Goal: Task Accomplishment & Management: Use online tool/utility

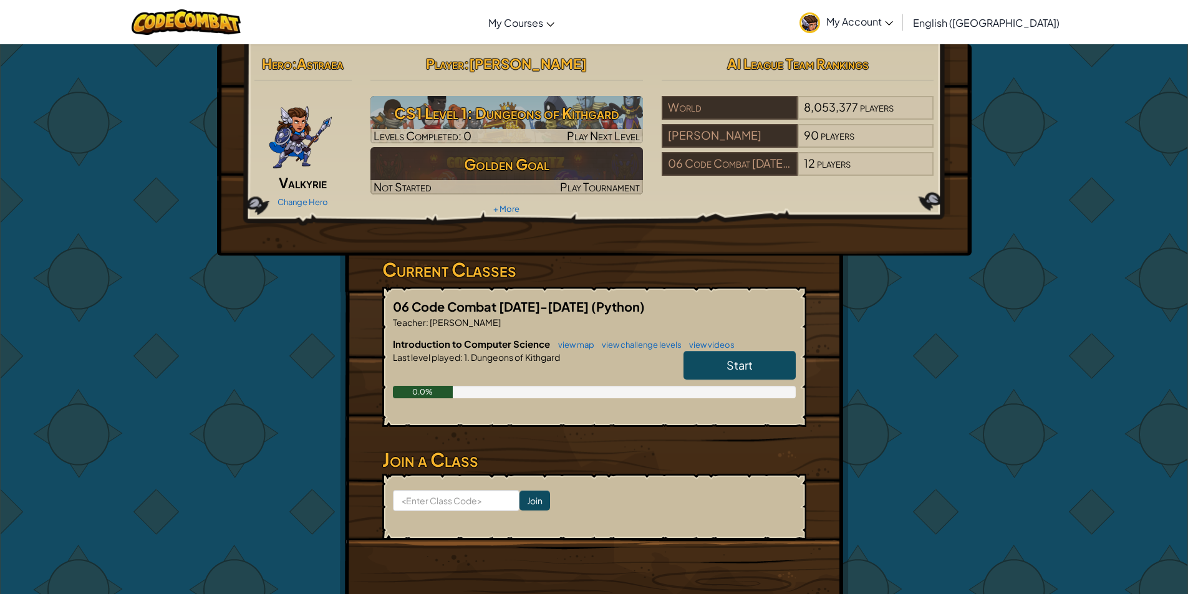
click at [1049, 208] on div "Hero : Astraea Valkyrie Change Hero Player : [PERSON_NAME] p CS1 Level 1: Dunge…" at bounding box center [594, 327] width 1188 height 566
click at [200, 24] on img at bounding box center [186, 22] width 109 height 26
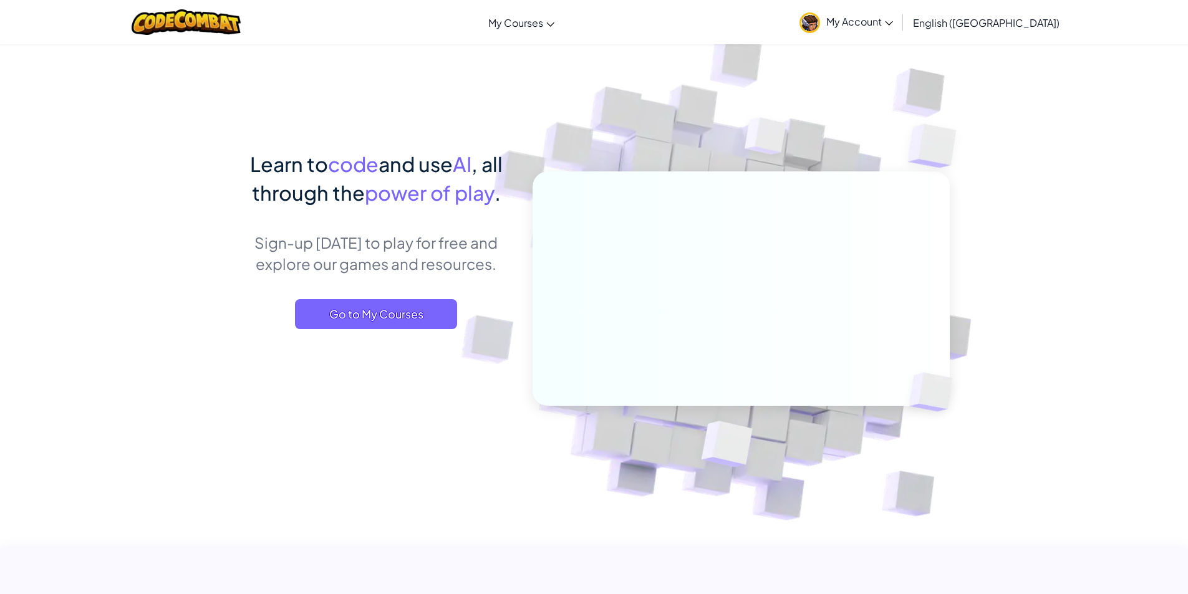
drag, startPoint x: 980, startPoint y: 11, endPoint x: 964, endPoint y: 24, distance: 20.0
click at [979, 11] on div "My Account [PERSON_NAME] p Profile Settings Notifications Log Out English ([GEO…" at bounding box center [929, 21] width 272 height 39
click at [893, 22] on icon at bounding box center [889, 23] width 8 height 4
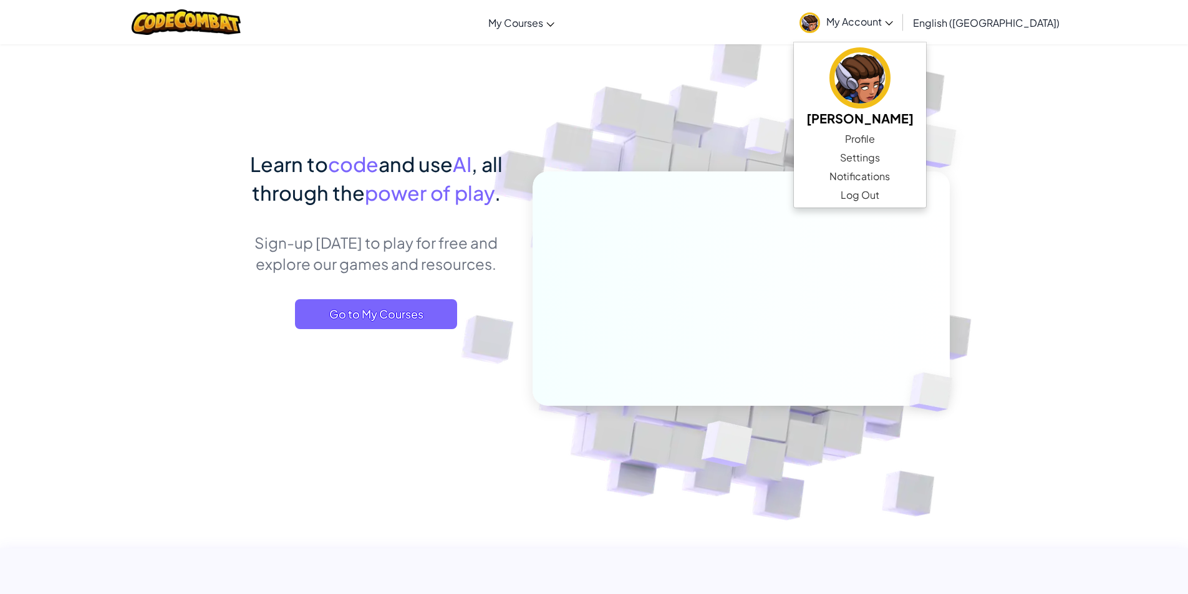
click at [1005, 130] on img at bounding box center [732, 274] width 693 height 693
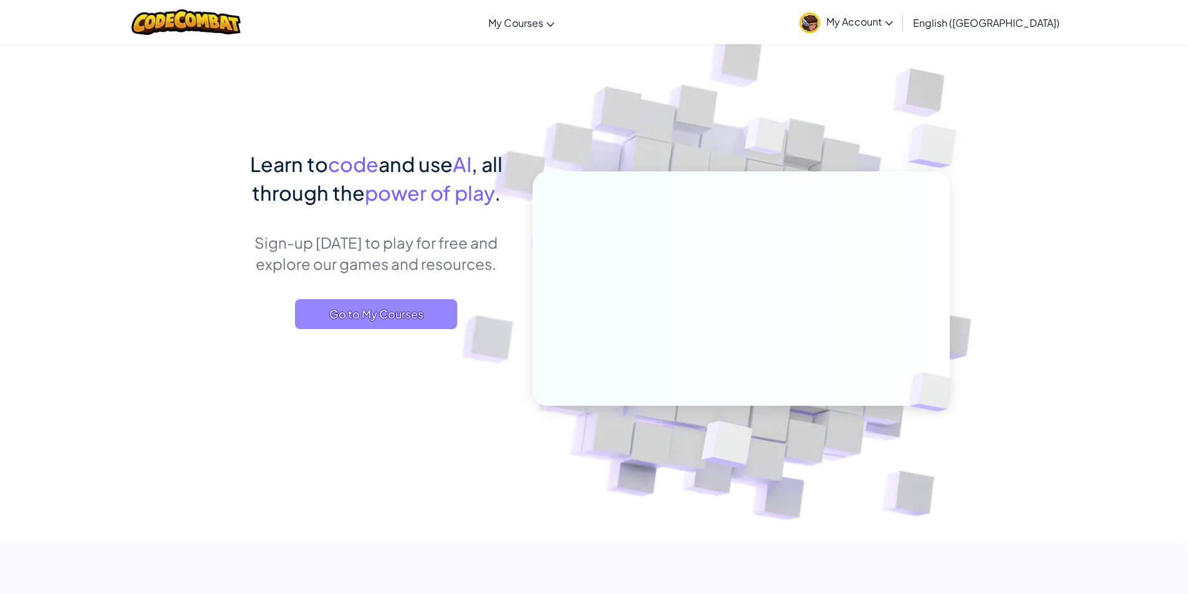
click at [412, 312] on span "Go to My Courses" at bounding box center [376, 314] width 162 height 30
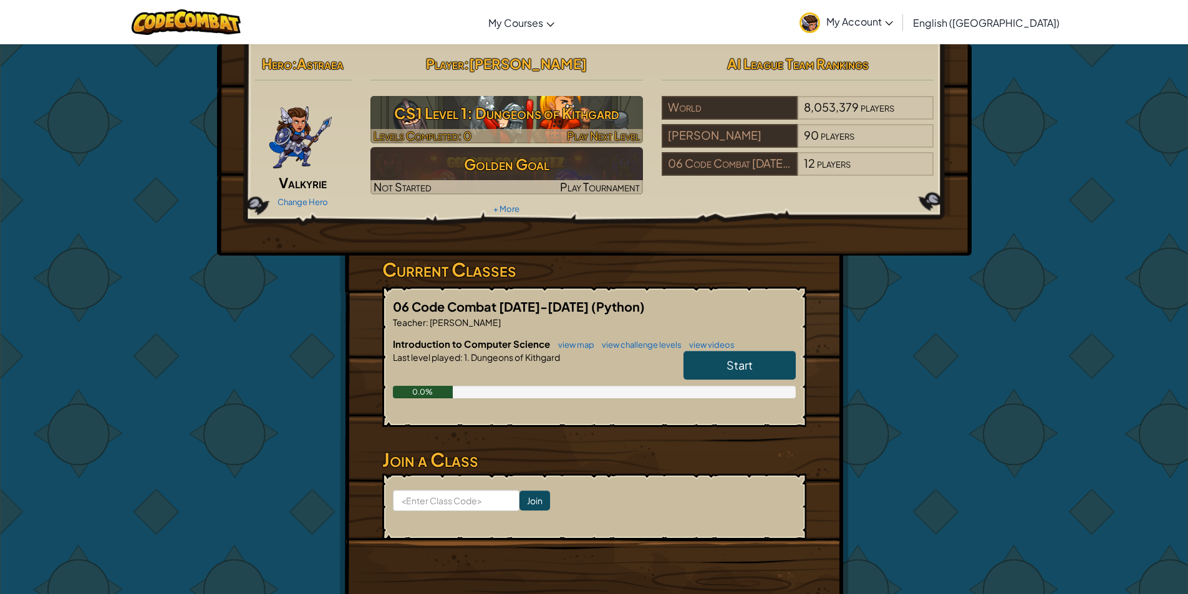
click at [511, 113] on h3 "CS1 Level 1: Dungeons of Kithgard" at bounding box center [506, 113] width 272 height 28
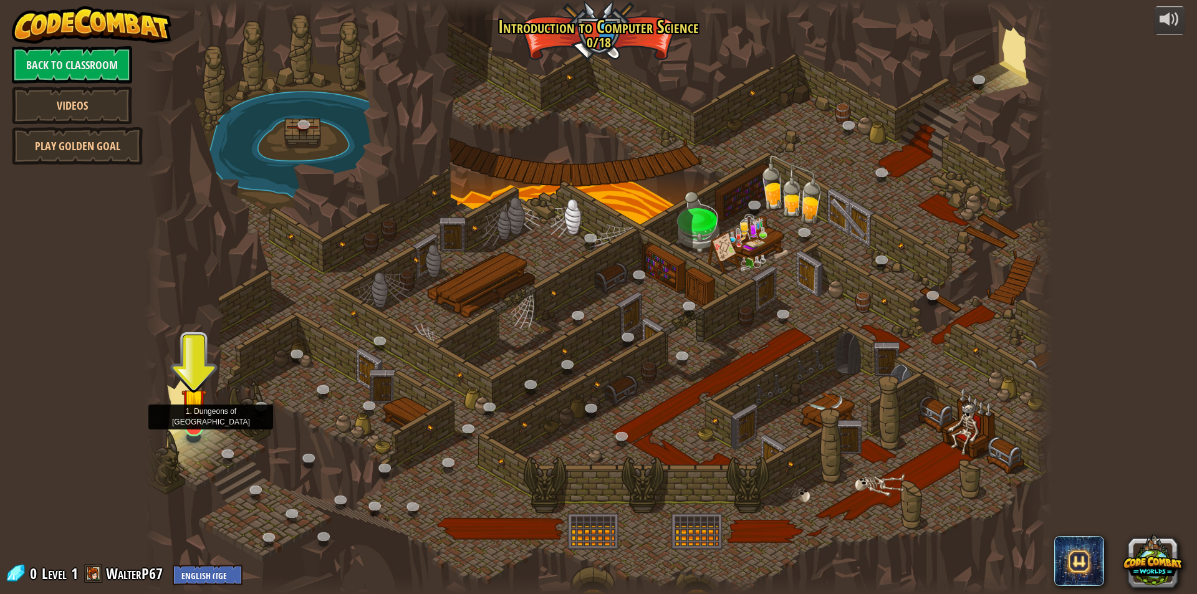
click at [193, 423] on img at bounding box center [193, 401] width 24 height 56
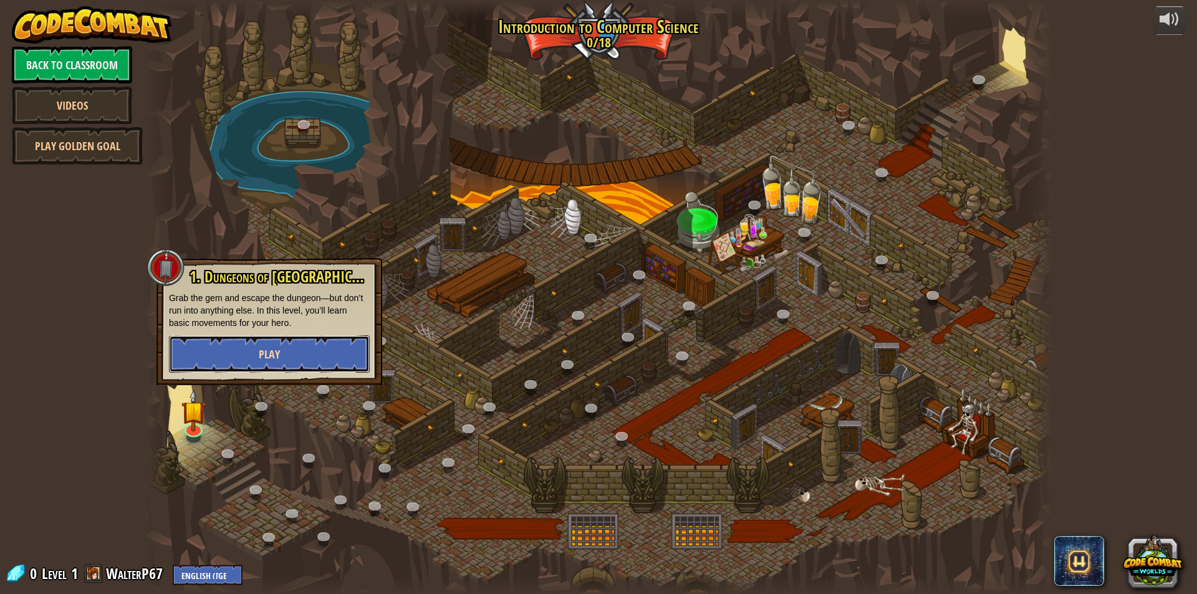
click at [257, 362] on button "Play" at bounding box center [269, 353] width 201 height 37
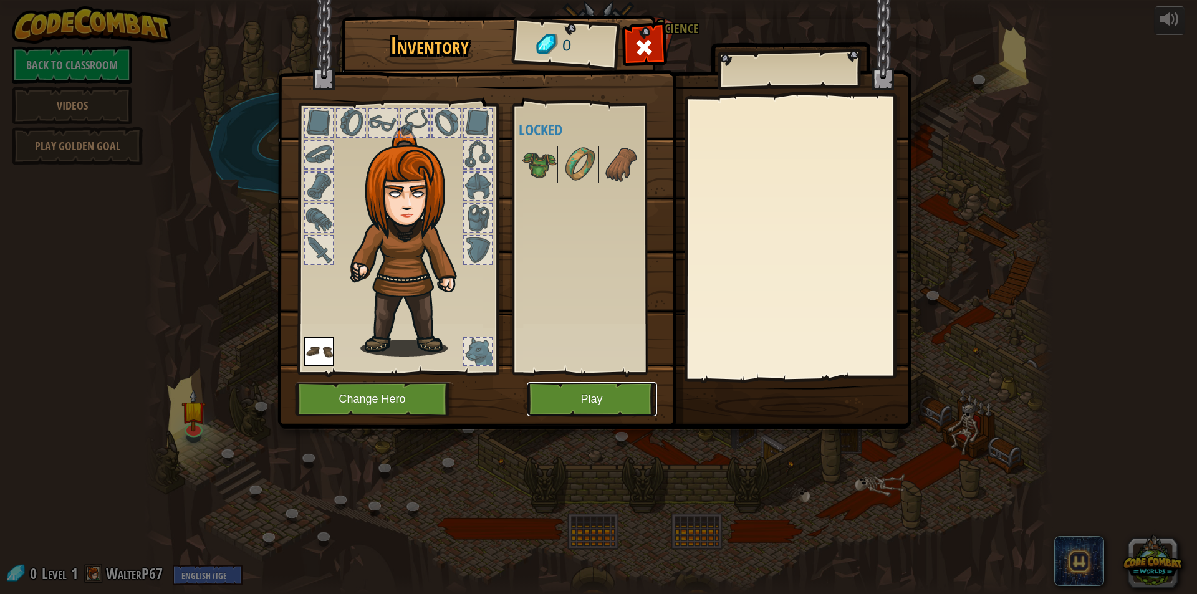
click at [619, 400] on button "Play" at bounding box center [592, 399] width 130 height 34
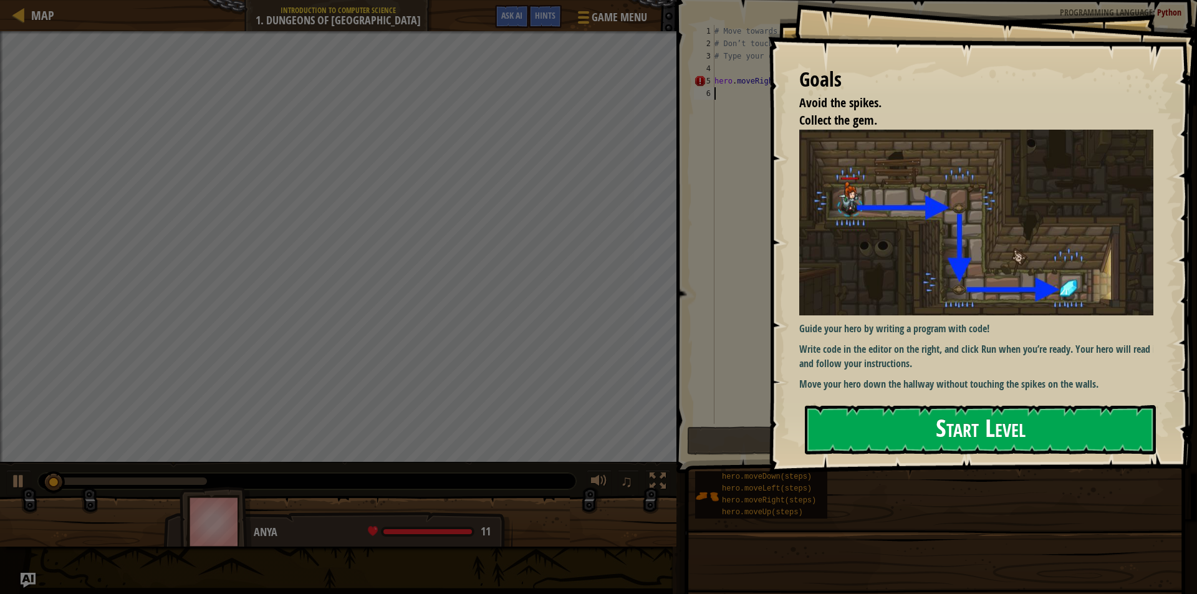
click at [985, 425] on button "Start Level" at bounding box center [980, 429] width 351 height 49
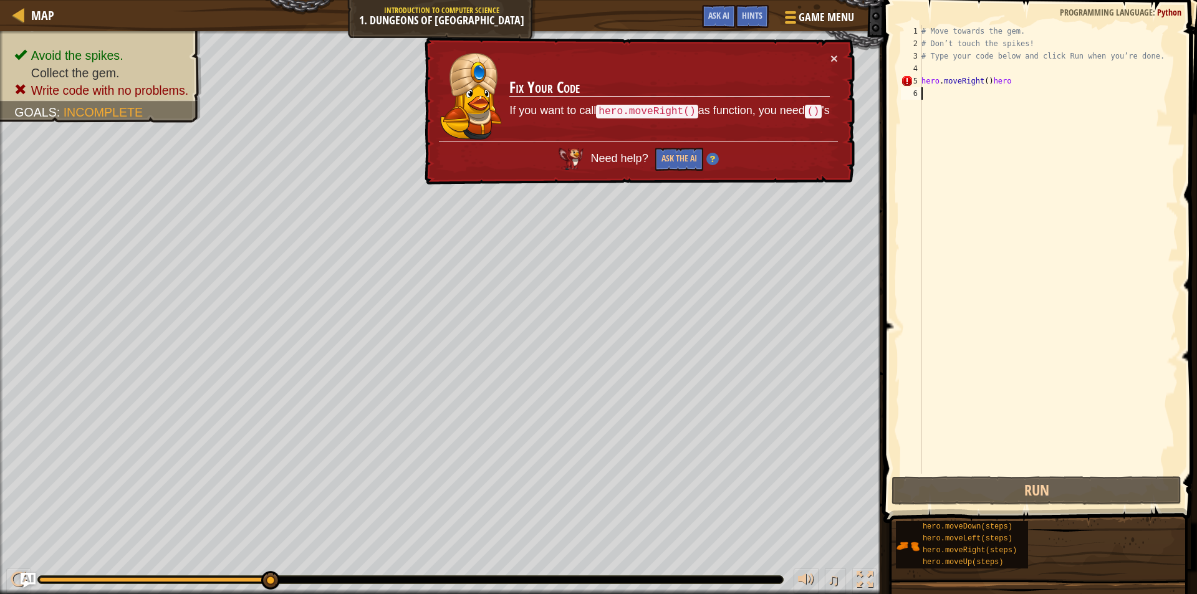
click at [1026, 78] on div "# Move towards the gem. # Don’t touch the spikes! # Type your code below and cl…" at bounding box center [1048, 262] width 259 height 474
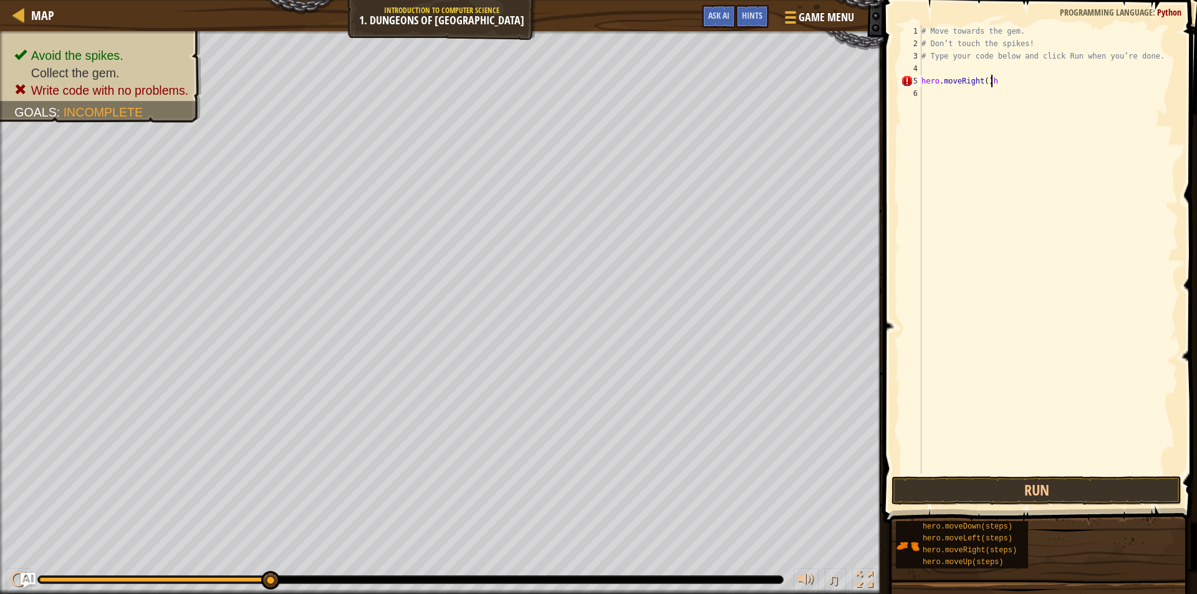
type textarea "hero.moveRight()"
click at [745, 14] on span "Hints" at bounding box center [752, 15] width 21 height 12
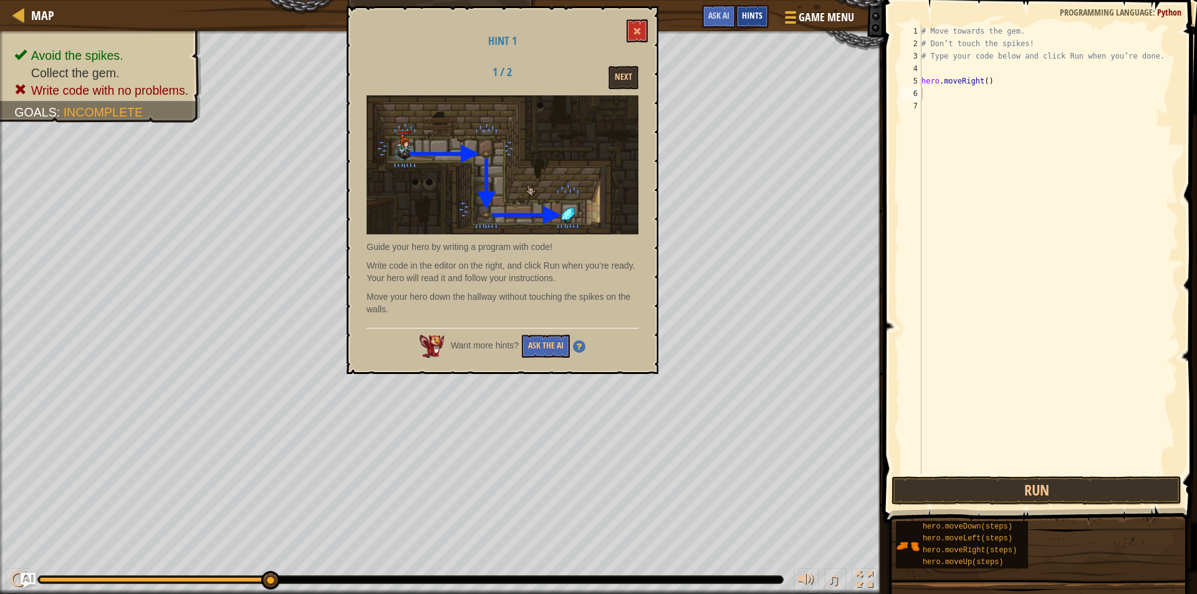
click at [745, 14] on span "Hints" at bounding box center [752, 15] width 21 height 12
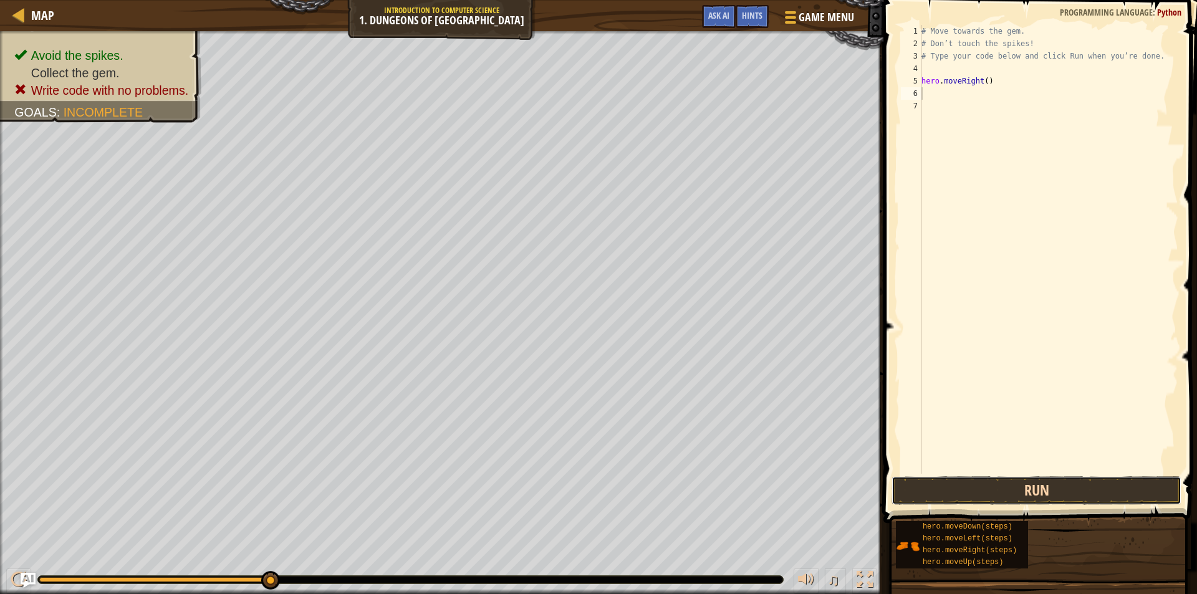
click at [1042, 486] on button "Run" at bounding box center [1037, 490] width 290 height 29
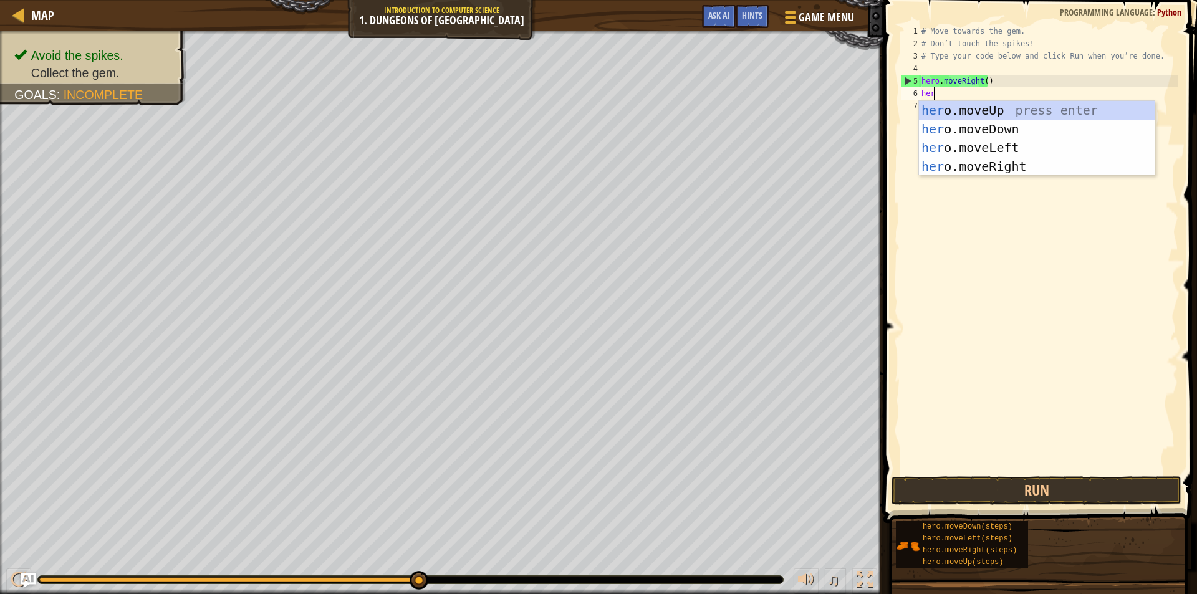
scroll to position [6, 1]
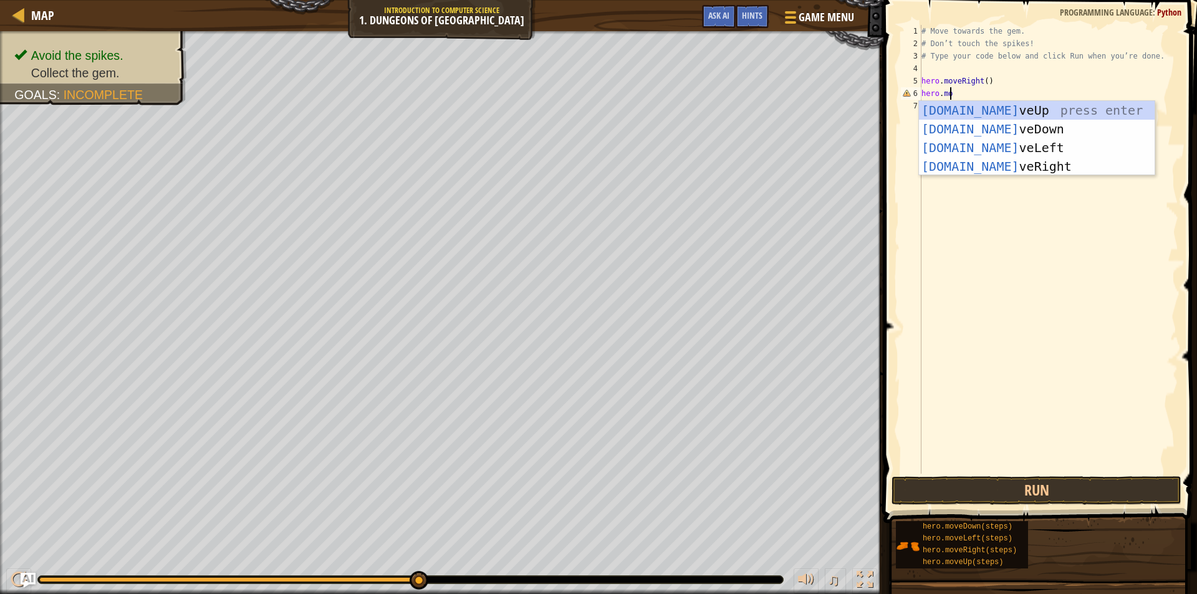
type textarea "hero.mov"
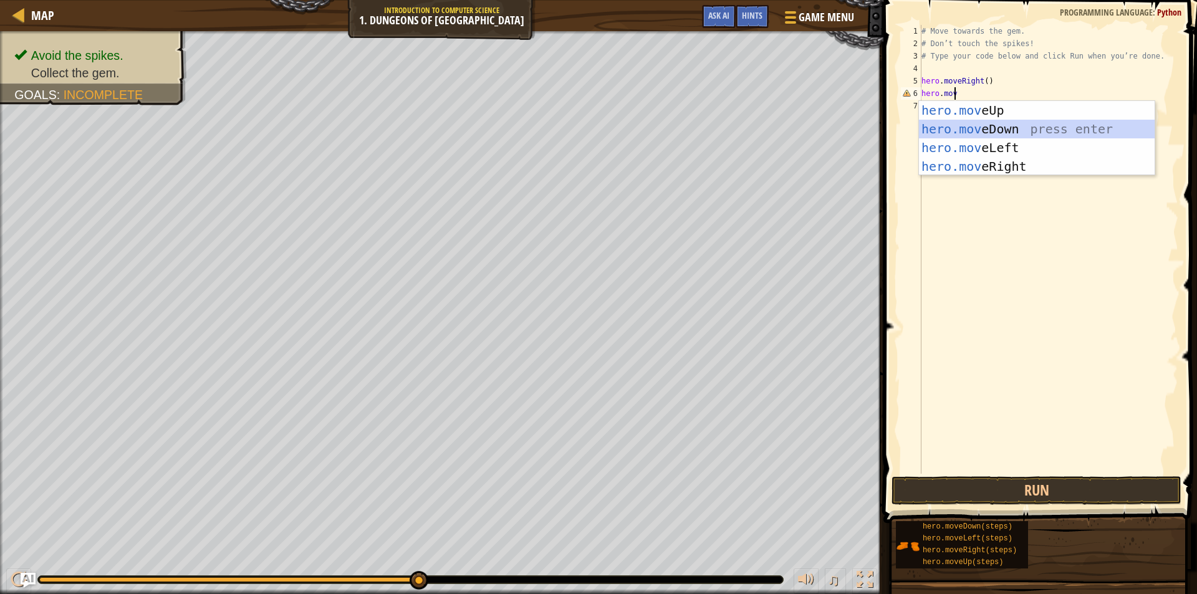
click at [960, 132] on div "hero.mov eUp press enter hero.mov eDown press enter hero.mov eLeft press enter …" at bounding box center [1037, 157] width 236 height 112
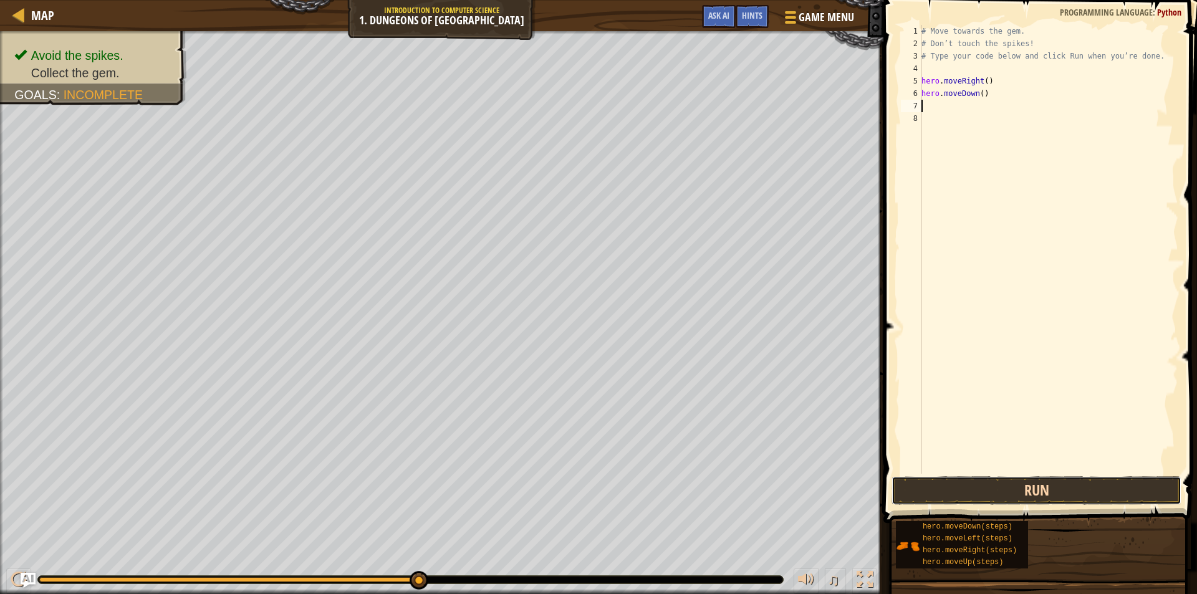
click at [1066, 486] on button "Run" at bounding box center [1037, 490] width 290 height 29
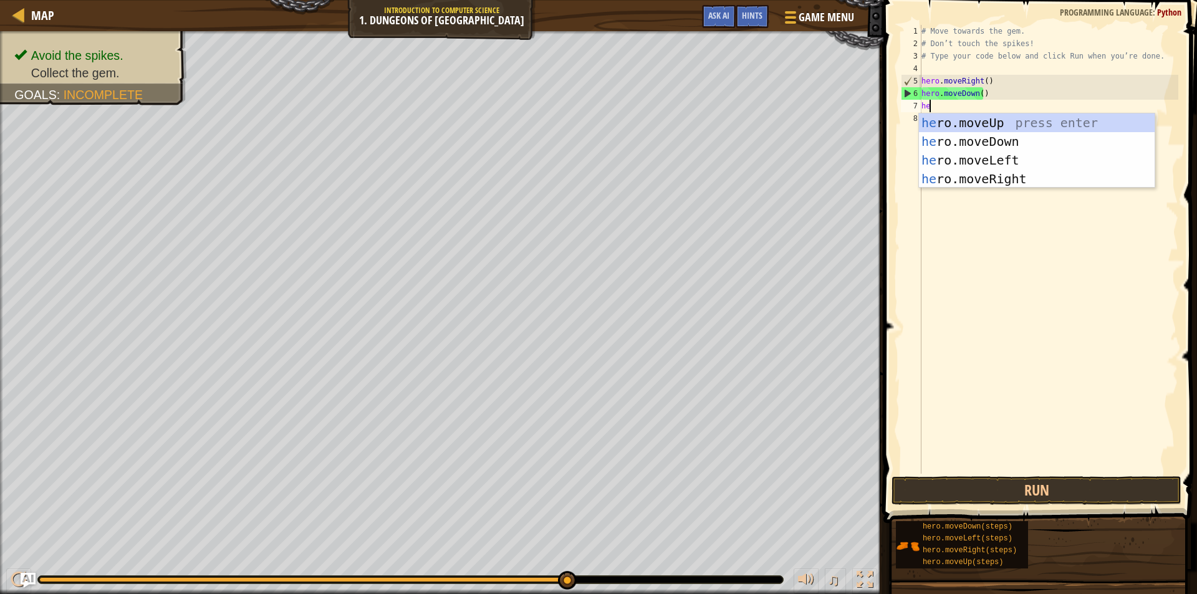
type textarea "hero"
click at [1006, 186] on div "hero .moveUp press enter hero .moveDown press enter hero .moveLeft press enter …" at bounding box center [1037, 169] width 236 height 112
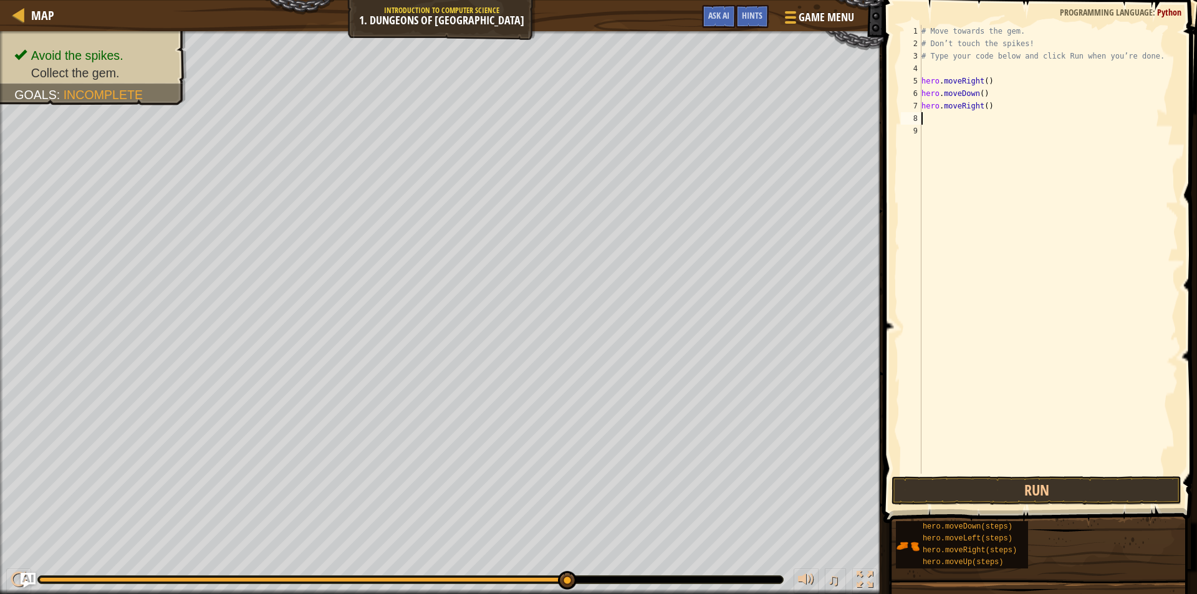
scroll to position [6, 0]
click at [1043, 486] on button "Run" at bounding box center [1037, 490] width 290 height 29
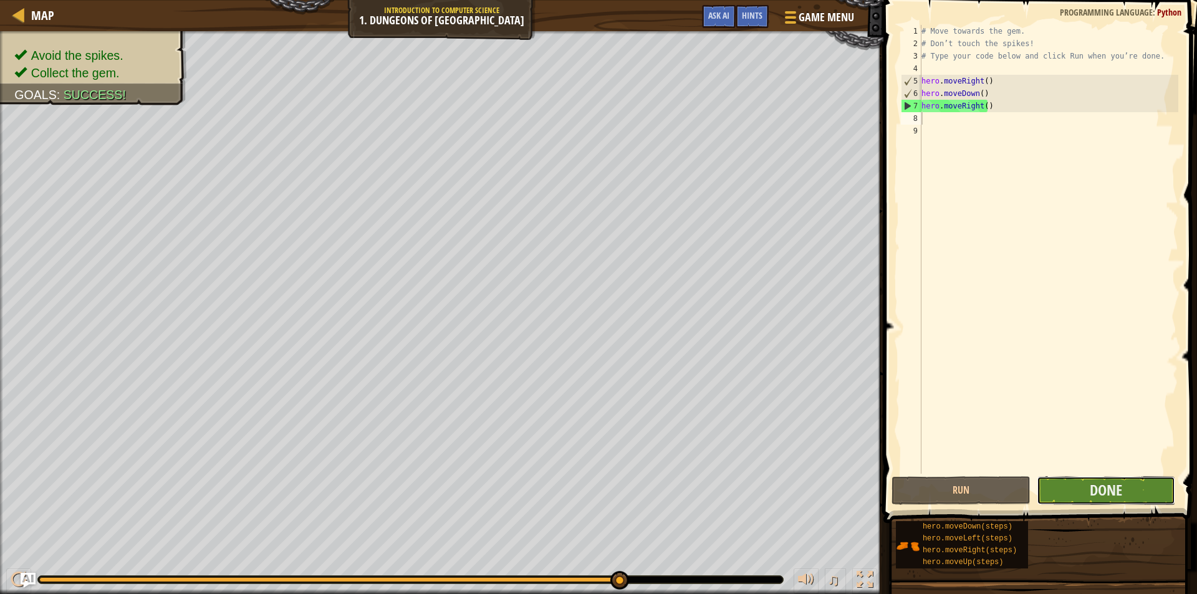
click at [1125, 483] on button "Done" at bounding box center [1106, 490] width 139 height 29
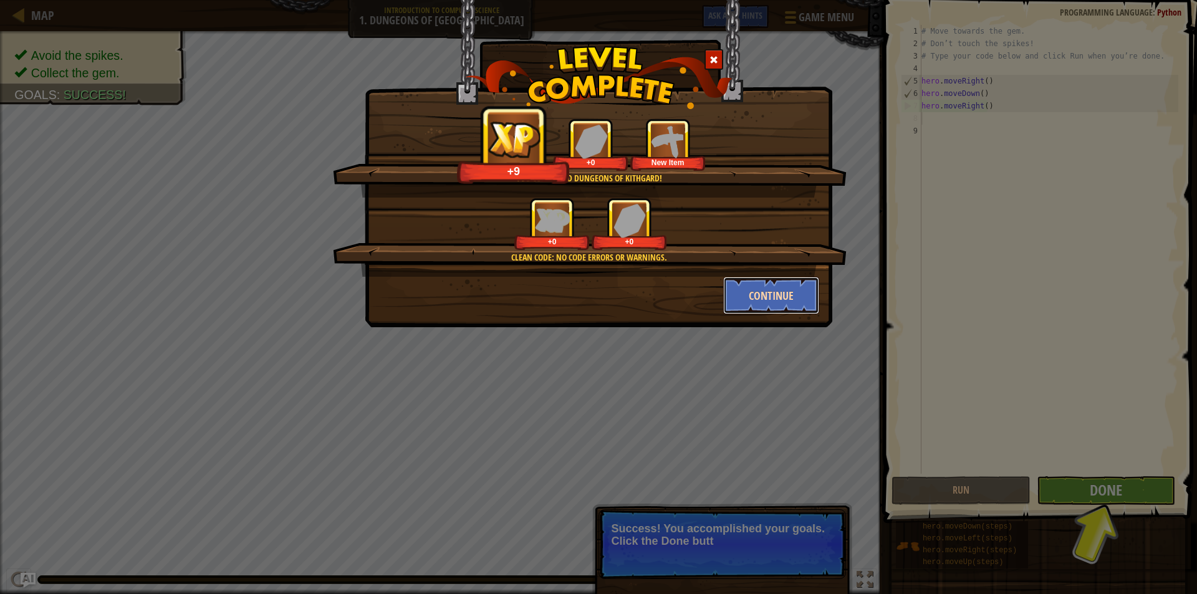
click at [793, 298] on button "Continue" at bounding box center [771, 295] width 97 height 37
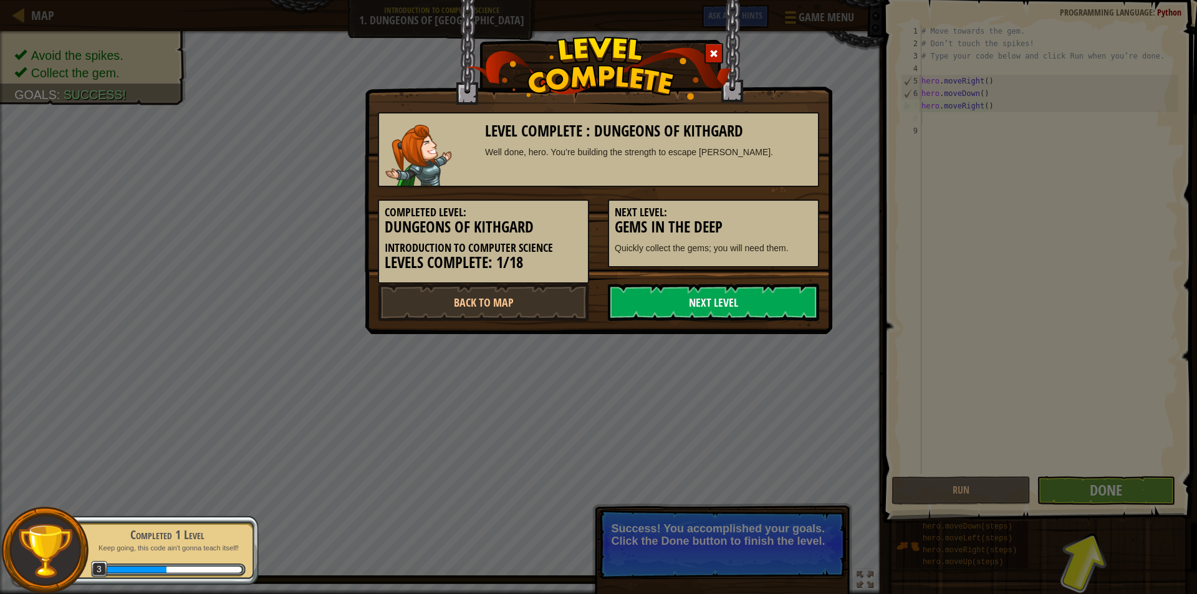
click at [779, 307] on link "Next Level" at bounding box center [713, 302] width 211 height 37
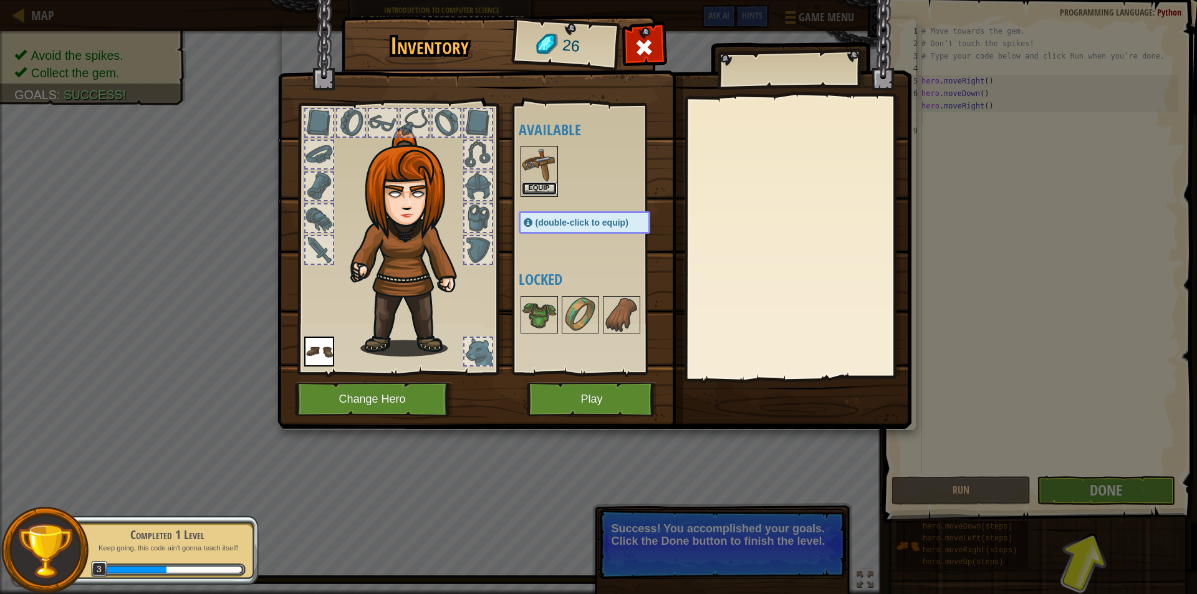
click at [531, 188] on button "Equip" at bounding box center [539, 188] width 35 height 13
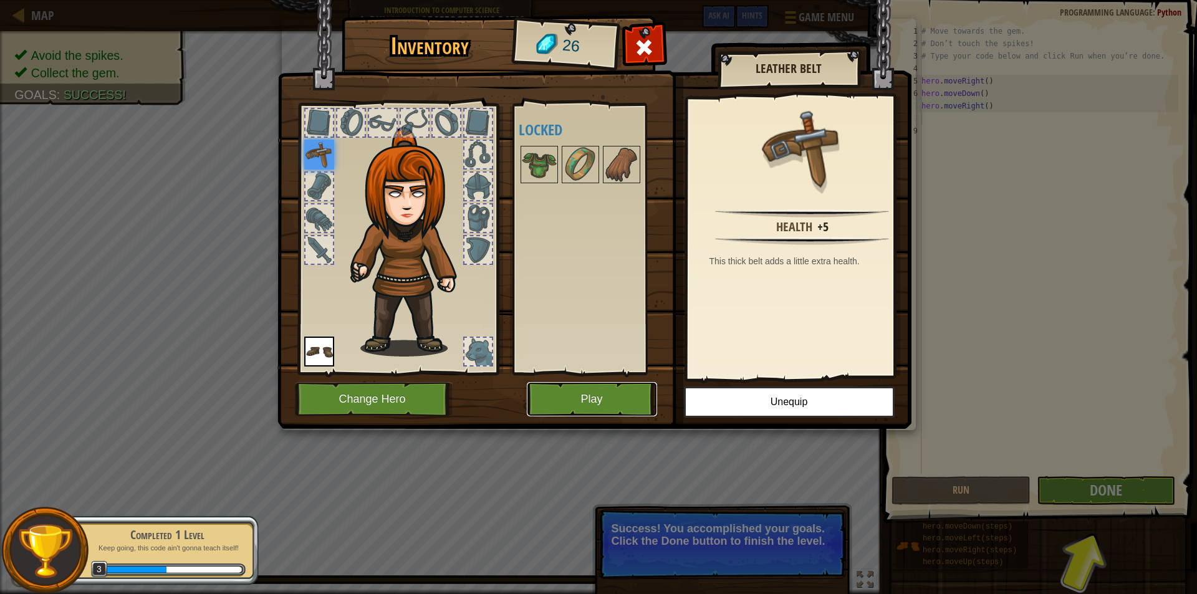
click at [588, 392] on button "Play" at bounding box center [592, 399] width 130 height 34
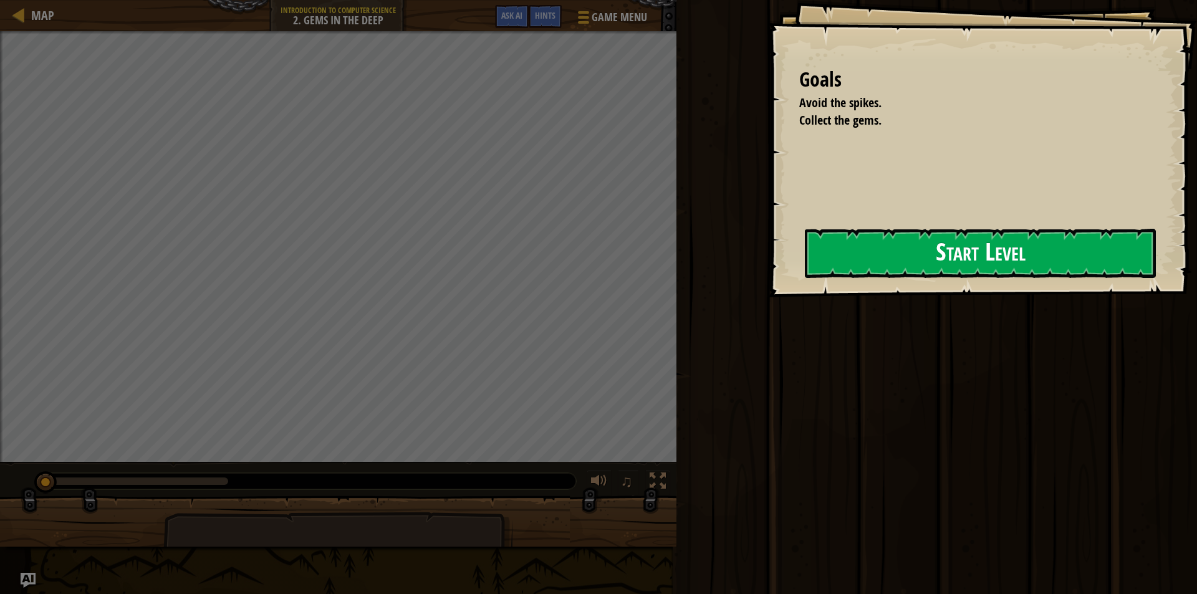
click at [941, 256] on button "Start Level" at bounding box center [980, 253] width 351 height 49
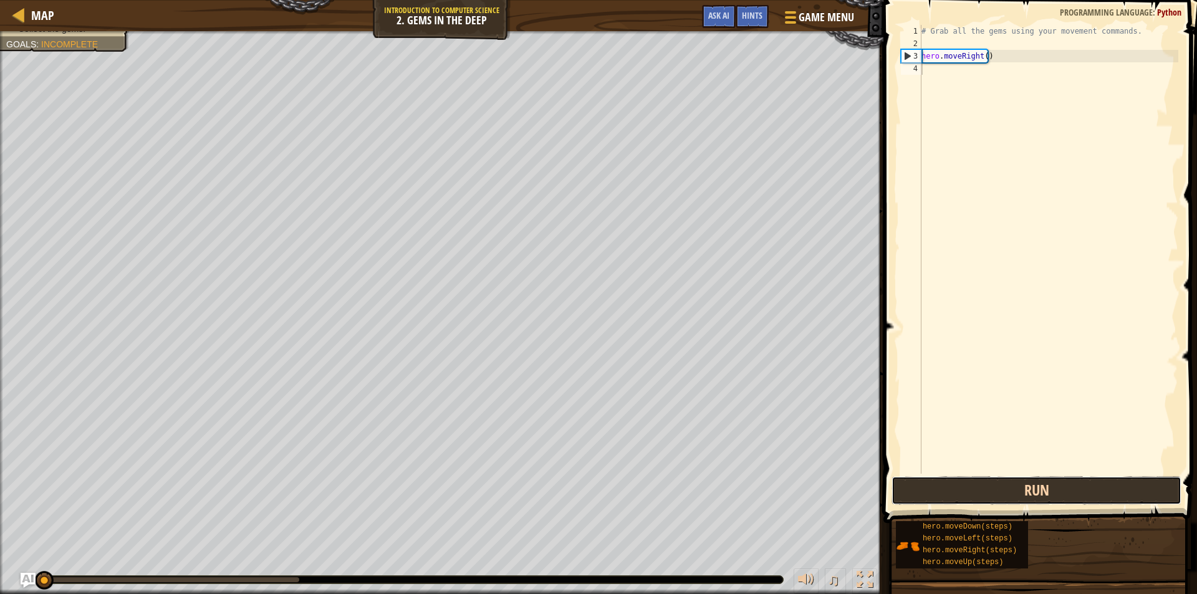
click at [1048, 482] on button "Run" at bounding box center [1037, 490] width 290 height 29
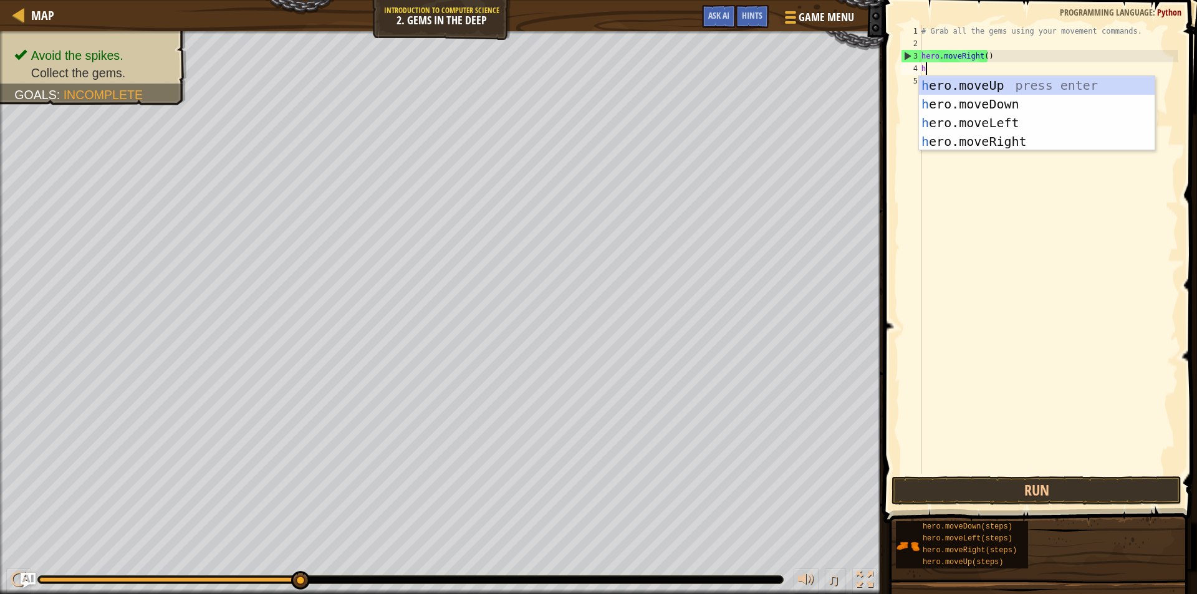
scroll to position [6, 0]
type textarea "hro"
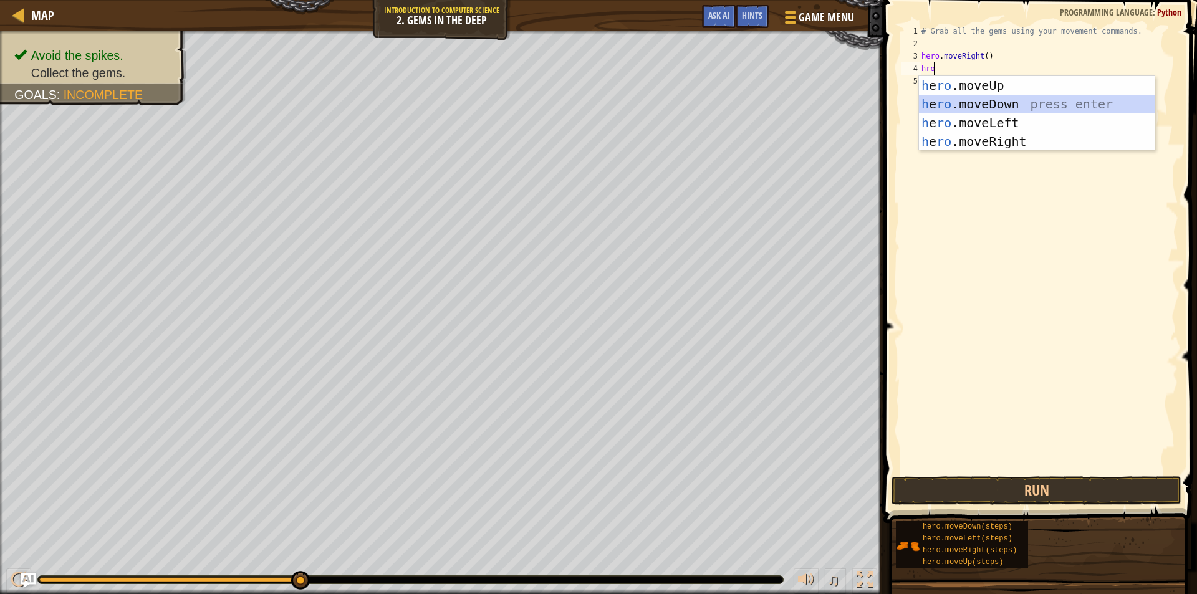
click at [983, 99] on div "h e ro .moveUp press enter h e ro .moveDown press enter h e ro .moveLeft press …" at bounding box center [1037, 132] width 236 height 112
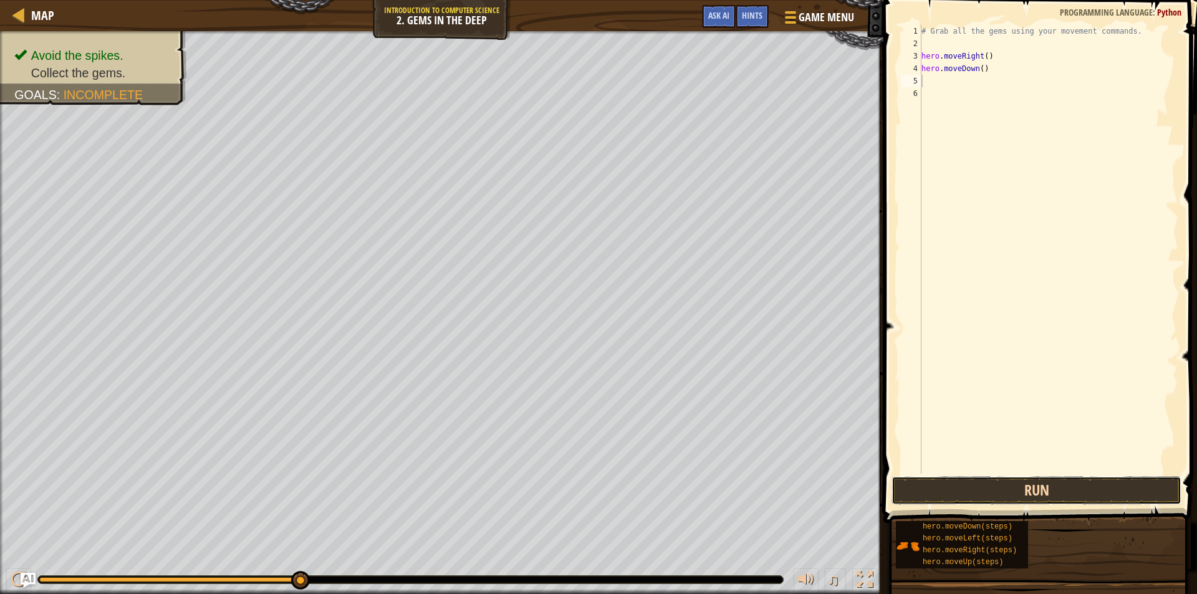
click at [1052, 497] on button "Run" at bounding box center [1037, 490] width 290 height 29
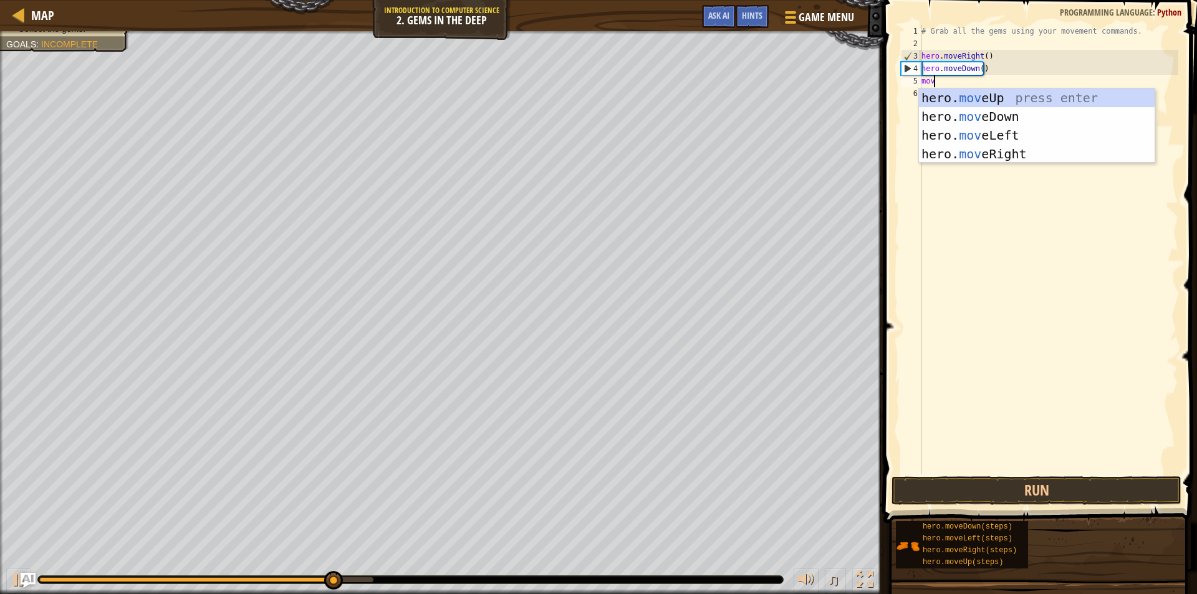
type textarea "move"
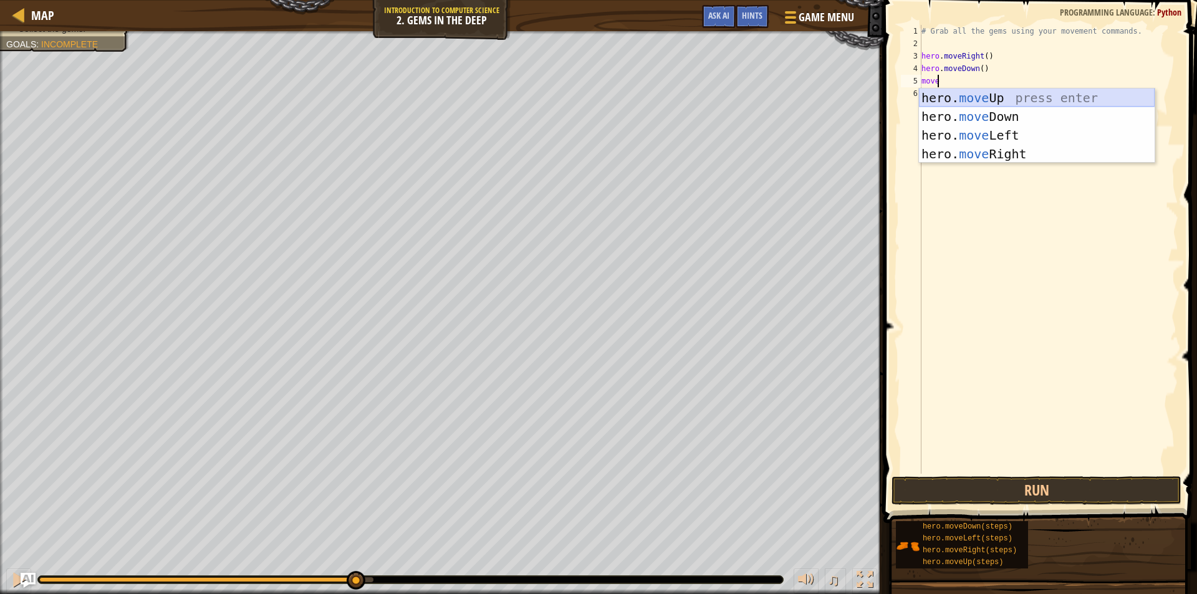
click at [1045, 94] on div "hero. move Up press enter hero. move Down press enter hero. move Left press ent…" at bounding box center [1037, 145] width 236 height 112
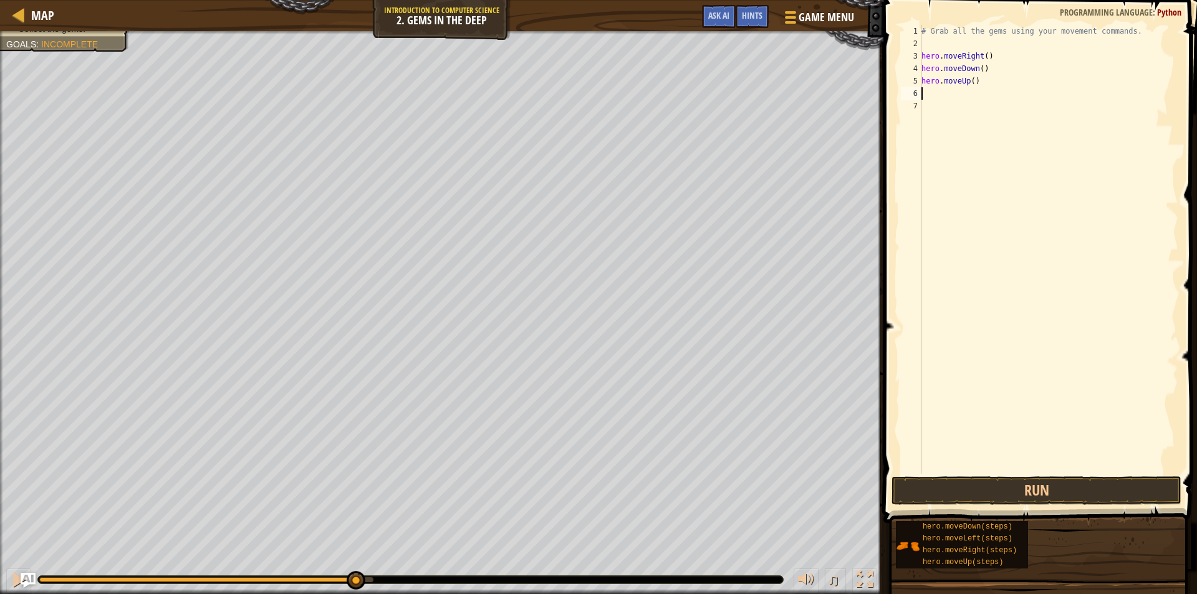
scroll to position [6, 0]
click at [971, 83] on div "# Grab all the gems using your movement commands. hero . moveRight ( ) hero . m…" at bounding box center [1048, 262] width 259 height 474
type textarea "hero.moveUp(2)"
click at [1013, 492] on button "Run" at bounding box center [1037, 490] width 290 height 29
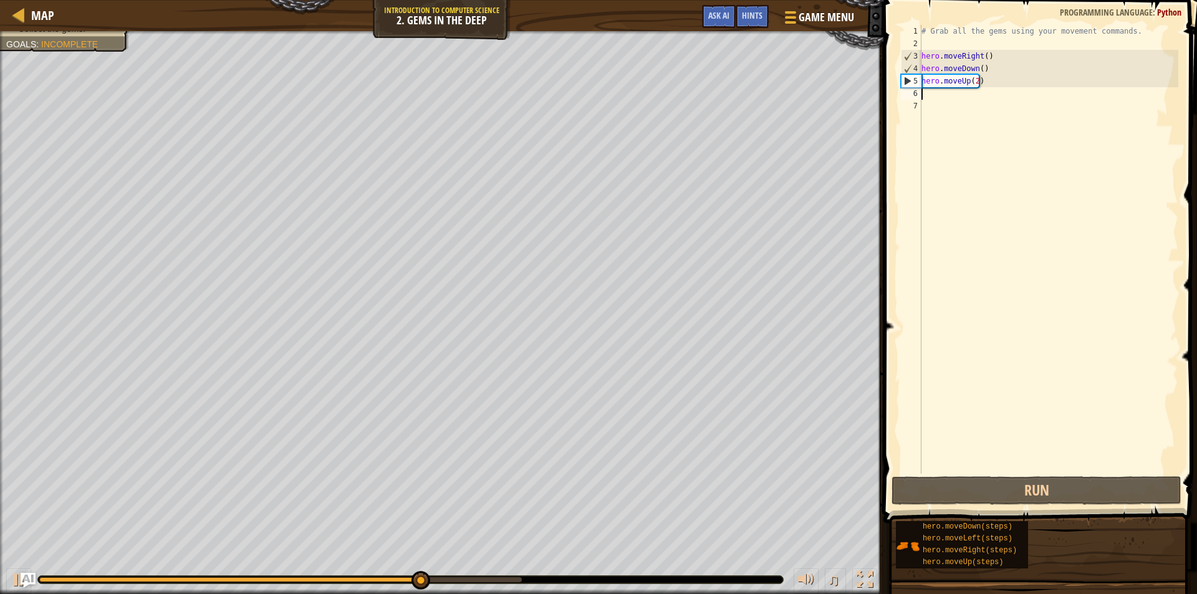
click at [942, 97] on div "# Grab all the gems using your movement commands. hero . moveRight ( ) hero . m…" at bounding box center [1048, 262] width 259 height 474
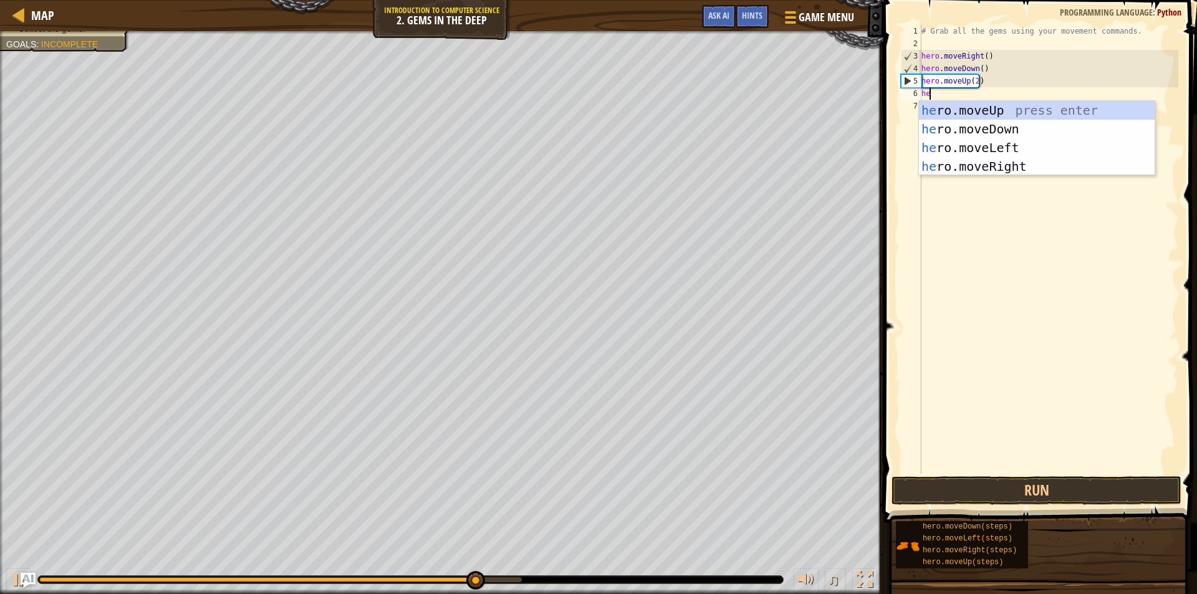
type textarea "hero"
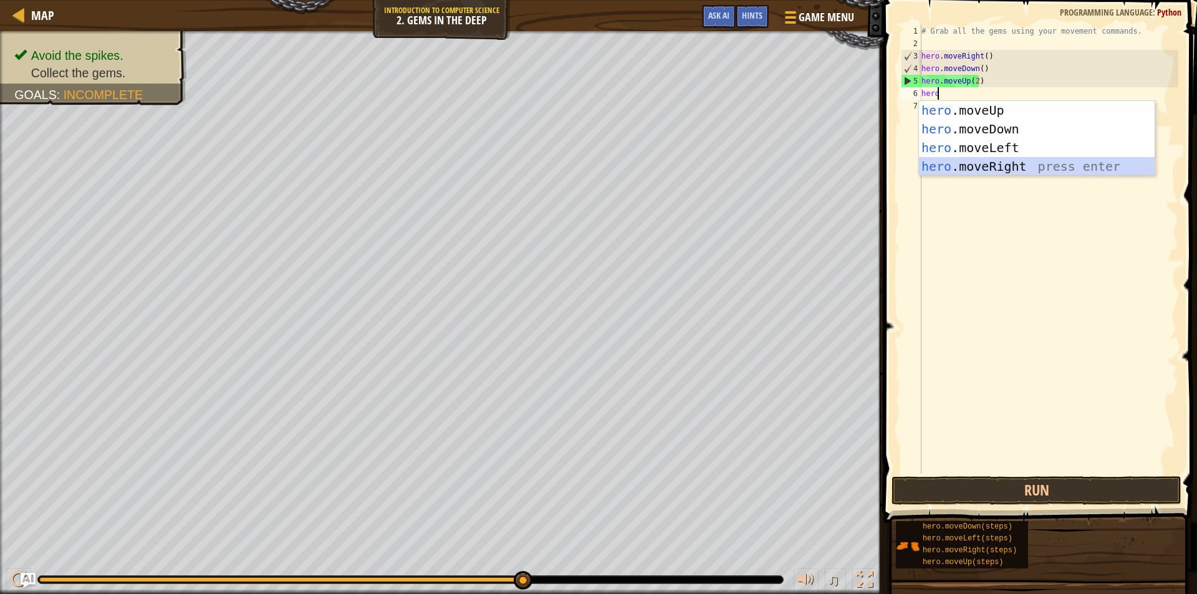
click at [1013, 167] on div "hero .moveUp press enter hero .moveDown press enter hero .moveLeft press enter …" at bounding box center [1037, 157] width 236 height 112
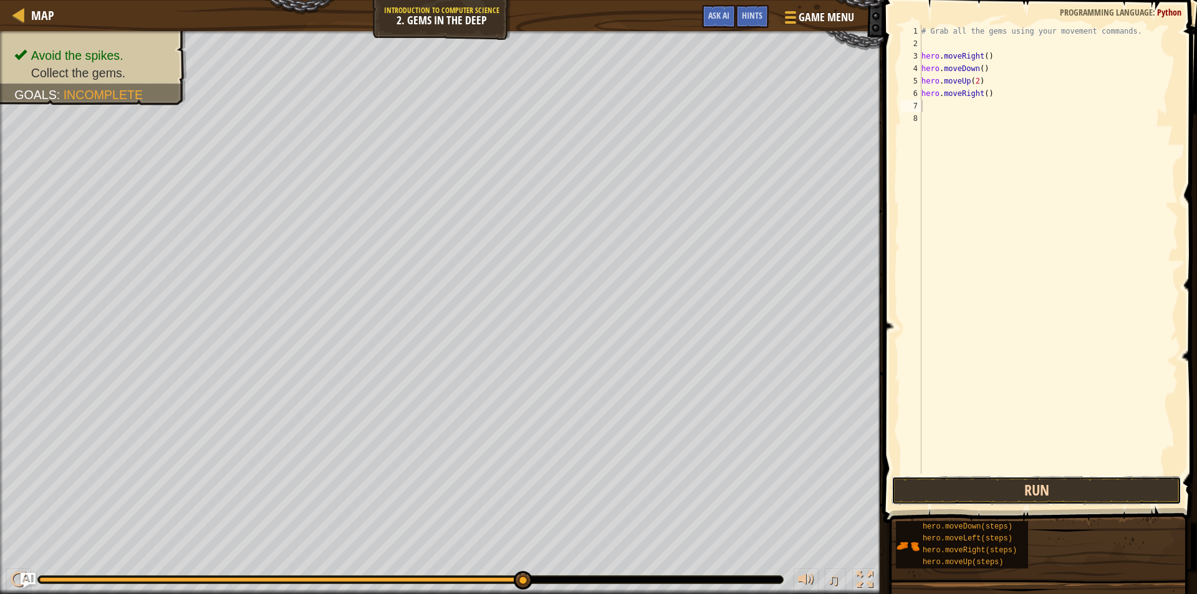
click at [1018, 485] on button "Run" at bounding box center [1037, 490] width 290 height 29
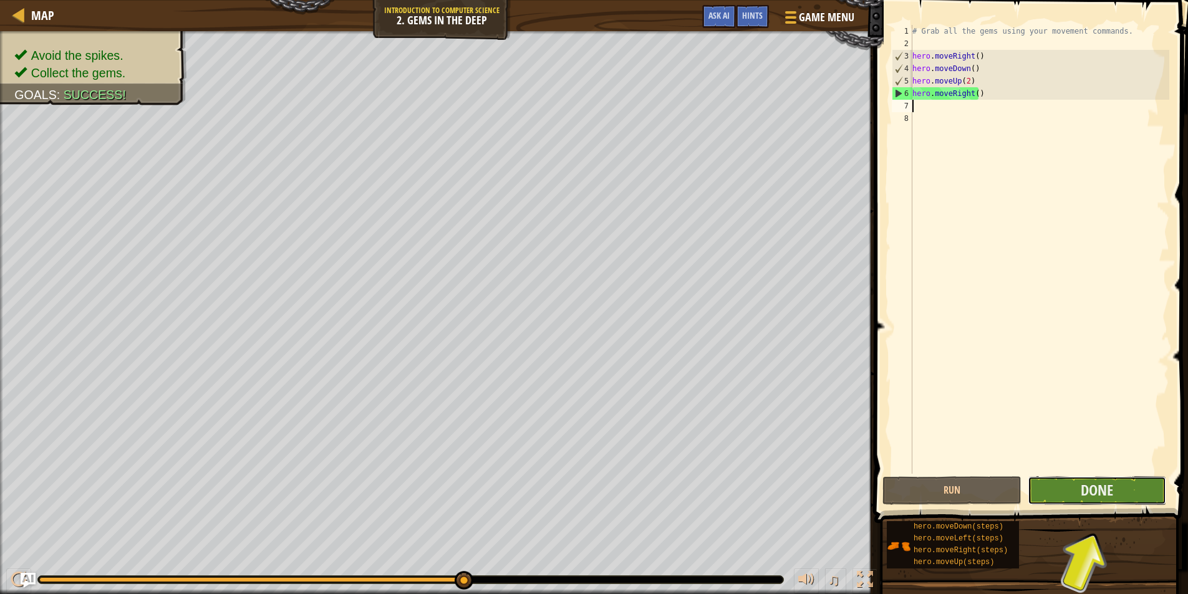
click at [1135, 491] on button "Done" at bounding box center [1097, 490] width 139 height 29
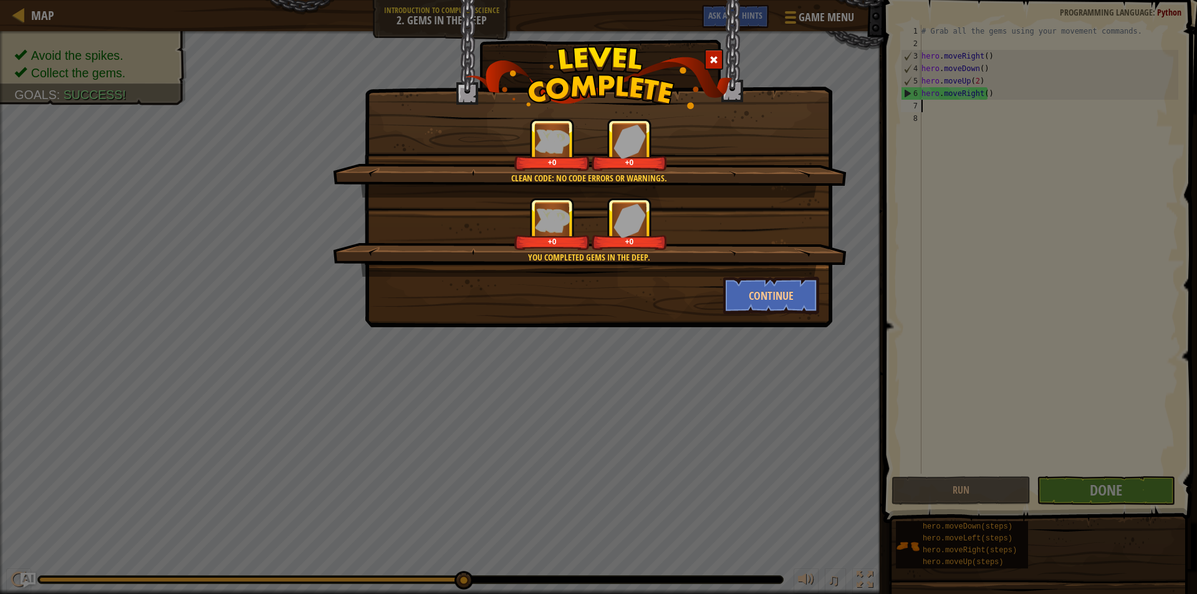
click at [819, 301] on div "Continue" at bounding box center [771, 295] width 115 height 37
click at [794, 297] on button "Continue" at bounding box center [771, 295] width 97 height 37
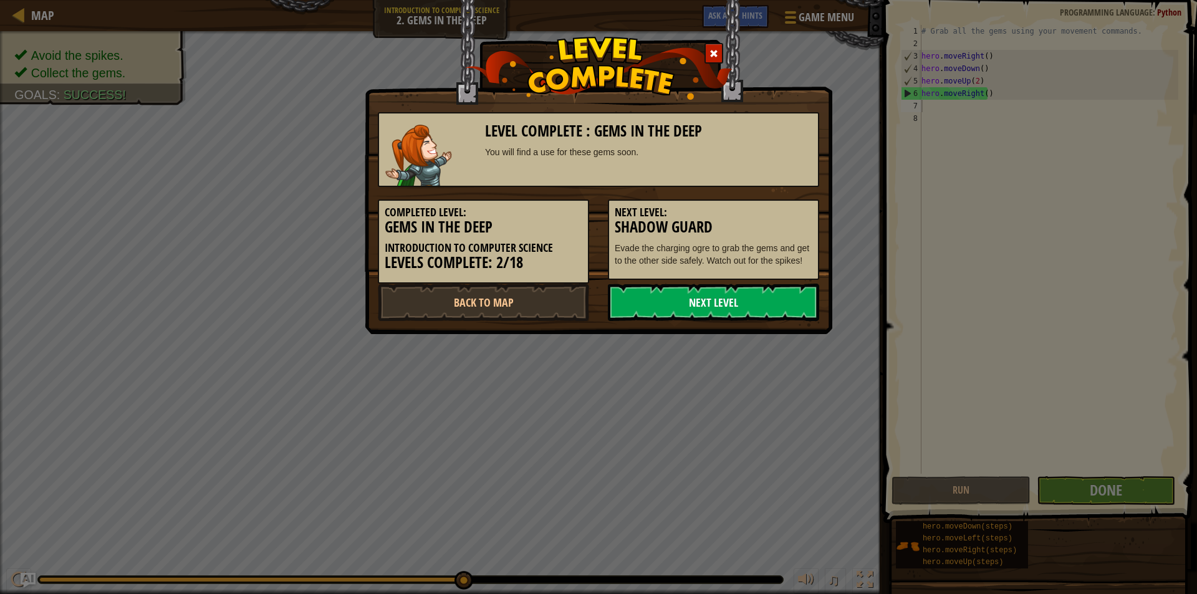
click at [662, 301] on link "Next Level" at bounding box center [713, 302] width 211 height 37
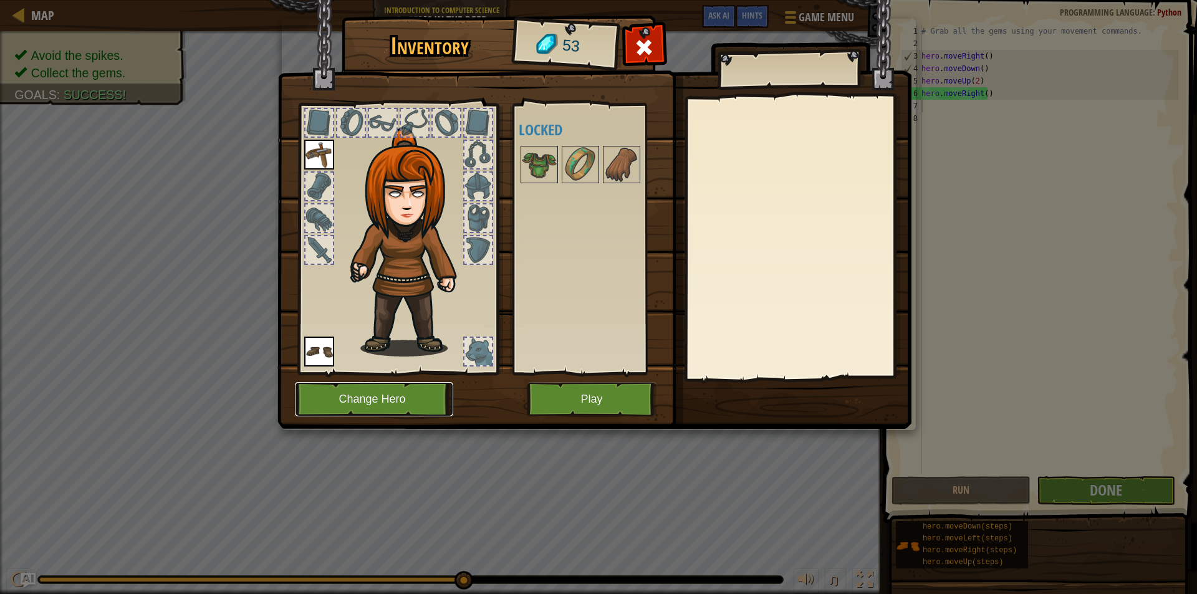
click at [340, 402] on button "Change Hero" at bounding box center [374, 399] width 158 height 34
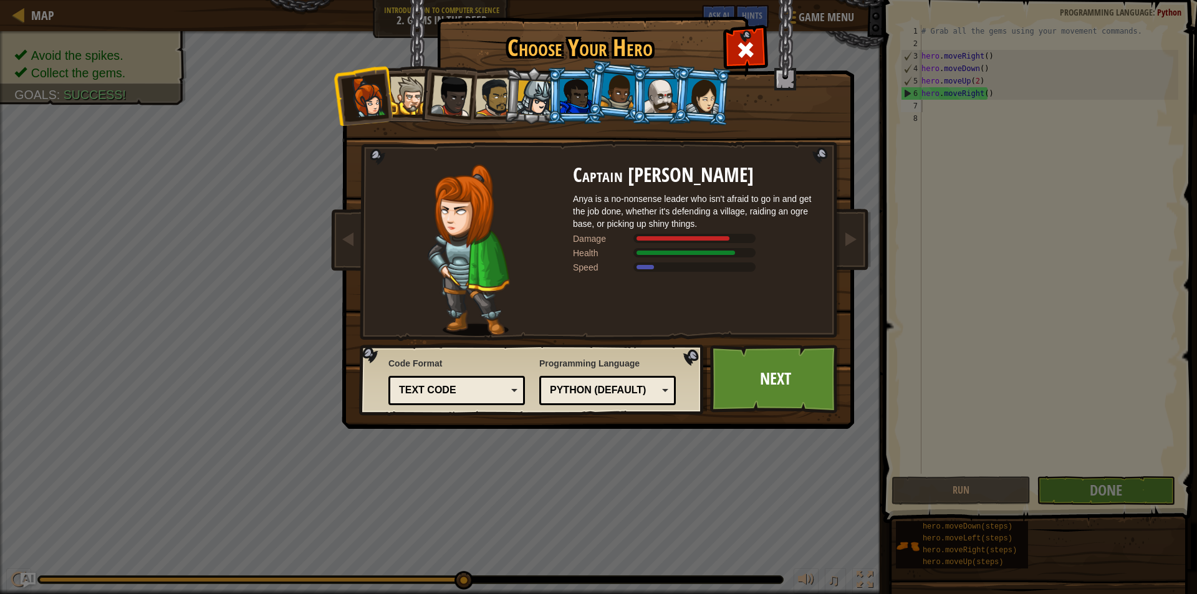
click at [530, 94] on div at bounding box center [535, 98] width 36 height 36
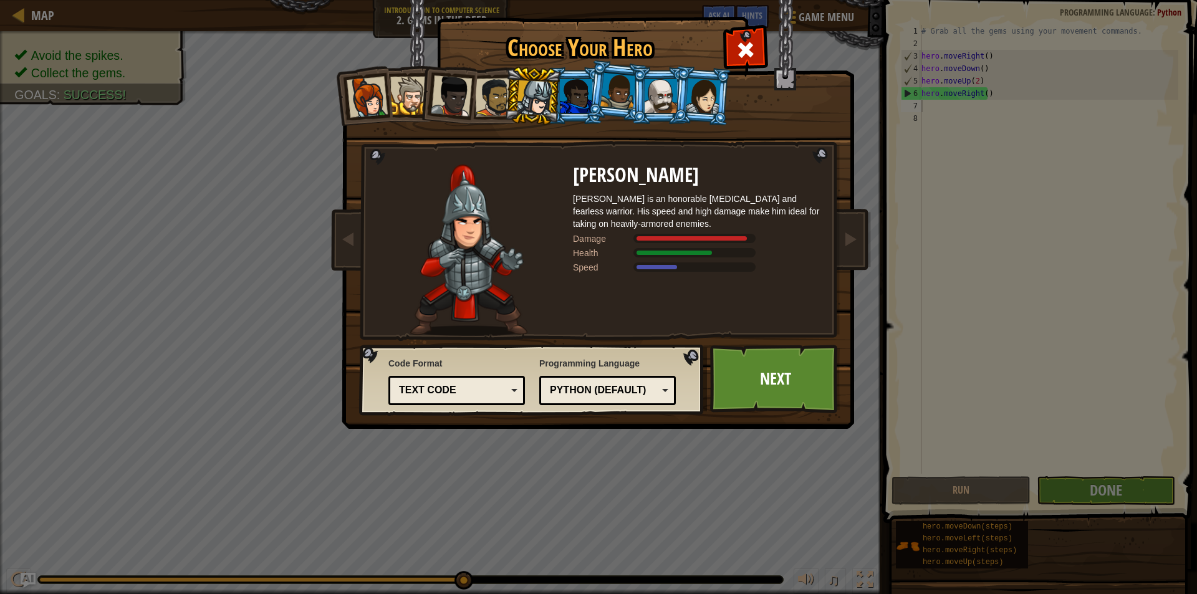
click at [402, 95] on div at bounding box center [409, 96] width 38 height 38
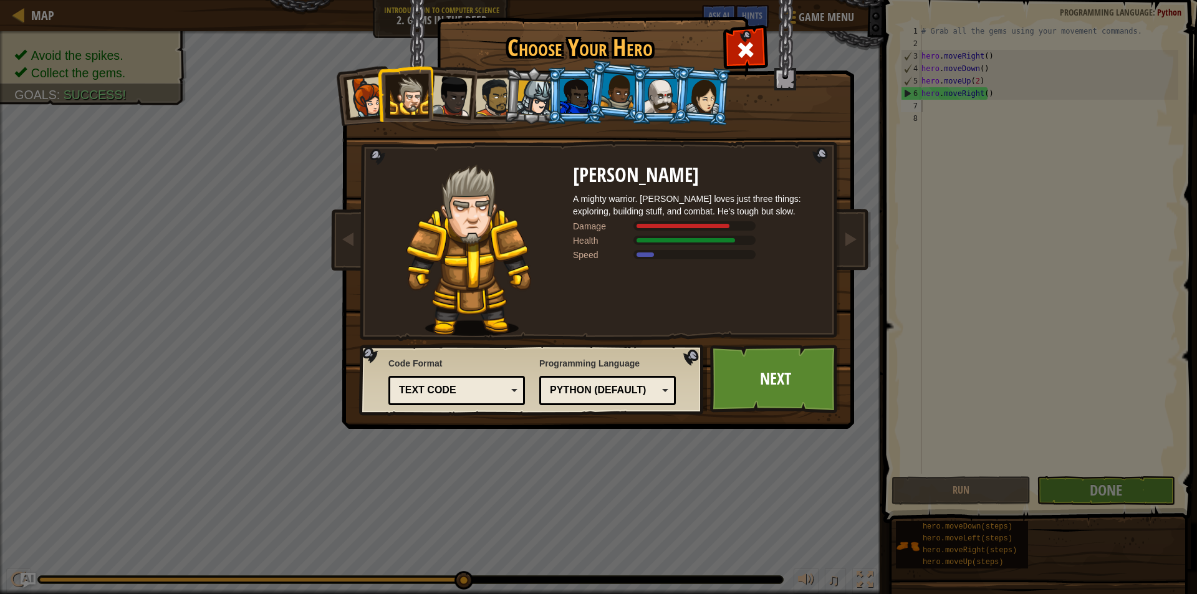
click at [503, 95] on div at bounding box center [494, 97] width 39 height 39
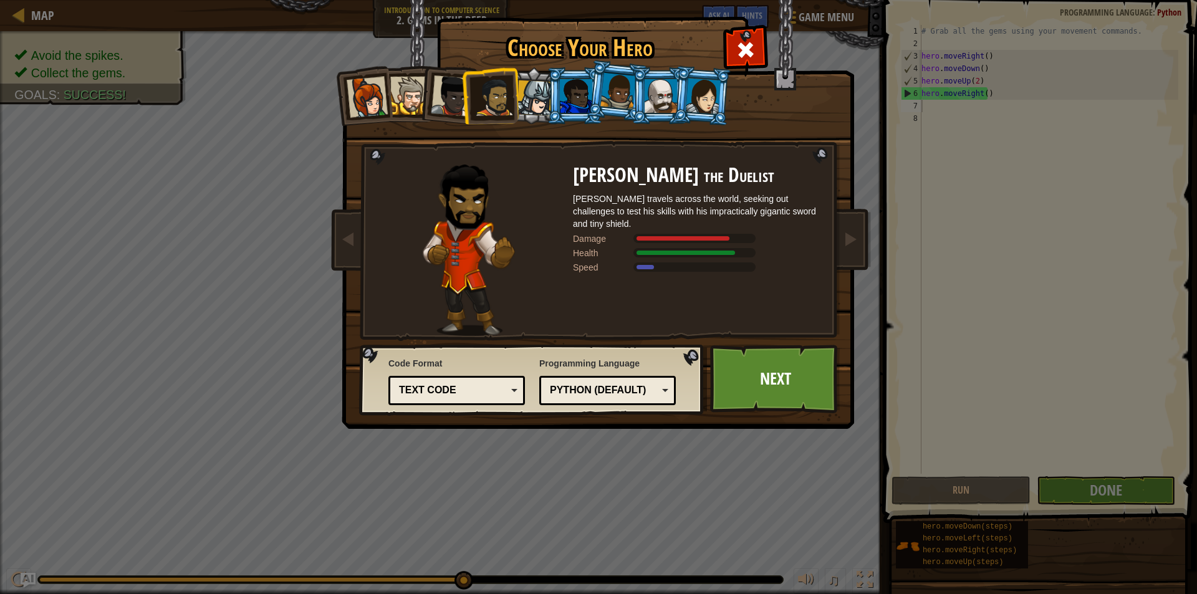
click at [547, 98] on li at bounding box center [575, 95] width 56 height 57
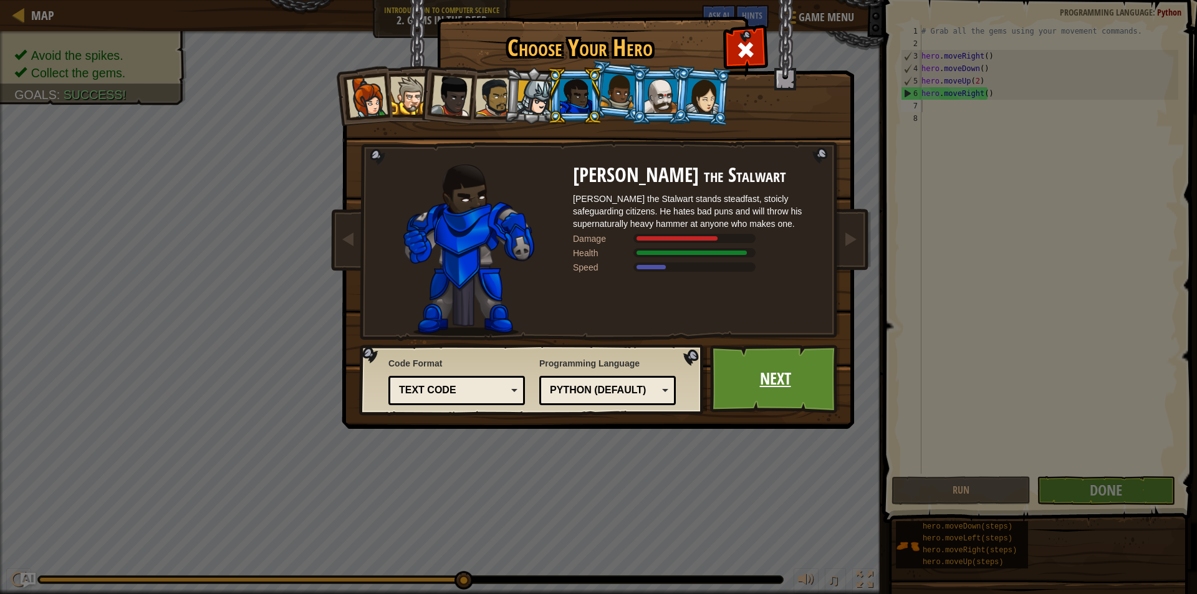
click at [800, 390] on link "Next" at bounding box center [775, 379] width 130 height 69
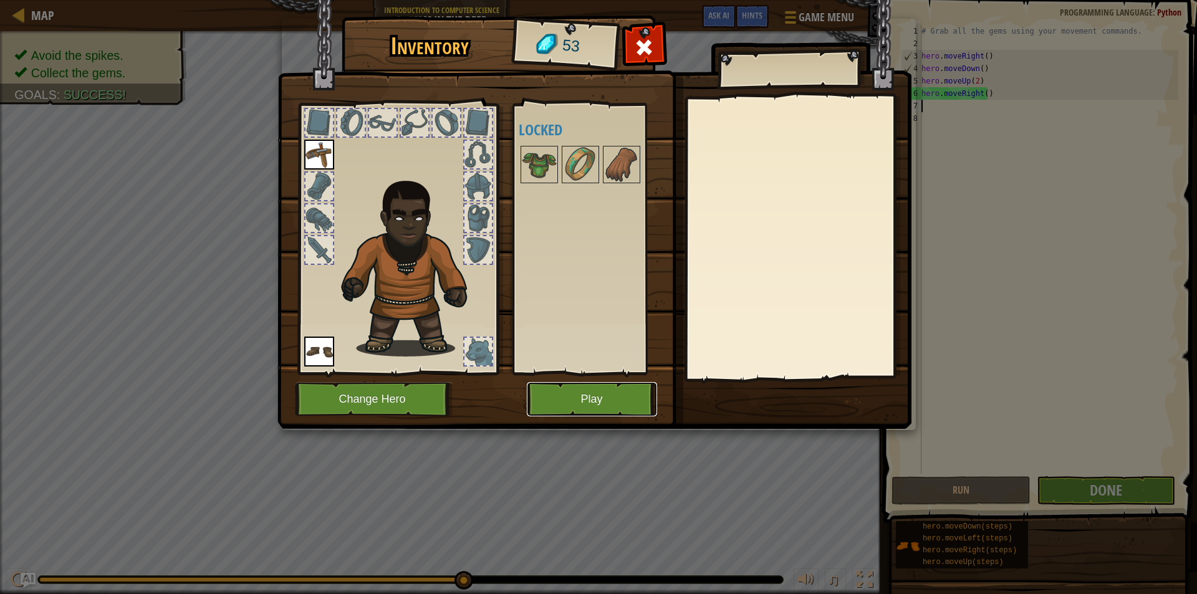
click at [614, 397] on button "Play" at bounding box center [592, 399] width 130 height 34
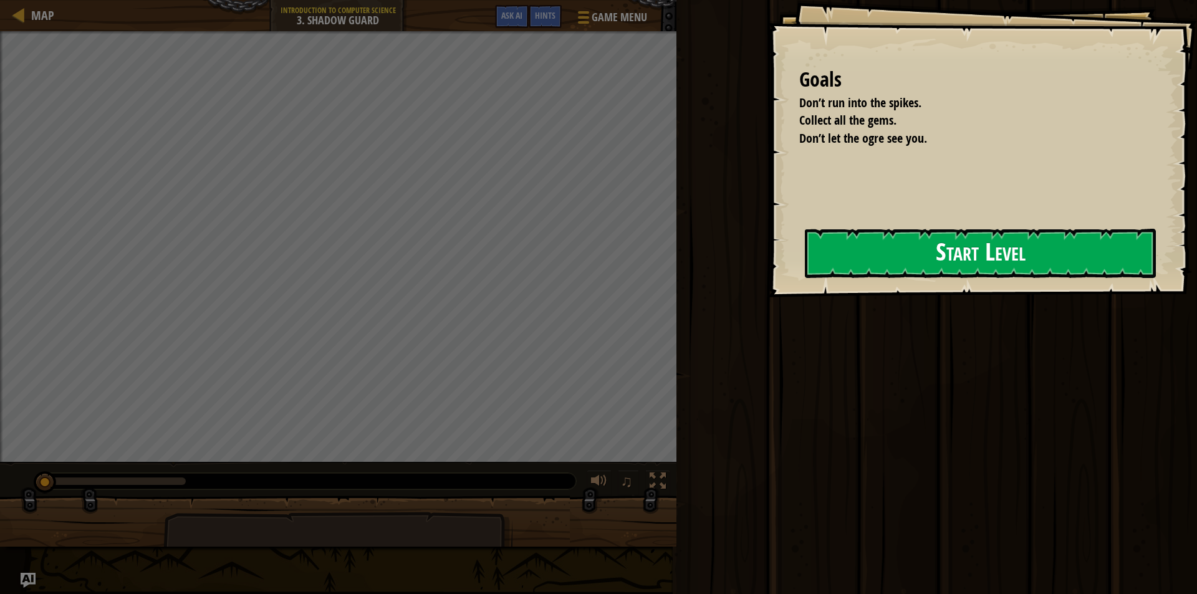
click at [1059, 261] on button "Start Level" at bounding box center [980, 253] width 351 height 49
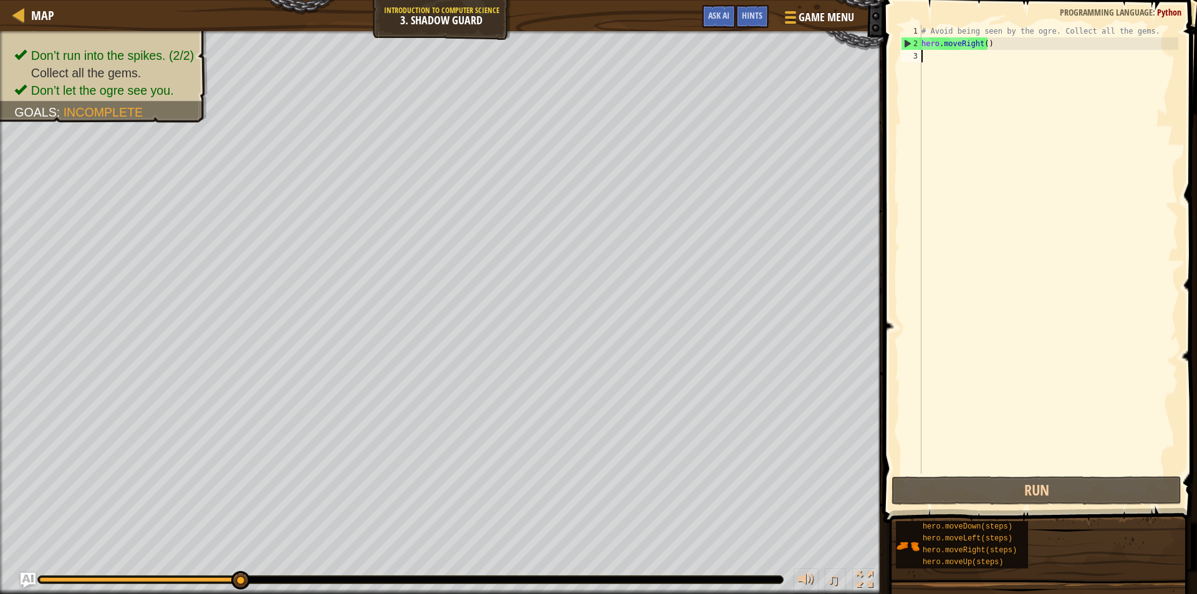
scroll to position [6, 0]
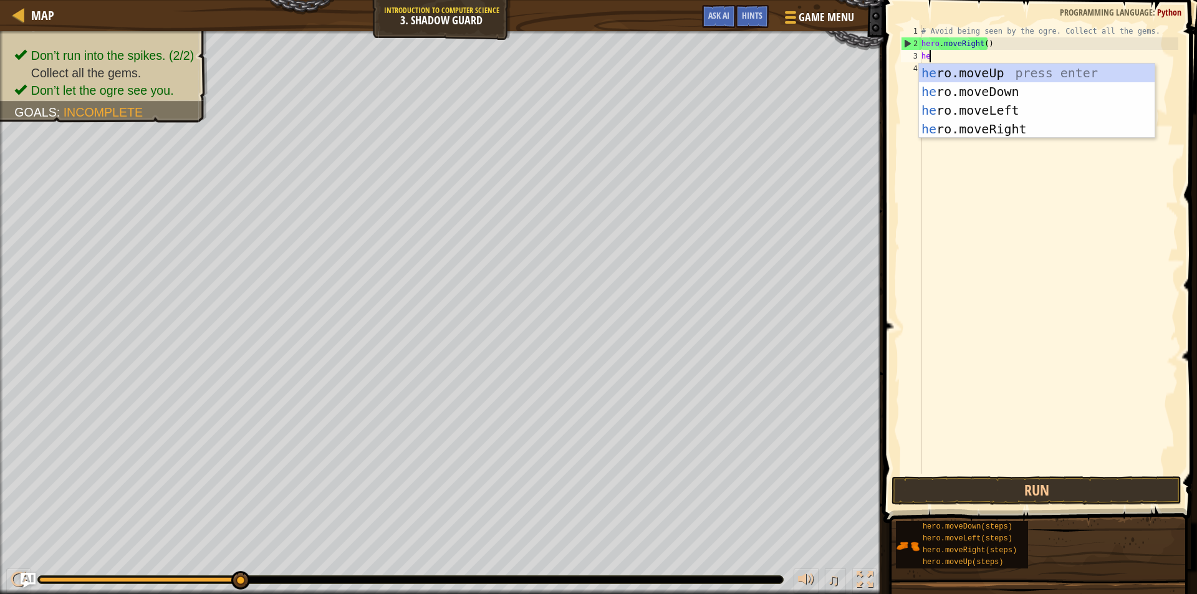
type textarea "hero"
click at [996, 73] on div "hero .moveUp press enter hero .moveDown press enter hero .moveLeft press enter …" at bounding box center [1037, 120] width 236 height 112
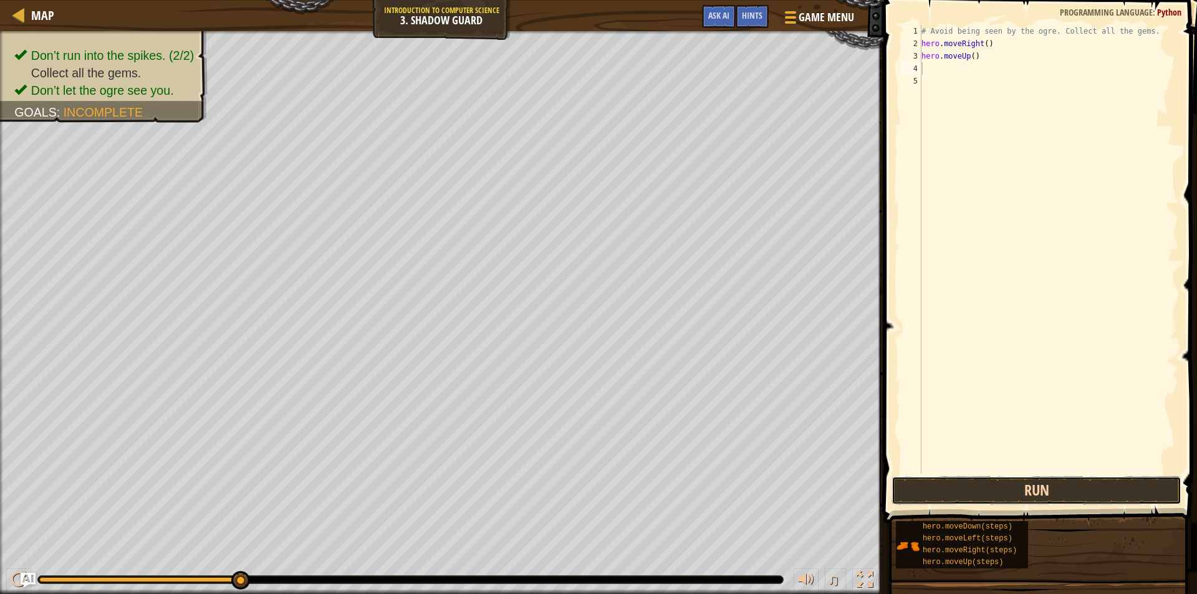
click at [956, 486] on button "Run" at bounding box center [1037, 490] width 290 height 29
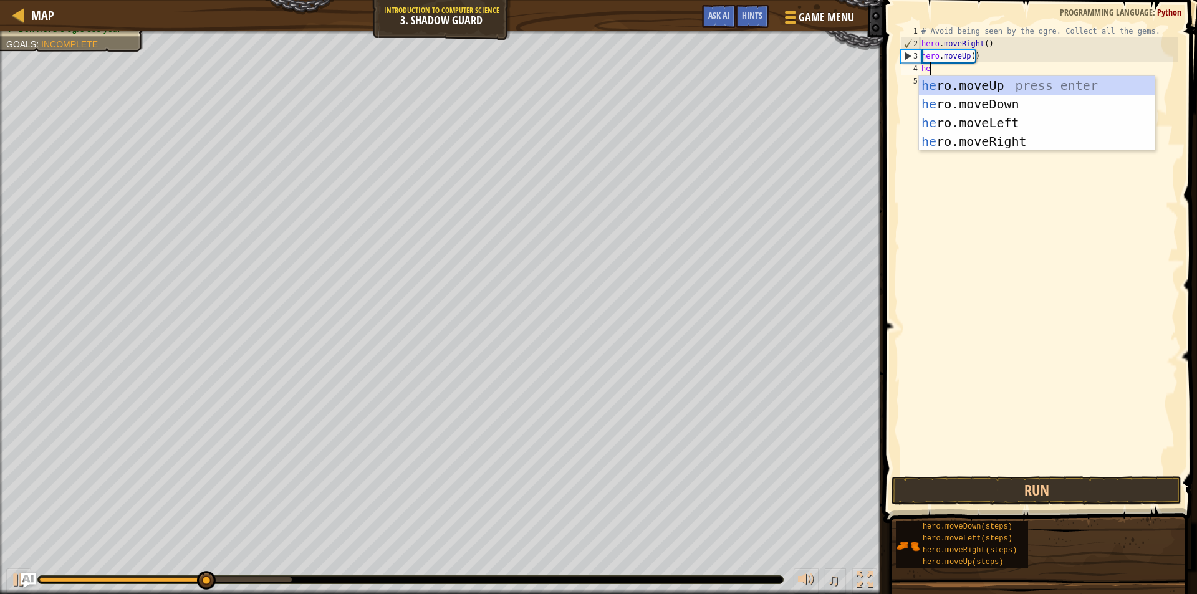
type textarea "heo"
click at [1046, 142] on div "he r o .moveUp press enter he r o .moveDown press enter he r o .moveLeft press …" at bounding box center [1037, 132] width 236 height 112
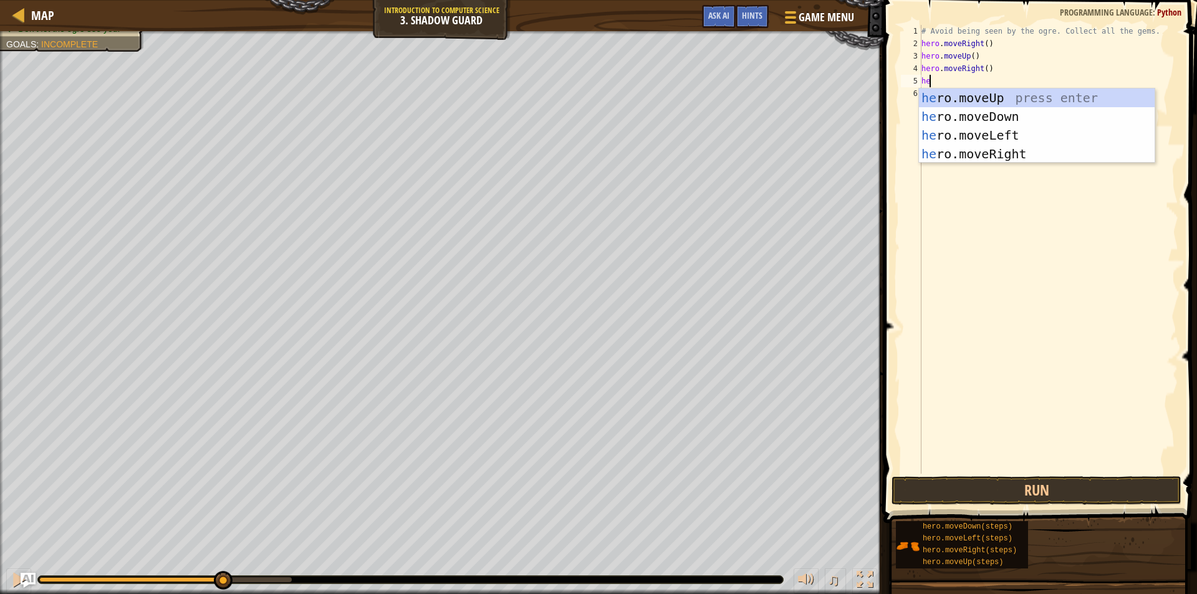
type textarea "hero"
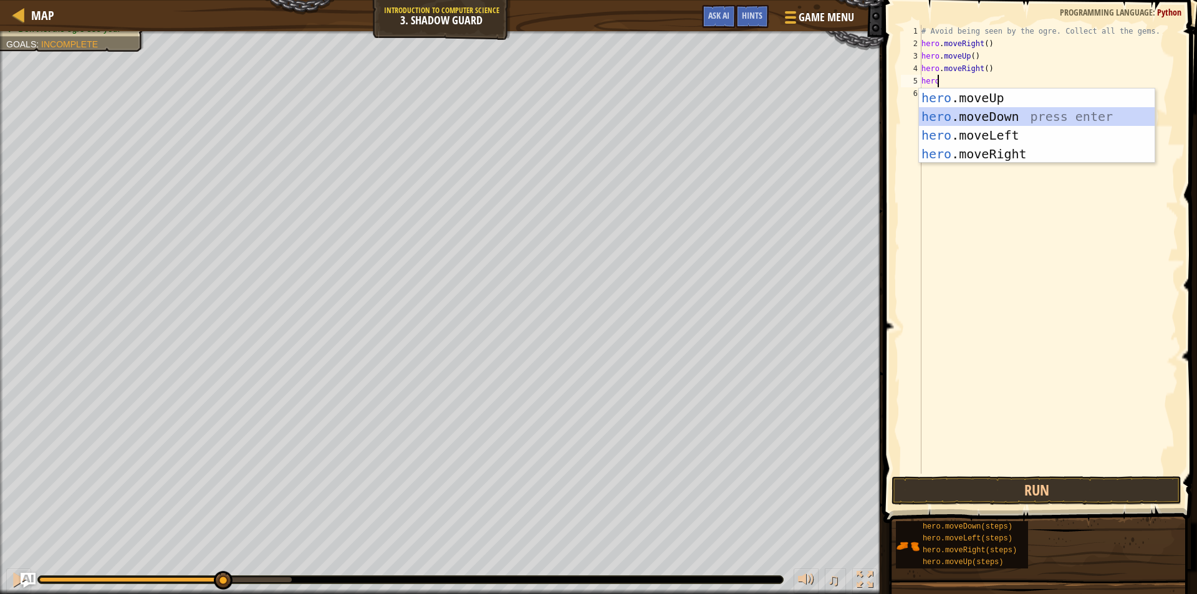
click at [974, 122] on div "hero .moveUp press enter hero .moveDown press enter hero .moveLeft press enter …" at bounding box center [1037, 145] width 236 height 112
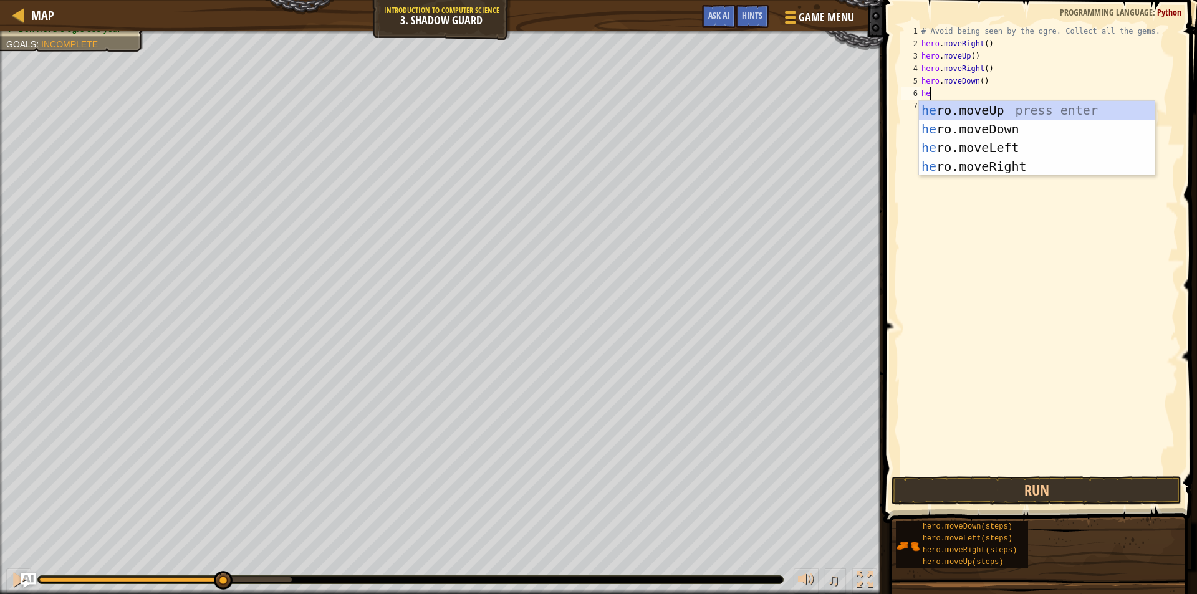
type textarea "hero"
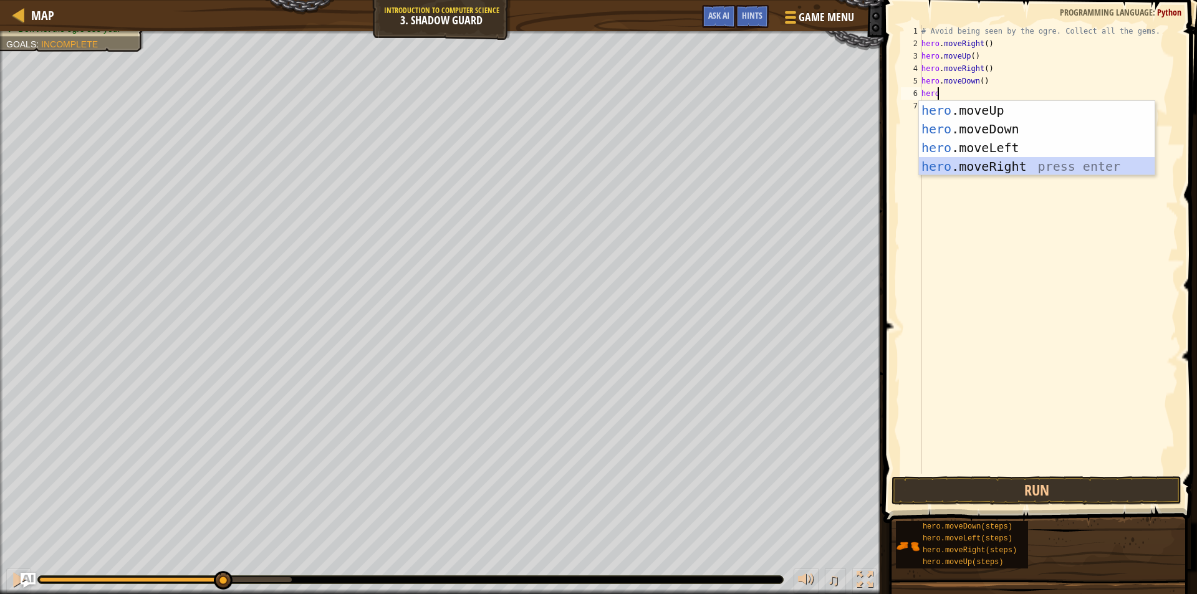
click at [990, 169] on div "hero .moveUp press enter hero .moveDown press enter hero .moveLeft press enter …" at bounding box center [1037, 157] width 236 height 112
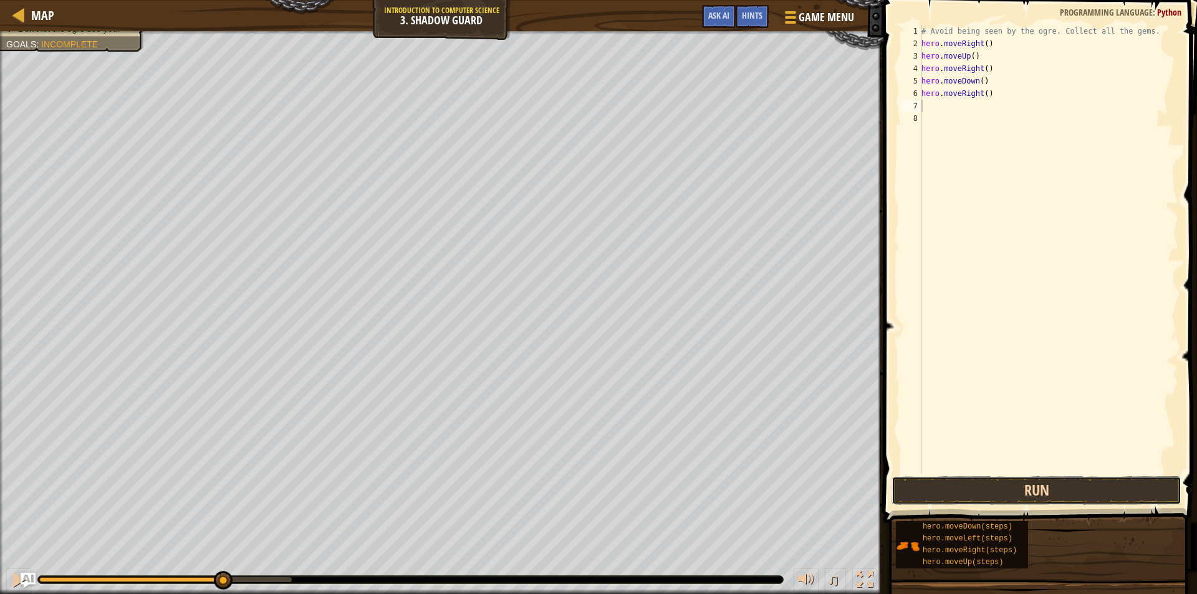
click at [1107, 483] on button "Run" at bounding box center [1037, 490] width 290 height 29
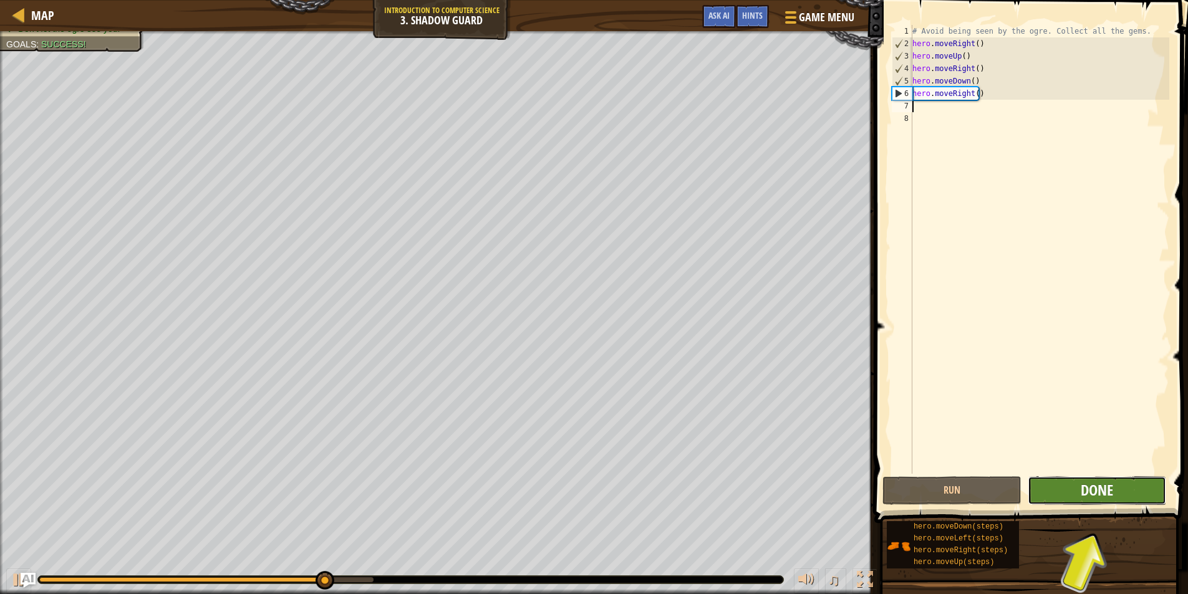
click at [1112, 483] on button "Done" at bounding box center [1097, 490] width 139 height 29
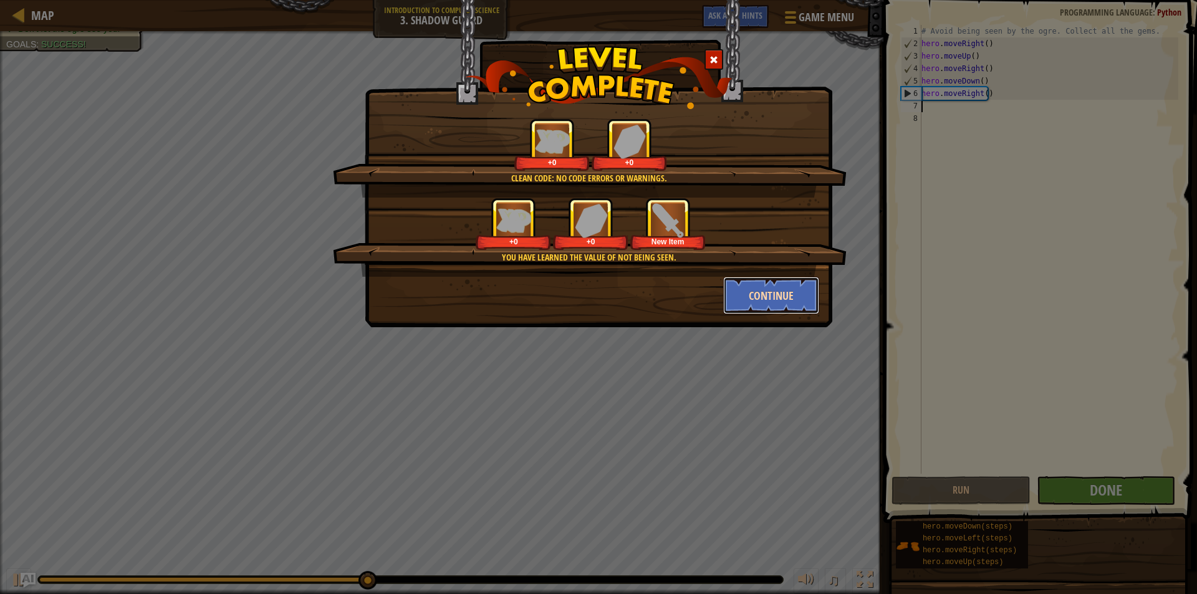
click at [790, 298] on button "Continue" at bounding box center [771, 295] width 97 height 37
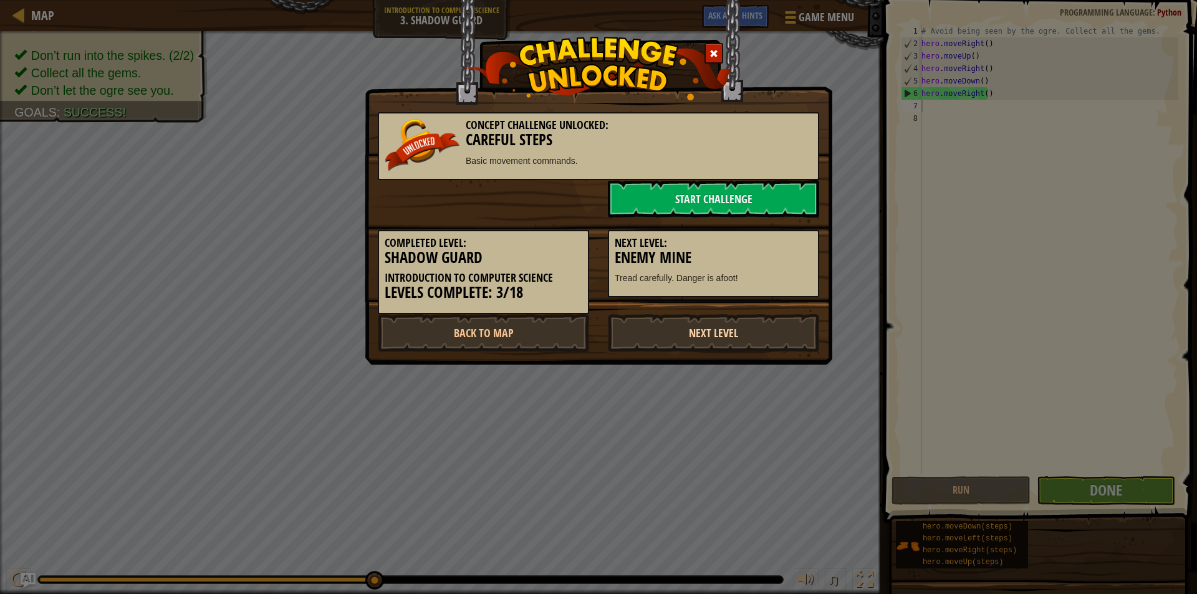
click at [740, 332] on link "Next Level" at bounding box center [713, 332] width 211 height 37
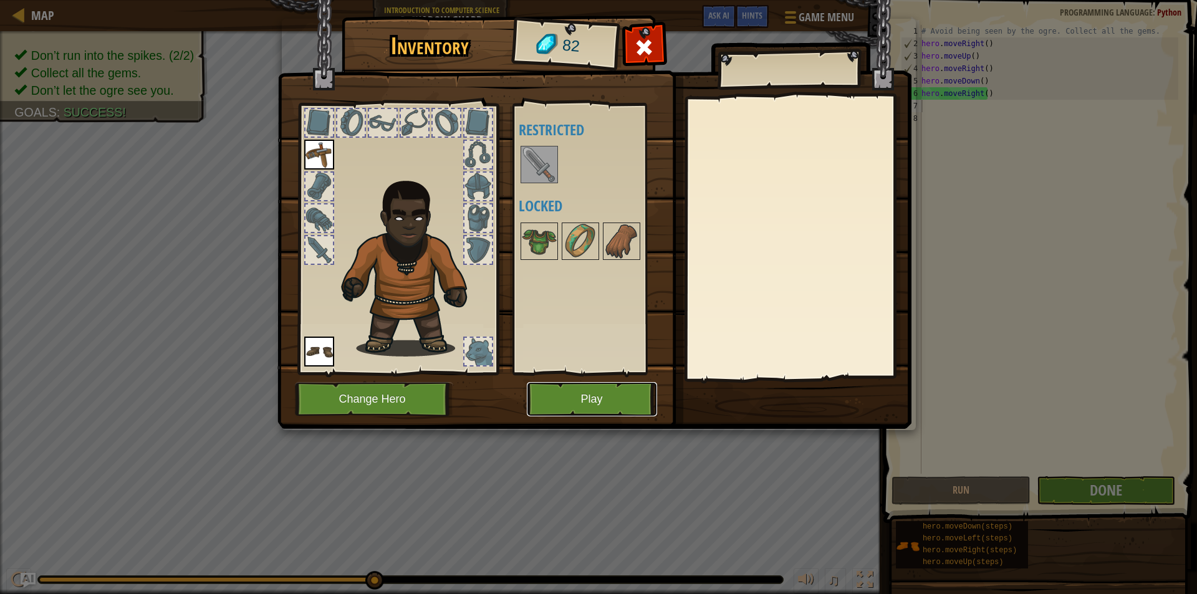
click at [620, 405] on button "Play" at bounding box center [592, 399] width 130 height 34
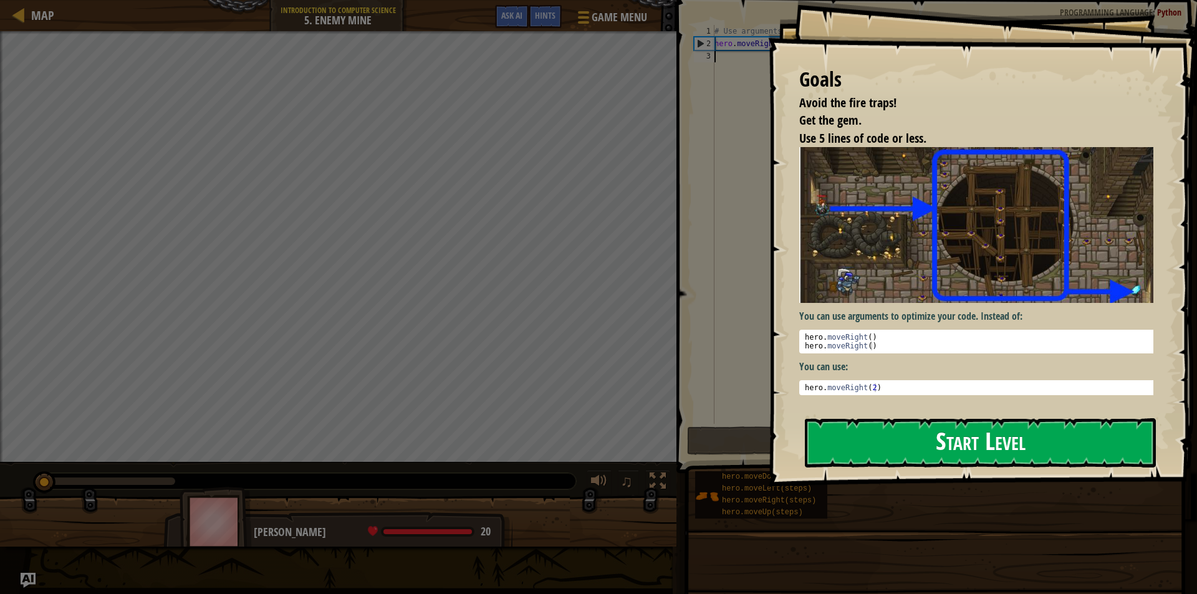
click at [908, 431] on button "Start Level" at bounding box center [980, 442] width 351 height 49
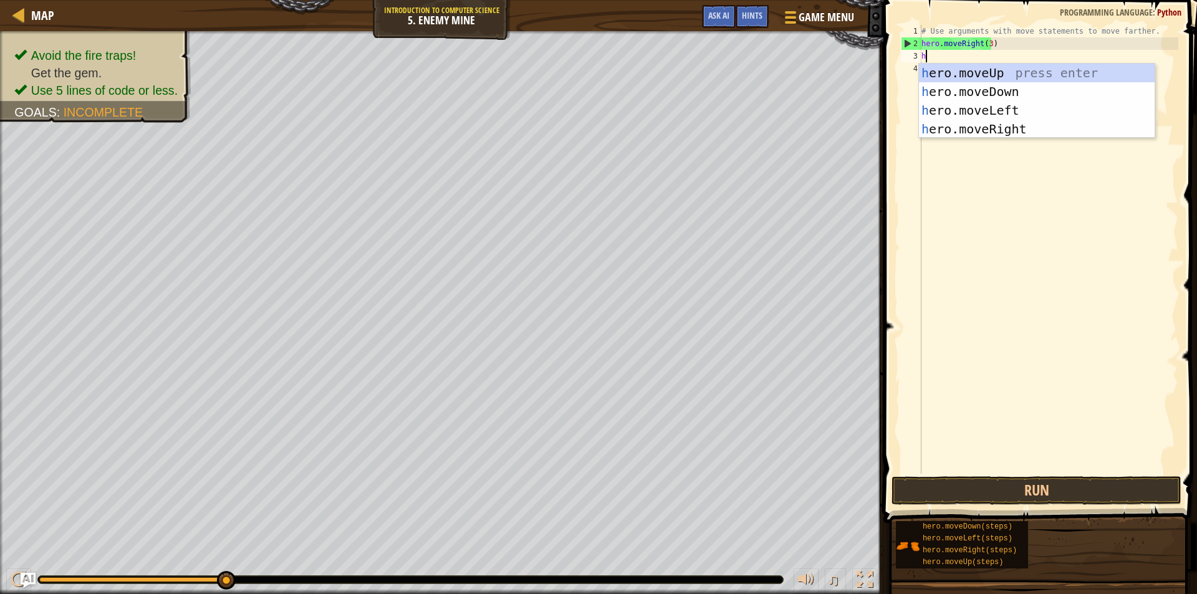
scroll to position [6, 0]
type textarea "hero"
click at [1000, 71] on div "hero .moveUp press enter hero .moveDown press enter hero .moveLeft press enter …" at bounding box center [1037, 120] width 236 height 112
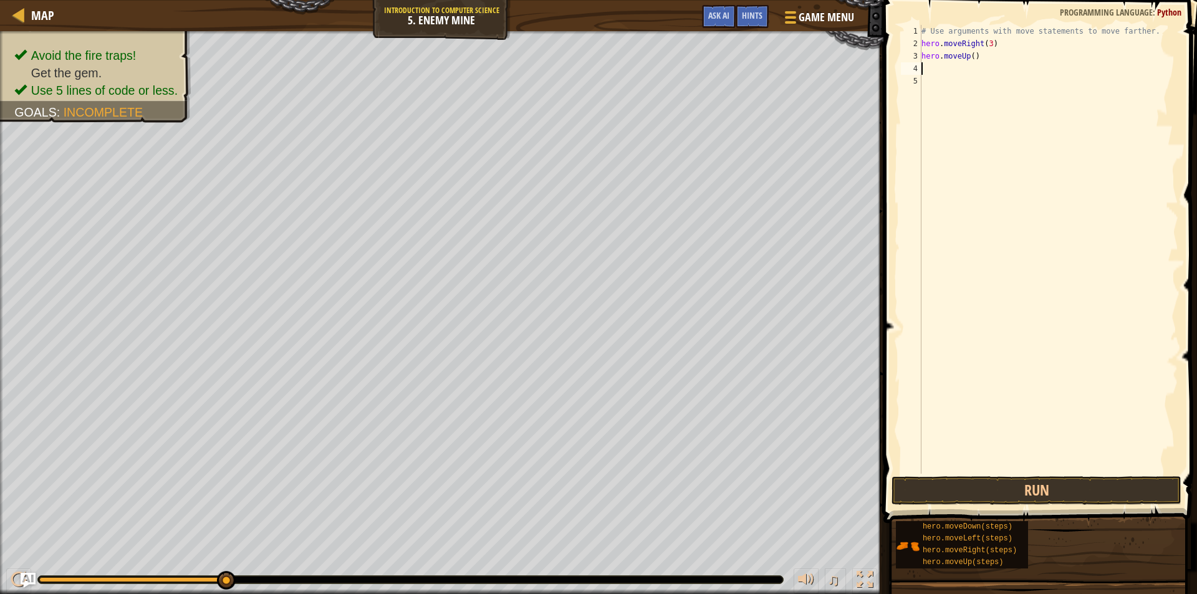
scroll to position [6, 0]
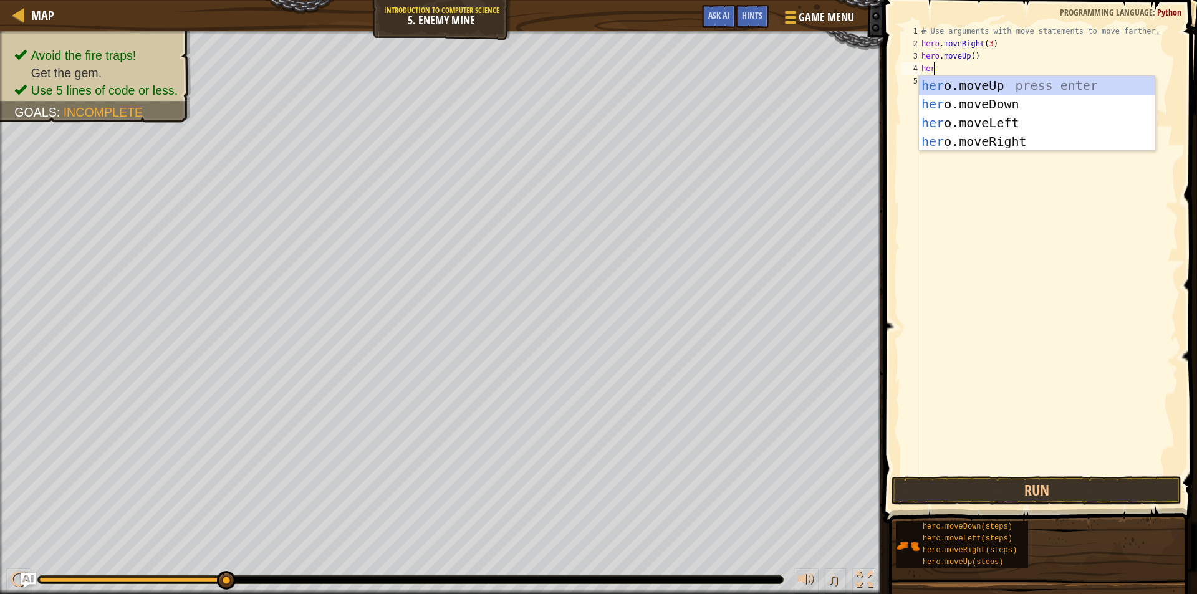
type textarea "hero"
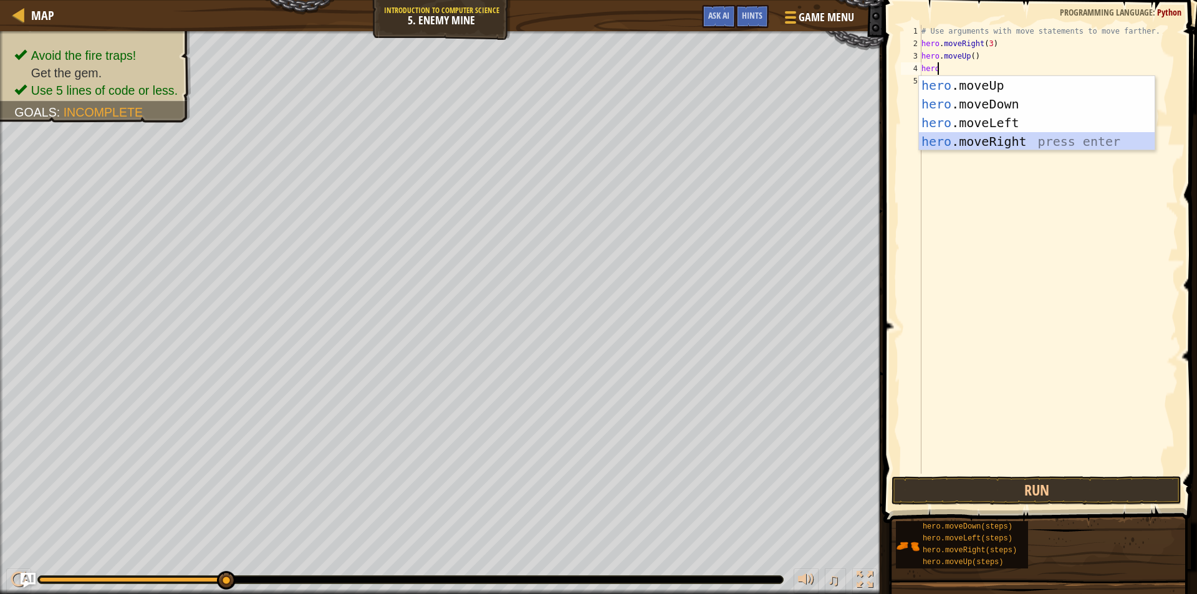
click at [1005, 139] on div "hero .moveUp press enter hero .moveDown press enter hero .moveLeft press enter …" at bounding box center [1037, 132] width 236 height 112
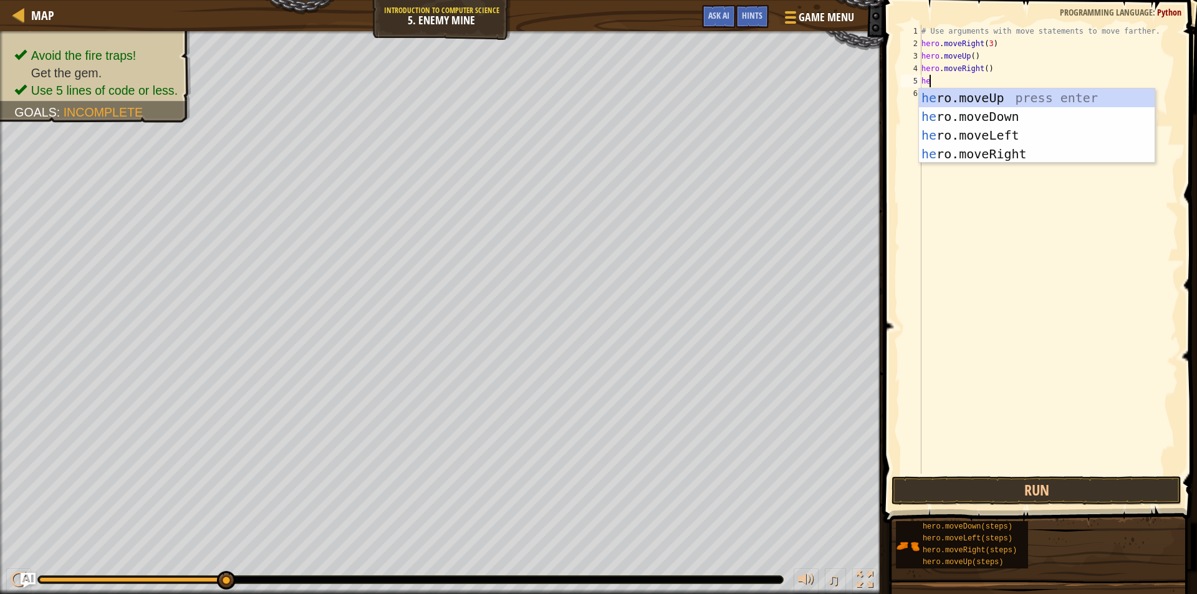
type textarea "her"
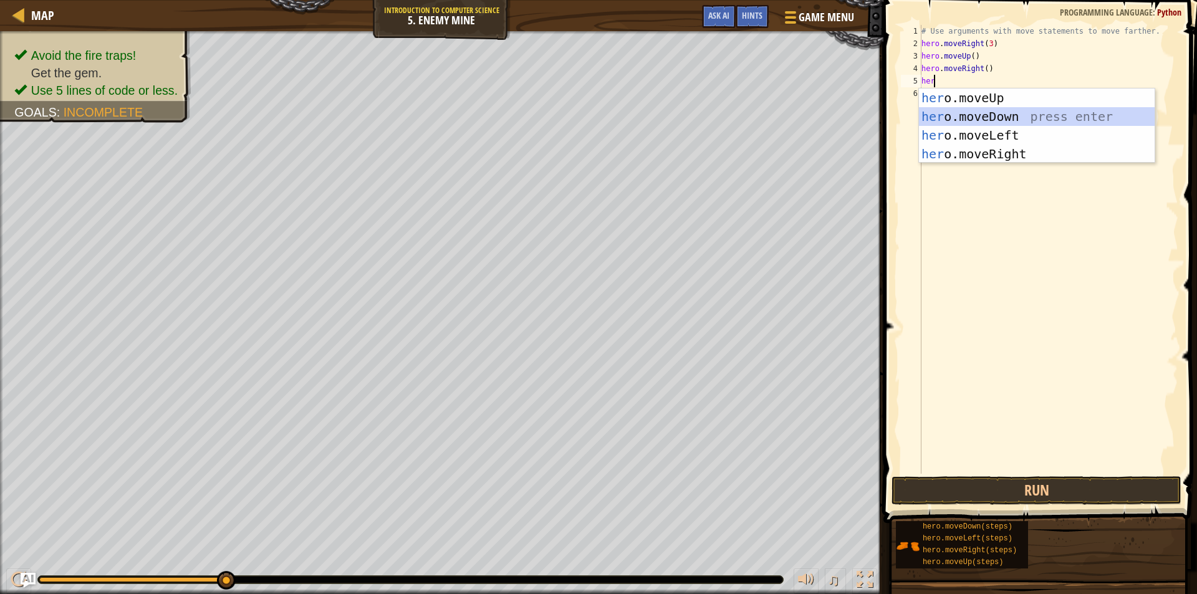
click at [1039, 117] on div "her o.moveUp press enter her o.moveDown press enter her o.moveLeft press enter …" at bounding box center [1037, 145] width 236 height 112
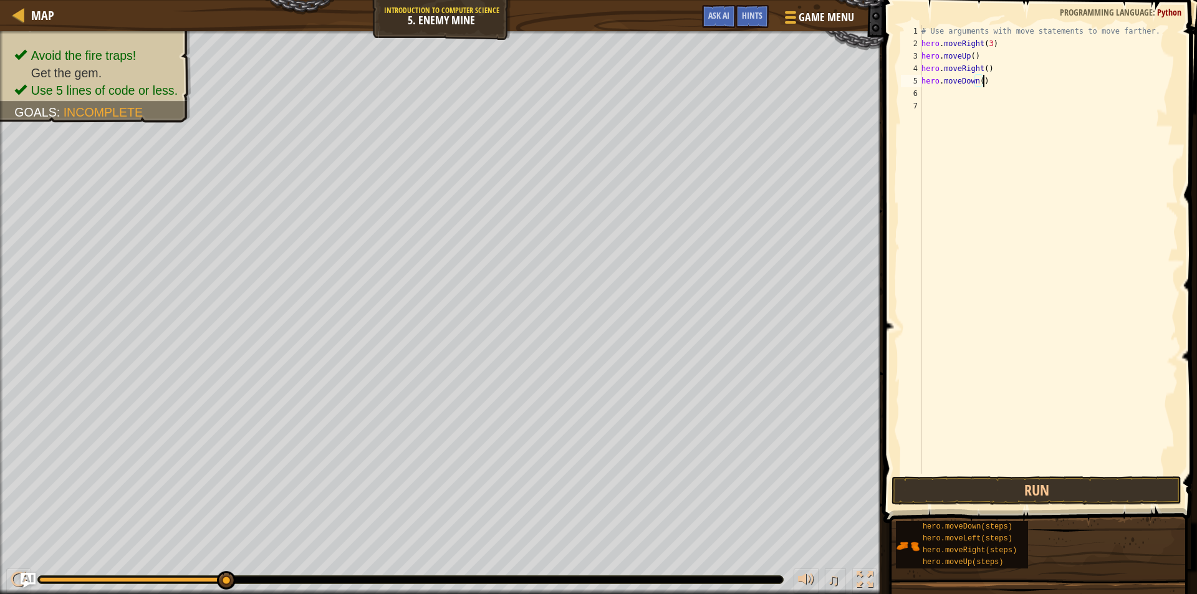
click at [982, 81] on div "# Use arguments with move statements to move farther. hero . moveRight ( 3 ) he…" at bounding box center [1048, 262] width 259 height 474
click at [976, 84] on div "# Use arguments with move statements to move farther. hero . moveRight ( 3 ) he…" at bounding box center [1048, 262] width 259 height 474
type textarea "hero.moveDown()"
click at [980, 87] on div "# Use arguments with move statements to move farther. hero . moveRight ( 3 ) he…" at bounding box center [1048, 262] width 259 height 474
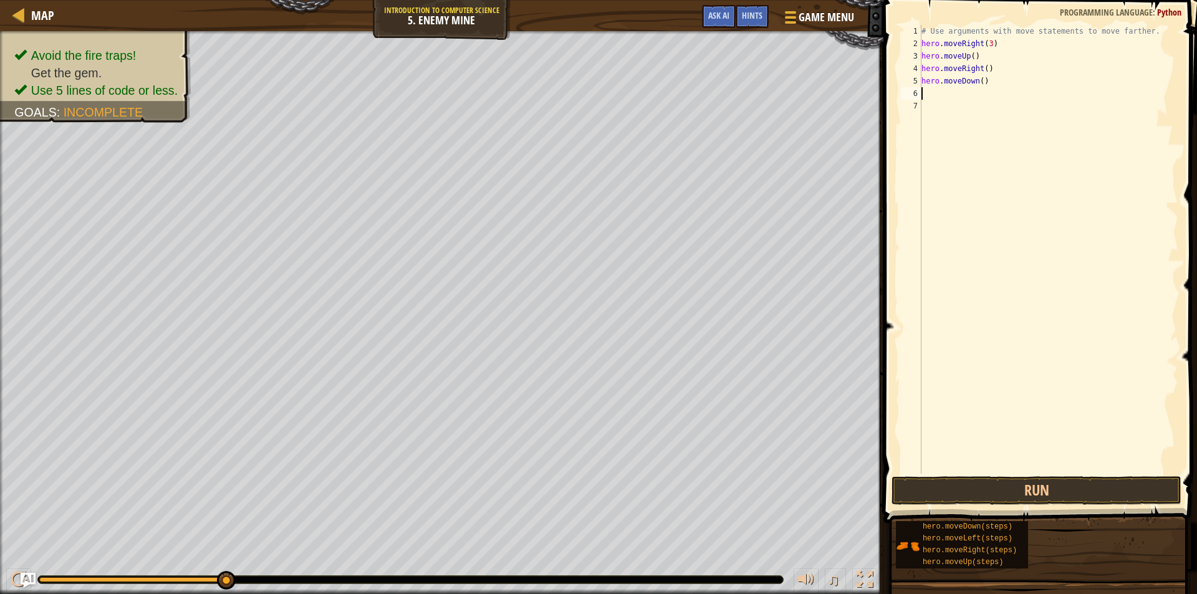
scroll to position [6, 0]
click at [978, 79] on div "# Use arguments with move statements to move farther. hero . moveRight ( 3 ) he…" at bounding box center [1048, 262] width 259 height 474
type textarea "hero.moveDown(3)"
click at [930, 92] on div "# Use arguments with move statements to move farther. hero . moveRight ( 3 ) he…" at bounding box center [1048, 262] width 259 height 474
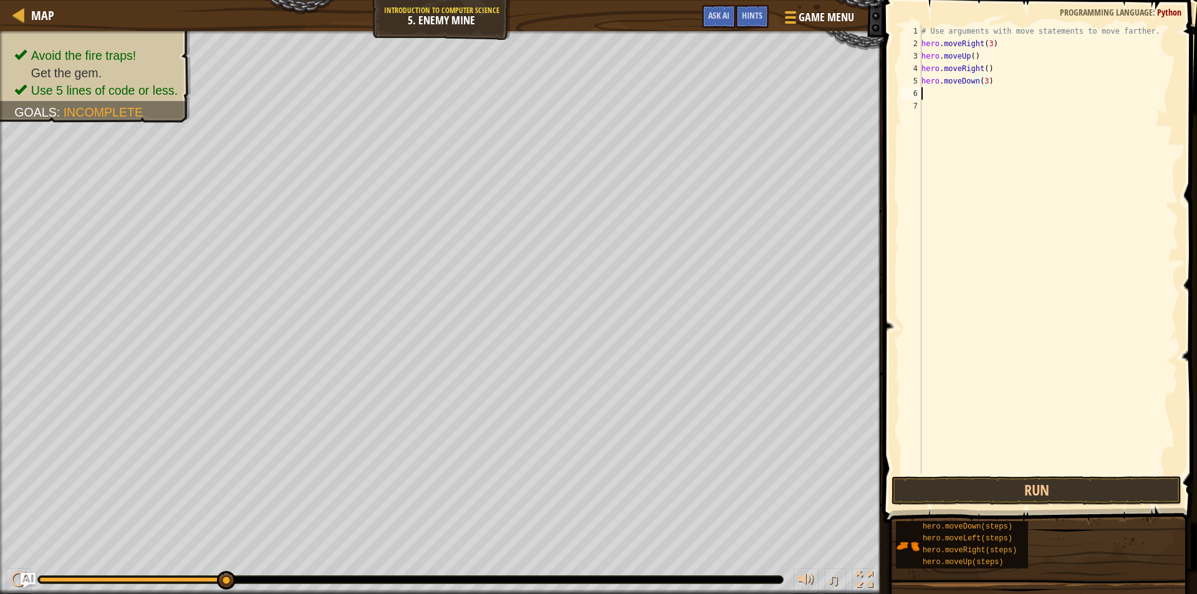
scroll to position [6, 0]
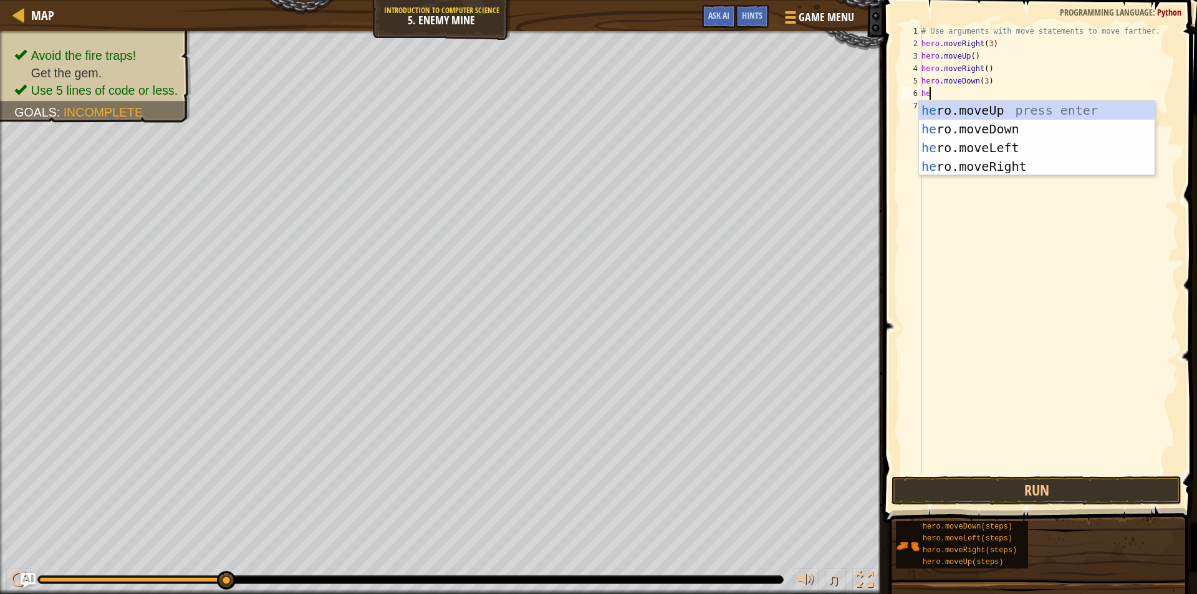
type textarea "hero"
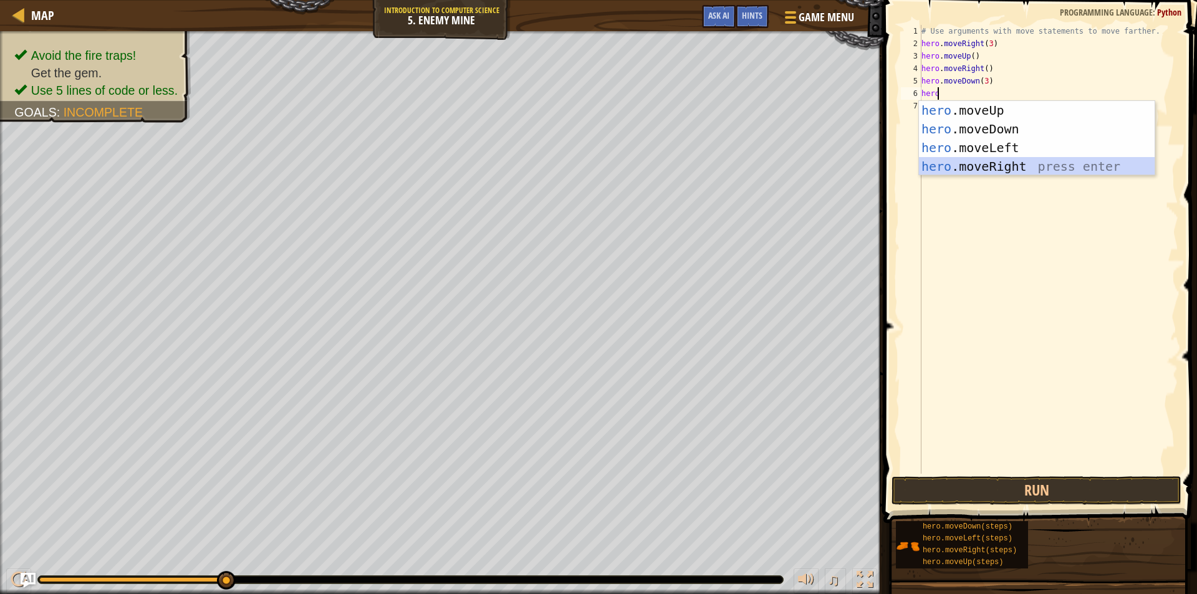
click at [1018, 166] on div "hero .moveUp press enter hero .moveDown press enter hero .moveLeft press enter …" at bounding box center [1037, 157] width 236 height 112
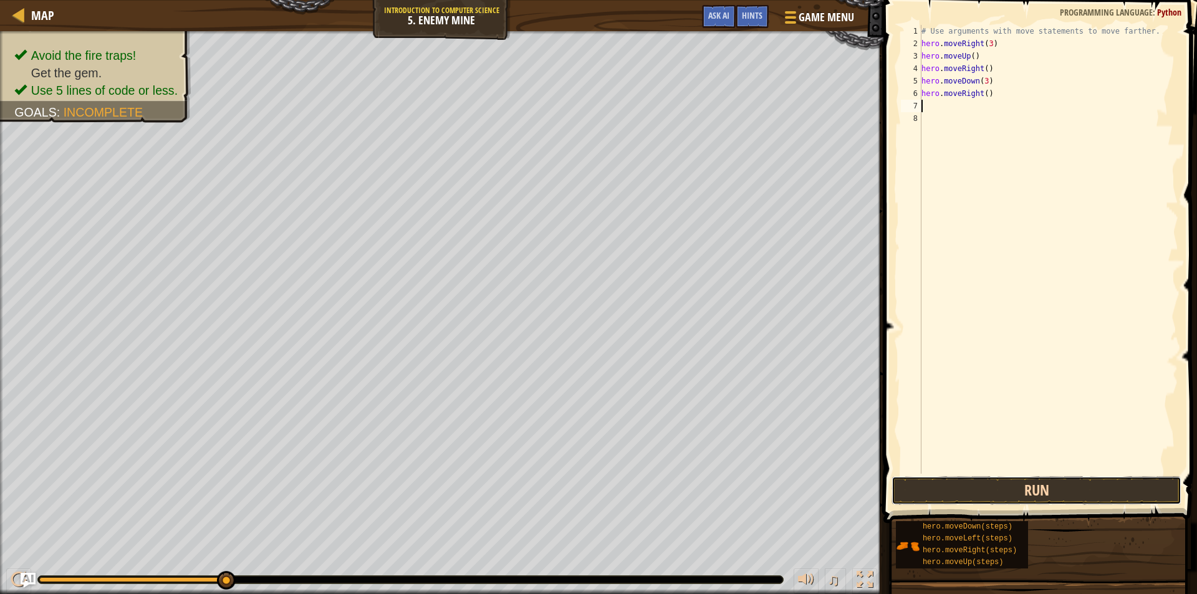
click at [1021, 493] on button "Run" at bounding box center [1037, 490] width 290 height 29
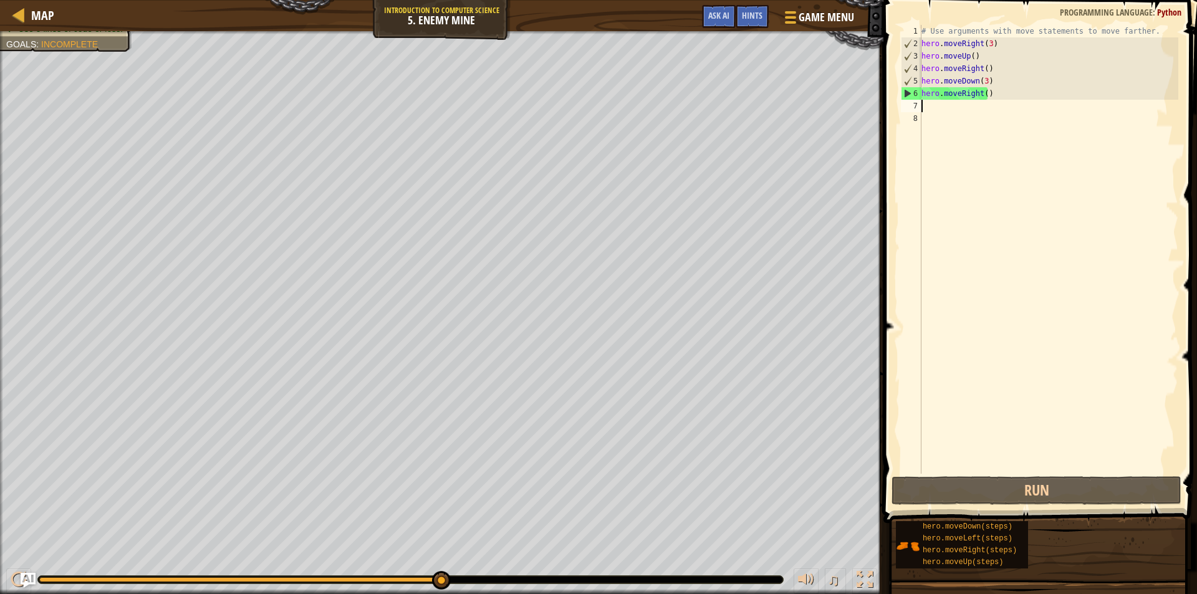
type textarea "h"
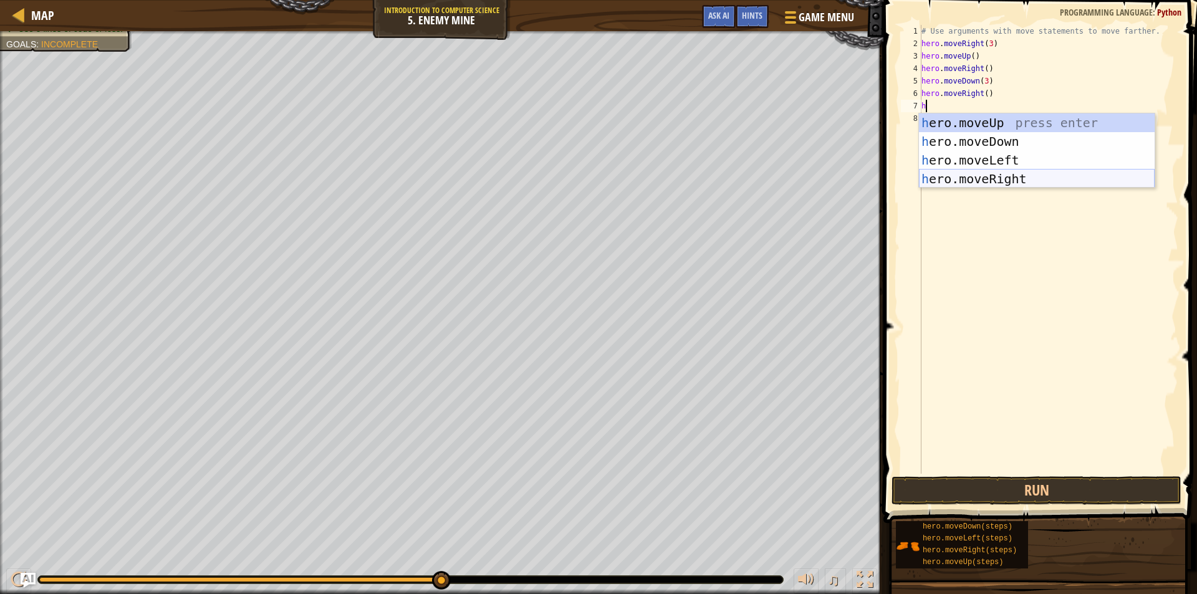
click at [1014, 173] on div "h ero.moveUp press enter h ero.moveDown press enter h ero.moveLeft press enter …" at bounding box center [1037, 169] width 236 height 112
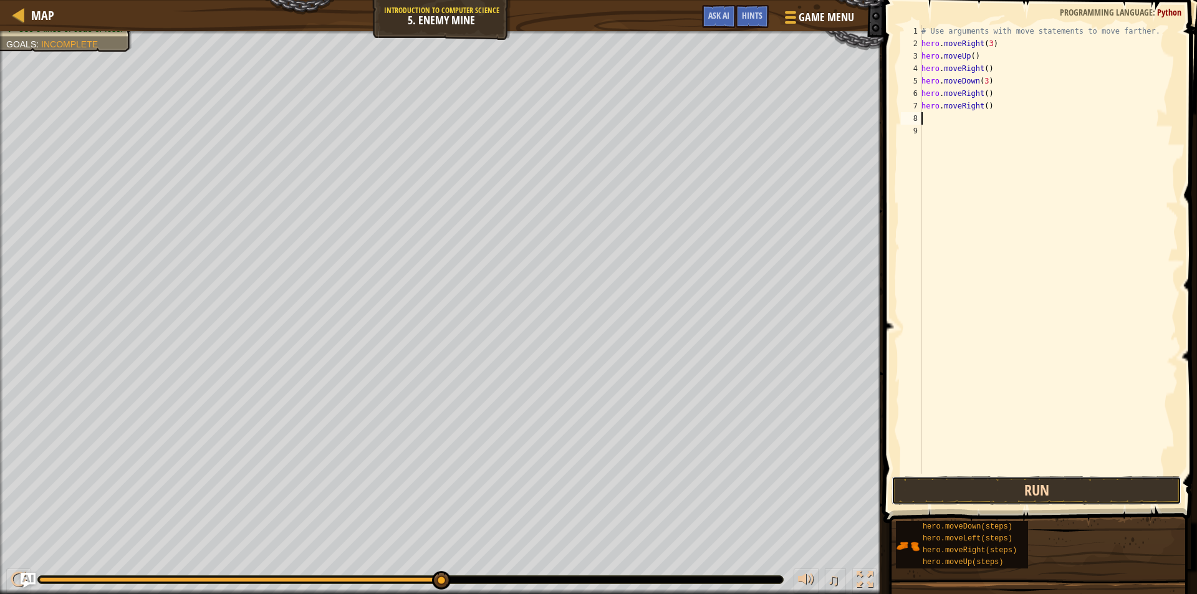
click at [1107, 481] on button "Run" at bounding box center [1037, 490] width 290 height 29
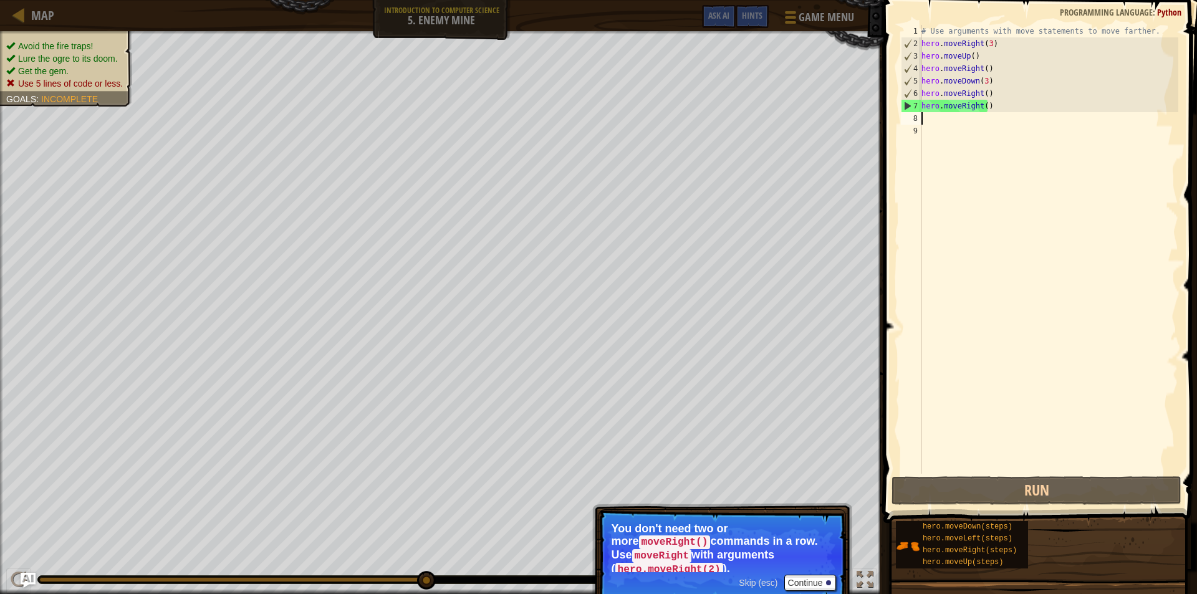
click at [27, 40] on ul "Avoid the fire traps! Lure the ogre to its doom. Get the gem. Use 5 lines of co…" at bounding box center [66, 65] width 120 height 50
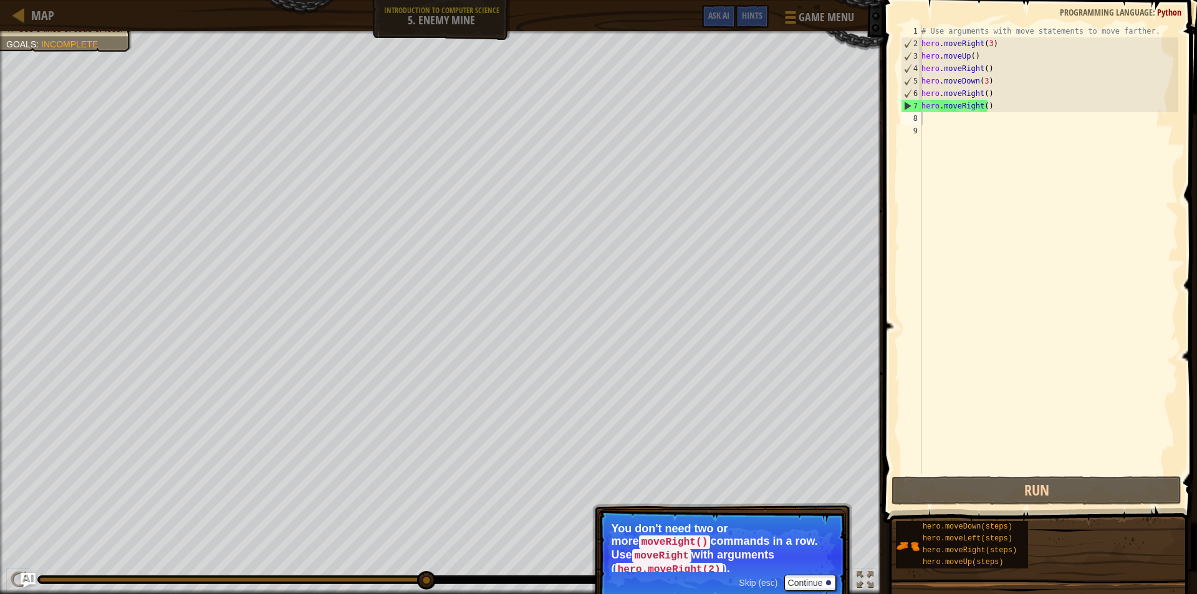
click at [957, 108] on div "# Use arguments with move statements to move farther. hero . moveRight ( 3 ) he…" at bounding box center [1048, 262] width 259 height 474
click at [990, 106] on div "# Use arguments with move statements to move farther. hero . moveRight ( 3 ) he…" at bounding box center [1048, 262] width 259 height 474
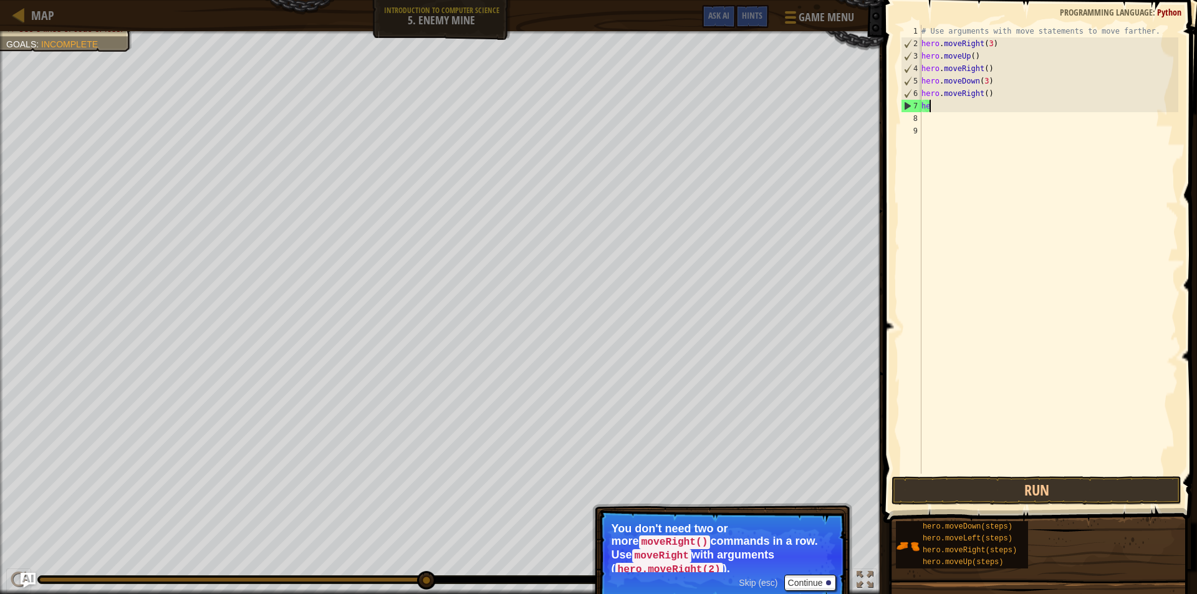
type textarea "h"
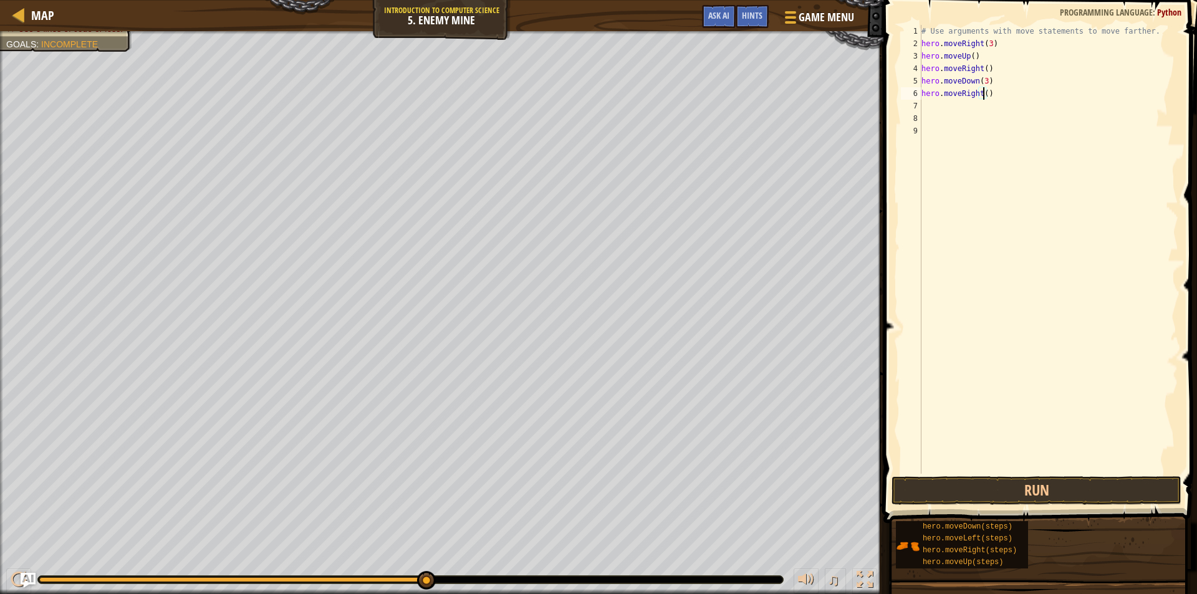
click at [983, 97] on div "# Use arguments with move statements to move farther. hero . moveRight ( 3 ) he…" at bounding box center [1048, 262] width 259 height 474
type textarea "hero.moveRight(2)"
click at [992, 489] on button "Run" at bounding box center [1037, 490] width 290 height 29
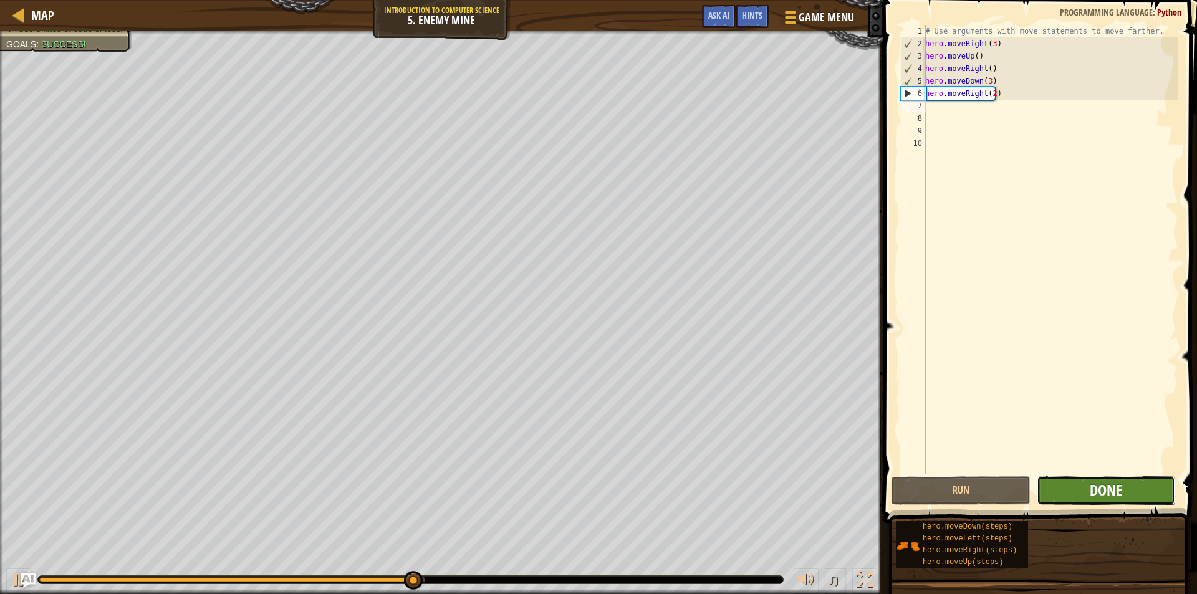
click at [1107, 488] on span "Done" at bounding box center [1106, 490] width 32 height 20
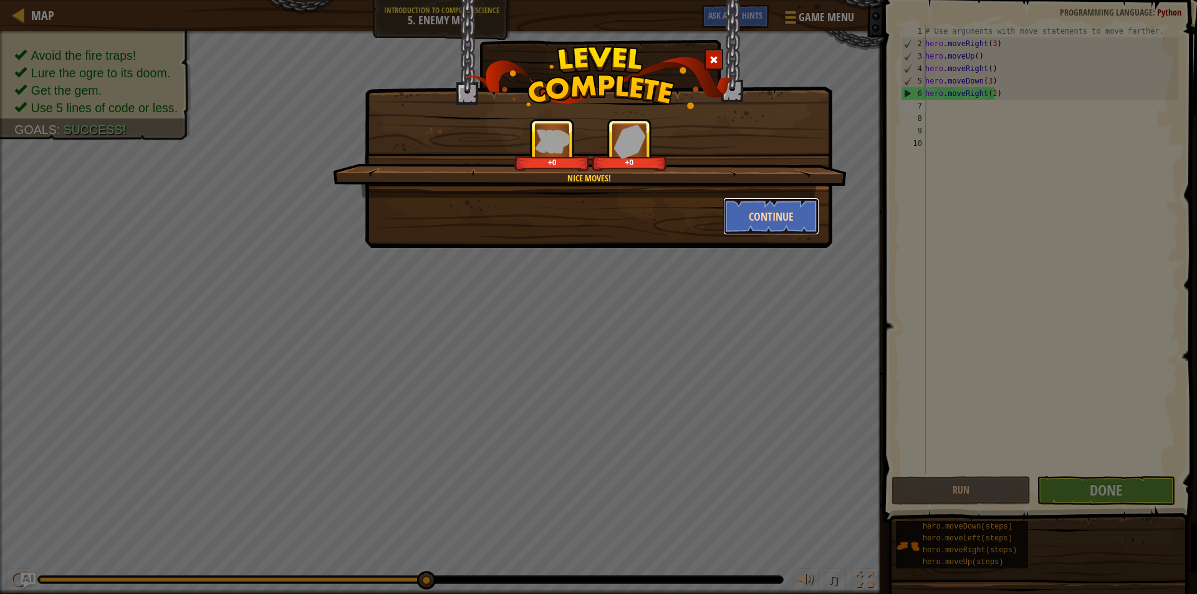
click at [752, 207] on button "Continue" at bounding box center [771, 216] width 97 height 37
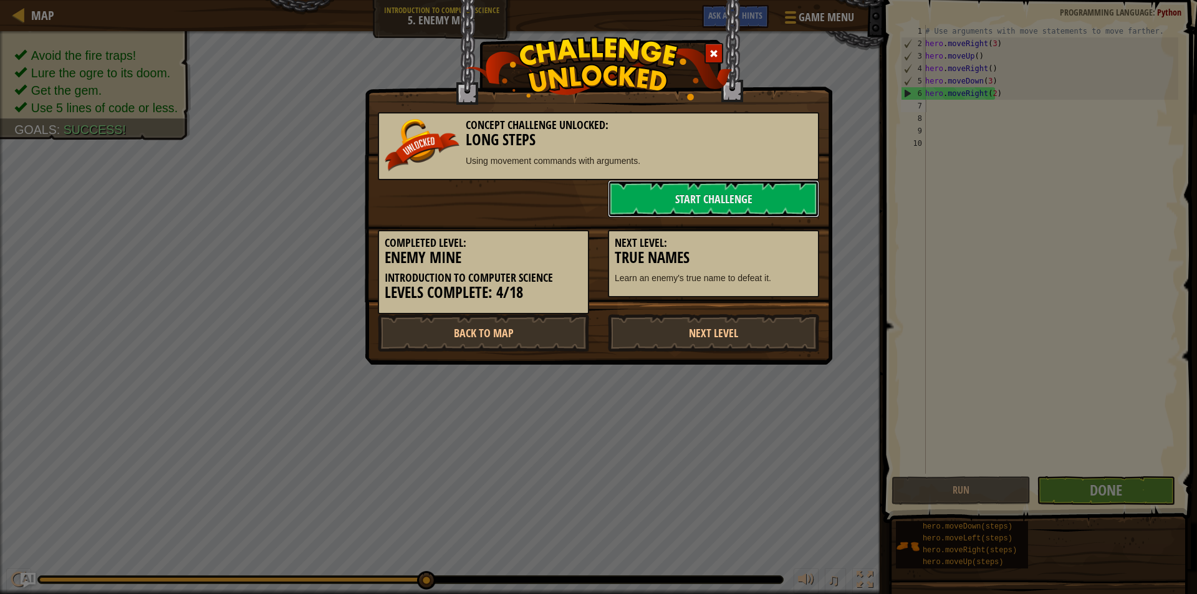
click at [752, 208] on link "Start Challenge" at bounding box center [713, 198] width 211 height 37
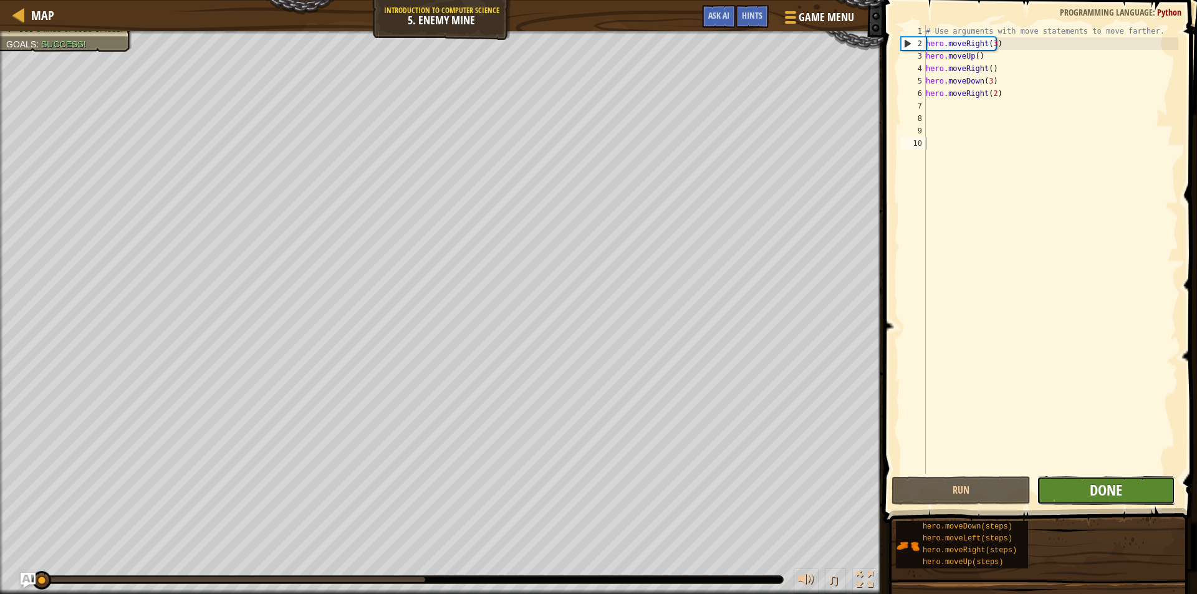
click at [1114, 489] on span "Done" at bounding box center [1106, 490] width 32 height 20
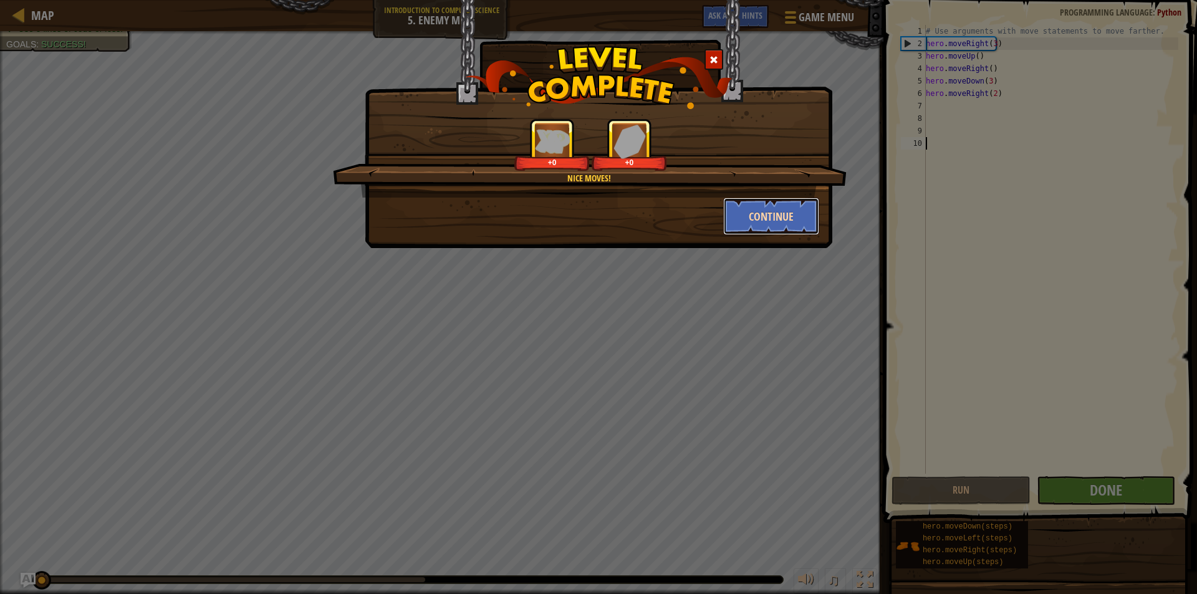
click at [756, 209] on button "Continue" at bounding box center [771, 216] width 97 height 37
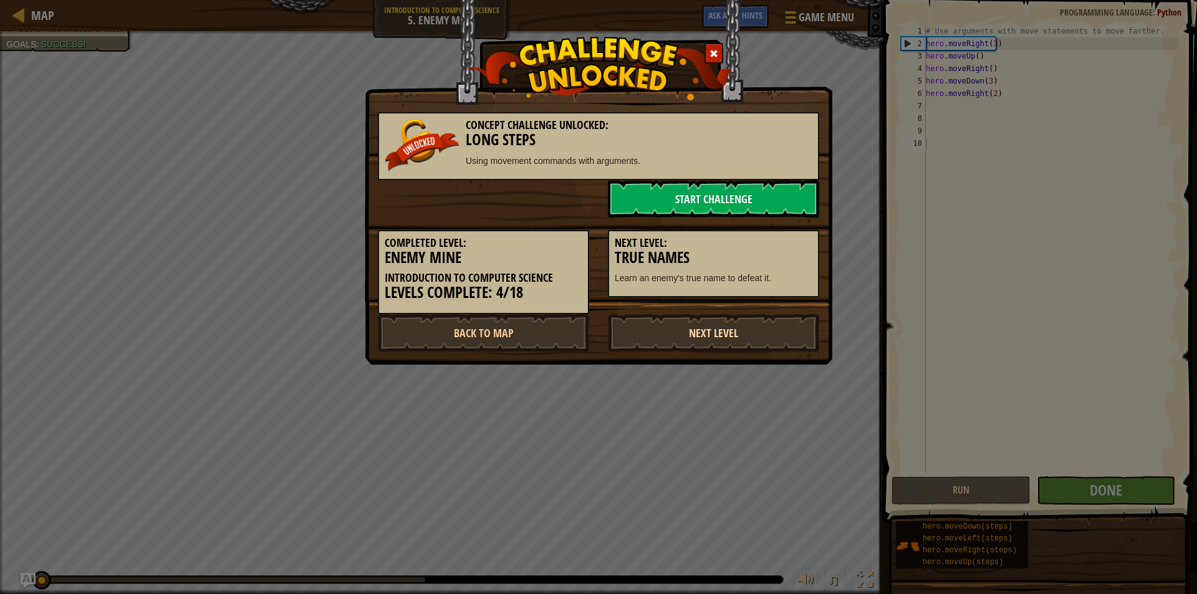
click at [753, 338] on link "Next Level" at bounding box center [713, 332] width 211 height 37
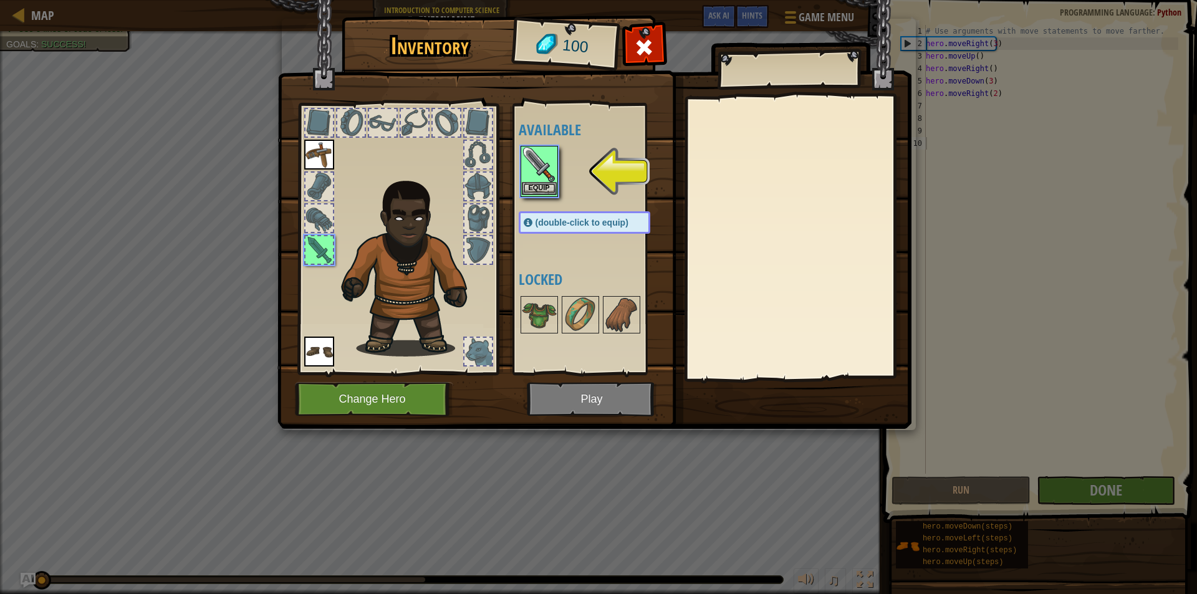
click at [544, 184] on div "Inventory 100 Available Equip Equip Equip (double-click to equip) Locked Equip …" at bounding box center [598, 297] width 1197 height 594
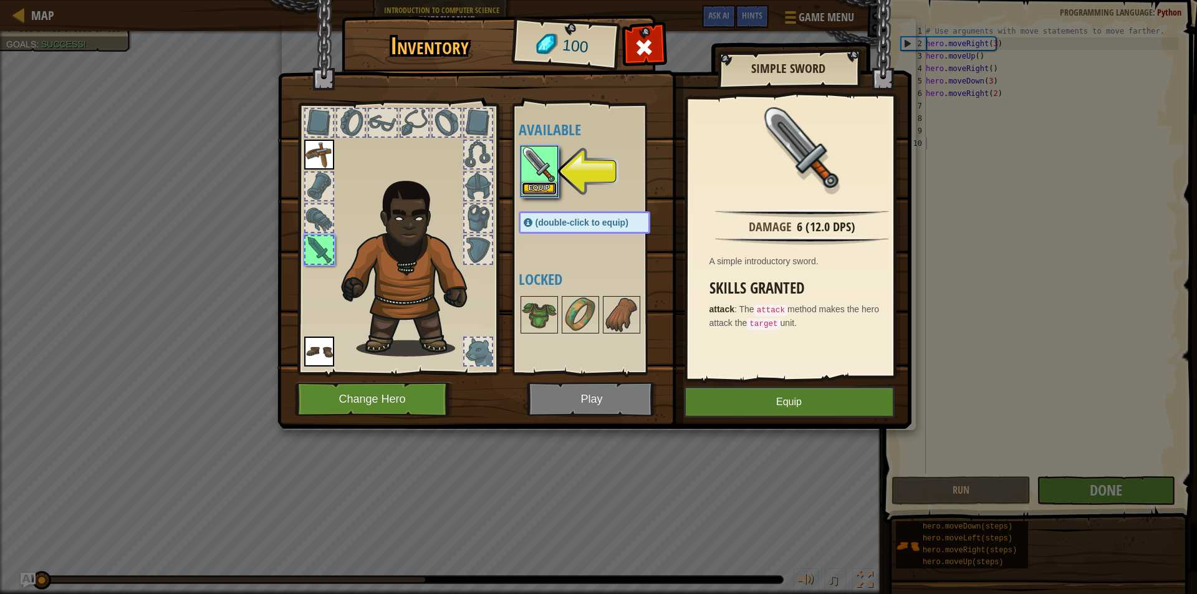
click at [544, 185] on button "Equip" at bounding box center [539, 188] width 35 height 13
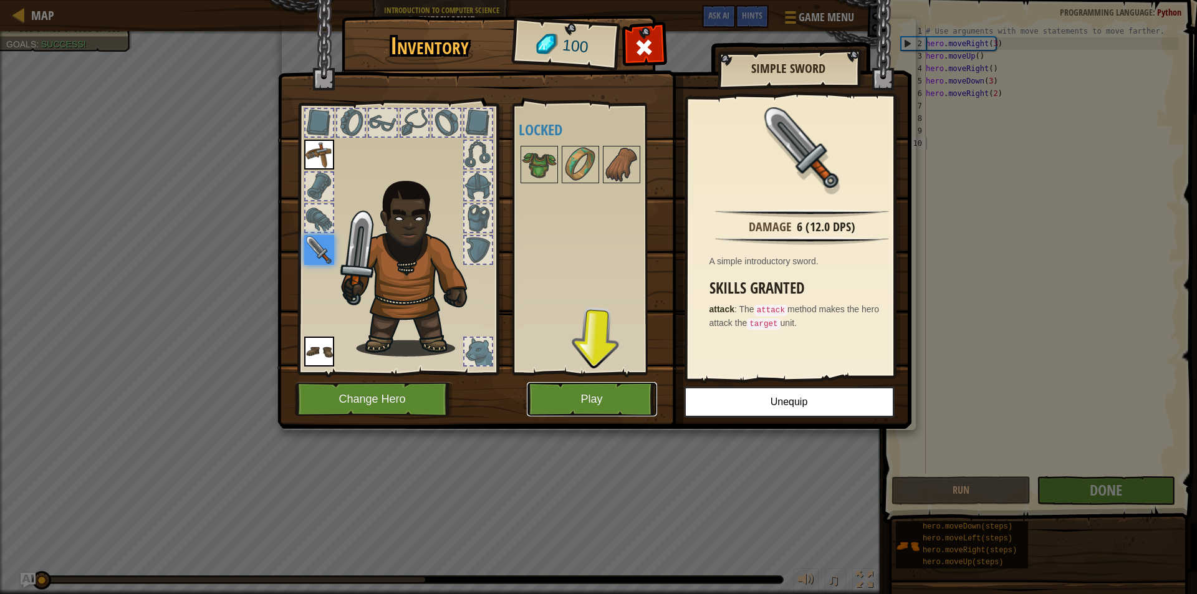
click at [643, 401] on button "Play" at bounding box center [592, 399] width 130 height 34
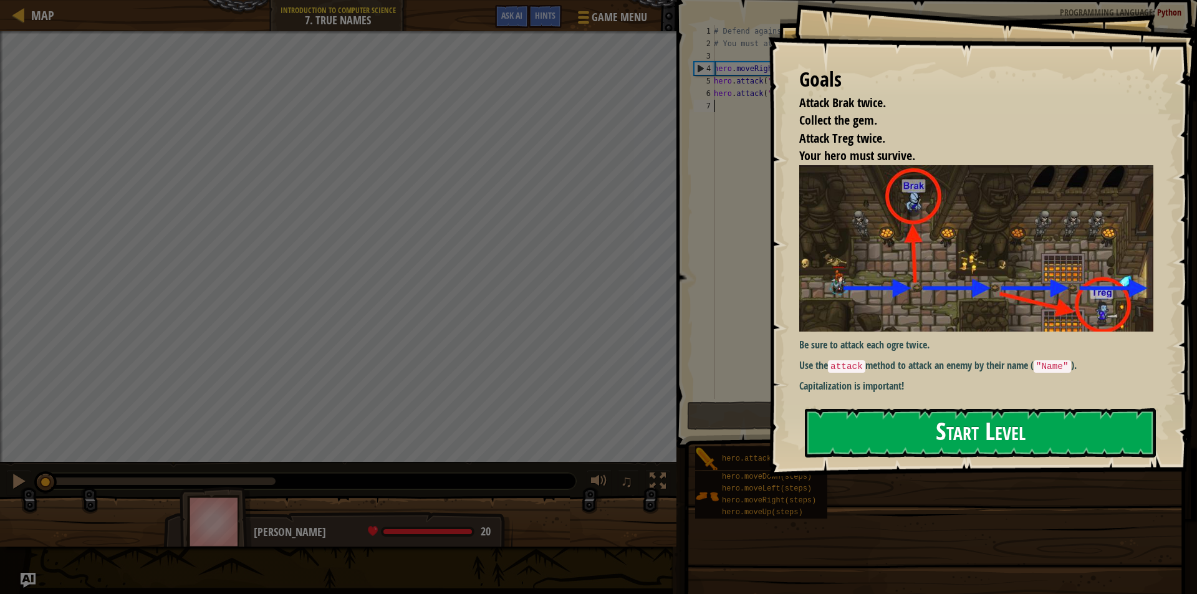
click at [970, 420] on button "Start Level" at bounding box center [980, 432] width 351 height 49
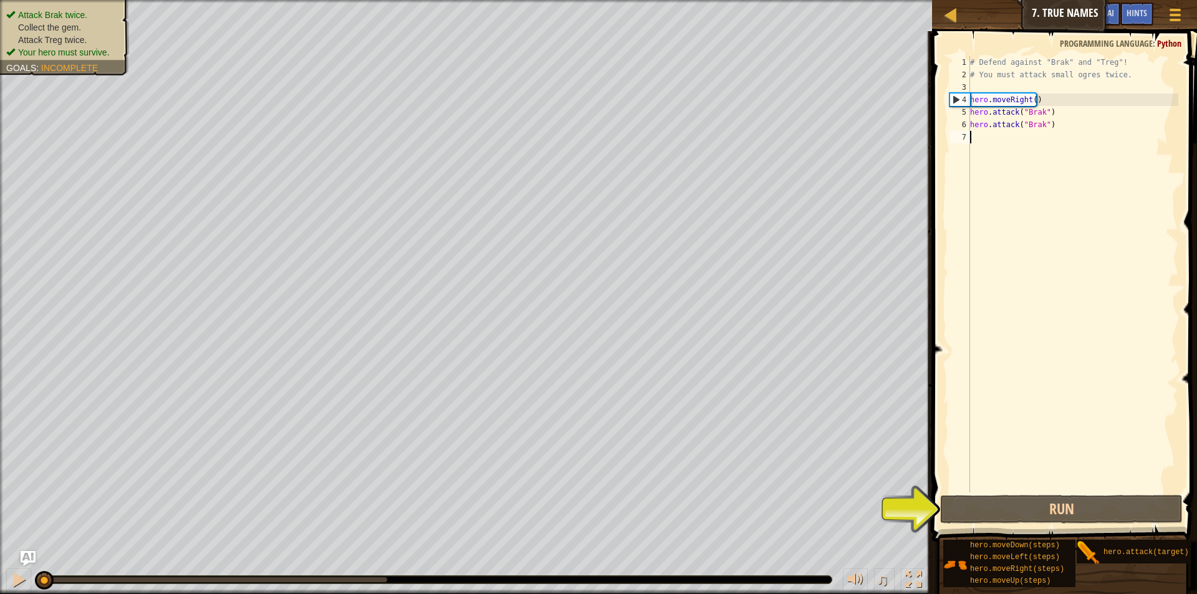
click at [79, 11] on ul "Attack Brak twice. Collect the gem. Attack Treg twice. Your hero must survive." at bounding box center [64, 34] width 117 height 50
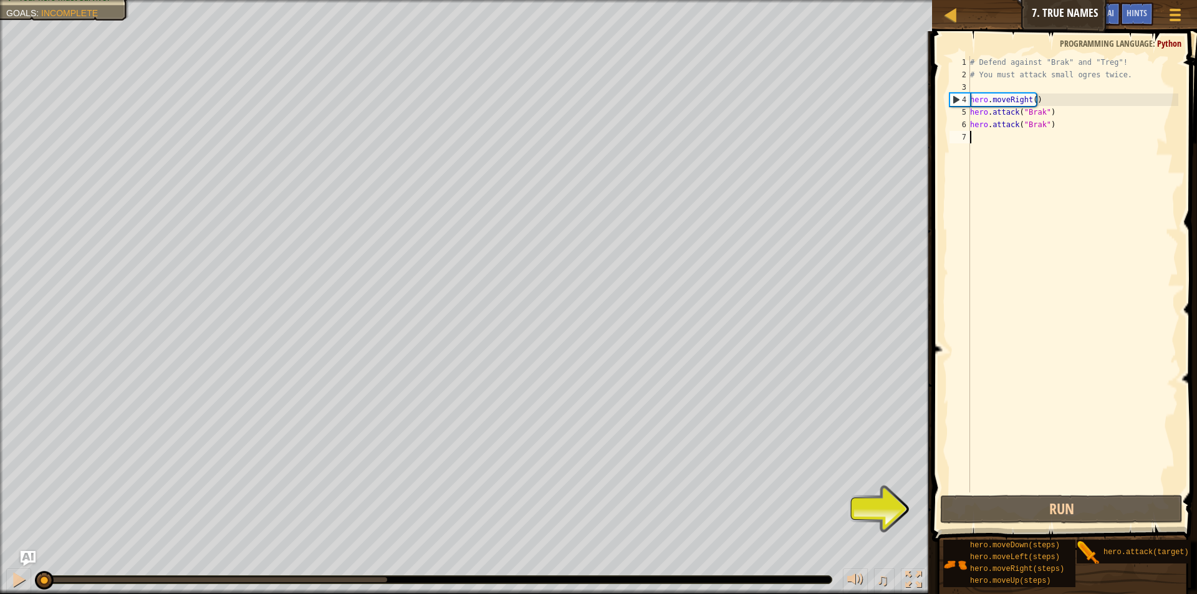
click at [981, 138] on div "# Defend against "Brak" and "Treg"! # You must attack small ogres twice. hero .…" at bounding box center [1073, 286] width 211 height 461
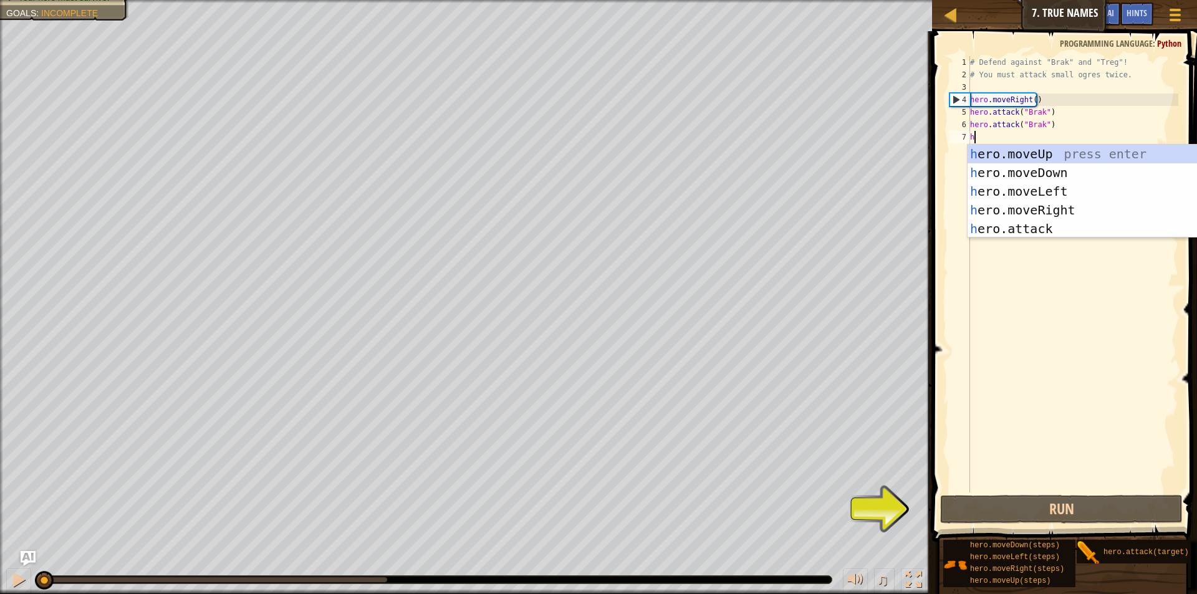
scroll to position [6, 0]
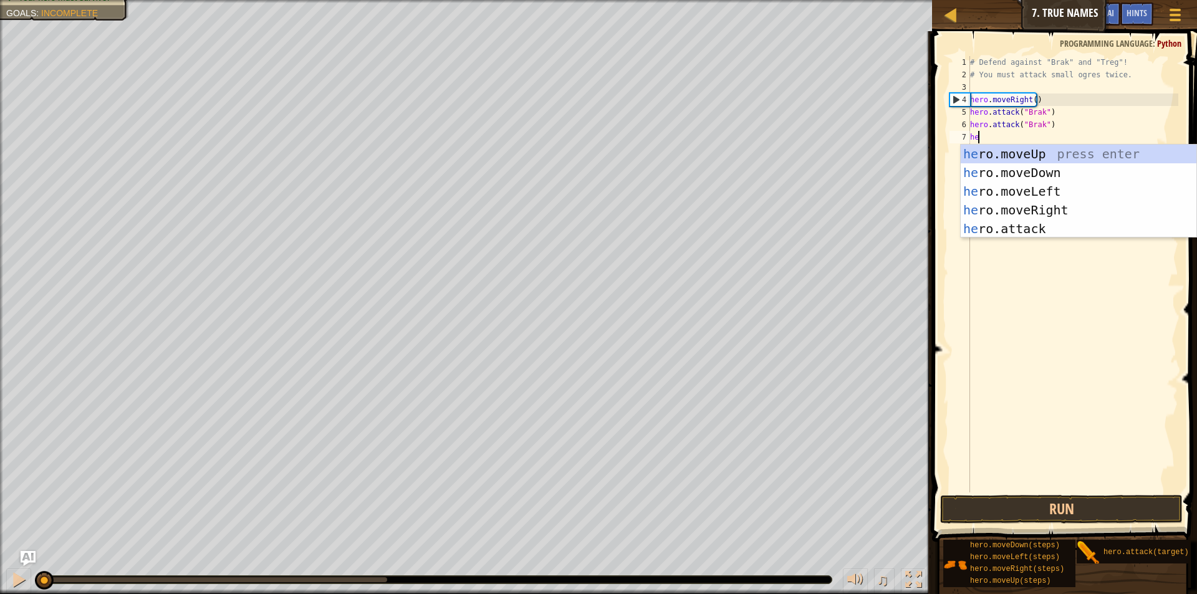
type textarea "hero"
click at [1054, 208] on div "hero .moveUp press enter hero .moveDown press enter hero .moveLeft press enter …" at bounding box center [1079, 210] width 236 height 131
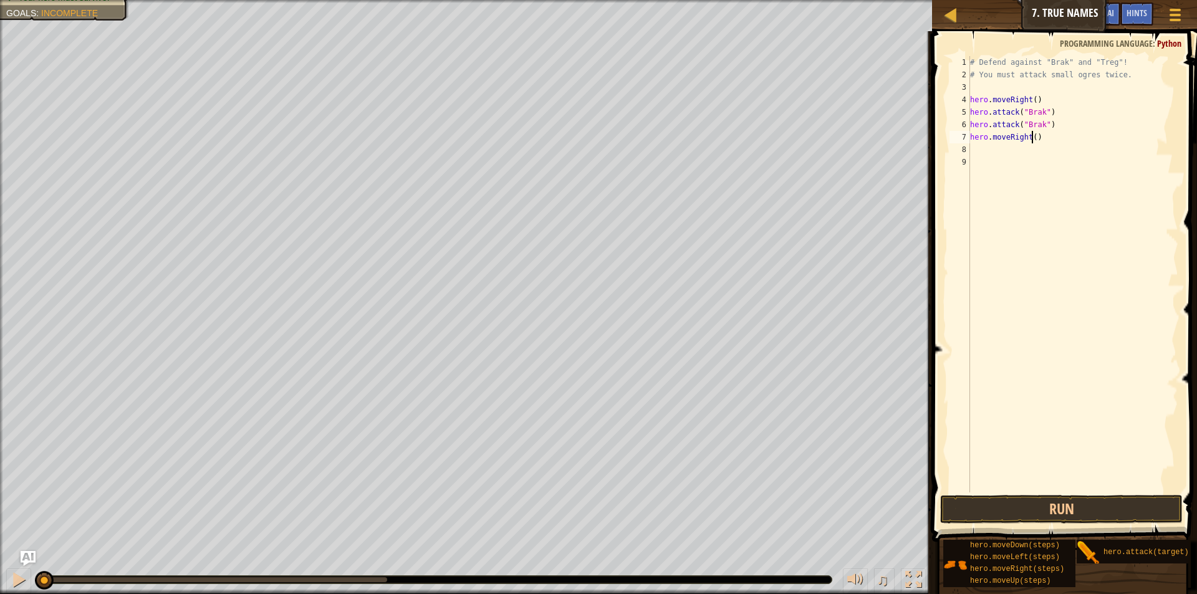
click at [1033, 140] on div "# Defend against "Brak" and "Treg"! # You must attack small ogres twice. hero .…" at bounding box center [1073, 286] width 211 height 461
click at [1047, 139] on div "# Defend against "Brak" and "Treg"! # You must attack small ogres twice. hero .…" at bounding box center [1073, 286] width 211 height 461
type textarea "h"
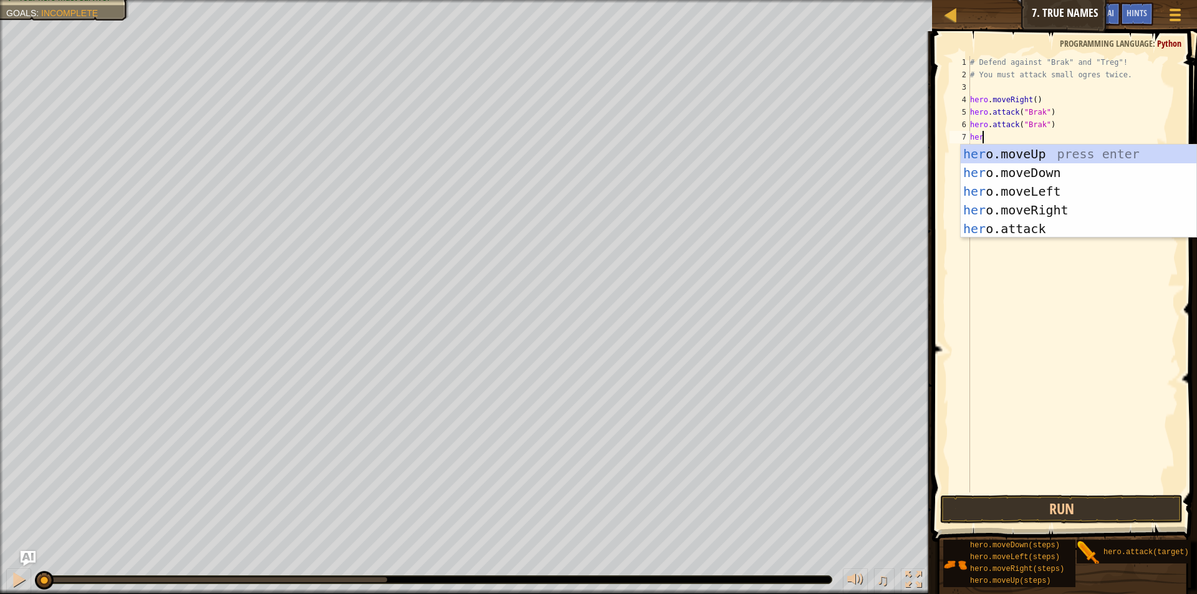
type textarea "hero"
click at [1069, 168] on div "hero .moveUp press enter hero .moveDown press enter hero .moveLeft press enter …" at bounding box center [1079, 210] width 236 height 131
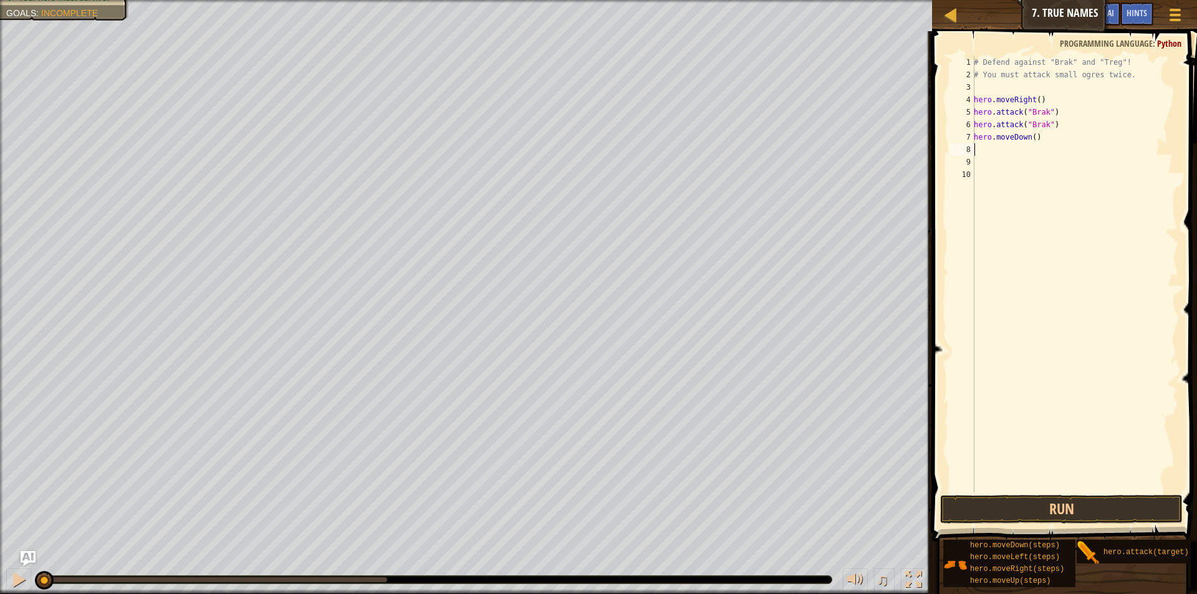
scroll to position [6, 0]
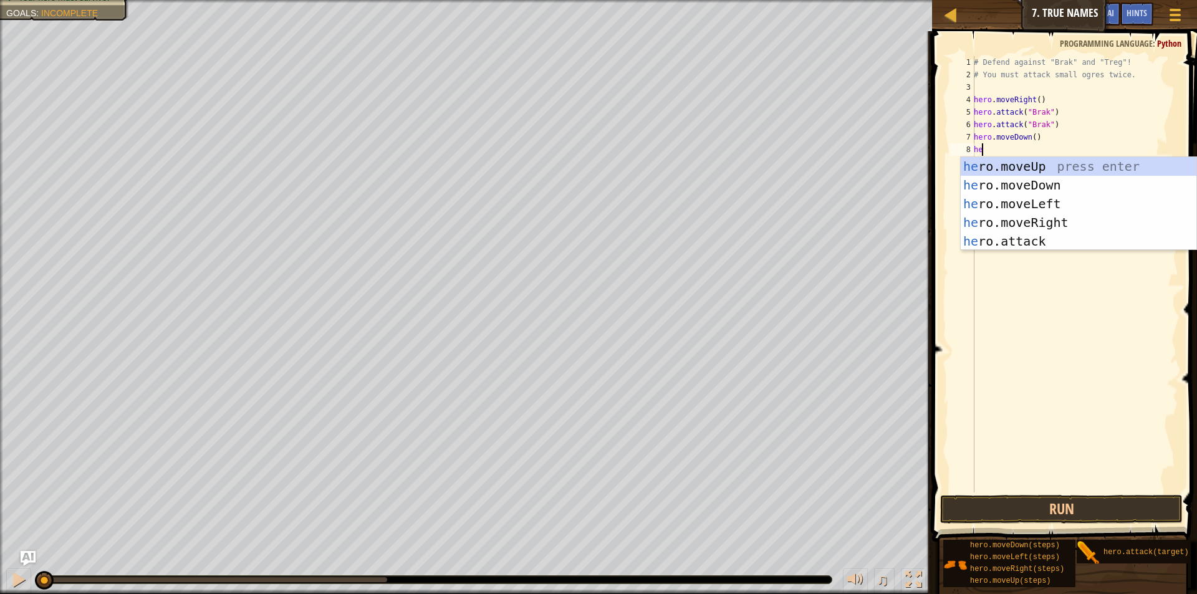
type textarea "hero"
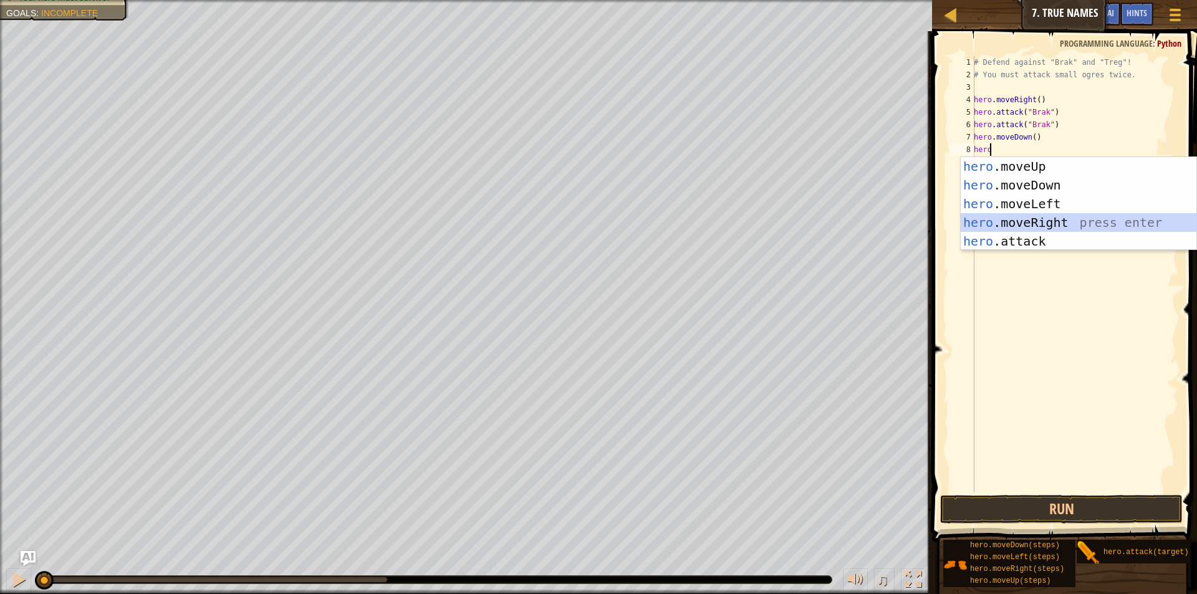
click at [1112, 228] on div "hero .moveUp press enter hero .moveDown press enter hero .moveLeft press enter …" at bounding box center [1079, 222] width 236 height 131
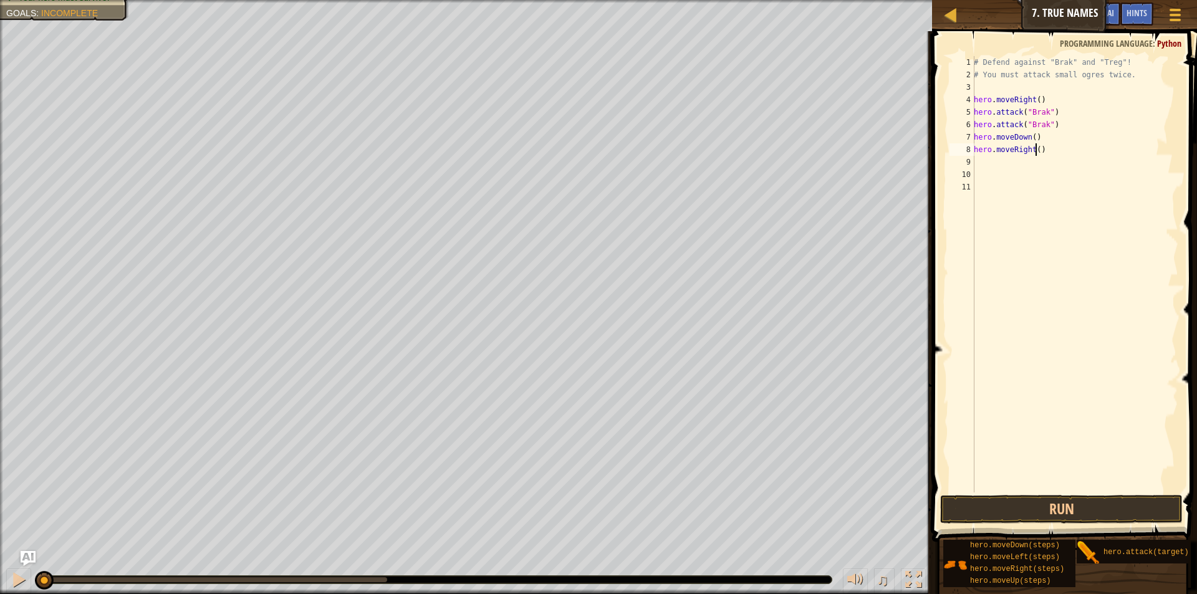
click at [1034, 153] on div "# Defend against "Brak" and "Treg"! # You must attack small ogres twice. hero .…" at bounding box center [1074, 286] width 207 height 461
type textarea "hero.moveRight()"
click at [990, 168] on div "# Defend against "Brak" and "Treg"! # You must attack small ogres twice. hero .…" at bounding box center [1074, 286] width 207 height 461
click at [1073, 516] on button "Run" at bounding box center [1061, 509] width 243 height 29
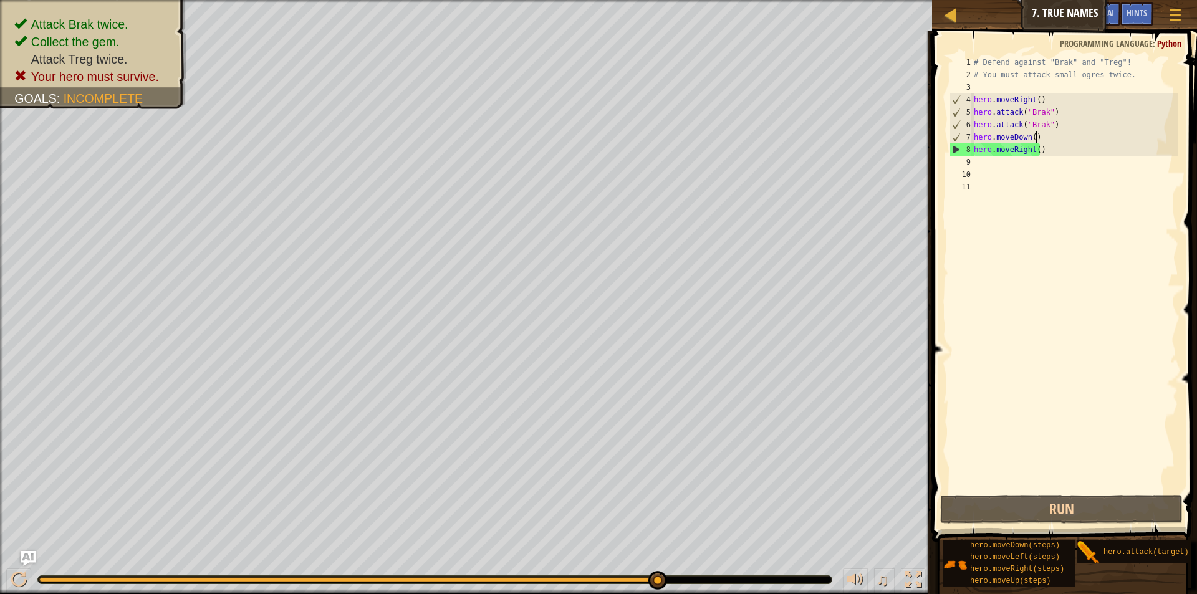
click at [1039, 136] on div "# Defend against "Brak" and "Treg"! # You must attack small ogres twice. hero .…" at bounding box center [1074, 286] width 207 height 461
type textarea "h"
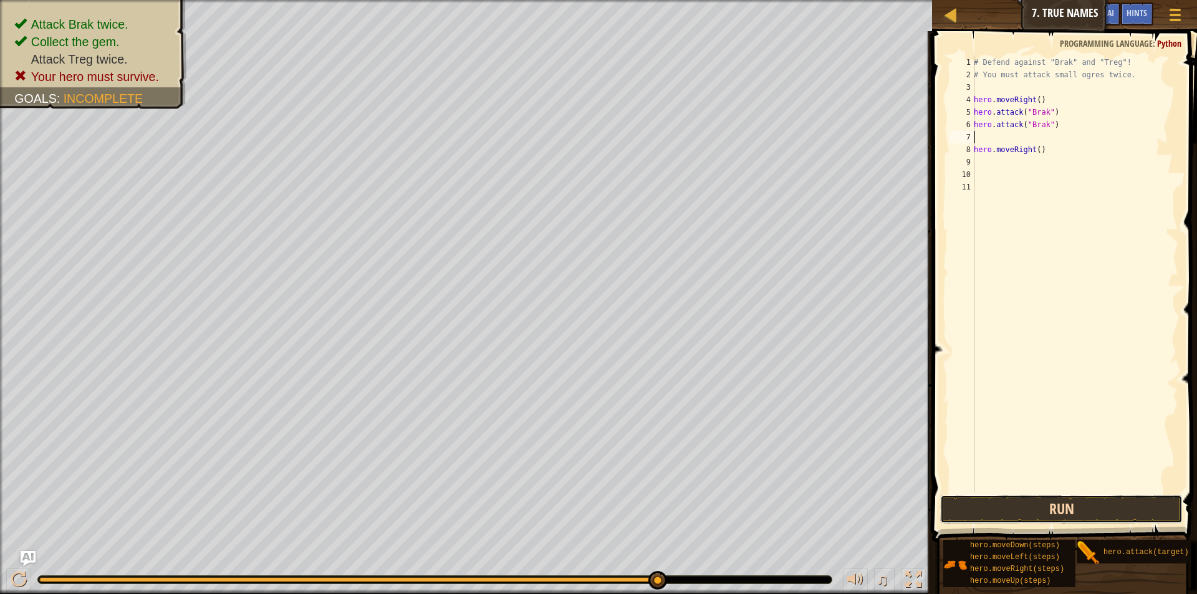
click at [1028, 504] on button "Run" at bounding box center [1061, 509] width 243 height 29
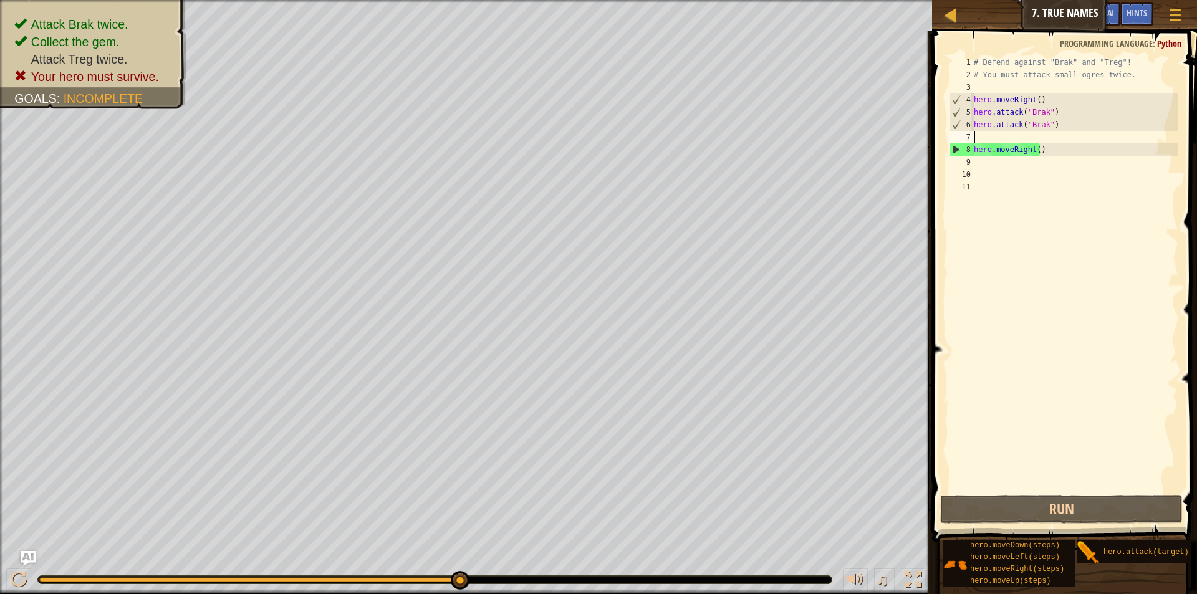
click at [984, 167] on div "# Defend against "Brak" and "Treg"! # You must attack small ogres twice. hero .…" at bounding box center [1074, 286] width 207 height 461
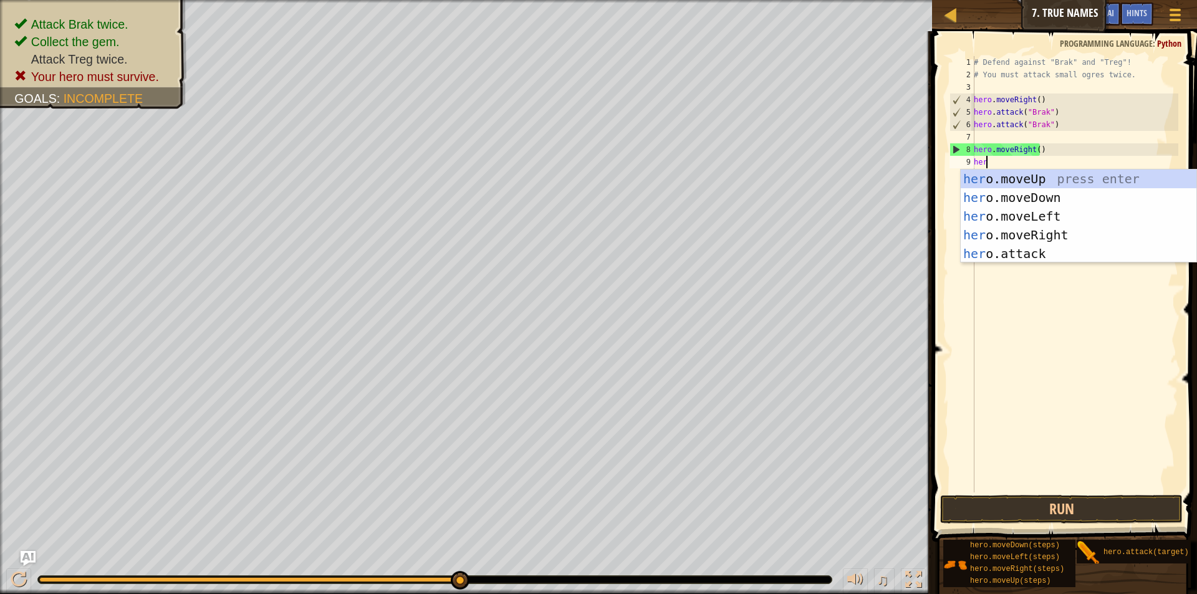
scroll to position [6, 1]
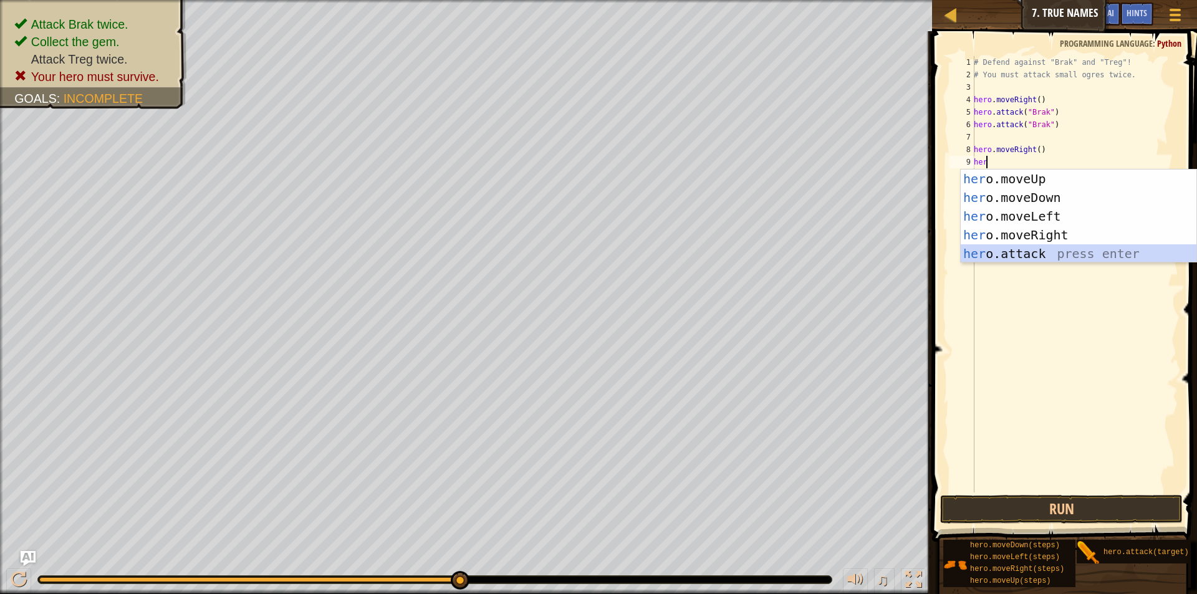
click at [1072, 253] on div "her o.moveUp press enter her o.moveDown press enter her o.moveLeft press enter …" at bounding box center [1079, 235] width 236 height 131
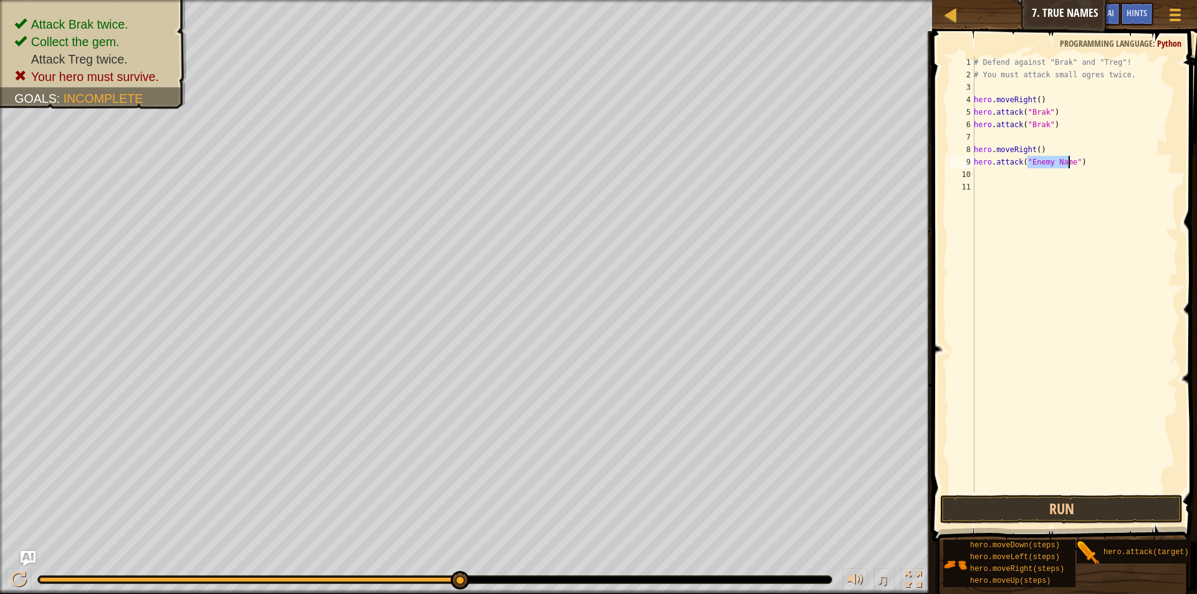
click at [1029, 163] on div "# Defend against "Brak" and "Treg"! # You must attack small ogres twice. hero .…" at bounding box center [1074, 274] width 207 height 436
click at [1071, 161] on div "# Defend against "Brak" and "Treg"! # You must attack small ogres twice. hero .…" at bounding box center [1074, 286] width 207 height 461
click at [1029, 504] on button "Run" at bounding box center [1061, 509] width 243 height 29
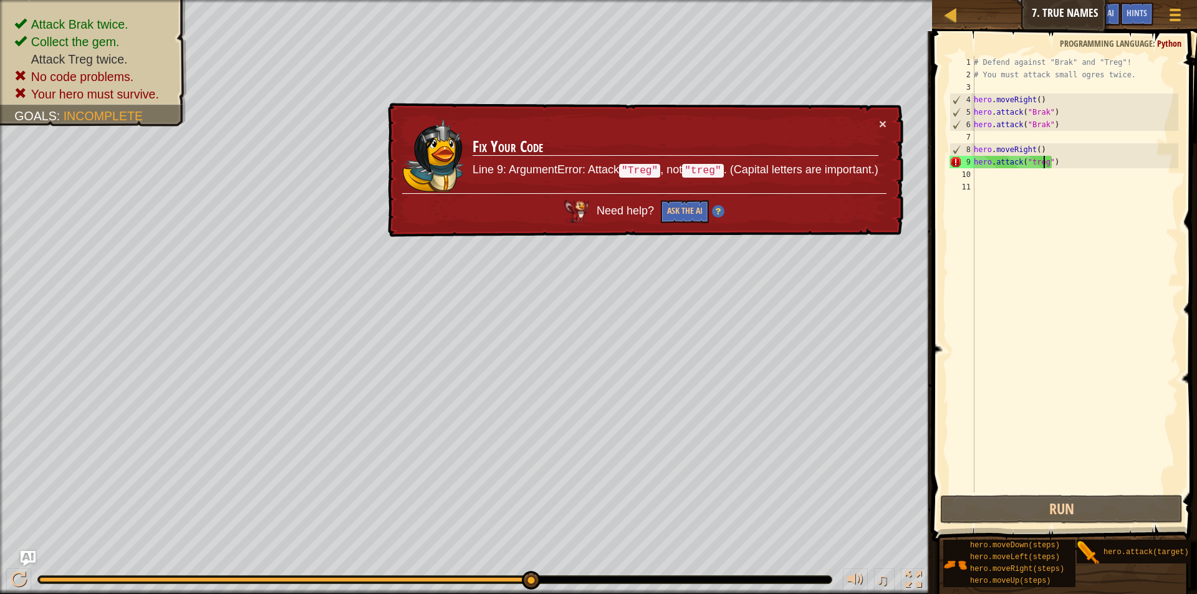
click at [1030, 163] on div "# Defend against "Brak" and "Treg"! # You must attack small ogres twice. hero .…" at bounding box center [1074, 286] width 207 height 461
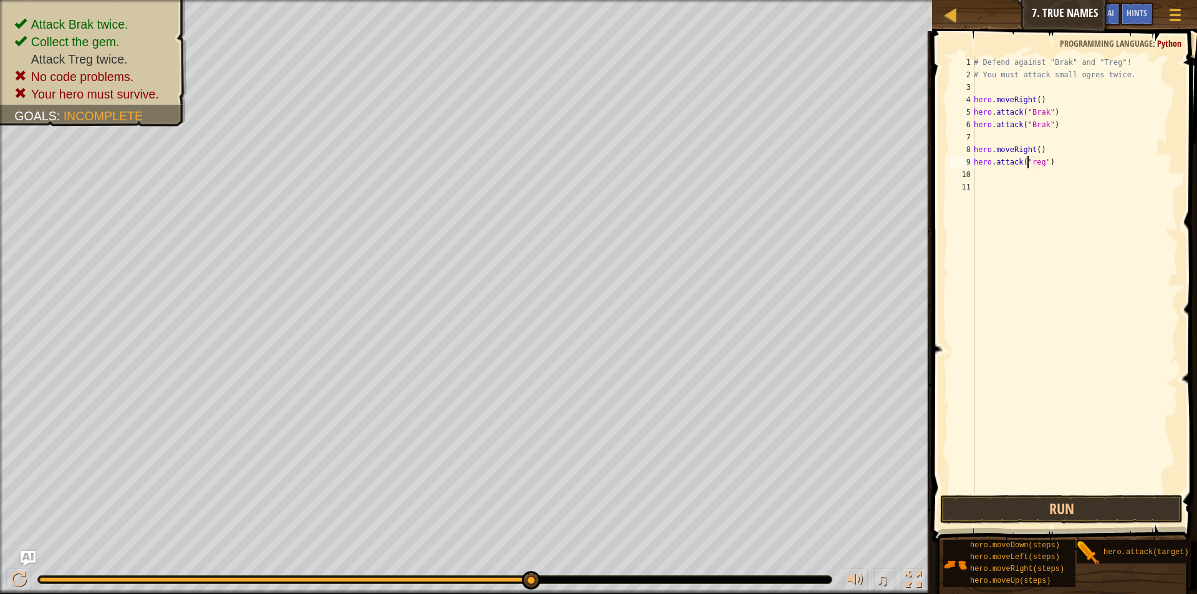
scroll to position [6, 5]
click at [996, 509] on button "Run" at bounding box center [1061, 509] width 243 height 29
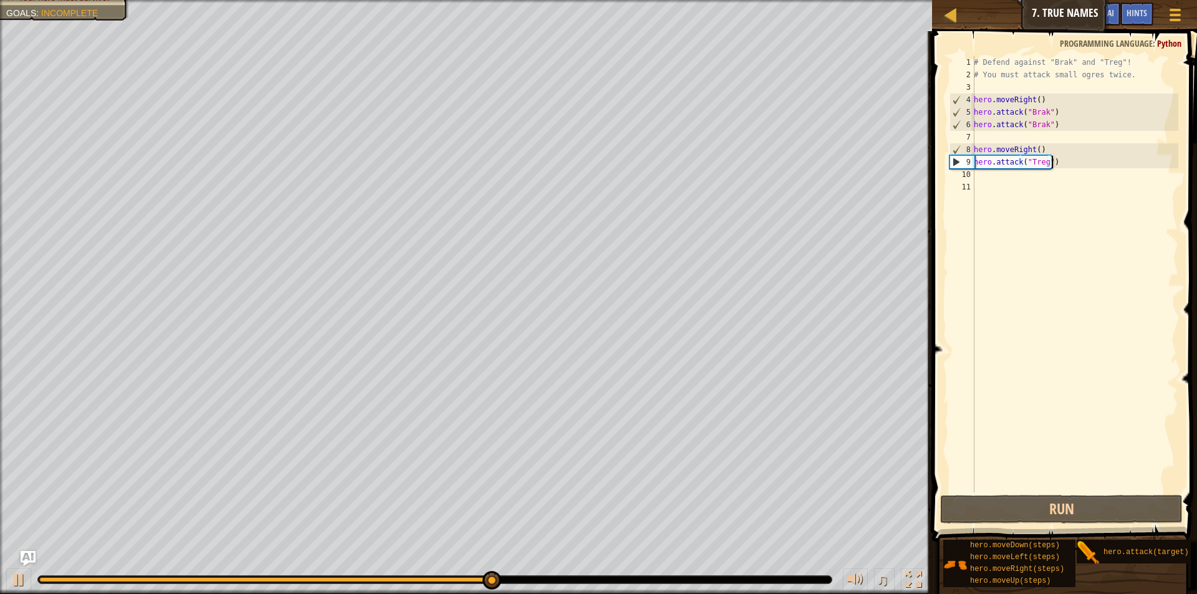
click at [1053, 163] on div "# Defend against "Brak" and "Treg"! # You must attack small ogres twice. hero .…" at bounding box center [1074, 286] width 207 height 461
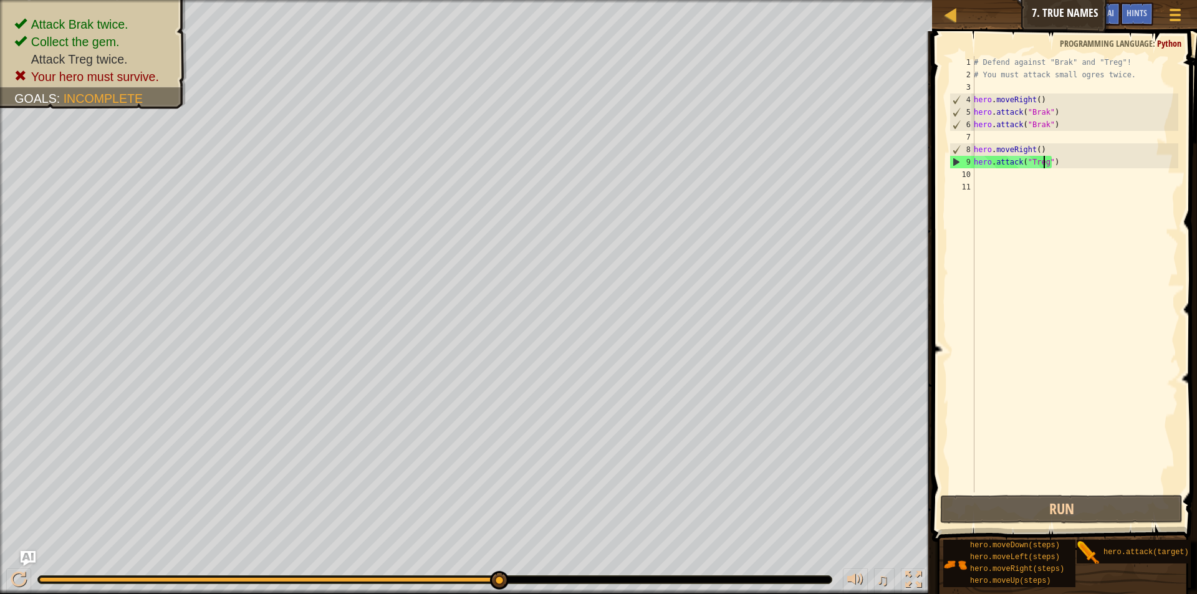
click at [1046, 167] on div "# Defend against "Brak" and "Treg"! # You must attack small ogres twice. hero .…" at bounding box center [1074, 286] width 207 height 461
click at [1049, 165] on div "# Defend against "Brak" and "Treg"! # You must attack small ogres twice. hero .…" at bounding box center [1074, 286] width 207 height 461
click at [1058, 160] on div "# Defend against "Brak" and "Treg"! # You must attack small ogres twice. hero .…" at bounding box center [1074, 286] width 207 height 461
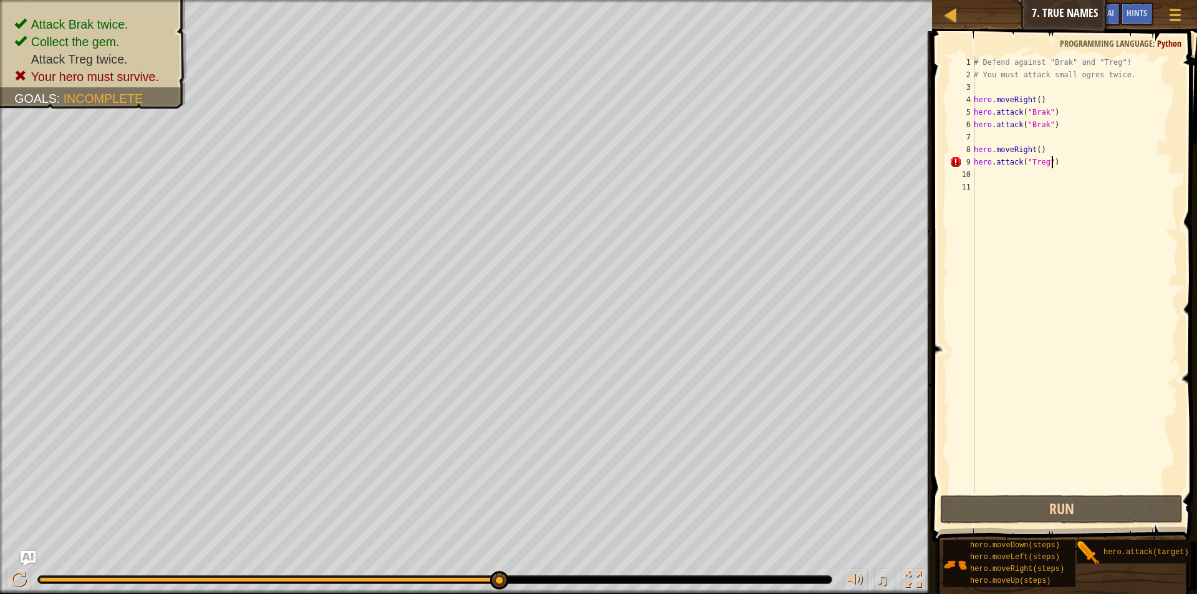
scroll to position [6, 6]
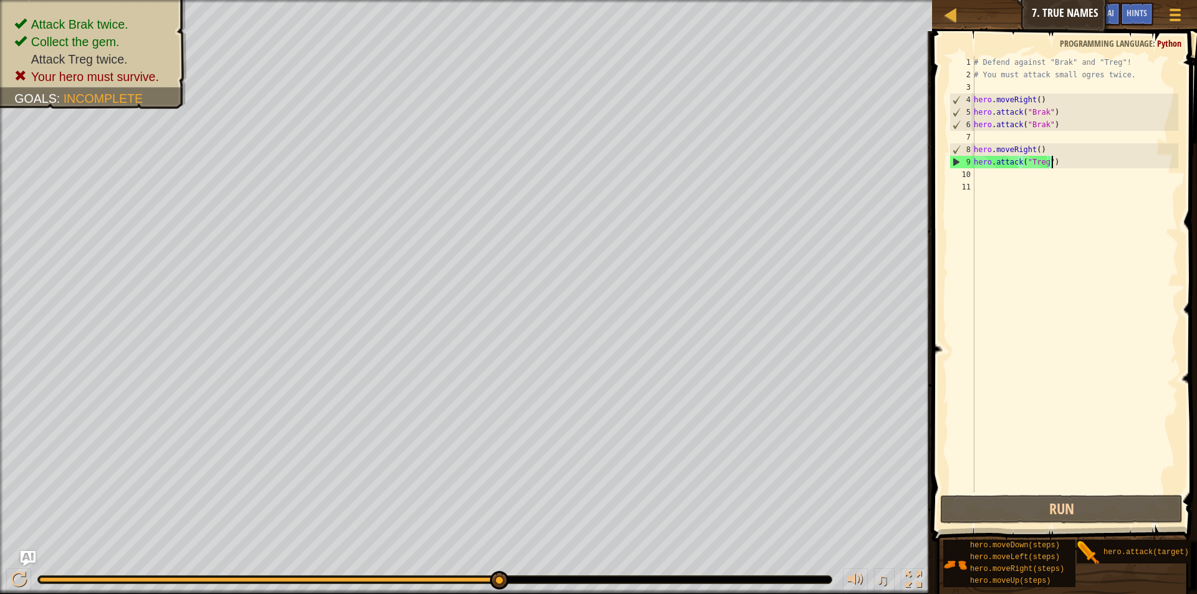
click at [973, 163] on div "9" at bounding box center [962, 162] width 24 height 12
drag, startPoint x: 974, startPoint y: 163, endPoint x: 1044, endPoint y: 165, distance: 70.5
click at [1044, 165] on div "hero.attack("Treg") 1 2 3 4 5 6 7 8 9 10 11 # Defend against "Brak" and "Treg"!…" at bounding box center [1062, 274] width 231 height 436
type textarea "hero.attack("Treg")"
click at [1013, 168] on div "# Defend against "Brak" and "Treg"! # You must attack small ogres twice. hero .…" at bounding box center [1074, 274] width 207 height 436
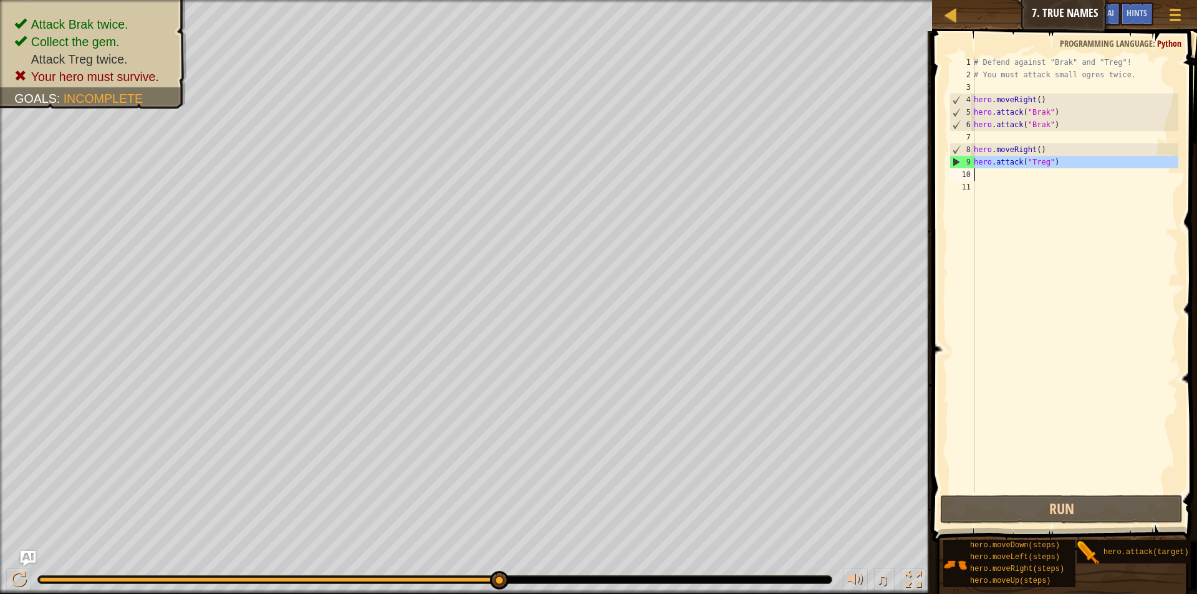
scroll to position [6, 0]
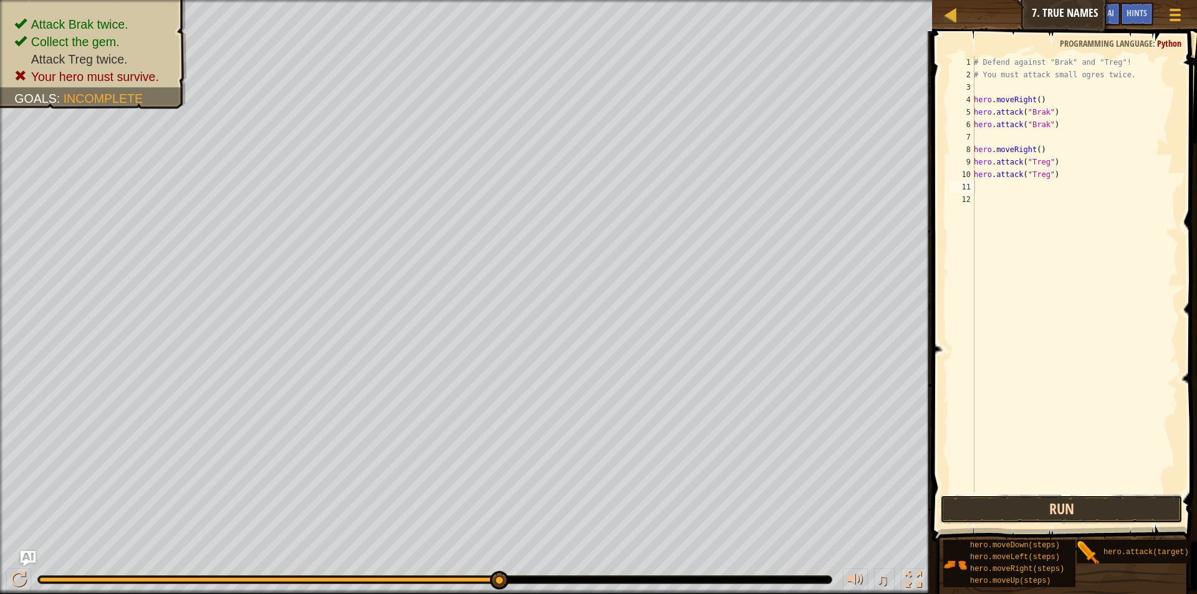
click at [1057, 511] on button "Run" at bounding box center [1061, 509] width 243 height 29
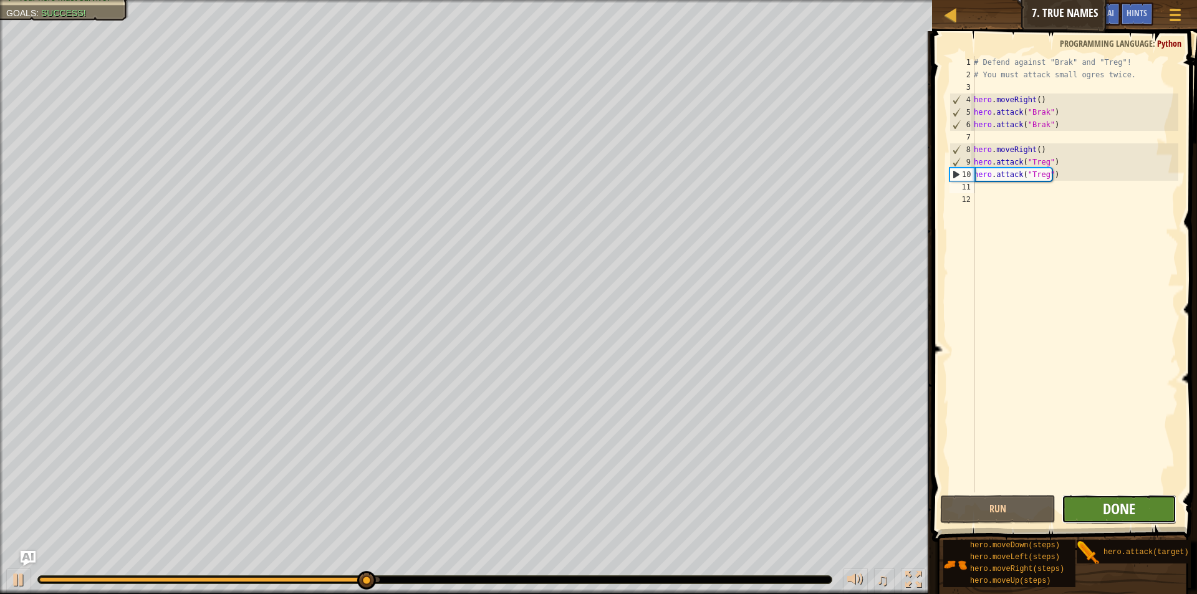
click at [1127, 510] on span "Done" at bounding box center [1119, 509] width 32 height 20
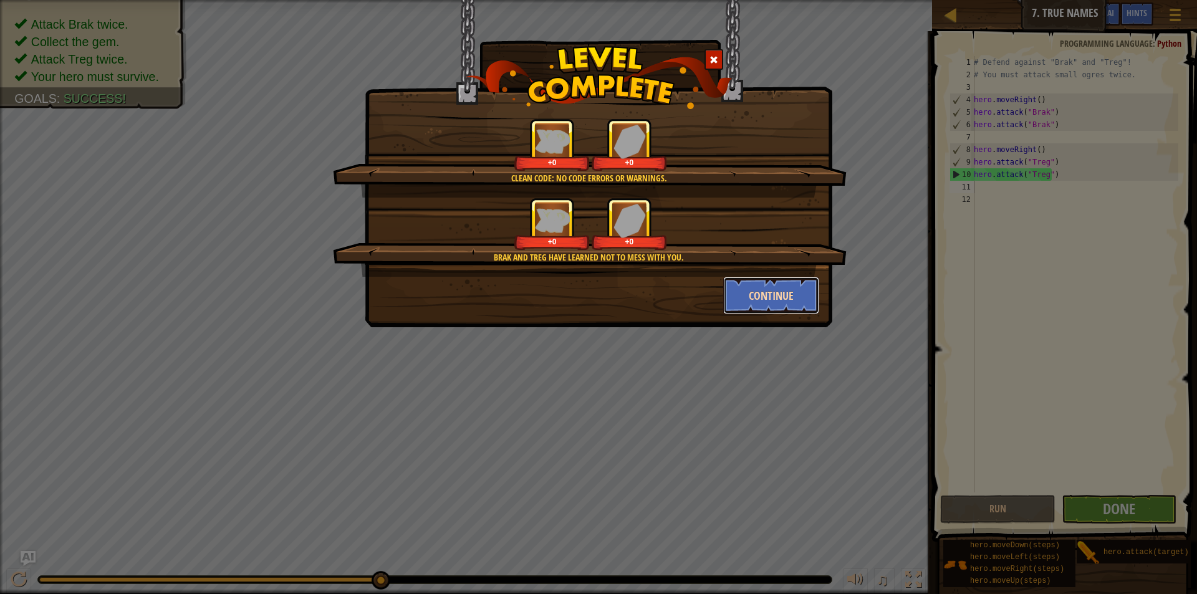
click at [772, 309] on button "Continue" at bounding box center [771, 295] width 97 height 37
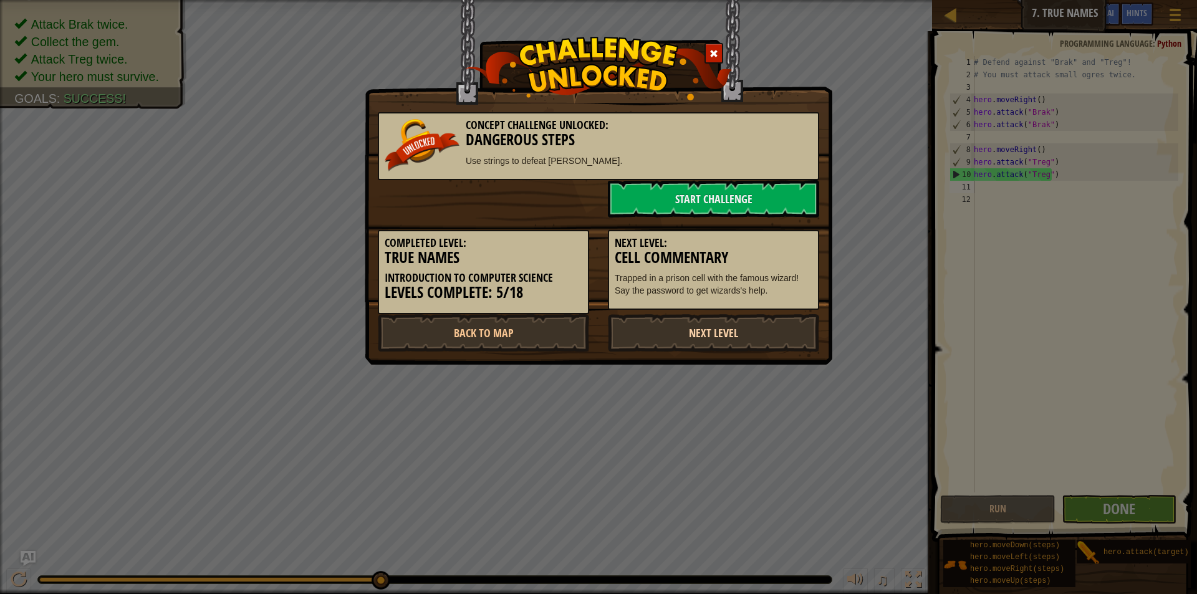
click at [747, 344] on link "Next Level" at bounding box center [713, 332] width 211 height 37
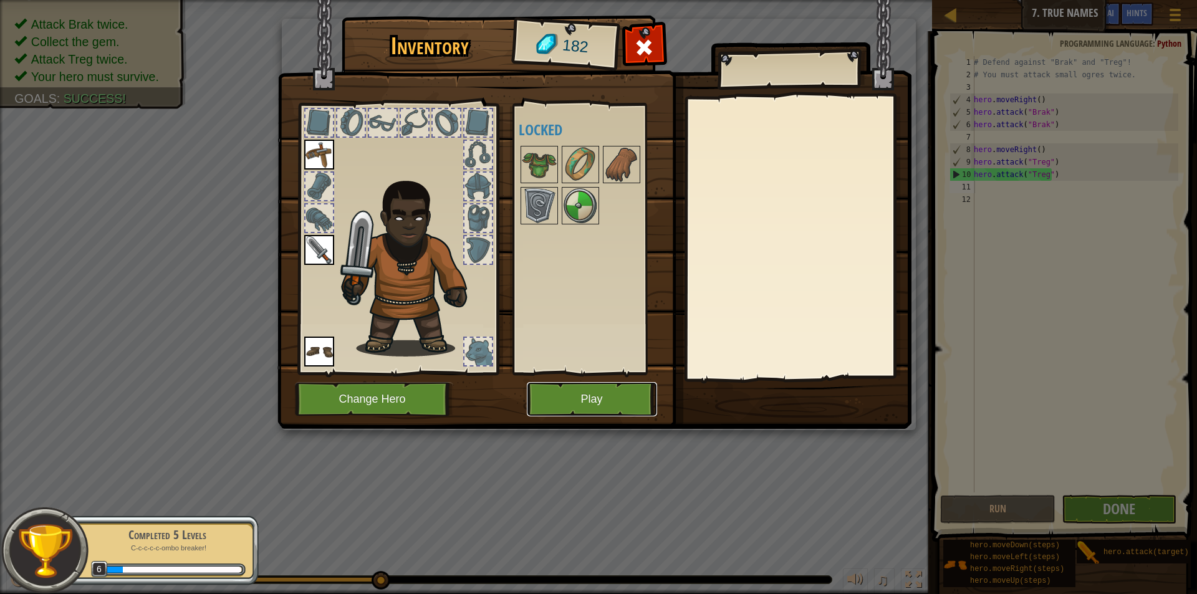
click at [579, 394] on button "Play" at bounding box center [592, 399] width 130 height 34
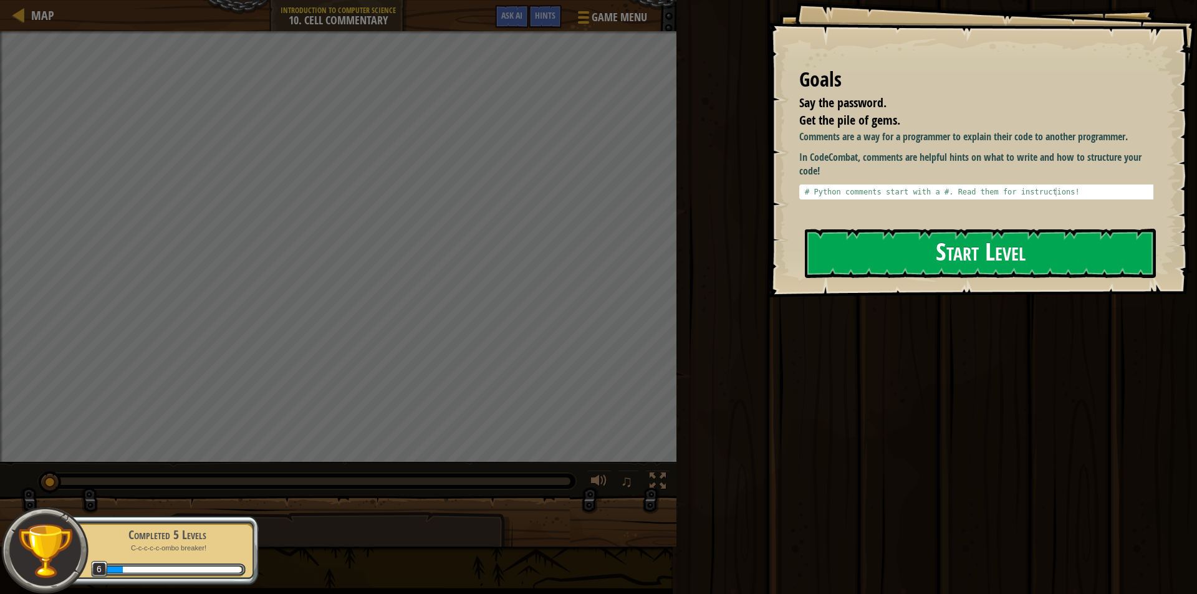
click at [971, 247] on button "Start Level" at bounding box center [980, 253] width 351 height 49
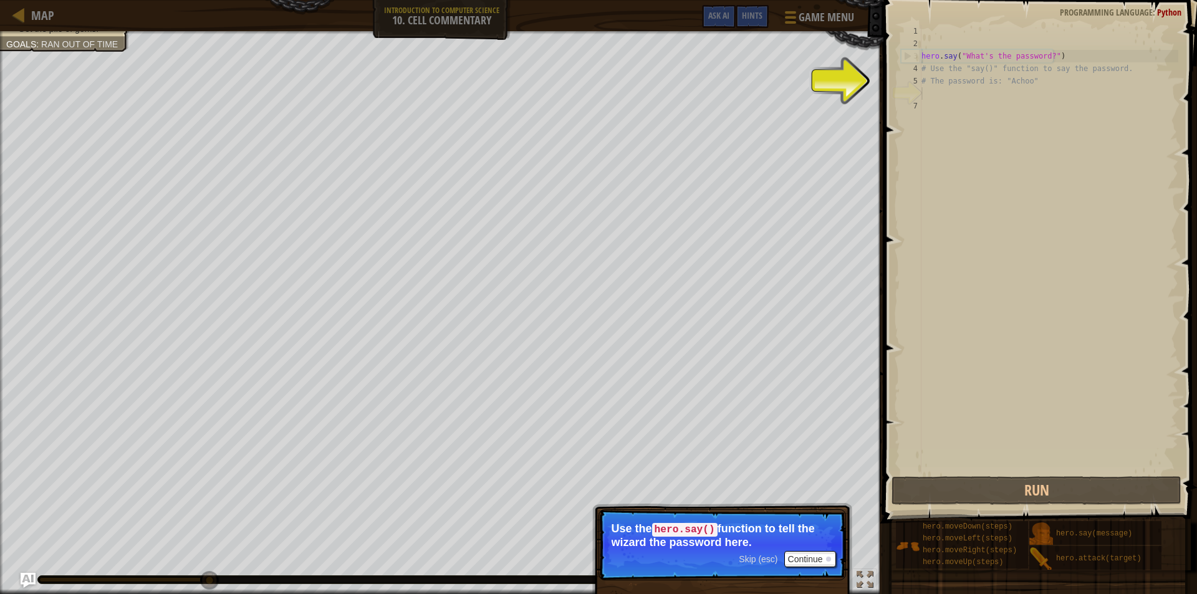
click at [947, 94] on div "hero . say ( "What's the password?" ) # Use the "say()" function to say the pas…" at bounding box center [1048, 262] width 259 height 474
drag, startPoint x: 923, startPoint y: 85, endPoint x: 944, endPoint y: 92, distance: 21.7
click at [931, 88] on div "hero . say ( "What's the password?" ) # Use the "say()" function to say the pas…" at bounding box center [1048, 262] width 259 height 474
type textarea "# The password is: "Achoo""
click at [940, 97] on div "hero . say ( "What's the password?" ) # Use the "say()" function to say the pas…" at bounding box center [1048, 249] width 259 height 449
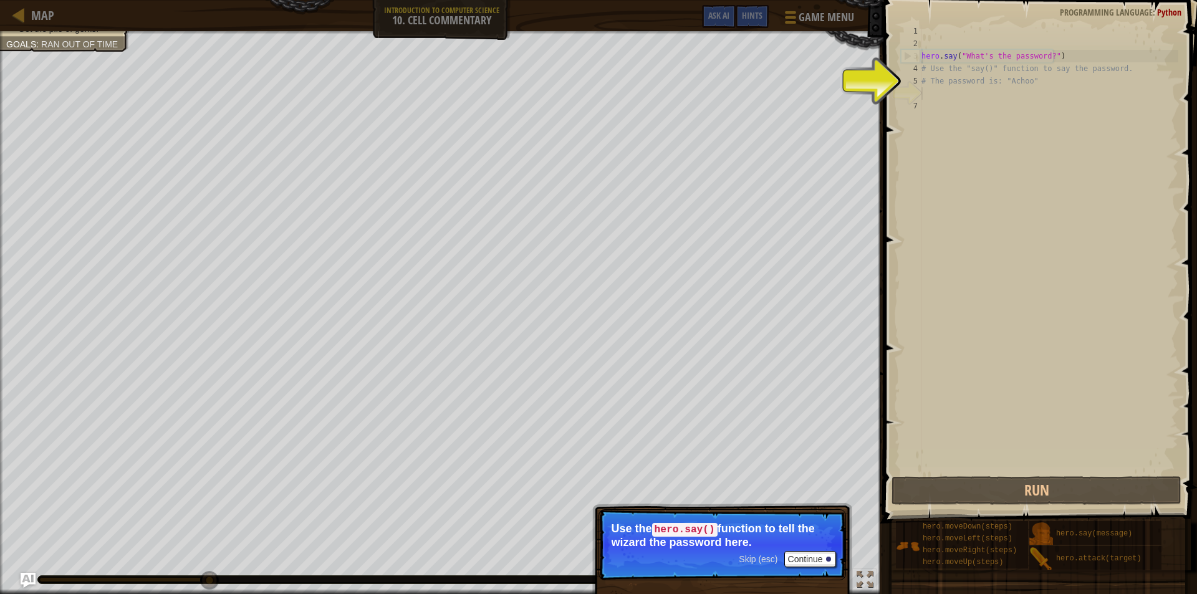
click at [940, 97] on div "hero . say ( "What's the password?" ) # Use the "say()" function to say the pas…" at bounding box center [1048, 262] width 259 height 474
drag, startPoint x: 807, startPoint y: 548, endPoint x: 807, endPoint y: 554, distance: 6.3
click at [807, 551] on p "Skip (esc) Continue Use the hero.say() function to tell the wizard the password…" at bounding box center [723, 544] width 248 height 71
click at [807, 554] on button "Continue" at bounding box center [810, 559] width 52 height 16
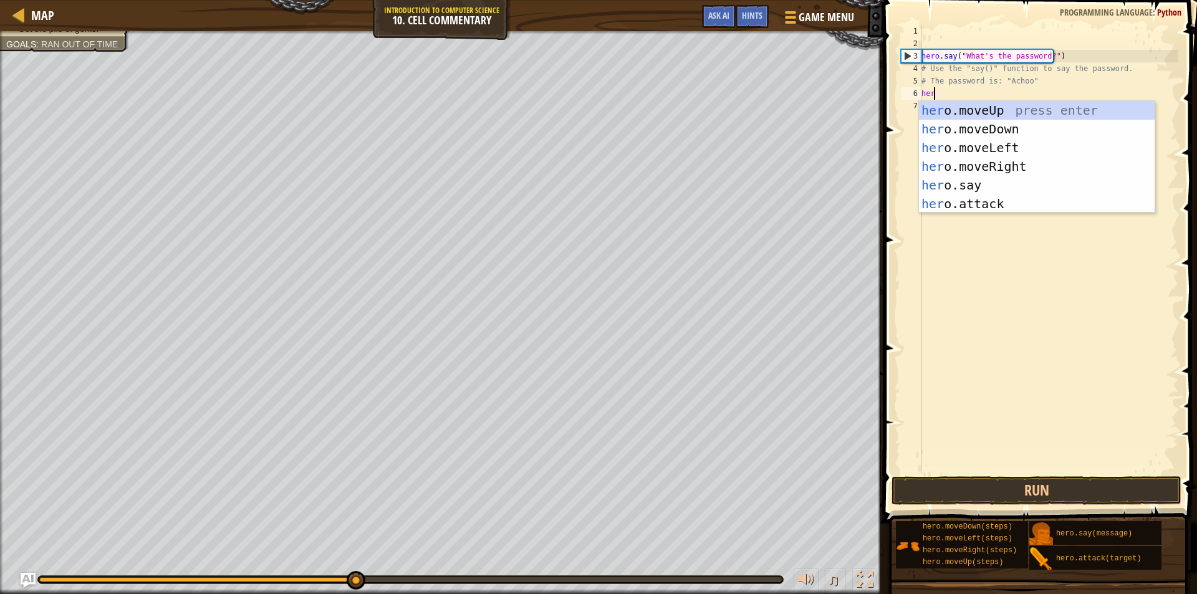
scroll to position [6, 1]
click at [969, 188] on div "hero .moveUp press enter hero .moveDown press enter hero .moveLeft press enter …" at bounding box center [1037, 176] width 236 height 150
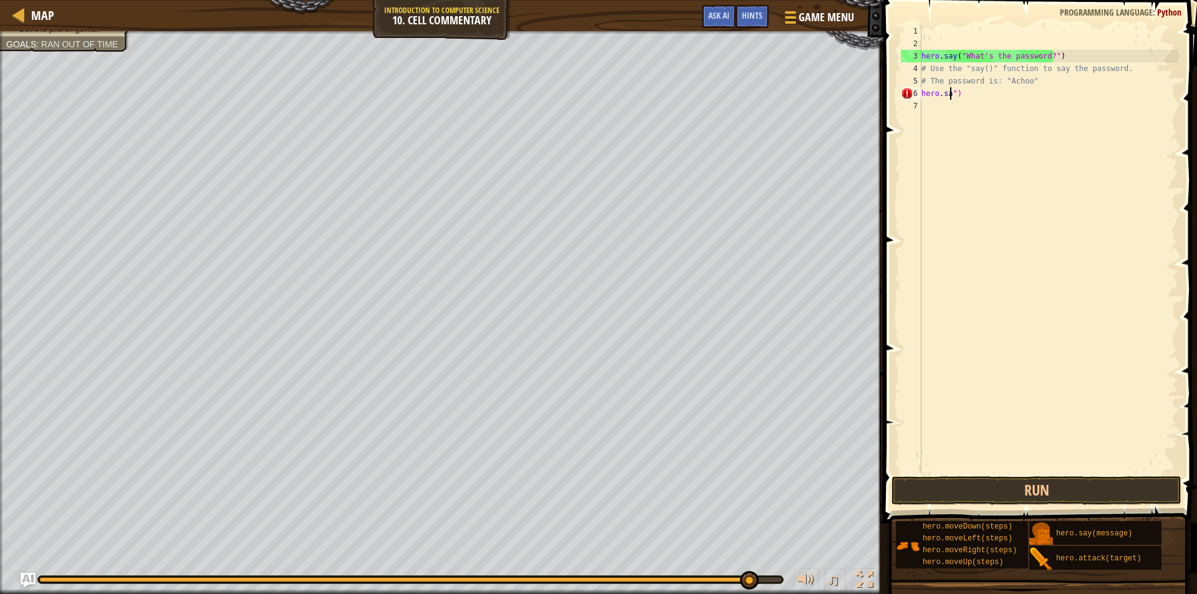
scroll to position [6, 2]
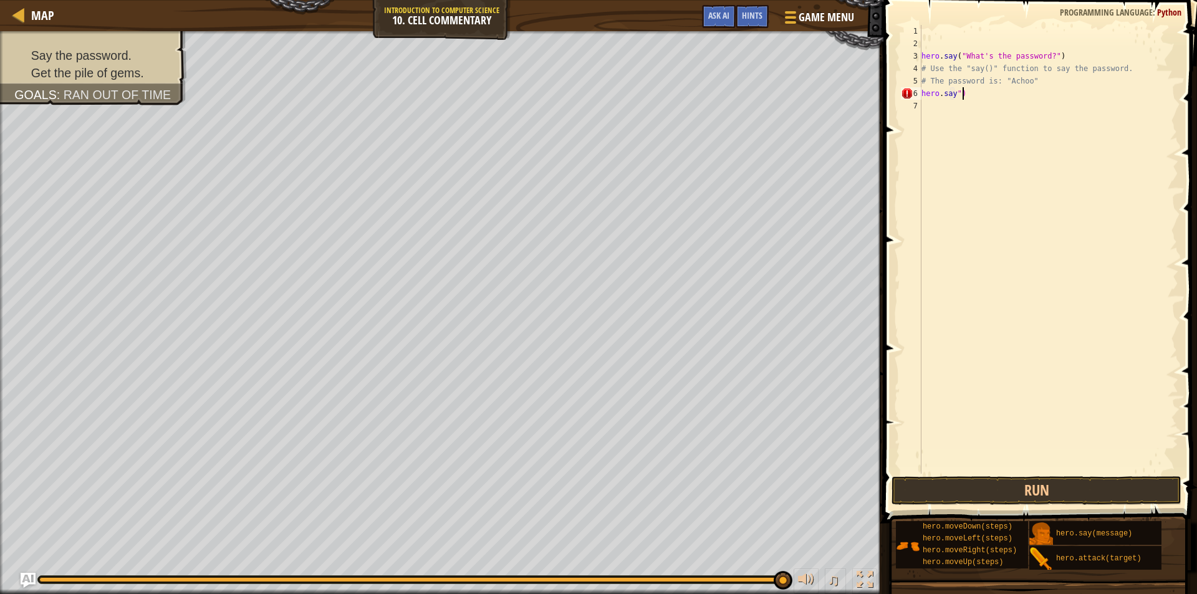
click at [975, 92] on div "hero . say ( "What's the password?" ) # Use the "say()" function to say the pas…" at bounding box center [1048, 262] width 259 height 474
type textarea "h"
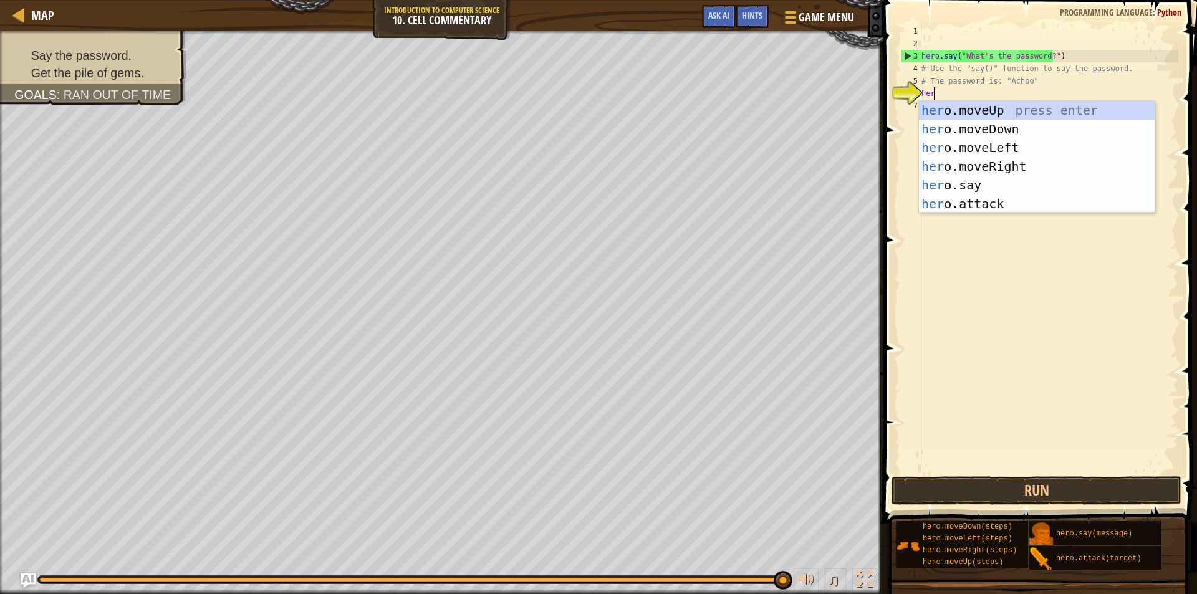
scroll to position [6, 1]
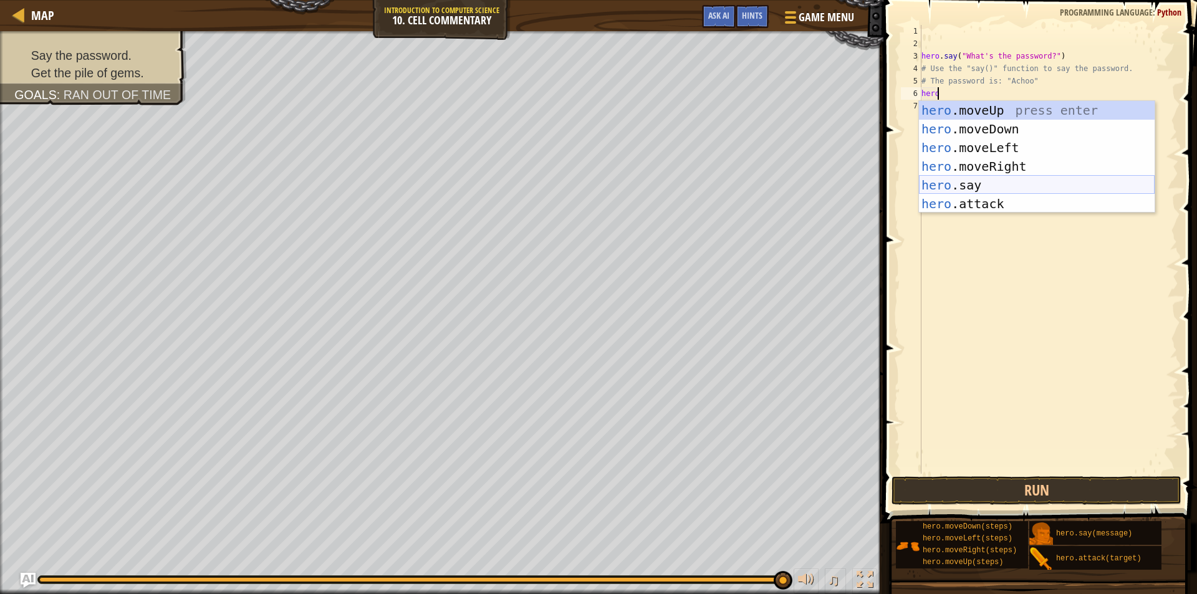
click at [968, 185] on div "hero .moveUp press enter hero .moveDown press enter hero .moveLeft press enter …" at bounding box center [1037, 176] width 236 height 150
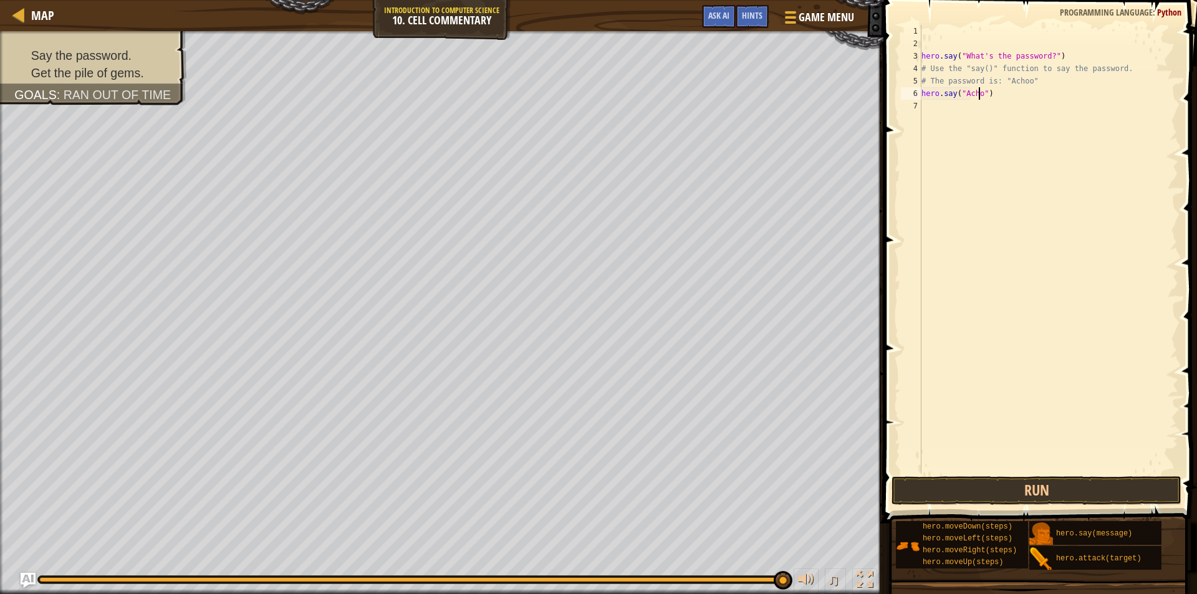
scroll to position [6, 5]
type textarea "hero.say("Achoo")"
click at [983, 501] on button "Run" at bounding box center [1037, 490] width 290 height 29
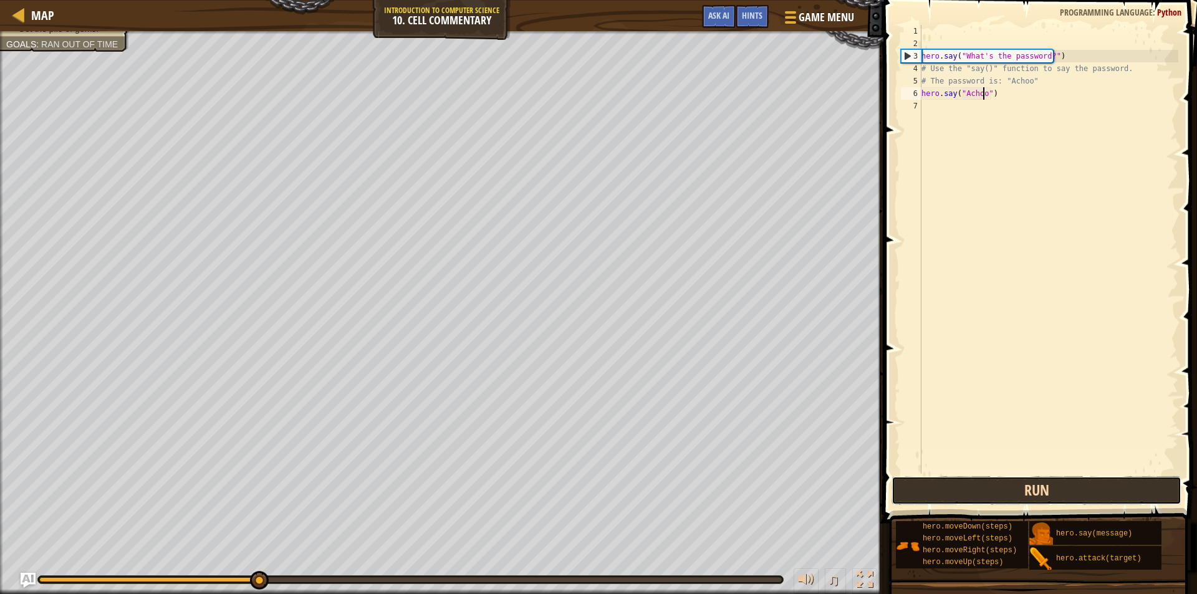
click at [987, 493] on button "Run" at bounding box center [1037, 490] width 290 height 29
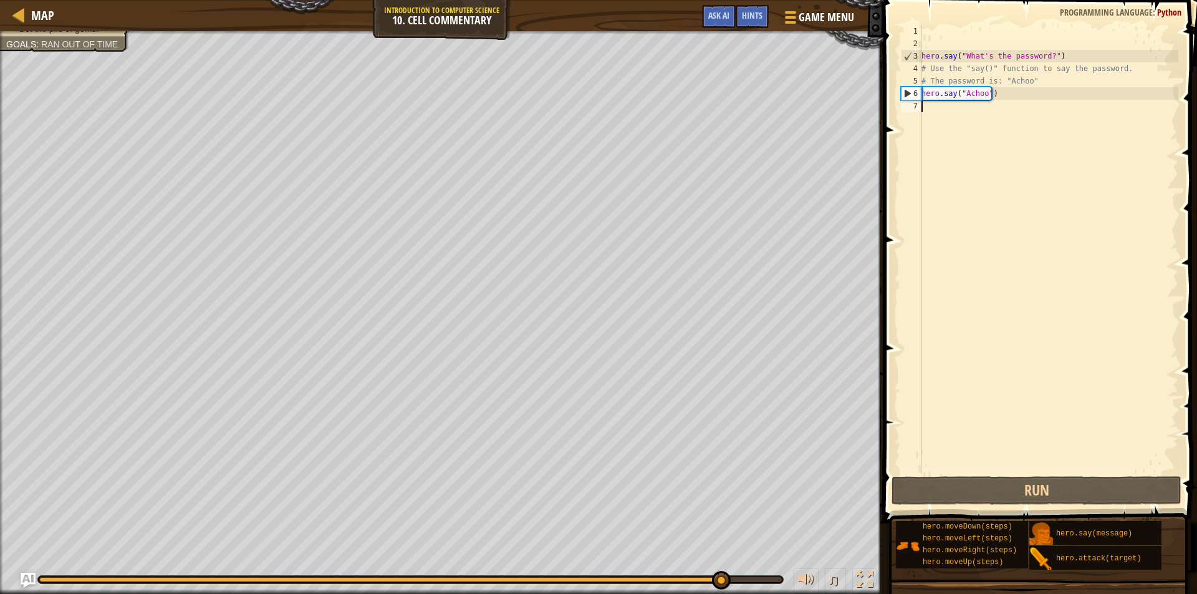
click at [948, 104] on div "hero . say ( "What's the password?" ) # Use the "say()" function to say the pas…" at bounding box center [1048, 262] width 259 height 474
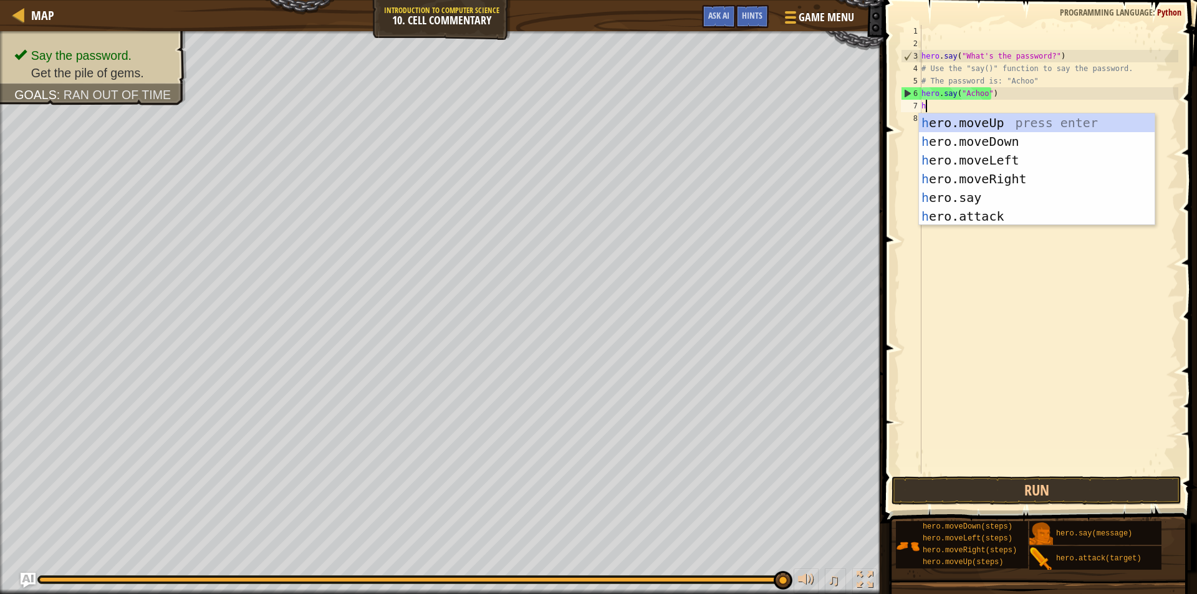
type textarea "her"
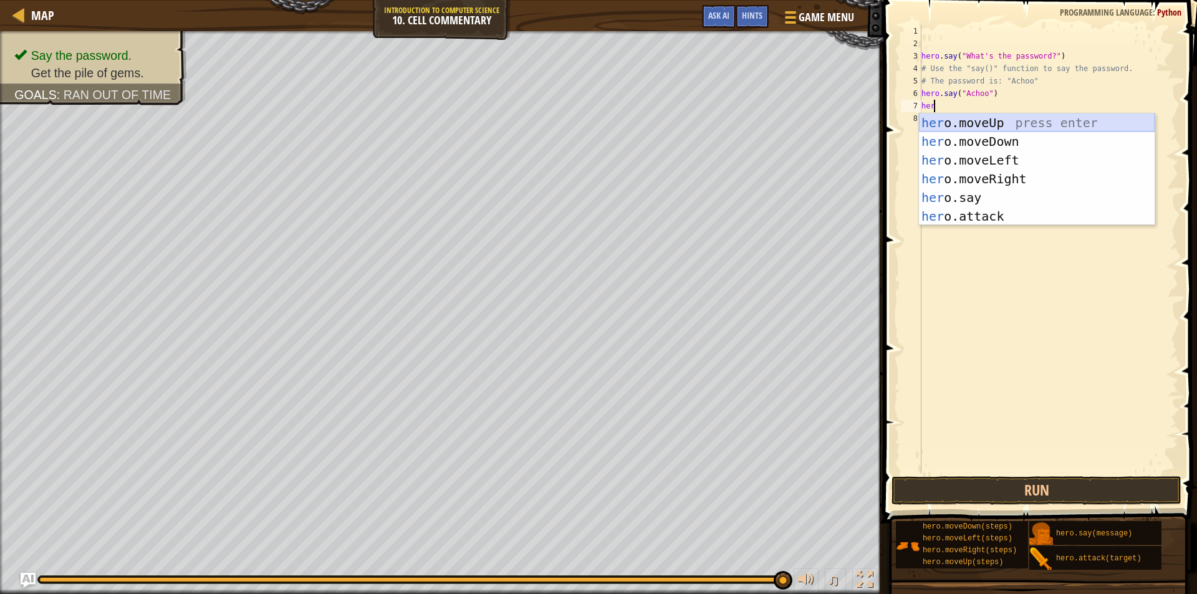
click at [996, 128] on div "her o.moveUp press enter her o.moveDown press enter her o.moveLeft press enter …" at bounding box center [1037, 188] width 236 height 150
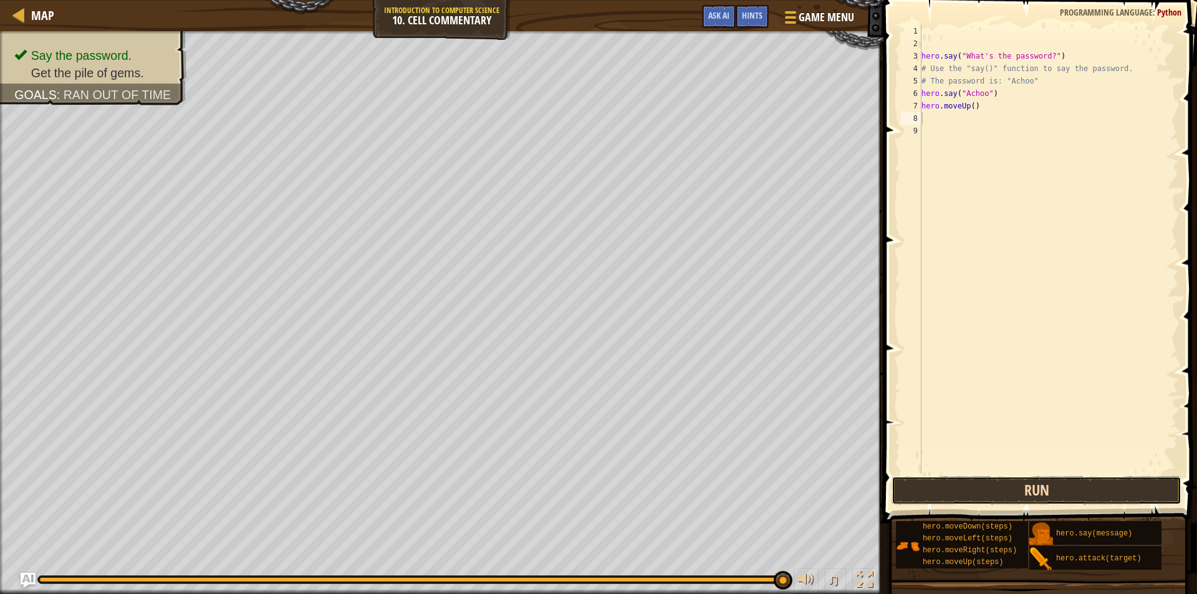
click at [944, 489] on button "Run" at bounding box center [1037, 490] width 290 height 29
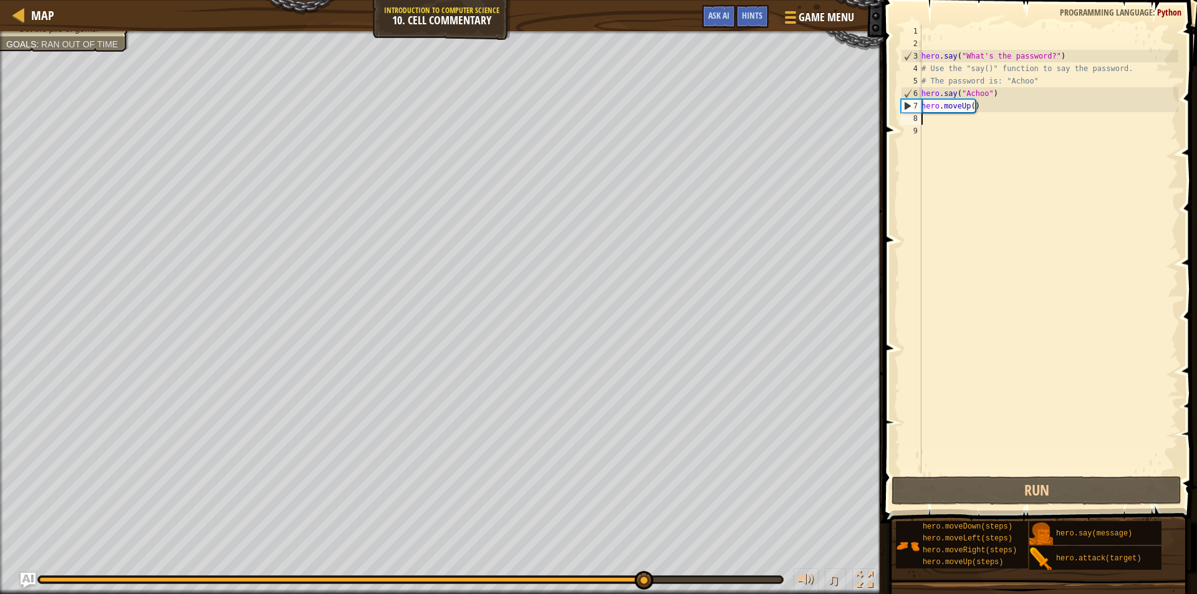
click at [968, 107] on div "hero . say ( "What's the password?" ) # Use the "say()" function to say the pas…" at bounding box center [1048, 262] width 259 height 474
click at [968, 108] on div "hero . say ( "What's the password?" ) # Use the "say()" function to say the pas…" at bounding box center [1048, 262] width 259 height 474
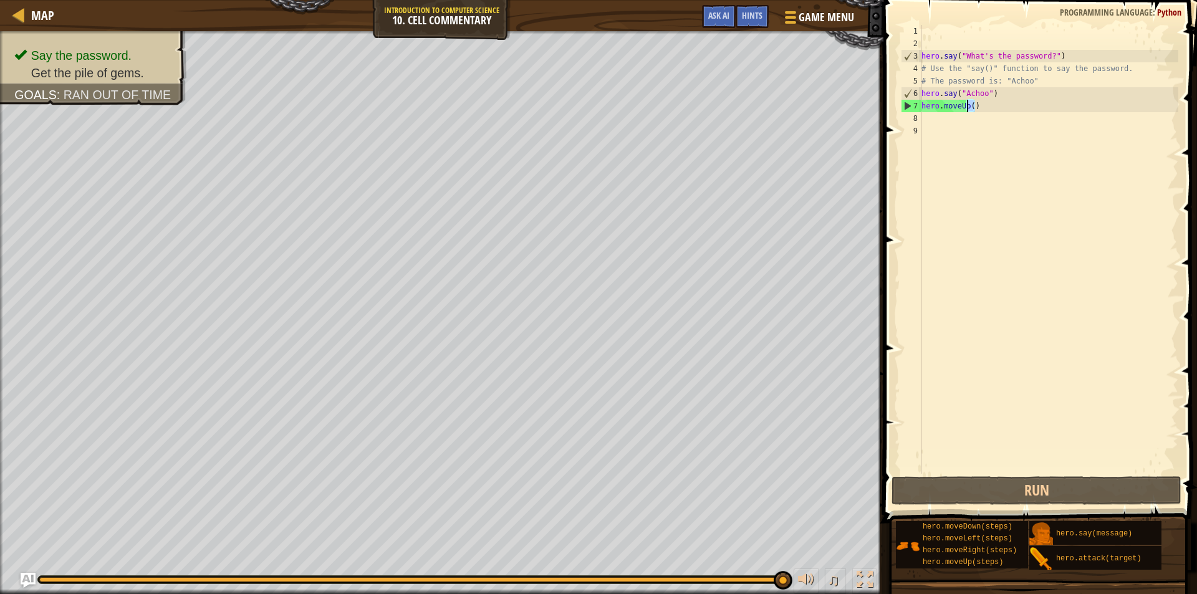
click at [970, 107] on div "hero . say ( "What's the password?" ) # Use the "say()" function to say the pas…" at bounding box center [1048, 249] width 259 height 449
click at [970, 107] on div "hero . say ( "What's the password?" ) # Use the "say()" function to say the pas…" at bounding box center [1048, 262] width 259 height 474
click at [970, 107] on div "hero . say ( "What's the password?" ) # Use the "say()" function to say the pas…" at bounding box center [1048, 249] width 259 height 449
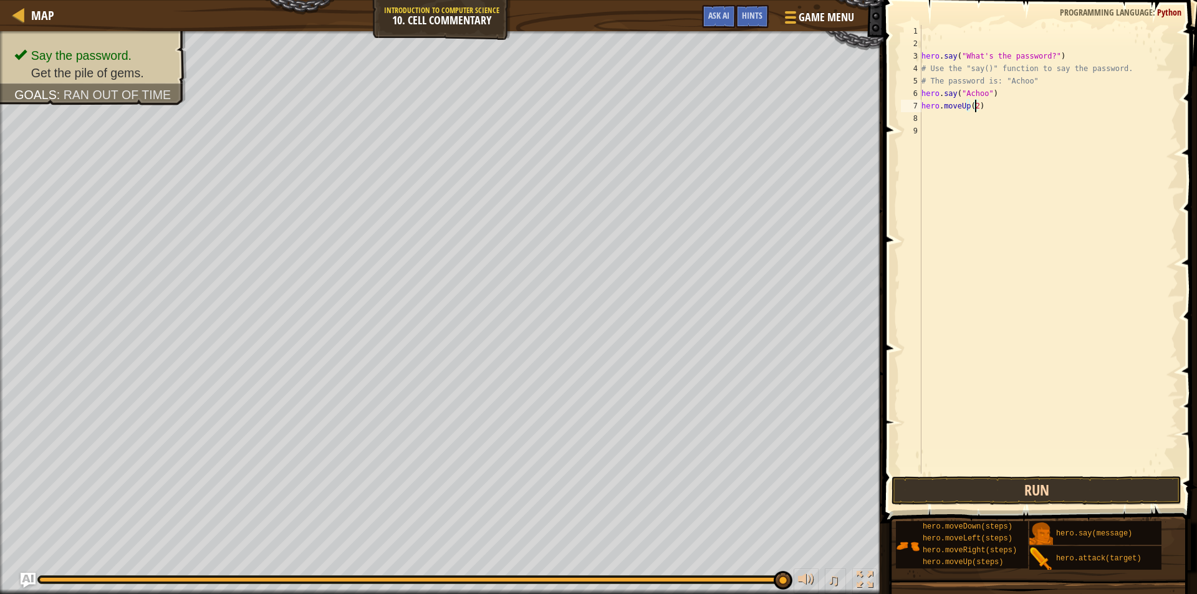
type textarea "hero.moveUp(2)"
click at [1057, 489] on button "Run" at bounding box center [1037, 490] width 290 height 29
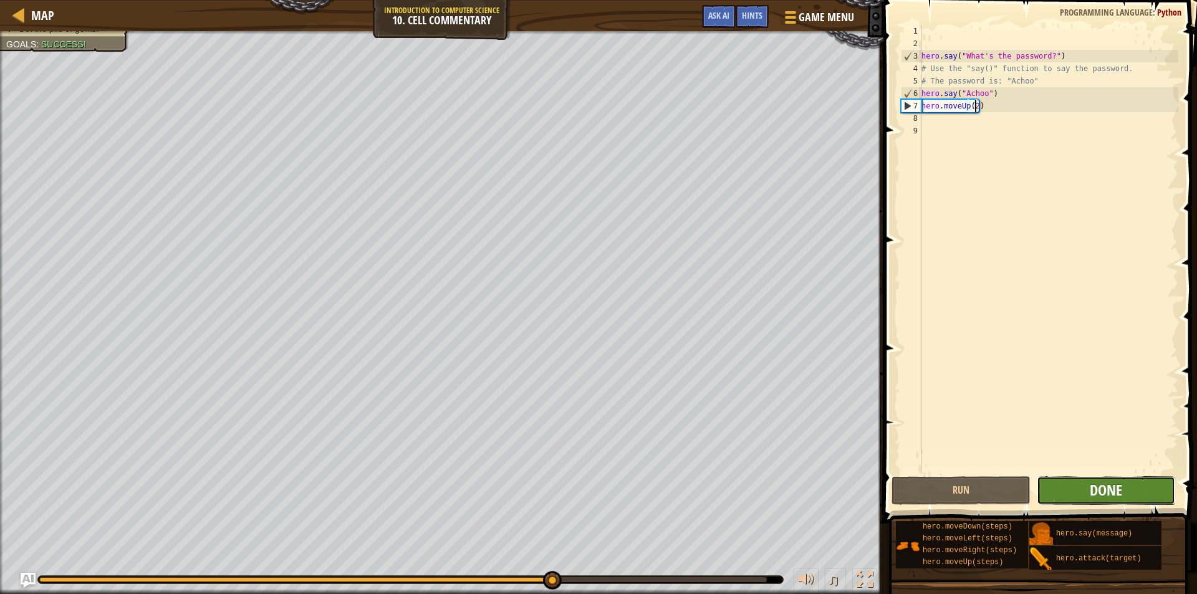
click at [1091, 486] on span "Done" at bounding box center [1106, 490] width 32 height 20
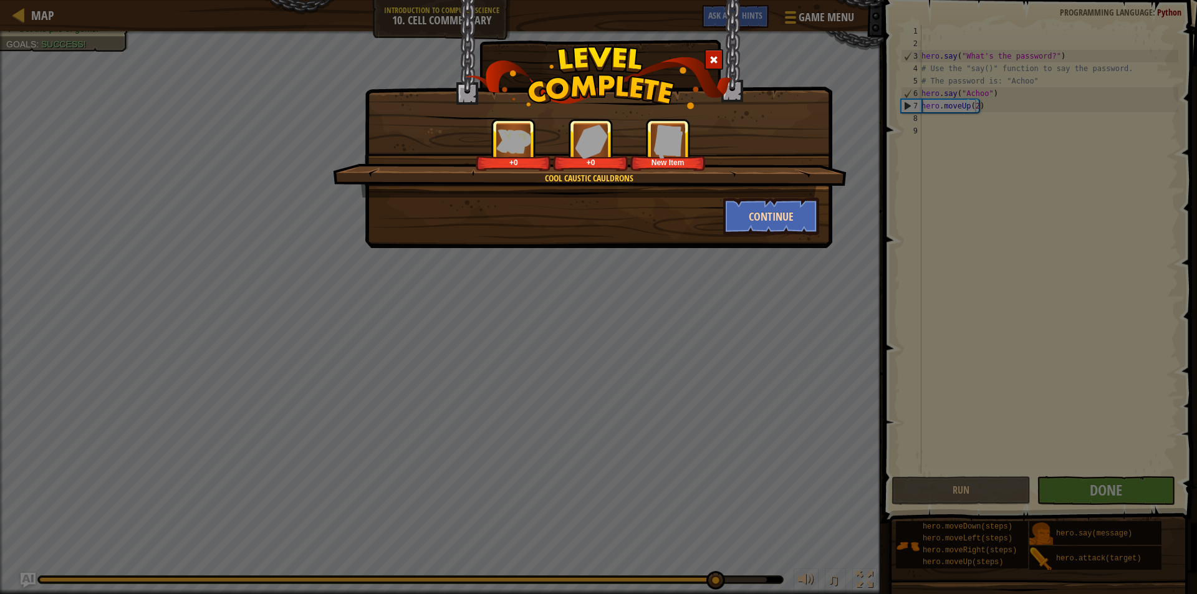
drag, startPoint x: 820, startPoint y: 203, endPoint x: 798, endPoint y: 212, distance: 23.5
click at [803, 210] on div "Continue" at bounding box center [771, 216] width 115 height 37
click at [798, 212] on button "Continue" at bounding box center [771, 216] width 97 height 37
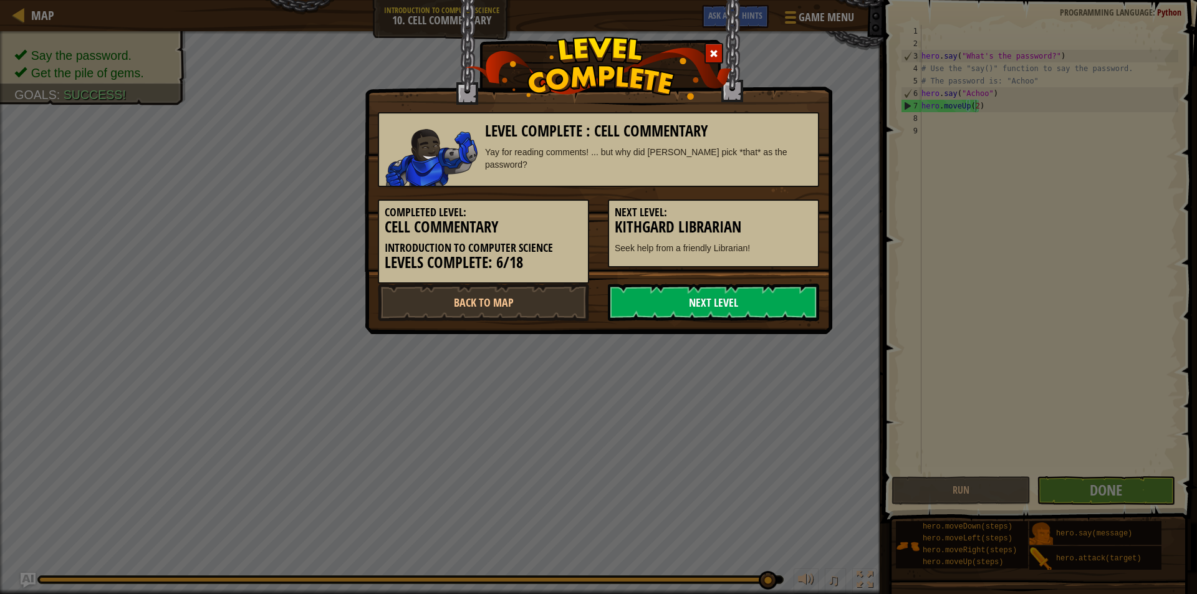
click at [741, 296] on link "Next Level" at bounding box center [713, 302] width 211 height 37
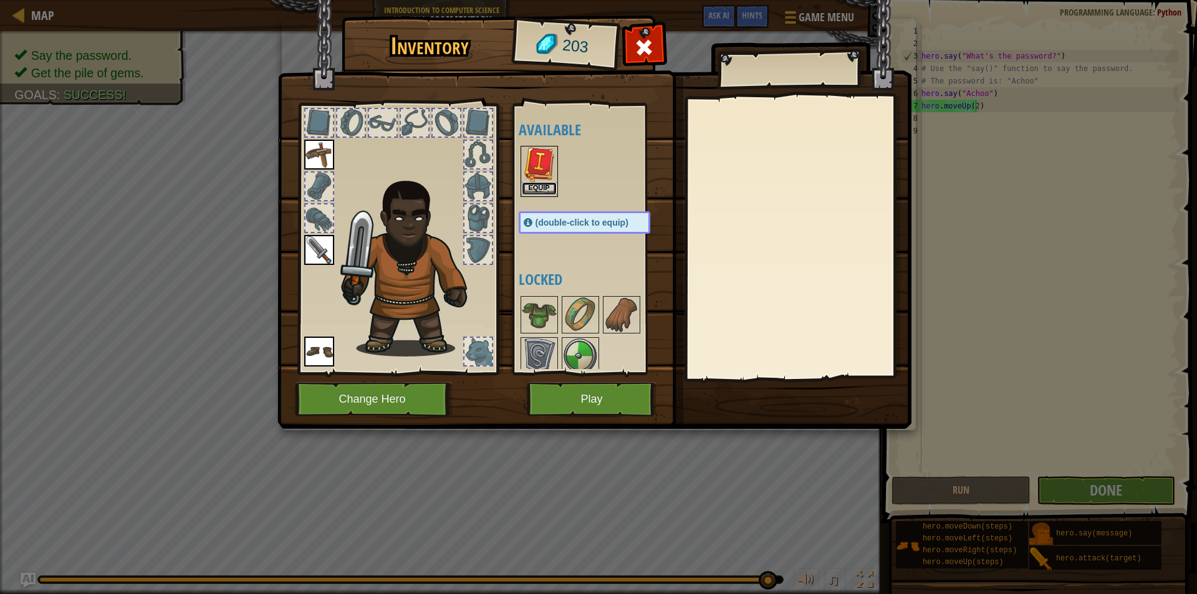
click at [551, 185] on button "Equip" at bounding box center [539, 188] width 35 height 13
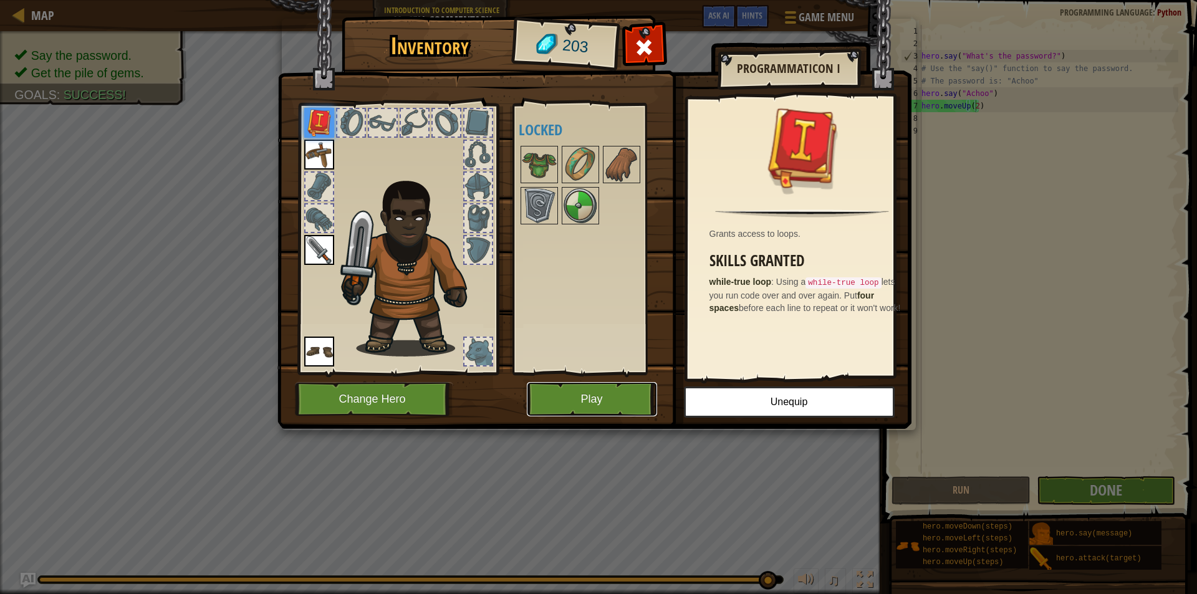
click at [614, 393] on button "Play" at bounding box center [592, 399] width 130 height 34
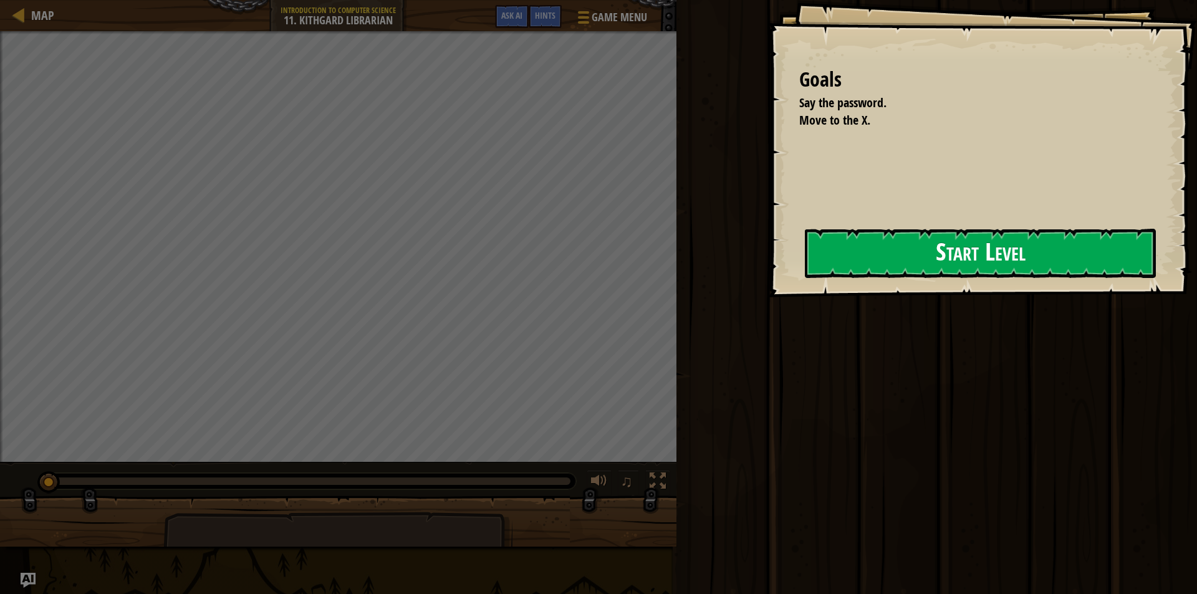
click at [833, 254] on button "Start Level" at bounding box center [980, 253] width 351 height 49
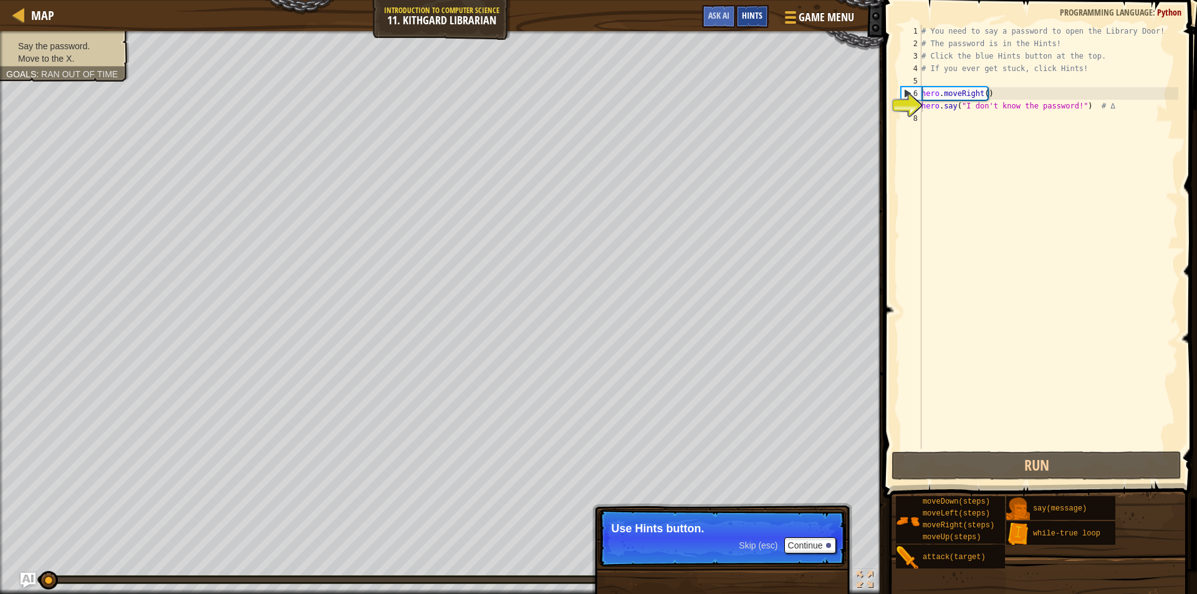
click at [758, 18] on span "Hints" at bounding box center [752, 15] width 21 height 12
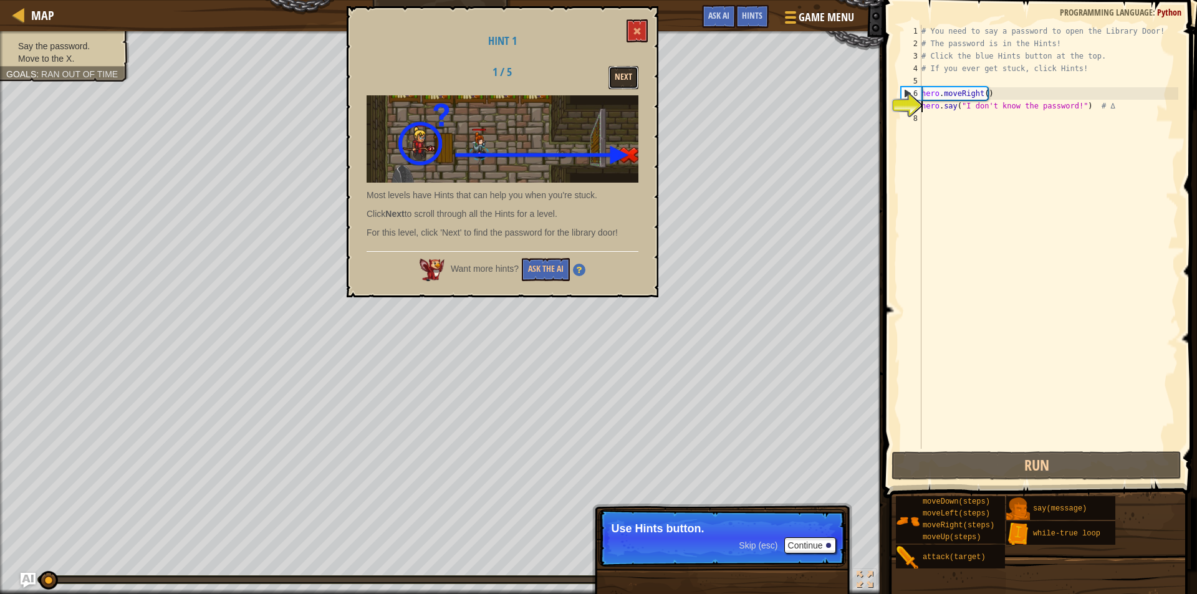
click at [625, 81] on button "Next" at bounding box center [624, 77] width 30 height 23
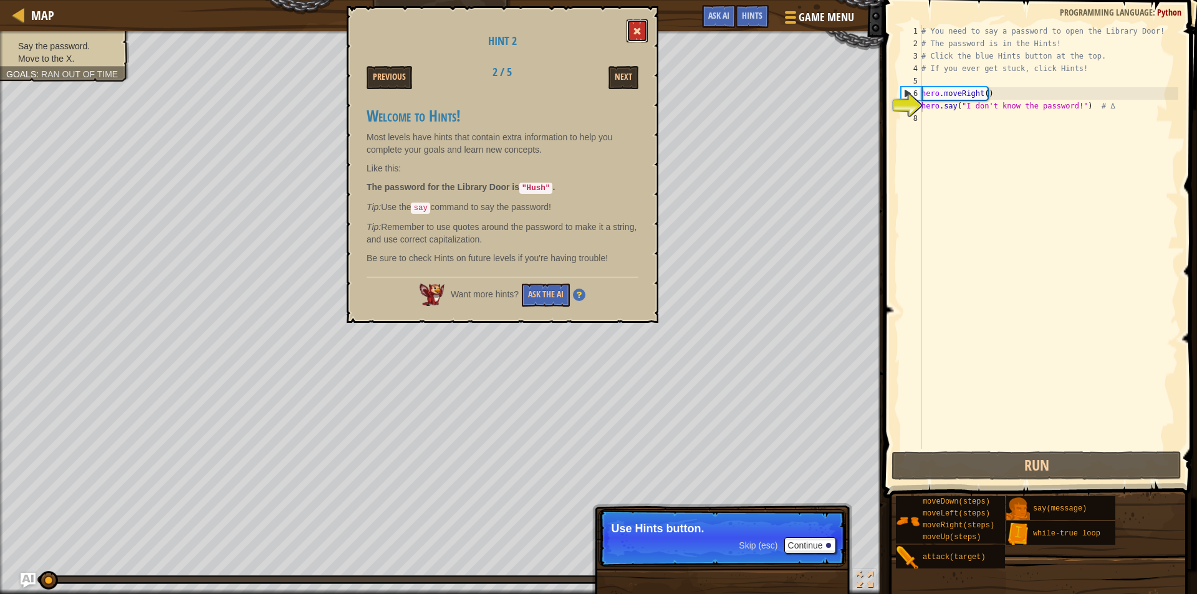
click at [635, 37] on button at bounding box center [637, 30] width 21 height 23
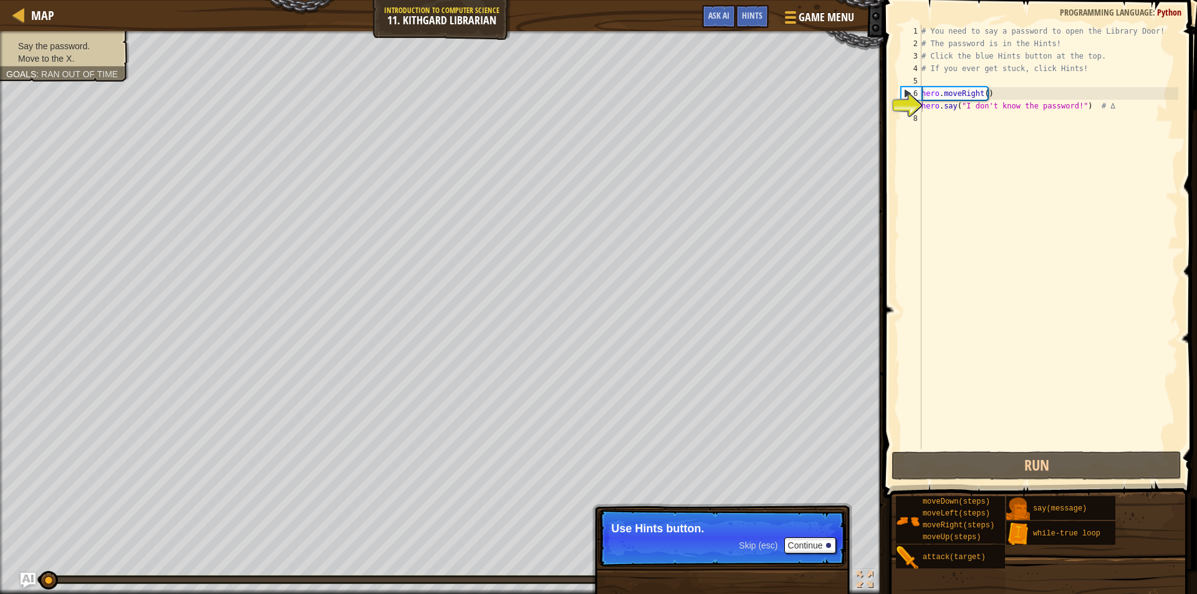
click at [1068, 105] on div "# You need to say a password to open the Library Door! # The password is in the…" at bounding box center [1048, 249] width 259 height 449
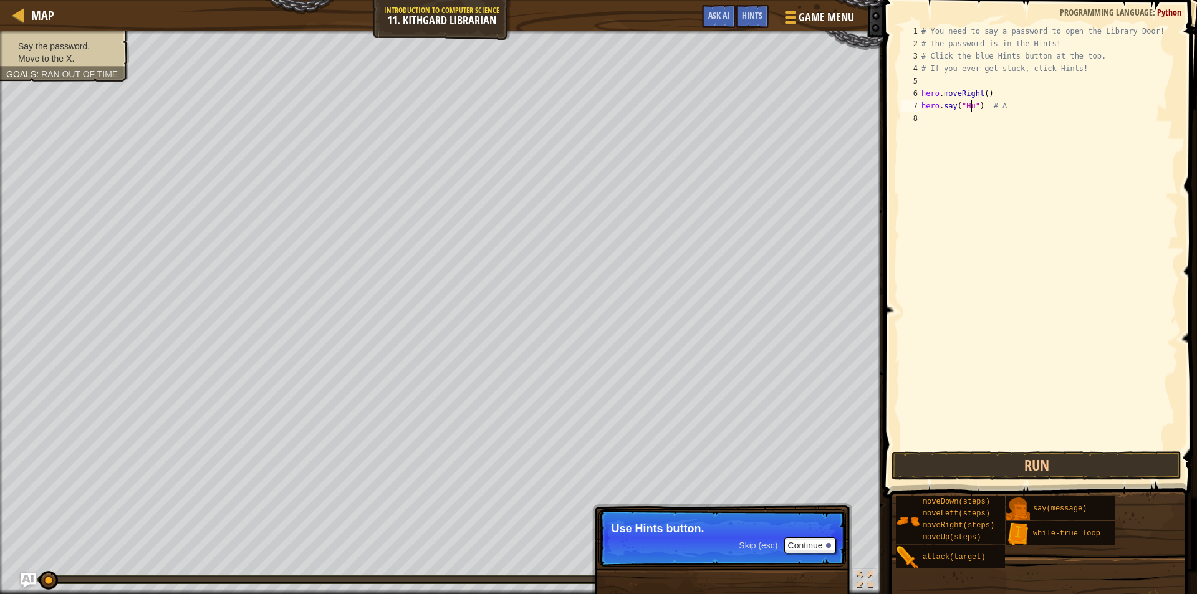
scroll to position [6, 4]
type textarea "hero.say("Hush") # ∆"
click at [995, 471] on button "Run" at bounding box center [1037, 465] width 290 height 29
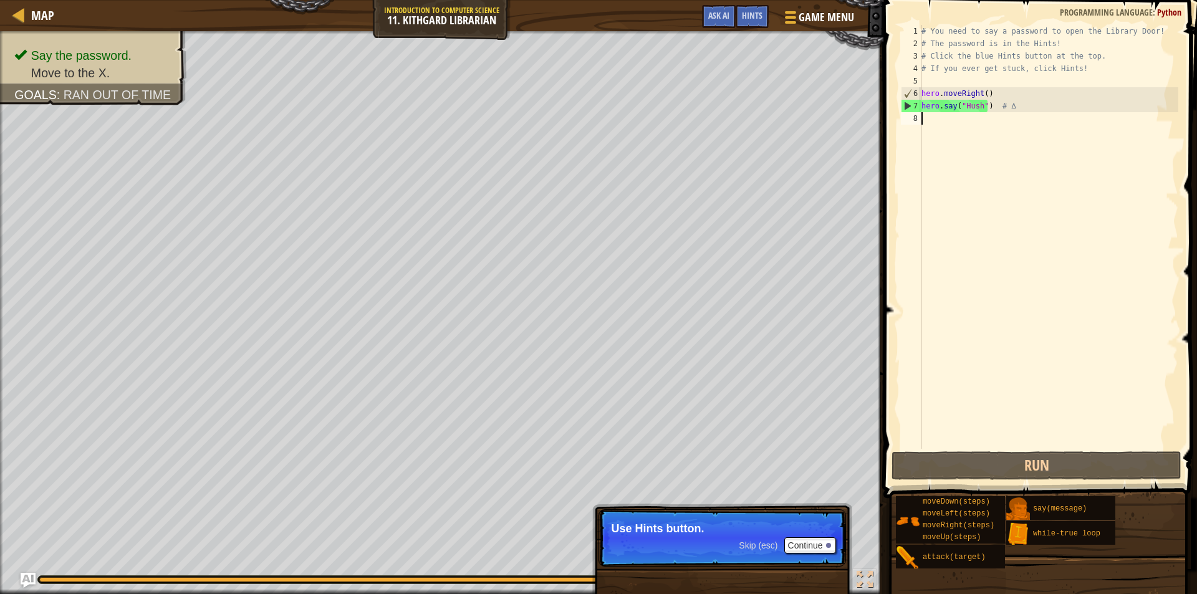
click at [933, 122] on div "# You need to say a password to open the Library Door! # The password is in the…" at bounding box center [1048, 249] width 259 height 449
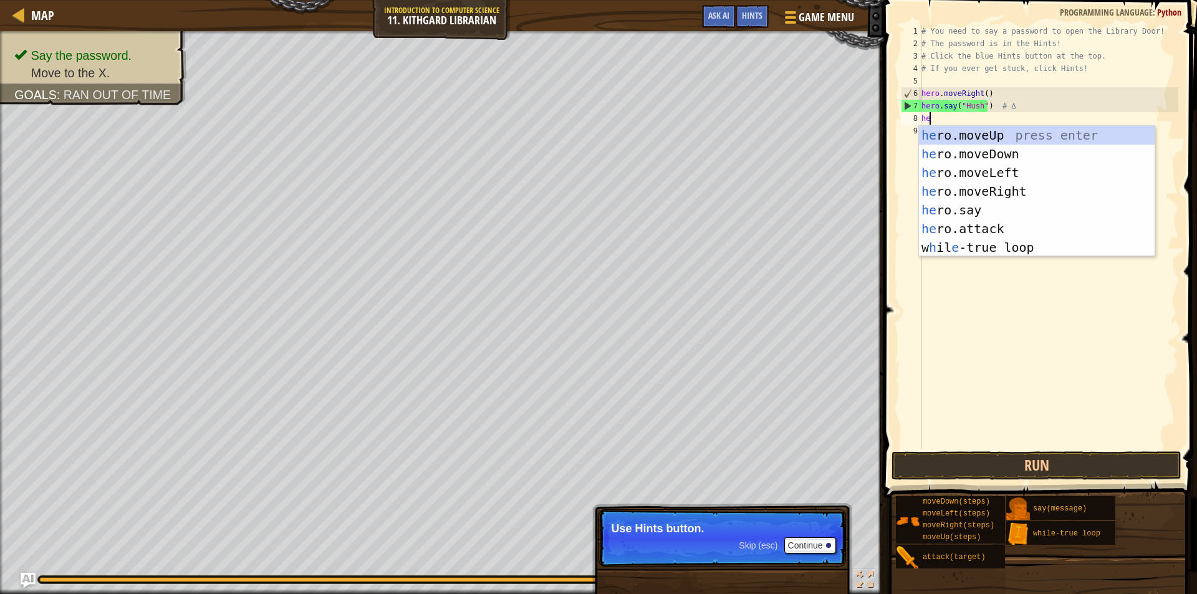
type textarea "hero"
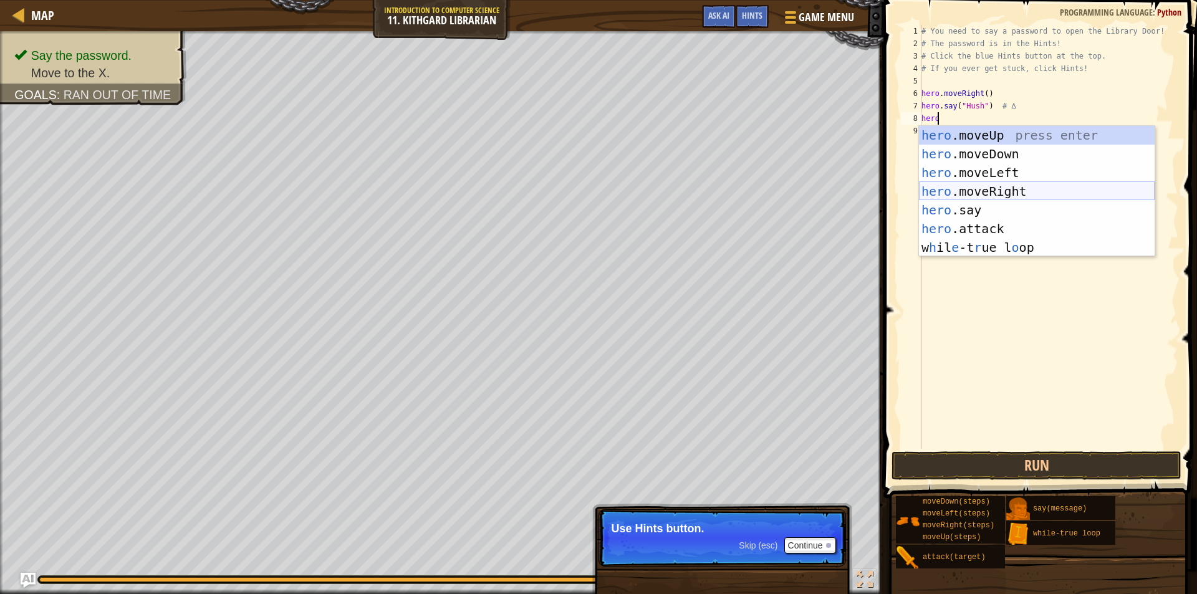
click at [1017, 188] on div "hero .moveUp press enter hero .moveDown press enter hero .moveLeft press enter …" at bounding box center [1037, 210] width 236 height 168
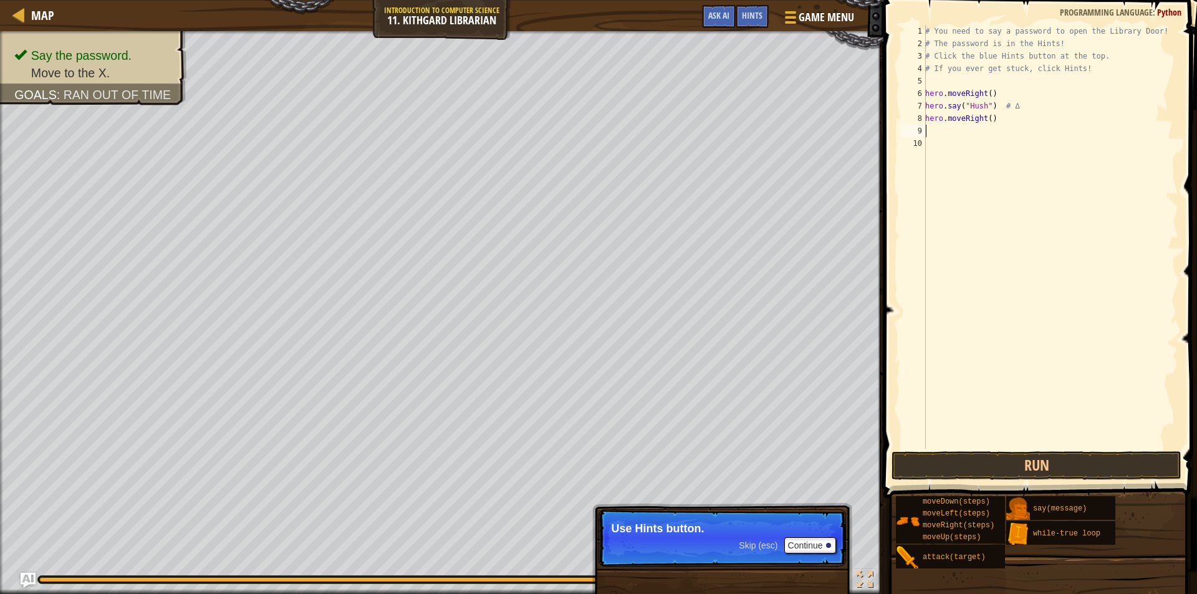
scroll to position [6, 0]
click at [1016, 467] on button "Run" at bounding box center [1037, 465] width 290 height 29
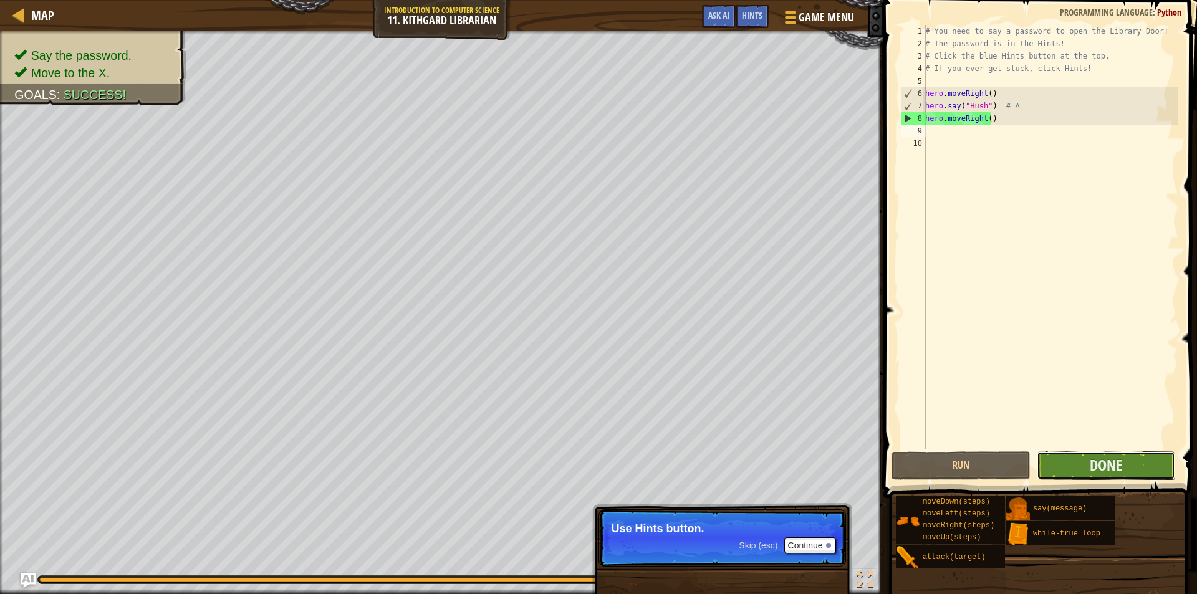
click at [1083, 463] on button "Done" at bounding box center [1106, 465] width 139 height 29
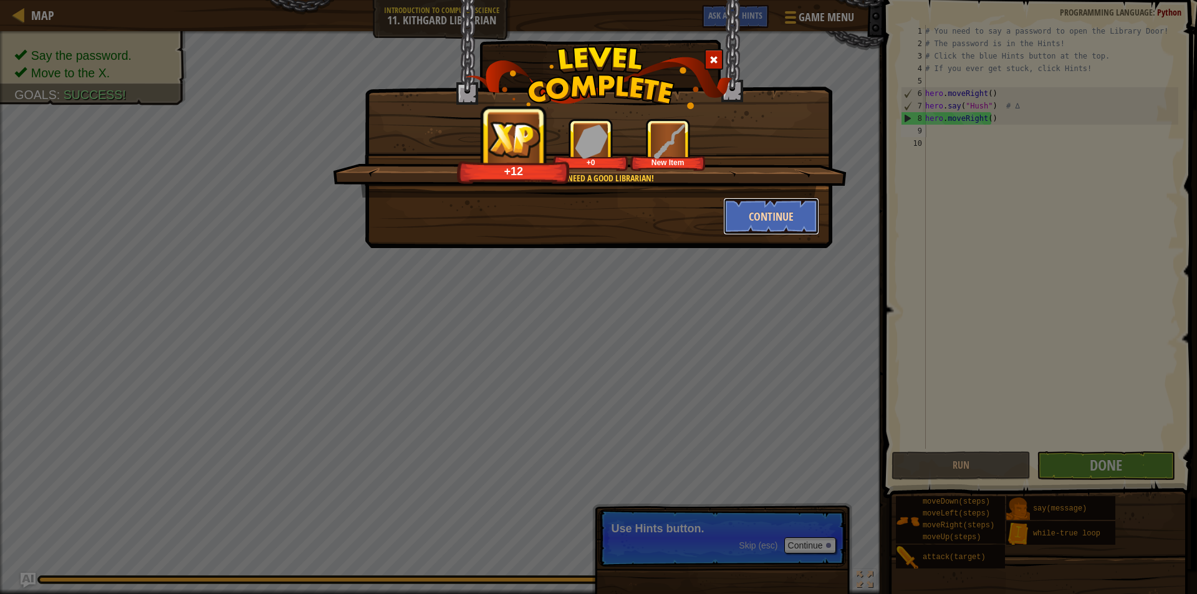
click at [775, 211] on button "Continue" at bounding box center [771, 216] width 97 height 37
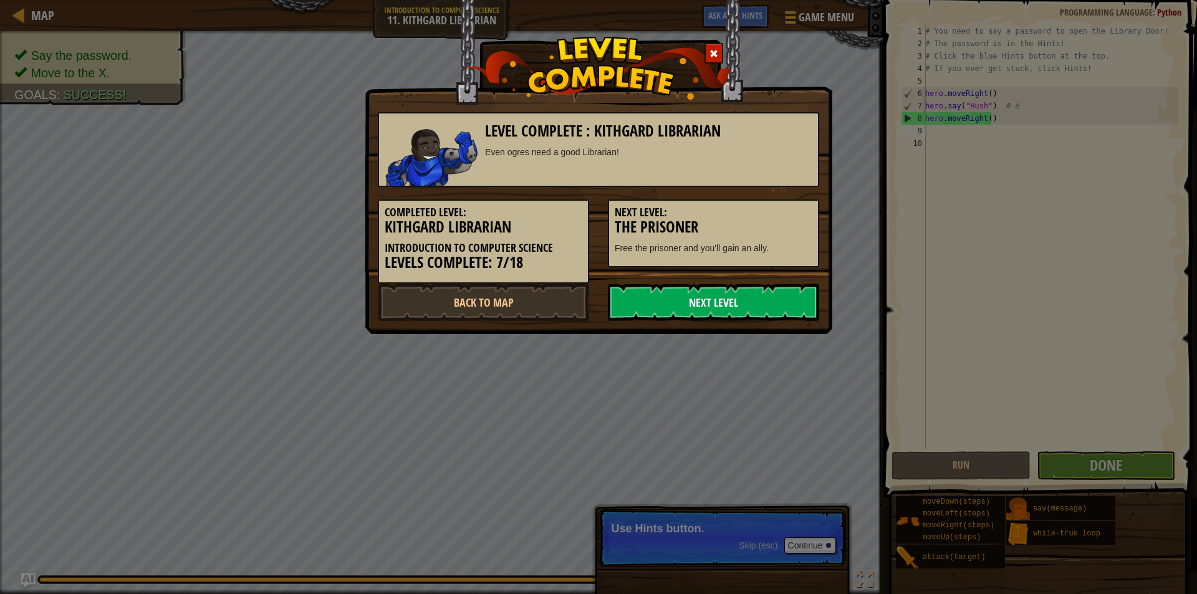
click at [757, 297] on link "Next Level" at bounding box center [713, 302] width 211 height 37
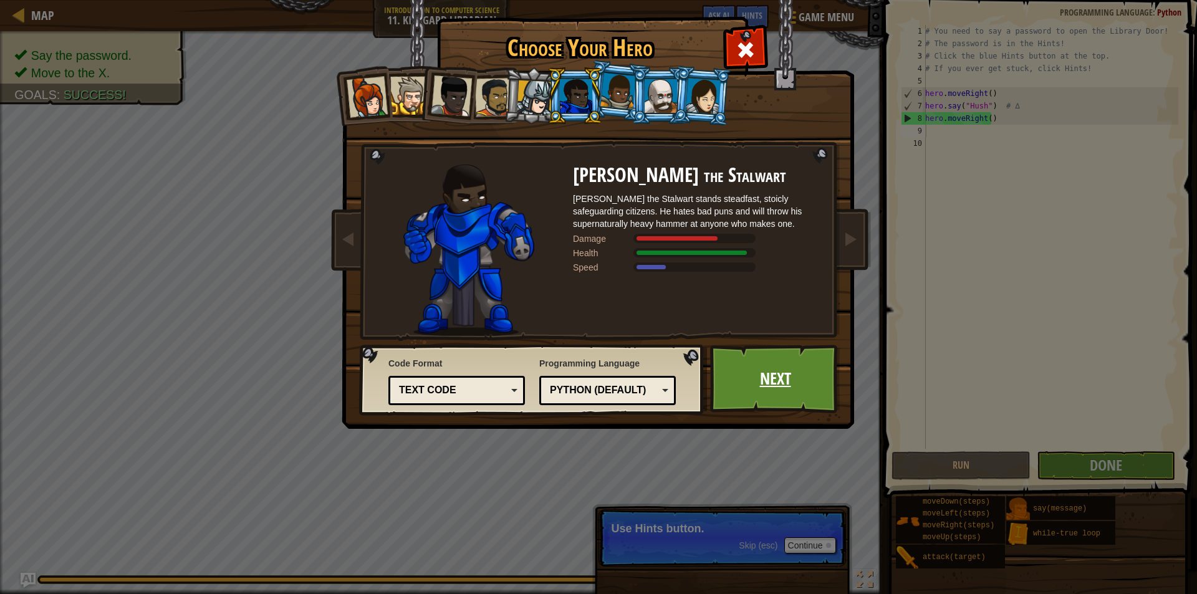
click at [781, 372] on link "Next" at bounding box center [775, 379] width 130 height 69
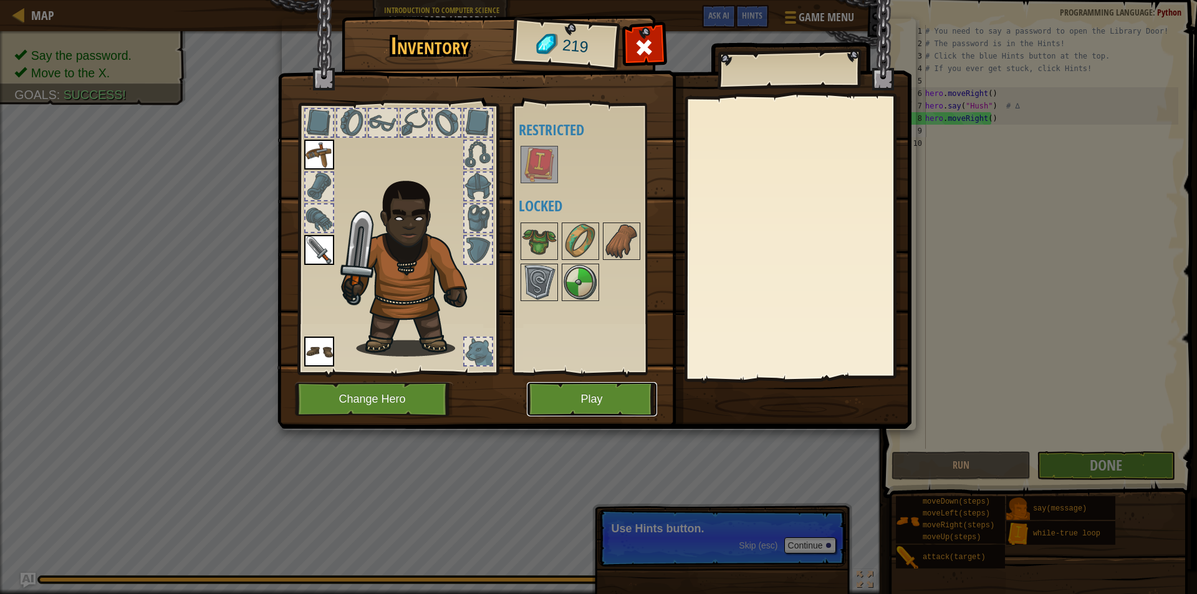
click at [601, 411] on button "Play" at bounding box center [592, 399] width 130 height 34
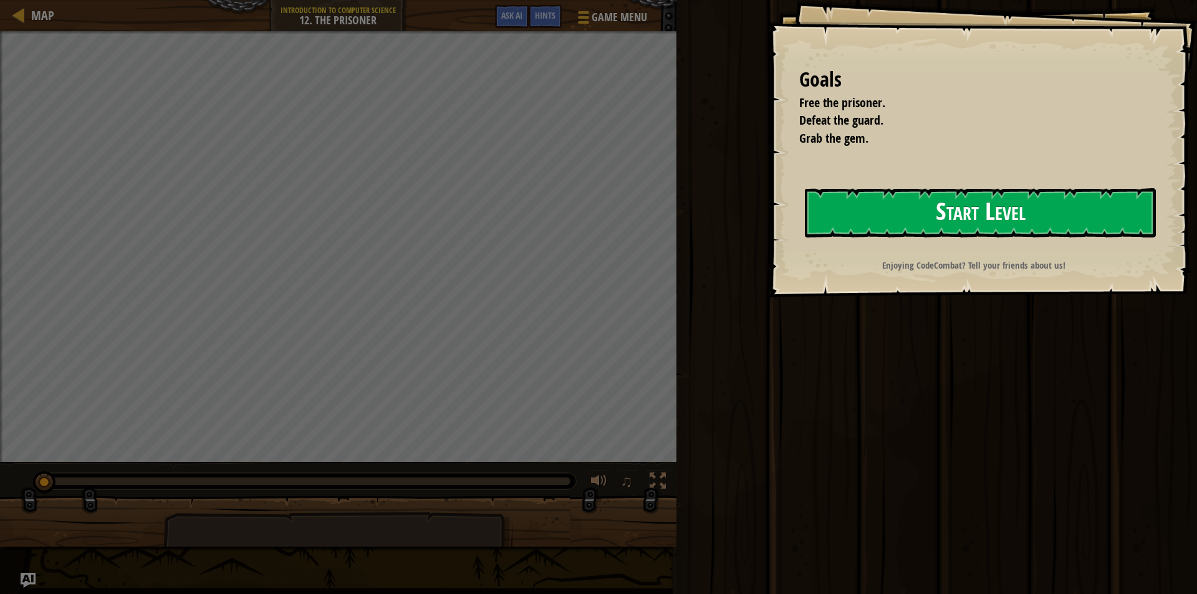
click at [1104, 227] on button "Start Level" at bounding box center [980, 212] width 351 height 49
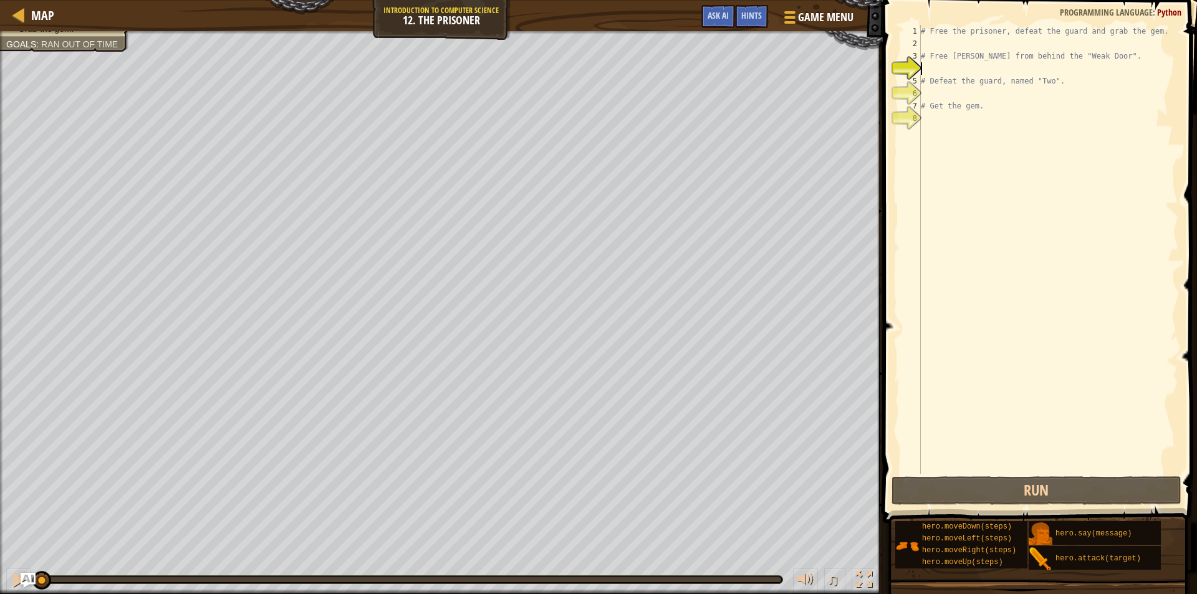
click at [946, 114] on div "# Free the prisoner, defeat the guard and grab the gem. # Free [PERSON_NAME] fr…" at bounding box center [1048, 262] width 260 height 474
type textarea "he"
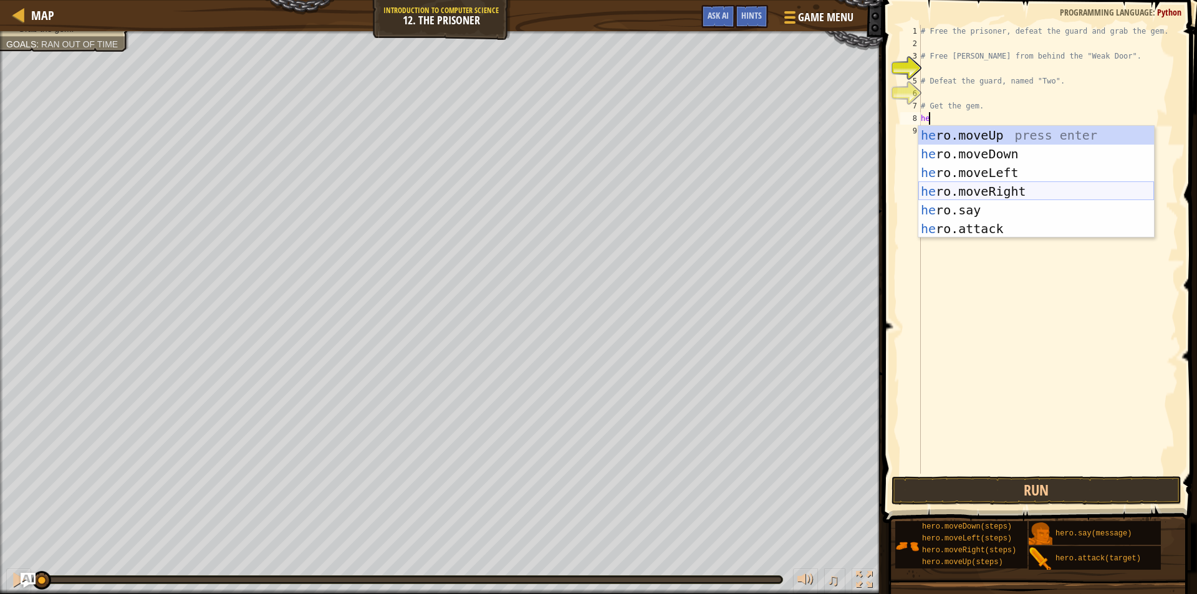
click at [1018, 193] on div "he ro.moveUp press enter he ro.moveDown press enter he ro.moveLeft press enter …" at bounding box center [1036, 201] width 236 height 150
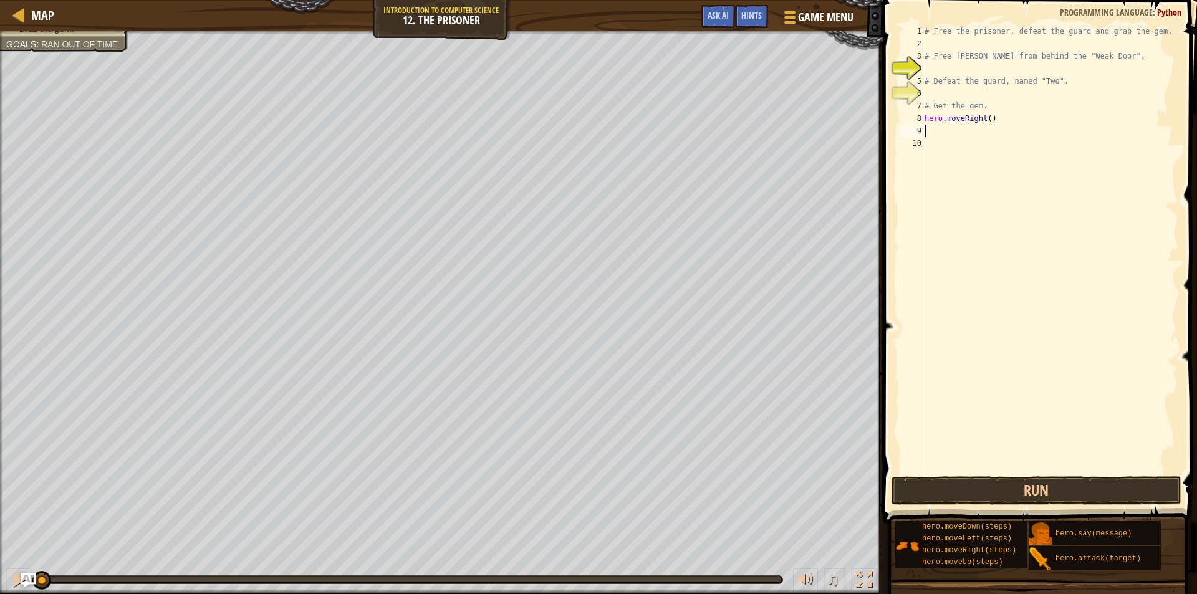
click at [986, 121] on div "# Free the prisoner, defeat the guard and grab the gem. # Free [PERSON_NAME] fr…" at bounding box center [1050, 262] width 256 height 474
type textarea "hero.moveRight(3)"
click at [947, 130] on div "# Free the prisoner, defeat the guard and grab the gem. # Free [PERSON_NAME] fr…" at bounding box center [1050, 262] width 256 height 474
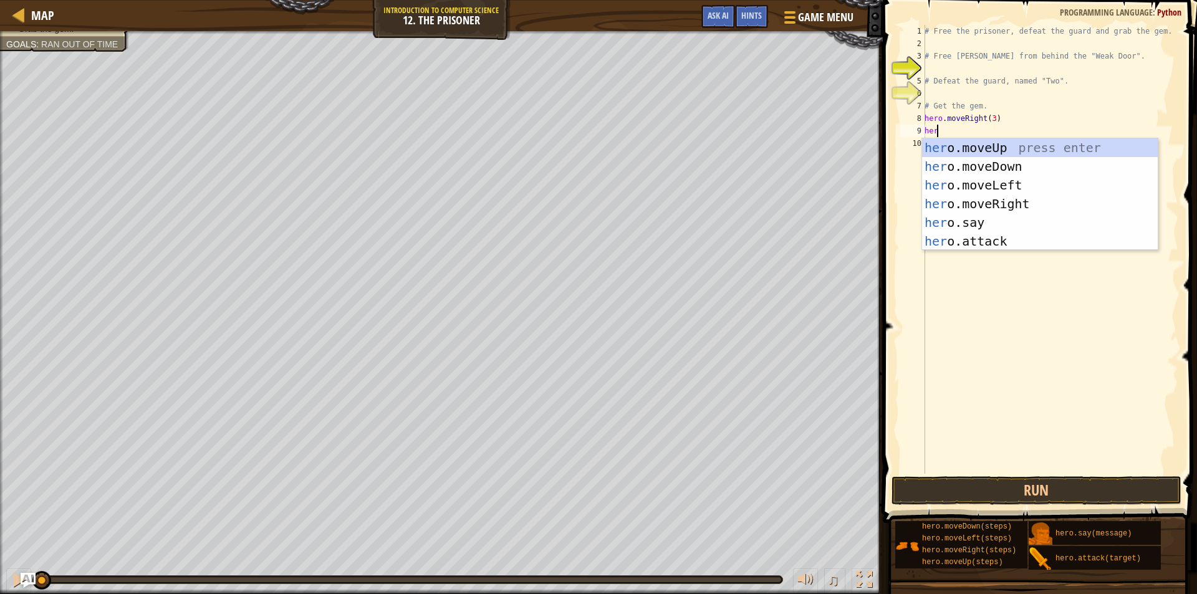
type textarea "hero"
click at [993, 169] on div "hero .moveUp press enter hero .moveDown press enter hero .moveLeft press enter …" at bounding box center [1040, 213] width 236 height 150
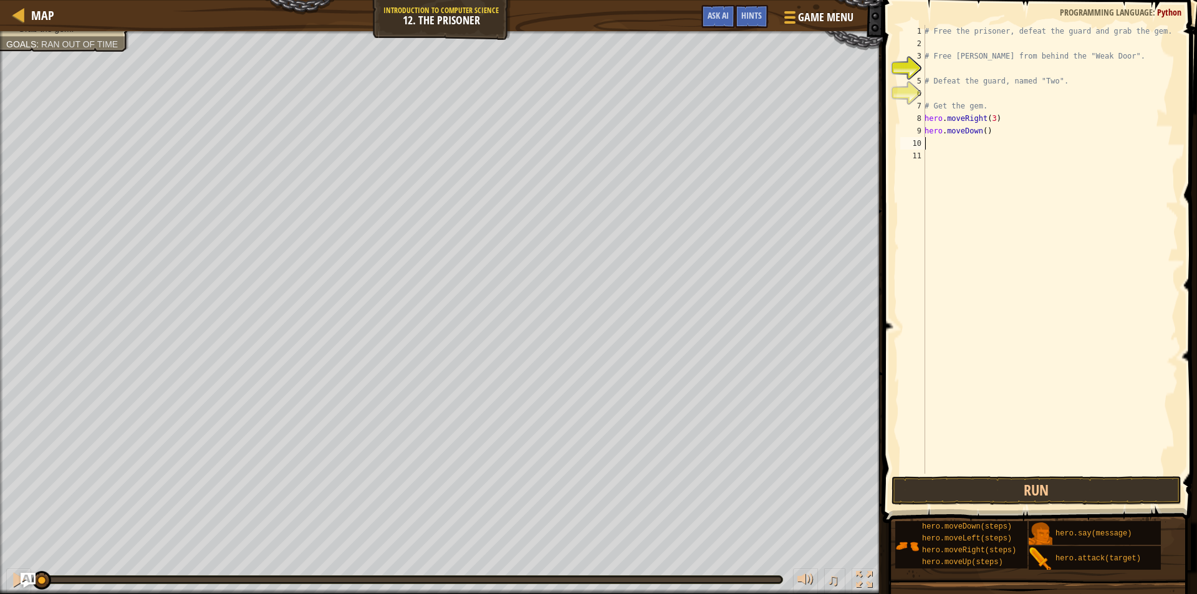
click at [982, 133] on div "# Free the prisoner, defeat the guard and grab the gem. # Free [PERSON_NAME] fr…" at bounding box center [1050, 262] width 256 height 474
type textarea "hero.moveDown(2)"
click at [935, 145] on div "# Free the prisoner, defeat the guard and grab the gem. # Free [PERSON_NAME] fr…" at bounding box center [1050, 262] width 256 height 474
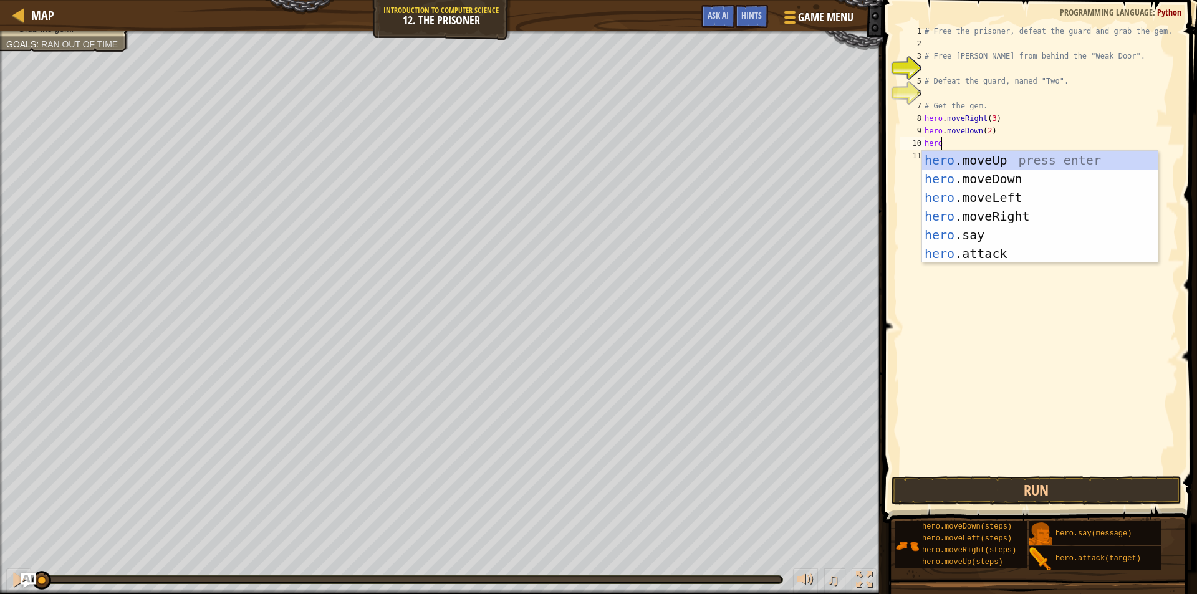
scroll to position [6, 1]
click at [996, 256] on div "hero .moveUp press enter hero .moveDown press enter hero .moveLeft press enter …" at bounding box center [1040, 226] width 236 height 150
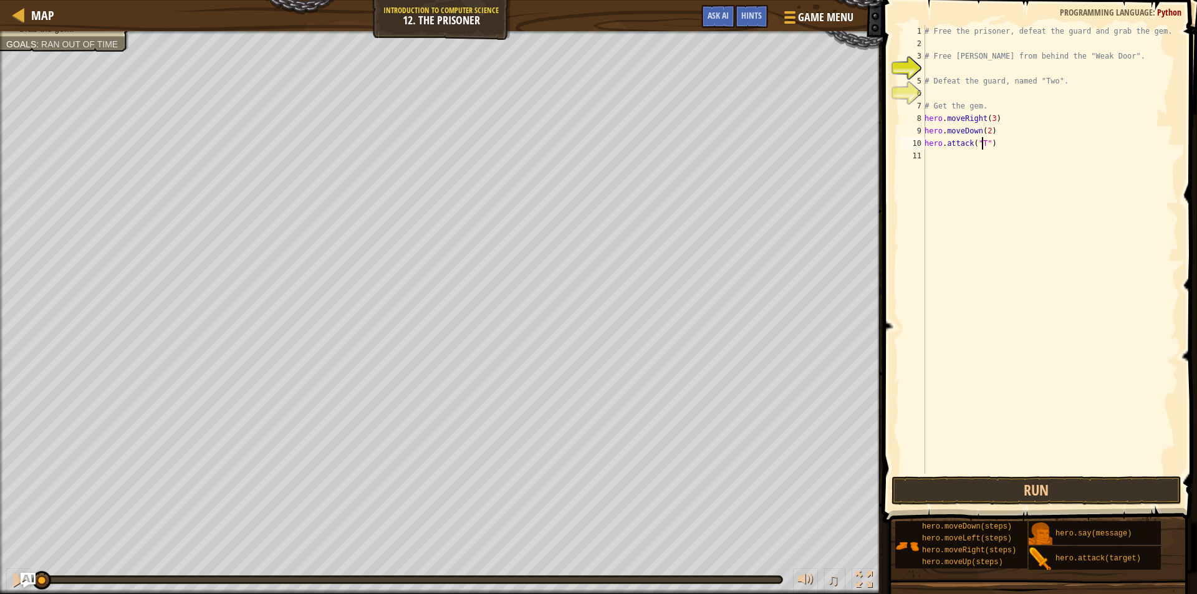
scroll to position [6, 5]
click at [963, 497] on button "Run" at bounding box center [1037, 490] width 291 height 29
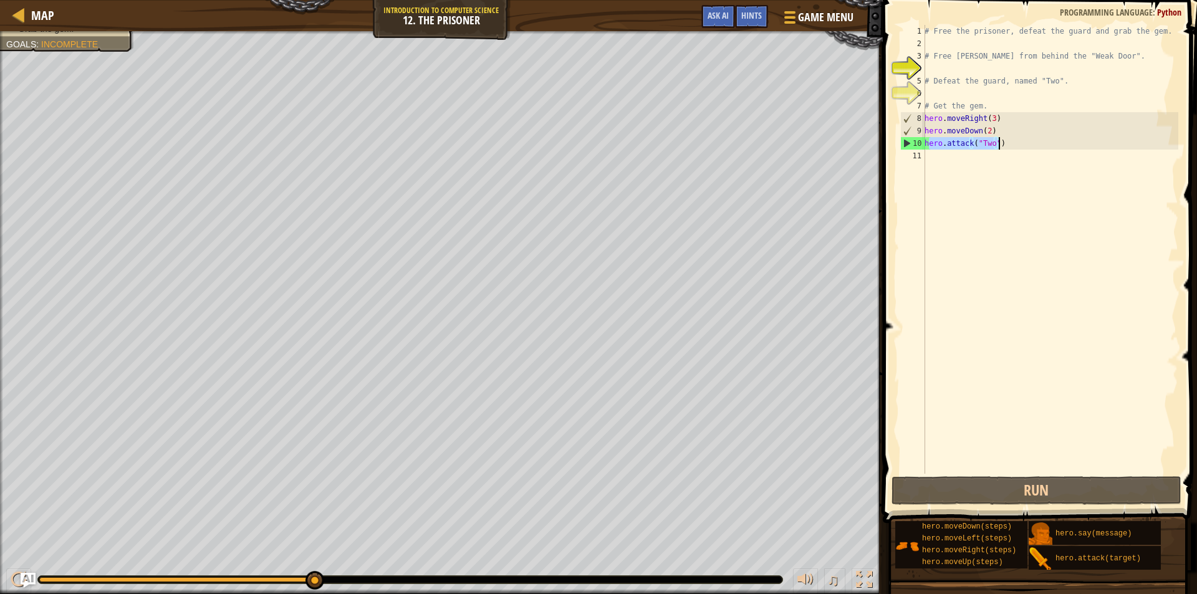
drag, startPoint x: 927, startPoint y: 143, endPoint x: 1007, endPoint y: 148, distance: 80.0
click at [1007, 148] on div "# Free the prisoner, defeat the guard and grab the gem. # Free [PERSON_NAME] fr…" at bounding box center [1050, 262] width 256 height 474
drag, startPoint x: 927, startPoint y: 142, endPoint x: 1006, endPoint y: 155, distance: 80.3
click at [1006, 155] on div "# Free the prisoner, defeat the guard and grab the gem. # Free [PERSON_NAME] fr…" at bounding box center [1050, 262] width 256 height 474
type textarea "C"
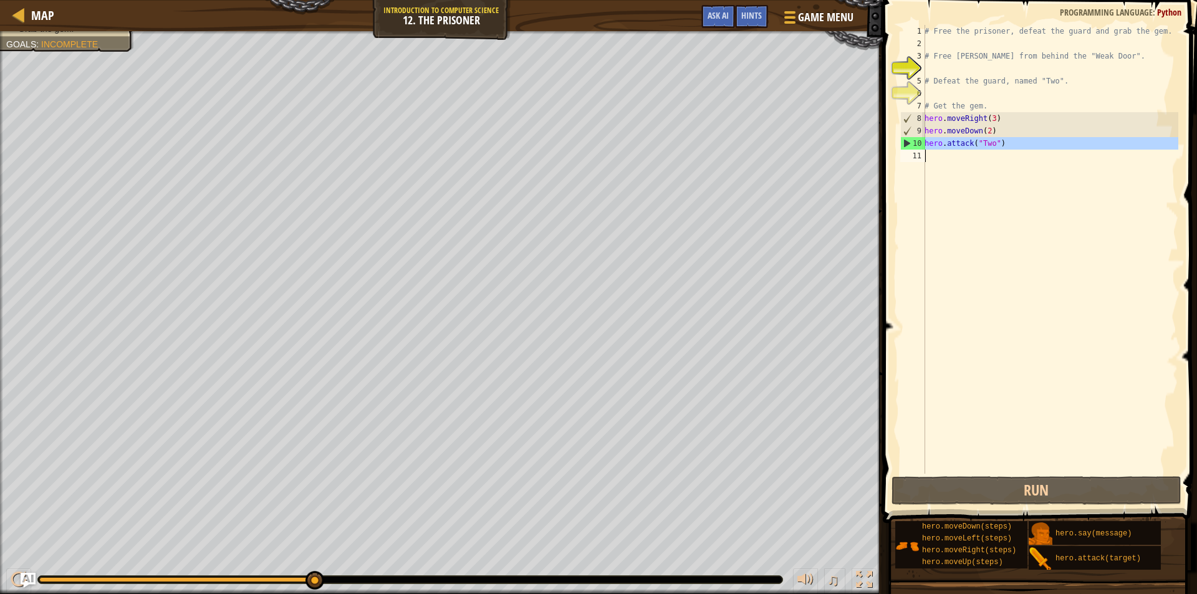
scroll to position [6, 0]
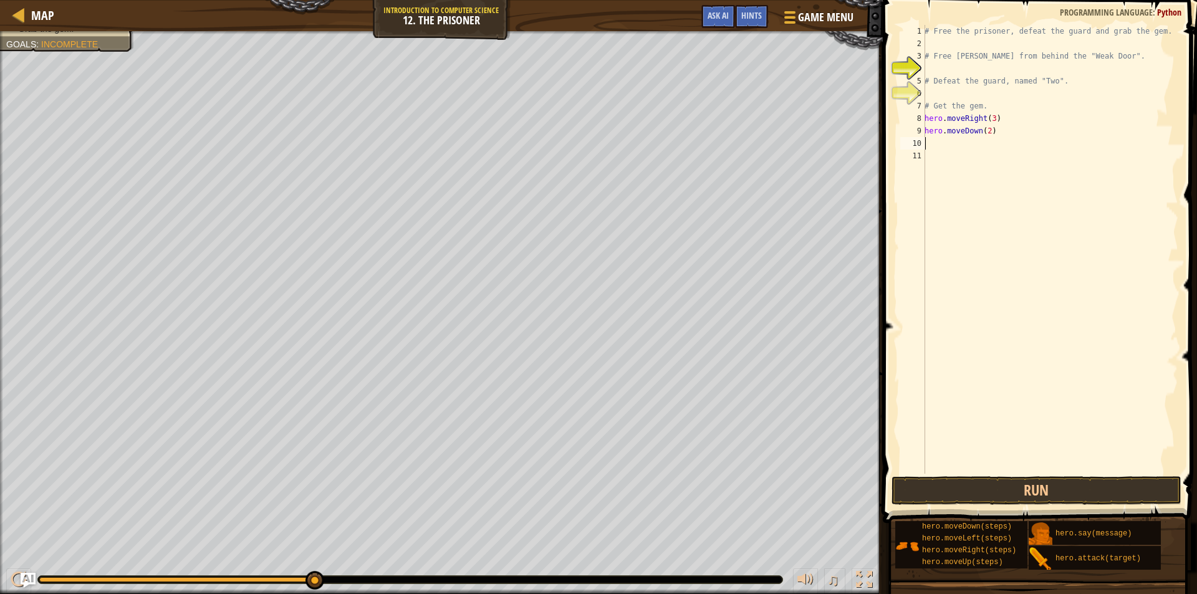
paste textarea "hero.attack("Treg")"
click at [1010, 145] on div "# Free the prisoner, defeat the guard and grab the gem. # Free [PERSON_NAME] fr…" at bounding box center [1050, 262] width 256 height 474
type textarea "h"
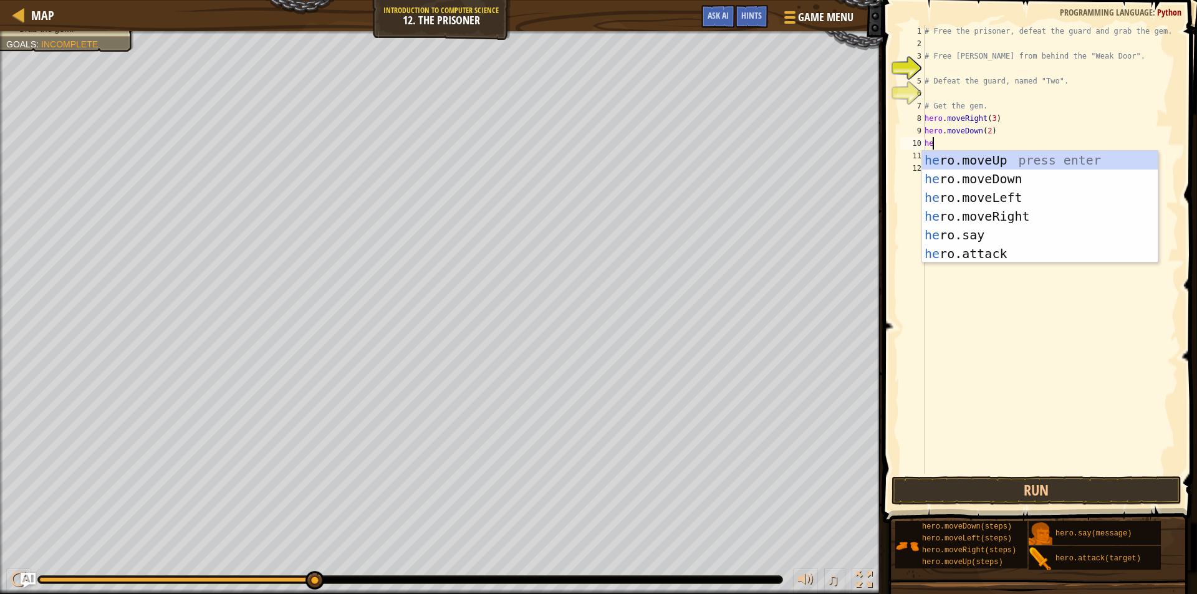
scroll to position [6, 1]
click at [946, 249] on div "hero .moveUp press enter hero .moveDown press enter hero .moveLeft press enter …" at bounding box center [1040, 226] width 236 height 150
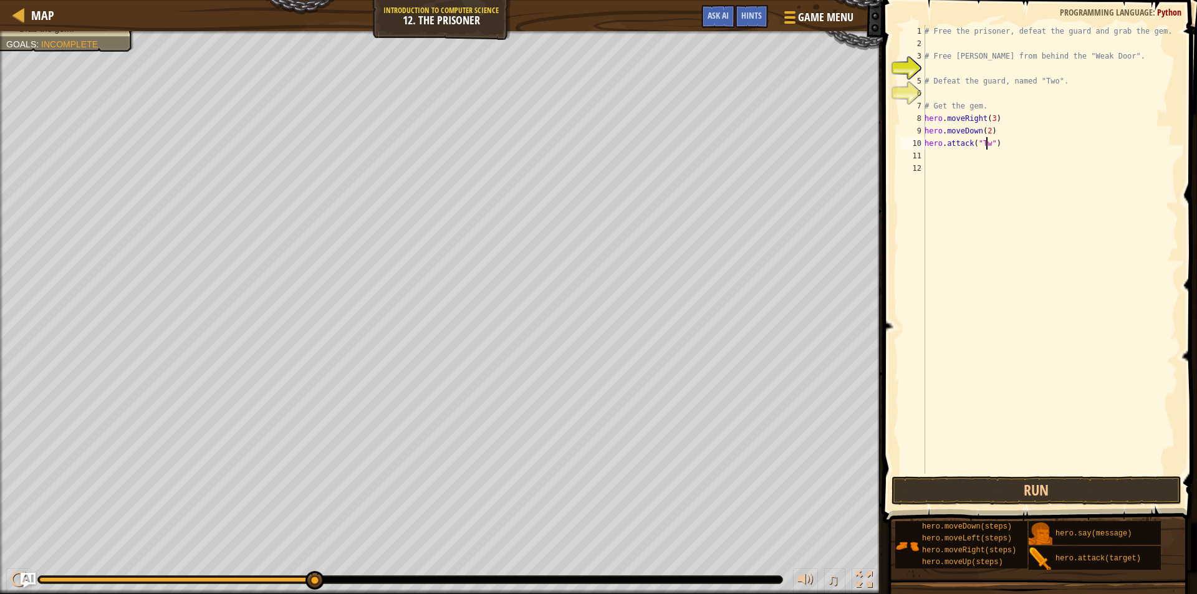
scroll to position [6, 5]
type textarea "hero.attack("Two")"
drag, startPoint x: 928, startPoint y: 142, endPoint x: 941, endPoint y: 142, distance: 12.5
click at [947, 142] on div "# Free the prisoner, defeat the guard and grab the gem. # Free [PERSON_NAME] fr…" at bounding box center [1050, 262] width 256 height 474
drag, startPoint x: 926, startPoint y: 145, endPoint x: 1001, endPoint y: 145, distance: 74.8
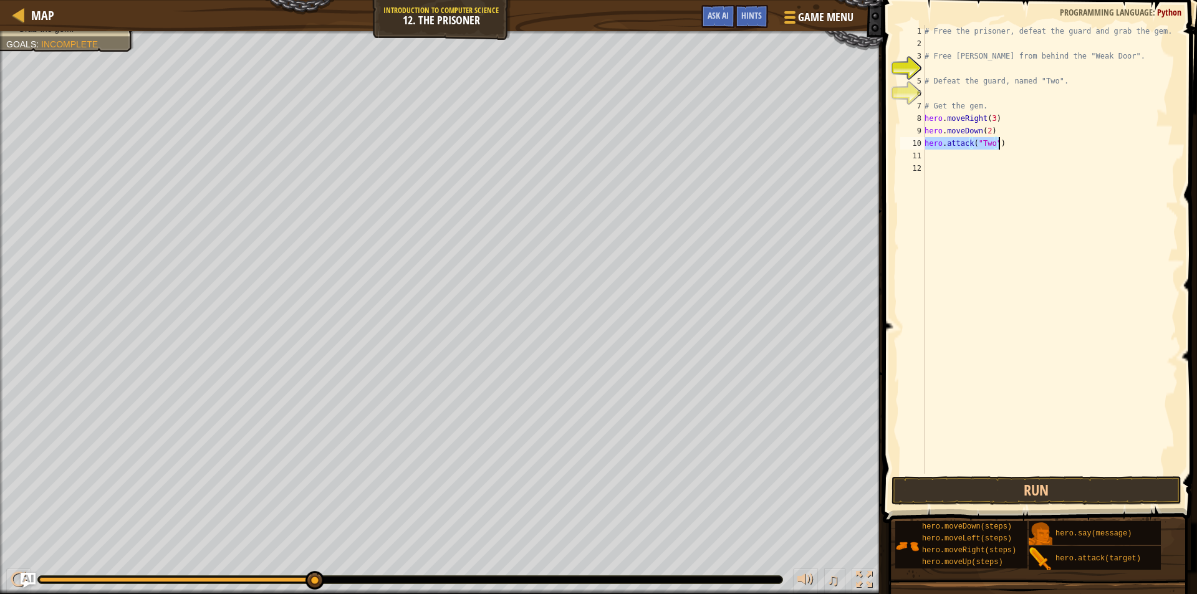
click at [1001, 145] on div "# Free the prisoner, defeat the guard and grab the gem. # Free [PERSON_NAME] fr…" at bounding box center [1050, 262] width 256 height 474
click at [940, 153] on div "# Free the prisoner, defeat the guard and grab the gem. # Free [PERSON_NAME] fr…" at bounding box center [1050, 262] width 256 height 474
paste textarea "hero.attack("Two")"
type textarea "hero.attack("Two")"
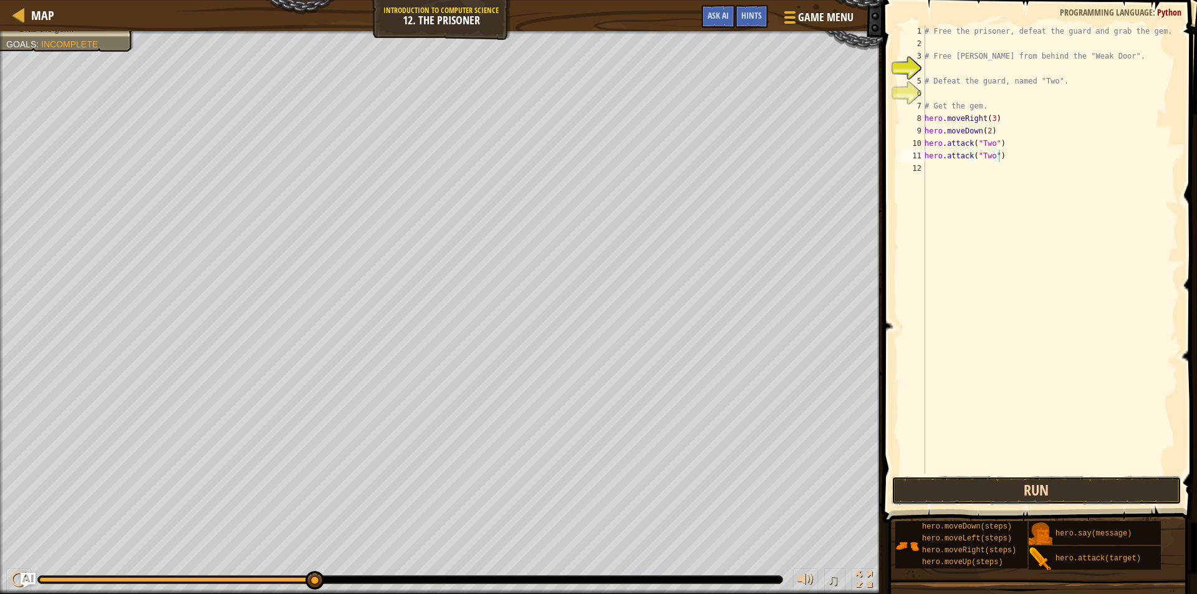
click at [1081, 492] on button "Run" at bounding box center [1037, 490] width 291 height 29
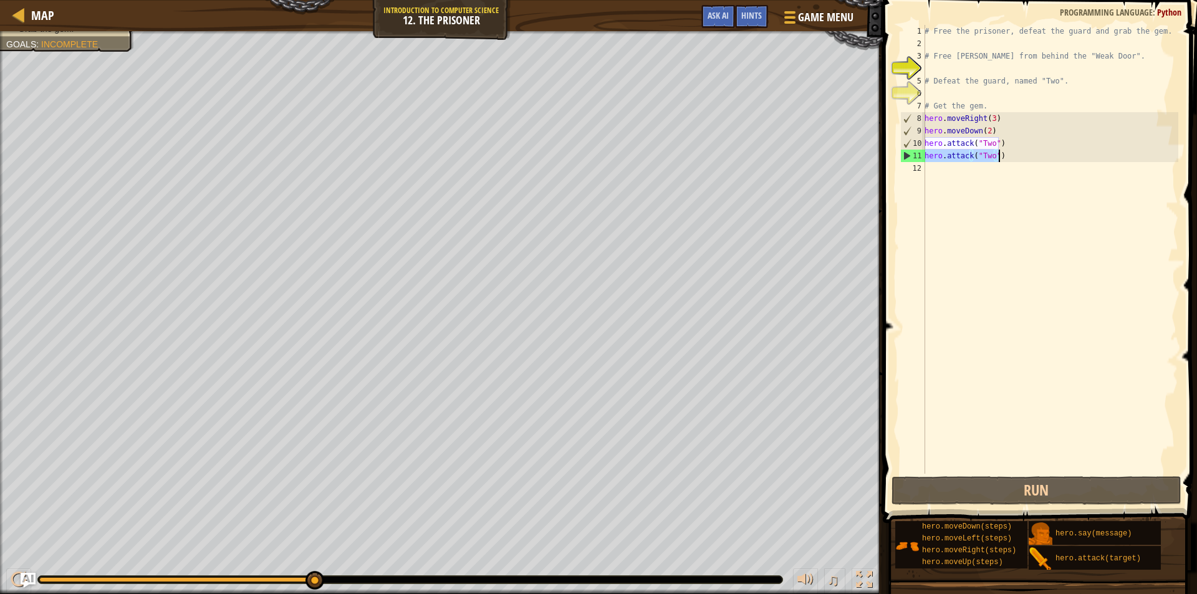
drag, startPoint x: 926, startPoint y: 155, endPoint x: 1004, endPoint y: 153, distance: 78.0
click at [1004, 153] on div "# Free the prisoner, defeat the guard and grab the gem. # Free [PERSON_NAME] fr…" at bounding box center [1050, 262] width 256 height 474
click at [931, 173] on div "# Free the prisoner, defeat the guard and grab the gem. # Free [PERSON_NAME] fr…" at bounding box center [1050, 262] width 256 height 474
type textarea "v"
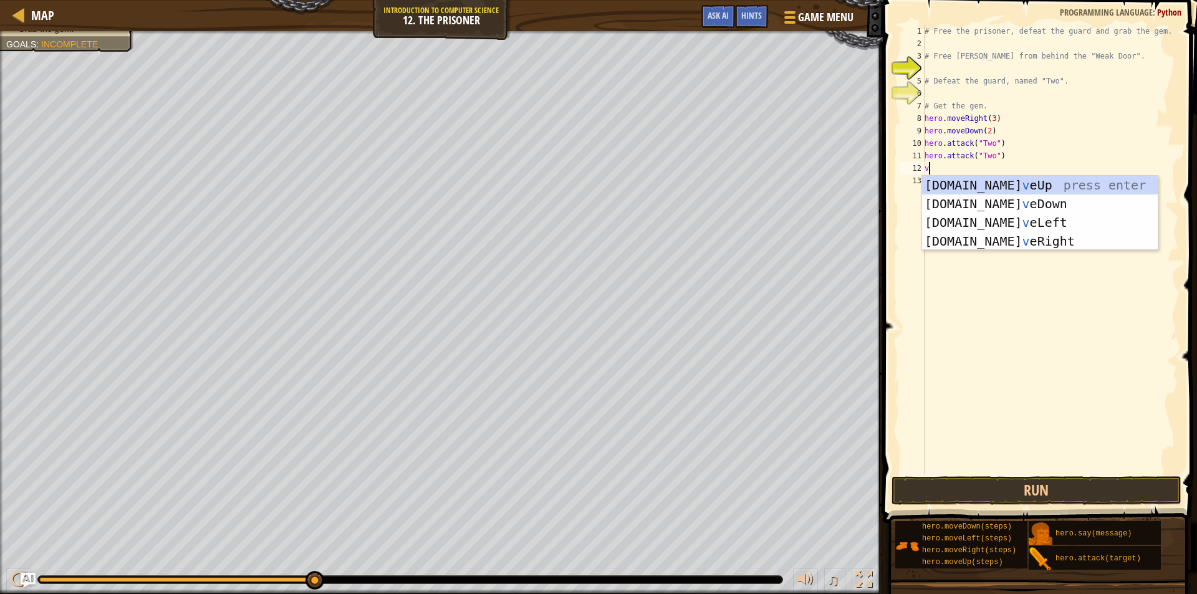
click at [966, 256] on div "# Free the prisoner, defeat the guard and grab the gem. # Free [PERSON_NAME] fr…" at bounding box center [1050, 262] width 256 height 474
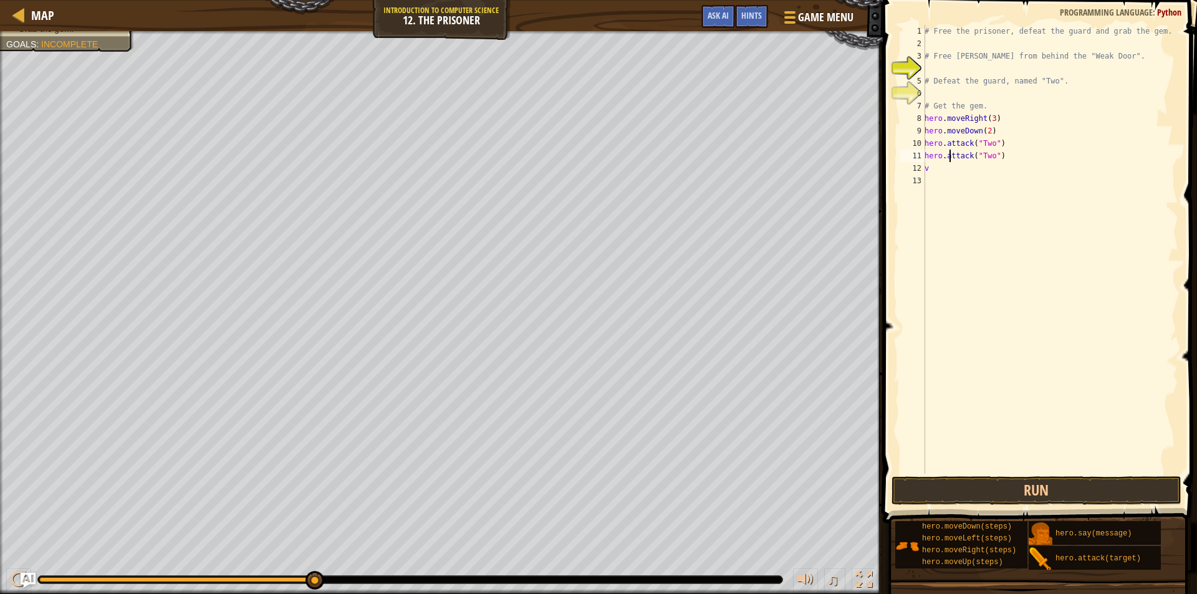
click at [950, 161] on div "# Free the prisoner, defeat the guard and grab the gem. # Free [PERSON_NAME] fr…" at bounding box center [1050, 262] width 256 height 474
click at [955, 170] on div "# Free the prisoner, defeat the guard and grab the gem. # Free [PERSON_NAME] fr…" at bounding box center [1050, 262] width 256 height 474
type textarea "v"
paste textarea "hero.attack("Two")"
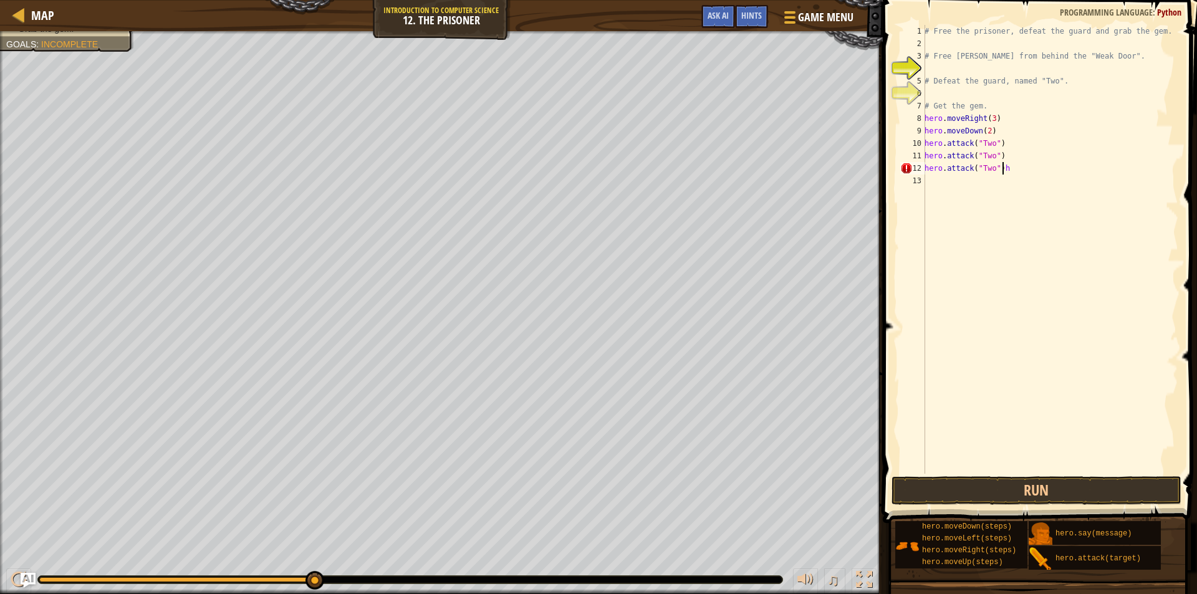
type textarea "hero.attack("Two")"
paste textarea "hero.attack("Two")"
type textarea "hero.attack("Two")"
type textarea "v"
paste textarea "hero.attack("Two")"
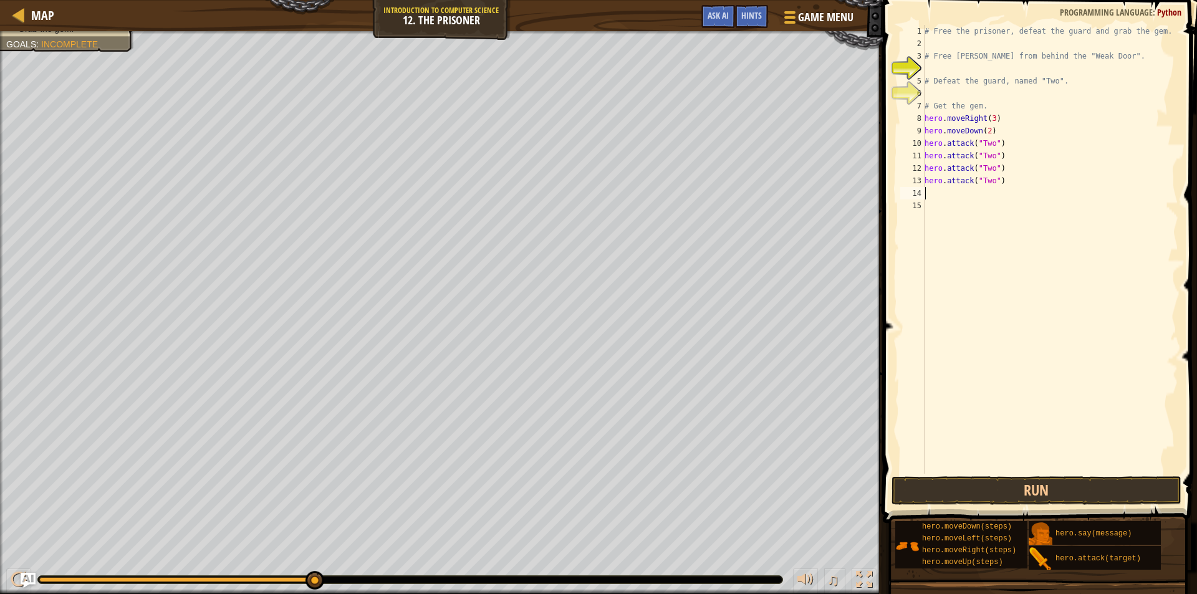
type textarea "hero.attack("Two")"
paste textarea "hero.attack("Two")"
type textarea "hero.attack("Two")"
paste textarea "hero.attack("Two")"
type textarea "hero.attack("Two")"
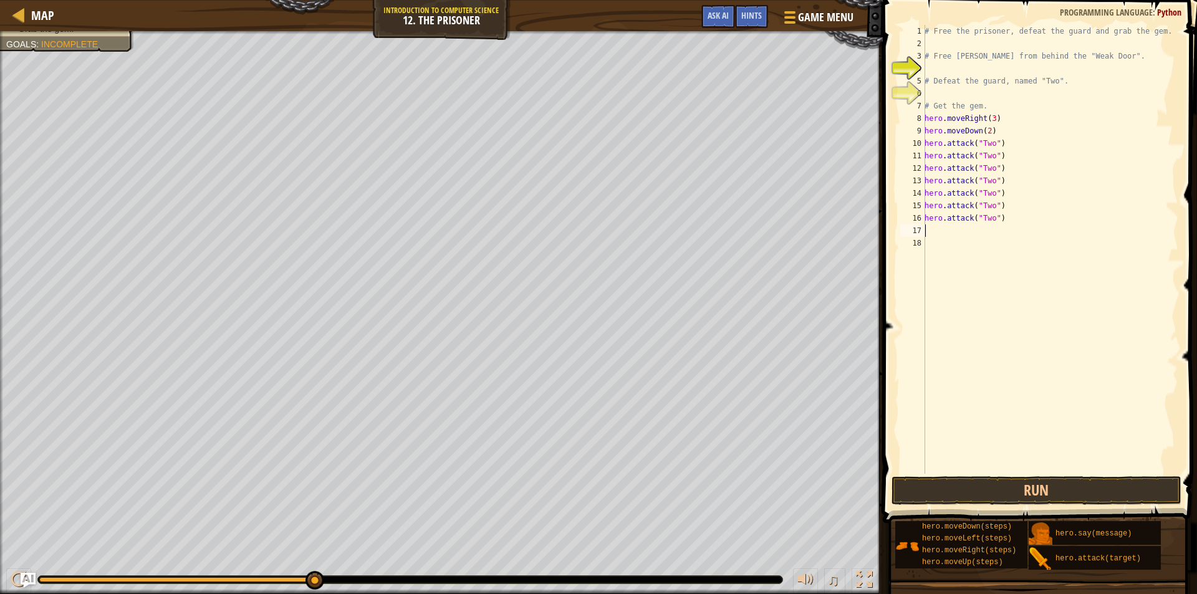
paste textarea "hero.attack("Two")"
type textarea "hero.attack("Two")"
click at [993, 487] on button "Run" at bounding box center [1037, 490] width 291 height 29
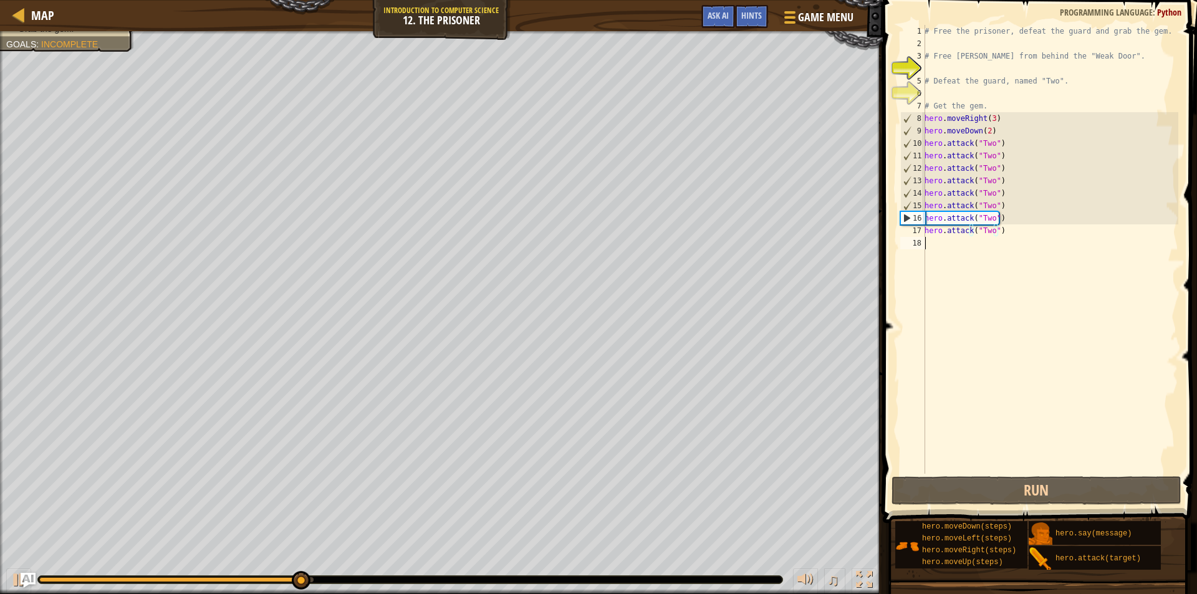
drag, startPoint x: 922, startPoint y: 239, endPoint x: 935, endPoint y: 243, distance: 13.2
click at [928, 241] on div "hero.attack("Two") 1 2 3 4 5 6 7 8 9 10 11 12 13 14 15 16 17 18 # Free the pris…" at bounding box center [1038, 249] width 281 height 449
click at [935, 243] on div "# Free the prisoner, defeat the guard and grab the gem. # Free [PERSON_NAME] fr…" at bounding box center [1050, 262] width 256 height 474
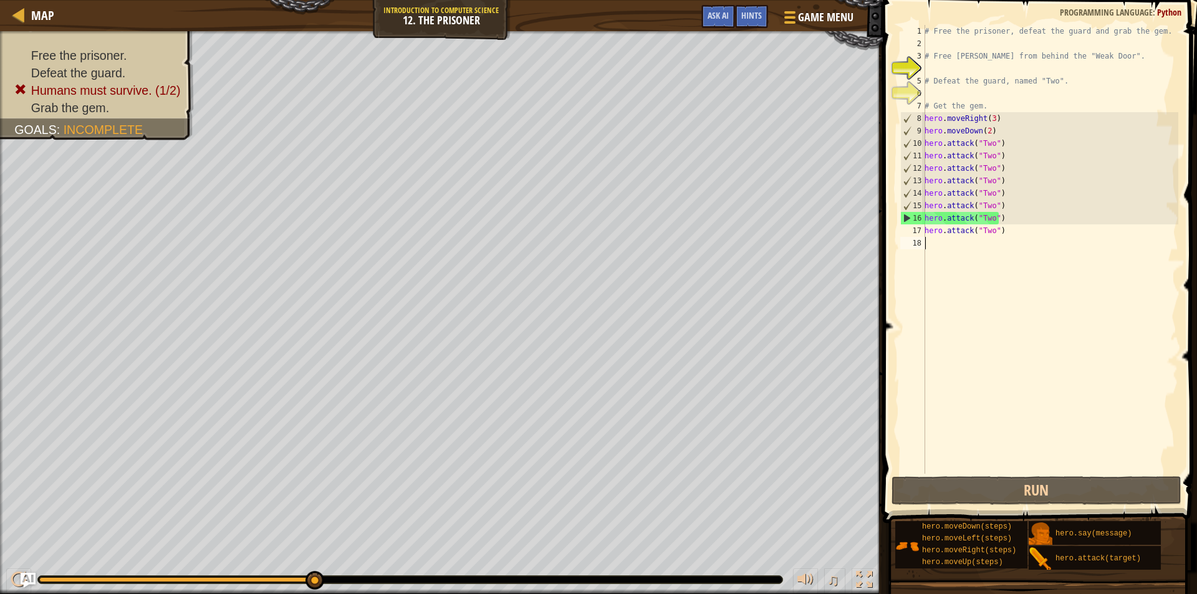
paste textarea "hero.attack("Two")"
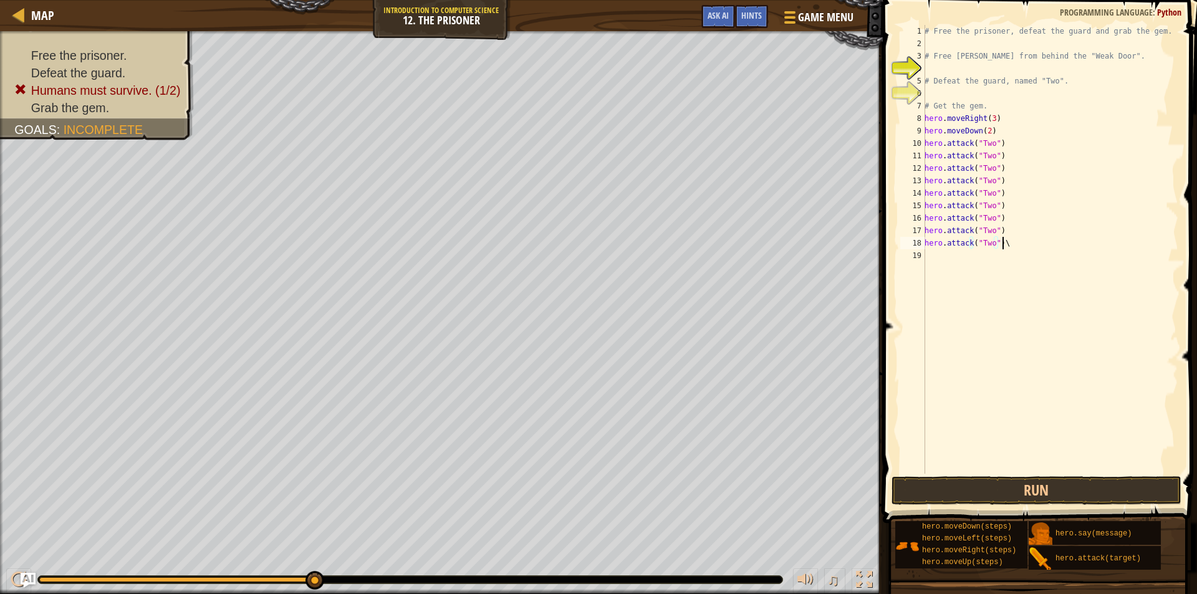
scroll to position [6, 6]
type textarea "hero.attack("Two")"
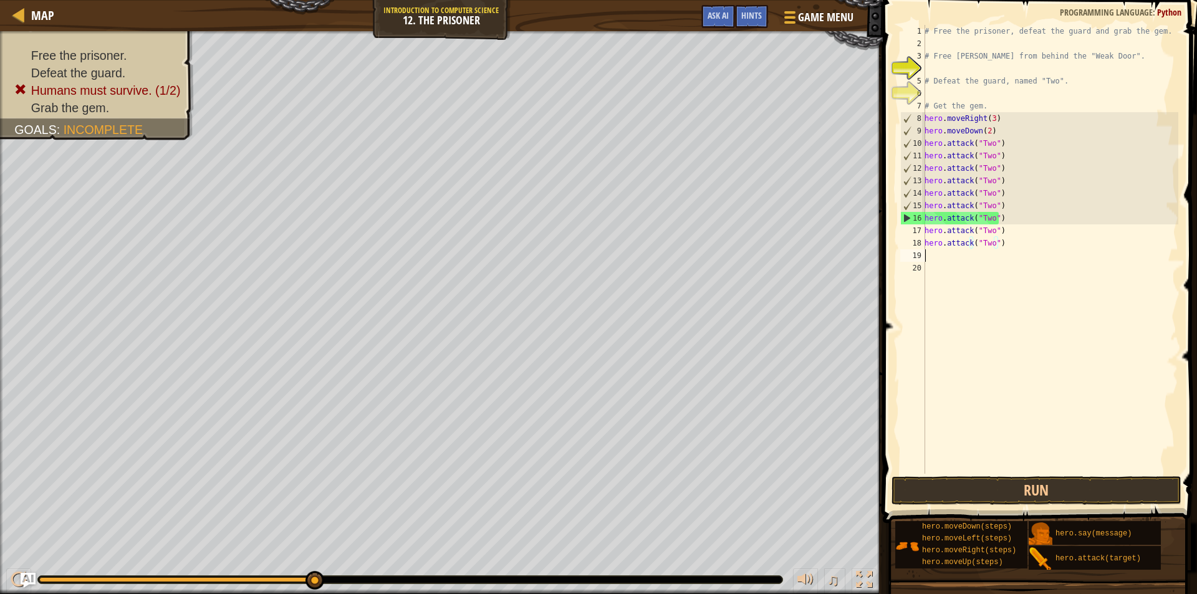
scroll to position [6, 0]
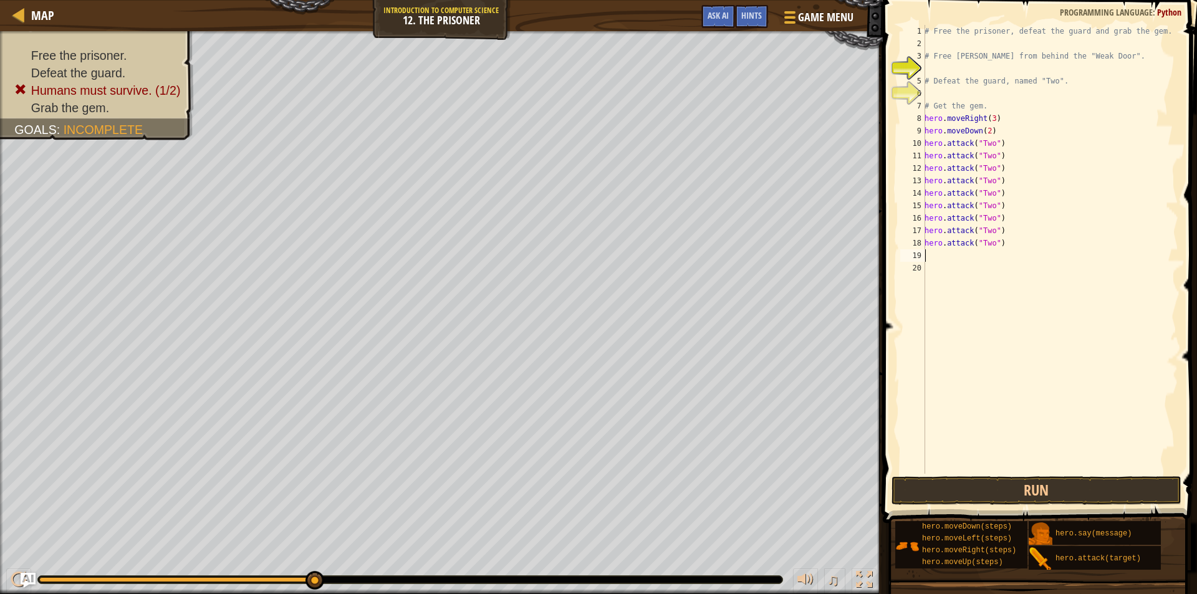
paste textarea "hero.attack("Two")"
type textarea "hero.attack("Two")"
type textarea "v"
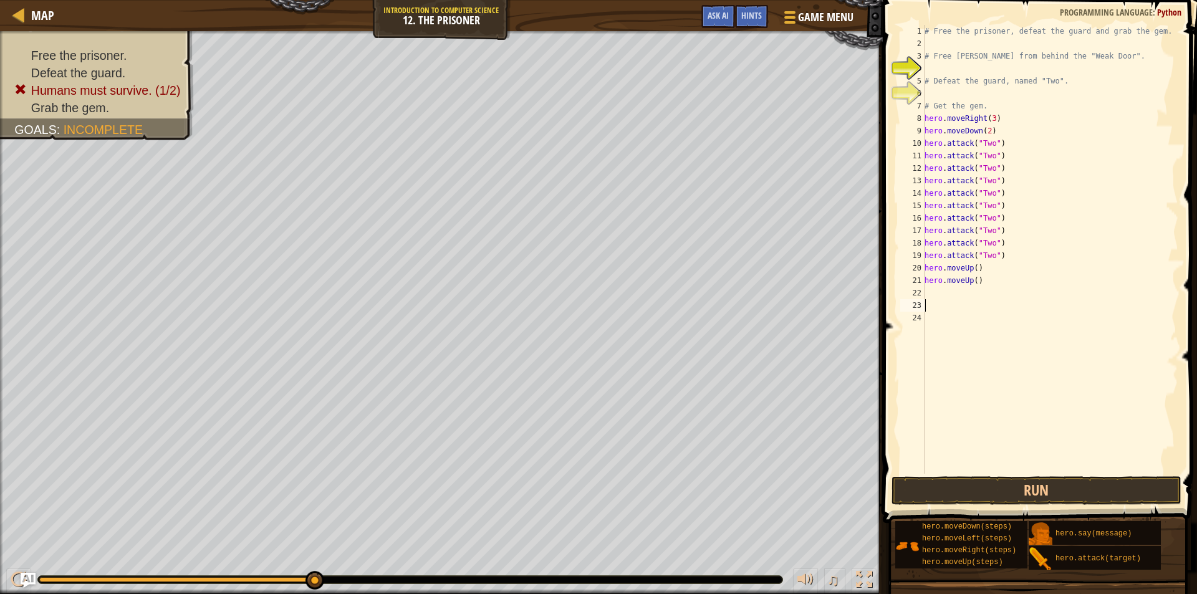
type textarea "v"
click at [926, 295] on div "# Free the prisoner, defeat the guard and grab the gem. # Free [PERSON_NAME] fr…" at bounding box center [1050, 262] width 256 height 474
paste textarea "hero.attack("Two")"
click at [981, 270] on div "# Free the prisoner, defeat the guard and grab the gem. # Free [PERSON_NAME] fr…" at bounding box center [1050, 262] width 256 height 474
type textarea "h"
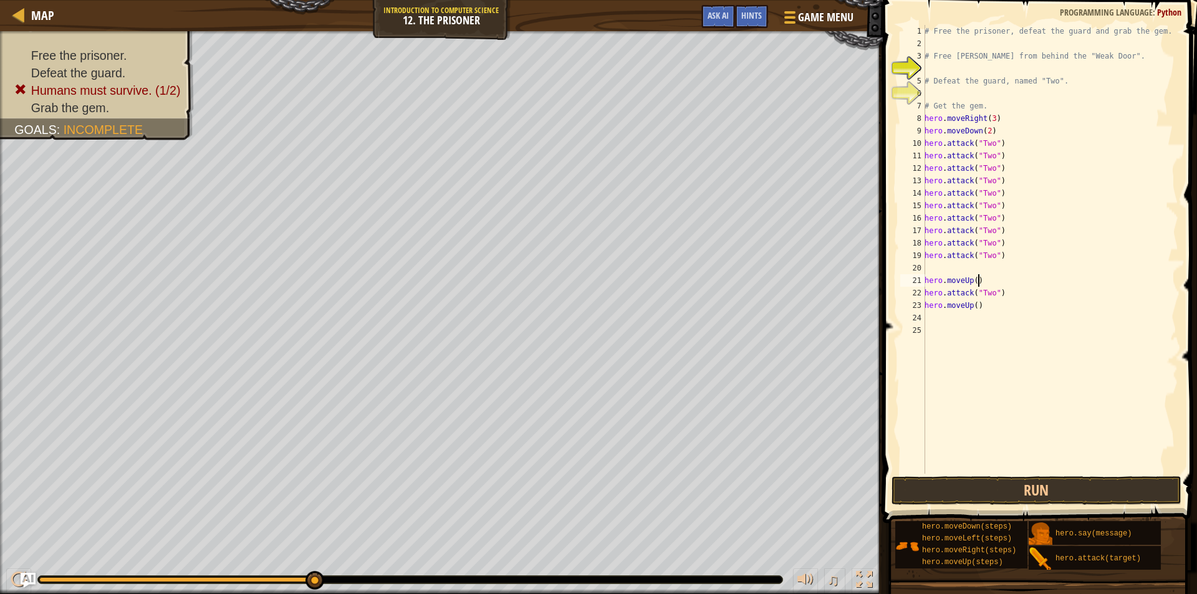
click at [979, 281] on div "# Free the prisoner, defeat the guard and grab the gem. # Free [PERSON_NAME] fr…" at bounding box center [1050, 262] width 256 height 474
type textarea "h"
click at [985, 307] on div "# Free the prisoner, defeat the guard and grab the gem. # Free [PERSON_NAME] fr…" at bounding box center [1050, 262] width 256 height 474
type textarea "h"
paste textarea "hero.attack("Two")"
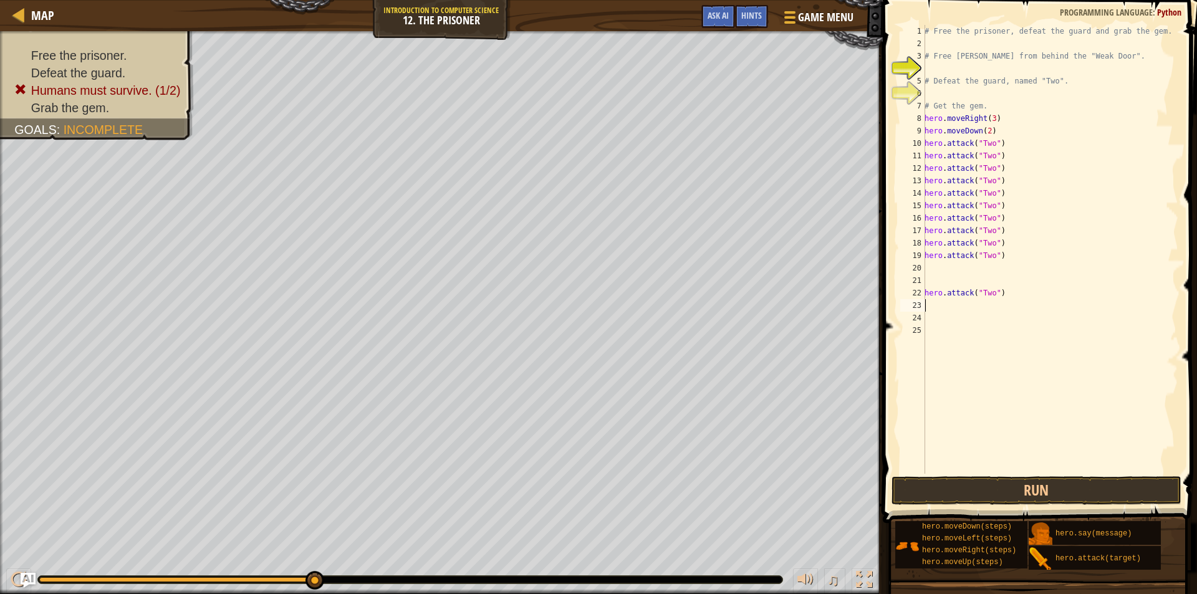
type textarea "hero.attack("Two")"
click at [937, 270] on div "# Free the prisoner, defeat the guard and grab the gem. # Free [PERSON_NAME] fr…" at bounding box center [1050, 262] width 256 height 474
paste textarea "hero.attack("Two")"
type textarea "hero.attack("Two")"
click at [935, 280] on div "# Free the prisoner, defeat the guard and grab the gem. # Free [PERSON_NAME] fr…" at bounding box center [1050, 262] width 256 height 474
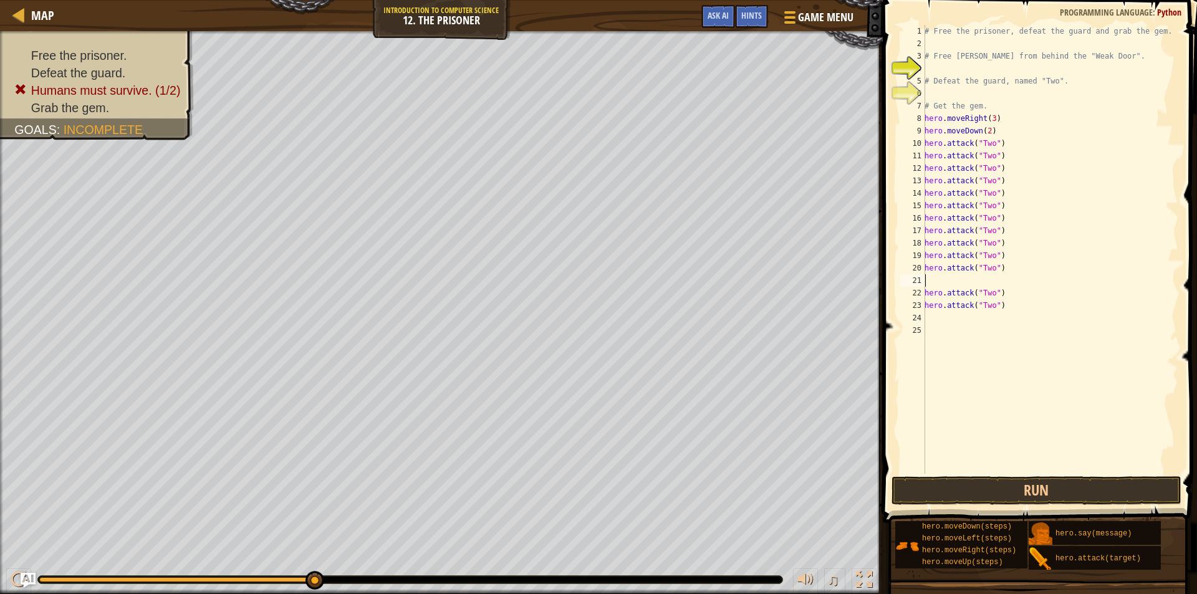
paste textarea "hero.attack("Two")"
click at [1036, 487] on button "Run" at bounding box center [1037, 490] width 291 height 29
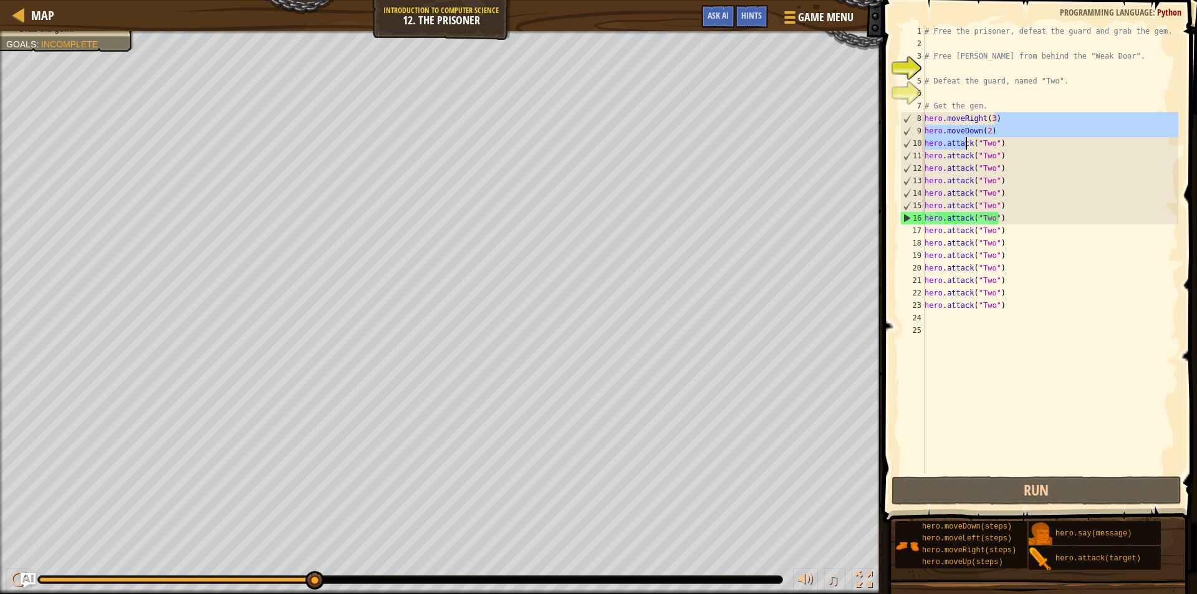
drag, startPoint x: 1008, startPoint y: 122, endPoint x: 965, endPoint y: 141, distance: 47.5
click at [965, 141] on div "# Free the prisoner, defeat the guard and grab the gem. # Free [PERSON_NAME] fr…" at bounding box center [1050, 262] width 256 height 474
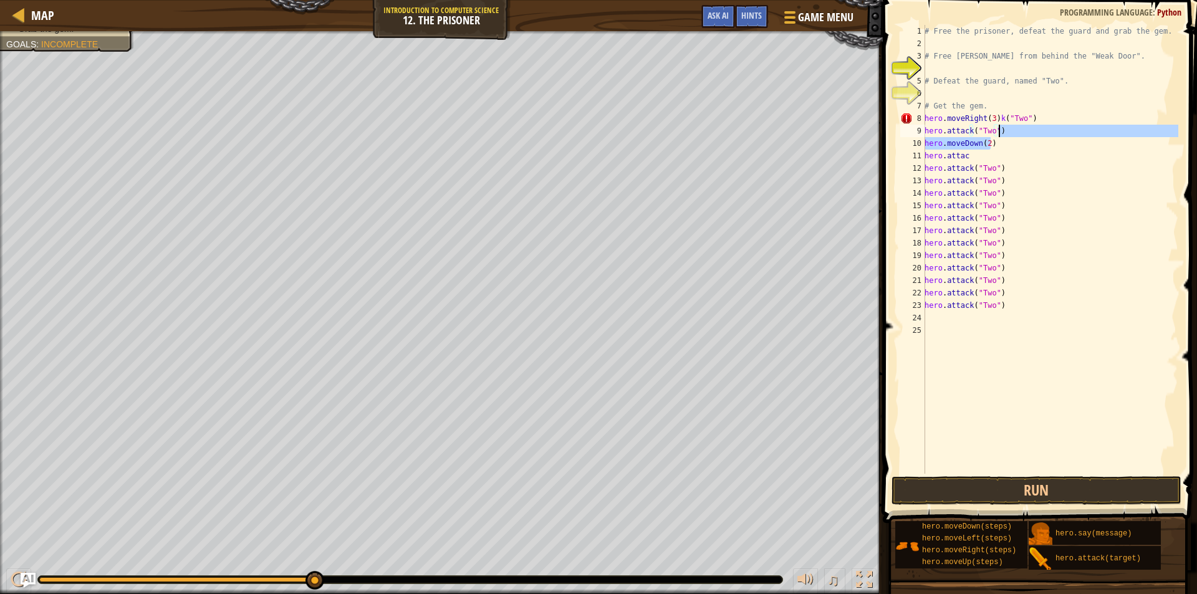
drag, startPoint x: 1003, startPoint y: 147, endPoint x: 1003, endPoint y: 130, distance: 17.5
click at [1003, 130] on div "# Free the prisoner, defeat the guard and grab the gem. # Free [PERSON_NAME] fr…" at bounding box center [1050, 262] width 256 height 474
click at [1061, 160] on div "# Free the prisoner, defeat the guard and grab the gem. # Free [PERSON_NAME] fr…" at bounding box center [1050, 262] width 256 height 474
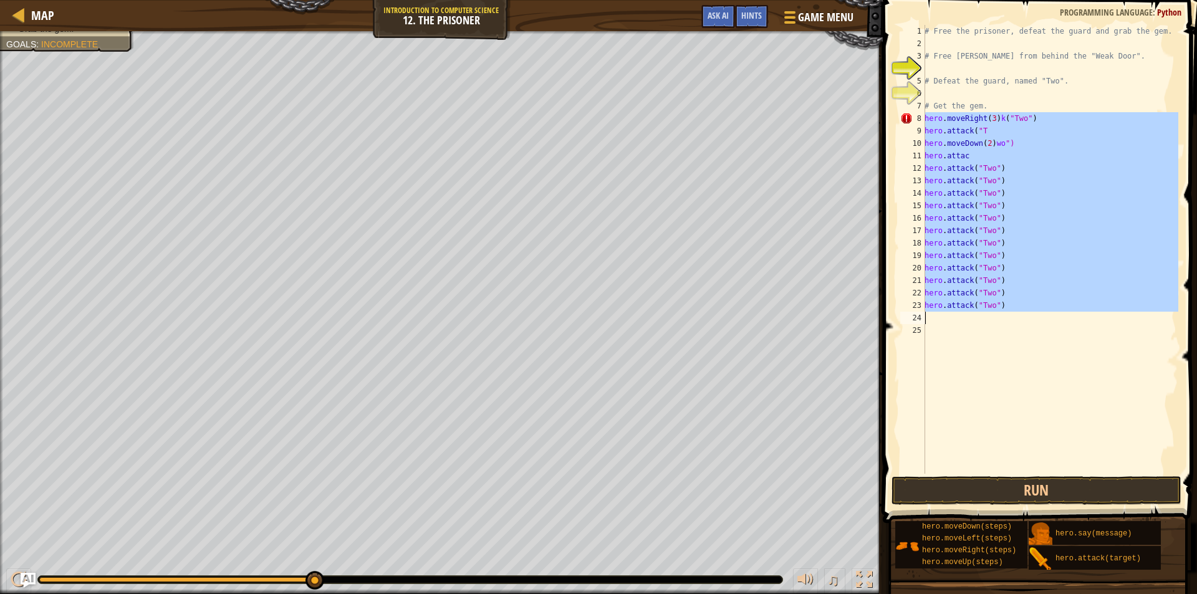
drag, startPoint x: 923, startPoint y: 119, endPoint x: 1019, endPoint y: 319, distance: 221.2
click at [1019, 319] on div "hero.attac 1 2 3 4 5 6 7 8 9 10 11 12 13 14 15 16 17 18 19 20 21 22 23 24 25 # …" at bounding box center [1038, 249] width 281 height 449
type textarea "hero.attack("Two")"
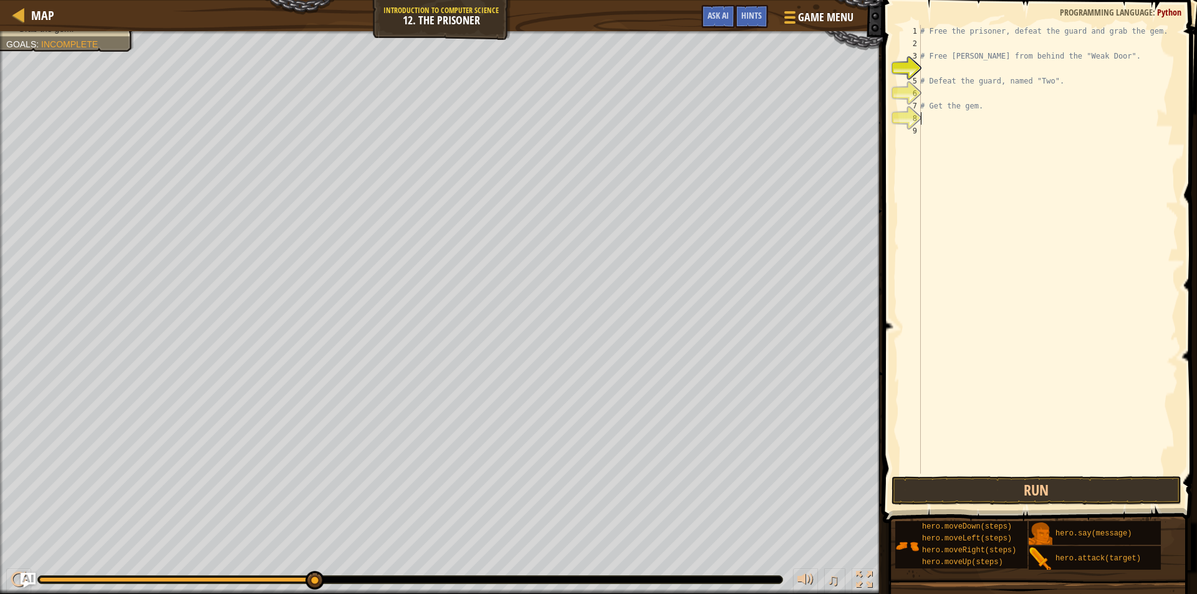
type textarea "h"
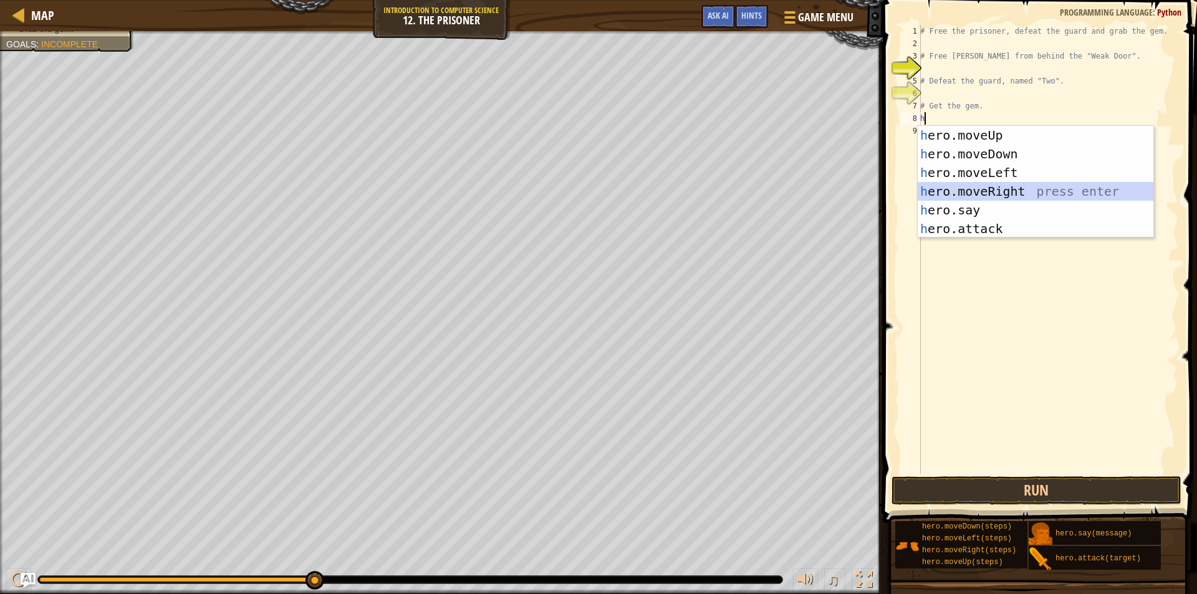
click at [1016, 190] on div "h ero.moveUp press enter h ero.moveDown press enter h ero.moveLeft press enter …" at bounding box center [1036, 201] width 236 height 150
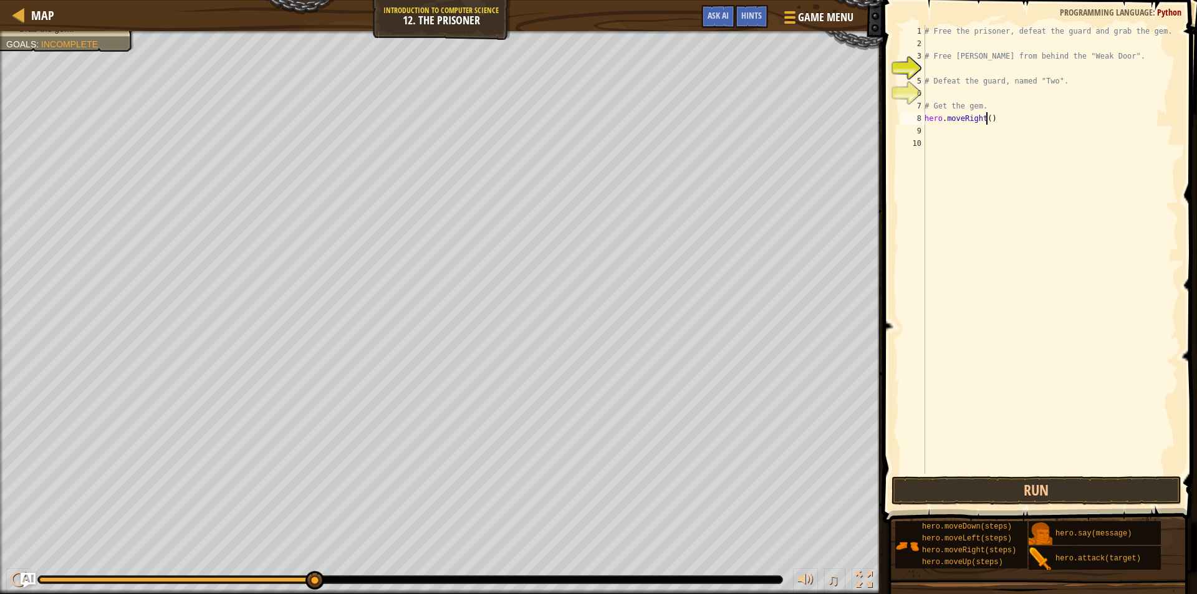
click at [986, 123] on div "# Free the prisoner, defeat the guard and grab the gem. # Free [PERSON_NAME] fr…" at bounding box center [1050, 262] width 256 height 474
type textarea "hero.moveRight(3)"
click at [946, 133] on div "# Free the prisoner, defeat the guard and grab the gem. # Free [PERSON_NAME] fr…" at bounding box center [1050, 262] width 256 height 474
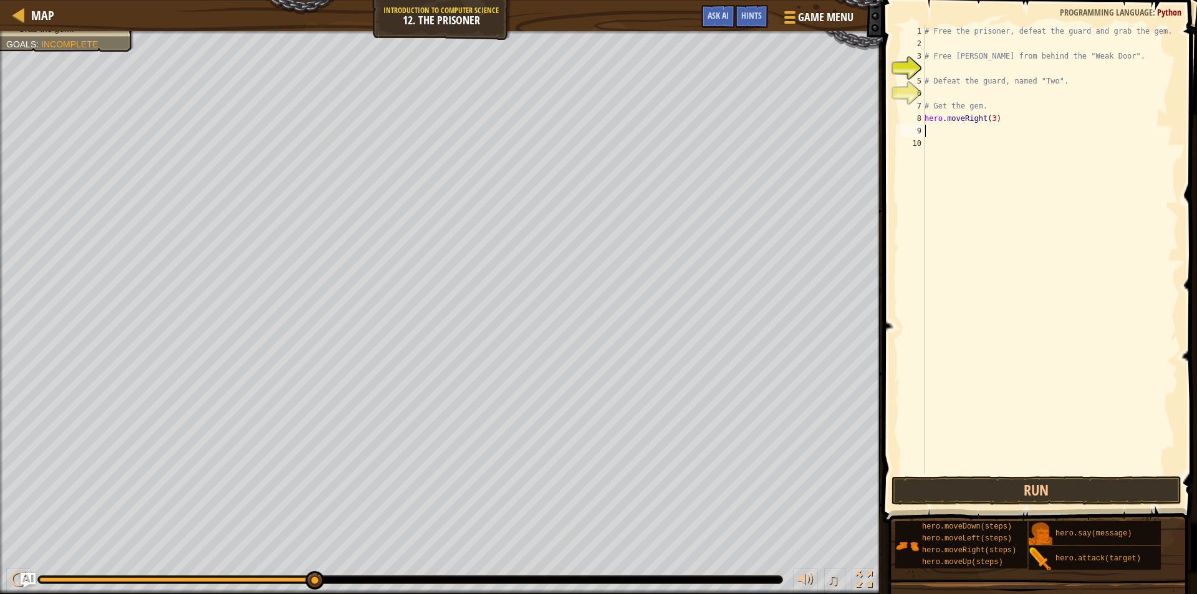
type textarea "h"
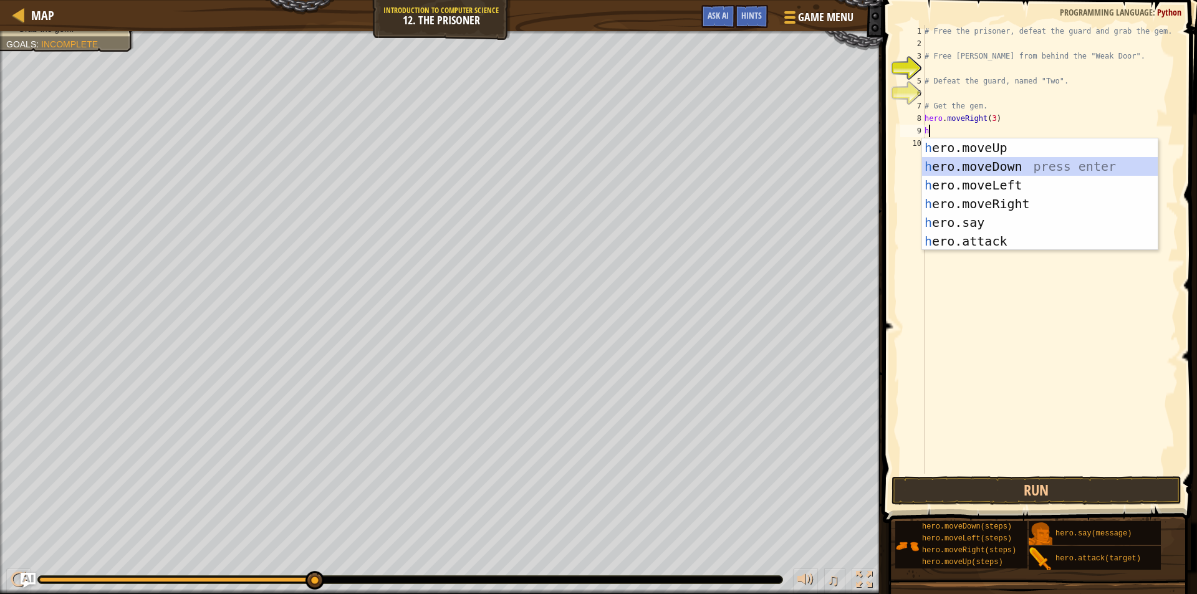
click at [1006, 166] on div "h ero.moveUp press enter h ero.moveDown press enter h ero.moveLeft press enter …" at bounding box center [1040, 213] width 236 height 150
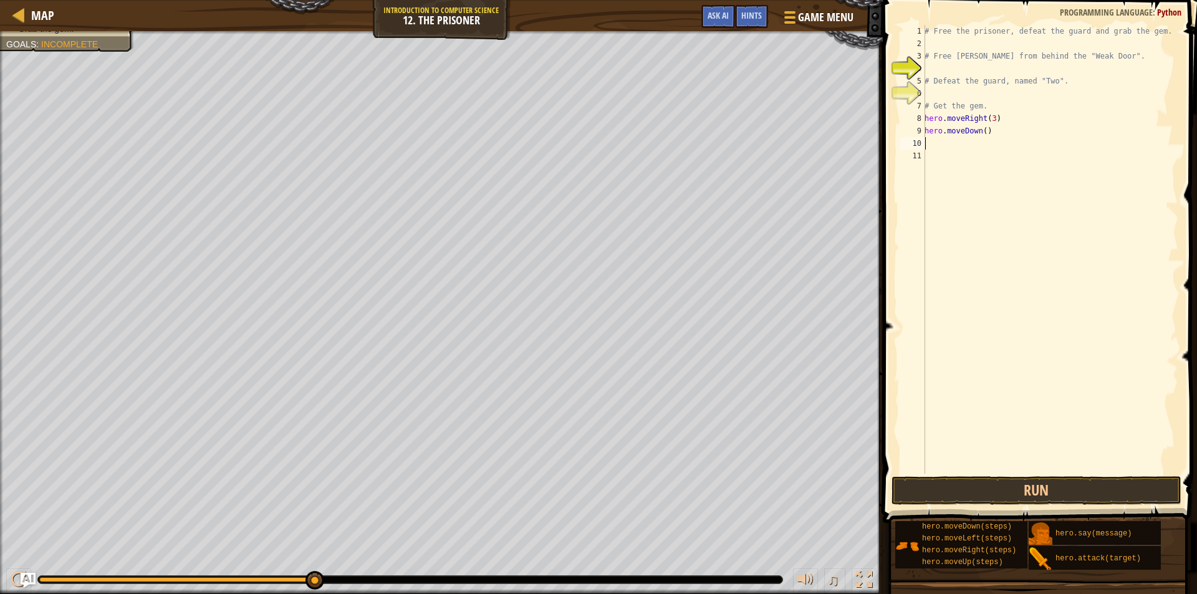
click at [982, 133] on div "# Free the prisoner, defeat the guard and grab the gem. # Free [PERSON_NAME] fr…" at bounding box center [1050, 262] width 256 height 474
click at [996, 121] on div "# Free the prisoner, defeat the guard and grab the gem. # Free [PERSON_NAME] fr…" at bounding box center [1050, 262] width 256 height 474
click at [990, 121] on div "# Free the prisoner, defeat the guard and grab the gem. # Free [PERSON_NAME] fr…" at bounding box center [1050, 262] width 256 height 474
drag, startPoint x: 988, startPoint y: 133, endPoint x: 925, endPoint y: 131, distance: 63.0
click at [925, 131] on div "# Free the prisoner, defeat the guard and grab the gem. # Free [PERSON_NAME] fr…" at bounding box center [1050, 262] width 256 height 474
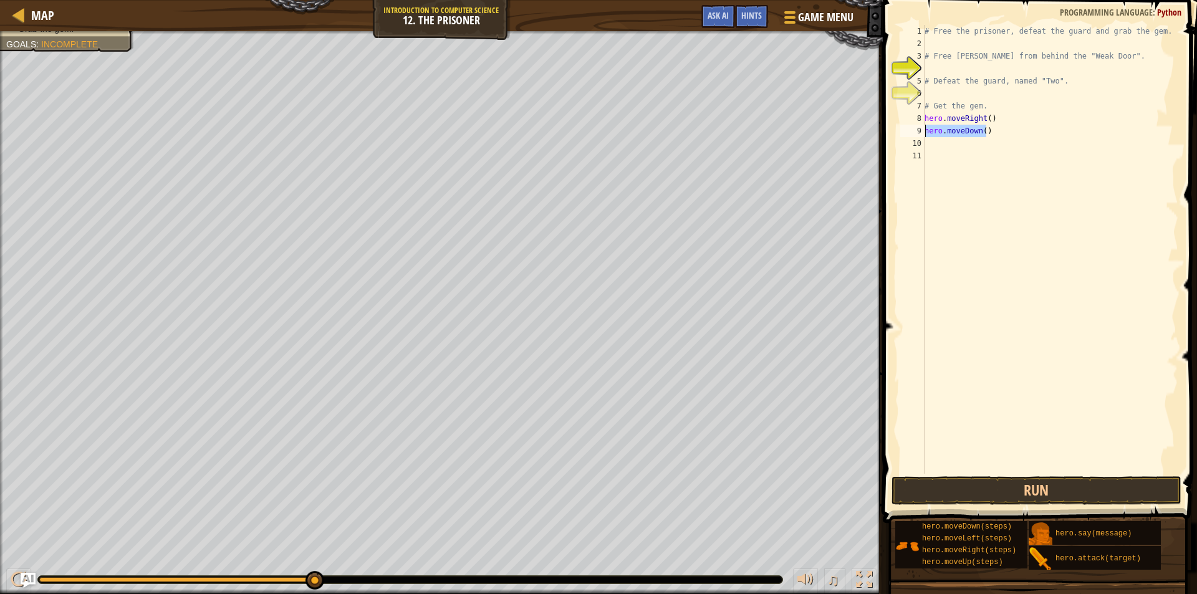
type textarea "hero.moveDown()"
type textarea "h"
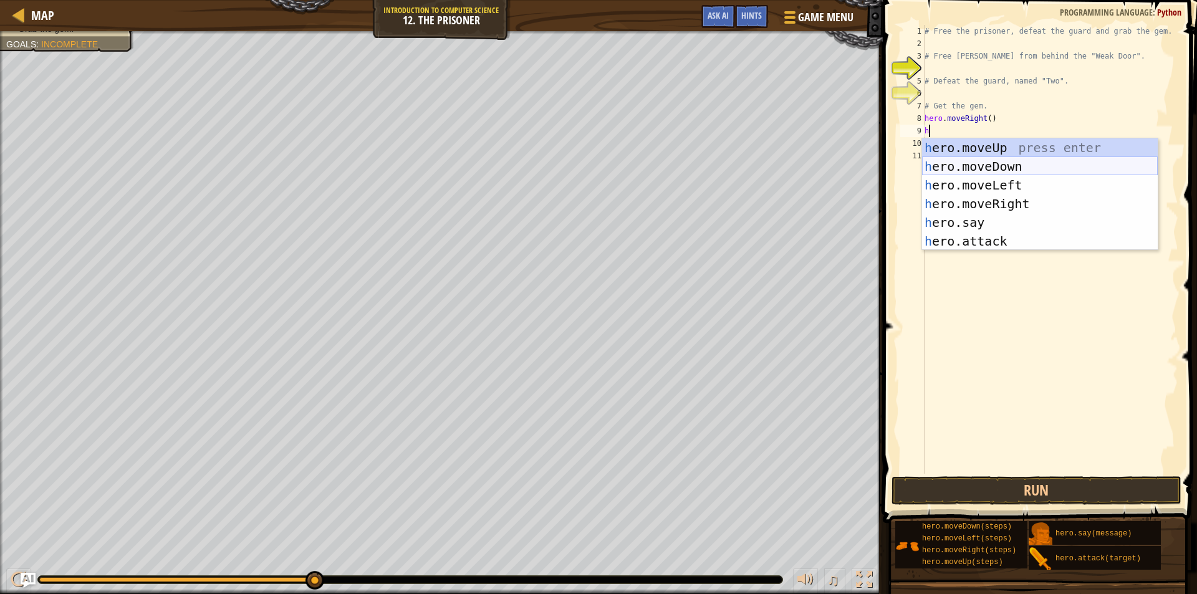
click at [976, 162] on div "h ero.moveUp press enter h ero.moveDown press enter h ero.moveLeft press enter …" at bounding box center [1040, 213] width 236 height 150
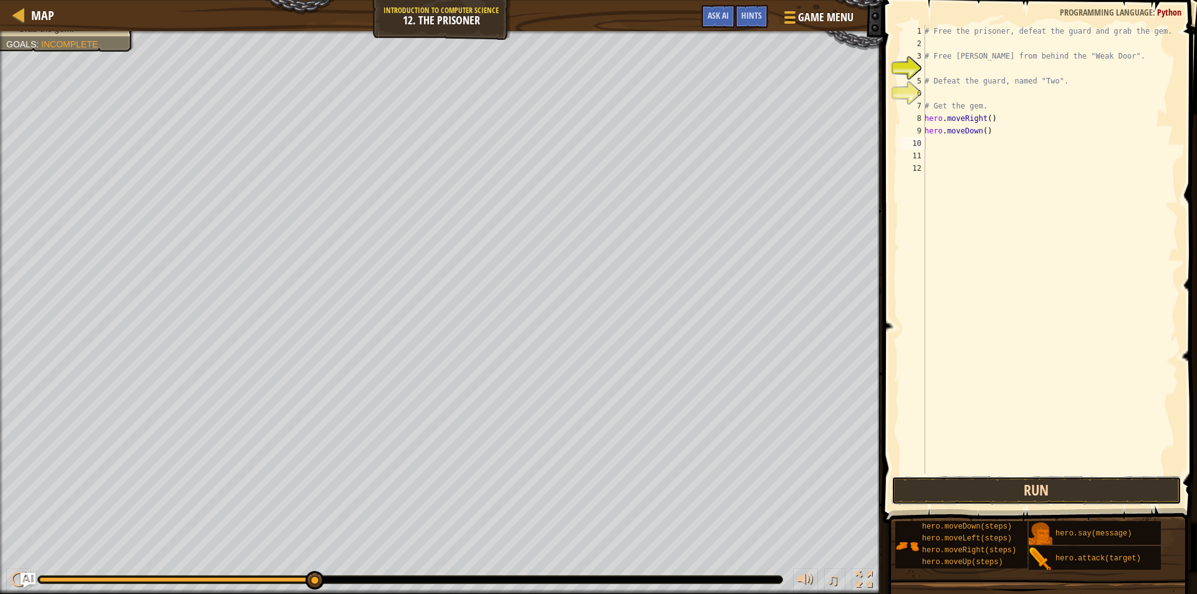
click at [988, 491] on button "Run" at bounding box center [1037, 490] width 291 height 29
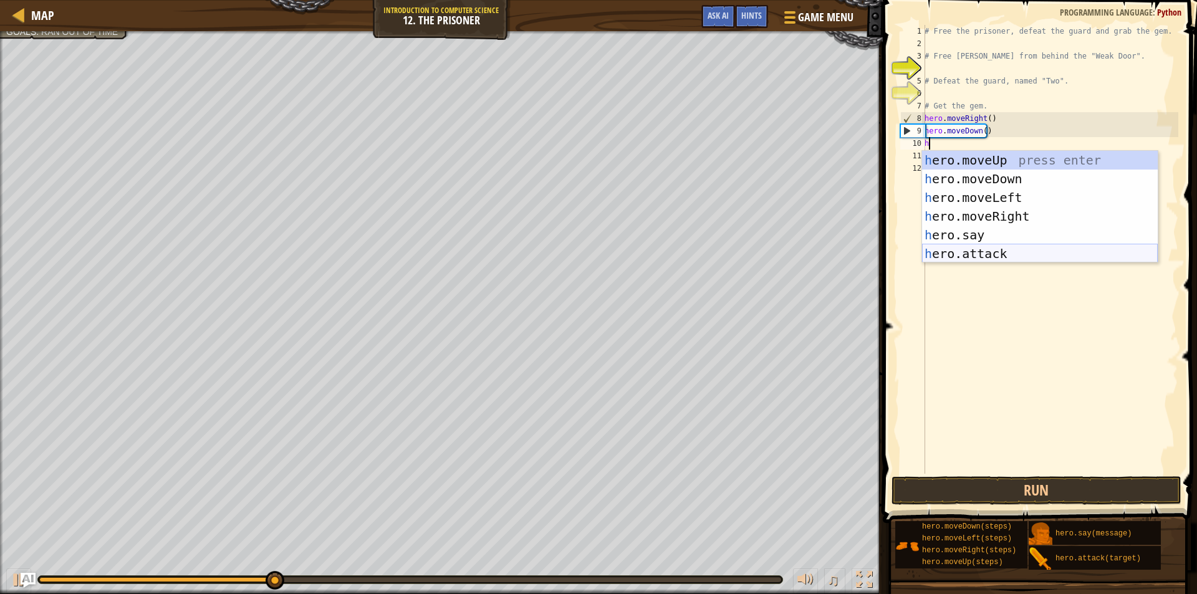
click at [975, 261] on div "h ero.moveUp press enter h ero.moveDown press enter h ero.moveLeft press enter …" at bounding box center [1040, 226] width 236 height 150
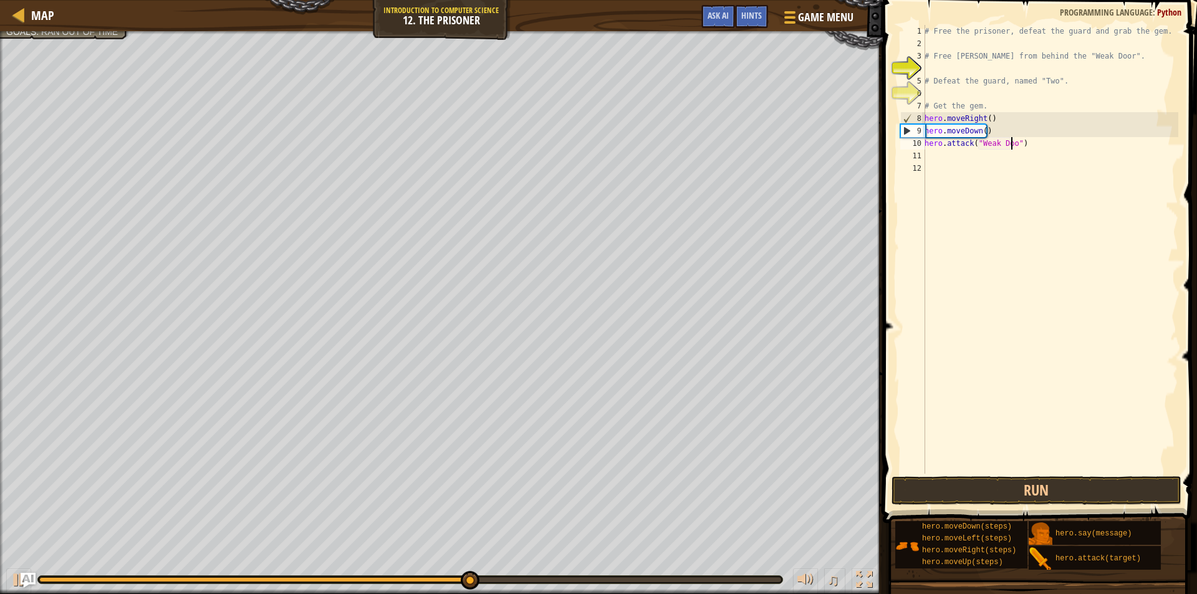
scroll to position [6, 7]
type textarea "hero.attack("Weak Door")"
click at [1014, 494] on button "Run" at bounding box center [1037, 490] width 291 height 29
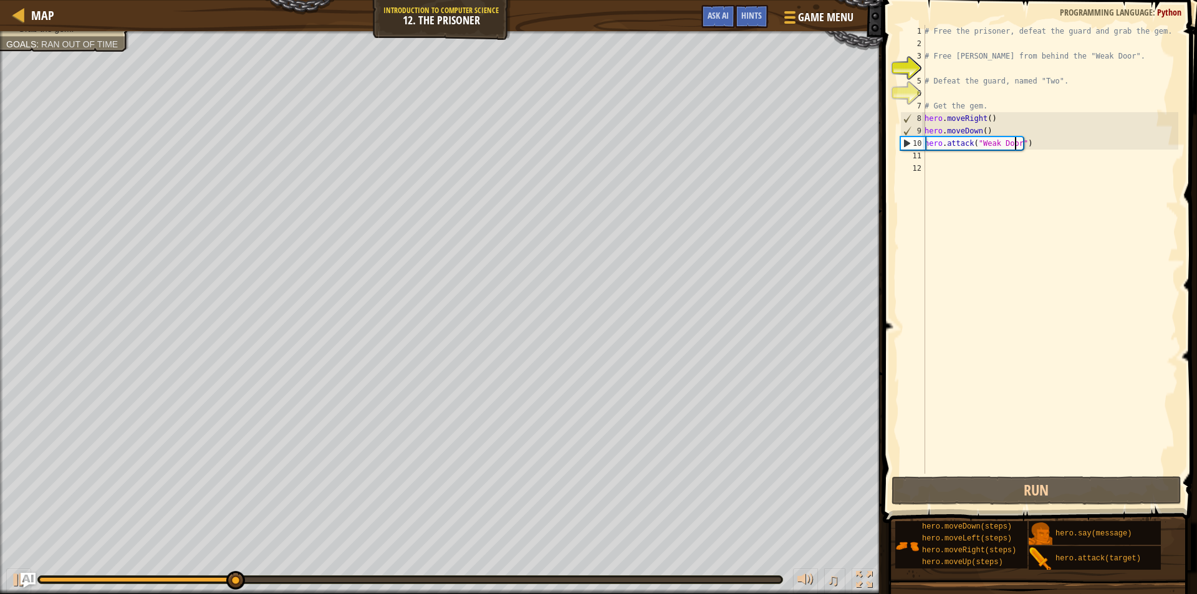
click at [947, 156] on div "# Free the prisoner, defeat the guard and grab the gem. # Free [PERSON_NAME] fr…" at bounding box center [1050, 262] width 256 height 474
type textarea "h"
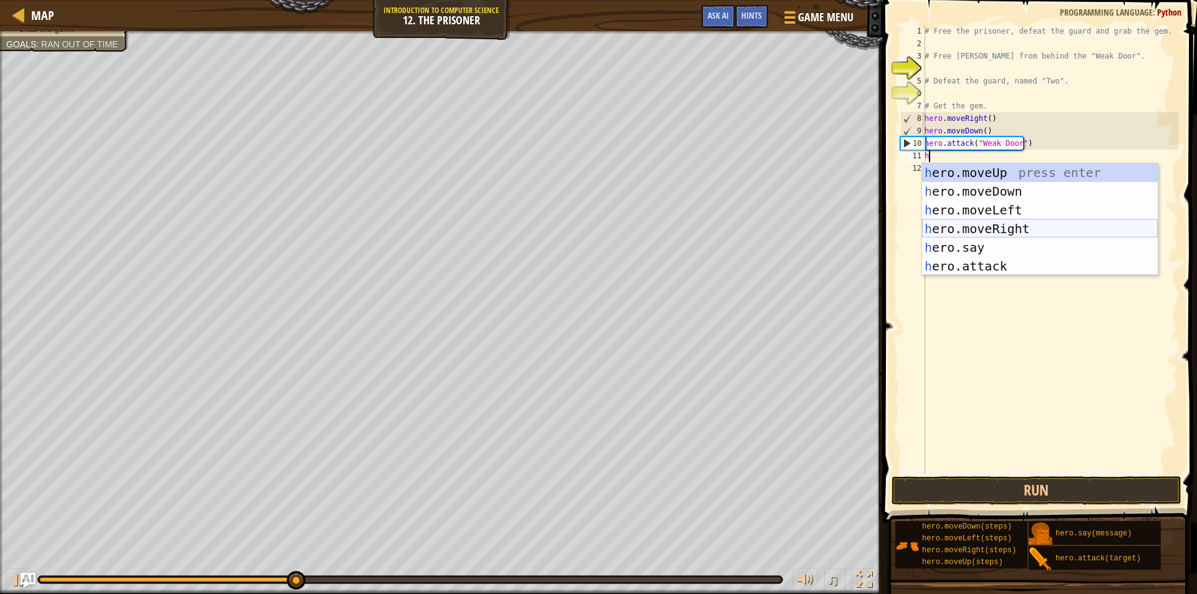
click at [1009, 225] on div "h ero.moveUp press enter h ero.moveDown press enter h ero.moveLeft press enter …" at bounding box center [1040, 238] width 236 height 150
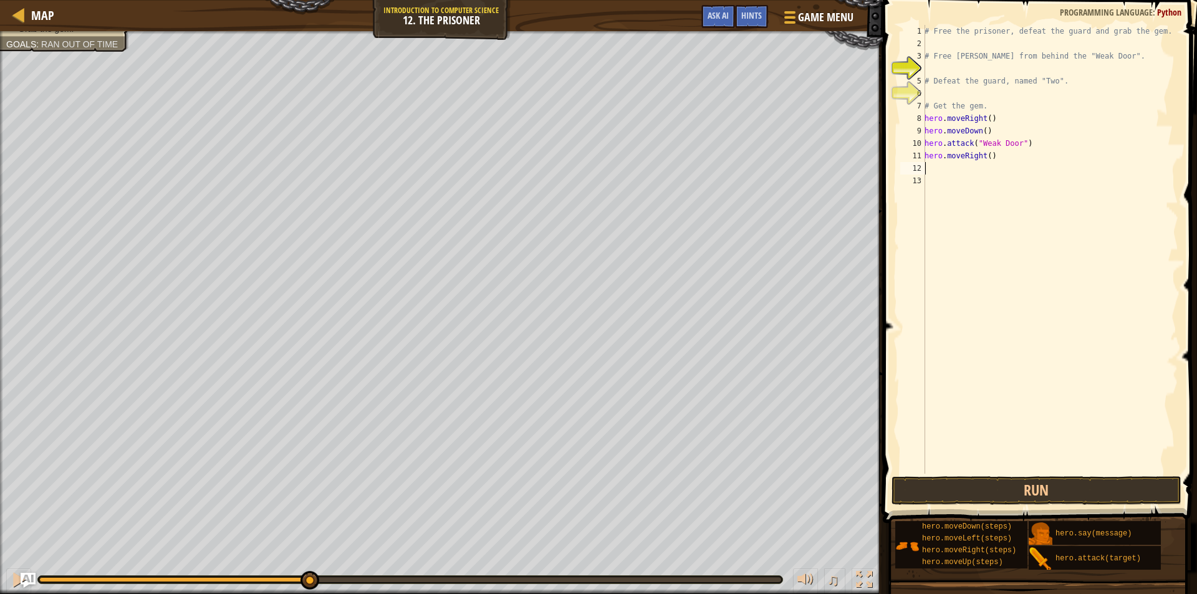
click at [984, 160] on div "# Free the prisoner, defeat the guard and grab the gem. # Free [PERSON_NAME] fr…" at bounding box center [1050, 262] width 256 height 474
click at [985, 159] on div "# Free the prisoner, defeat the guard and grab the gem. # Free [PERSON_NAME] fr…" at bounding box center [1050, 262] width 256 height 474
type textarea "hero.moveRight(2)"
type textarea "h"
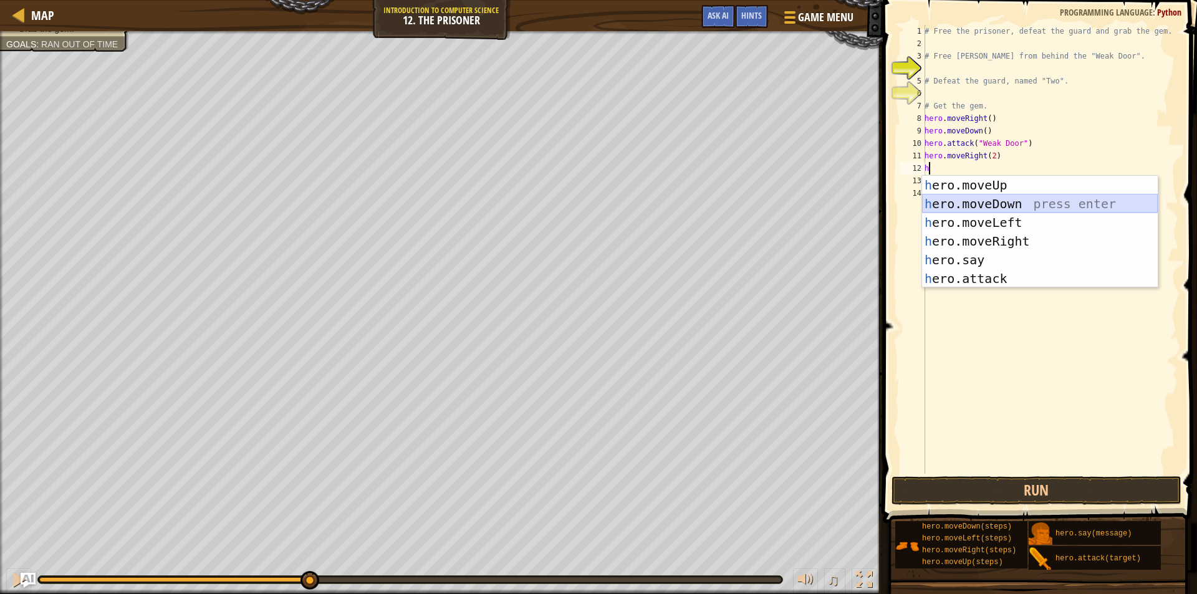
click at [1018, 206] on div "h ero.moveUp press enter h ero.moveDown press enter h ero.moveLeft press enter …" at bounding box center [1040, 251] width 236 height 150
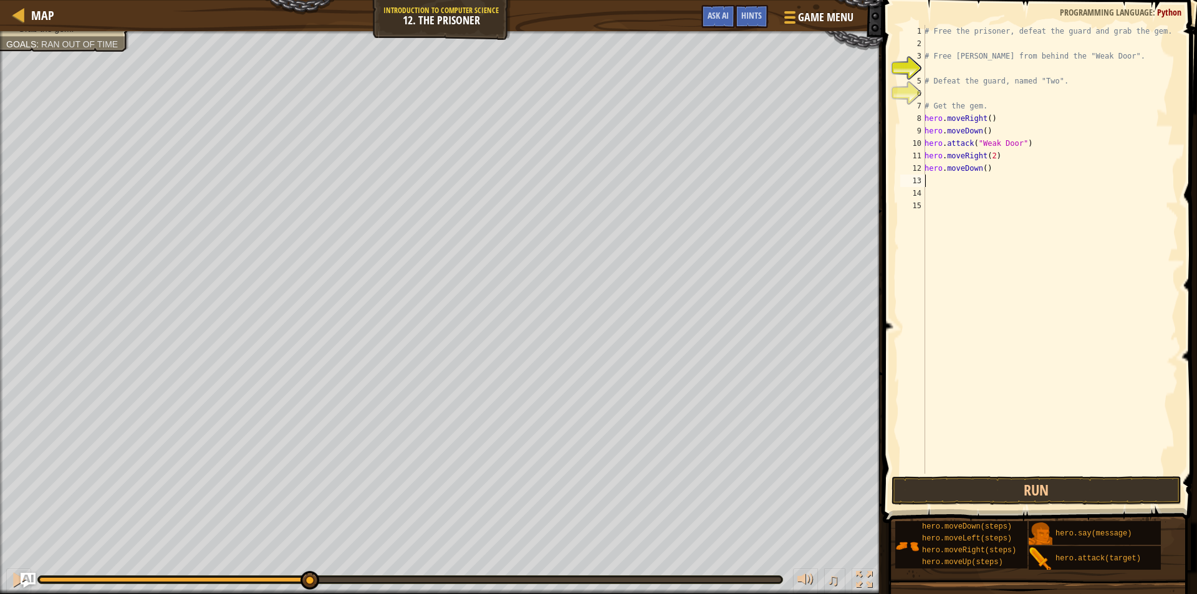
click at [983, 170] on div "# Free the prisoner, defeat the guard and grab the gem. # Free [PERSON_NAME] fr…" at bounding box center [1050, 262] width 256 height 474
type textarea "hero.moveDown(2)"
click at [939, 175] on div "# Free the prisoner, defeat the guard and grab the gem. # Free [PERSON_NAME] fr…" at bounding box center [1050, 262] width 256 height 474
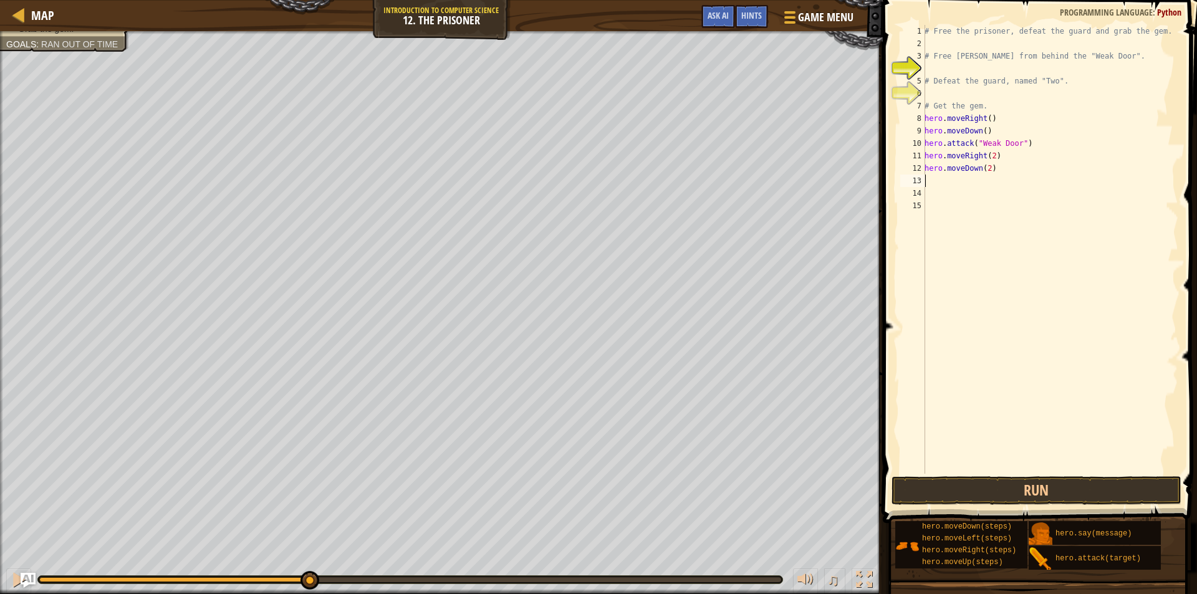
paste textarea "hero.attack("Two")"
type textarea "hero.attack("Two")"
click at [931, 190] on div "# Free the prisoner, defeat the guard and grab the gem. # Free [PERSON_NAME] fr…" at bounding box center [1050, 262] width 256 height 474
paste textarea "hero.attack("Two")"
type textarea "hero.attack("Two")"
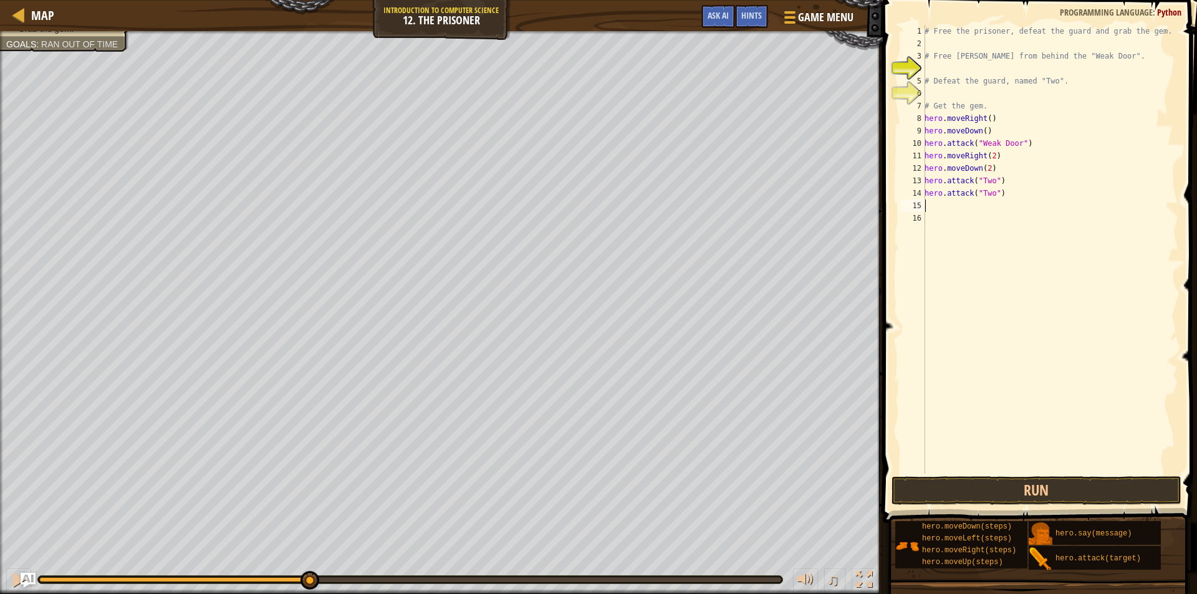
type textarea "v"
paste textarea "hero.attack("Two")"
type textarea "hero.attack("Two")"
paste textarea "hero.attack("Two")"
type textarea "hero.attack("Two")"
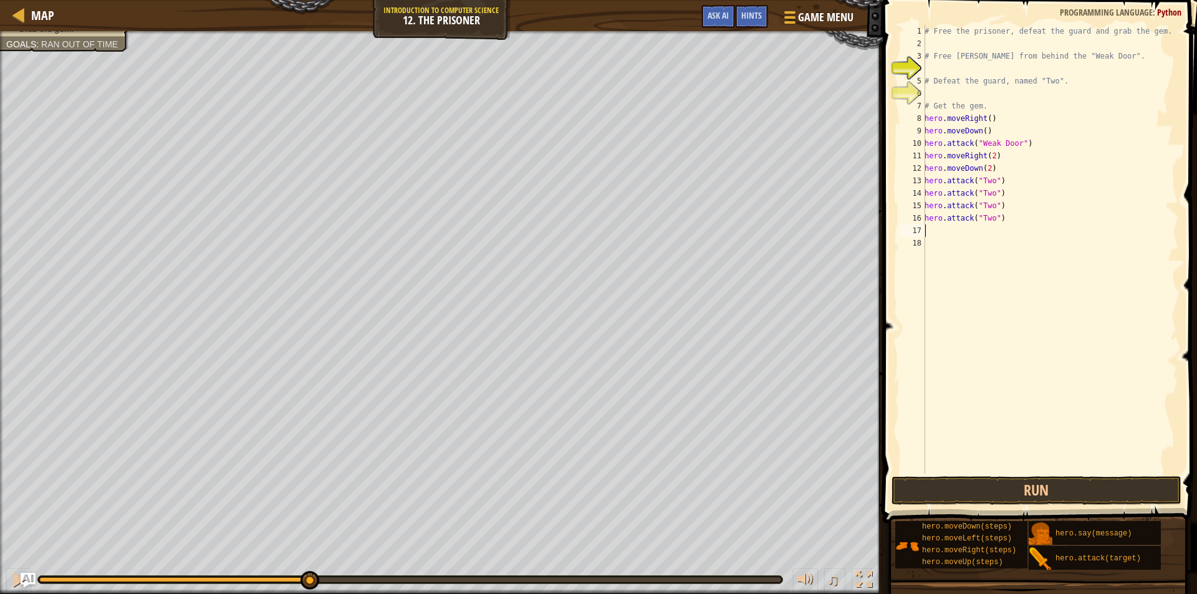
paste textarea "hero.attack("Two")"
type textarea "hero.attack("Two")"
click at [1052, 488] on button "Run" at bounding box center [1037, 490] width 291 height 29
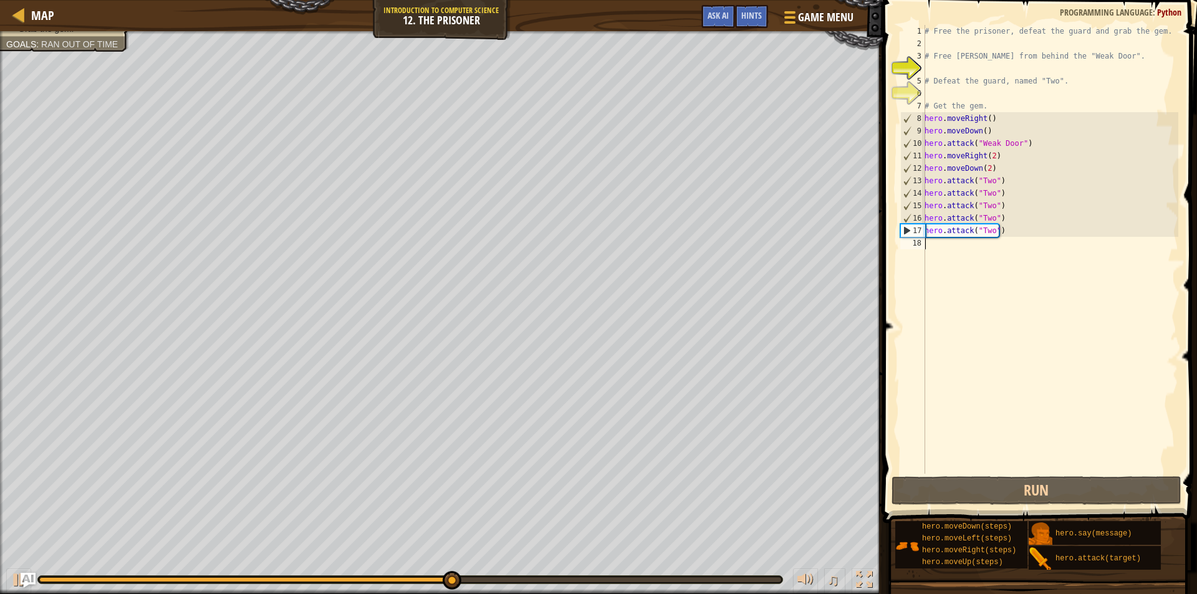
click at [968, 241] on div "# Free the prisoner, defeat the guard and grab the gem. # Free [PERSON_NAME] fr…" at bounding box center [1050, 262] width 256 height 474
type textarea "h"
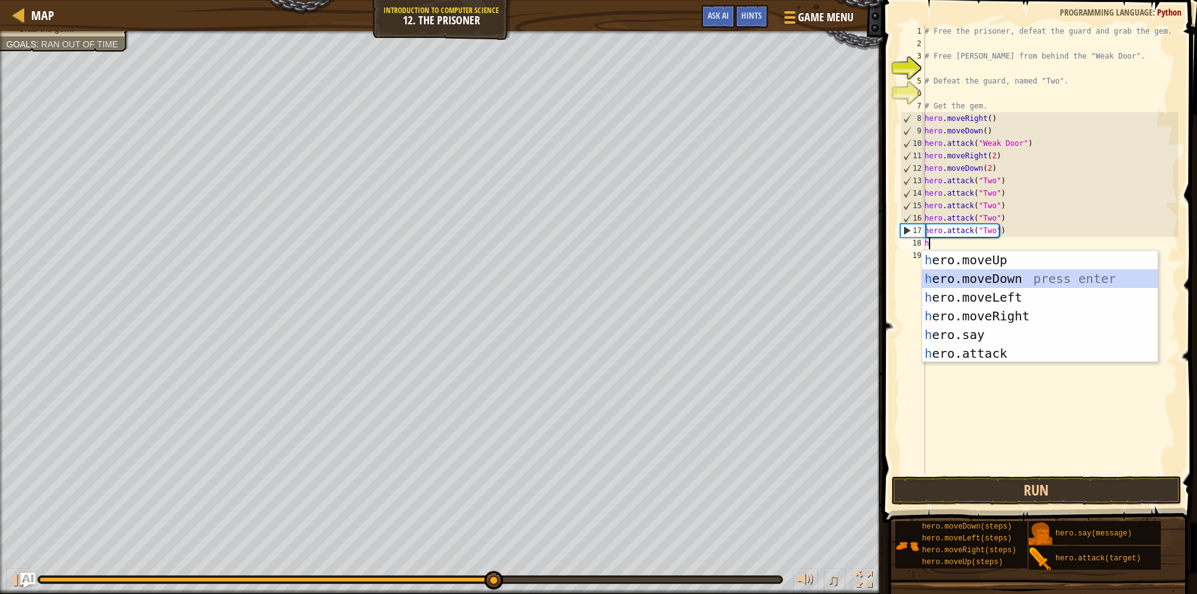
click at [1043, 280] on div "h ero.moveUp press enter h ero.moveDown press enter h ero.moveLeft press enter …" at bounding box center [1040, 326] width 236 height 150
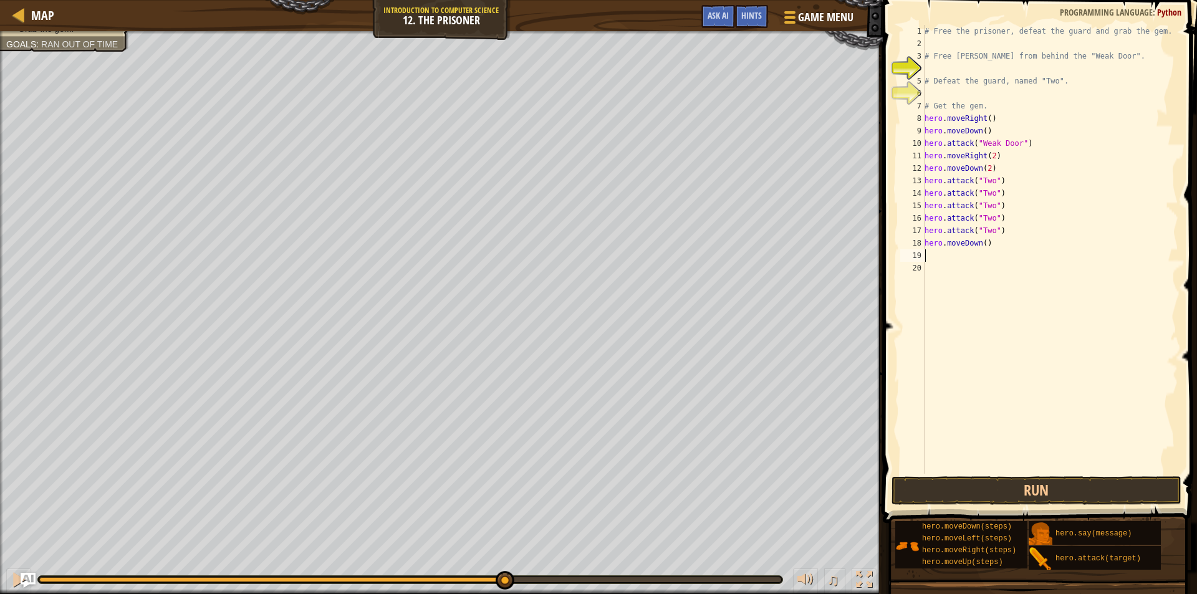
type textarea "h"
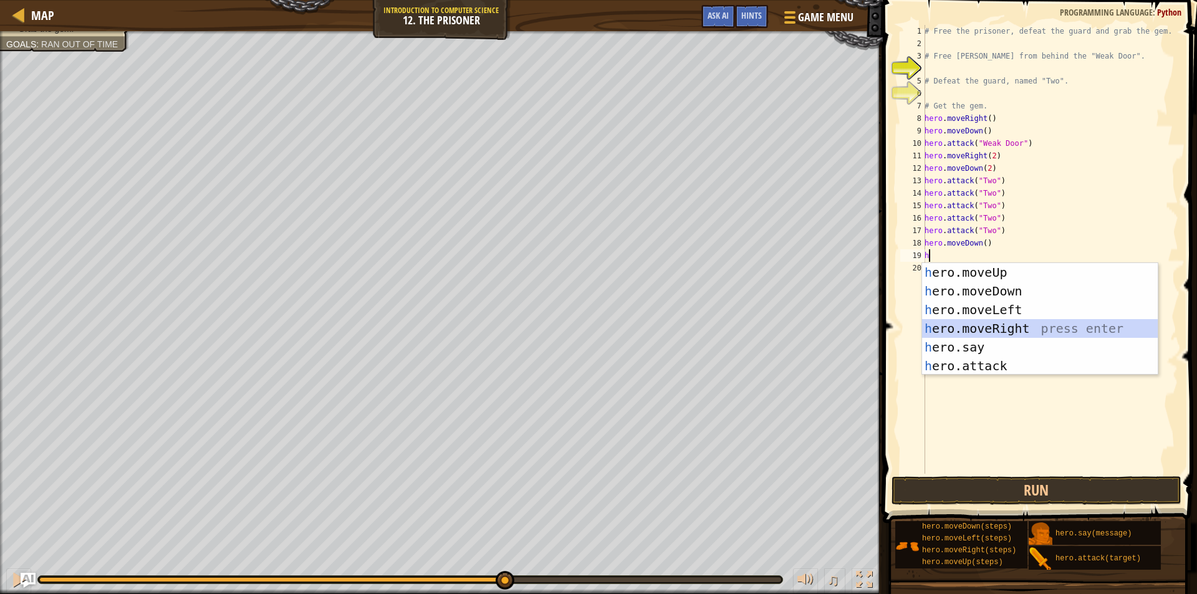
click at [989, 327] on div "h ero.moveUp press enter h ero.moveDown press enter h ero.moveLeft press enter …" at bounding box center [1040, 338] width 236 height 150
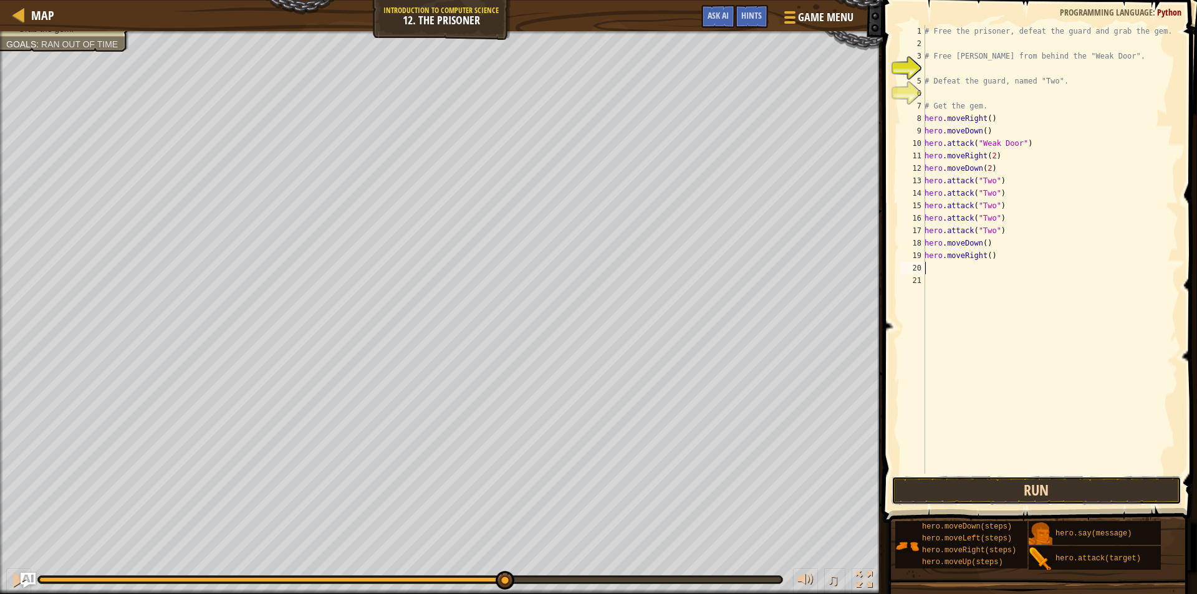
click at [996, 493] on button "Run" at bounding box center [1037, 490] width 291 height 29
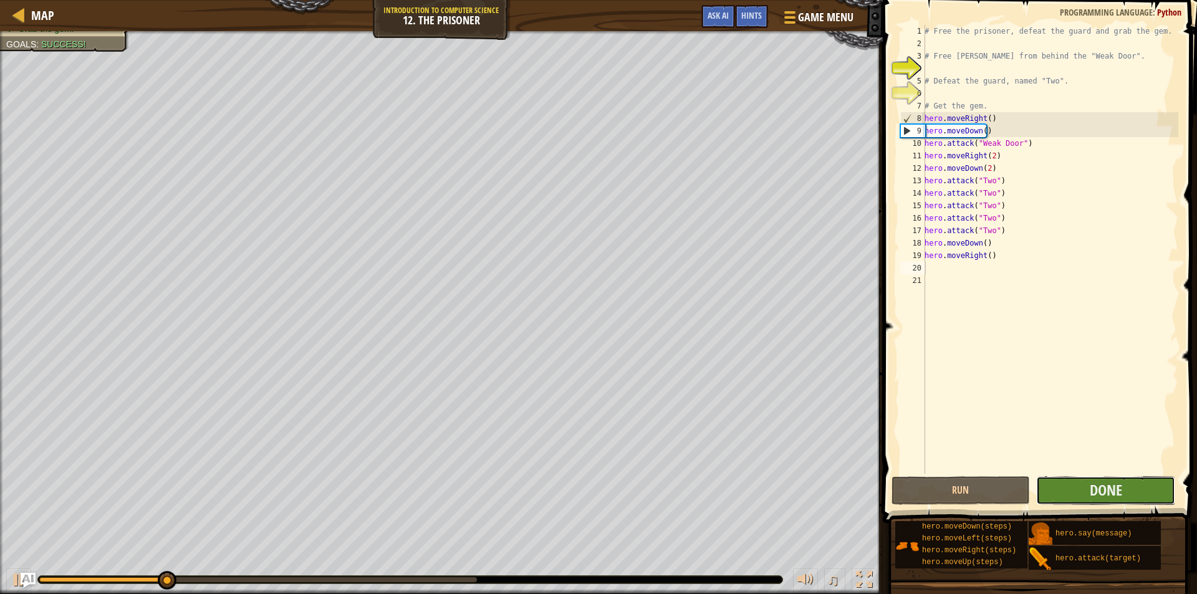
click at [1145, 497] on button "Done" at bounding box center [1105, 490] width 139 height 29
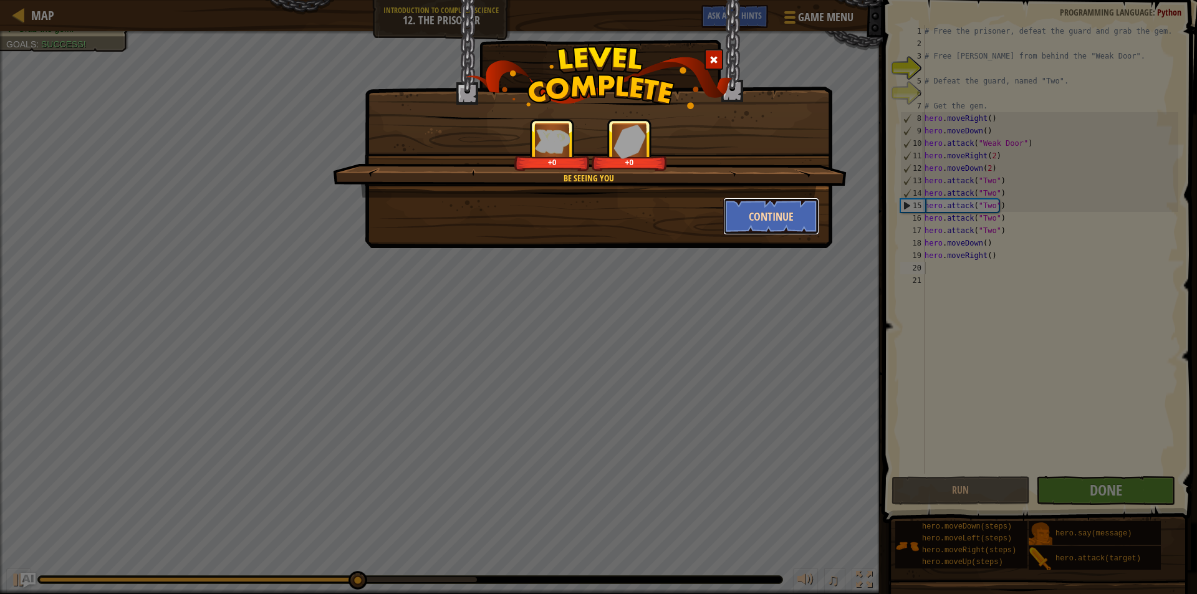
click at [754, 218] on button "Continue" at bounding box center [771, 216] width 97 height 37
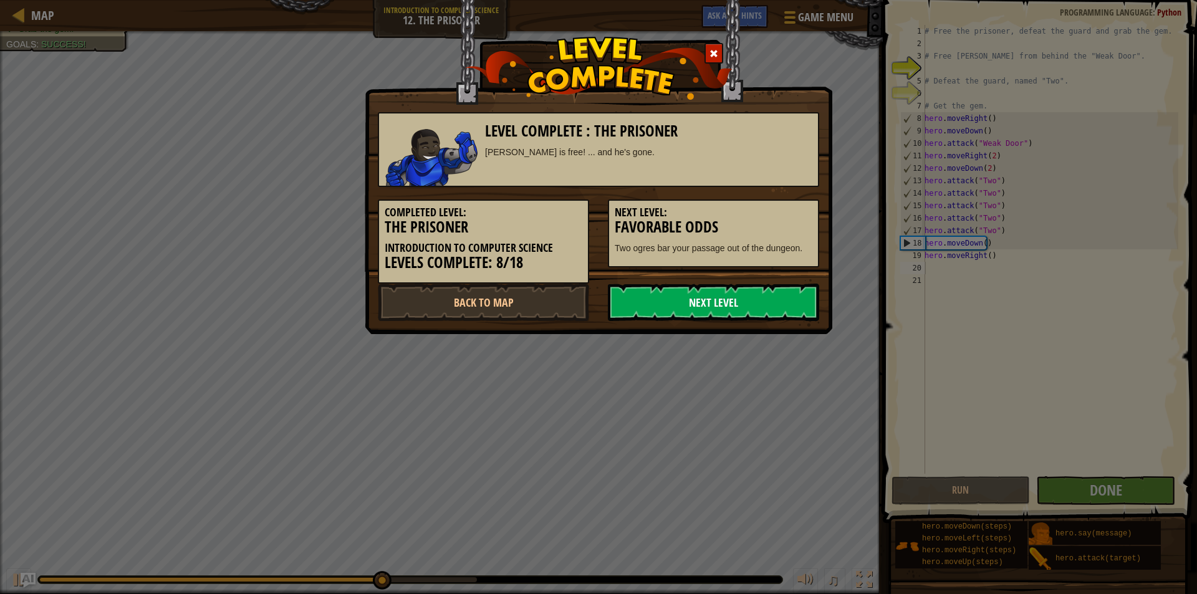
click at [735, 301] on link "Next Level" at bounding box center [713, 302] width 211 height 37
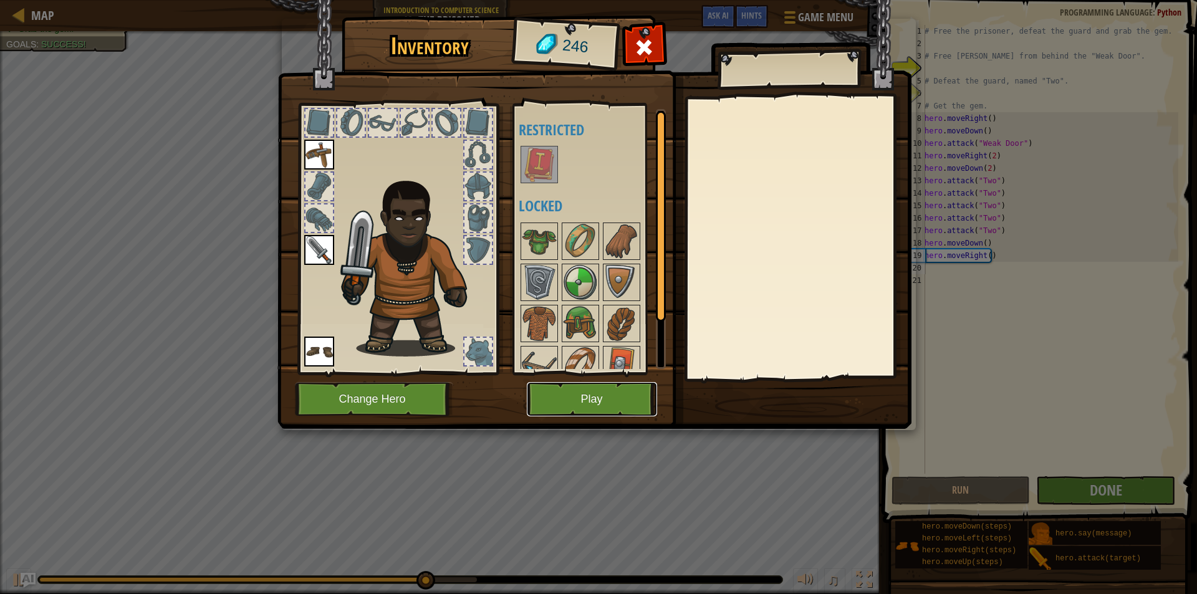
click at [591, 388] on button "Play" at bounding box center [592, 399] width 130 height 34
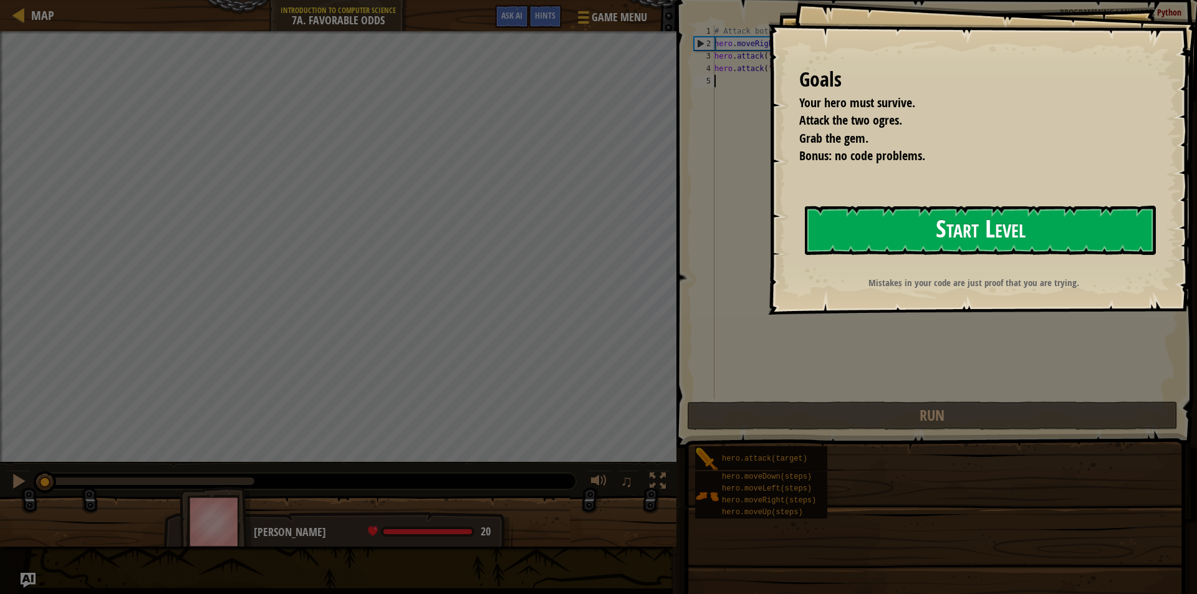
click at [993, 241] on button "Start Level" at bounding box center [980, 230] width 351 height 49
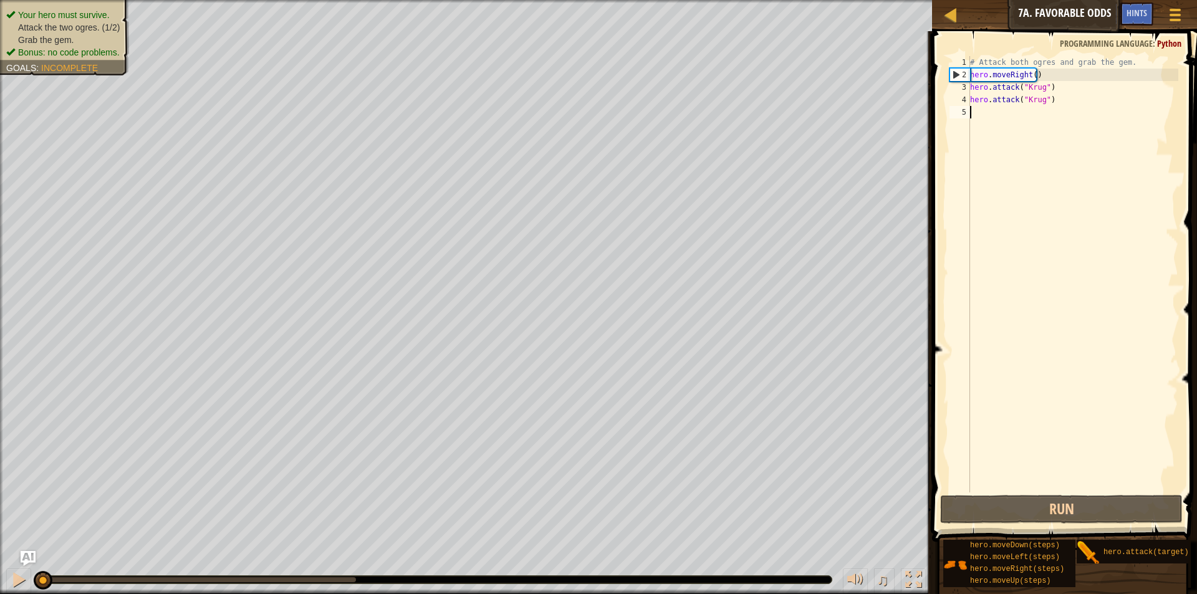
type textarea "j"
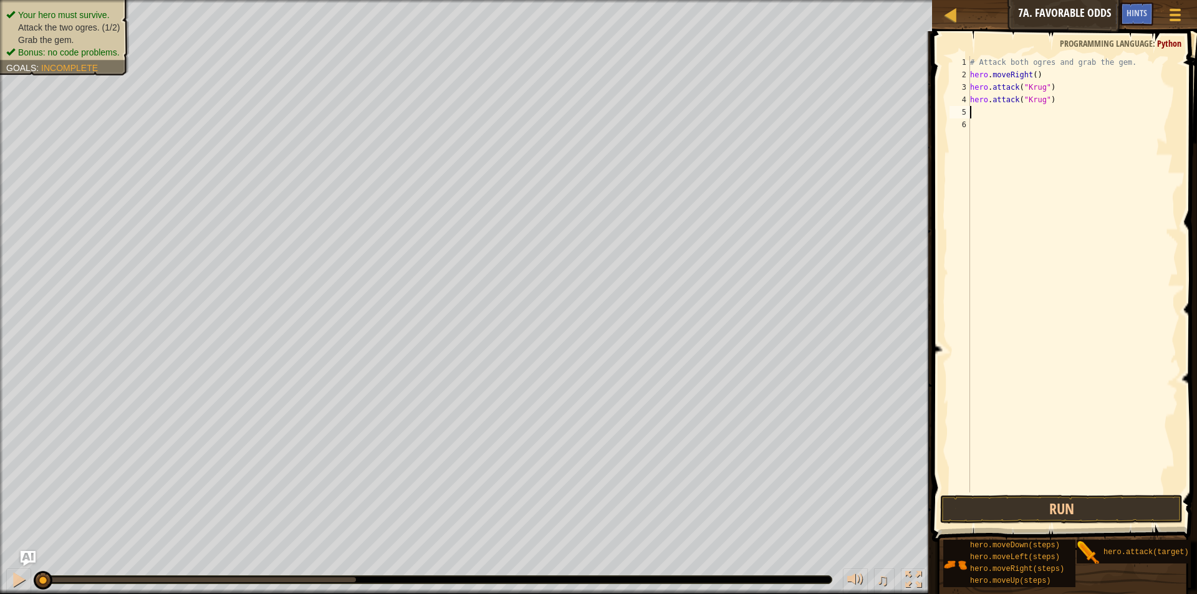
type textarea "h"
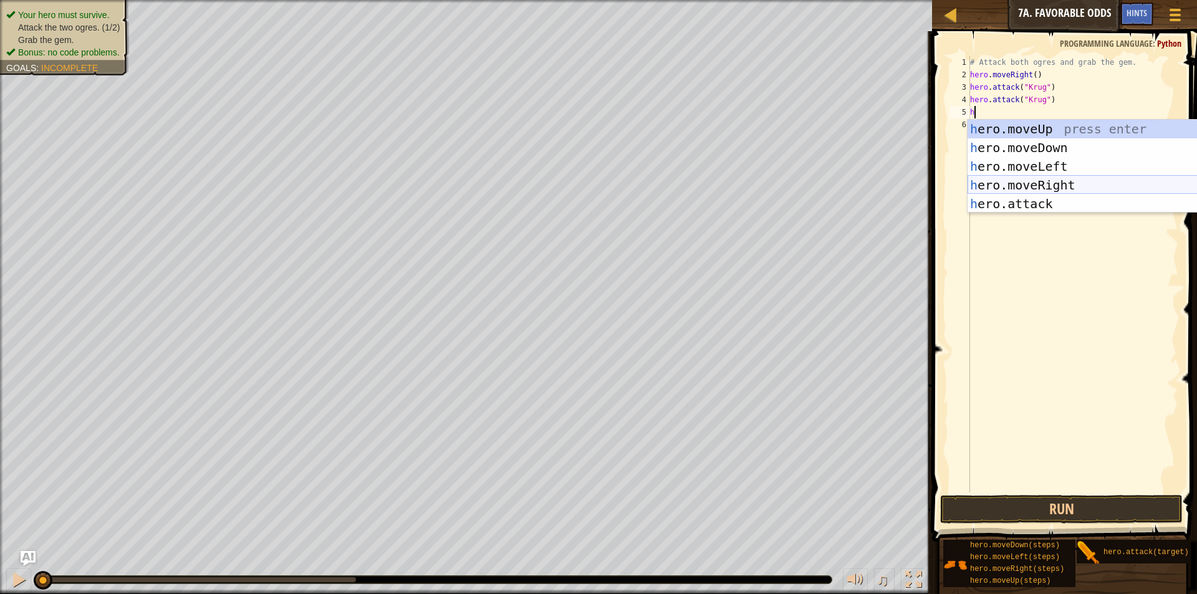
click at [1054, 183] on div "h ero.moveUp press enter h ero.moveDown press enter h ero.moveLeft press enter …" at bounding box center [1086, 185] width 236 height 131
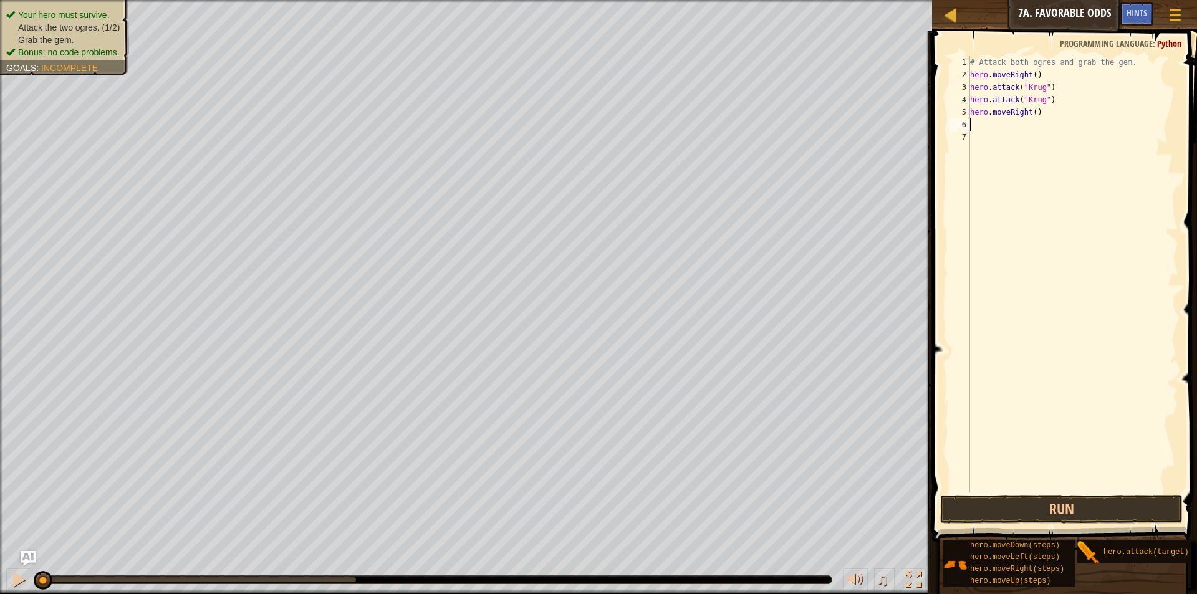
type textarea "h"
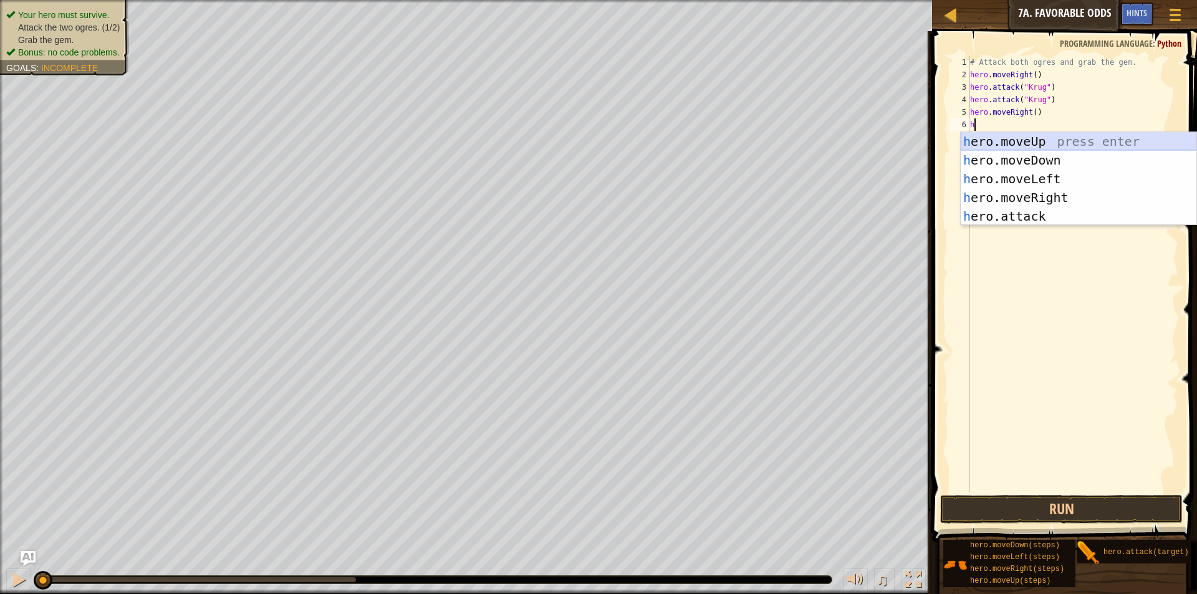
click at [1040, 142] on div "h ero.moveUp press enter h ero.moveDown press enter h ero.moveLeft press enter …" at bounding box center [1079, 197] width 236 height 131
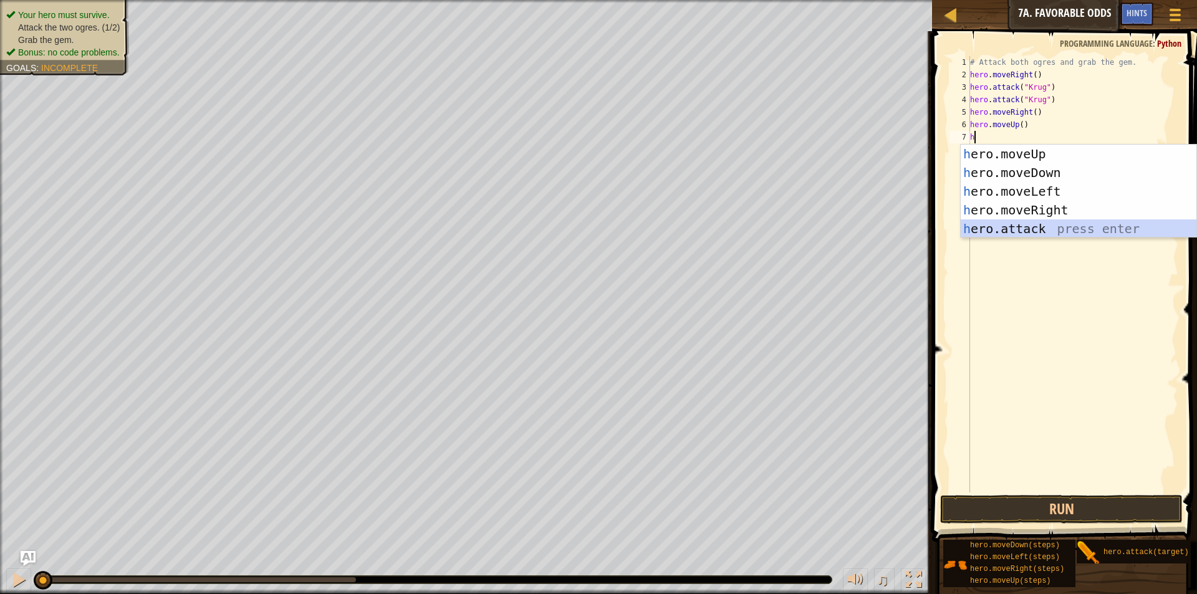
click at [1058, 229] on div "h ero.moveUp press enter h ero.moveDown press enter h ero.moveLeft press enter …" at bounding box center [1079, 210] width 236 height 131
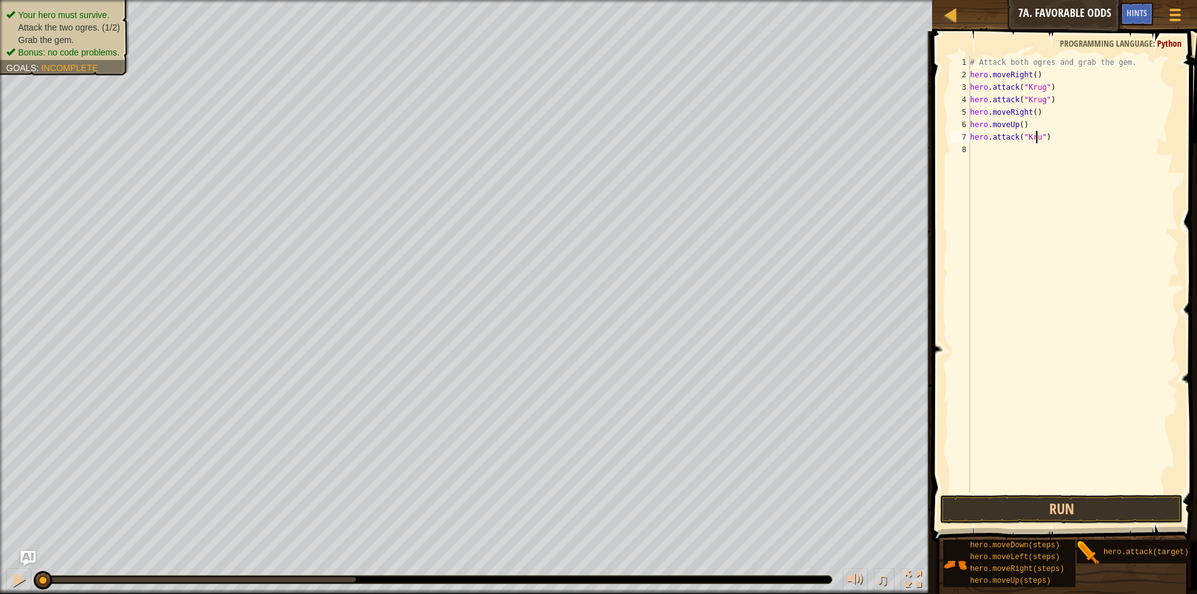
scroll to position [6, 6]
type textarea "hero.attack("[PERSON_NAME]")"
click at [975, 155] on div "# Attack both ogres and grab the gem. hero . moveRight ( ) hero . attack ( "[PE…" at bounding box center [1073, 286] width 211 height 461
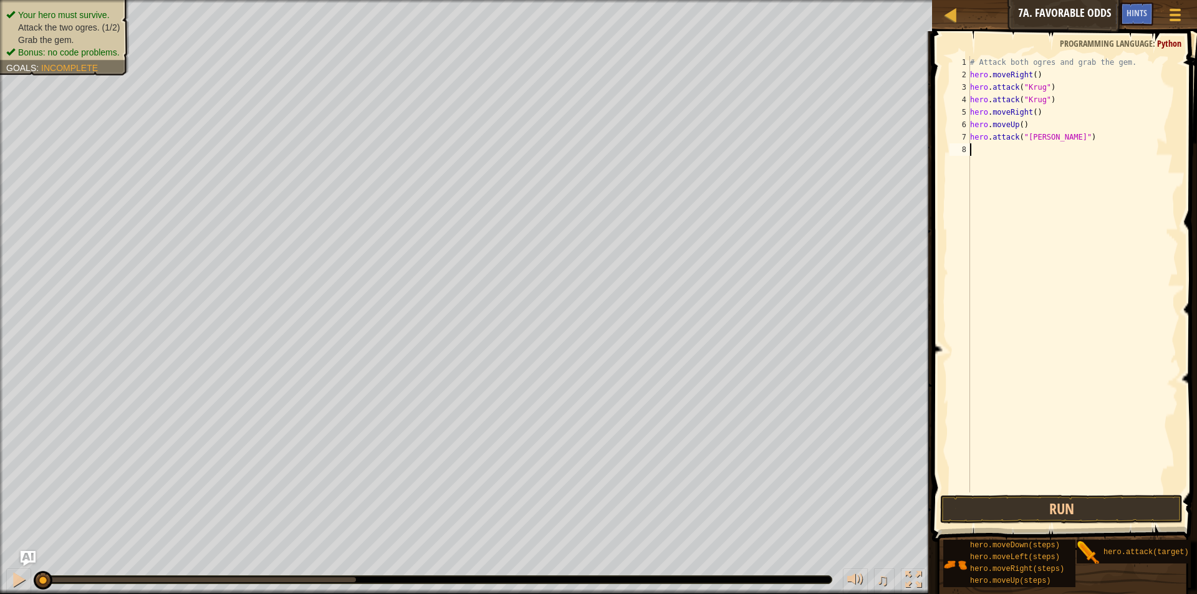
type textarea "h"
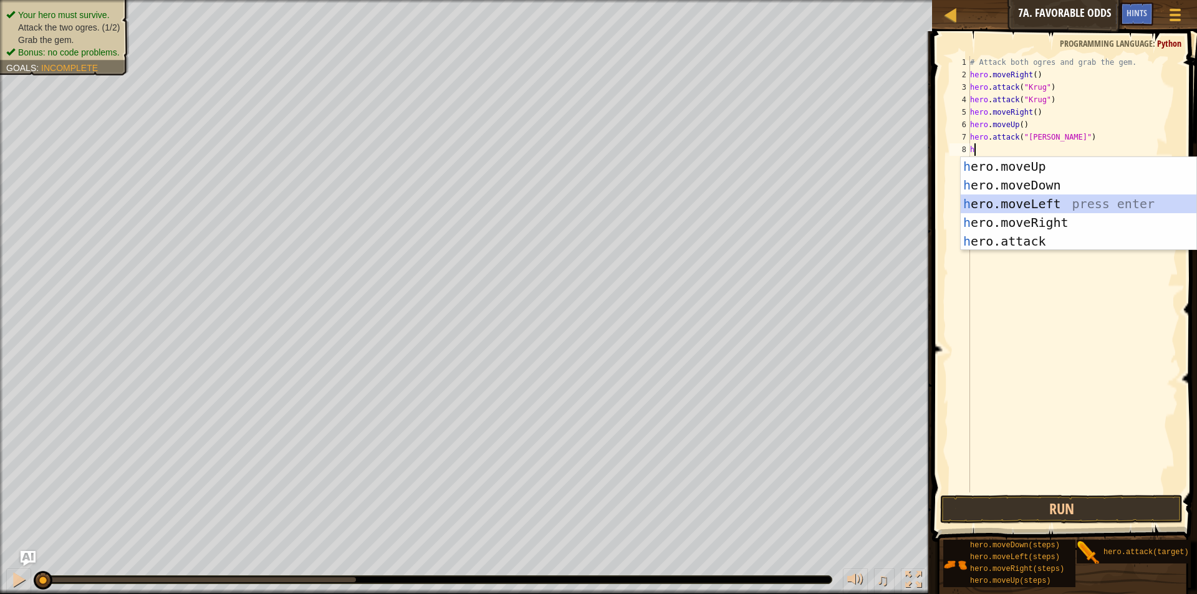
click at [1054, 202] on div "h ero.moveUp press enter h ero.moveDown press enter h ero.moveLeft press enter …" at bounding box center [1079, 222] width 236 height 131
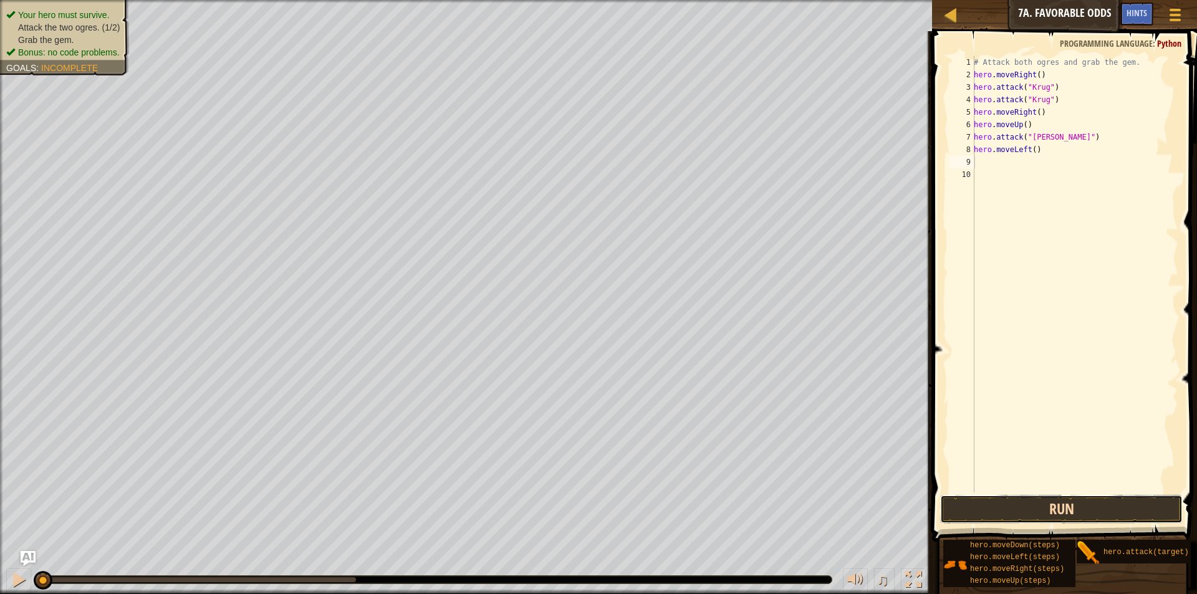
click at [1089, 501] on button "Run" at bounding box center [1061, 509] width 243 height 29
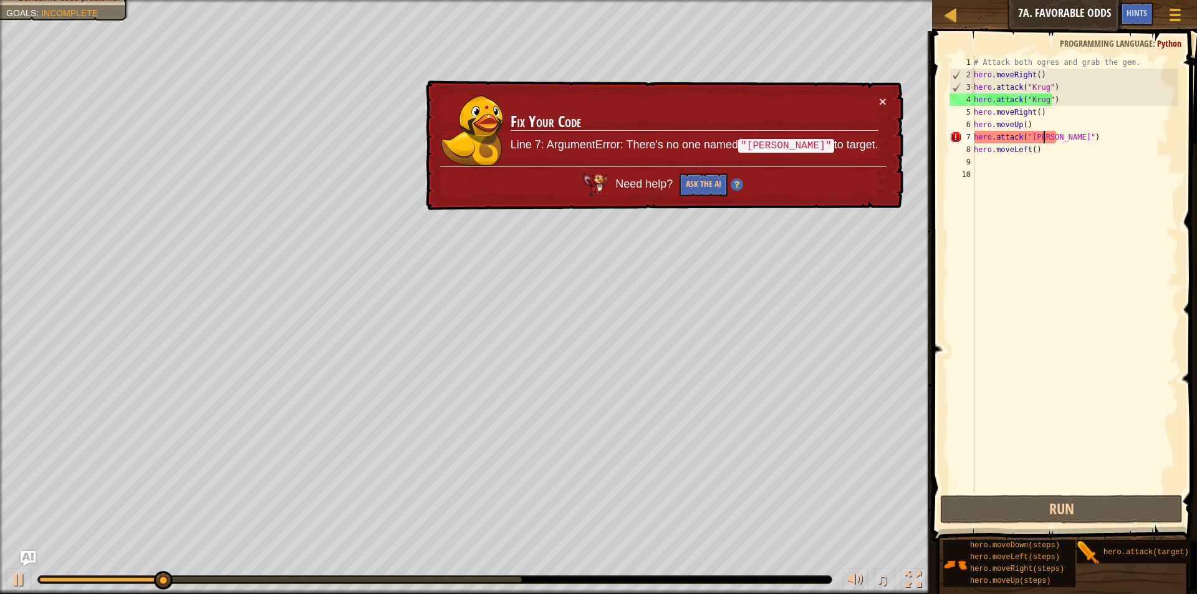
click at [1044, 138] on div "# Attack both ogres and grab the gem. hero . moveRight ( ) hero . attack ( "[PE…" at bounding box center [1074, 286] width 207 height 461
click at [1046, 138] on div "# Attack both ogres and grab the gem. hero . moveRight ( ) hero . attack ( "[PE…" at bounding box center [1074, 286] width 207 height 461
click at [1046, 137] on div "# Attack both ogres and grab the gem. hero . moveRight ( ) hero . attack ( "[PE…" at bounding box center [1074, 286] width 207 height 461
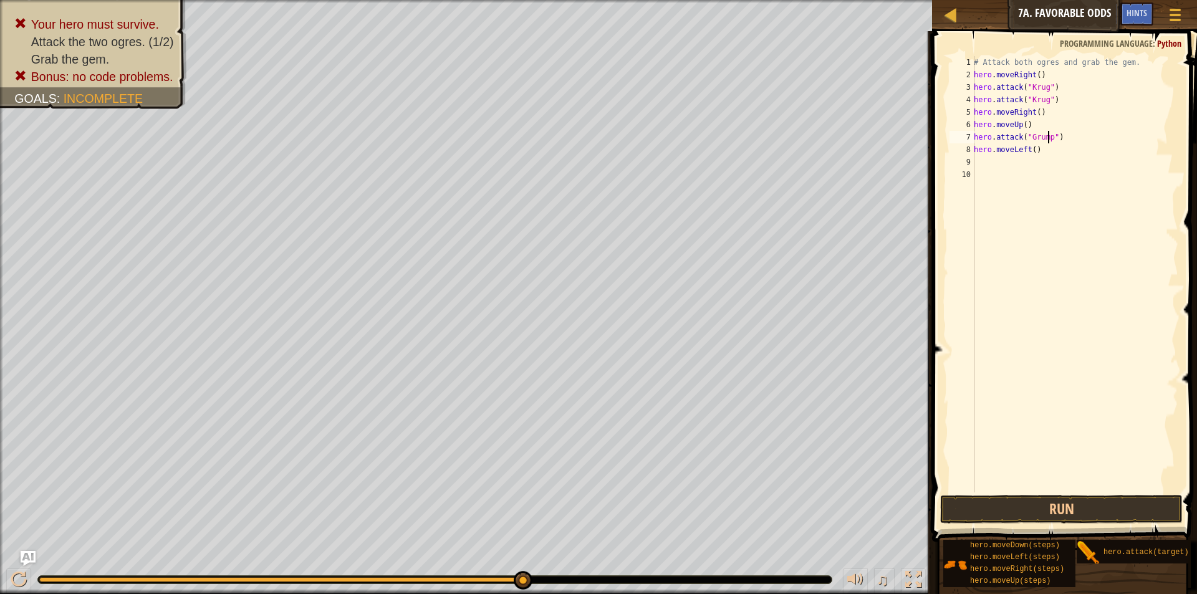
scroll to position [6, 6]
click at [1114, 503] on button "Run" at bounding box center [1061, 509] width 243 height 29
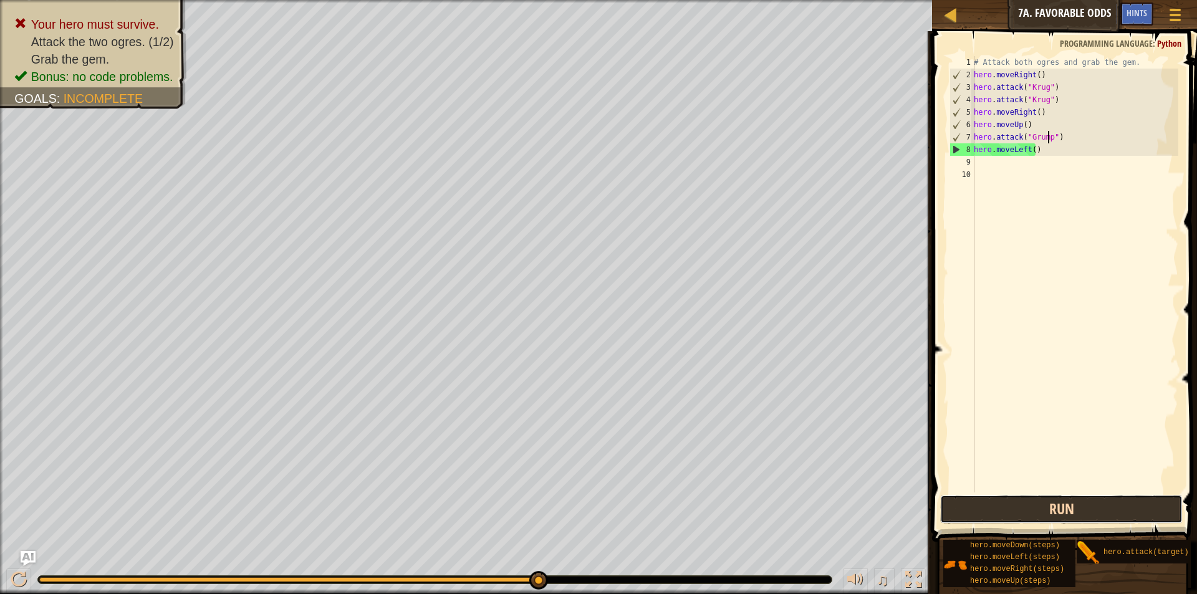
click at [1112, 516] on button "Run" at bounding box center [1061, 509] width 243 height 29
click at [1056, 151] on div "# Attack both ogres and grab the gem. hero . moveRight ( ) hero . attack ( "[PE…" at bounding box center [1074, 286] width 207 height 461
click at [1091, 514] on button "Run" at bounding box center [1061, 509] width 243 height 29
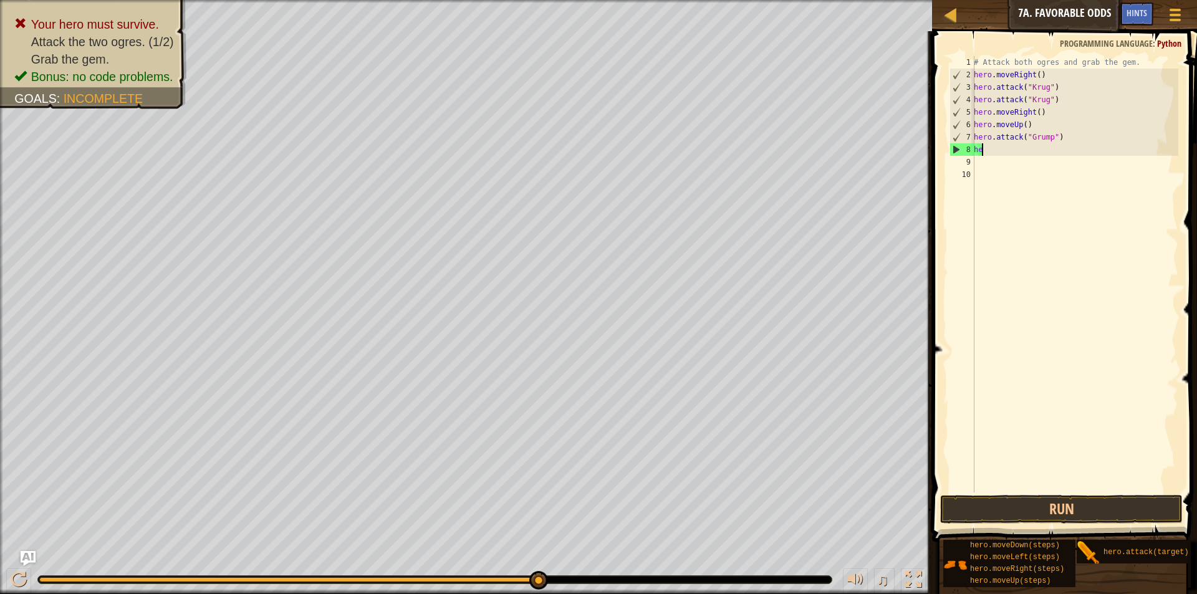
type textarea "h"
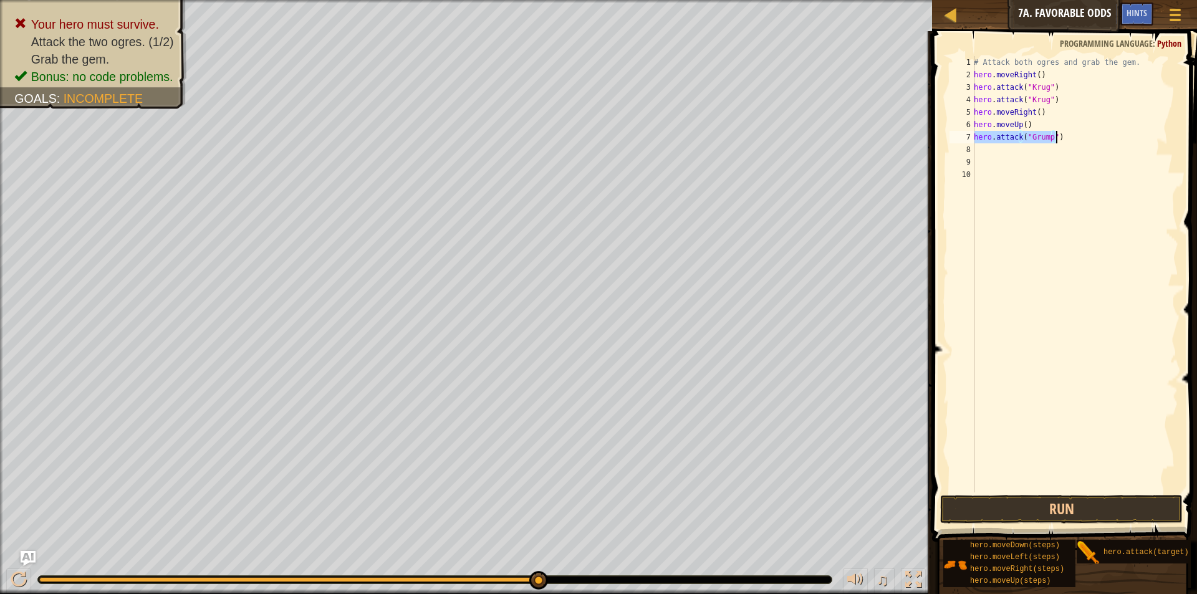
drag, startPoint x: 975, startPoint y: 137, endPoint x: 1066, endPoint y: 139, distance: 91.1
click at [1066, 139] on div "# Attack both ogres and grab the gem. hero . moveRight ( ) hero . attack ( "[PE…" at bounding box center [1074, 286] width 207 height 461
type textarea "hero.attack("Grump")"
click at [1009, 142] on div "# Attack both ogres and grab the gem. hero . moveRight ( ) hero . attack ( "[PE…" at bounding box center [1074, 274] width 207 height 436
click at [1005, 145] on div "# Attack both ogres and grab the gem. hero . moveRight ( ) hero . attack ( "[PE…" at bounding box center [1074, 286] width 207 height 461
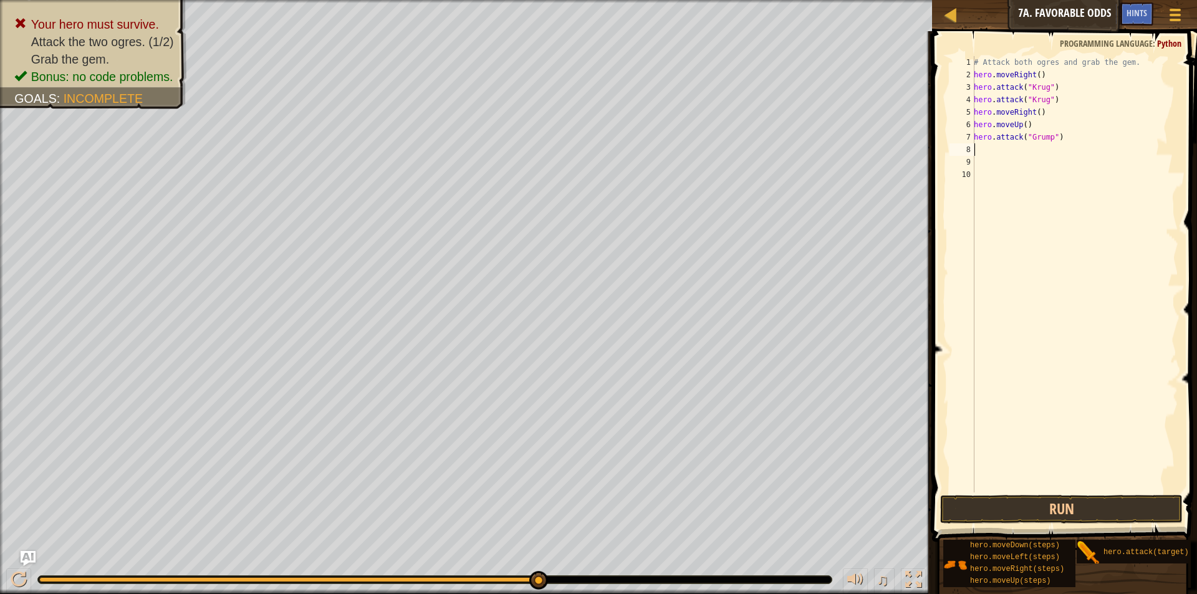
paste textarea "hero.attack("Grump")"
type textarea "hero.attack("Grump")"
click at [1005, 161] on div "# Attack both ogres and grab the gem. hero . moveRight ( ) hero . attack ( "[PE…" at bounding box center [1074, 286] width 207 height 461
type textarea "h"
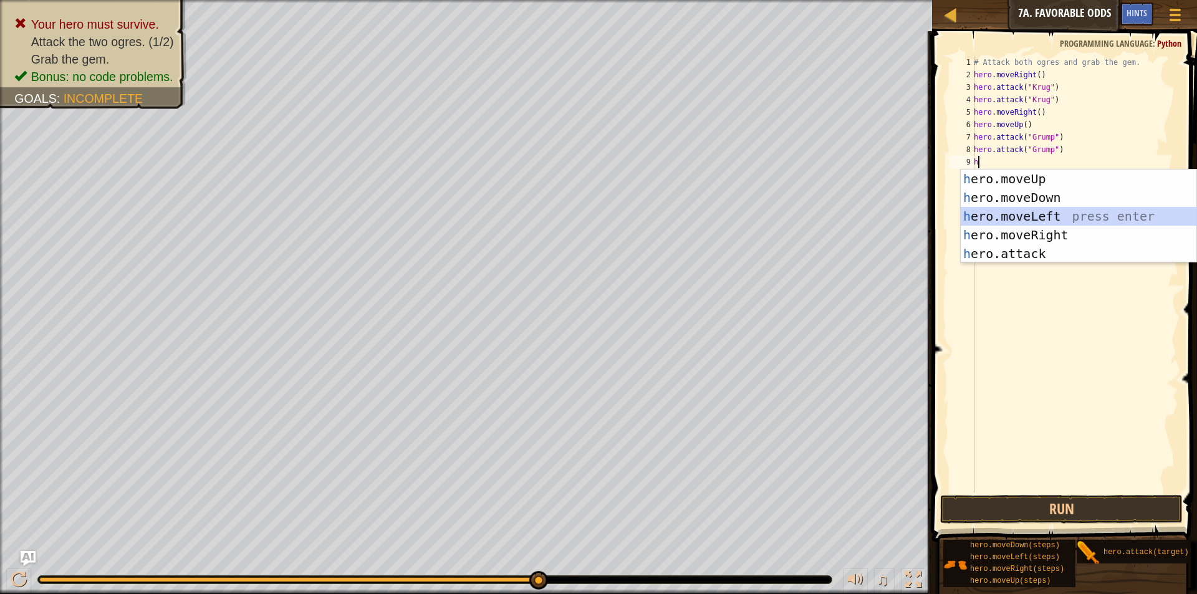
click at [1043, 211] on div "h ero.moveUp press enter h ero.moveDown press enter h ero.moveLeft press enter …" at bounding box center [1079, 235] width 236 height 131
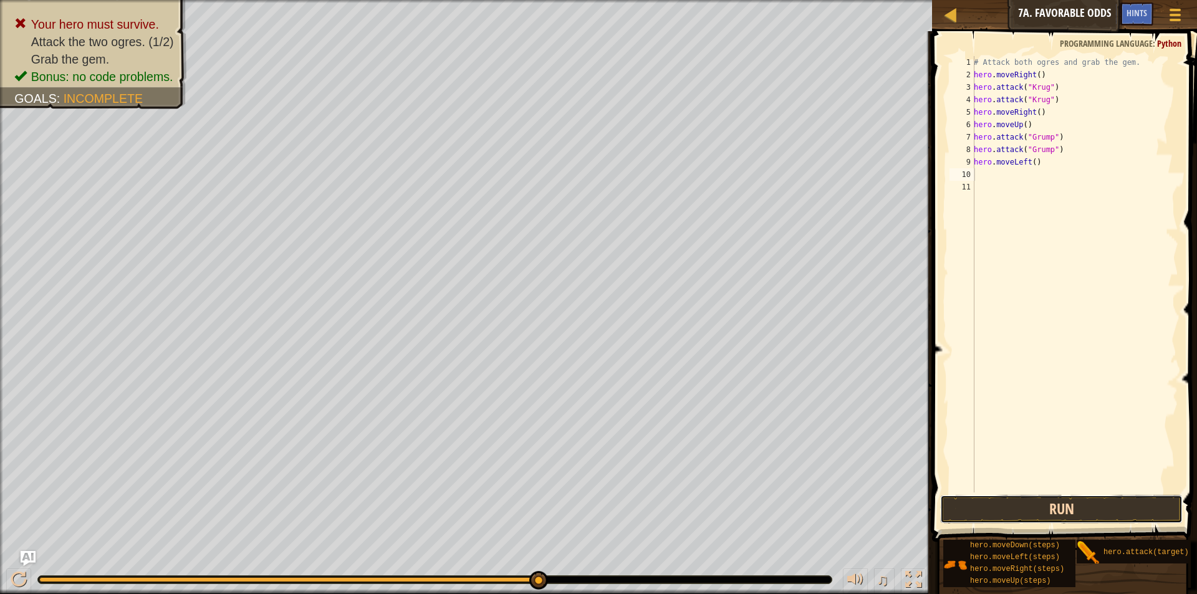
click at [1044, 506] on button "Run" at bounding box center [1061, 509] width 243 height 29
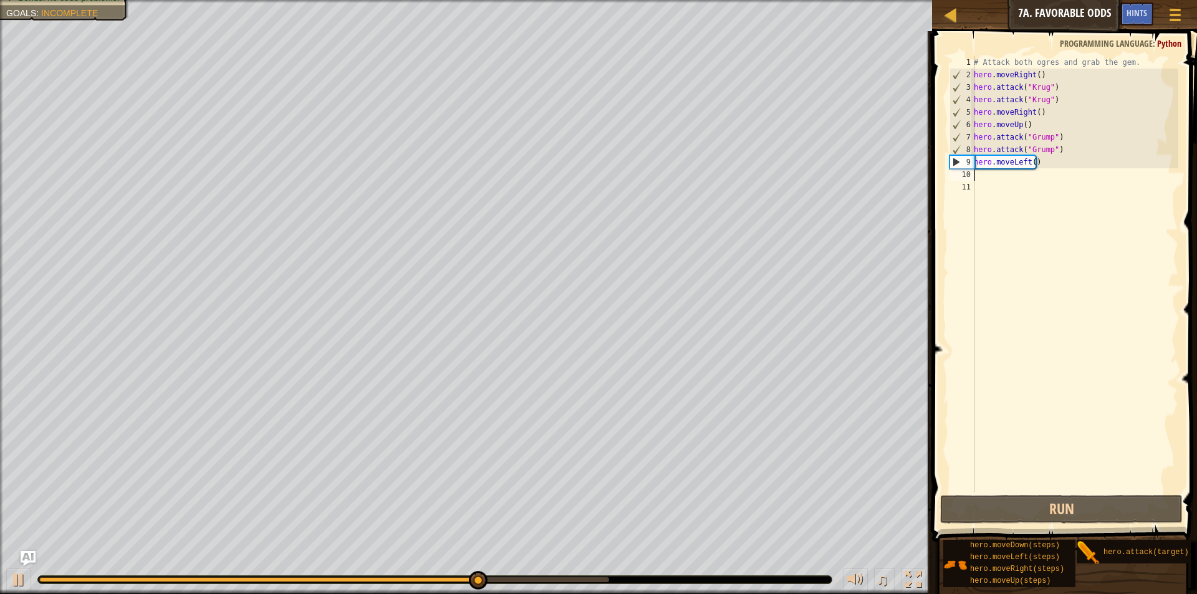
click at [1030, 163] on div "# Attack both ogres and grab the gem. hero . moveRight ( ) hero . attack ( "[PE…" at bounding box center [1074, 286] width 207 height 461
type textarea "hero.moveLeft(2)"
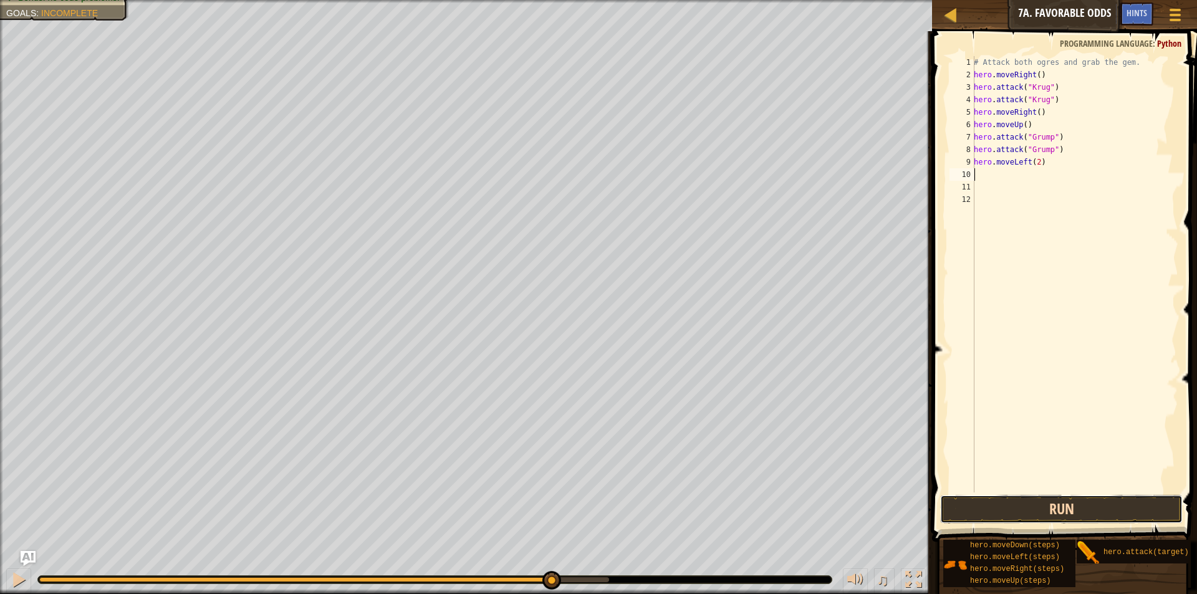
click at [1068, 509] on button "Run" at bounding box center [1061, 509] width 243 height 29
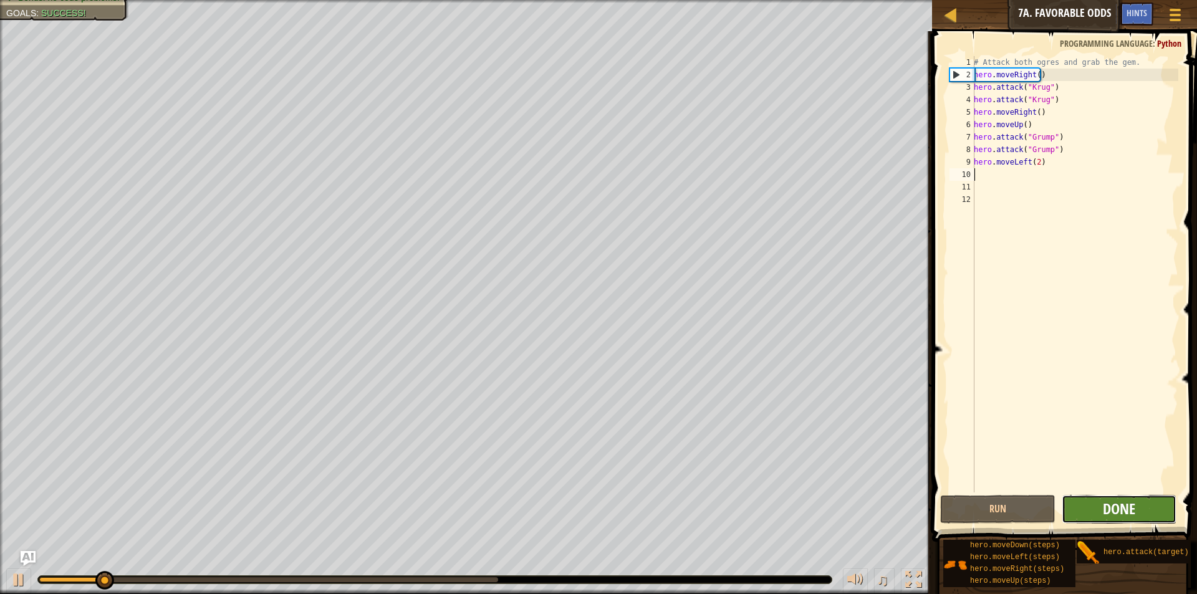
click at [1108, 504] on span "Done" at bounding box center [1119, 509] width 32 height 20
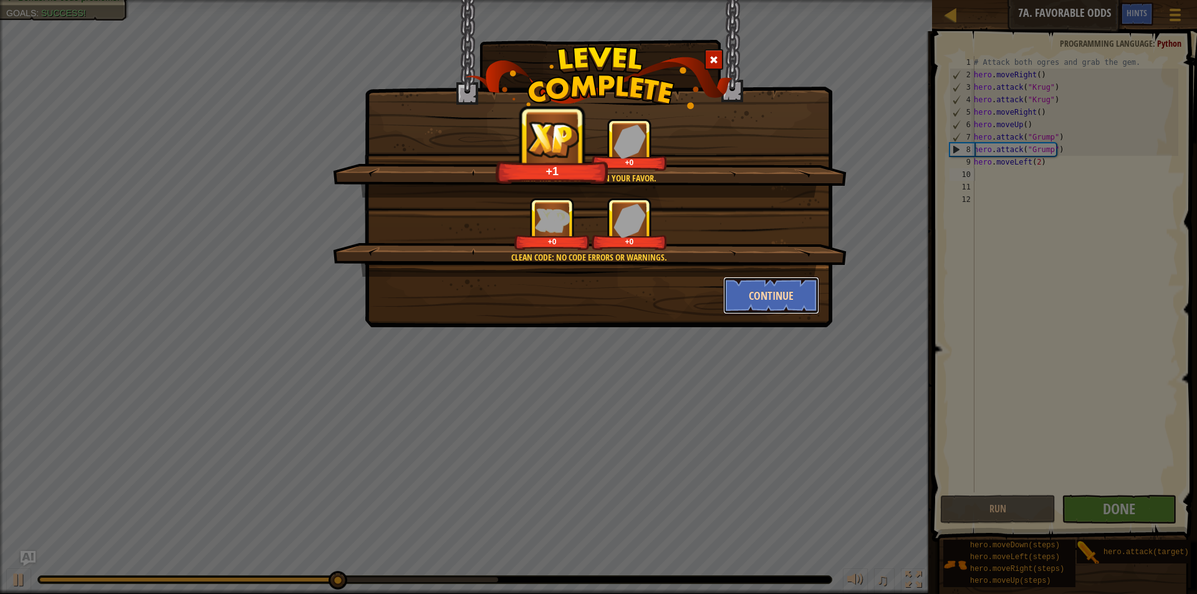
click at [783, 287] on button "Continue" at bounding box center [771, 295] width 97 height 37
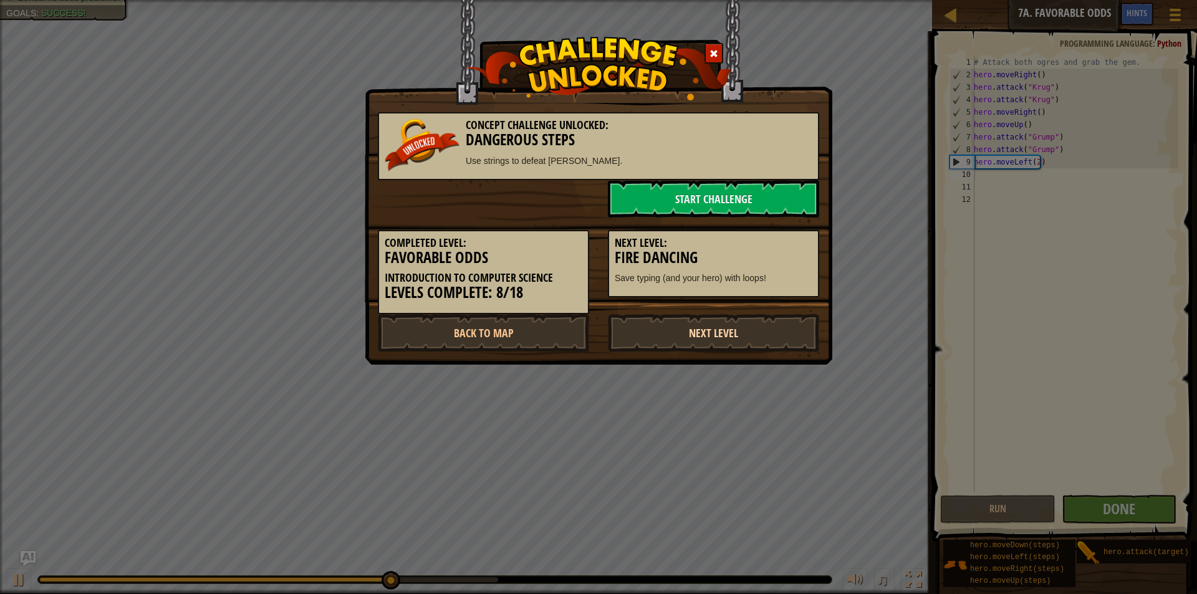
click at [735, 327] on link "Next Level" at bounding box center [713, 332] width 211 height 37
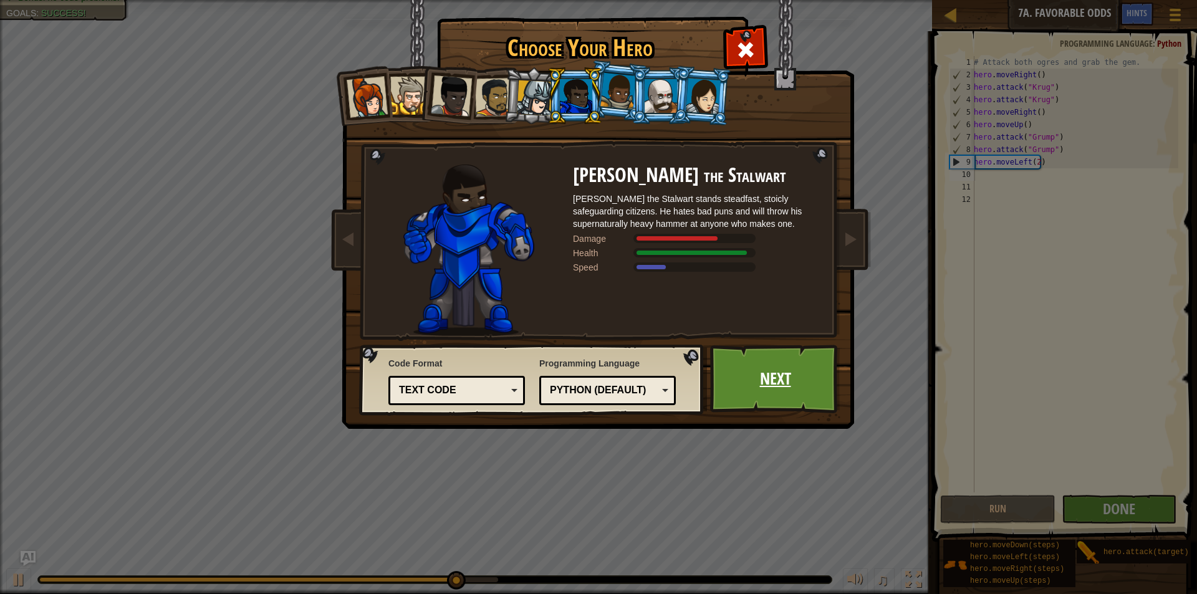
click at [764, 375] on link "Next" at bounding box center [775, 379] width 130 height 69
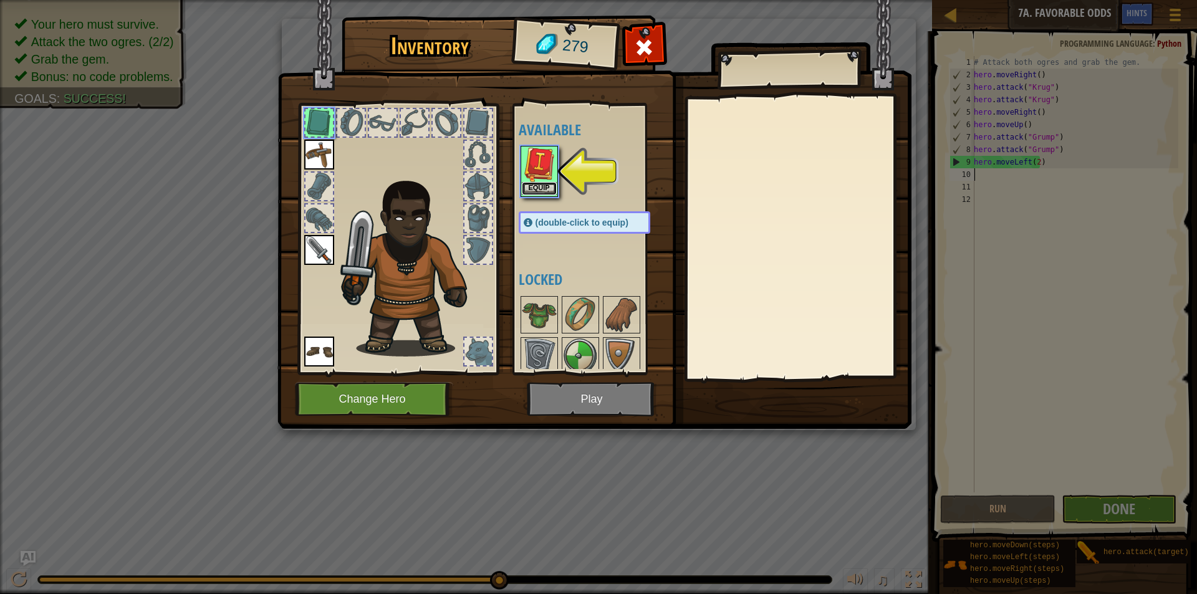
click at [544, 187] on button "Equip" at bounding box center [539, 188] width 35 height 13
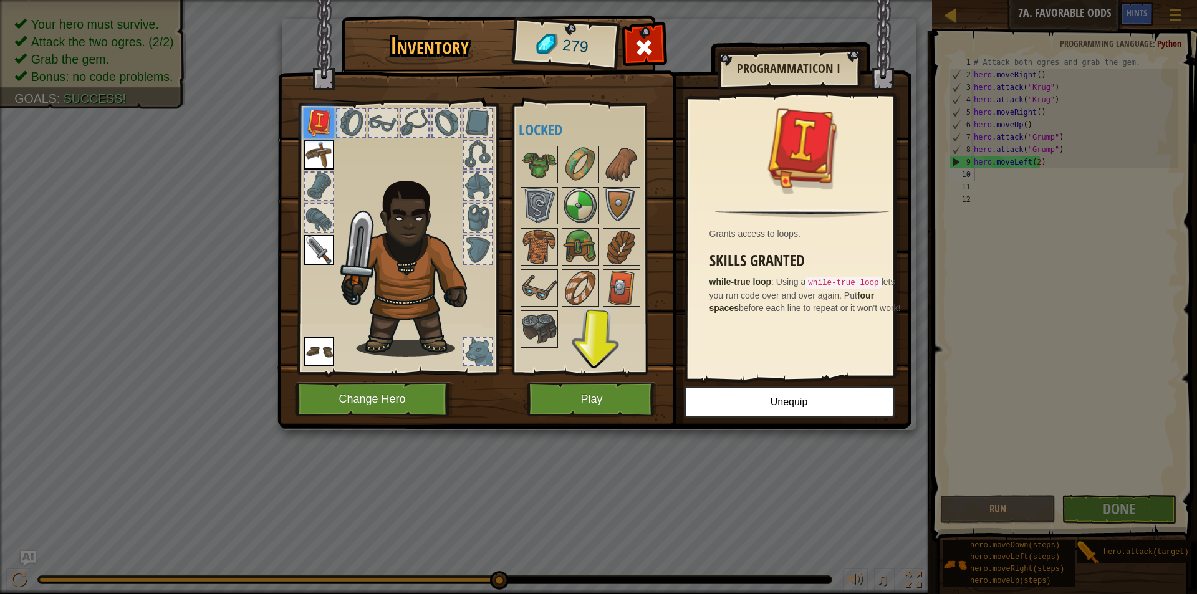
drag, startPoint x: 571, startPoint y: 381, endPoint x: 594, endPoint y: 395, distance: 26.8
click at [576, 387] on div "Inventory 279 Available Equip Equip Equip Equip (double-click to equip) Locked …" at bounding box center [599, 225] width 634 height 412
click at [594, 395] on button "Play" at bounding box center [592, 399] width 130 height 34
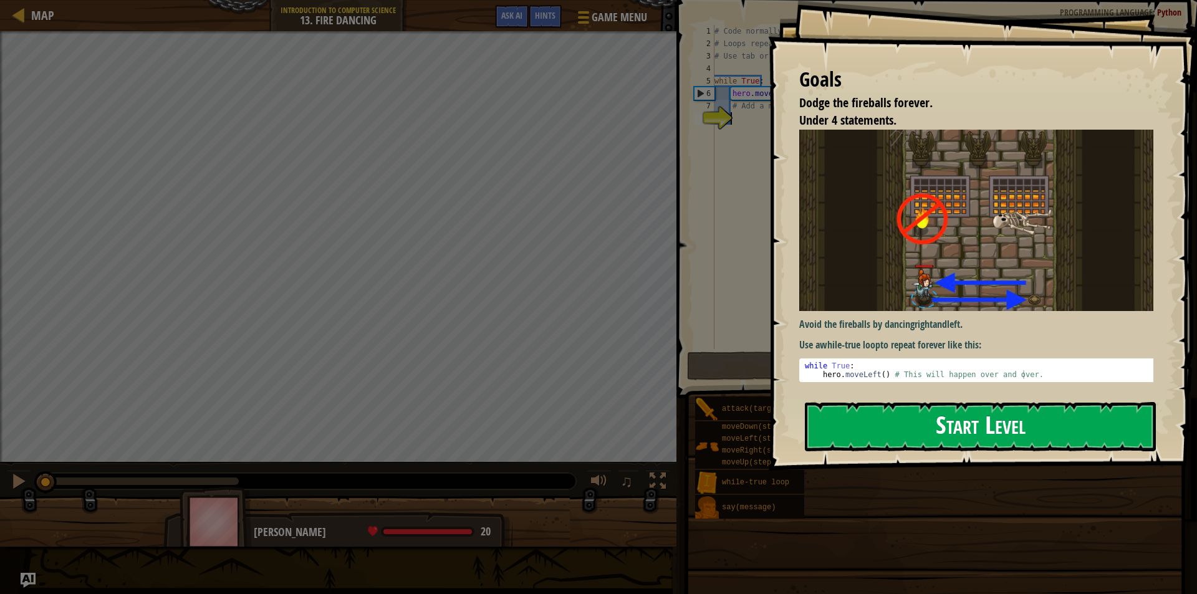
click at [957, 441] on button "Start Level" at bounding box center [980, 426] width 351 height 49
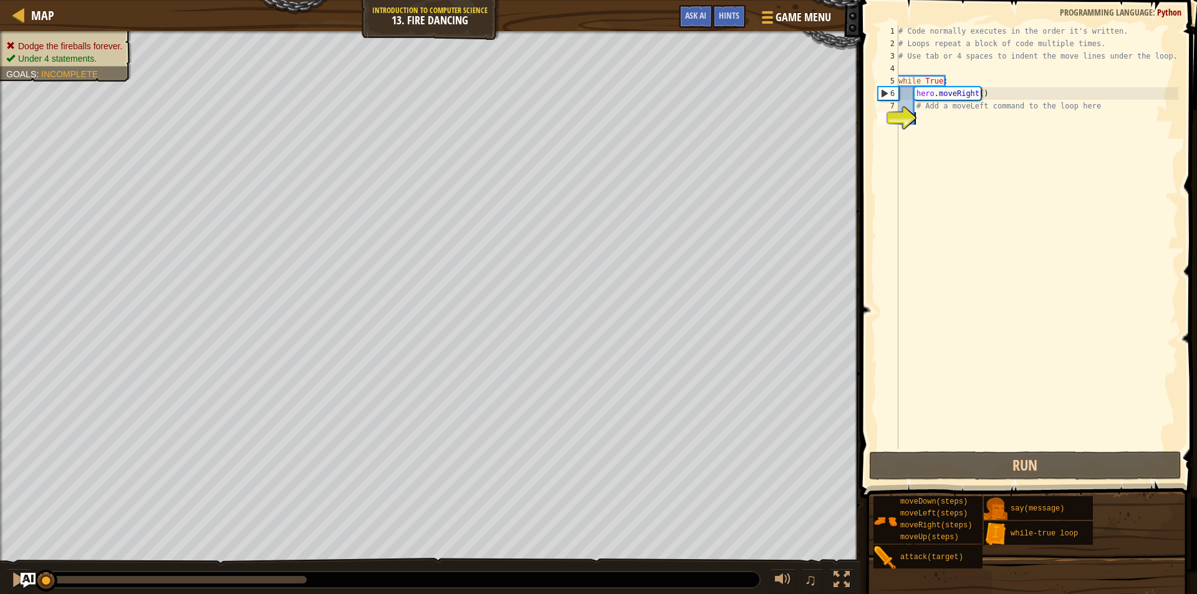
type textarea "h"
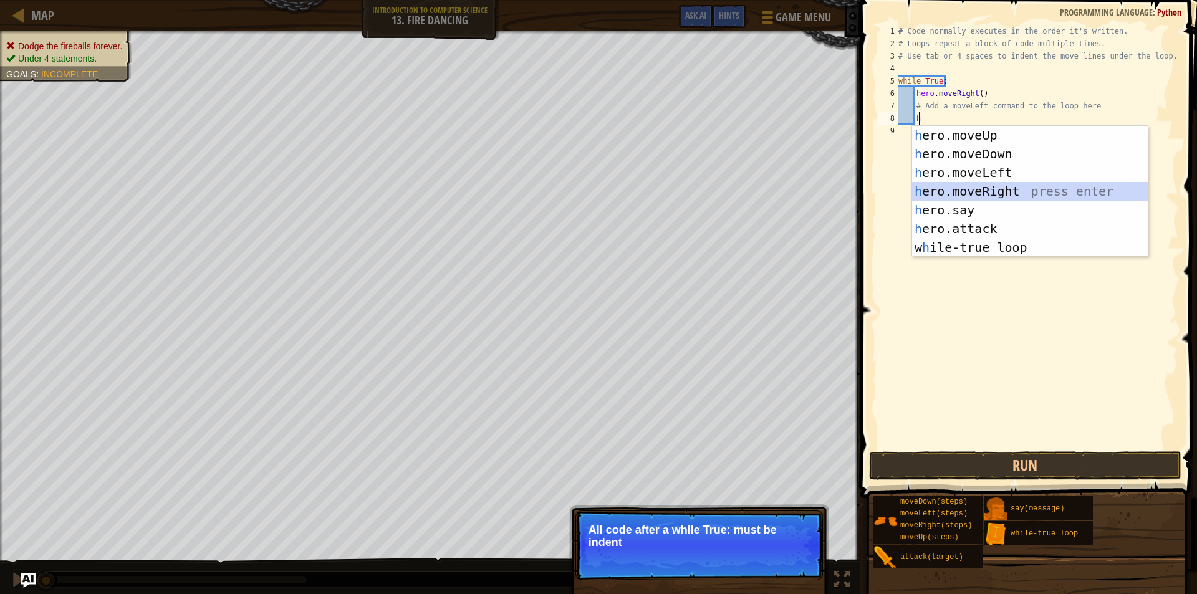
click at [1001, 194] on div "h ero.moveUp press enter h ero.moveDown press enter h ero.moveLeft press enter …" at bounding box center [1030, 210] width 236 height 168
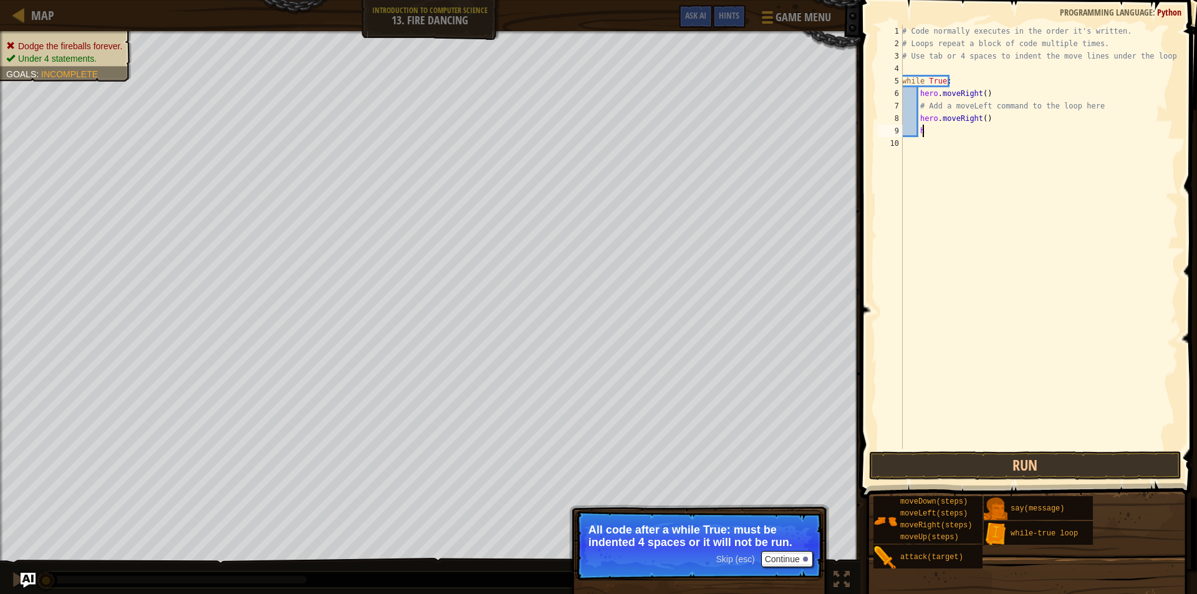
click at [993, 127] on div "# Code normally executes in the order it's written. # Loops repeat a block of c…" at bounding box center [1039, 249] width 279 height 449
click at [993, 123] on div "# Code normally executes in the order it's written. # Loops repeat a block of c…" at bounding box center [1039, 249] width 279 height 449
type textarea "h"
click at [928, 130] on div "# Code normally executes in the order it's written. # Loops repeat a block of c…" at bounding box center [1039, 249] width 279 height 449
type textarea "h"
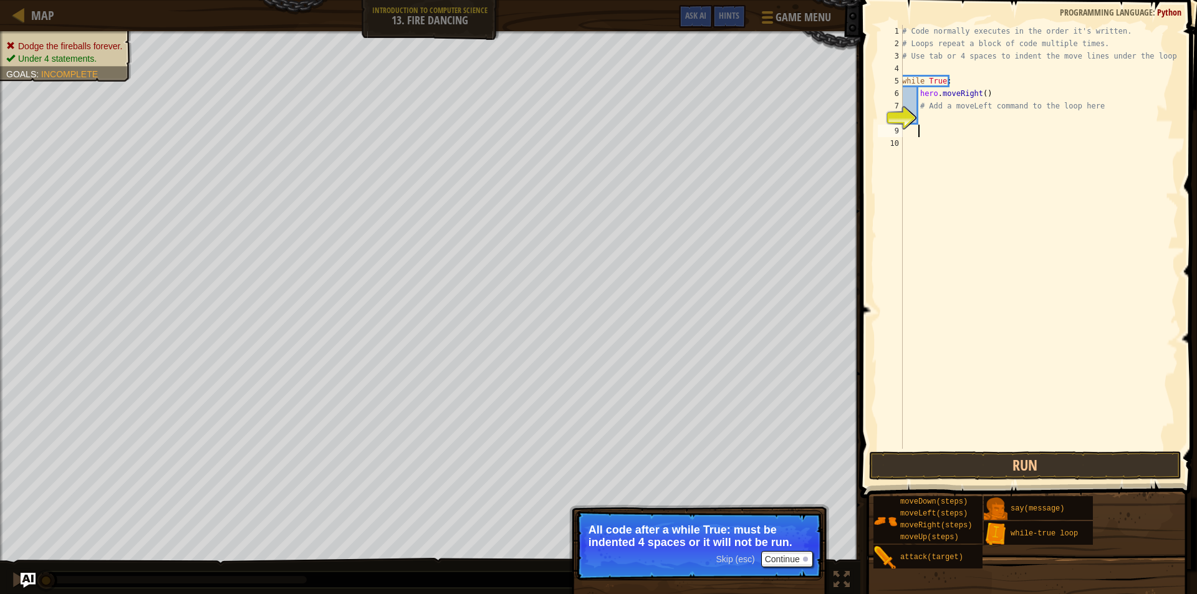
click at [923, 121] on div "# Code normally executes in the order it's written. # Loops repeat a block of c…" at bounding box center [1039, 249] width 279 height 449
click at [769, 563] on button "Continue" at bounding box center [787, 559] width 52 height 16
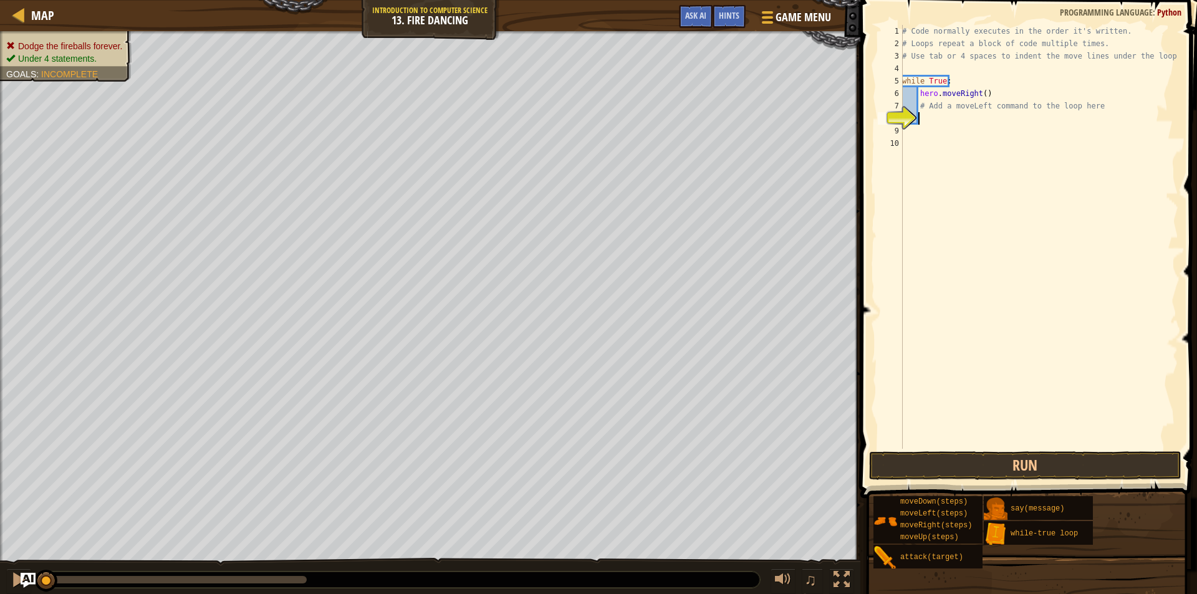
type textarea "h"
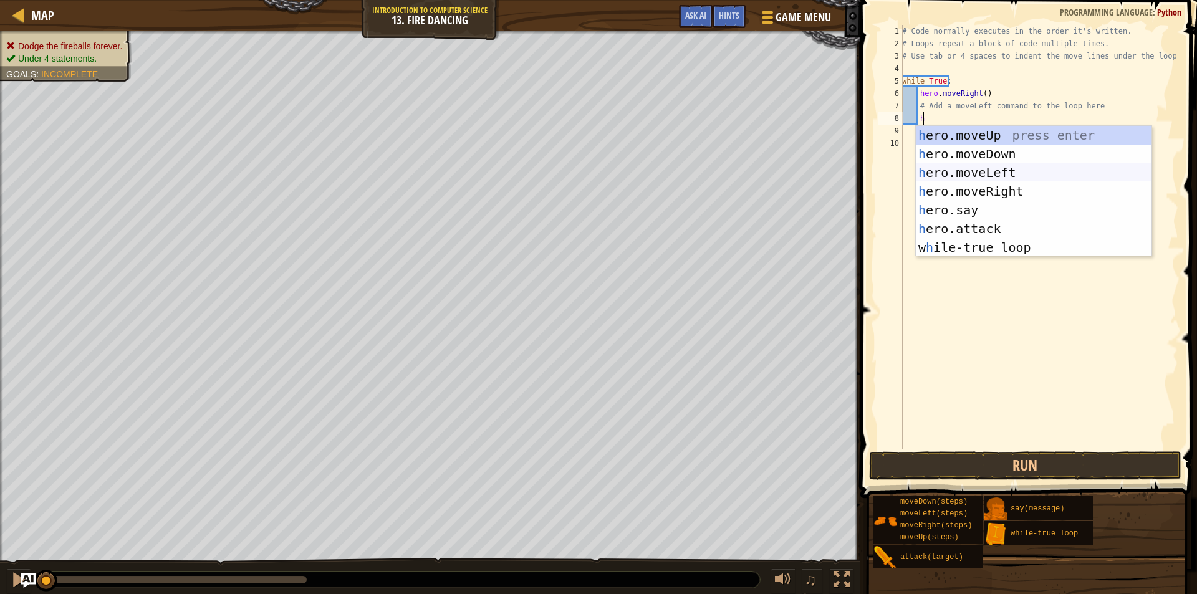
click at [1011, 176] on div "h ero.moveUp press enter h ero.moveDown press enter h ero.moveLeft press enter …" at bounding box center [1034, 210] width 236 height 168
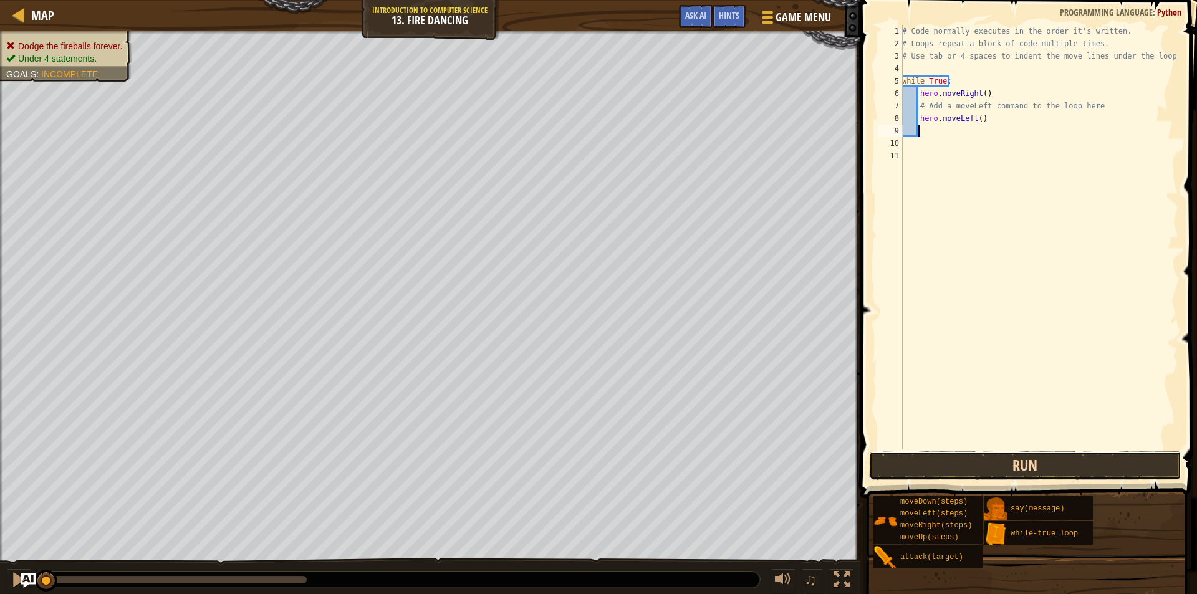
click at [976, 458] on button "Run" at bounding box center [1025, 465] width 312 height 29
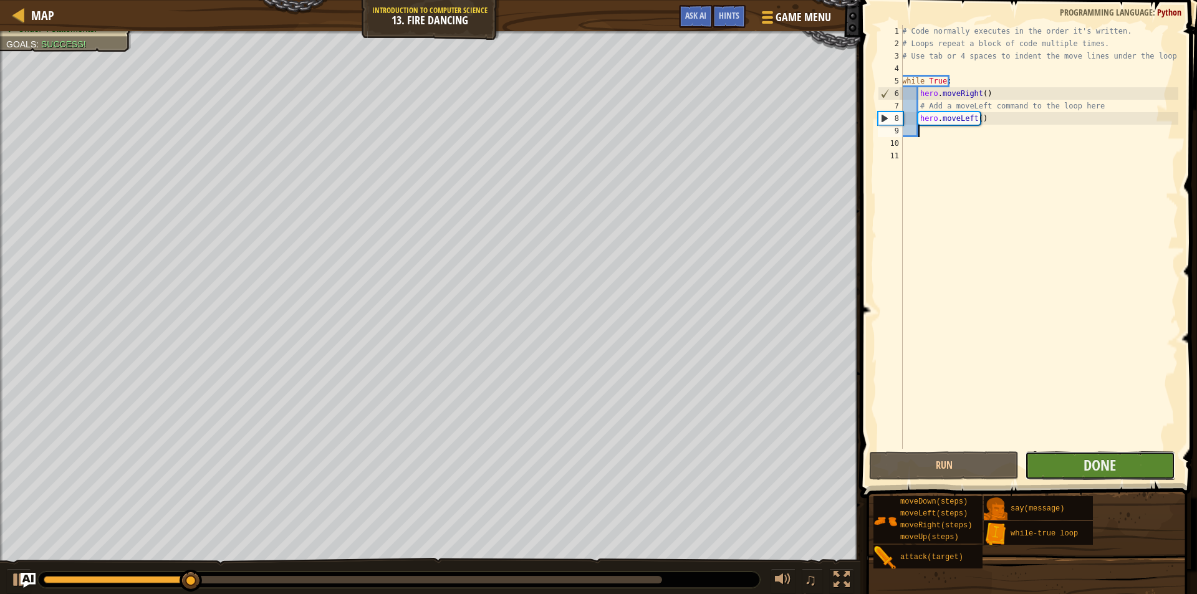
click at [1080, 468] on button "Done" at bounding box center [1100, 465] width 150 height 29
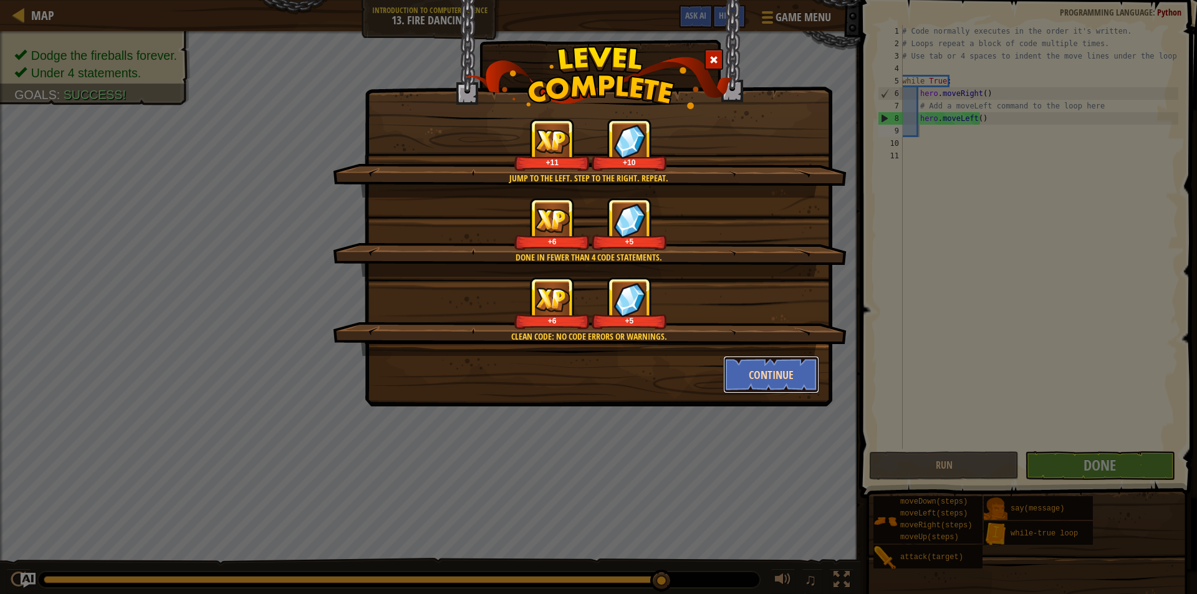
click at [784, 382] on button "Continue" at bounding box center [771, 374] width 97 height 37
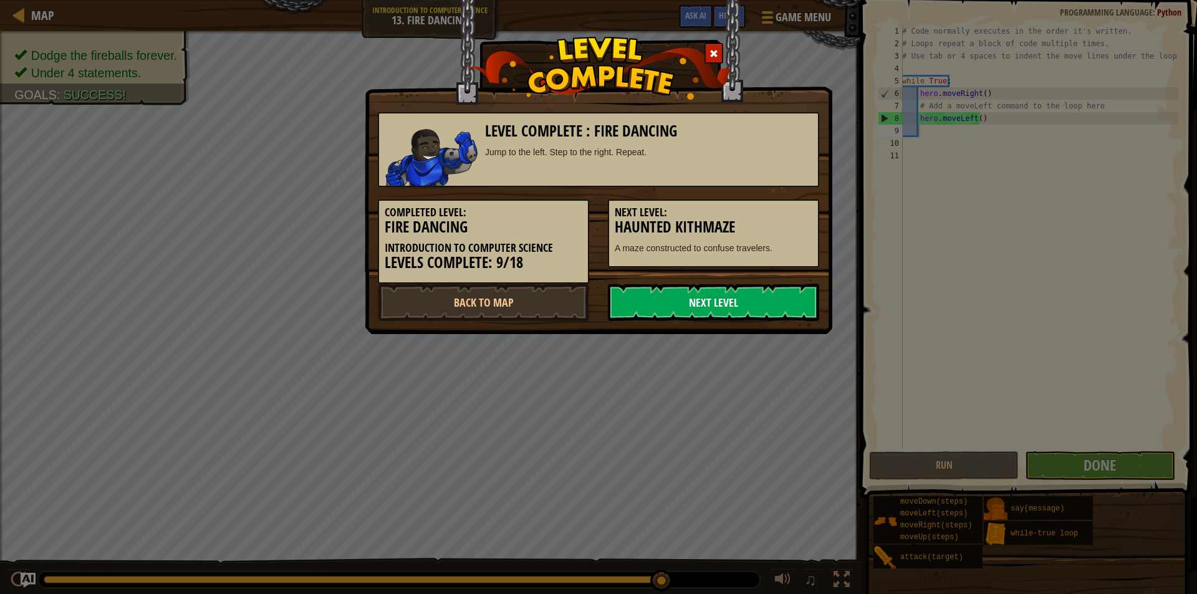
click at [701, 296] on link "Next Level" at bounding box center [713, 302] width 211 height 37
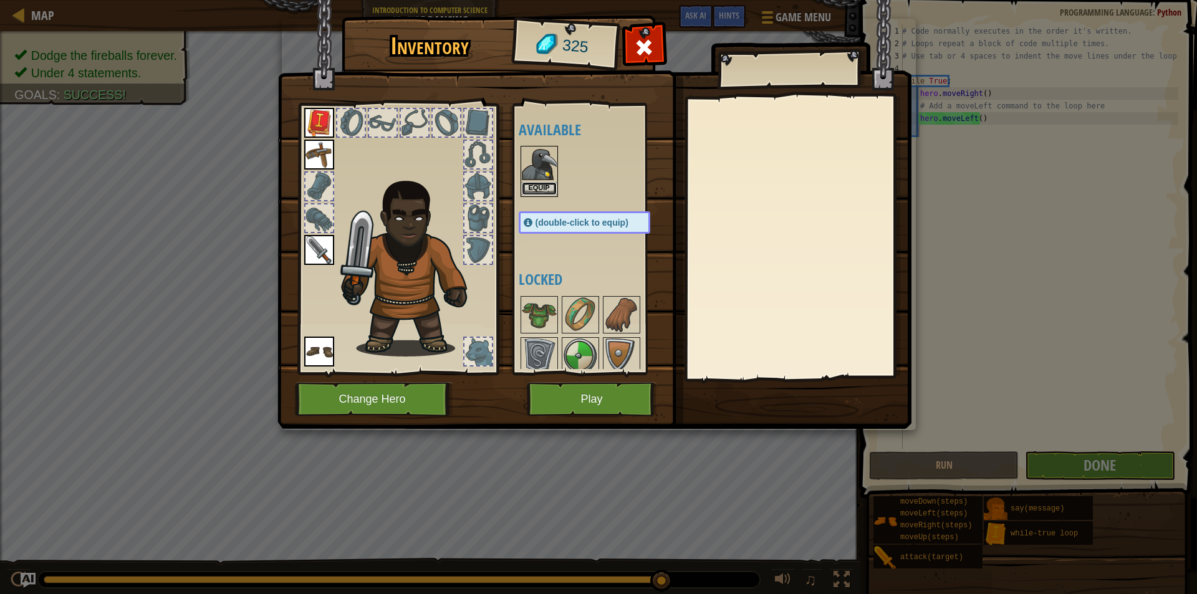
click at [534, 187] on button "Equip" at bounding box center [539, 188] width 35 height 13
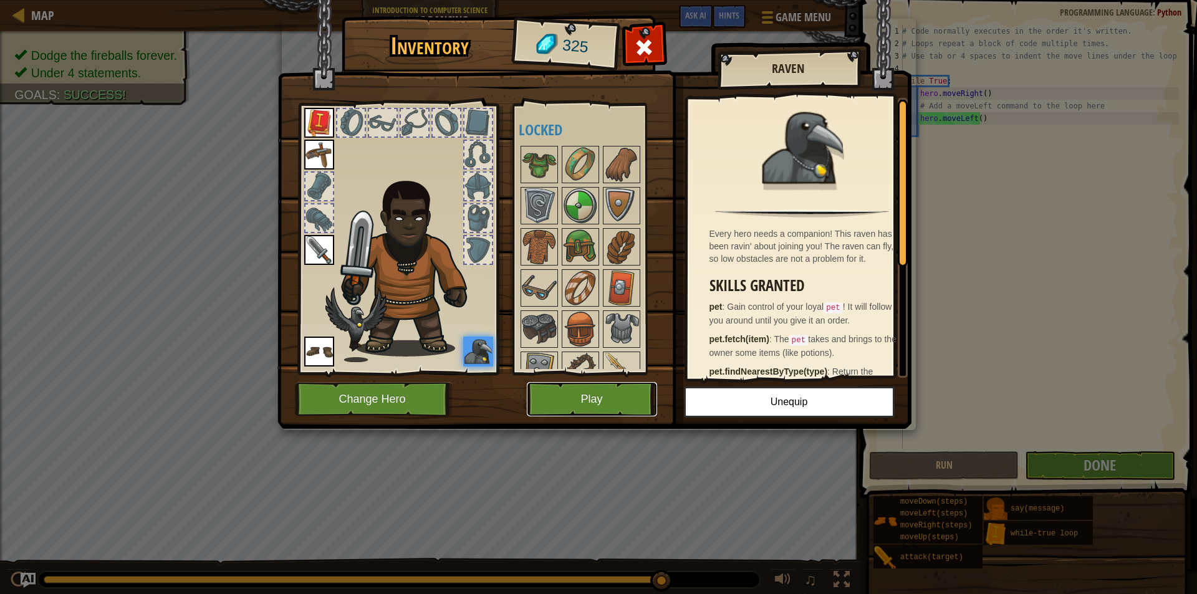
click at [593, 411] on button "Play" at bounding box center [592, 399] width 130 height 34
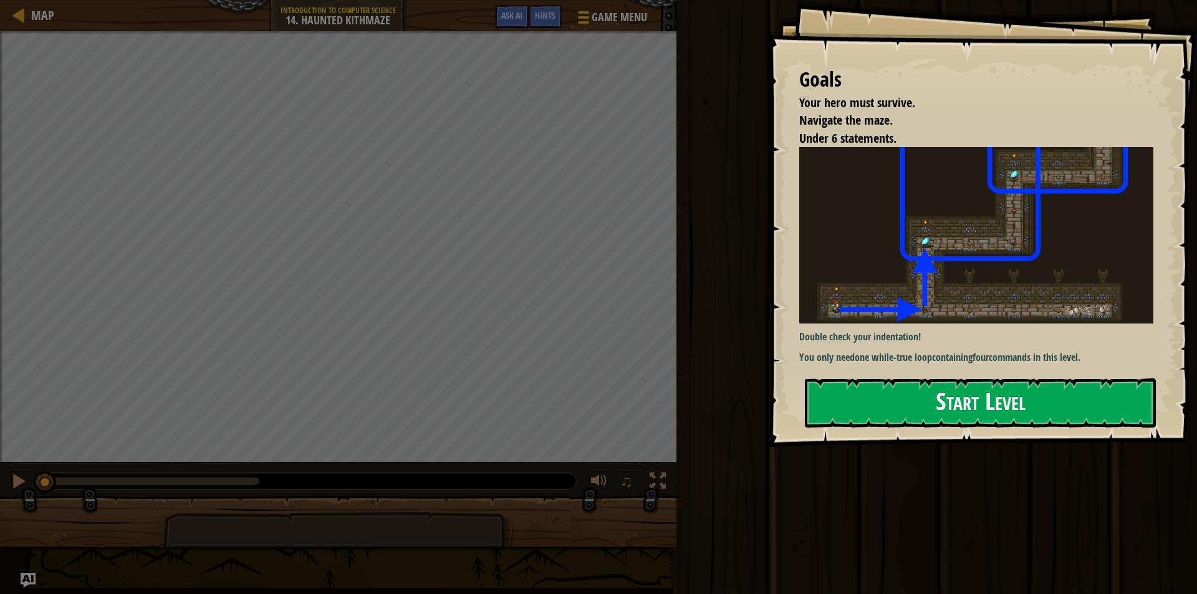
click at [973, 395] on button "Start Level" at bounding box center [980, 402] width 351 height 49
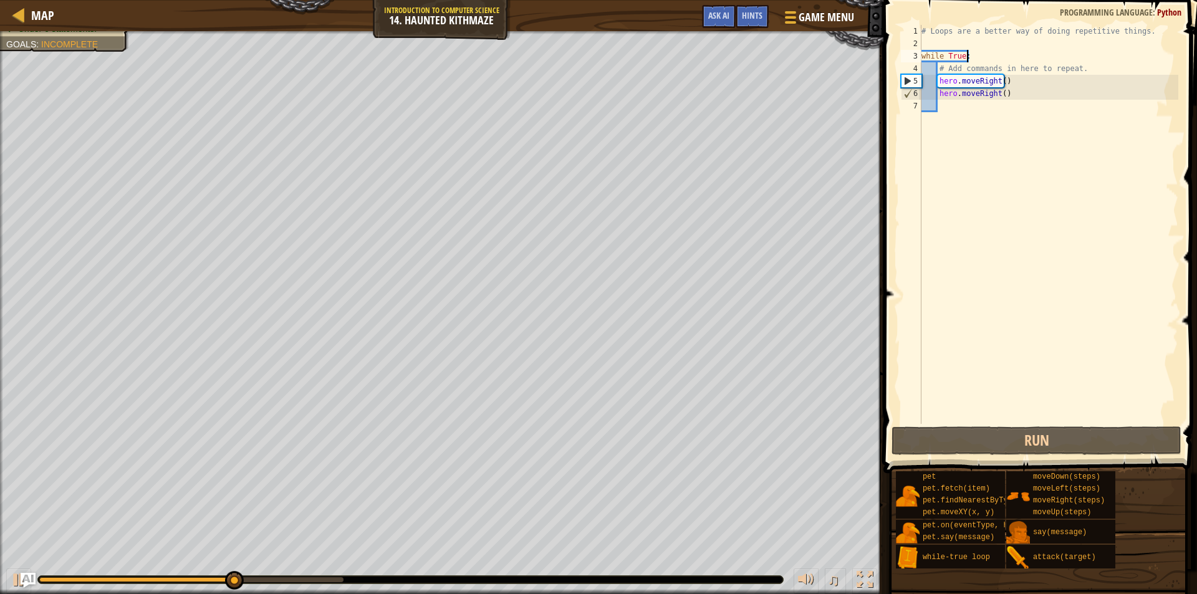
click at [974, 52] on div "# Loops are a better way of doing repetitive things. while True : # Add command…" at bounding box center [1048, 237] width 259 height 424
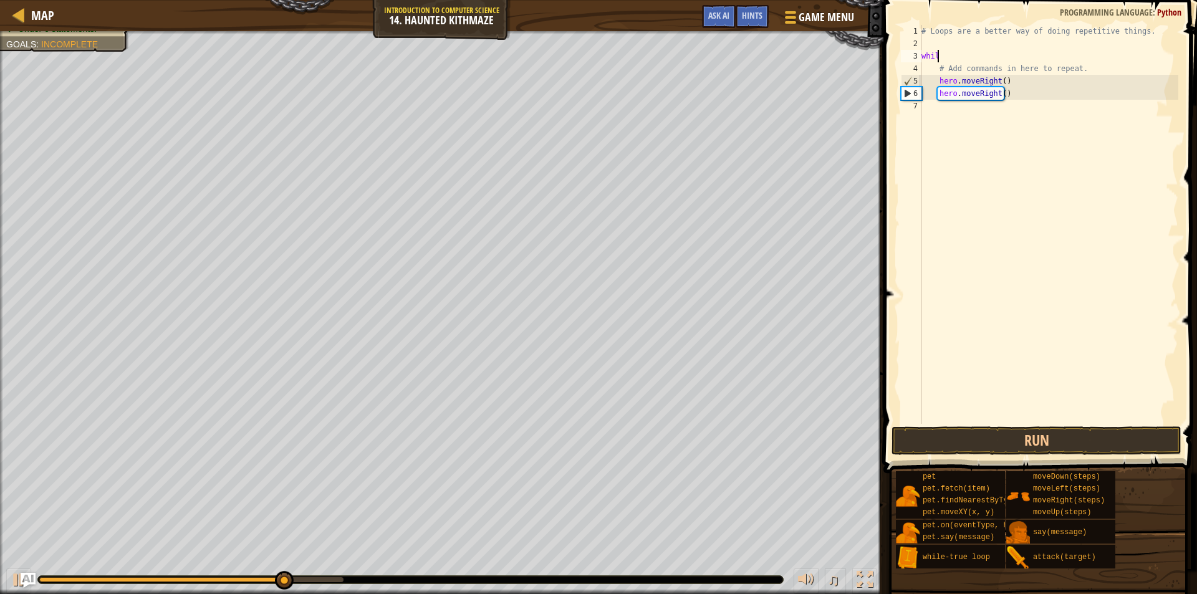
type textarea "whi"
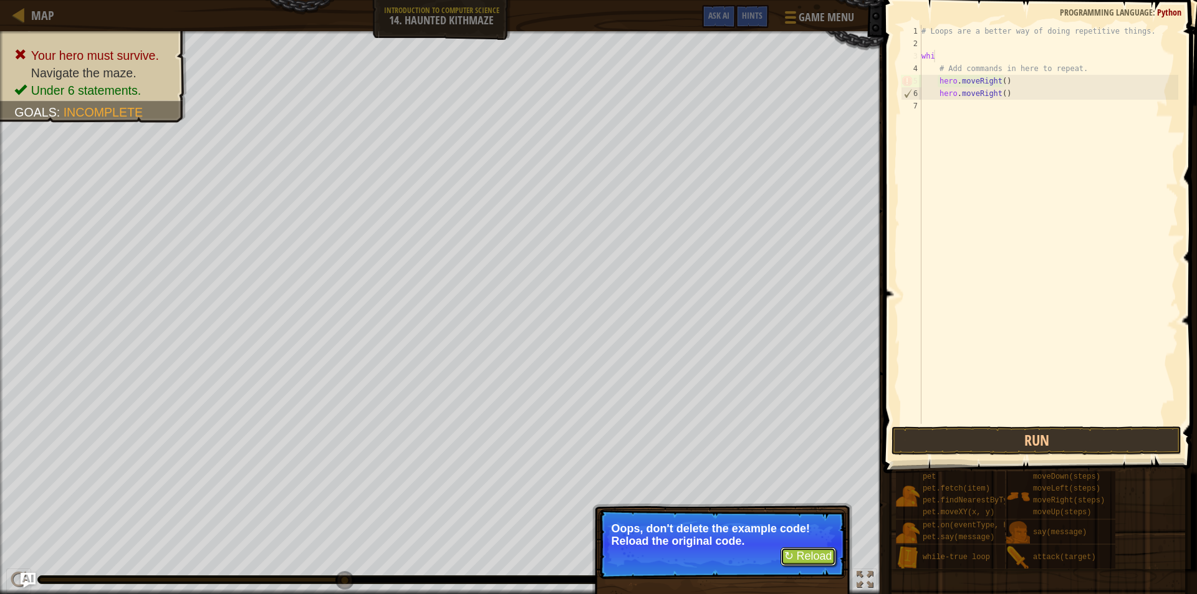
click at [806, 558] on button "↻ Reload" at bounding box center [808, 556] width 55 height 19
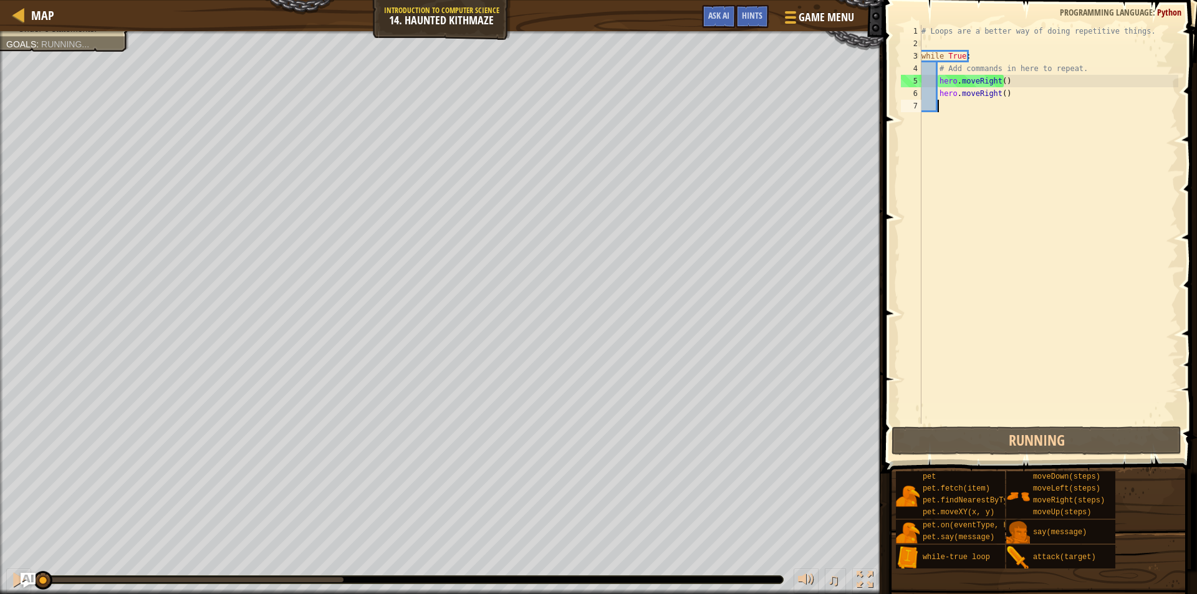
scroll to position [6, 0]
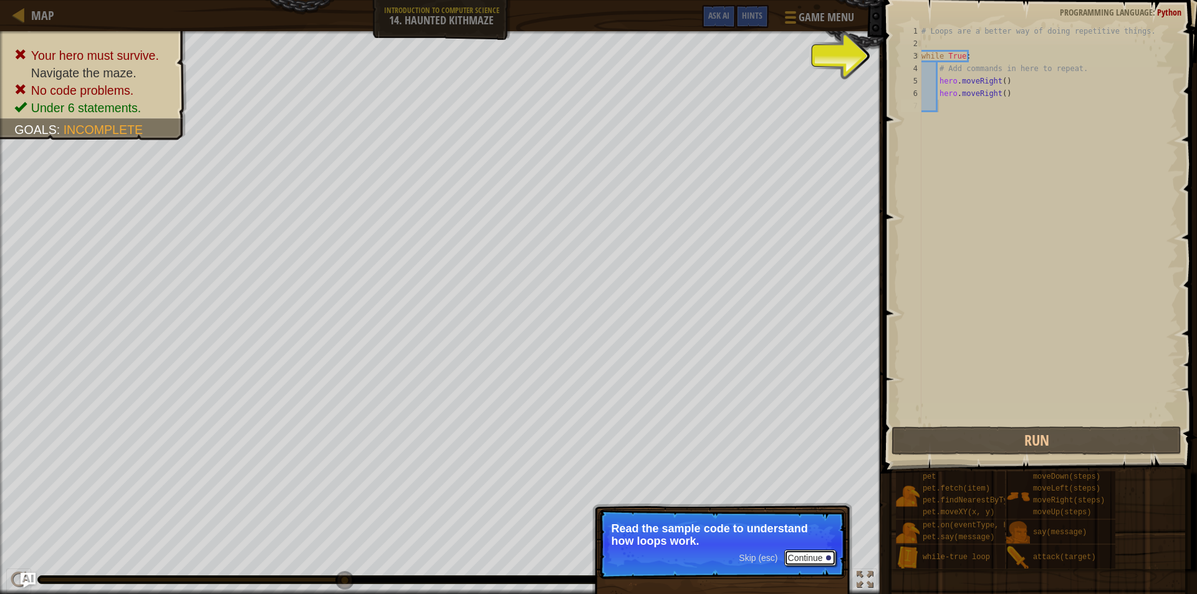
click at [819, 554] on button "Continue" at bounding box center [810, 558] width 52 height 16
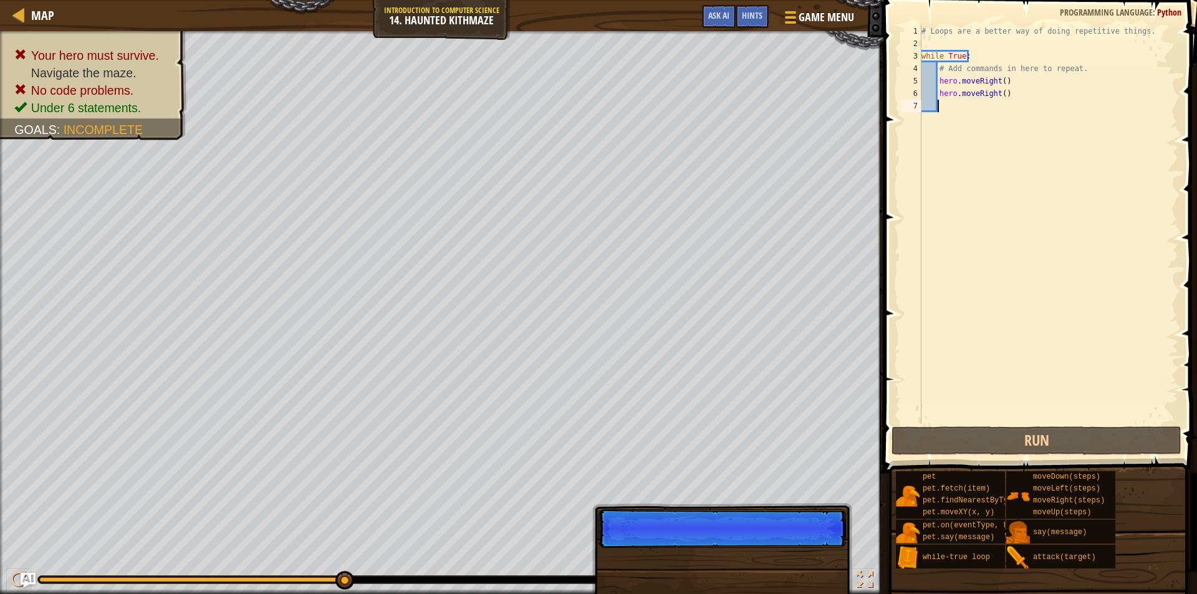
scroll to position [6, 1]
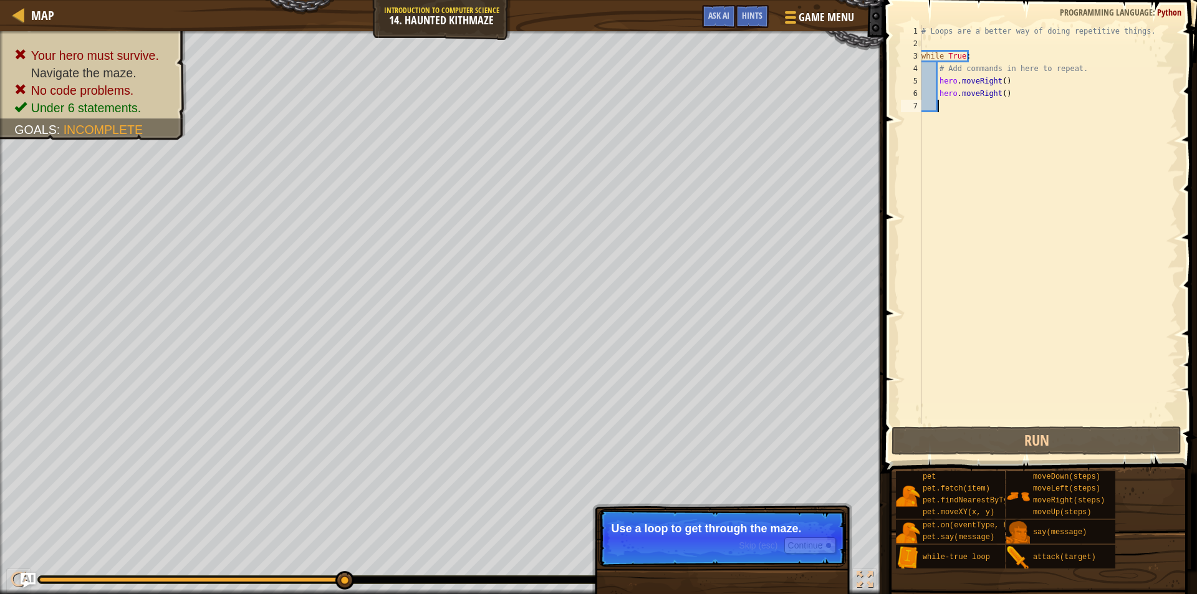
click at [730, 547] on p "Skip (esc) Continue Use a loop to get through the maze." at bounding box center [723, 537] width 248 height 57
click at [804, 545] on button "Continue" at bounding box center [810, 545] width 52 height 16
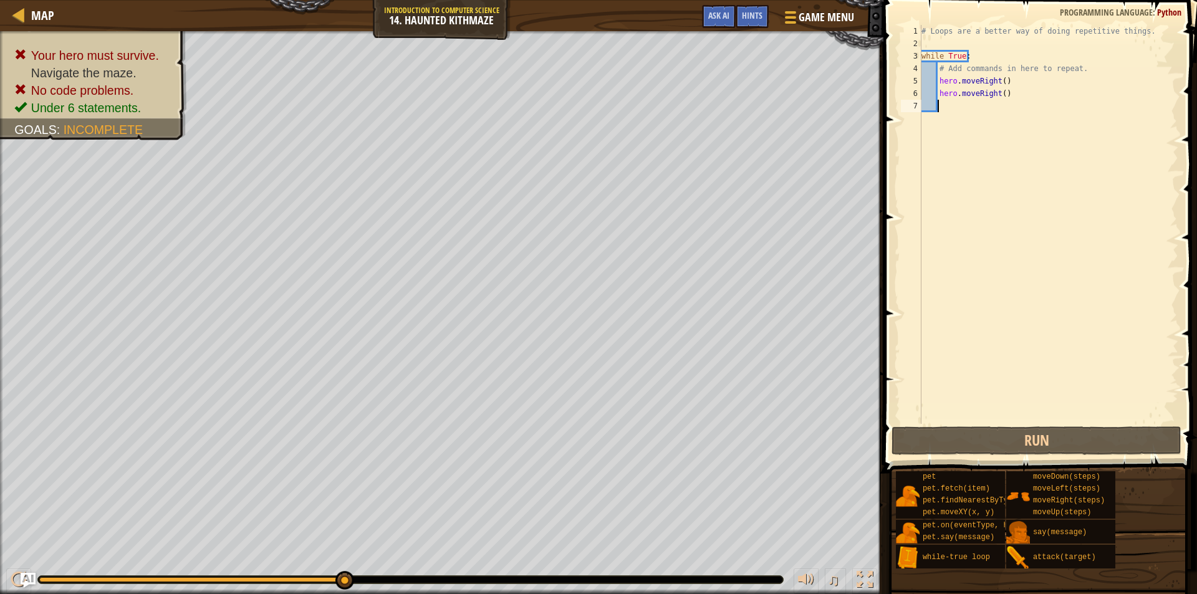
type textarea "h"
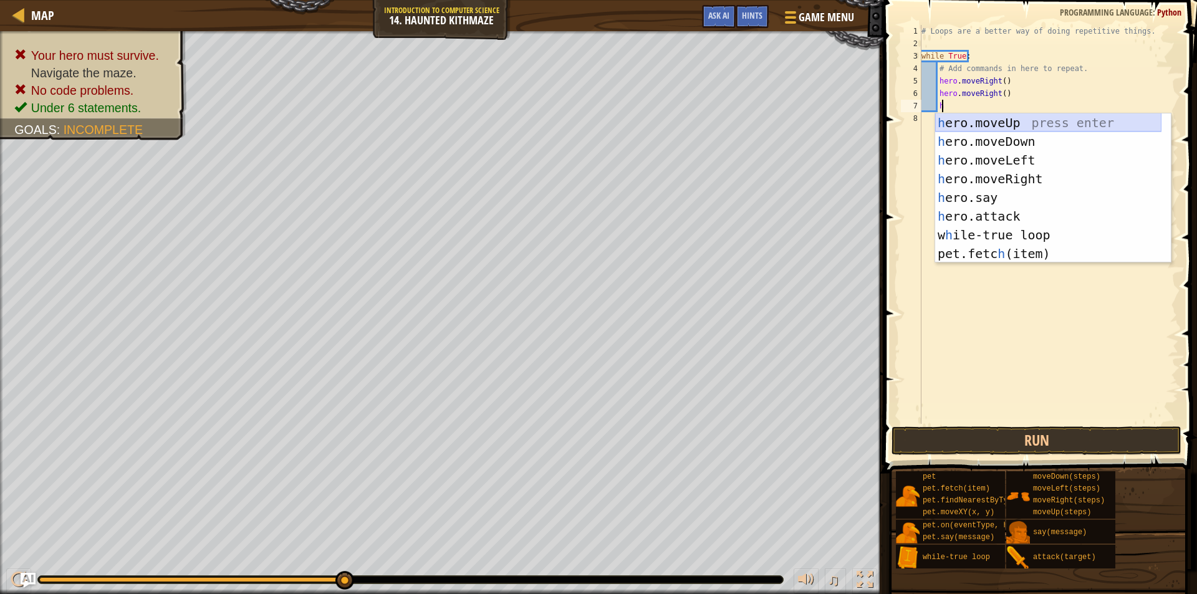
click at [1013, 127] on div "h ero.moveUp press enter h ero.moveDown press enter h ero.moveLeft press enter …" at bounding box center [1048, 206] width 226 height 187
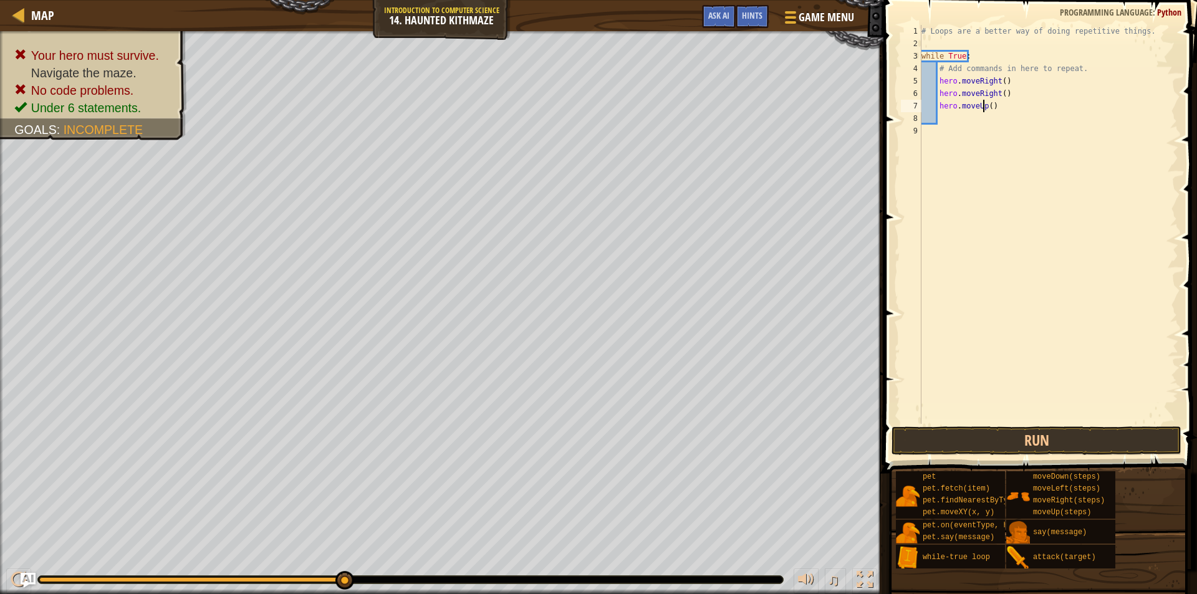
click at [983, 109] on div "# Loops are a better way of doing repetitive things. while True : # Add command…" at bounding box center [1048, 237] width 259 height 424
click at [987, 108] on div "# Loops are a better way of doing repetitive things. while True : # Add command…" at bounding box center [1048, 237] width 259 height 424
type textarea "hero.moveUp(2)"
click at [950, 118] on div "# Loops are a better way of doing repetitive things. while True : # Add command…" at bounding box center [1048, 237] width 259 height 424
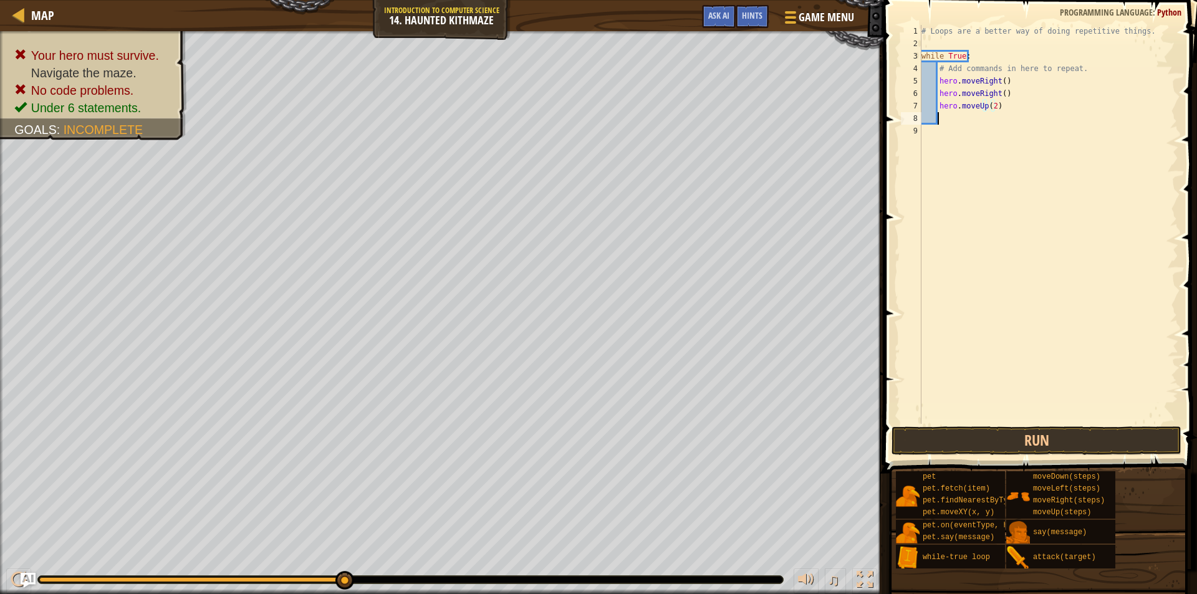
scroll to position [6, 1]
type textarea "h"
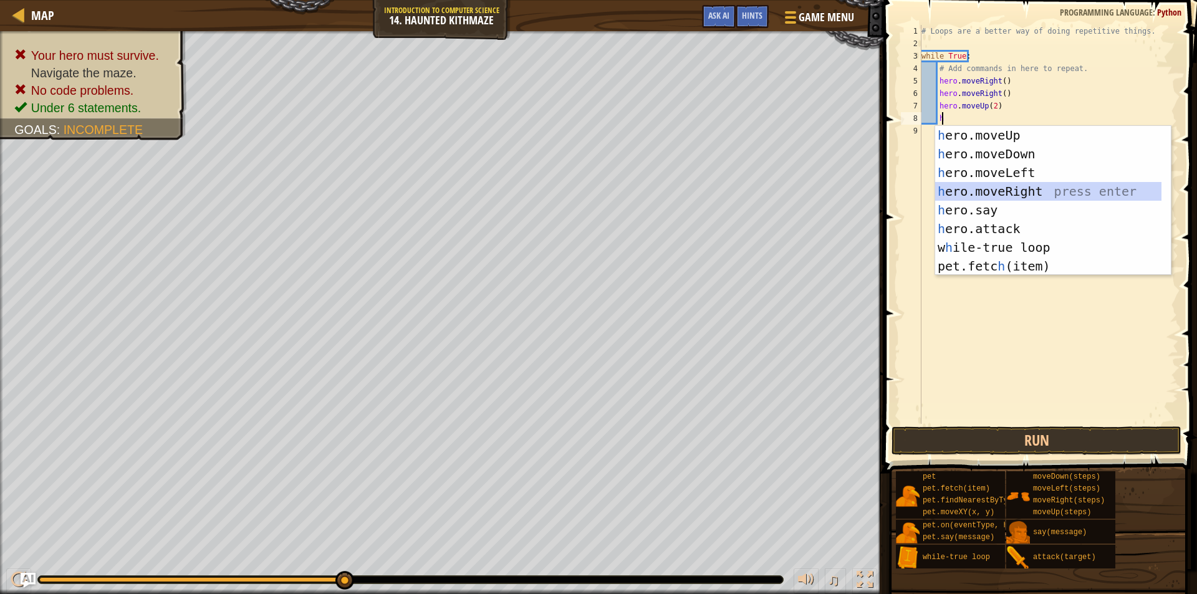
click at [1025, 187] on div "h ero.moveUp press enter h ero.moveDown press enter h ero.moveLeft press enter …" at bounding box center [1048, 219] width 226 height 187
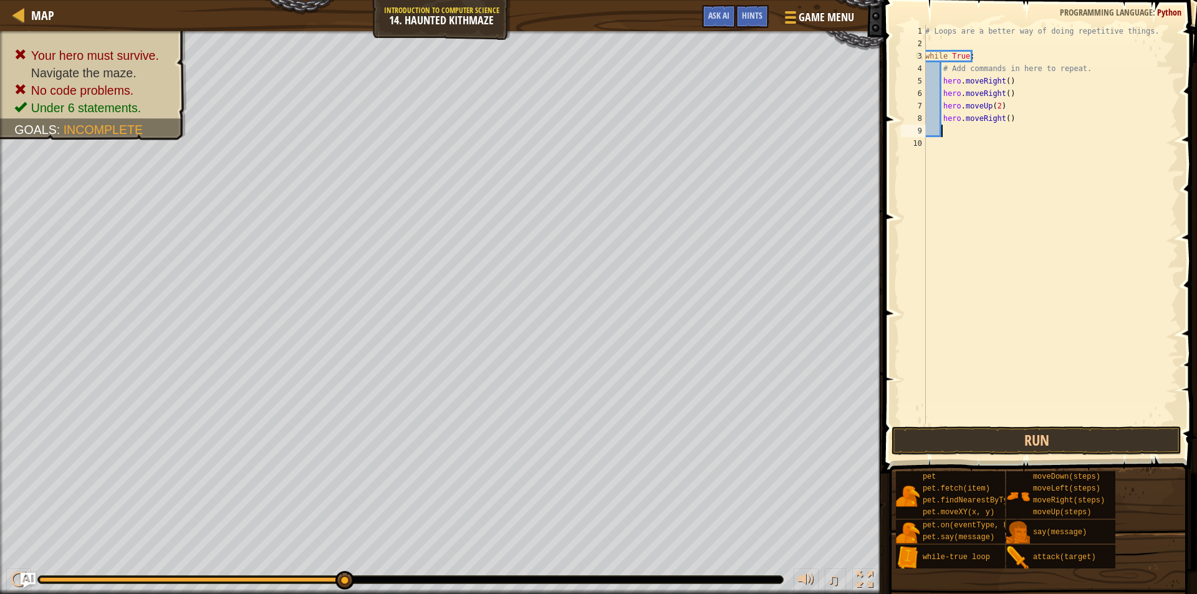
click at [1005, 125] on div "# Loops are a better way of doing repetitive things. while True : # Add command…" at bounding box center [1051, 237] width 256 height 424
click at [1002, 118] on div "# Loops are a better way of doing repetitive things. while True : # Add command…" at bounding box center [1051, 237] width 256 height 424
type textarea "hero.moveRight(2)"
click at [927, 120] on div "# Loops are a better way of doing repetitive things. while True : # Add command…" at bounding box center [1051, 237] width 256 height 424
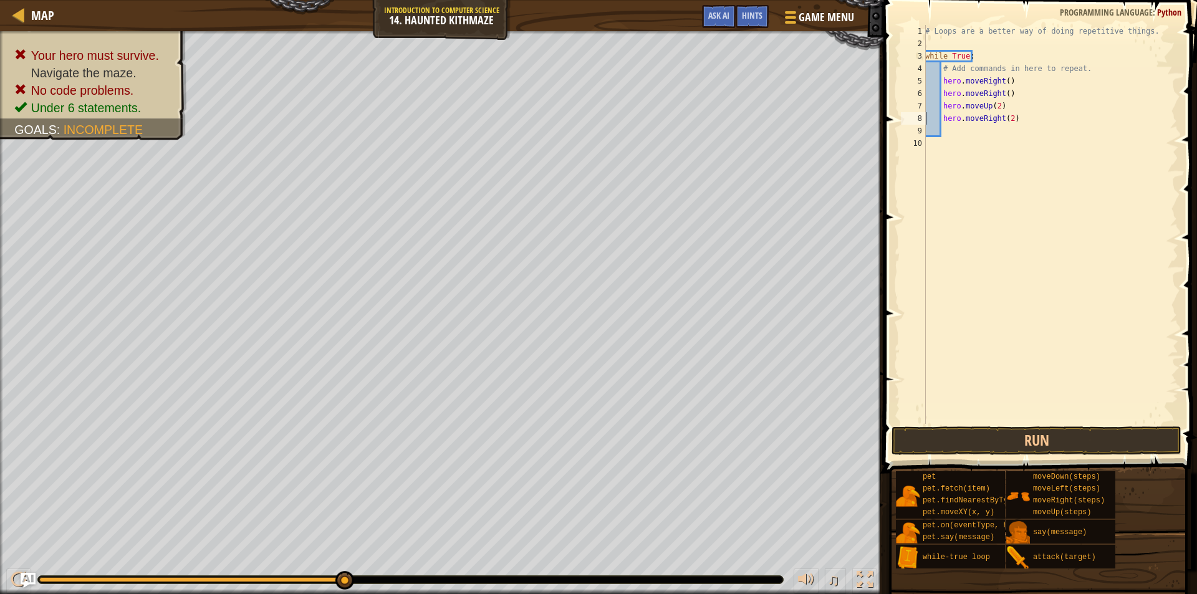
click at [952, 127] on div "# Loops are a better way of doing repetitive things. while True : # Add command…" at bounding box center [1051, 237] width 256 height 424
click at [1069, 435] on button "Run" at bounding box center [1037, 441] width 290 height 29
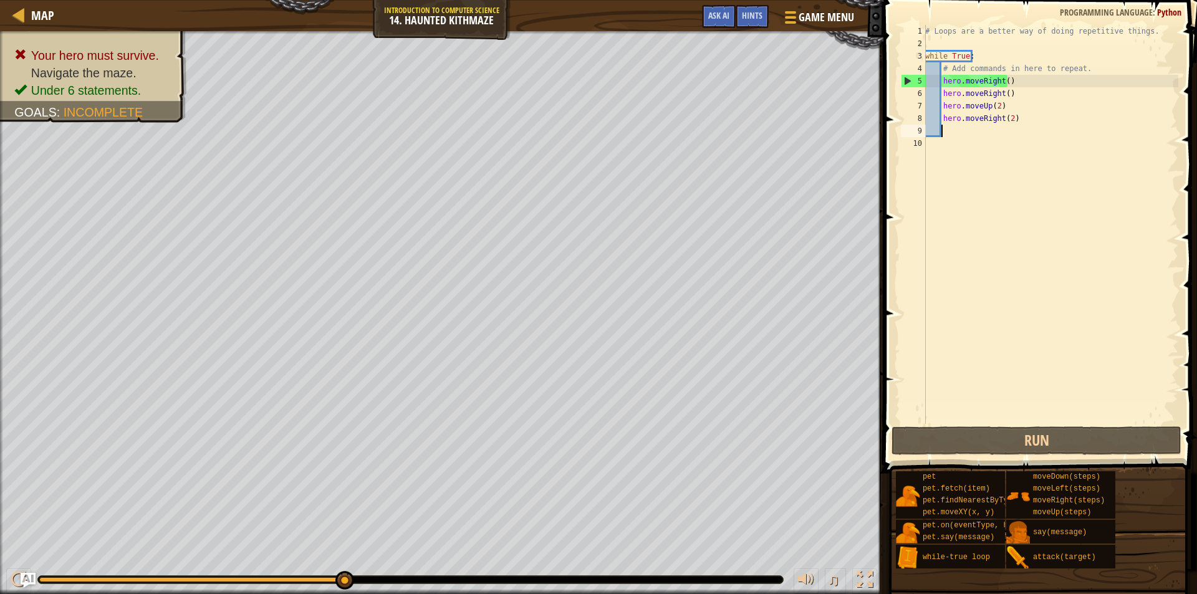
click at [1011, 87] on div "# Loops are a better way of doing repetitive things. while True : # Add command…" at bounding box center [1051, 237] width 256 height 424
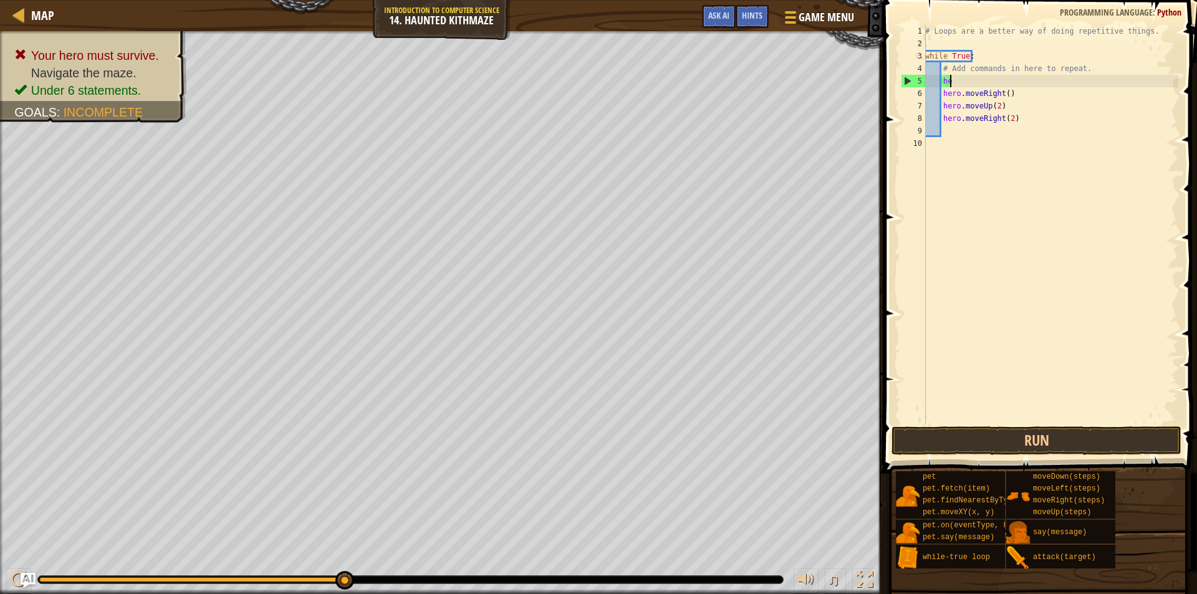
type textarea "h"
click at [996, 435] on button "Run" at bounding box center [1037, 441] width 290 height 29
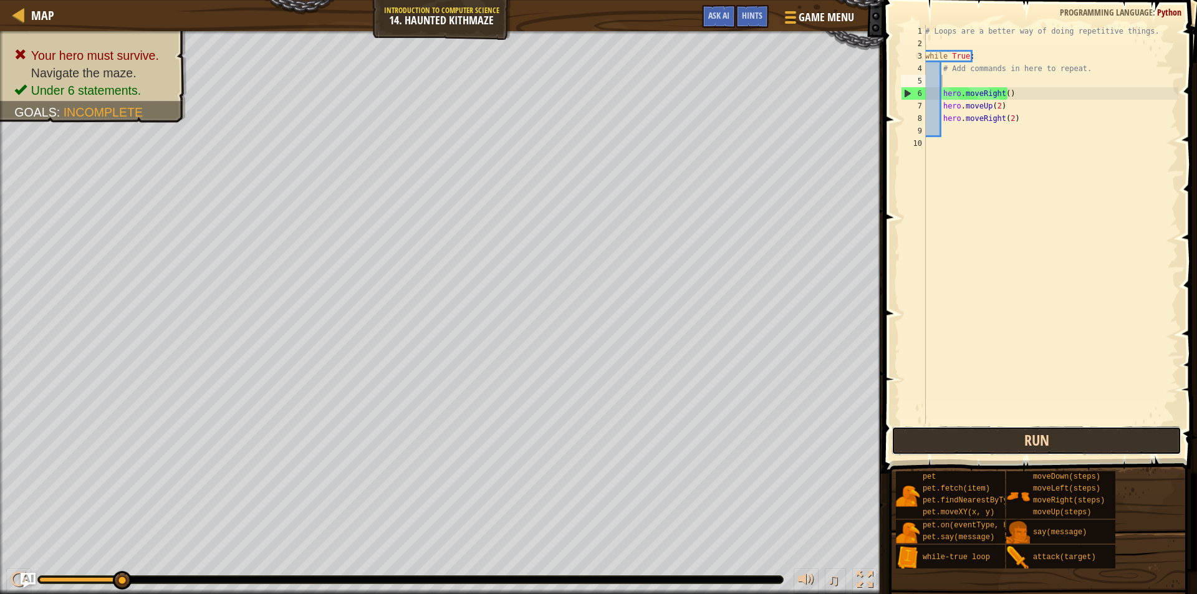
click at [1001, 433] on button "Run" at bounding box center [1037, 441] width 290 height 29
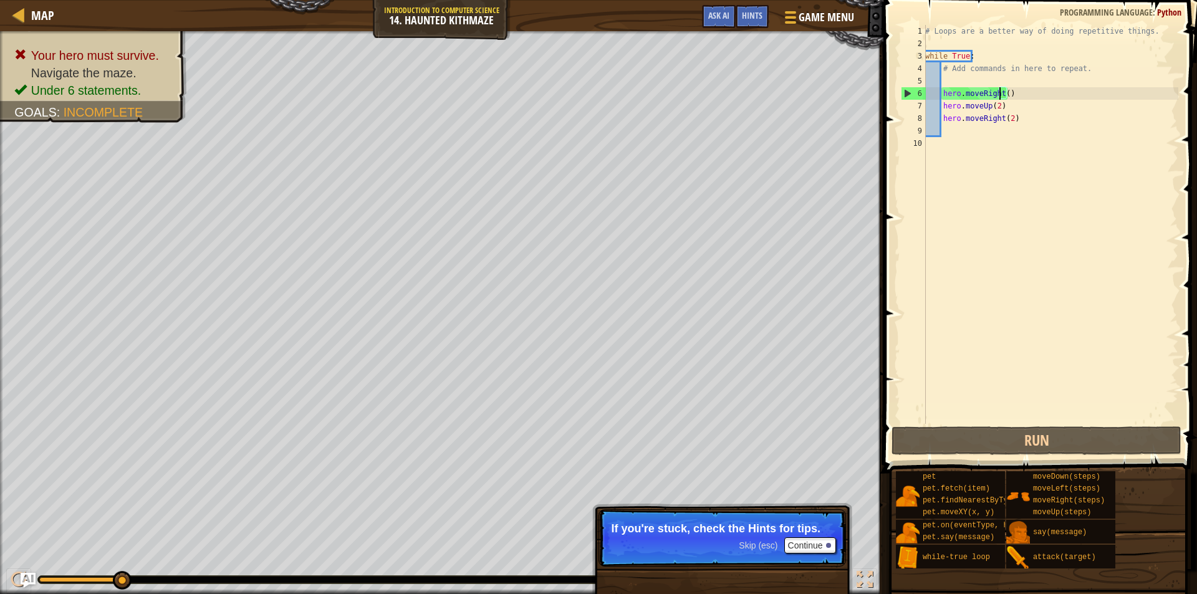
click at [1001, 97] on div "# Loops are a better way of doing repetitive things. while True : # Add command…" at bounding box center [1051, 237] width 256 height 424
click at [1004, 94] on div "# Loops are a better way of doing repetitive things. while True : # Add command…" at bounding box center [1051, 237] width 256 height 424
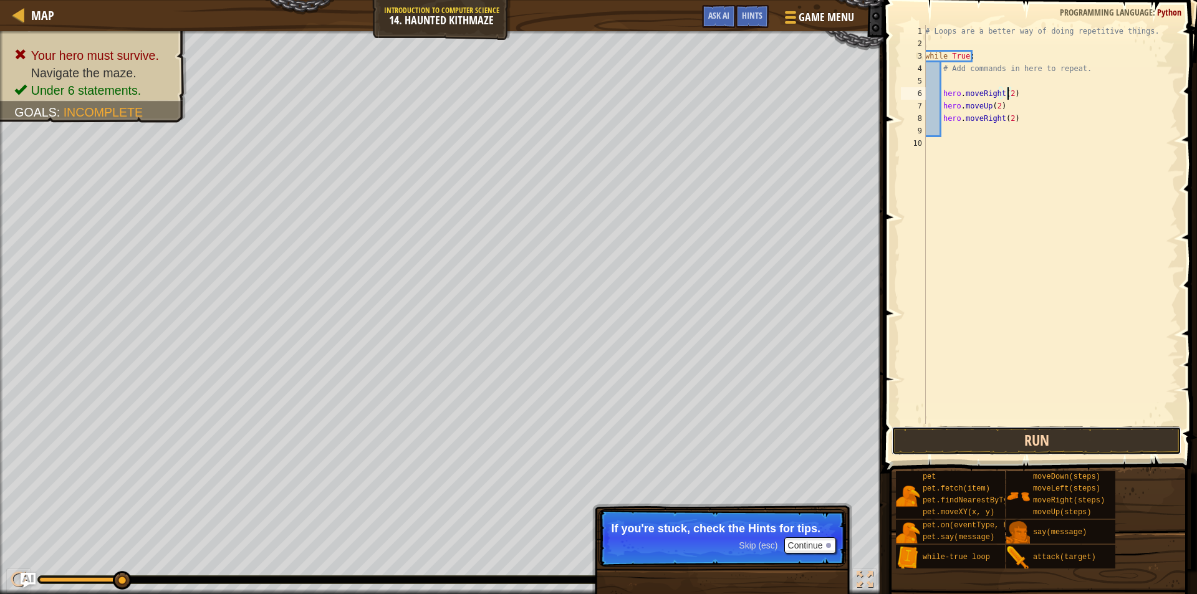
click at [1043, 433] on button "Run" at bounding box center [1037, 441] width 290 height 29
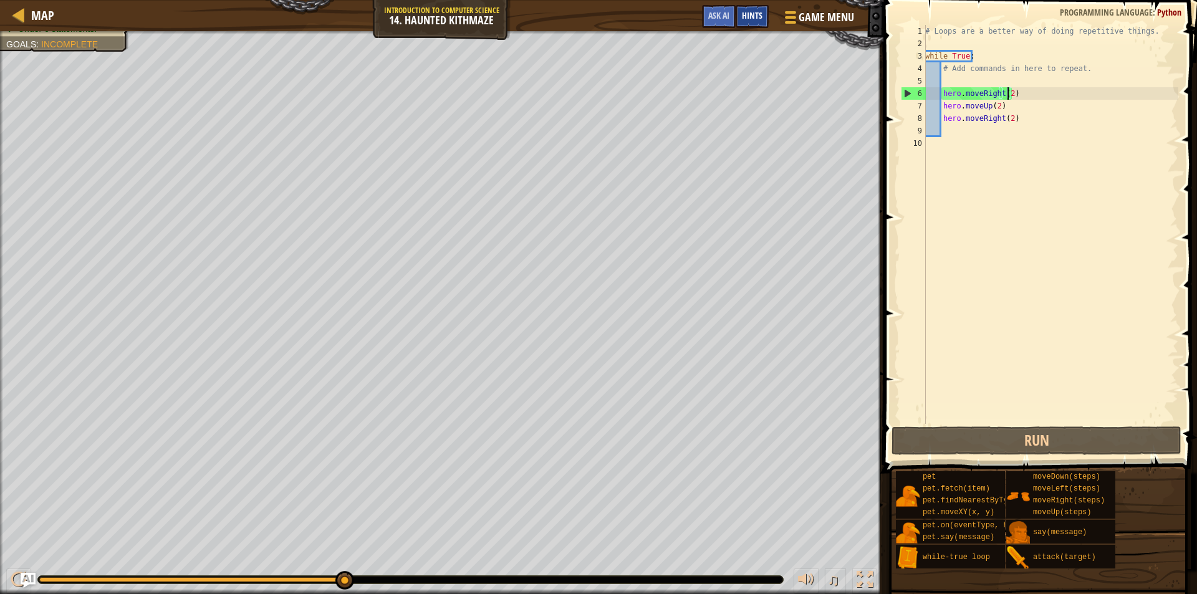
click at [749, 12] on span "Hints" at bounding box center [752, 15] width 21 height 12
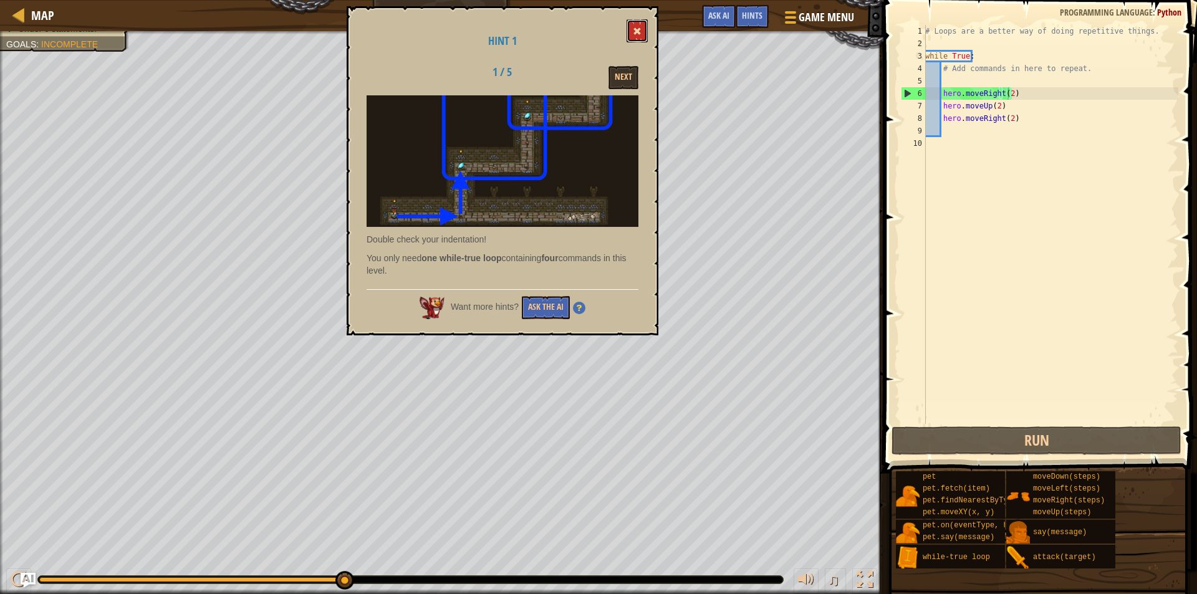
click at [642, 36] on button at bounding box center [637, 30] width 21 height 23
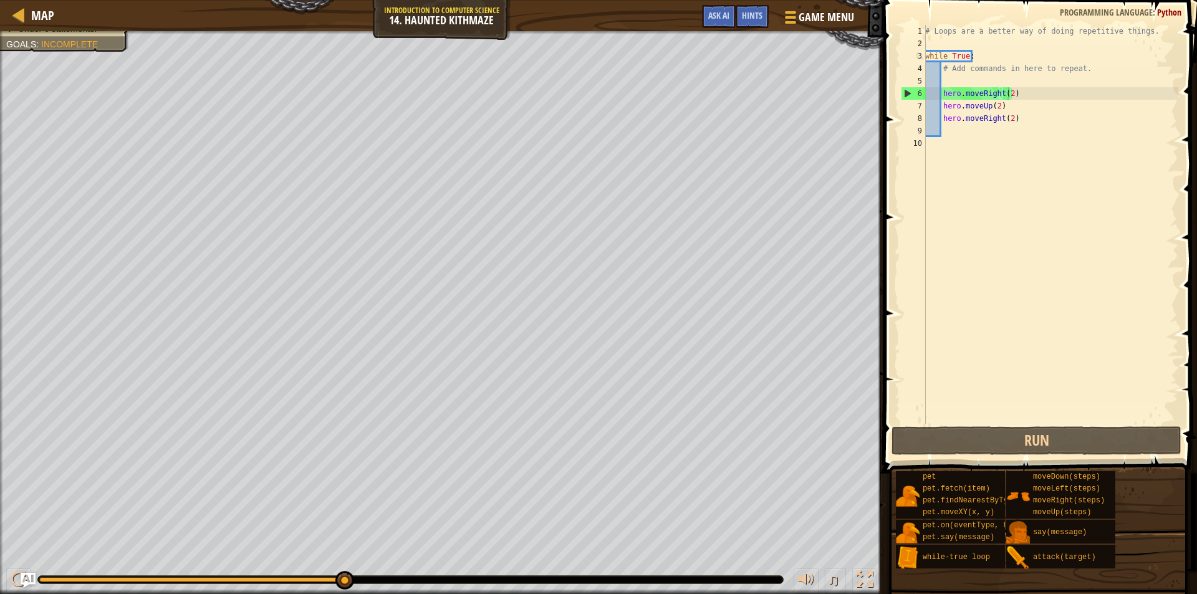
click at [1013, 121] on div "# Loops are a better way of doing repetitive things. while True : # Add command…" at bounding box center [1051, 237] width 256 height 424
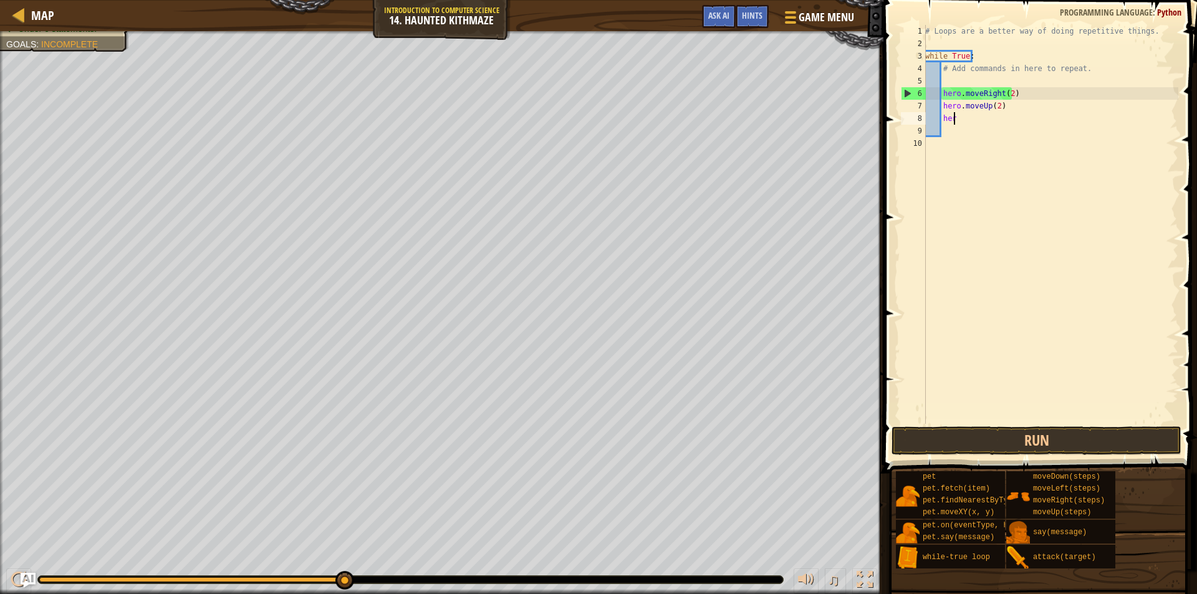
type textarea "h"
click at [1069, 436] on button "Run" at bounding box center [1037, 441] width 290 height 29
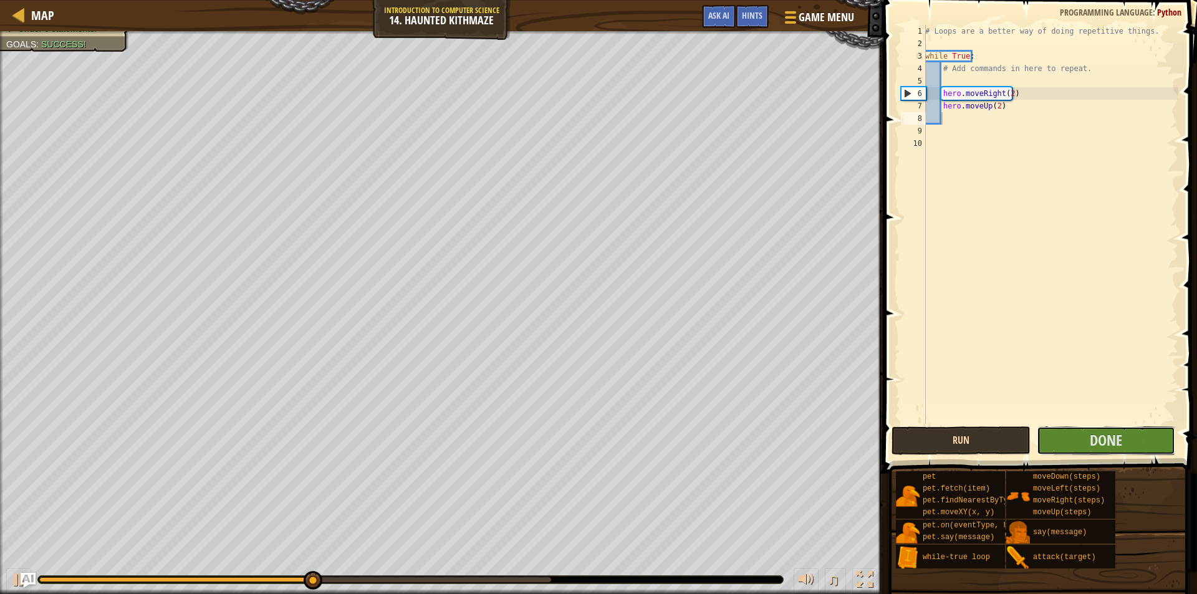
click at [1069, 436] on button "Done" at bounding box center [1106, 441] width 139 height 29
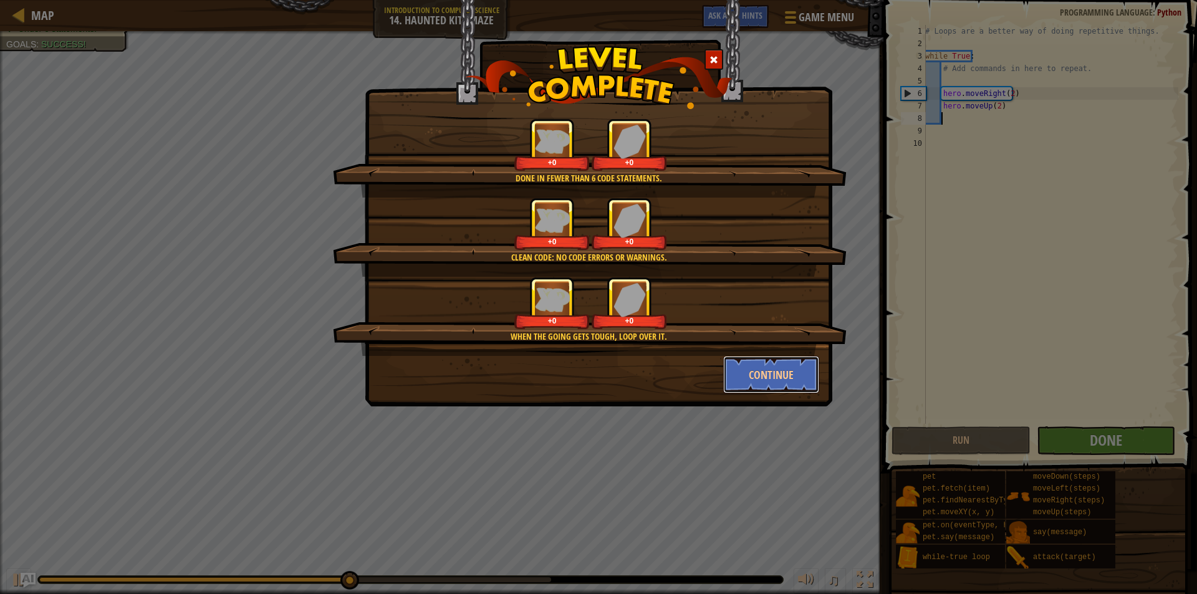
drag, startPoint x: 782, startPoint y: 359, endPoint x: 782, endPoint y: 366, distance: 6.9
click at [783, 363] on button "Continue" at bounding box center [771, 374] width 97 height 37
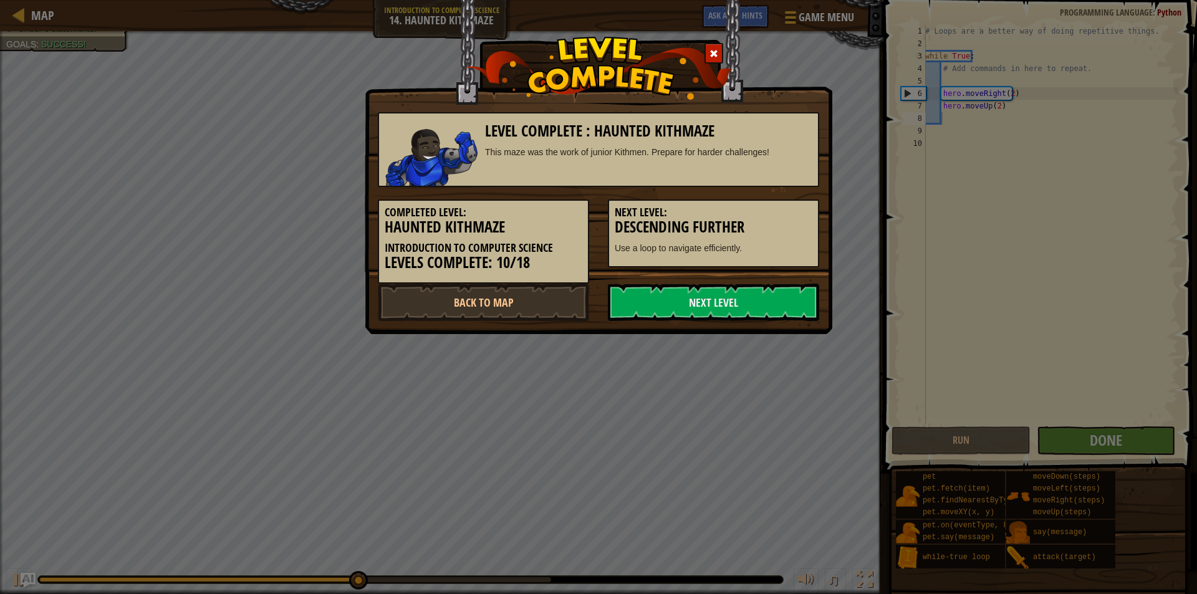
click at [782, 366] on div "Level Complete : Haunted Kithmaze This maze was the work of junior Kithmen. Pre…" at bounding box center [598, 297] width 1197 height 594
click at [772, 294] on link "Next Level" at bounding box center [713, 302] width 211 height 37
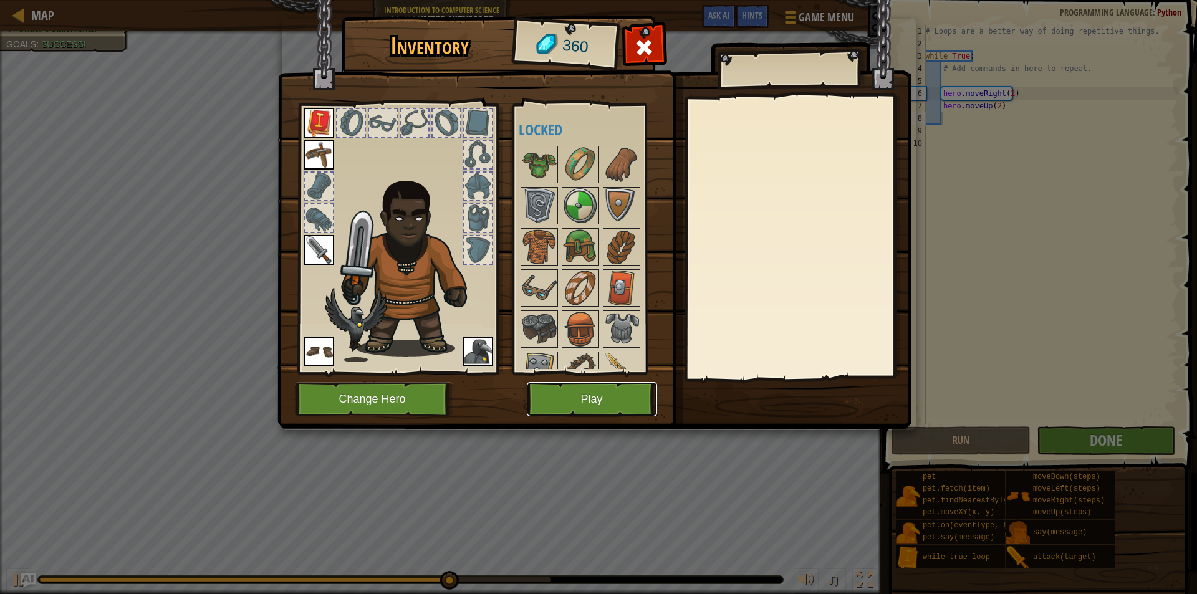
click at [589, 402] on button "Play" at bounding box center [592, 399] width 130 height 34
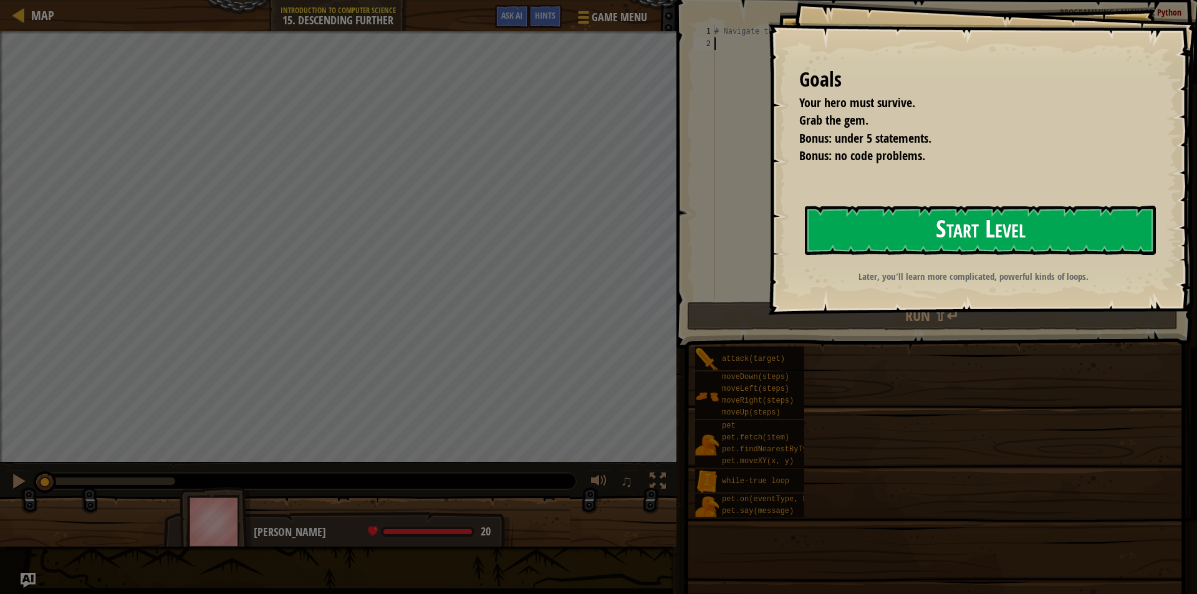
click at [1053, 240] on button "Start Level" at bounding box center [980, 230] width 351 height 49
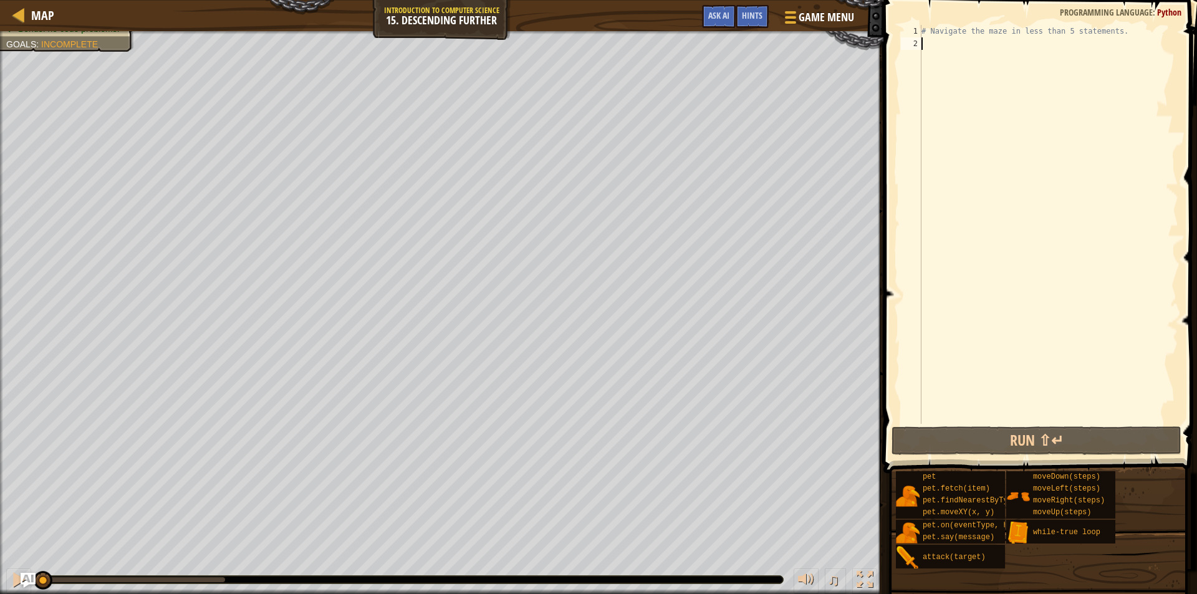
type textarea "h"
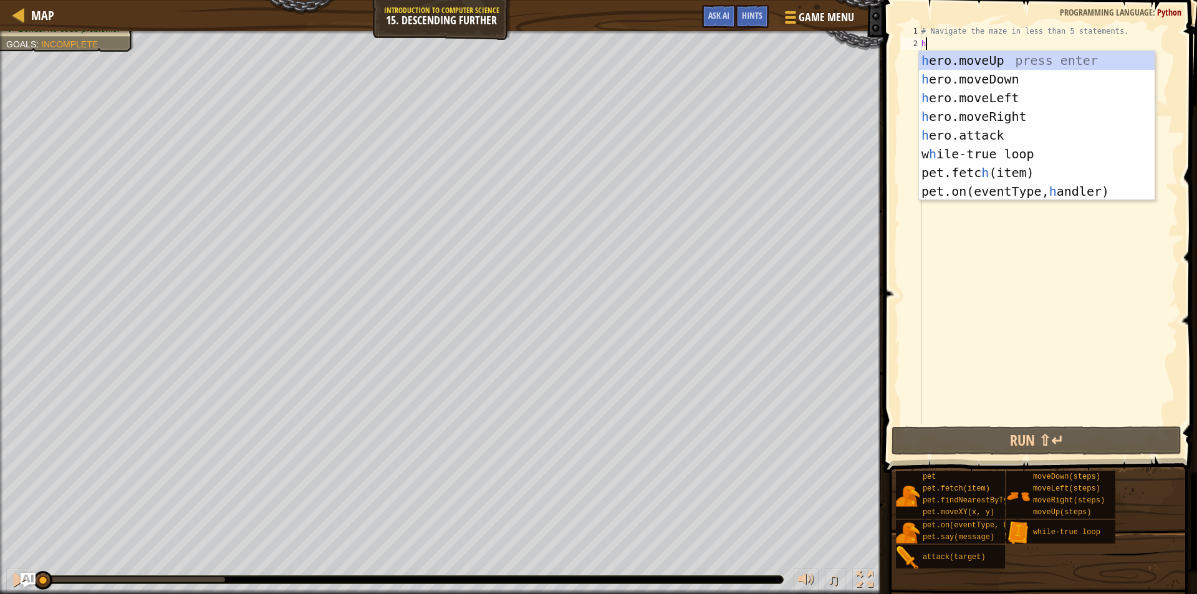
scroll to position [6, 0]
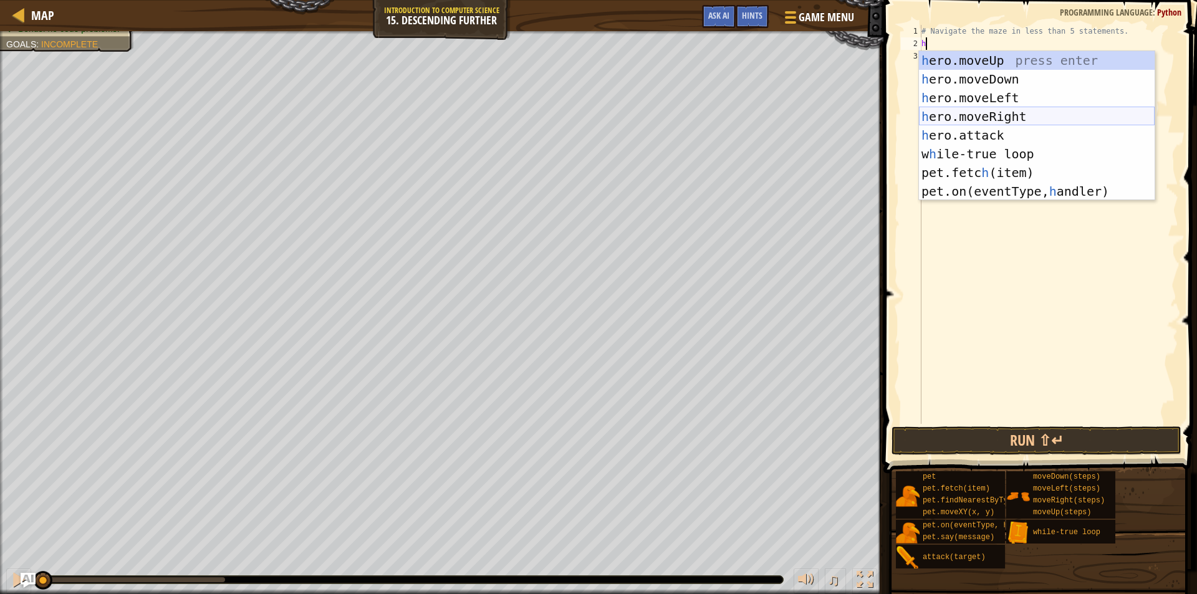
click at [1030, 112] on div "h ero.moveUp press enter h ero.moveDown press enter h ero.moveLeft press enter …" at bounding box center [1037, 144] width 236 height 187
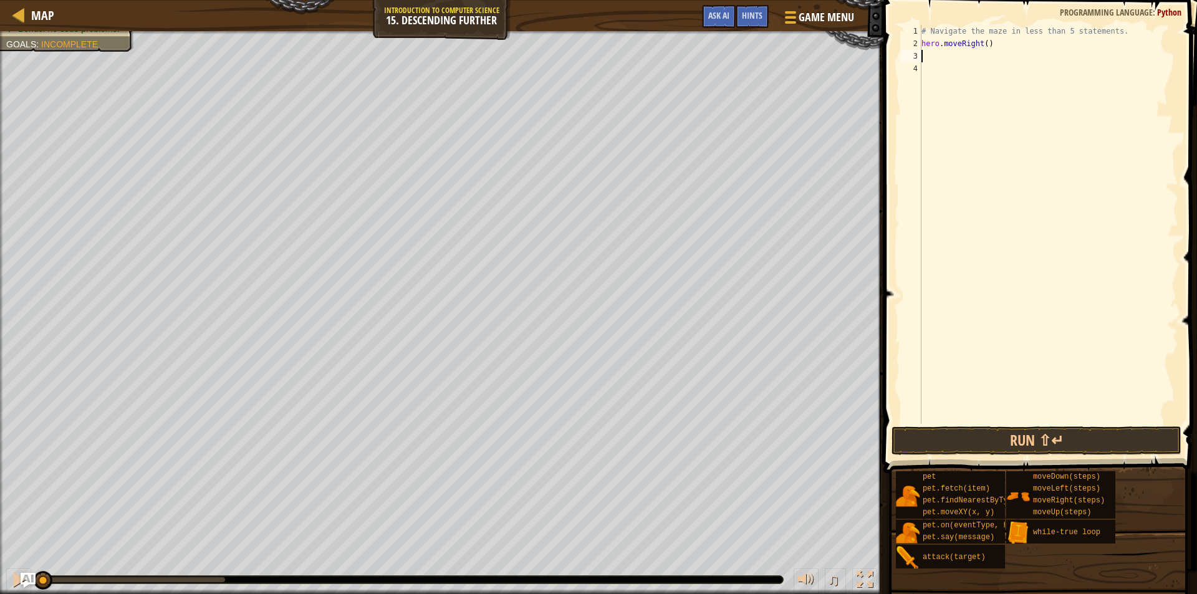
click at [983, 47] on div "# Navigate the maze in less than 5 statements. hero . moveRight ( )" at bounding box center [1048, 237] width 259 height 424
type textarea "hero.moveRight(2)"
click at [932, 61] on div "# Navigate the maze in less than 5 statements. hero . moveRight ( 2 )" at bounding box center [1048, 237] width 259 height 424
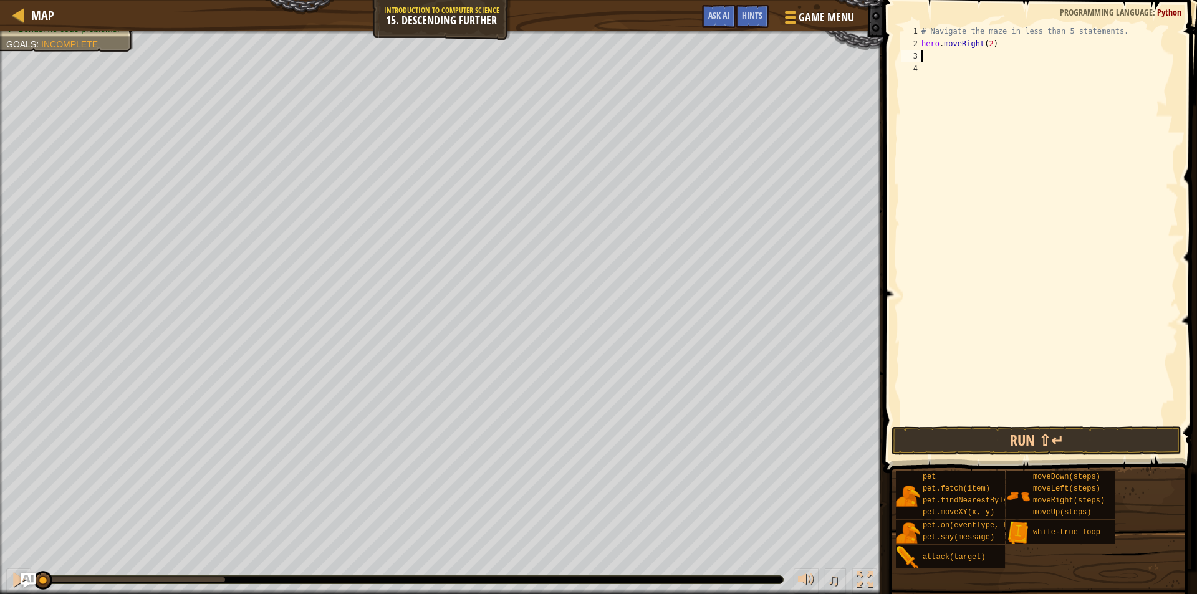
type textarea "h"
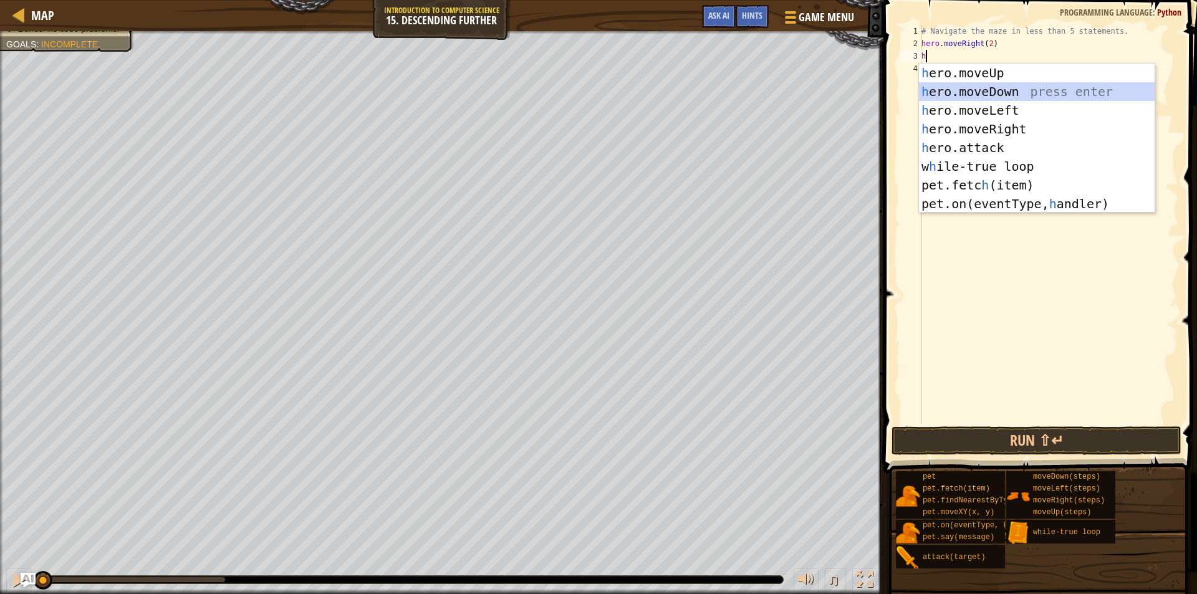
click at [997, 95] on div "h ero.moveUp press enter h ero.moveDown press enter h ero.moveLeft press enter …" at bounding box center [1037, 157] width 236 height 187
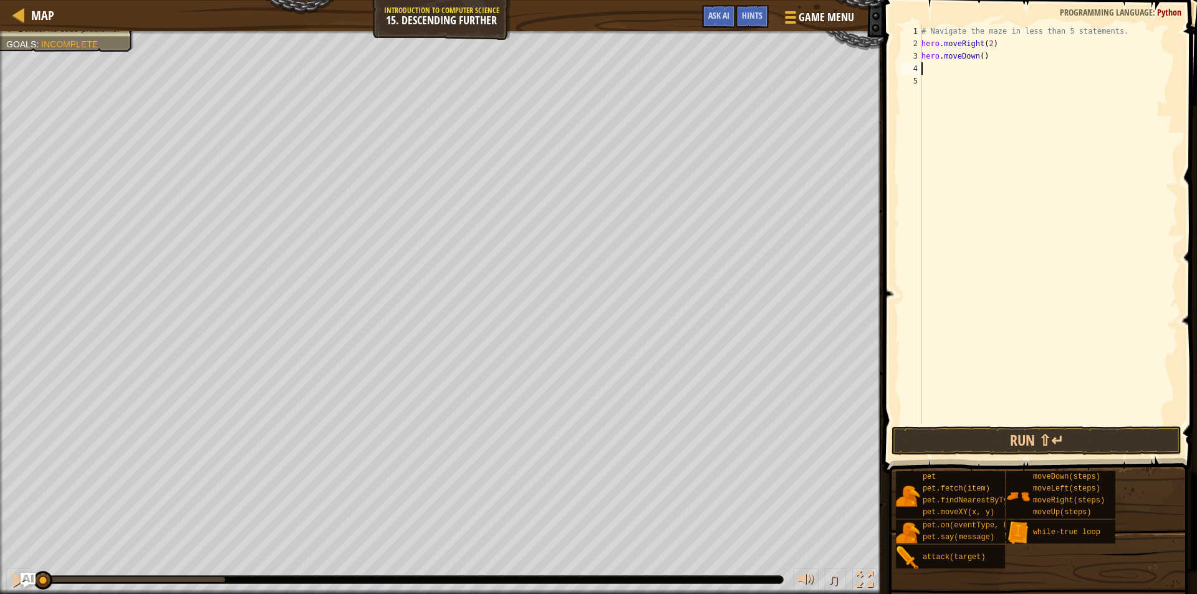
type textarea "h"
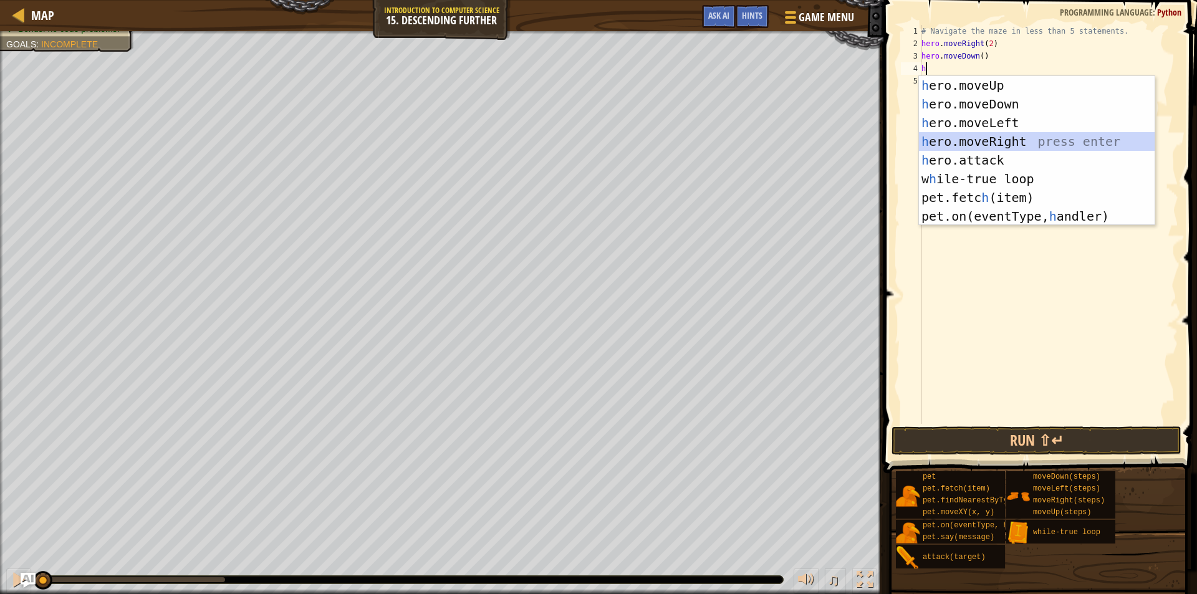
click at [1003, 136] on div "h ero.moveUp press enter h ero.moveDown press enter h ero.moveLeft press enter …" at bounding box center [1037, 169] width 236 height 187
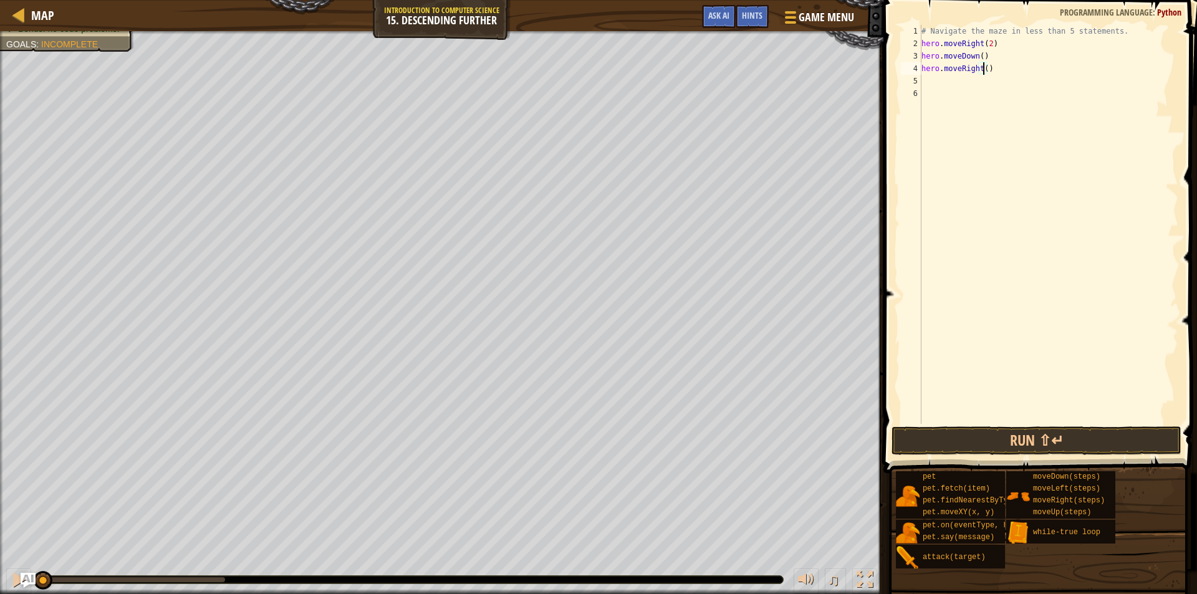
click at [981, 69] on div "# Navigate the maze in less than 5 statements. hero . moveRight ( 2 ) hero . mo…" at bounding box center [1048, 237] width 259 height 424
type textarea "hero.moveRight(2)"
click at [939, 84] on div "# Navigate the maze in less than 5 statements. hero . moveRight ( 2 ) hero . mo…" at bounding box center [1048, 237] width 259 height 424
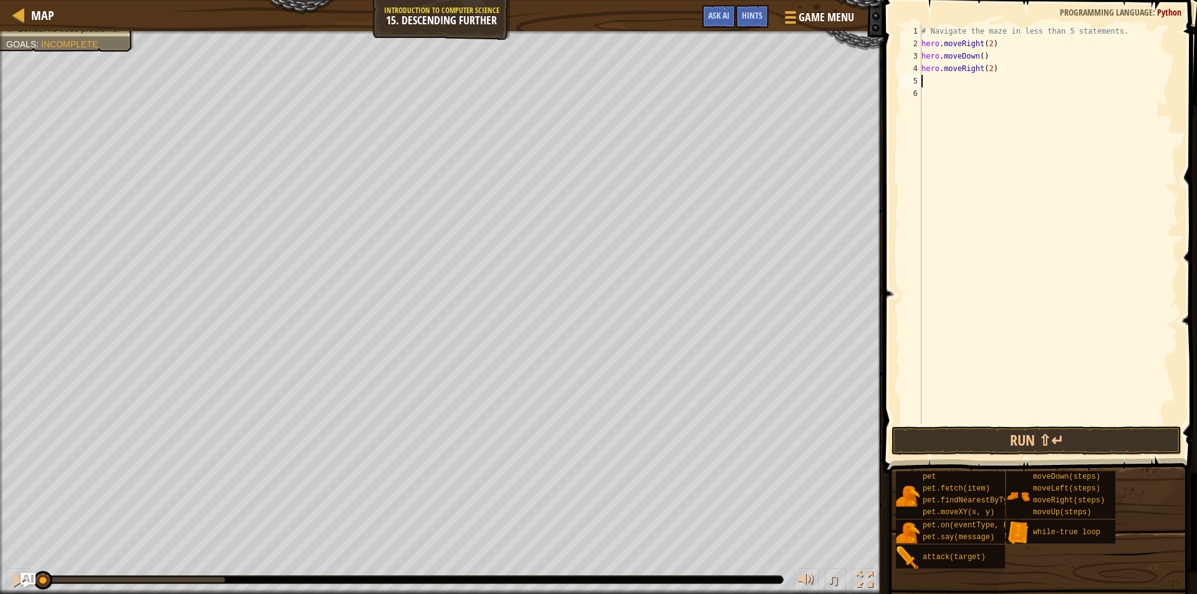
type textarea "h"
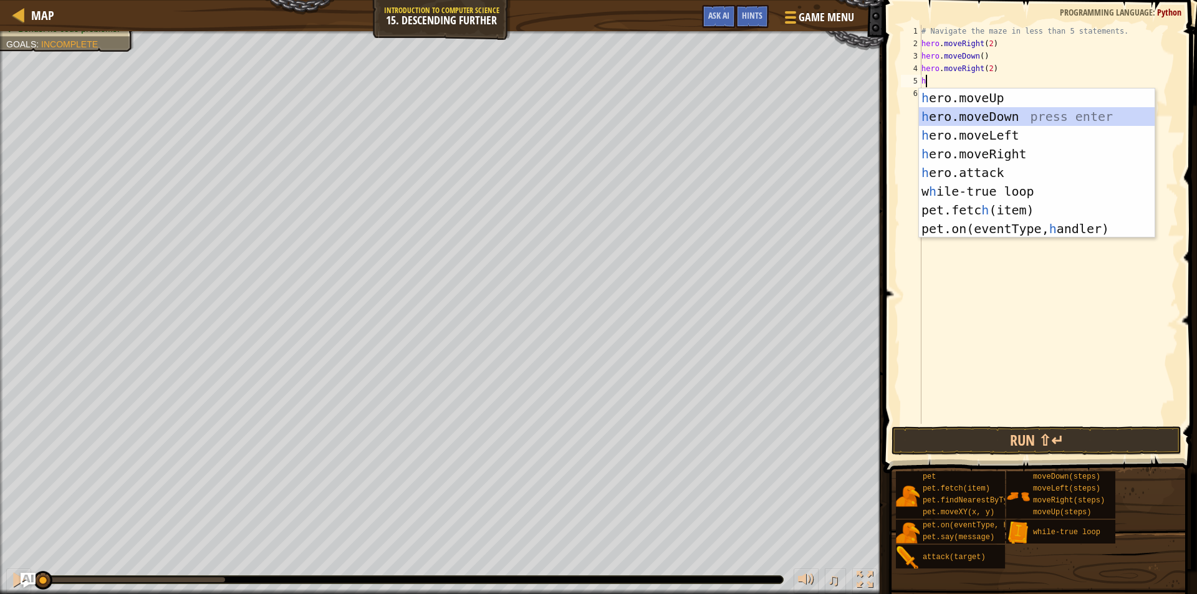
click at [1010, 117] on div "h ero.moveUp press enter h ero.moveDown press enter h ero.moveLeft press enter …" at bounding box center [1037, 182] width 236 height 187
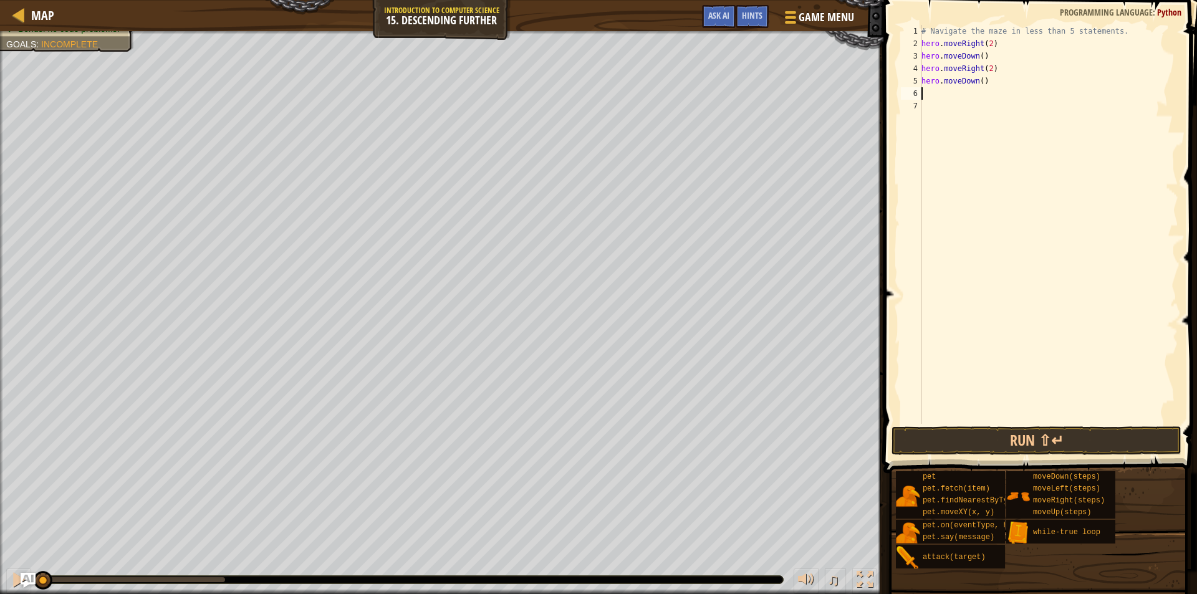
type textarea "h"
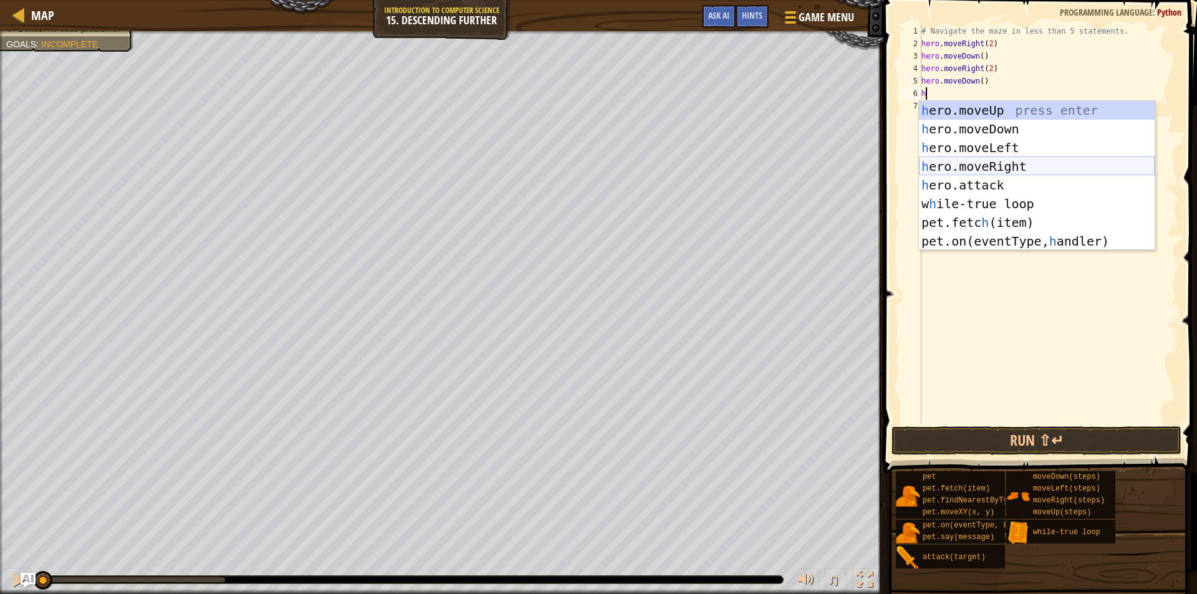
click at [994, 166] on div "h ero.moveUp press enter h ero.moveDown press enter h ero.moveLeft press enter …" at bounding box center [1037, 194] width 236 height 187
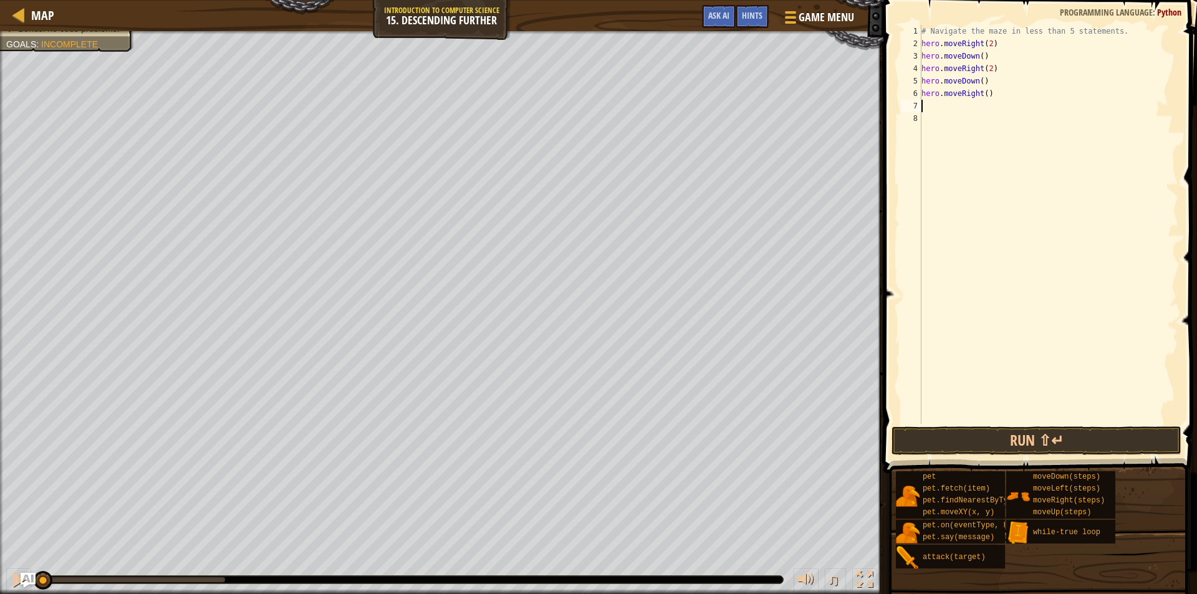
click at [979, 94] on div "# Navigate the maze in less than 5 statements. hero . moveRight ( 2 ) hero . mo…" at bounding box center [1048, 237] width 259 height 424
click at [983, 94] on div "# Navigate the maze in less than 5 statements. hero . moveRight ( 2 ) hero . mo…" at bounding box center [1048, 237] width 259 height 424
type textarea "hero.moveRight(2)"
click at [1068, 435] on button "Run ⇧↵" at bounding box center [1037, 441] width 290 height 29
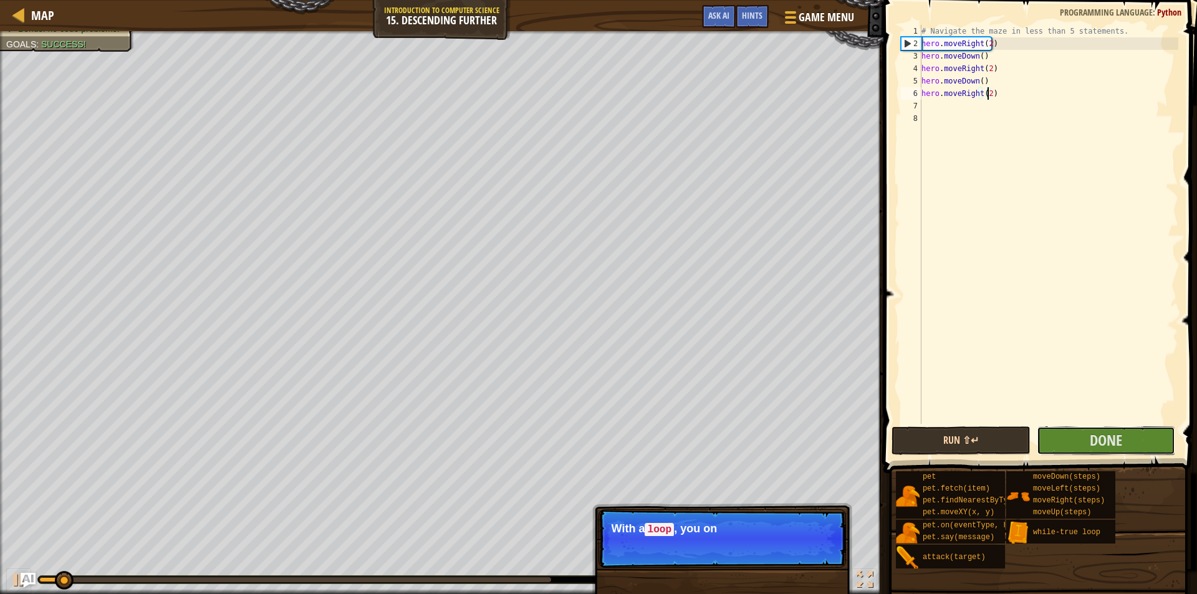
click at [1068, 435] on button "Done" at bounding box center [1106, 441] width 139 height 29
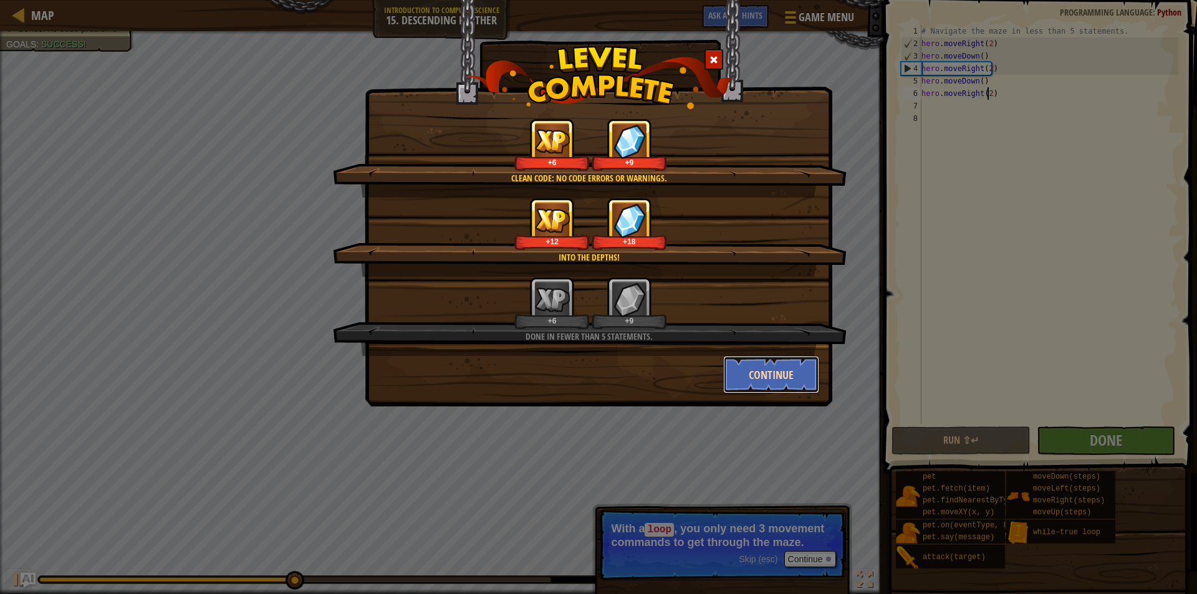
click at [735, 371] on button "Continue" at bounding box center [771, 374] width 97 height 37
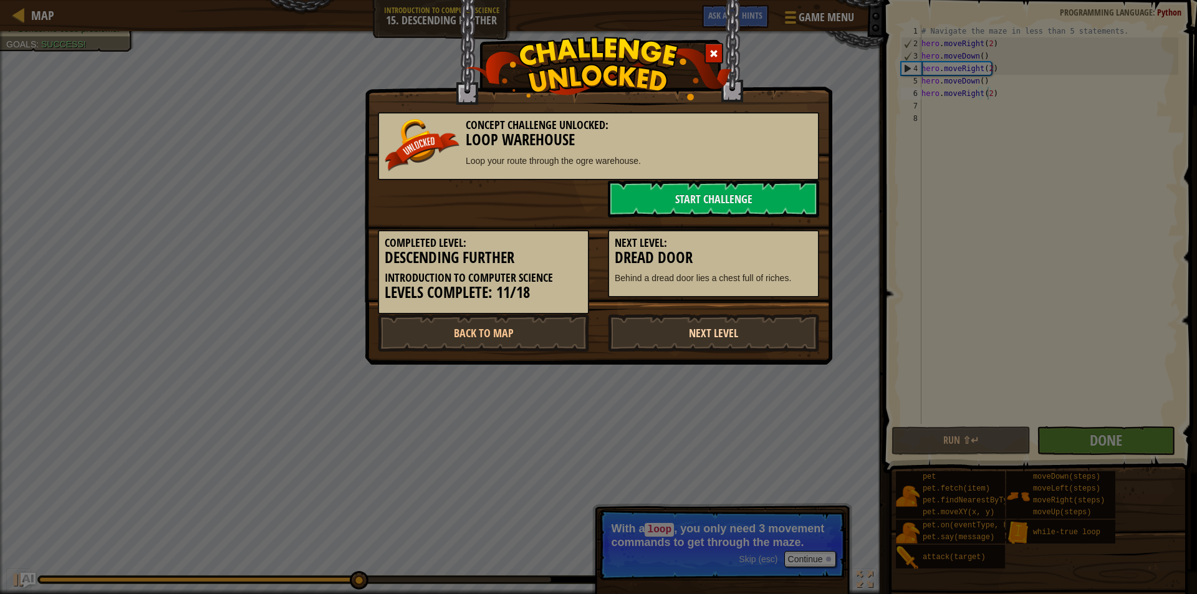
click at [726, 336] on link "Next Level" at bounding box center [713, 332] width 211 height 37
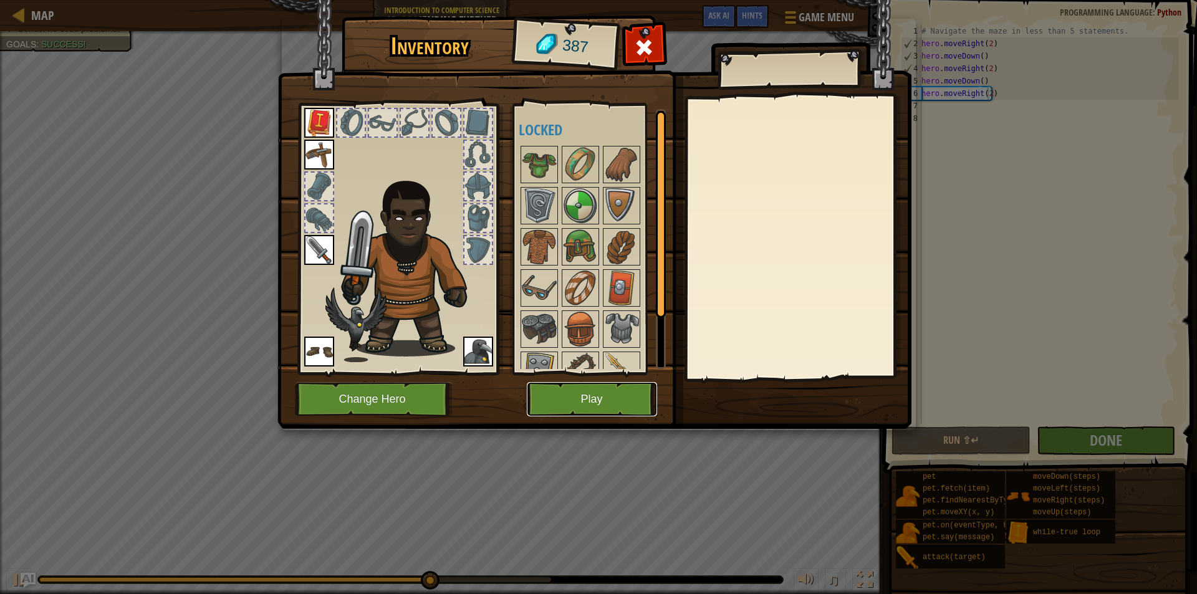
click at [617, 392] on button "Play" at bounding box center [592, 399] width 130 height 34
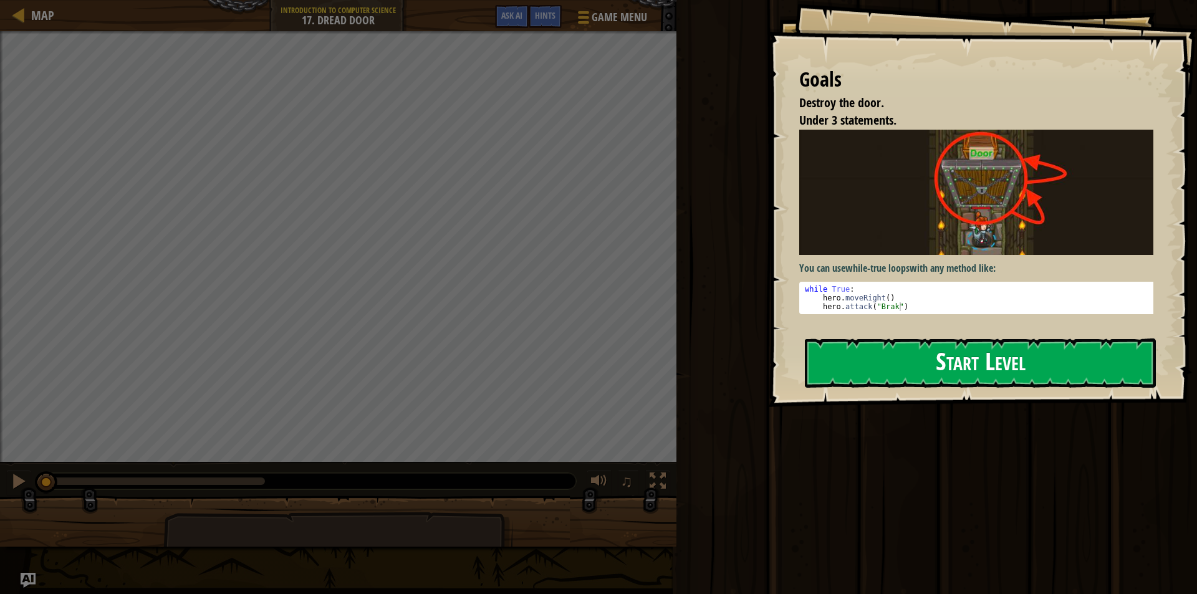
click at [882, 374] on button "Start Level" at bounding box center [980, 363] width 351 height 49
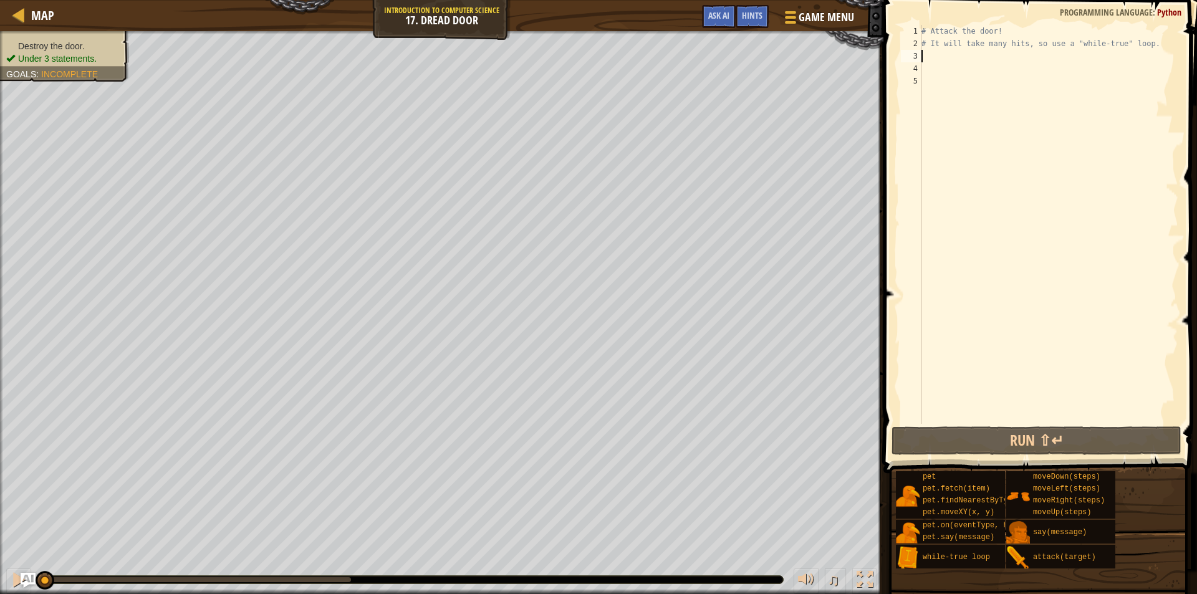
click at [934, 56] on div "# Attack the door! # It will take many hits, so use a "while-true" loop." at bounding box center [1048, 237] width 259 height 424
type textarea "w"
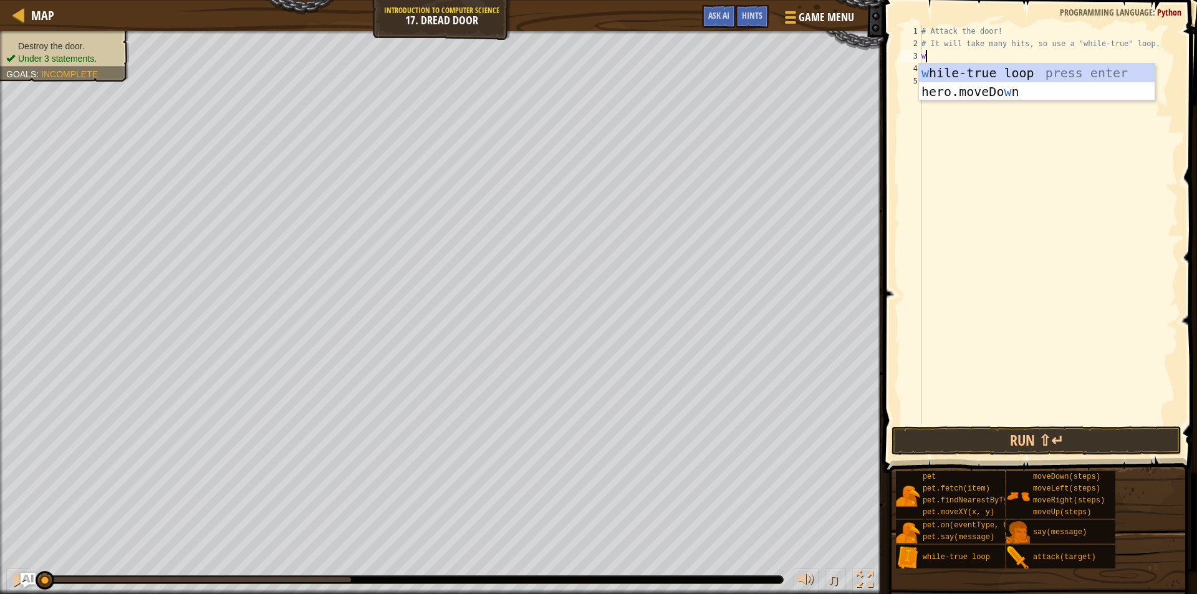
scroll to position [6, 0]
click at [972, 72] on div "w [PERSON_NAME]-true loop press enter hero.moveDo w n press enter" at bounding box center [1037, 101] width 236 height 75
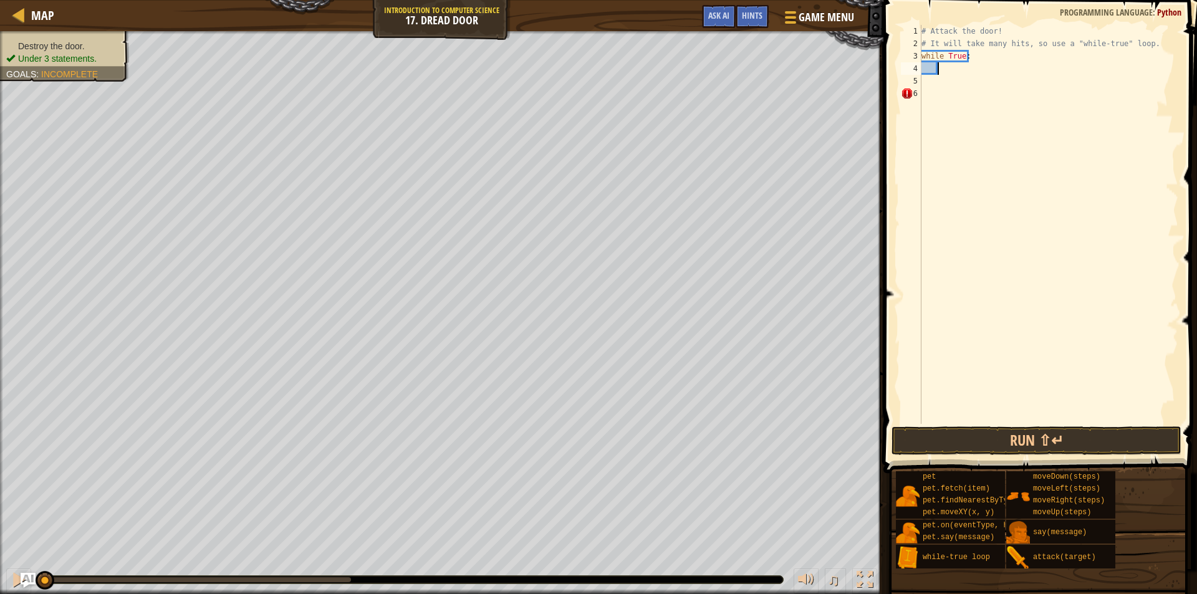
scroll to position [6, 1]
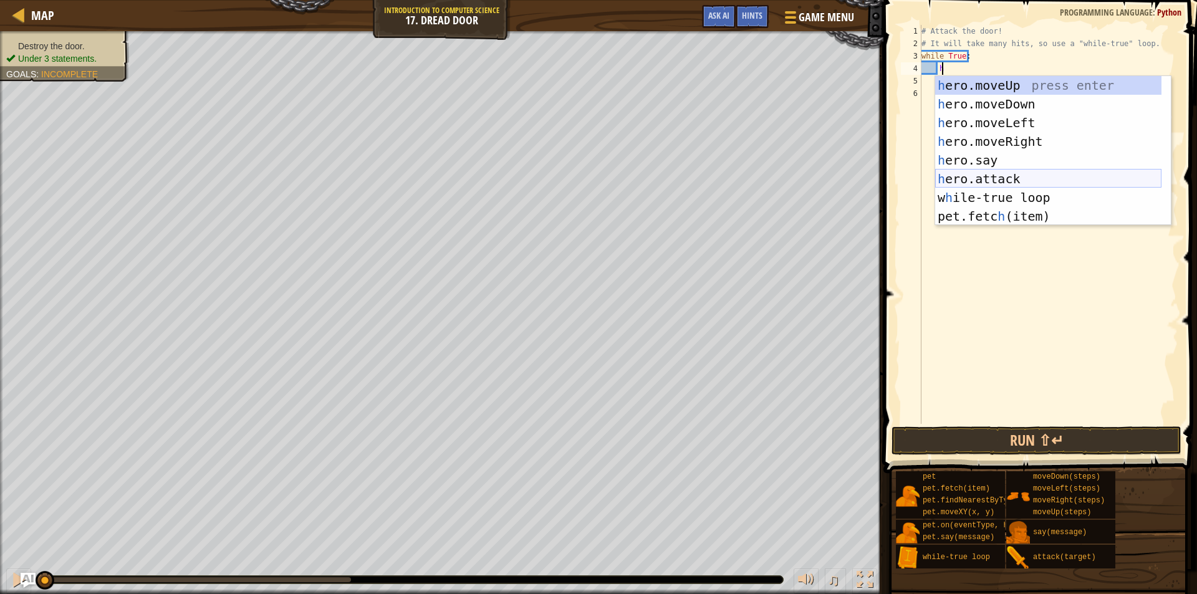
click at [1010, 174] on div "h ero.moveUp press enter h ero.moveDown press enter h ero.moveLeft press enter …" at bounding box center [1048, 169] width 226 height 187
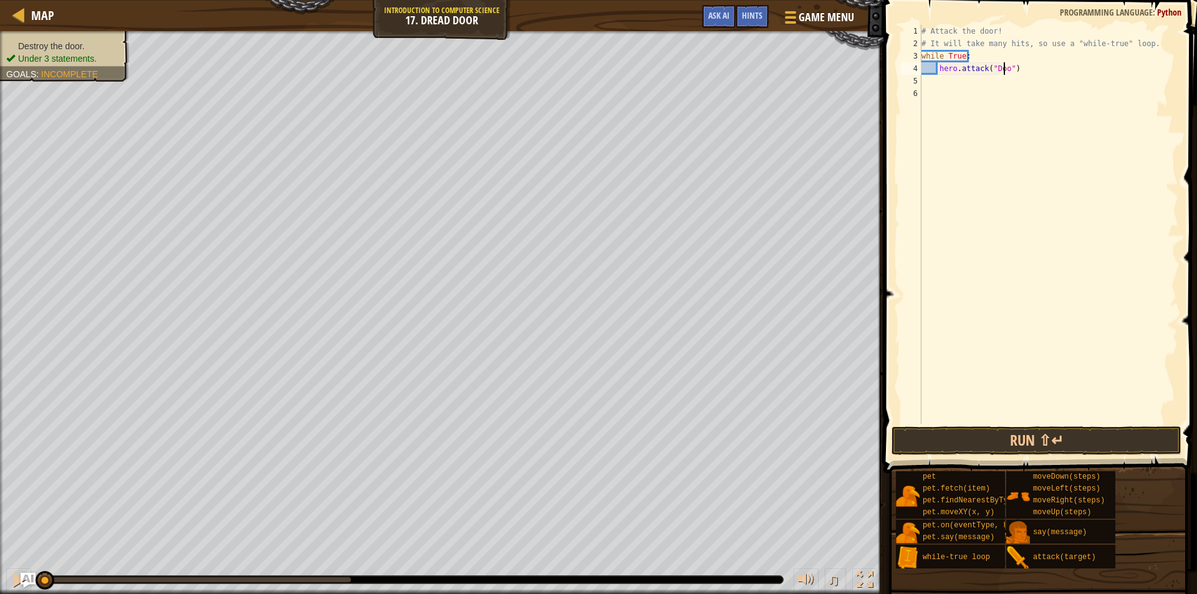
scroll to position [6, 7]
type textarea "hero.attack("Door")"
click at [1094, 436] on button "Run ⇧↵" at bounding box center [1037, 441] width 290 height 29
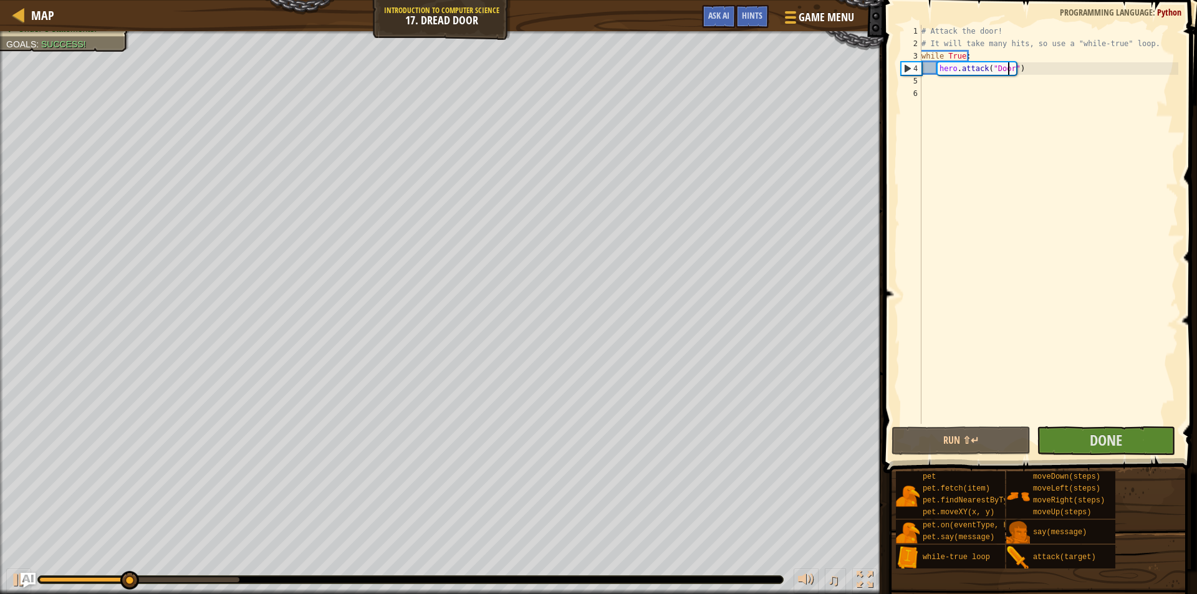
click at [1118, 432] on span "Done" at bounding box center [1106, 440] width 32 height 20
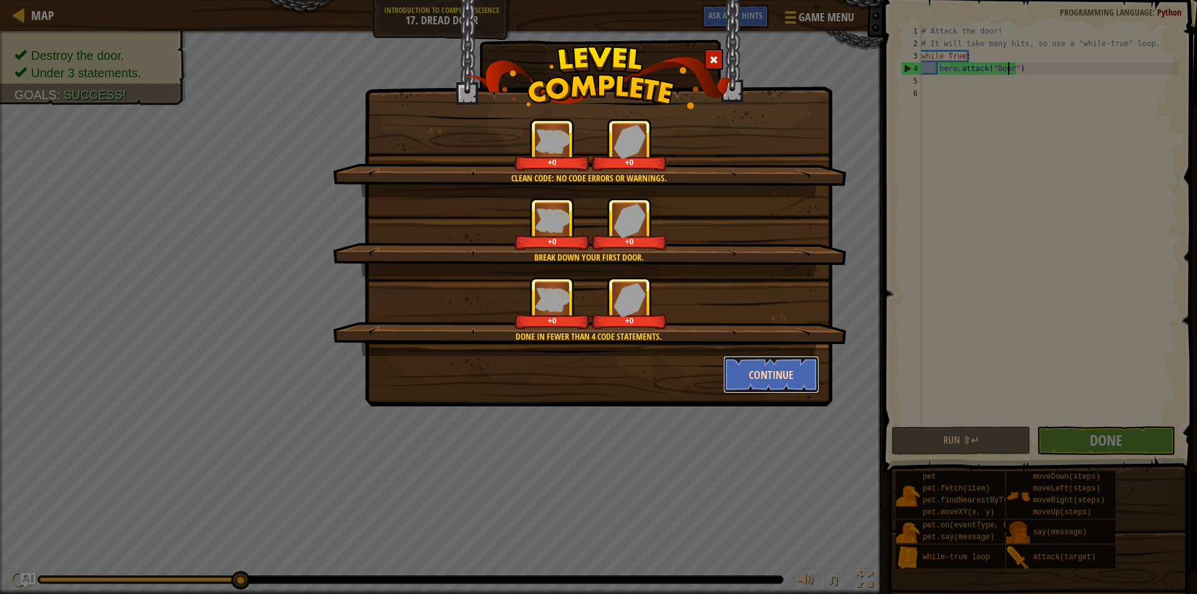
click at [799, 375] on button "Continue" at bounding box center [771, 374] width 97 height 37
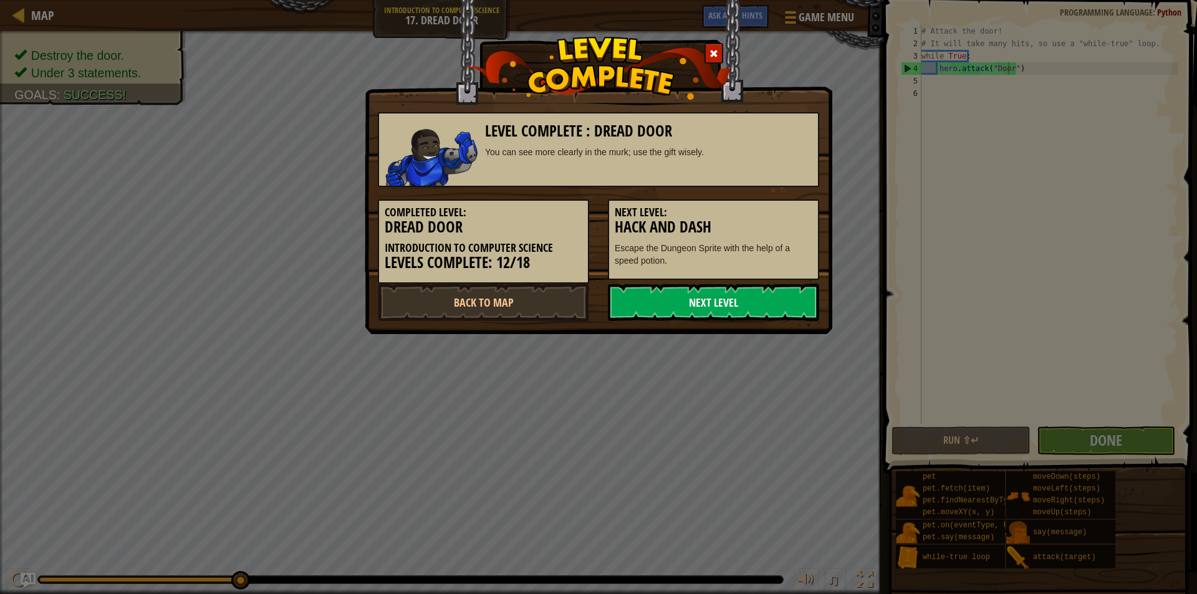
click at [713, 316] on link "Next Level" at bounding box center [713, 302] width 211 height 37
click at [698, 296] on link "Next Level" at bounding box center [713, 302] width 211 height 37
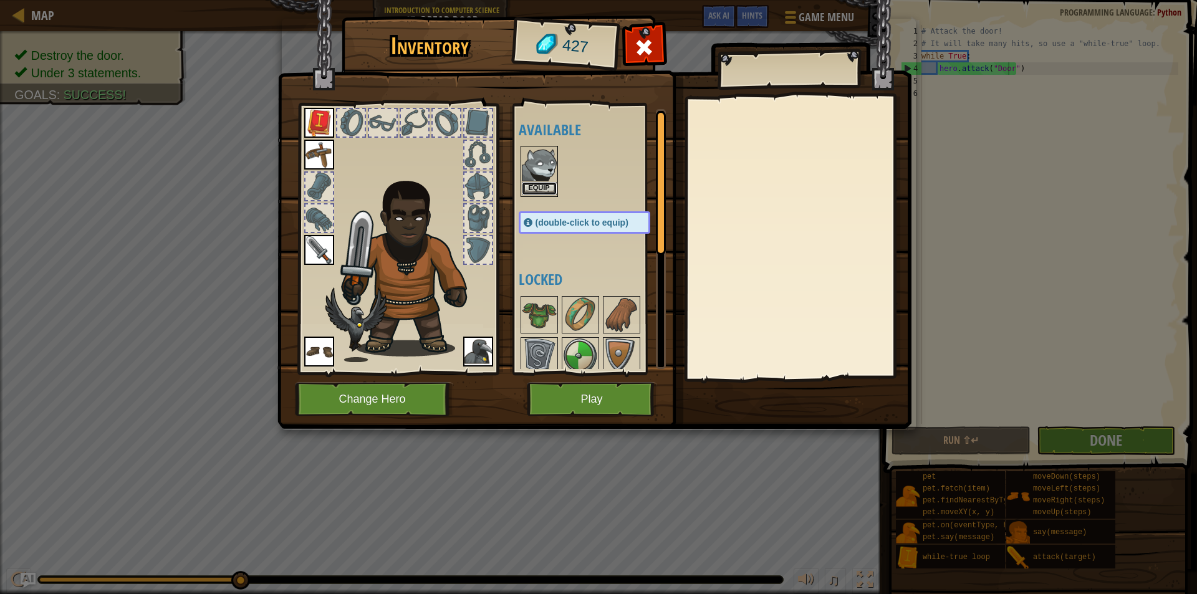
click at [537, 182] on button "Equip" at bounding box center [539, 188] width 35 height 13
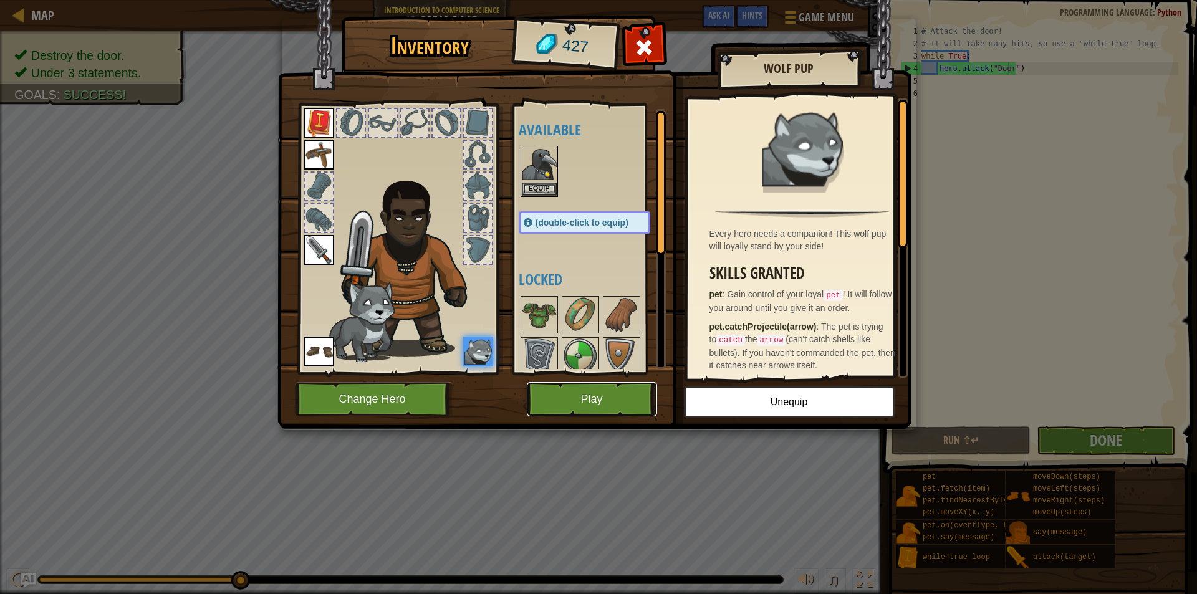
click at [583, 395] on button "Play" at bounding box center [592, 399] width 130 height 34
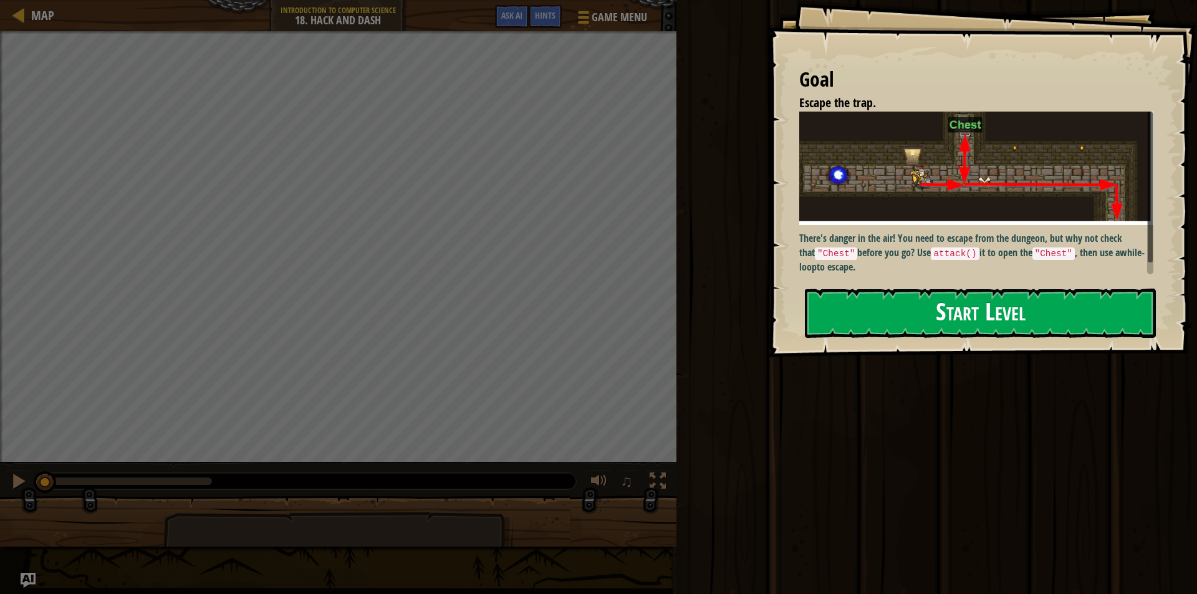
click at [990, 317] on button "Start Level" at bounding box center [980, 313] width 351 height 49
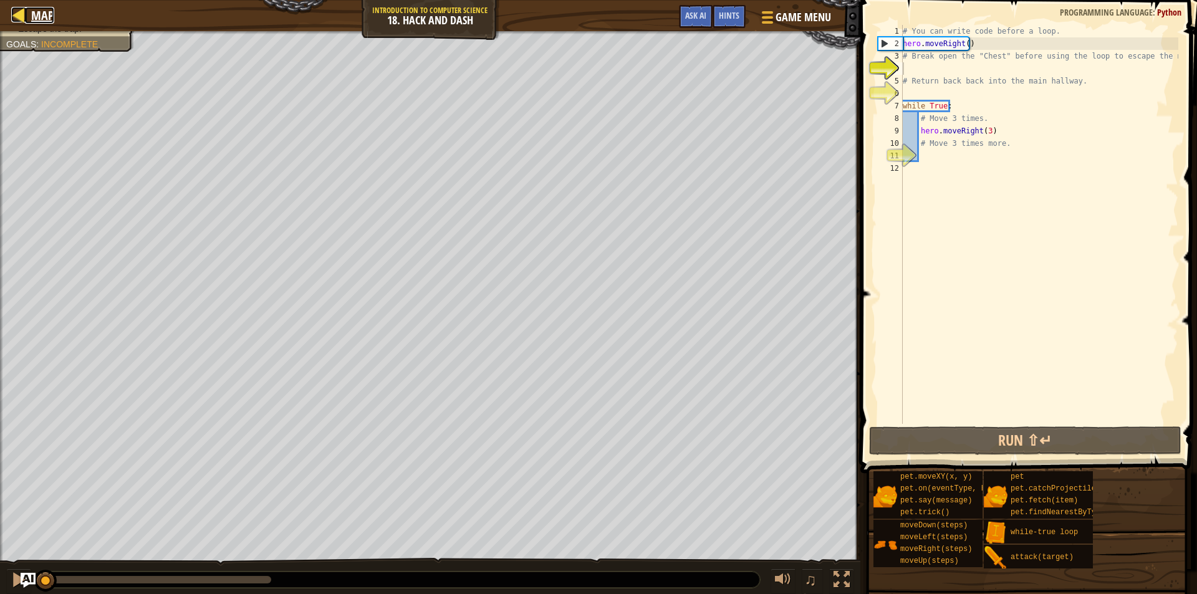
click at [17, 17] on div at bounding box center [19, 15] width 16 height 16
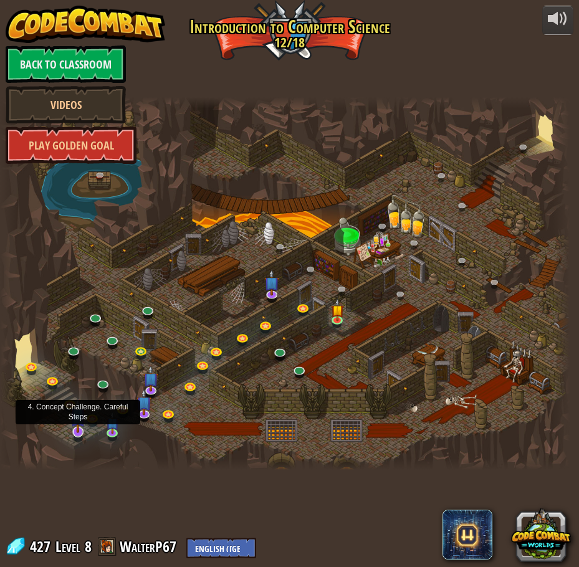
click at [77, 428] on img at bounding box center [77, 415] width 15 height 35
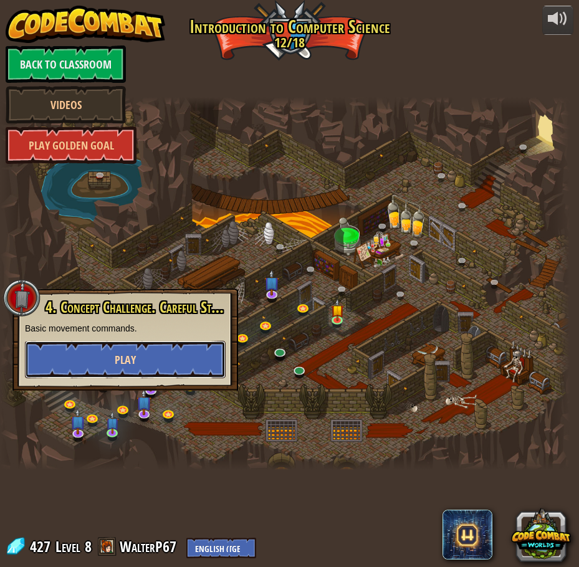
click at [165, 367] on button "Play" at bounding box center [125, 359] width 201 height 37
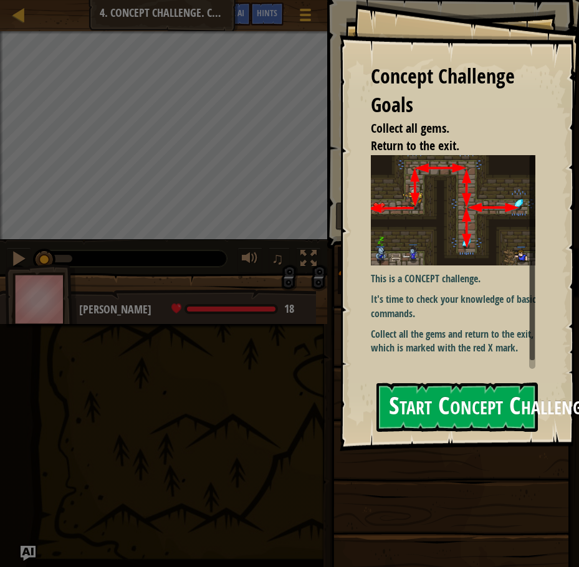
click at [491, 383] on button "Start Concept Challenge" at bounding box center [457, 407] width 161 height 49
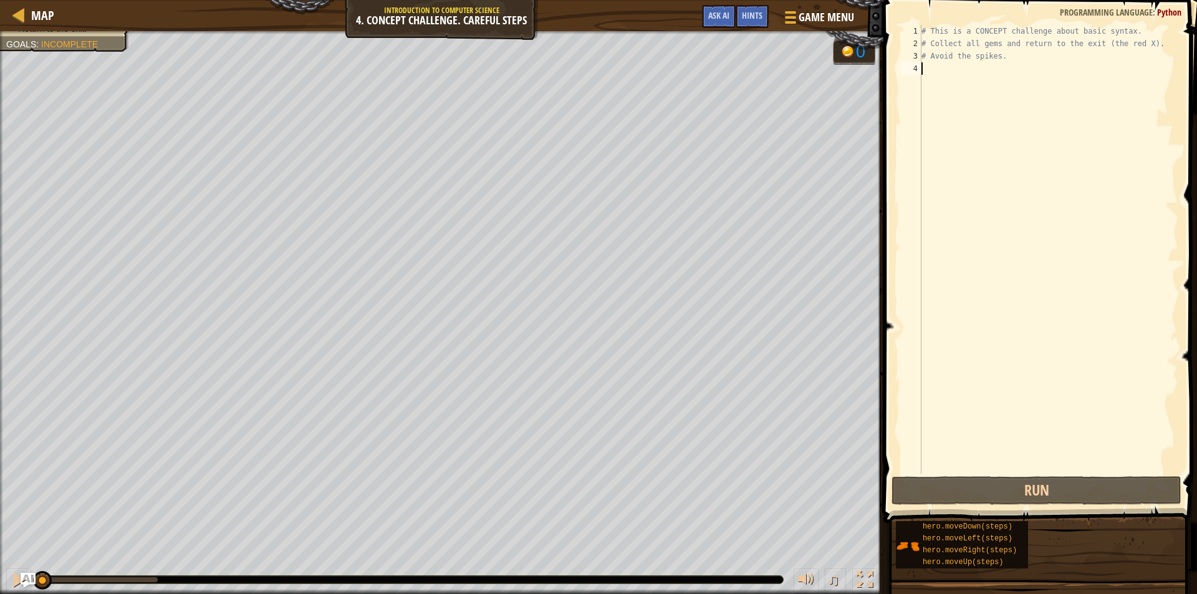
type textarea "h"
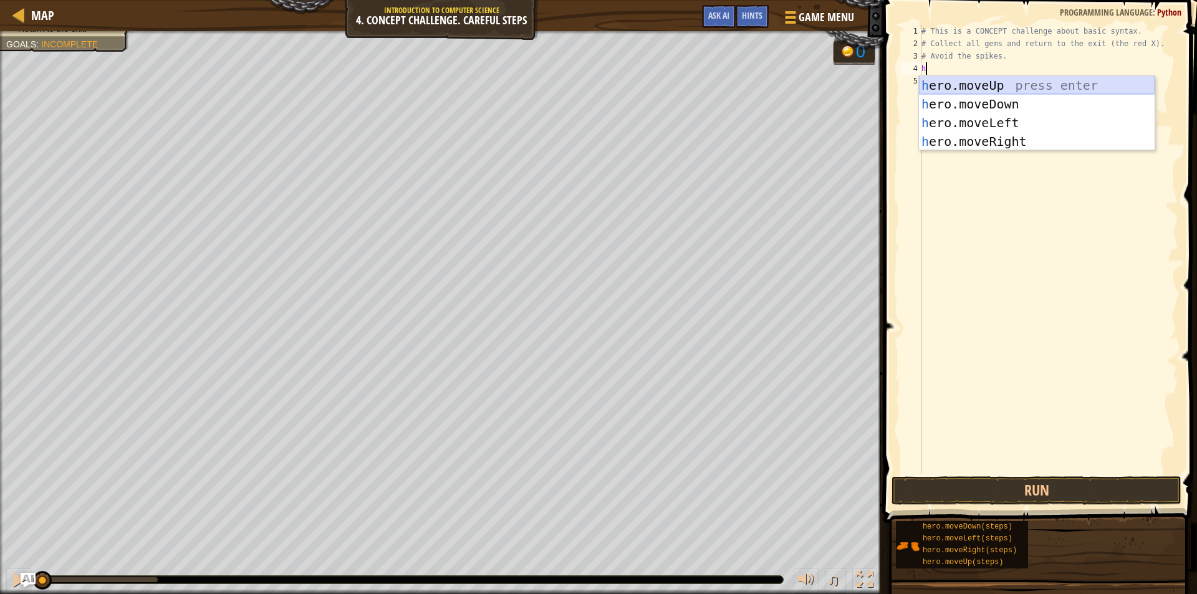
click at [1015, 87] on div "h ero.moveUp press enter h ero.moveDown press enter h ero.moveLeft press enter …" at bounding box center [1037, 132] width 236 height 112
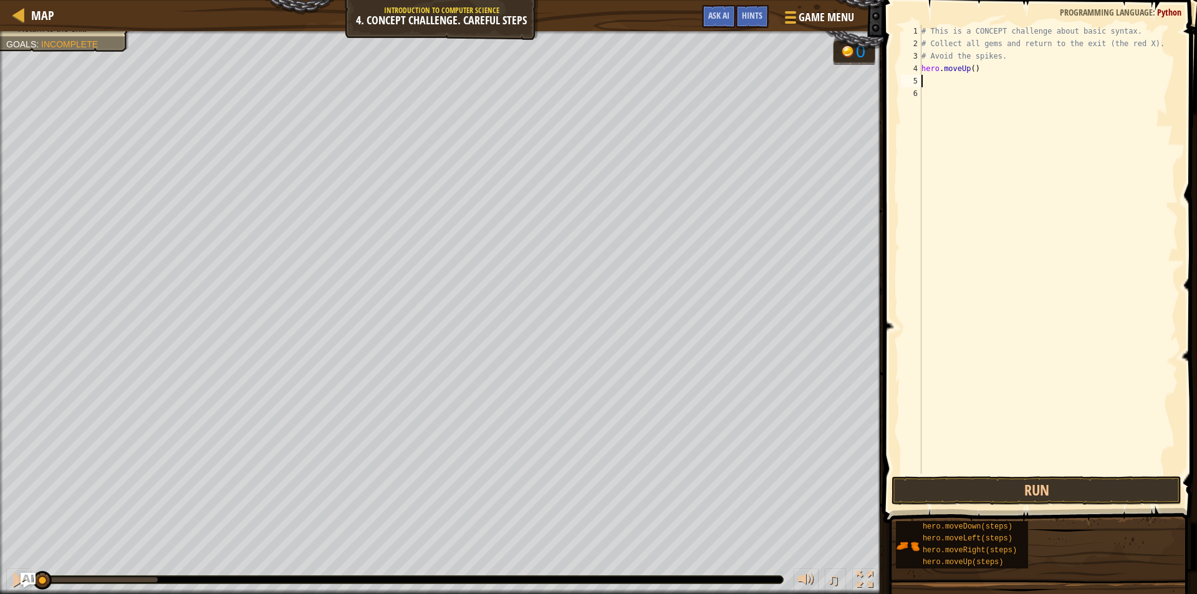
type textarea "h"
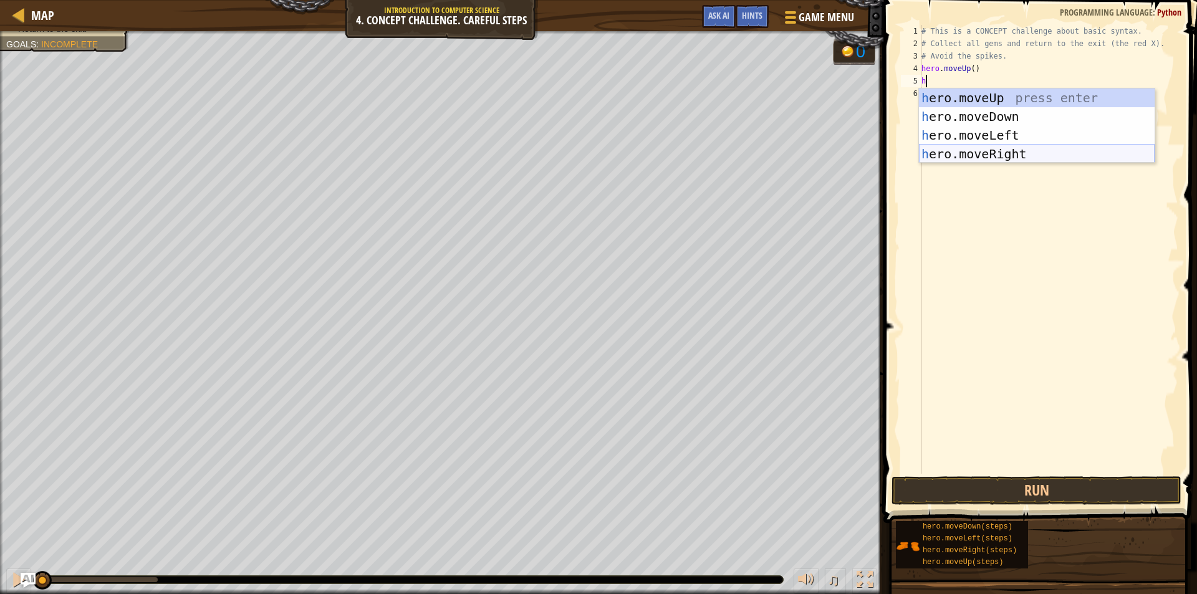
click at [1049, 150] on div "h ero.moveUp press enter h ero.moveDown press enter h ero.moveLeft press enter …" at bounding box center [1037, 145] width 236 height 112
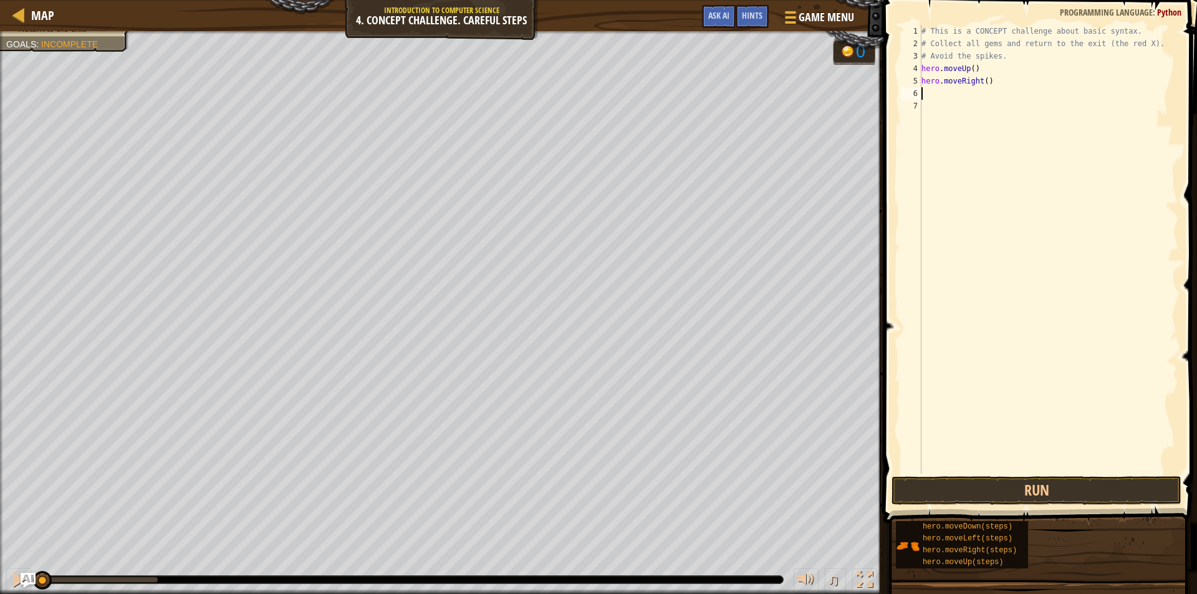
type textarea "h"
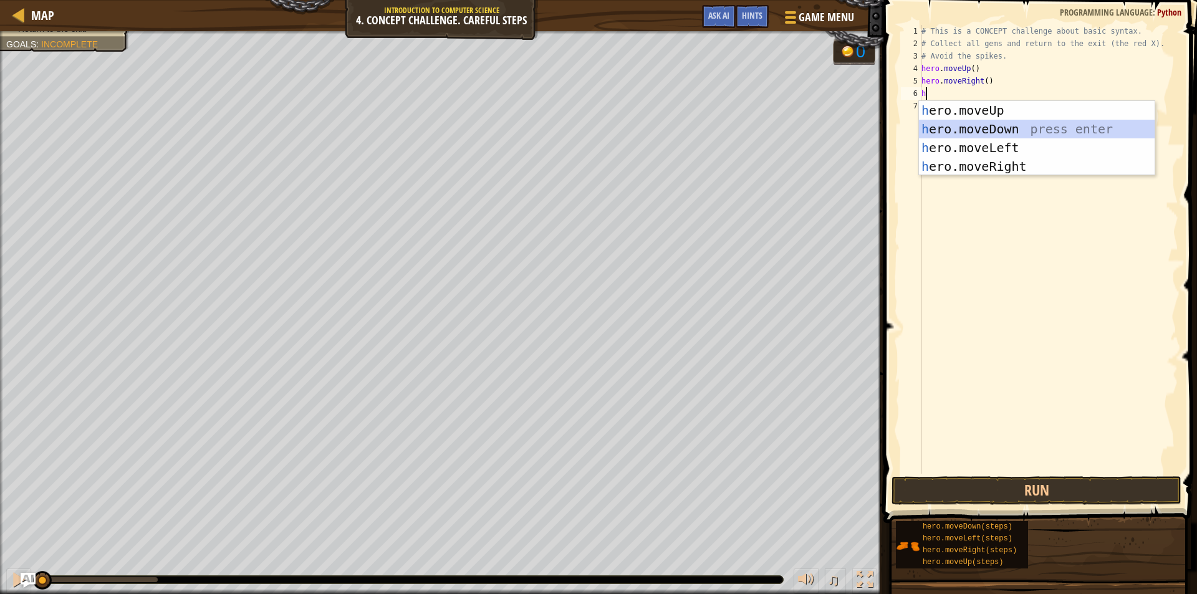
click at [1029, 131] on div "h ero.moveUp press enter h ero.moveDown press enter h ero.moveLeft press enter …" at bounding box center [1037, 157] width 236 height 112
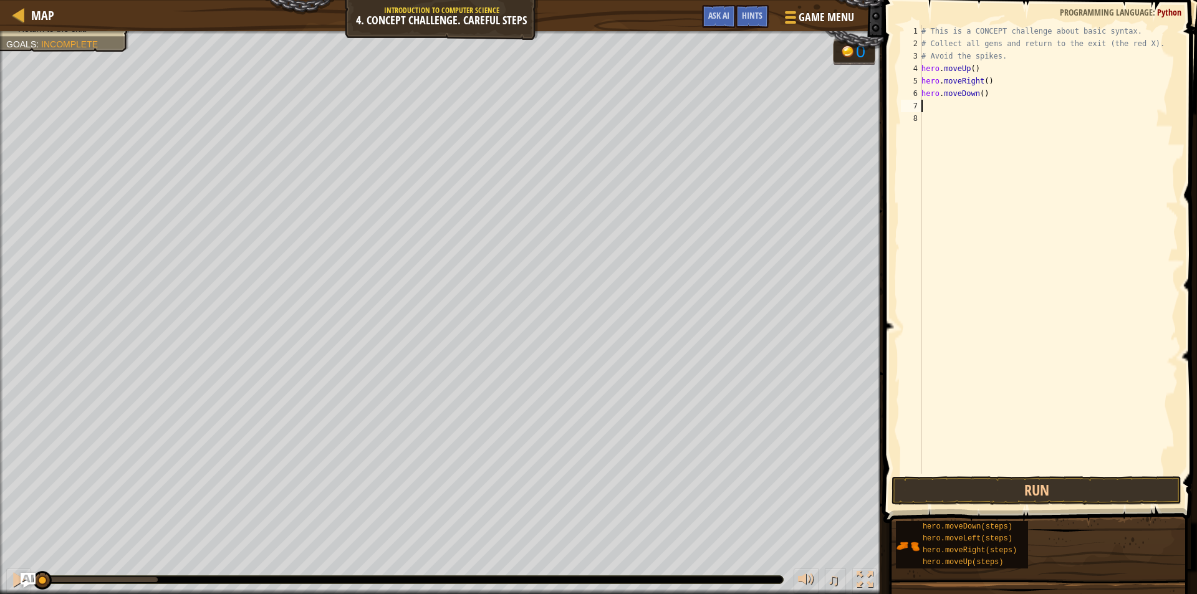
type textarea "h"
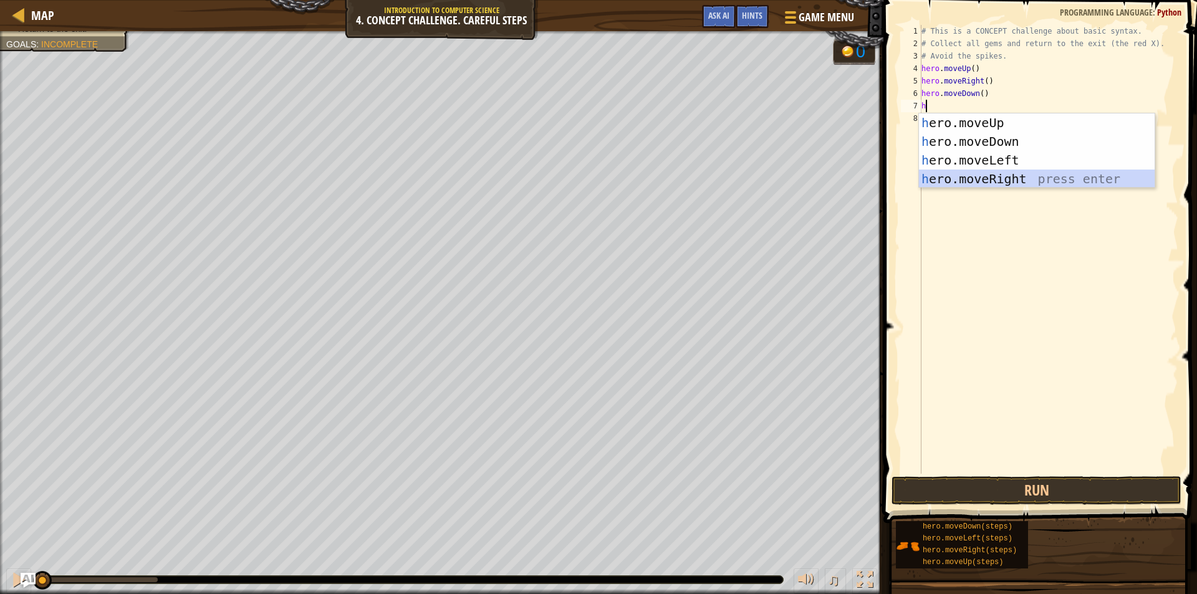
click at [1012, 173] on div "h ero.moveUp press enter h ero.moveDown press enter h ero.moveLeft press enter …" at bounding box center [1037, 169] width 236 height 112
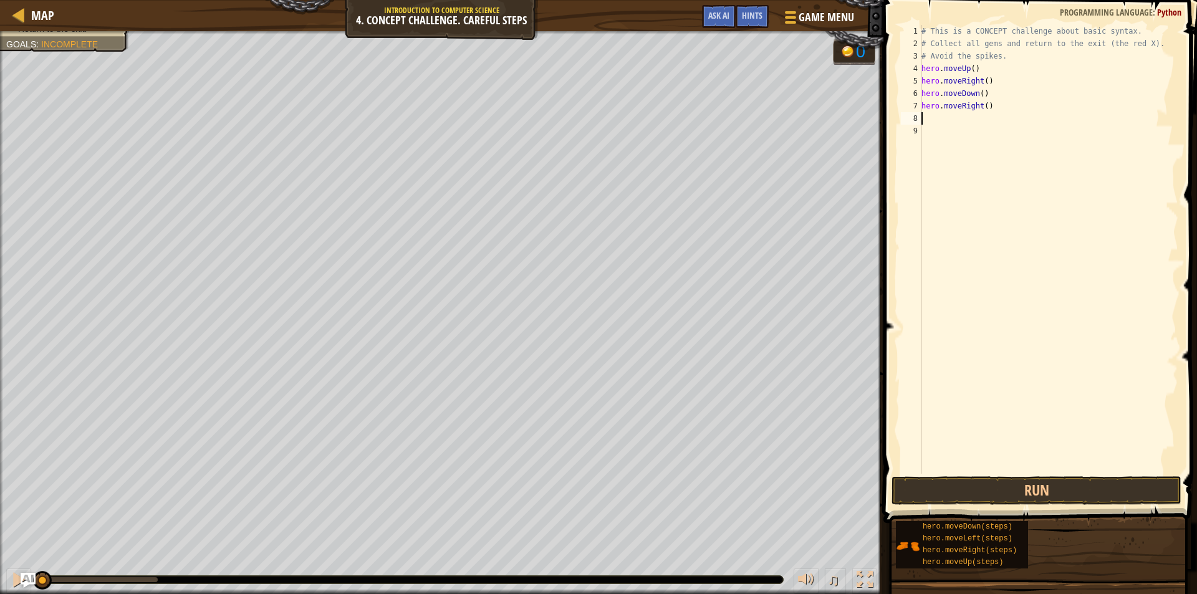
type textarea "h"
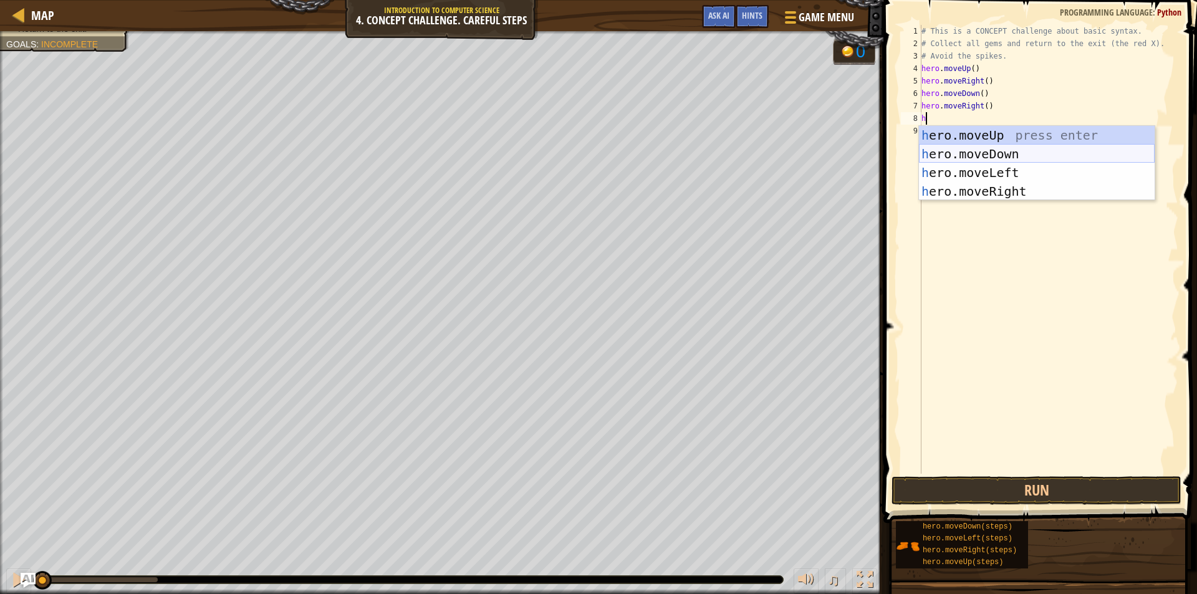
click at [997, 158] on div "h ero.moveUp press enter h ero.moveDown press enter h ero.moveLeft press enter …" at bounding box center [1037, 182] width 236 height 112
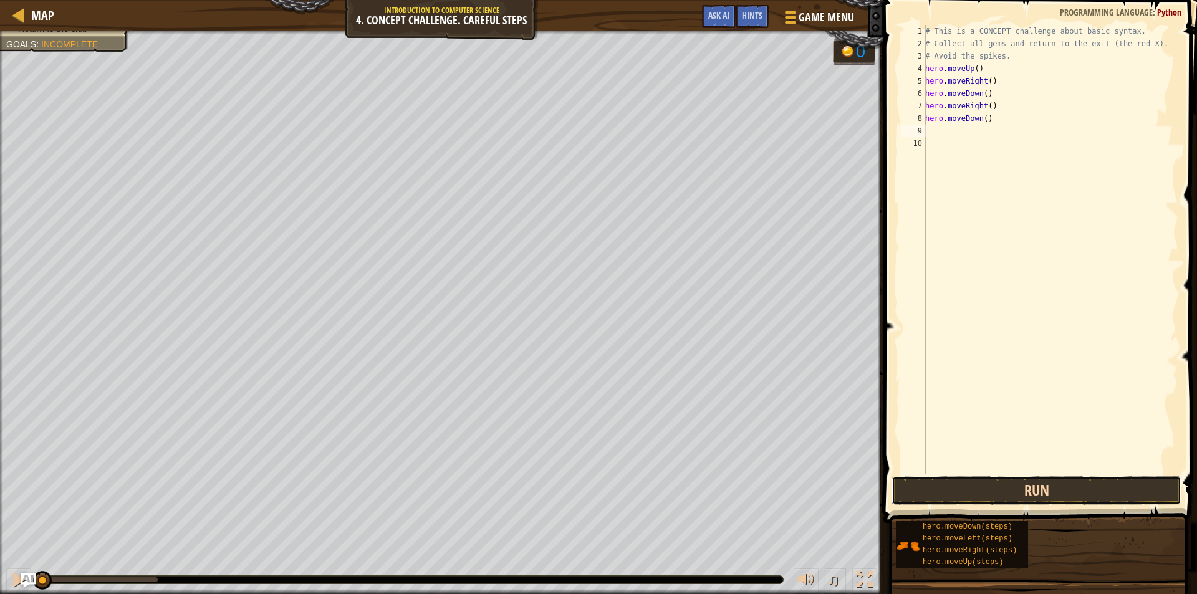
click at [1057, 498] on button "Run" at bounding box center [1037, 490] width 290 height 29
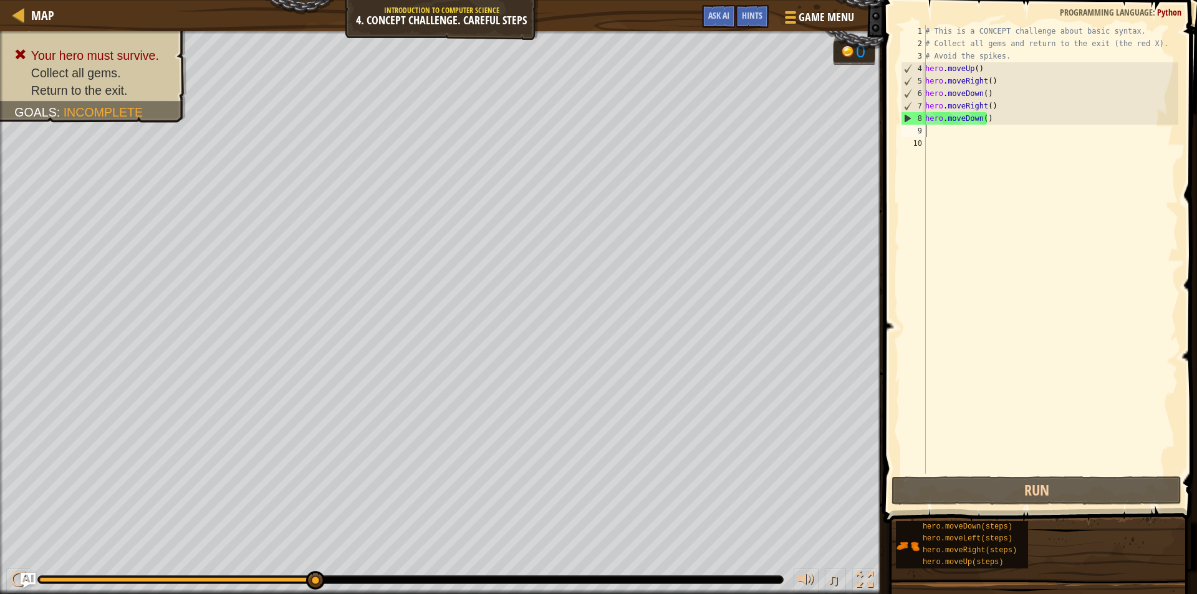
click at [991, 113] on div "# This is a CONCEPT challenge about basic syntax. # Collect all gems and return…" at bounding box center [1051, 262] width 256 height 474
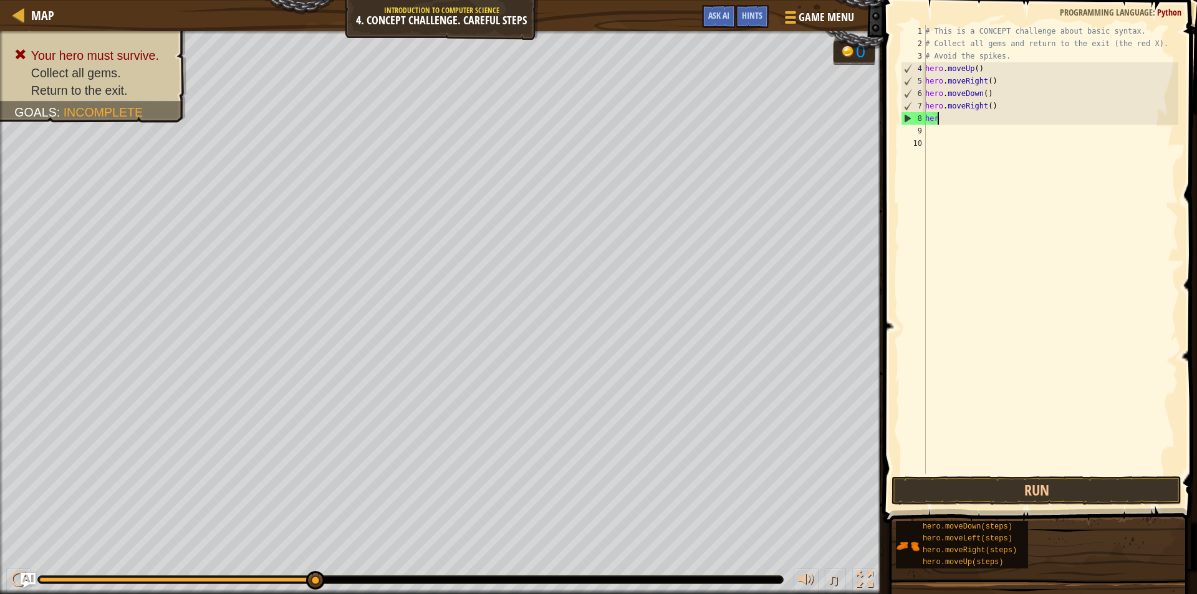
type textarea "h"
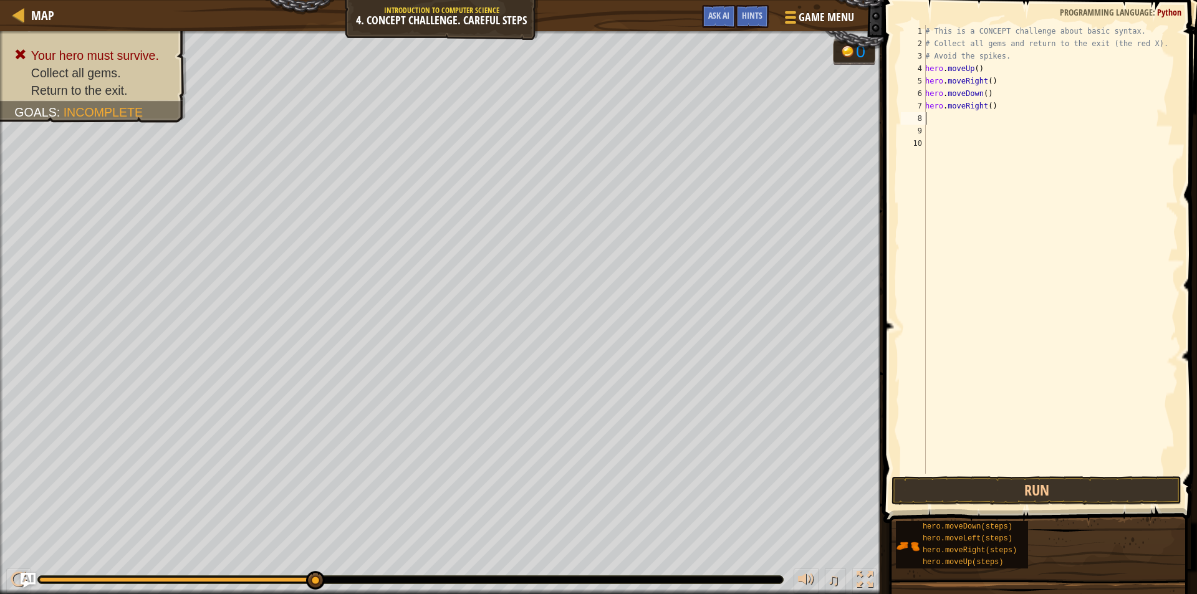
type textarea "h"
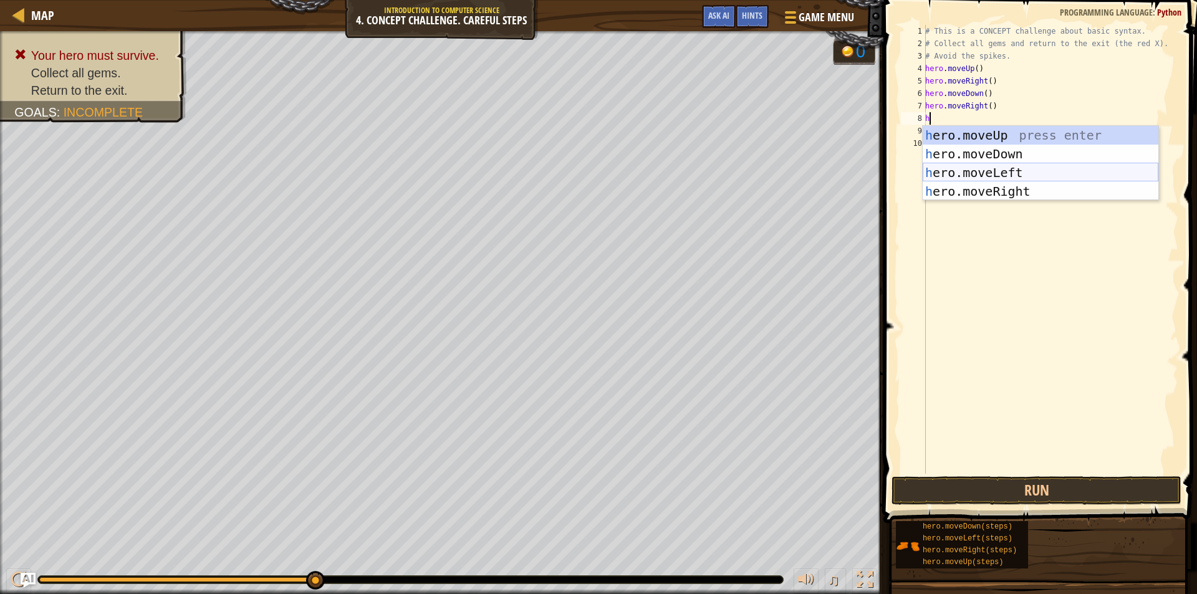
click at [1046, 170] on div "h ero.moveUp press enter h ero.moveDown press enter h ero.moveLeft press enter …" at bounding box center [1041, 182] width 236 height 112
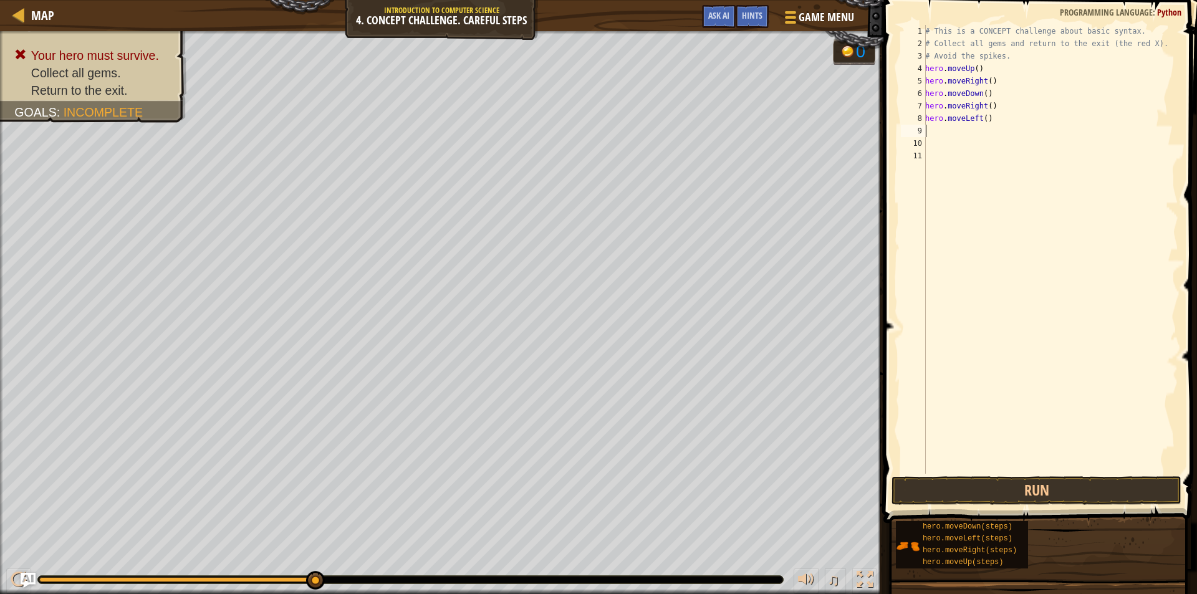
type textarea "h"
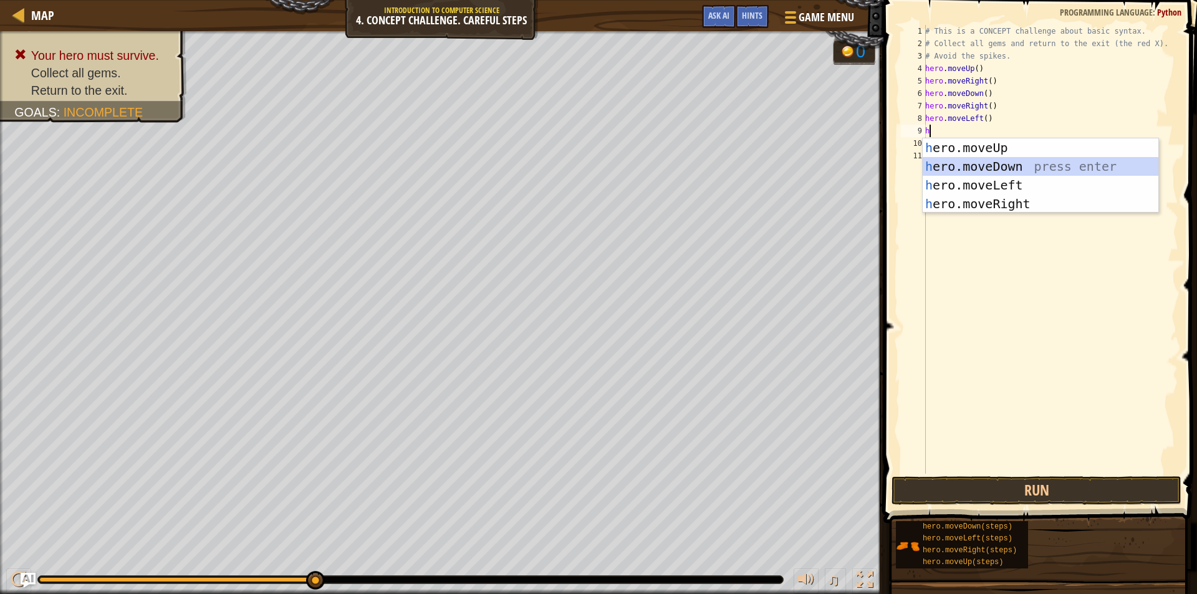
click at [1004, 166] on div "h ero.moveUp press enter h ero.moveDown press enter h ero.moveLeft press enter …" at bounding box center [1041, 194] width 236 height 112
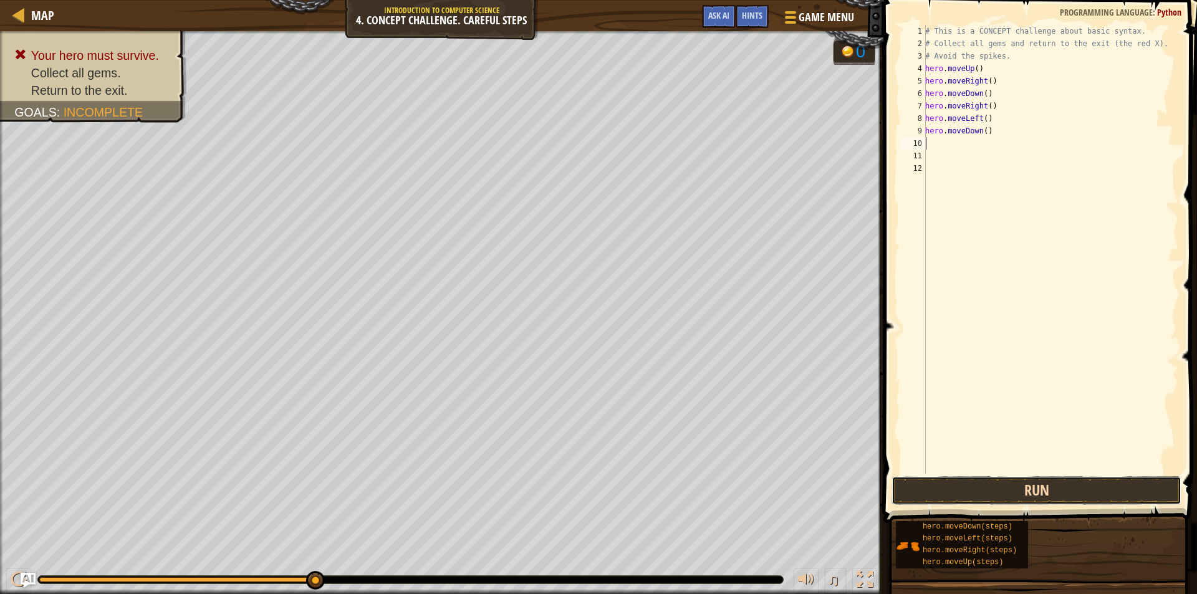
click at [1038, 488] on button "Run" at bounding box center [1037, 490] width 290 height 29
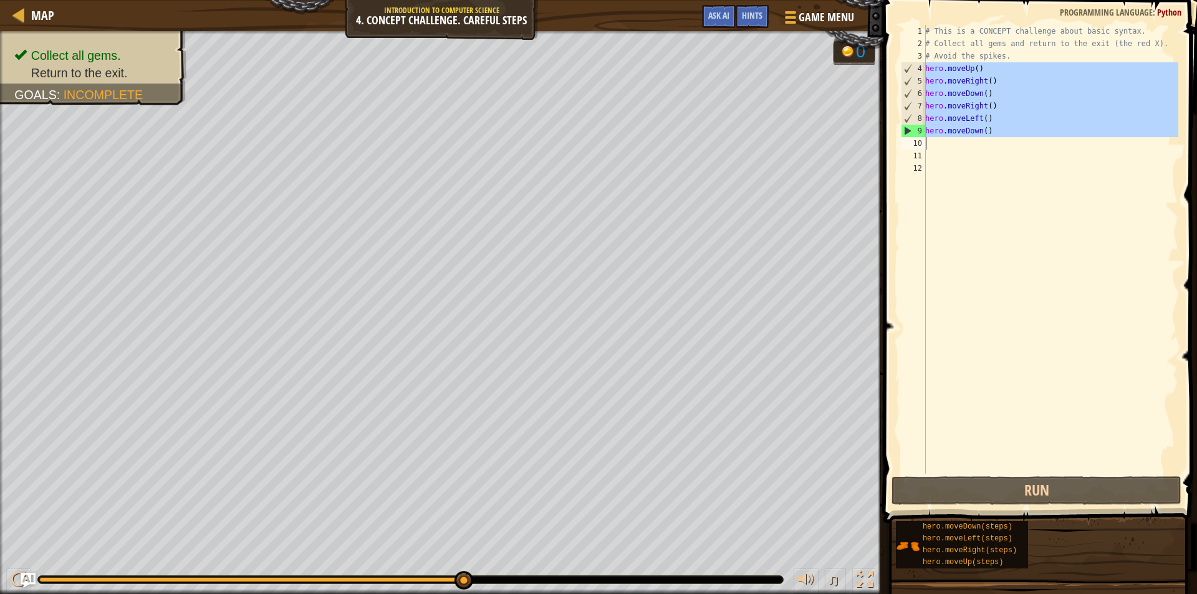
drag, startPoint x: 926, startPoint y: 68, endPoint x: 960, endPoint y: 143, distance: 82.1
click at [960, 143] on div "# This is a CONCEPT challenge about basic syntax. # Collect all gems and return…" at bounding box center [1051, 262] width 256 height 474
type textarea "hero.moveDown()"
click at [957, 147] on div "# This is a CONCEPT challenge about basic syntax. # Collect all gems and return…" at bounding box center [1051, 249] width 256 height 449
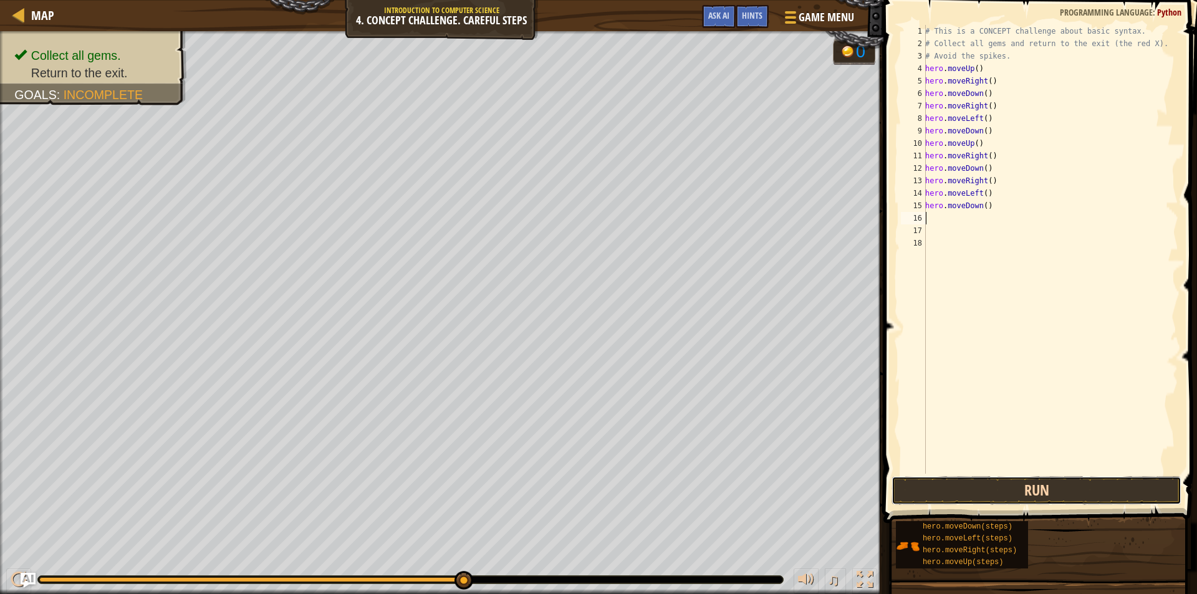
click at [1058, 489] on button "Run" at bounding box center [1037, 490] width 290 height 29
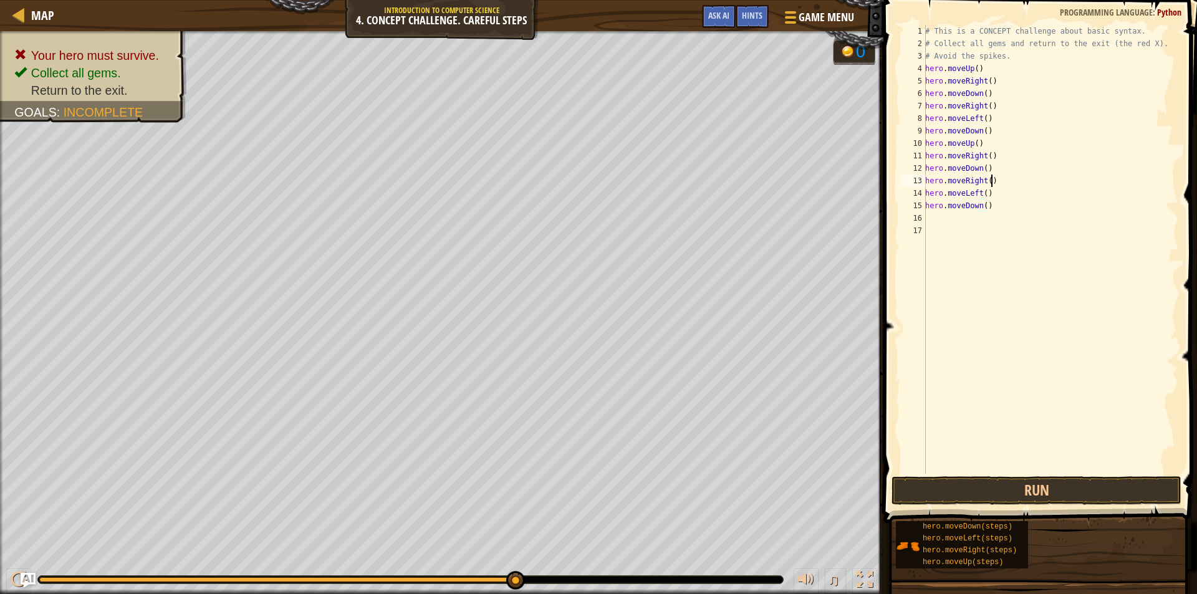
click at [1000, 175] on div "# This is a CONCEPT challenge about basic syntax. # Collect all gems and return…" at bounding box center [1051, 262] width 256 height 474
click at [998, 169] on div "# This is a CONCEPT challenge about basic syntax. # Collect all gems and return…" at bounding box center [1051, 262] width 256 height 474
type textarea "h"
click at [998, 210] on div "# This is a CONCEPT challenge about basic syntax. # Collect all gems and return…" at bounding box center [1051, 262] width 256 height 474
type textarea "h"
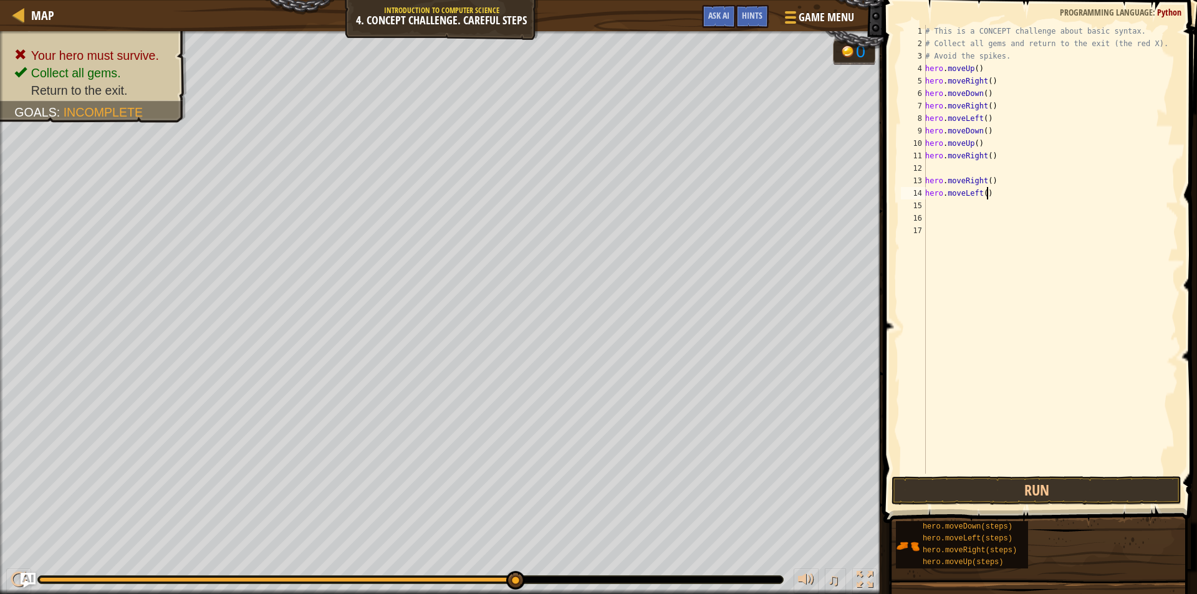
click at [997, 191] on div "# This is a CONCEPT challenge about basic syntax. # Collect all gems and return…" at bounding box center [1051, 262] width 256 height 474
type textarea "h"
click at [1001, 178] on div "# This is a CONCEPT challenge about basic syntax. # Collect all gems and return…" at bounding box center [1051, 262] width 256 height 474
type textarea "h"
click at [996, 160] on div "# This is a CONCEPT challenge about basic syntax. # Collect all gems and return…" at bounding box center [1051, 262] width 256 height 474
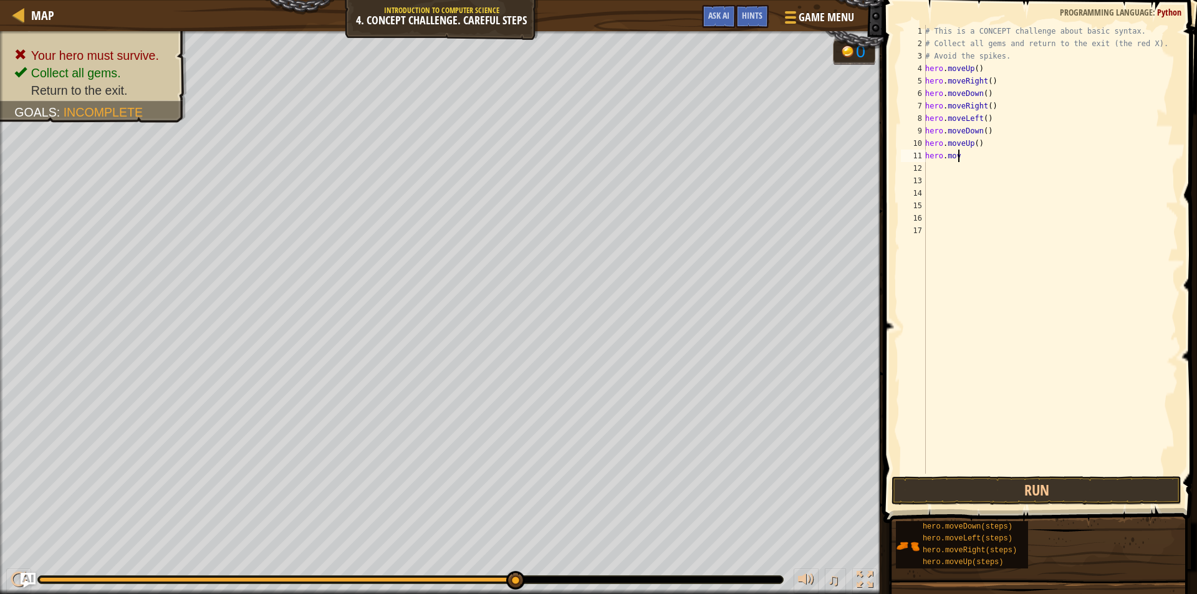
type textarea "h"
click at [1006, 497] on button "Run" at bounding box center [1037, 490] width 290 height 29
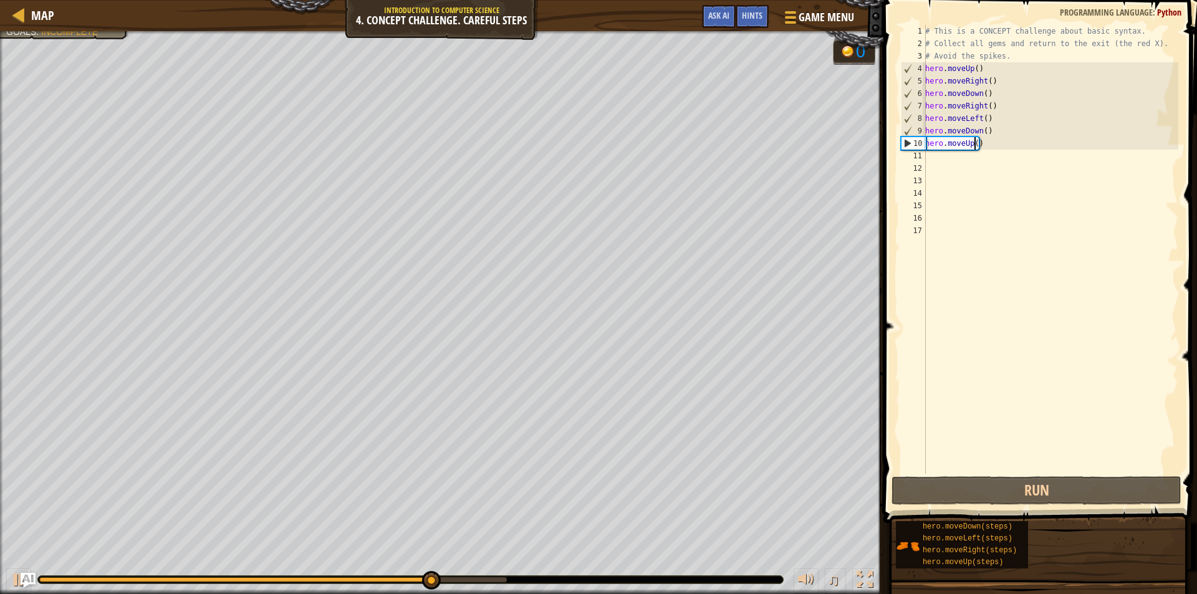
click at [975, 143] on div "# This is a CONCEPT challenge about basic syntax. # Collect all gems and return…" at bounding box center [1051, 262] width 256 height 474
type textarea "hero.moveUp(2)"
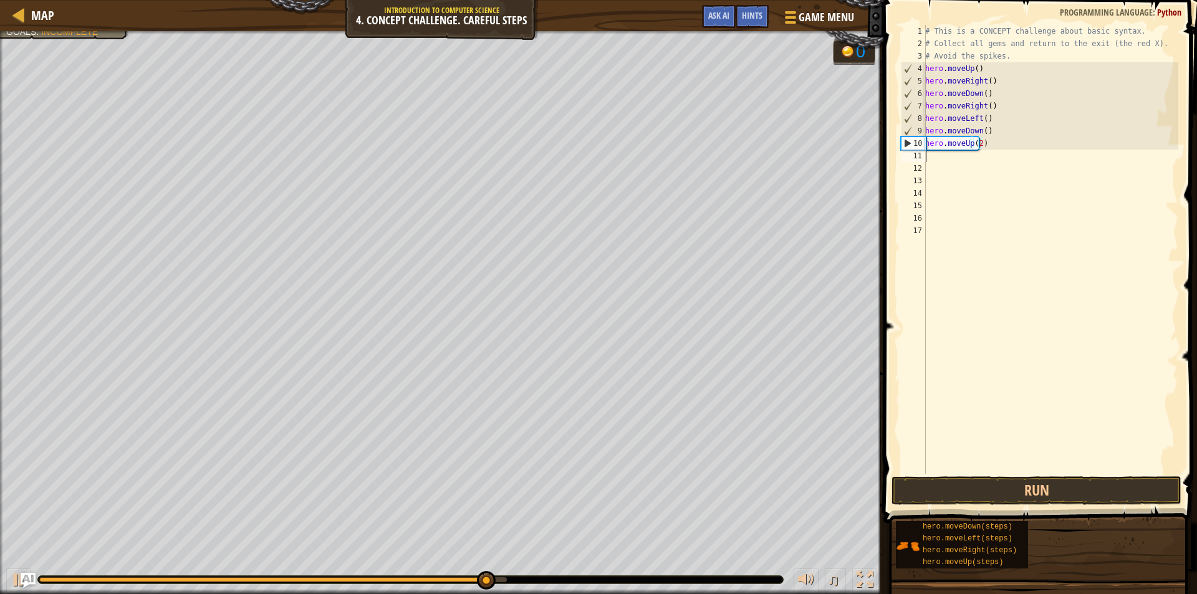
click at [958, 155] on div "# This is a CONCEPT challenge about basic syntax. # Collect all gems and return…" at bounding box center [1051, 262] width 256 height 474
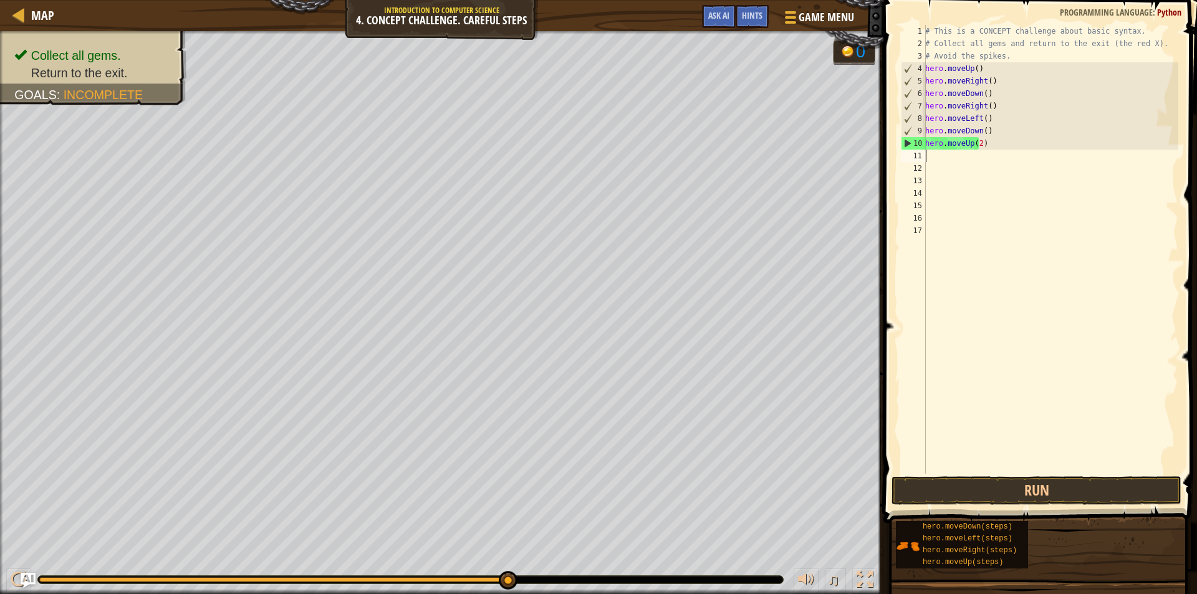
type textarea "h"
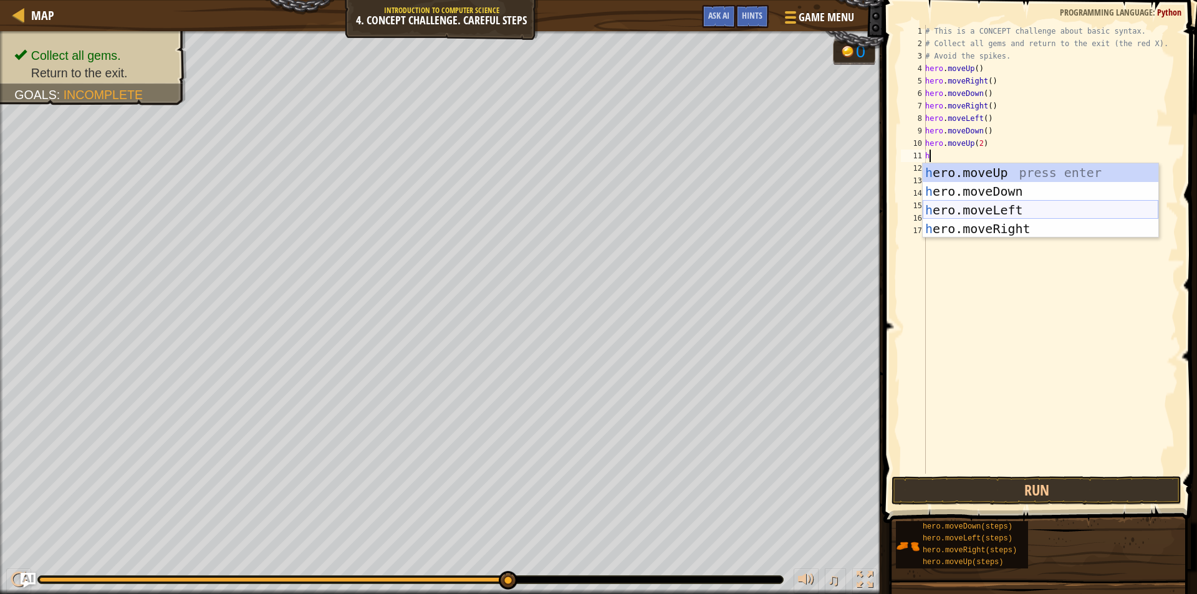
click at [1011, 206] on div "h ero.moveUp press enter h ero.moveDown press enter h ero.moveLeft press enter …" at bounding box center [1041, 219] width 236 height 112
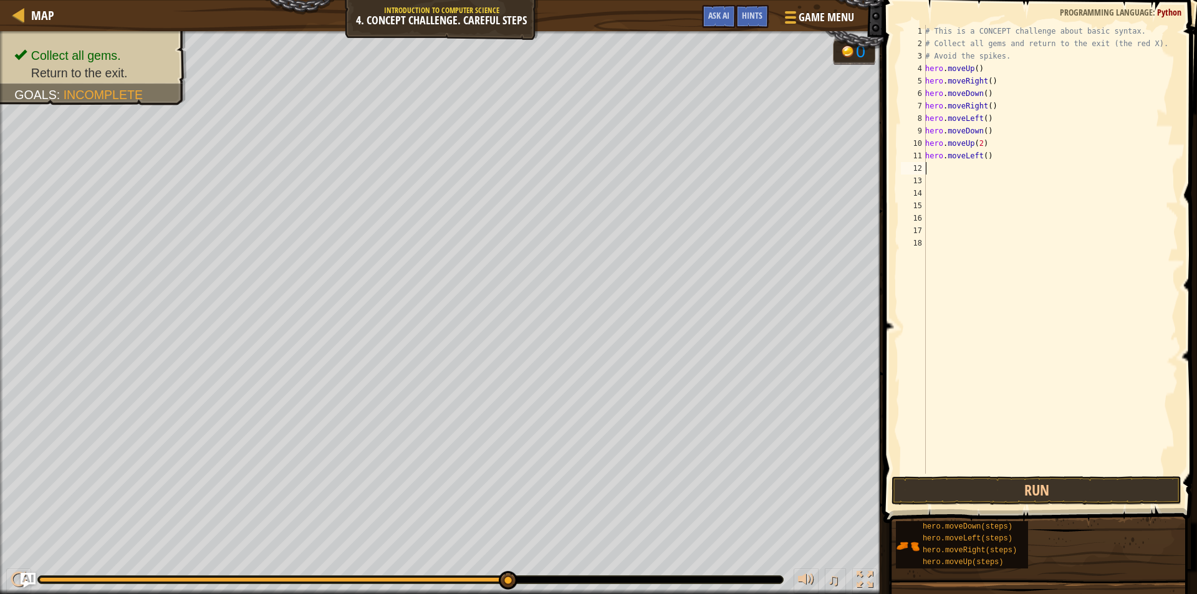
type textarea "h"
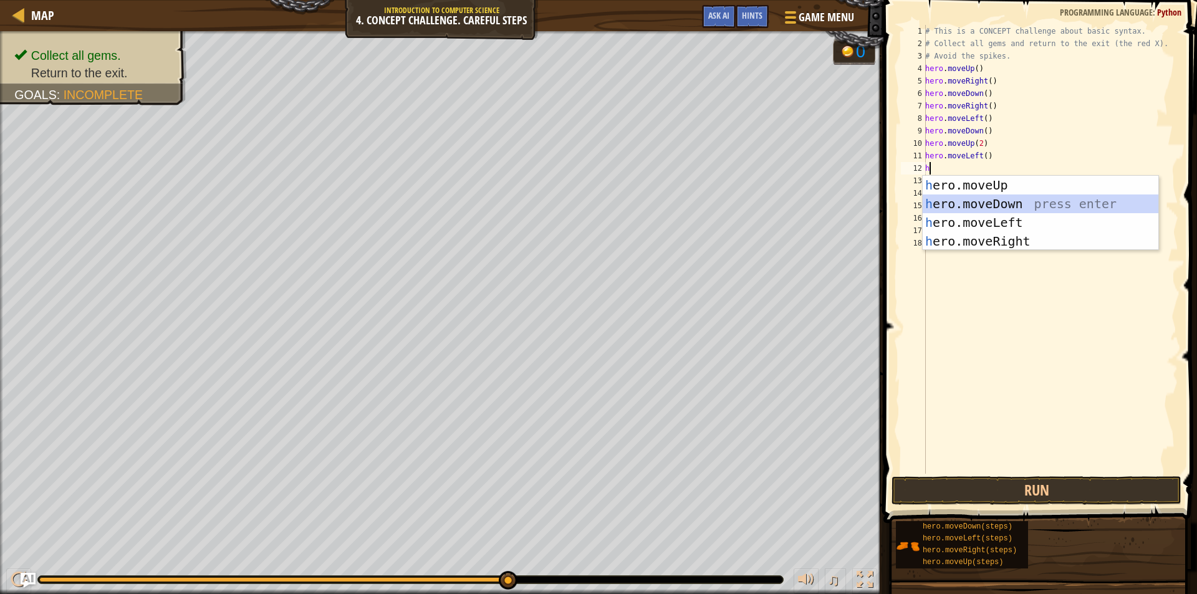
click at [1008, 204] on div "h ero.moveUp press enter h ero.moveDown press enter h ero.moveLeft press enter …" at bounding box center [1041, 232] width 236 height 112
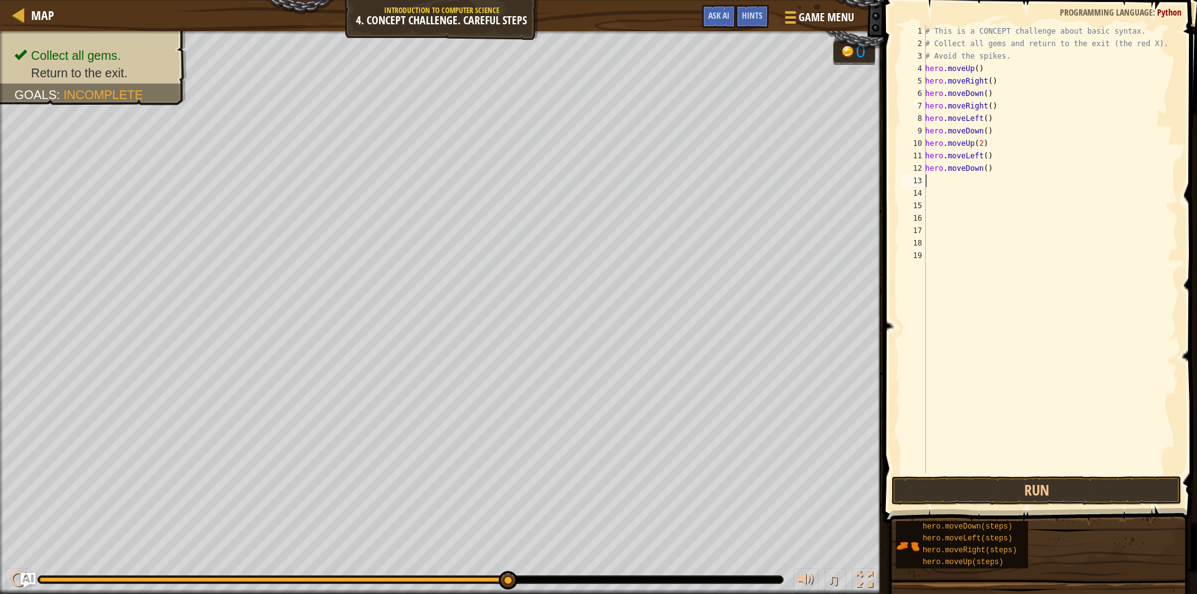
type textarea "h"
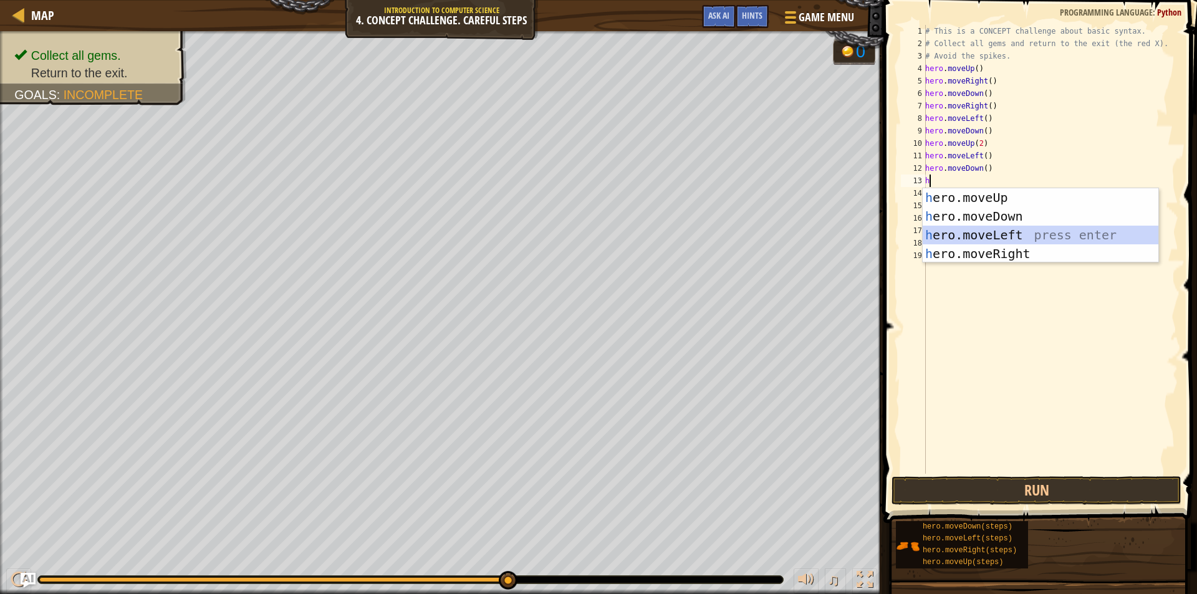
click at [990, 233] on div "h ero.moveUp press enter h ero.moveDown press enter h ero.moveLeft press enter …" at bounding box center [1041, 244] width 236 height 112
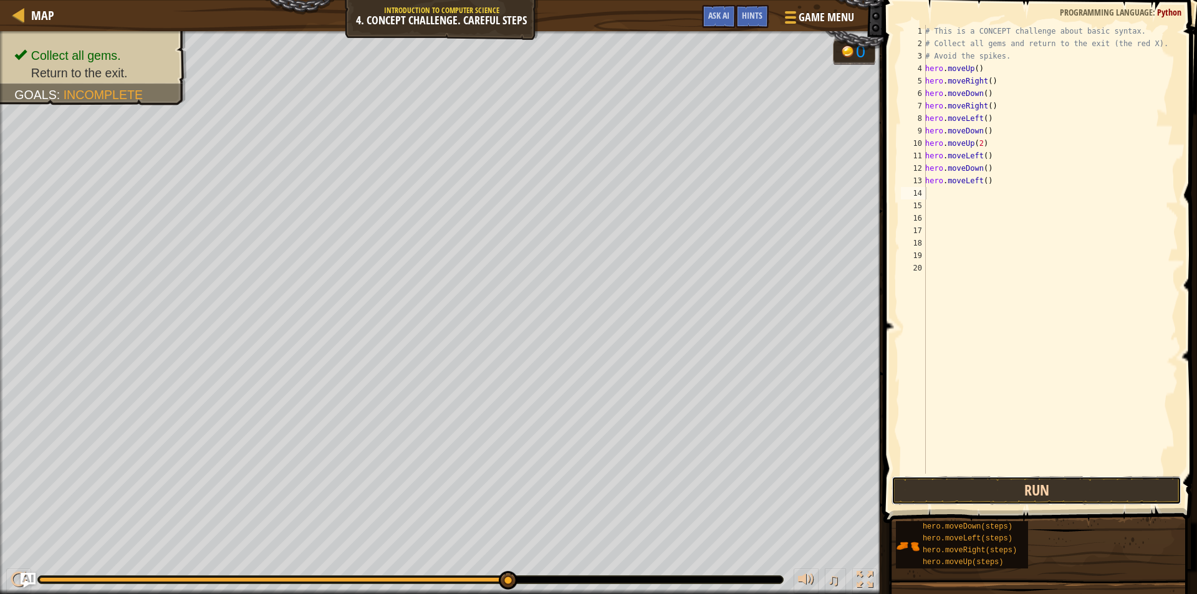
click at [1011, 486] on button "Run" at bounding box center [1037, 490] width 290 height 29
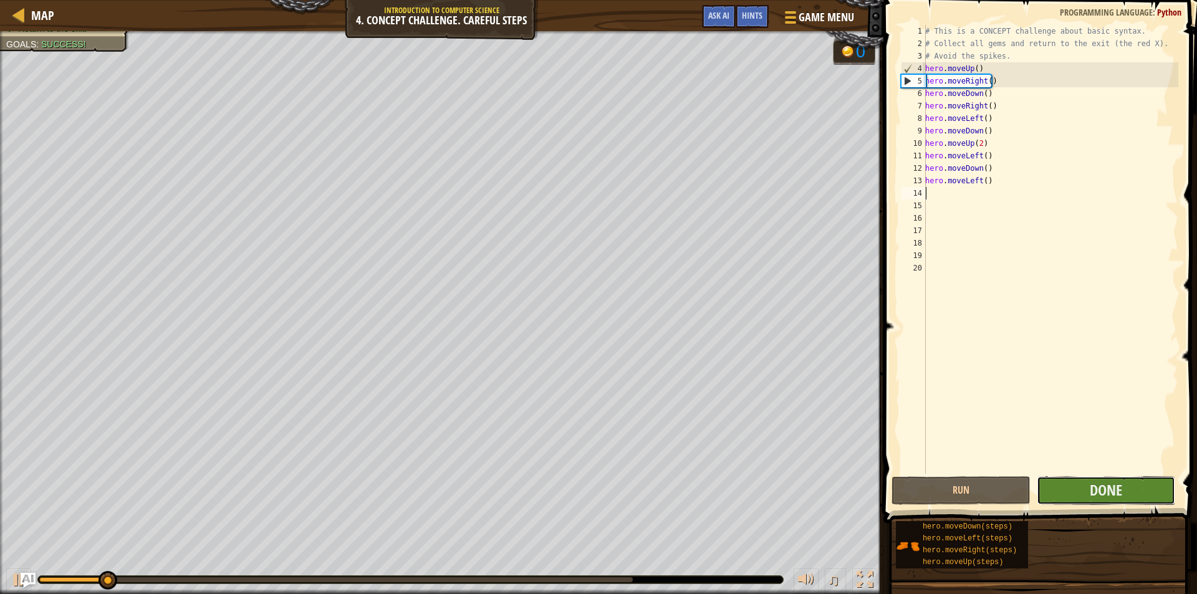
click at [1138, 496] on button "Done" at bounding box center [1106, 490] width 139 height 29
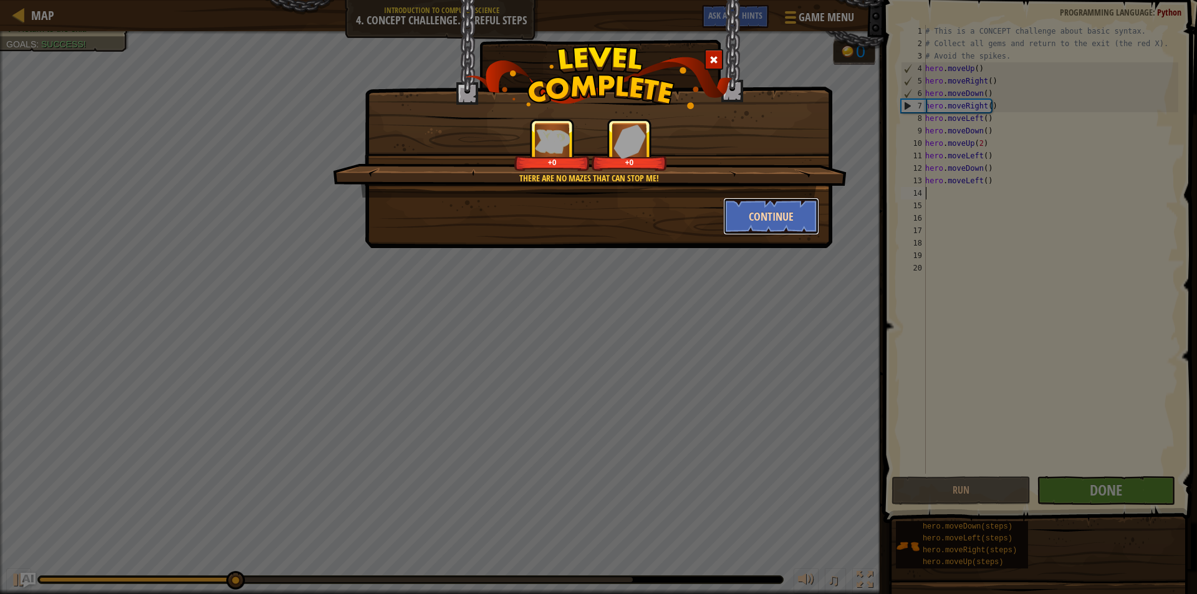
click at [748, 228] on button "Continue" at bounding box center [771, 216] width 97 height 37
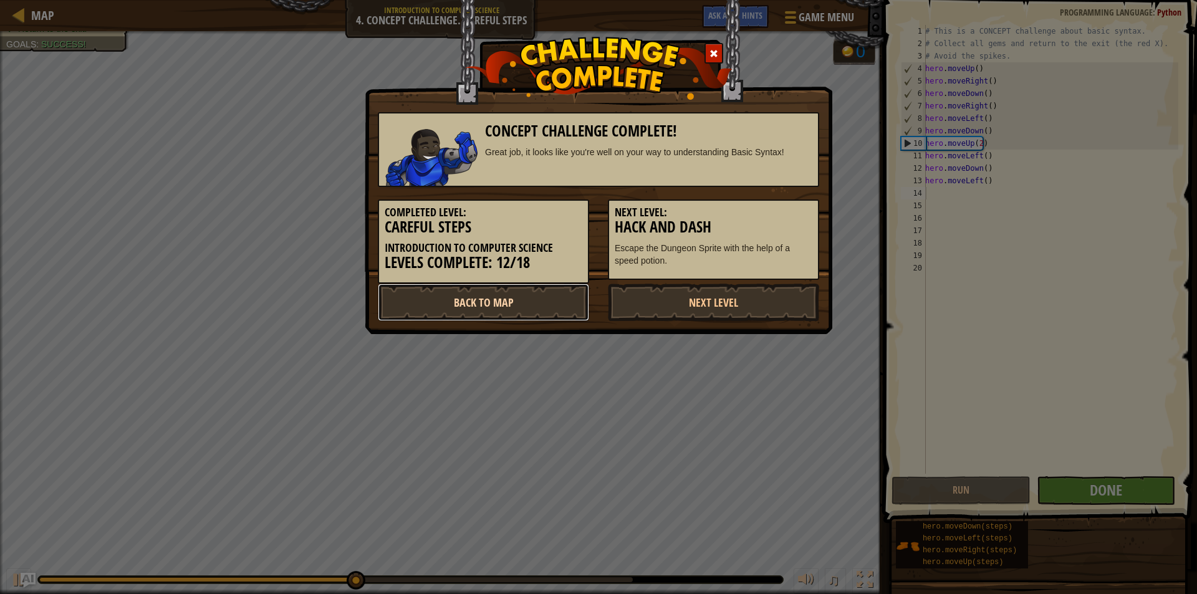
click at [518, 296] on link "Back to Map" at bounding box center [483, 302] width 211 height 37
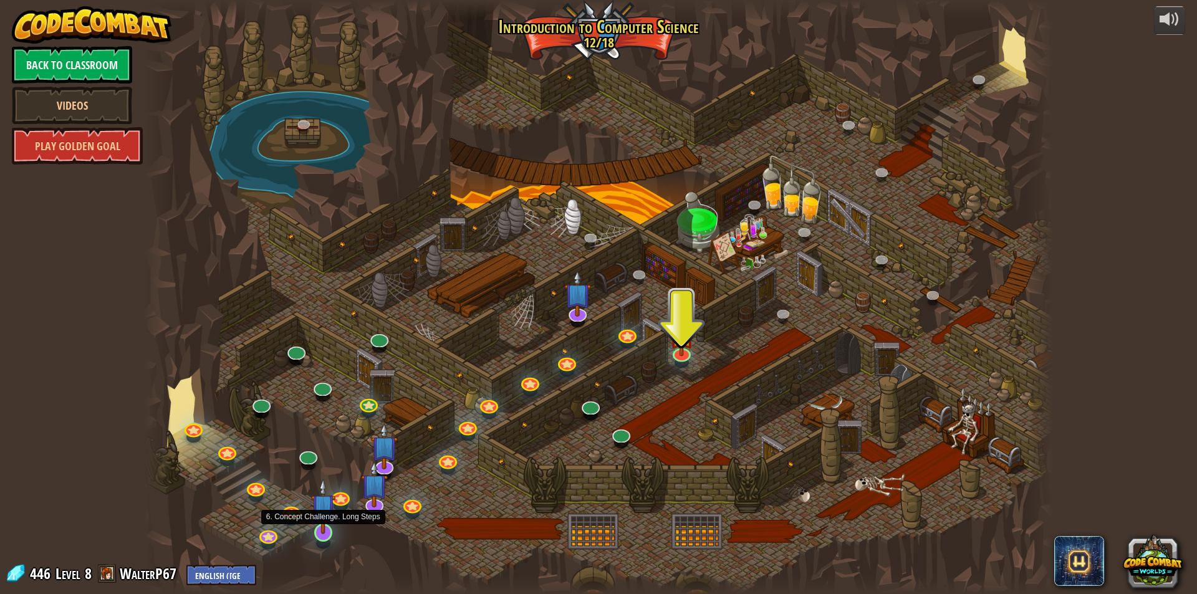
click at [325, 521] on img at bounding box center [323, 506] width 24 height 56
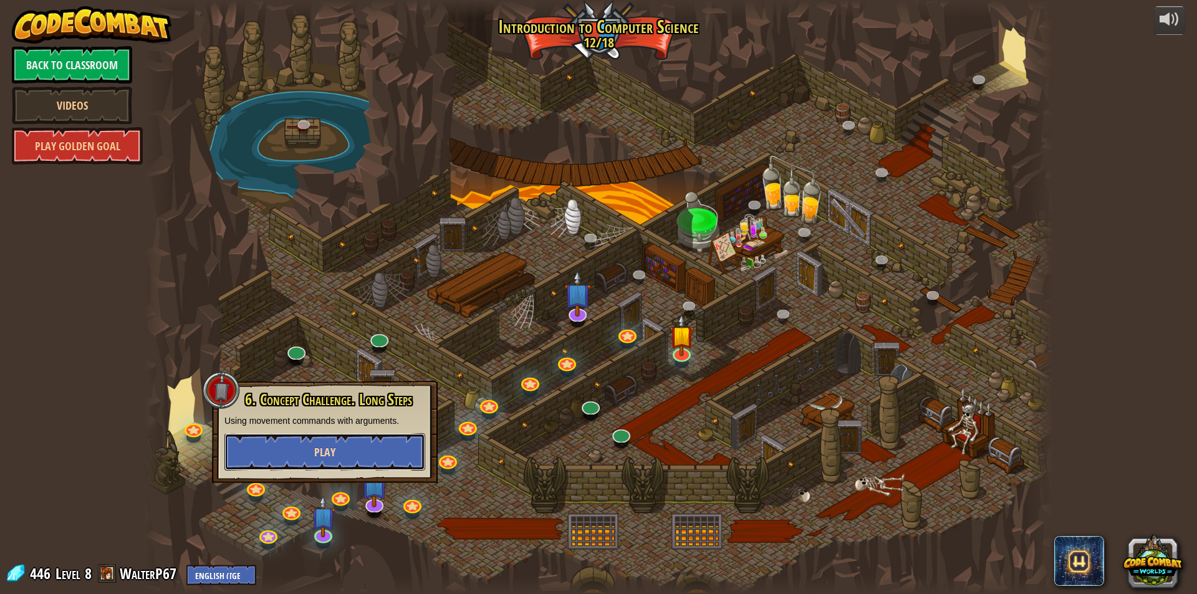
click at [367, 447] on button "Play" at bounding box center [324, 451] width 201 height 37
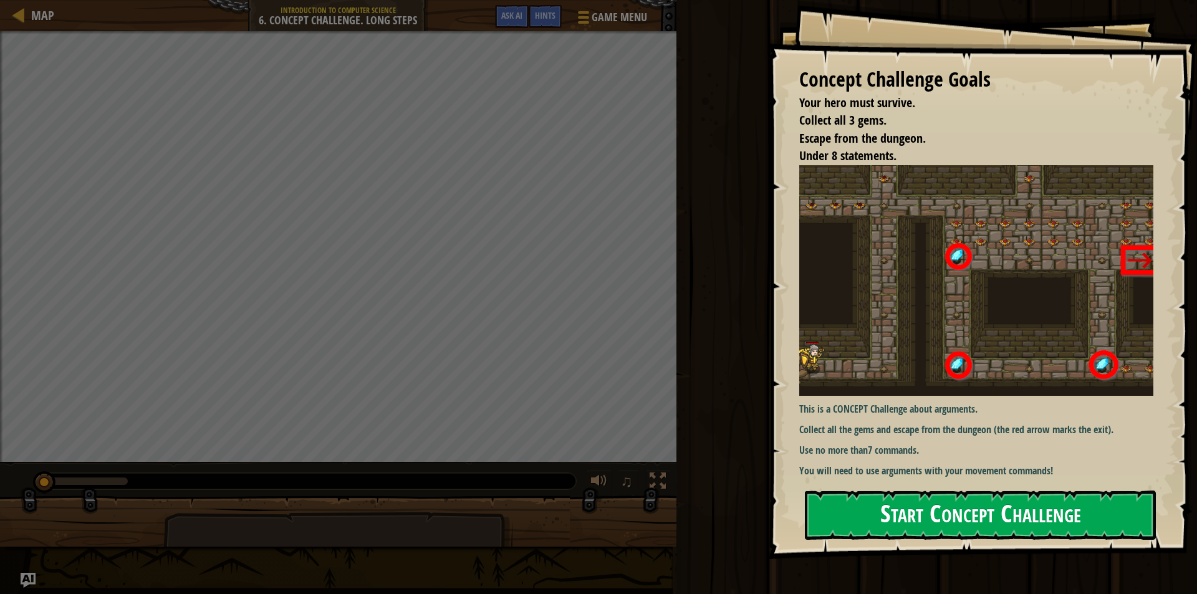
click at [1042, 504] on button "Start Concept Challenge" at bounding box center [980, 515] width 351 height 49
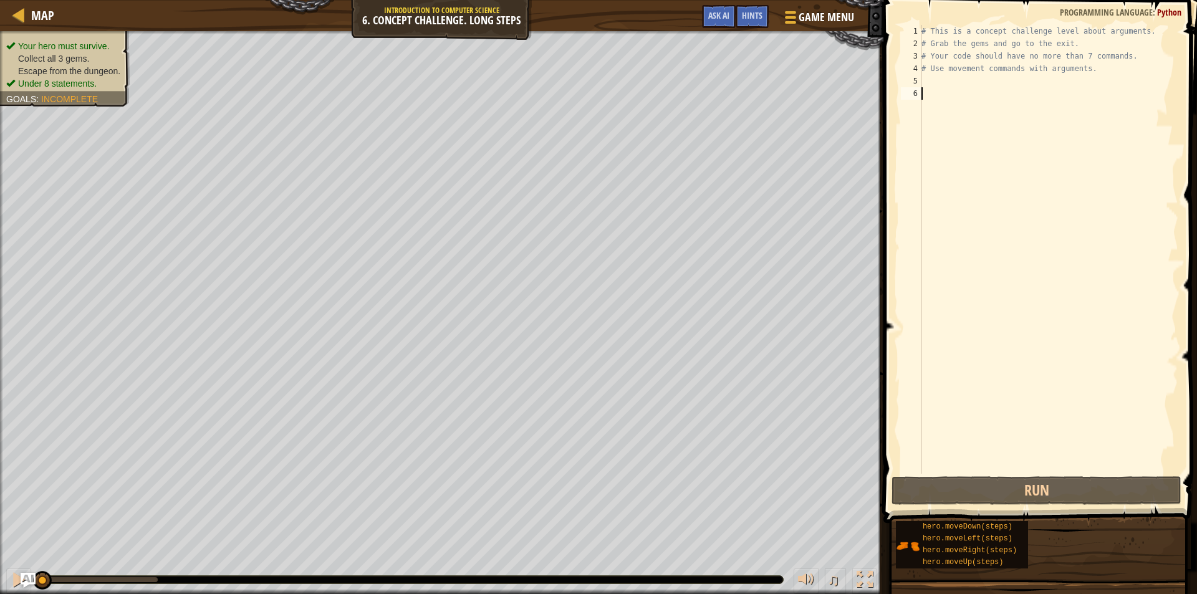
type textarea "h"
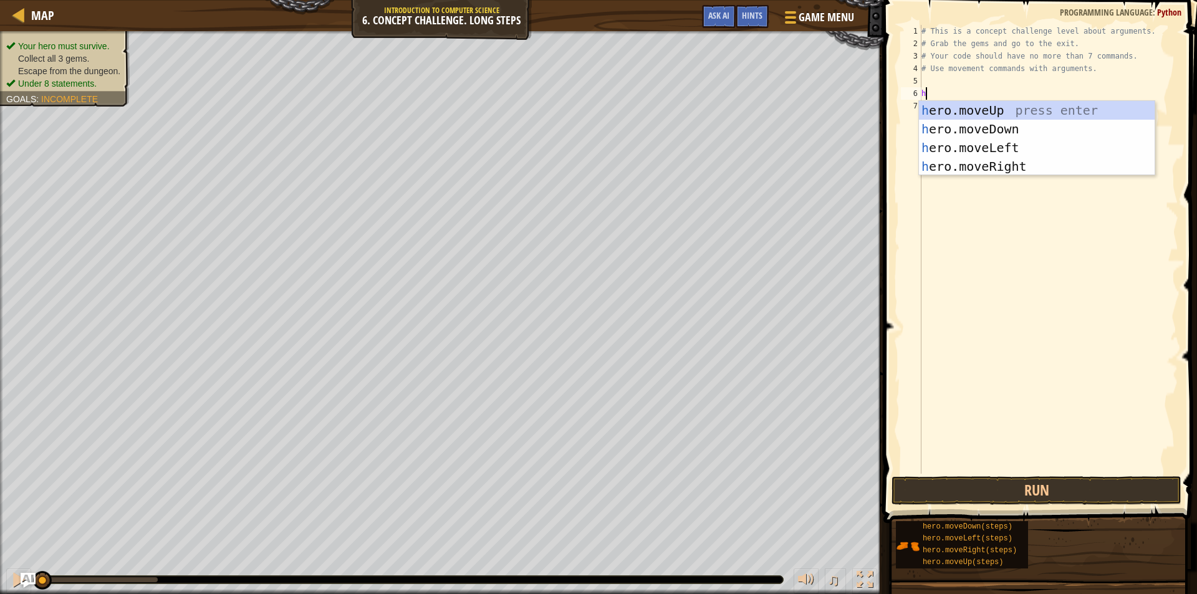
scroll to position [6, 0]
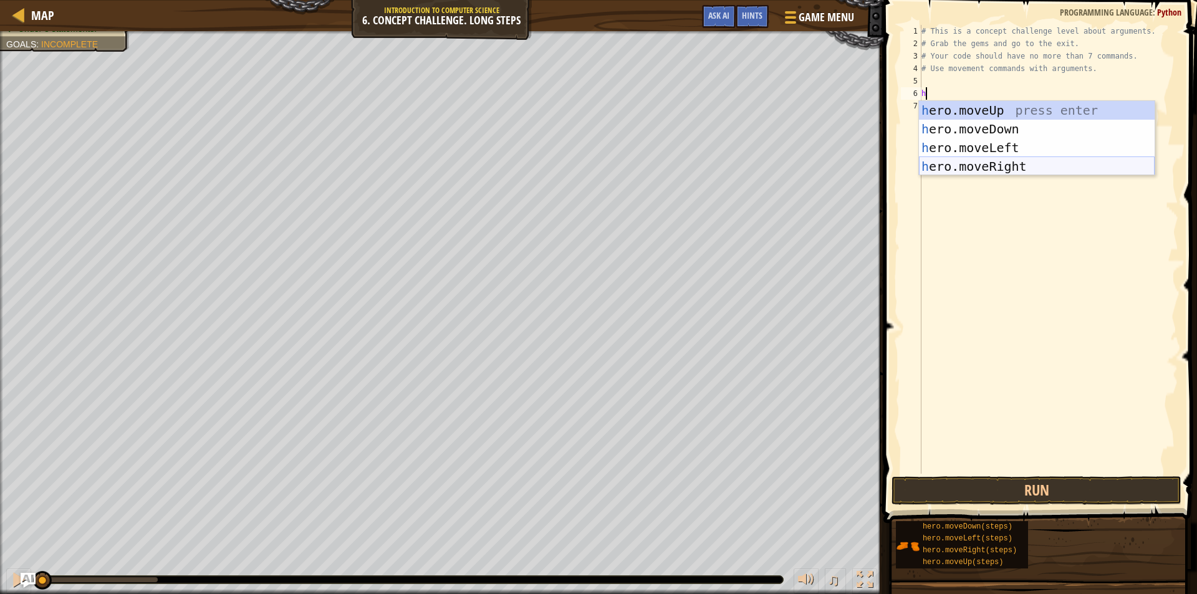
click at [1011, 173] on div "h ero.moveUp press enter h ero.moveDown press enter h ero.moveLeft press enter …" at bounding box center [1037, 157] width 236 height 112
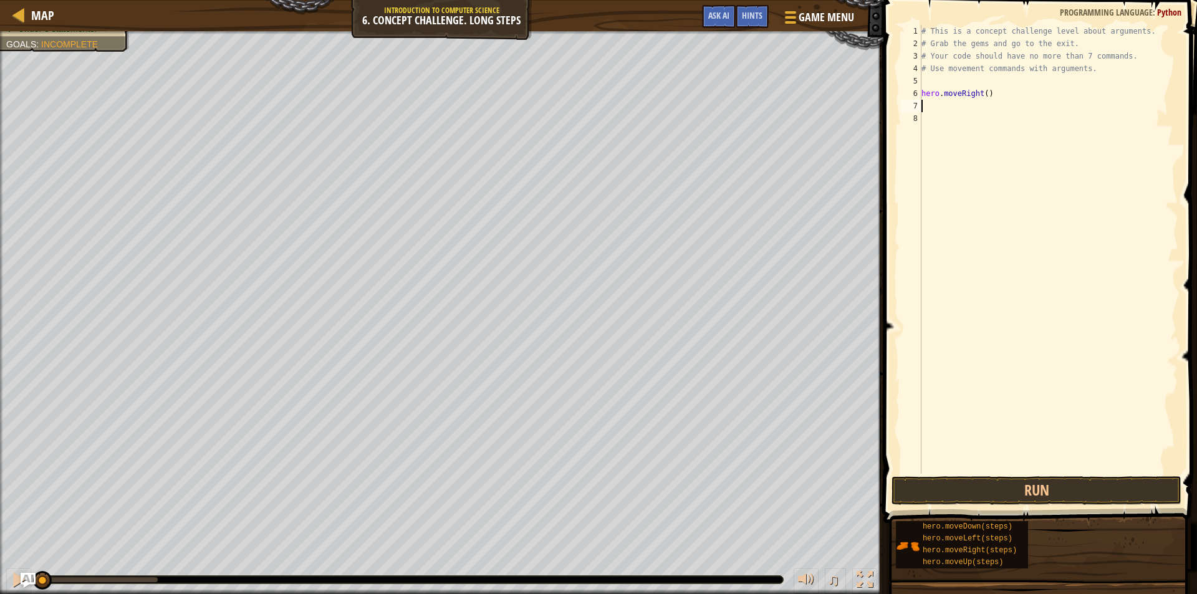
type textarea "h"
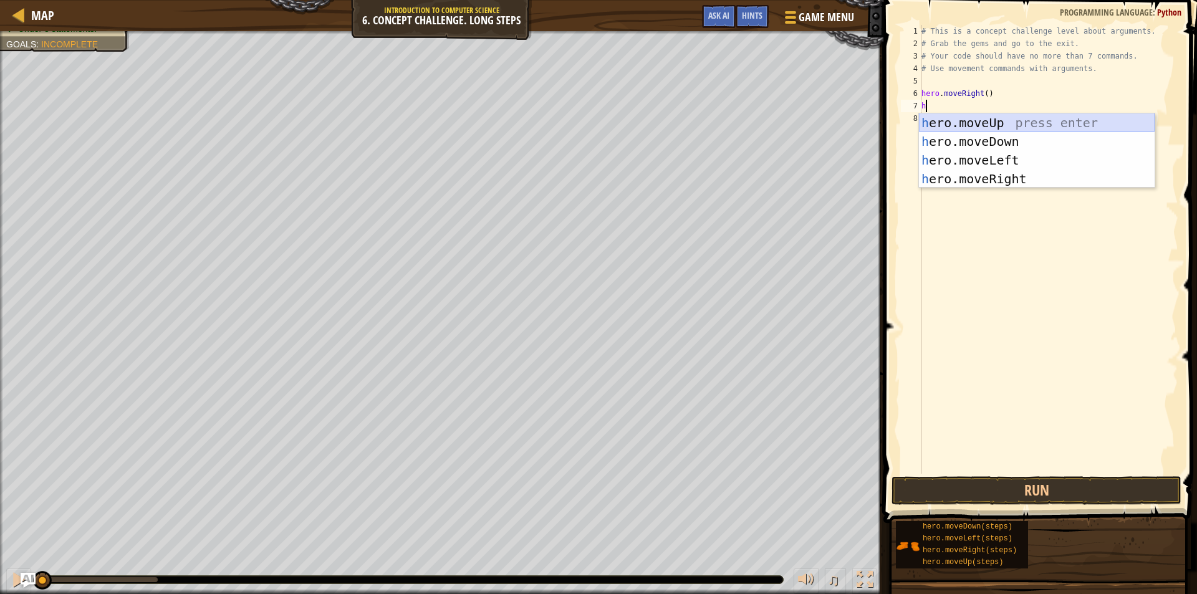
click at [1016, 122] on div "h ero.moveUp press enter h ero.moveDown press enter h ero.moveLeft press enter …" at bounding box center [1037, 169] width 236 height 112
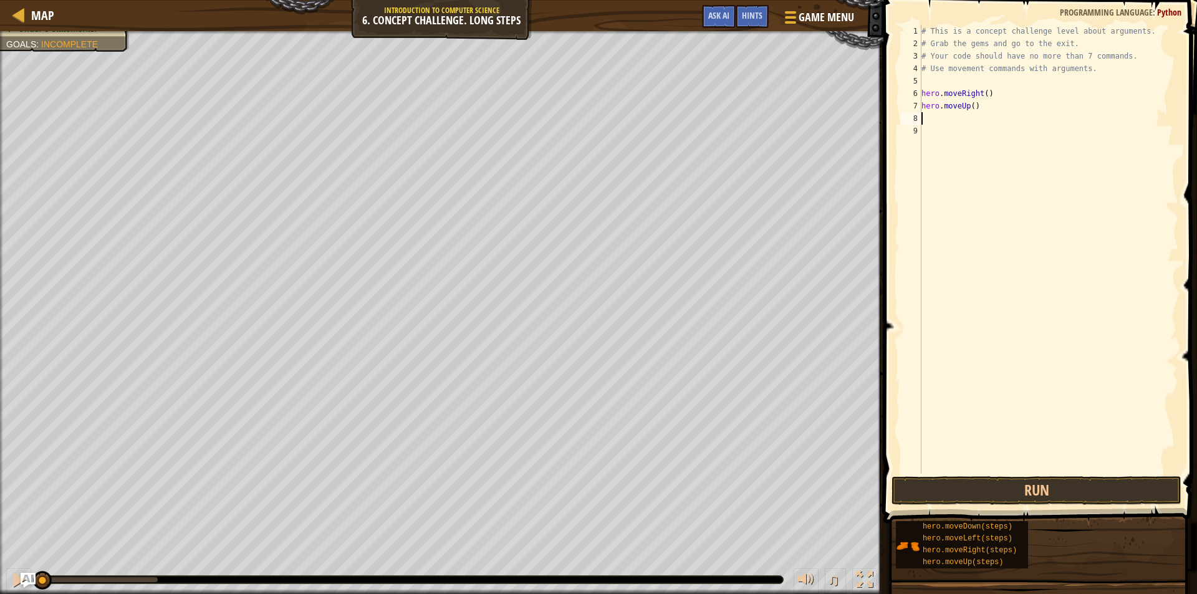
click at [970, 106] on div "# This is a concept challenge level about arguments. # Grab the gems and go to …" at bounding box center [1048, 262] width 259 height 474
type textarea "hero.moveUp(3)"
click at [942, 120] on div "# This is a concept challenge level about arguments. # Grab the gems and go to …" at bounding box center [1048, 262] width 259 height 474
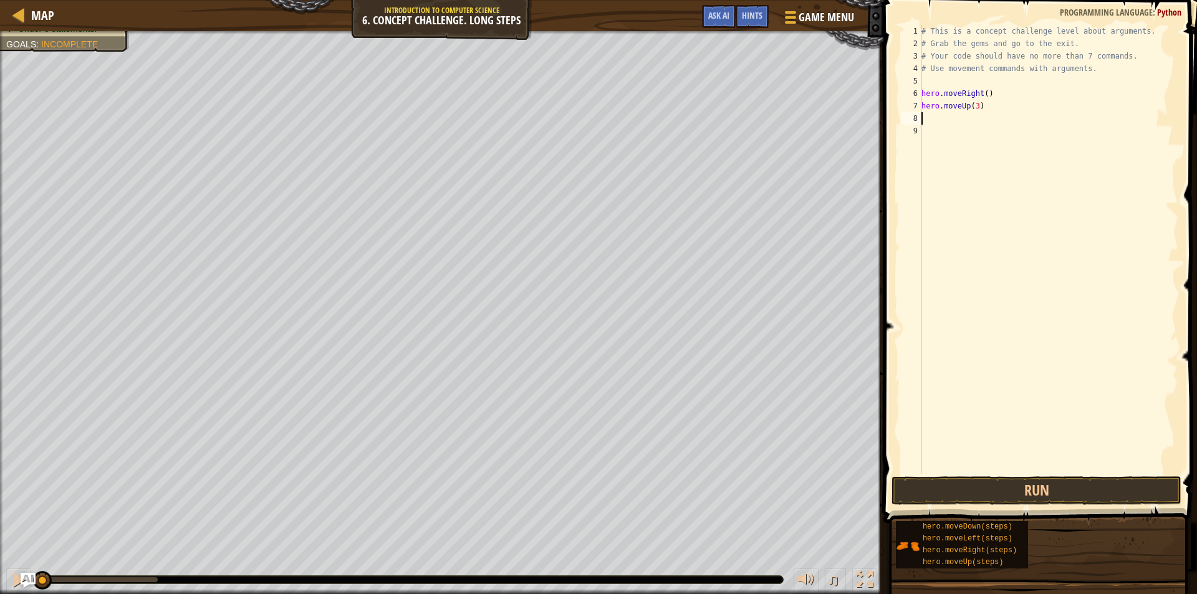
type textarea "h"
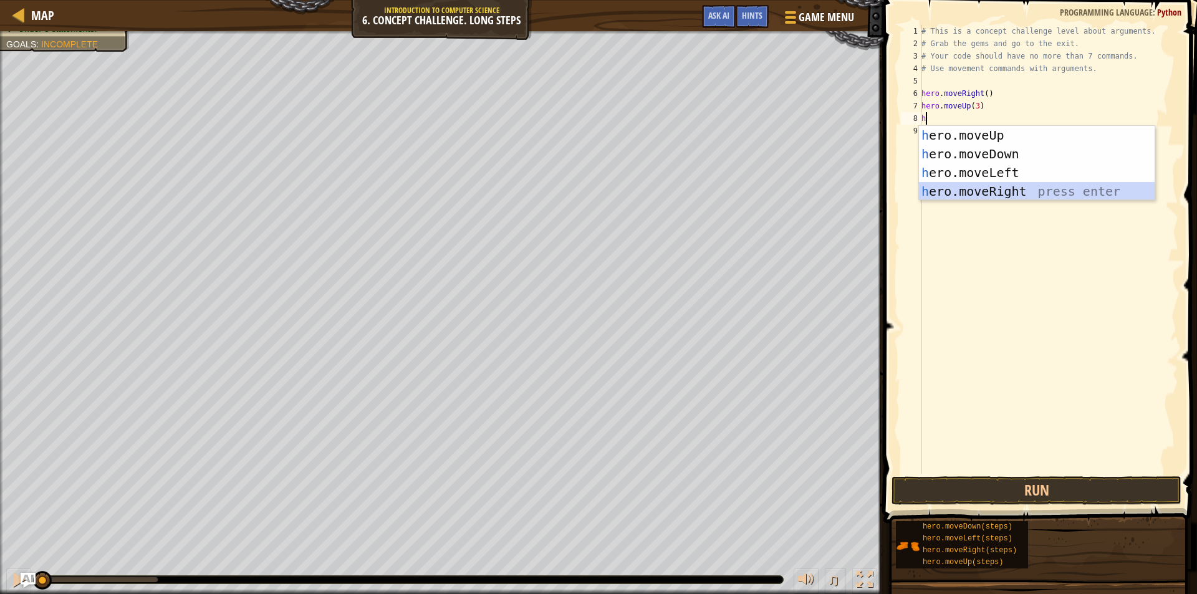
click at [998, 189] on div "h ero.moveUp press enter h ero.moveDown press enter h ero.moveLeft press enter …" at bounding box center [1037, 182] width 236 height 112
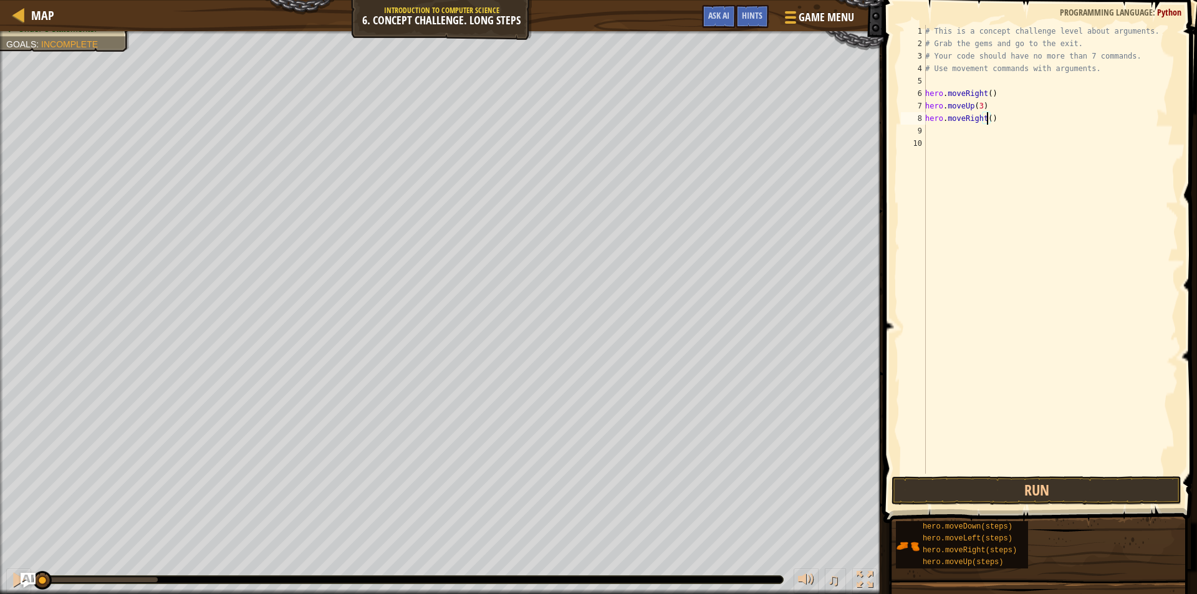
click at [989, 122] on div "# This is a concept challenge level about arguments. # Grab the gems and go to …" at bounding box center [1051, 262] width 256 height 474
type textarea "hero.moveRight(2)"
click at [934, 134] on div "# This is a concept challenge level about arguments. # Grab the gems and go to …" at bounding box center [1051, 262] width 256 height 474
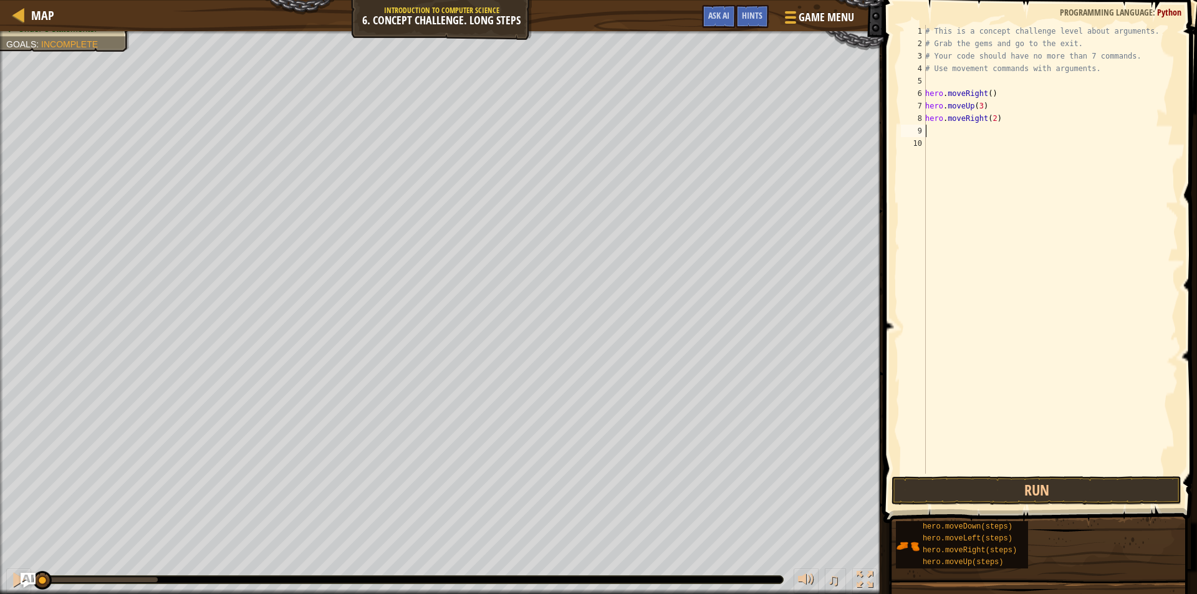
type textarea "h"
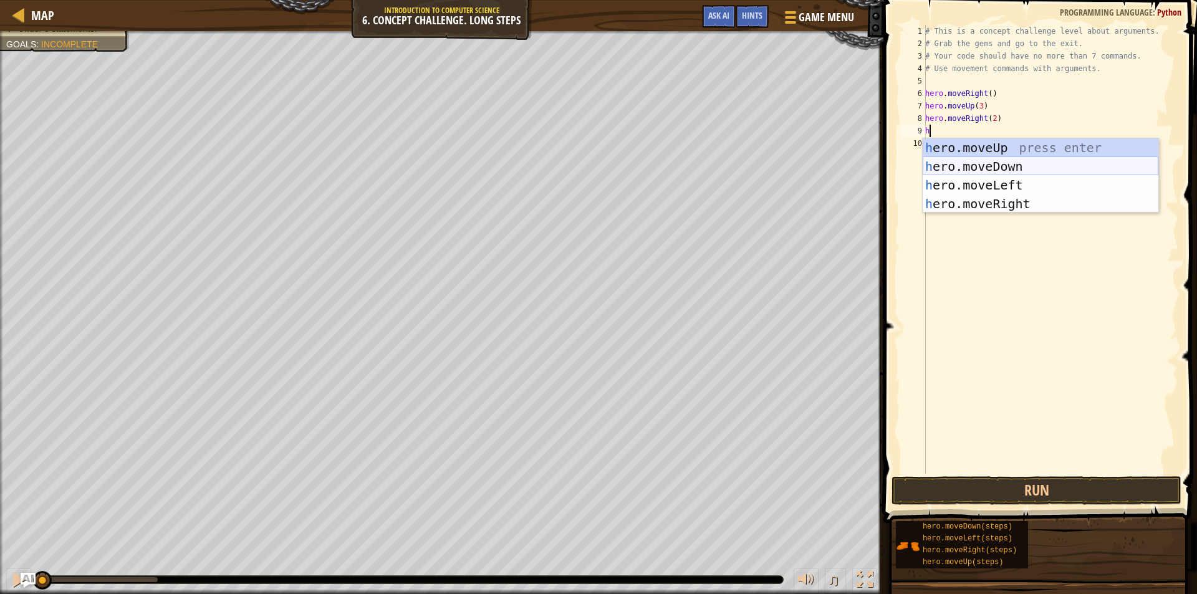
click at [1006, 162] on div "h ero.moveUp press enter h ero.moveDown press enter h ero.moveLeft press enter …" at bounding box center [1041, 194] width 236 height 112
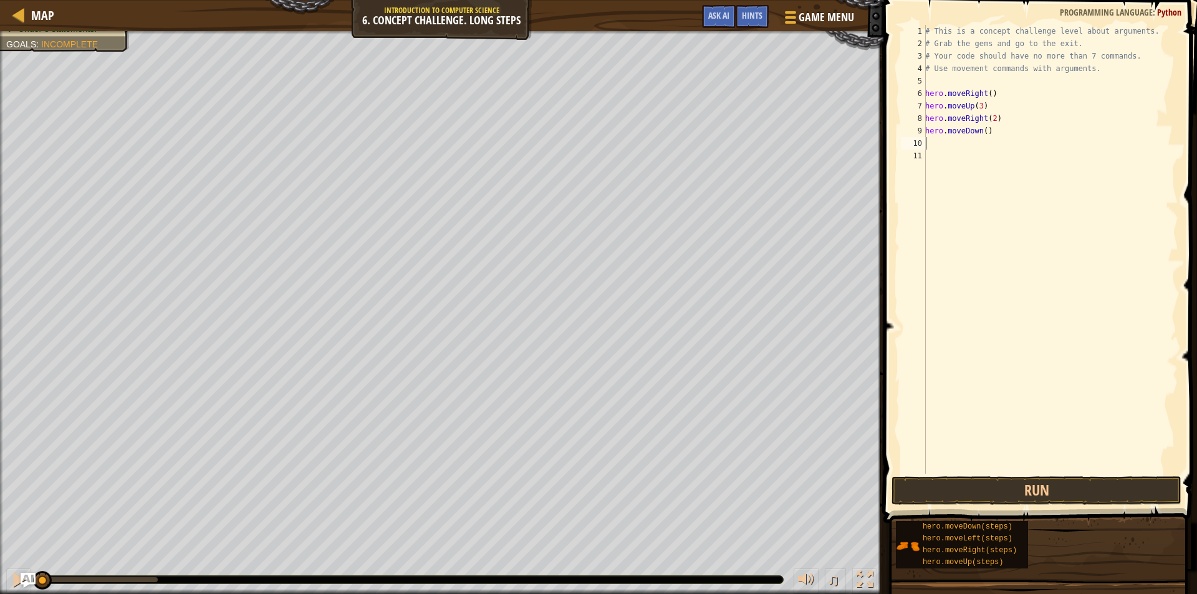
click at [985, 135] on div "# This is a concept challenge level about arguments. # Grab the gems and go to …" at bounding box center [1051, 262] width 256 height 474
type textarea "hero.moveDown(3)"
click at [949, 140] on div "# This is a concept challenge level about arguments. # Grab the gems and go to …" at bounding box center [1051, 262] width 256 height 474
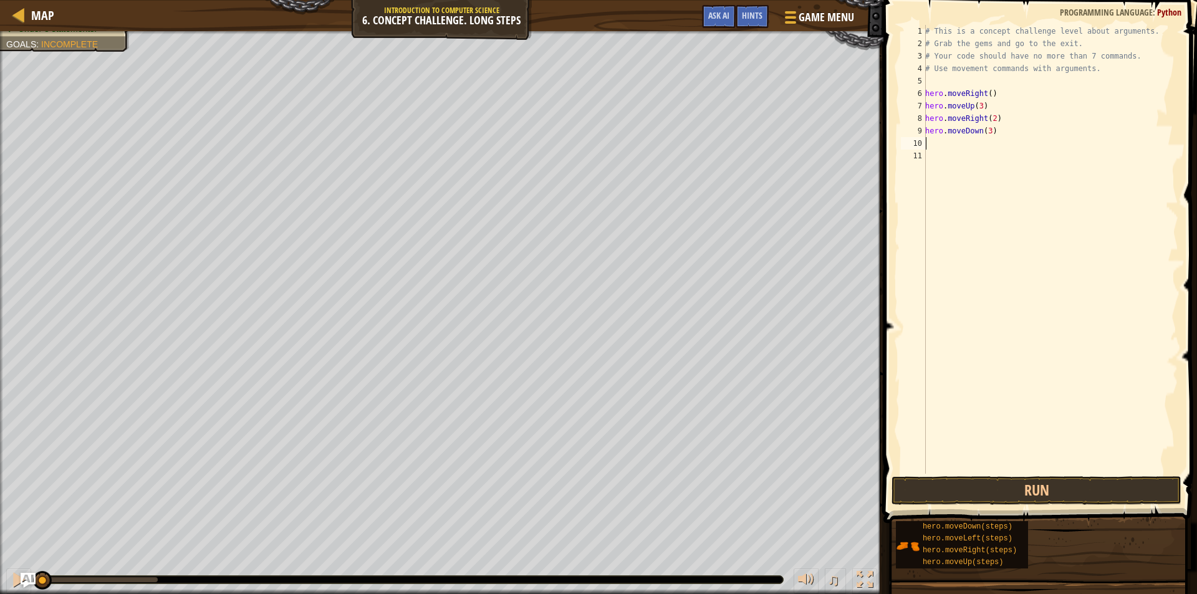
type textarea "h"
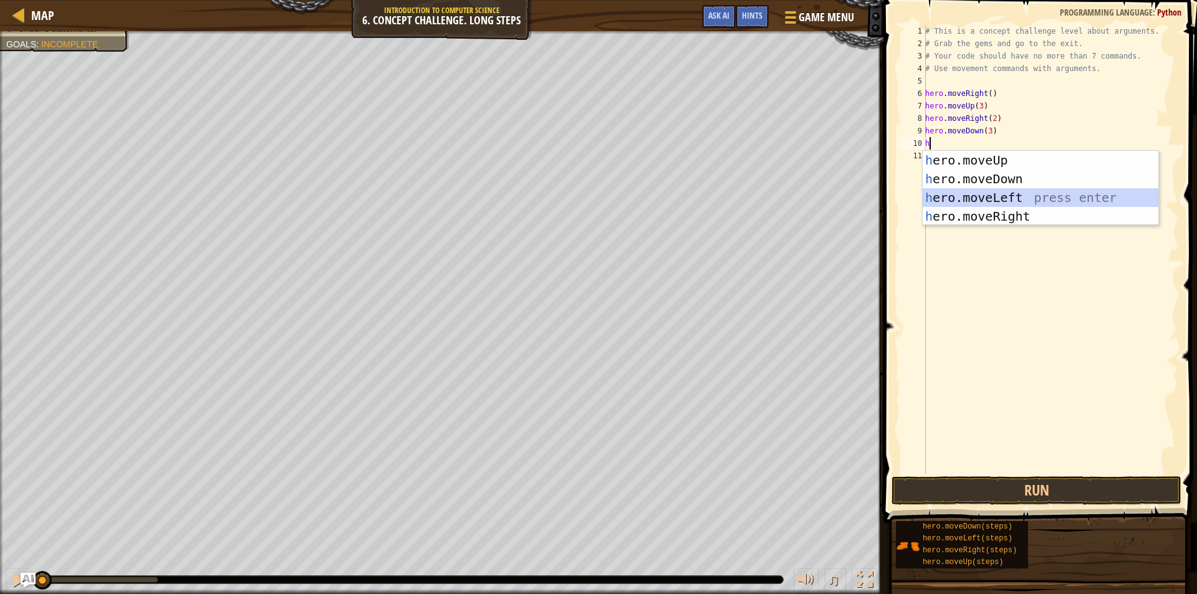
click at [1013, 194] on div "h ero.moveUp press enter h ero.moveDown press enter h ero.moveLeft press enter …" at bounding box center [1041, 207] width 236 height 112
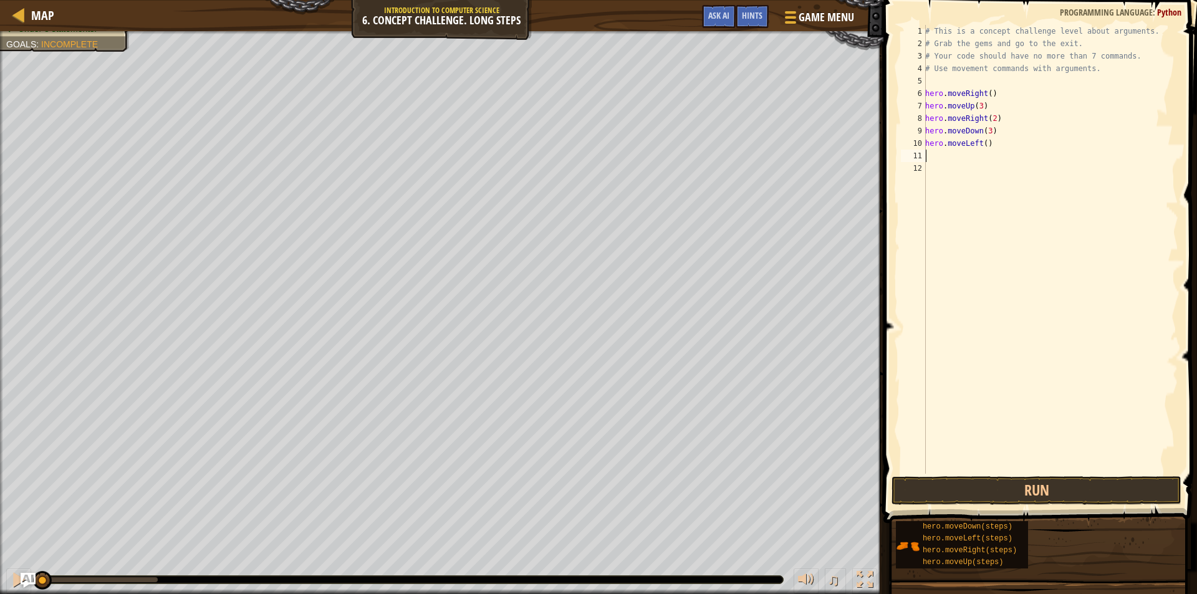
type textarea "h"
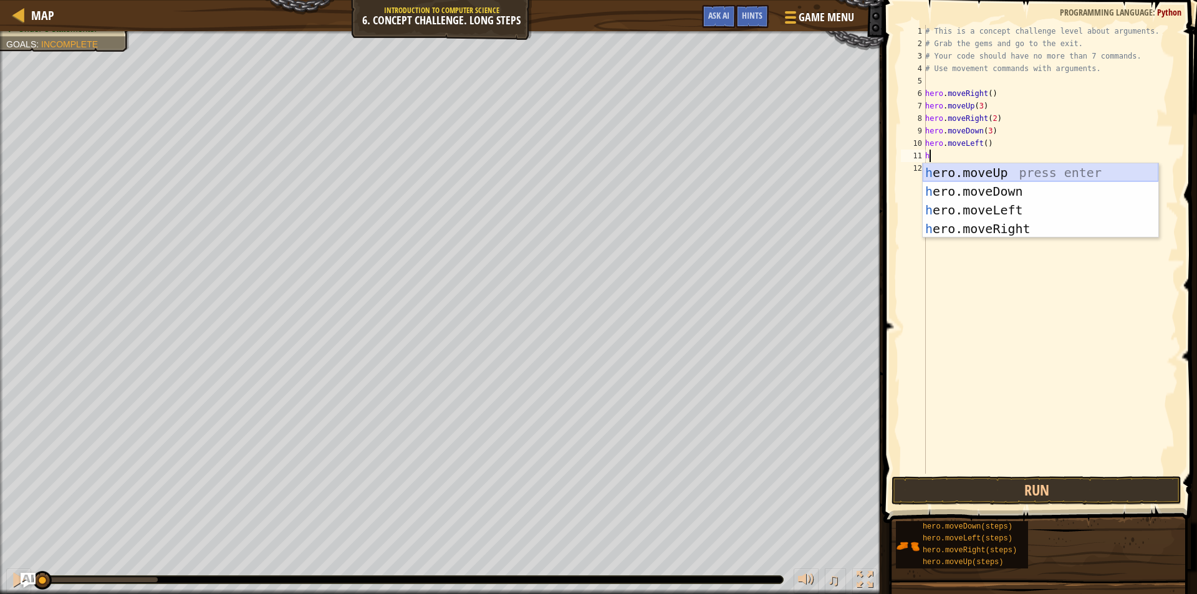
click at [1011, 175] on div "h ero.moveUp press enter h ero.moveDown press enter h ero.moveLeft press enter …" at bounding box center [1041, 219] width 236 height 112
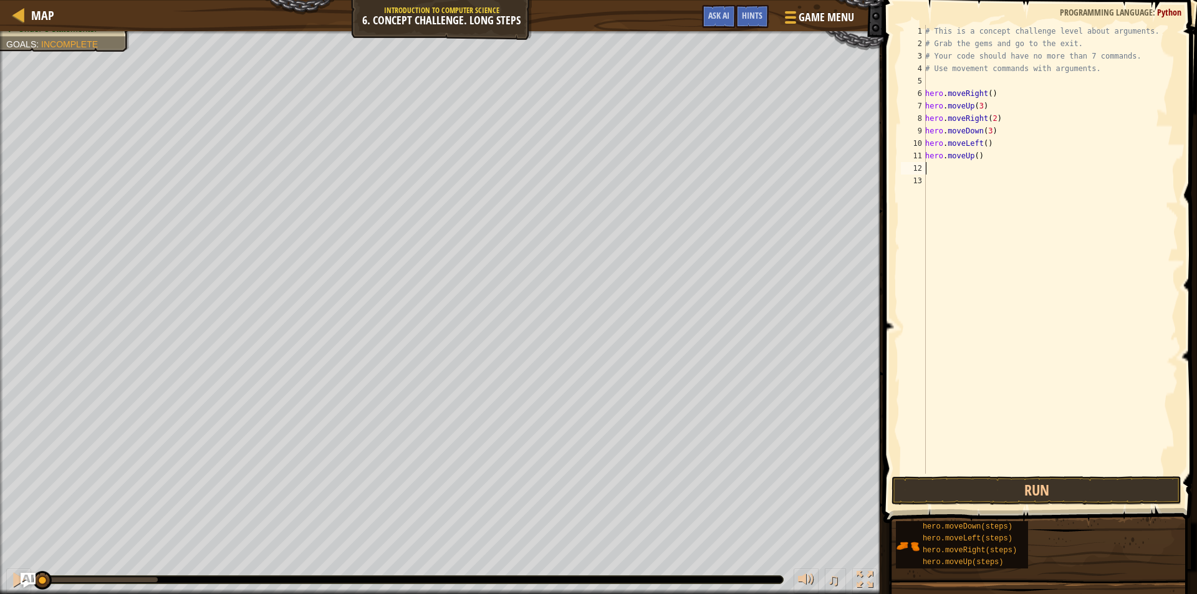
click at [974, 158] on div "# This is a concept challenge level about arguments. # Grab the gems and go to …" at bounding box center [1051, 262] width 256 height 474
type textarea "hero.moveUp(2)"
click at [945, 165] on div "# This is a concept challenge level about arguments. # Grab the gems and go to …" at bounding box center [1051, 262] width 256 height 474
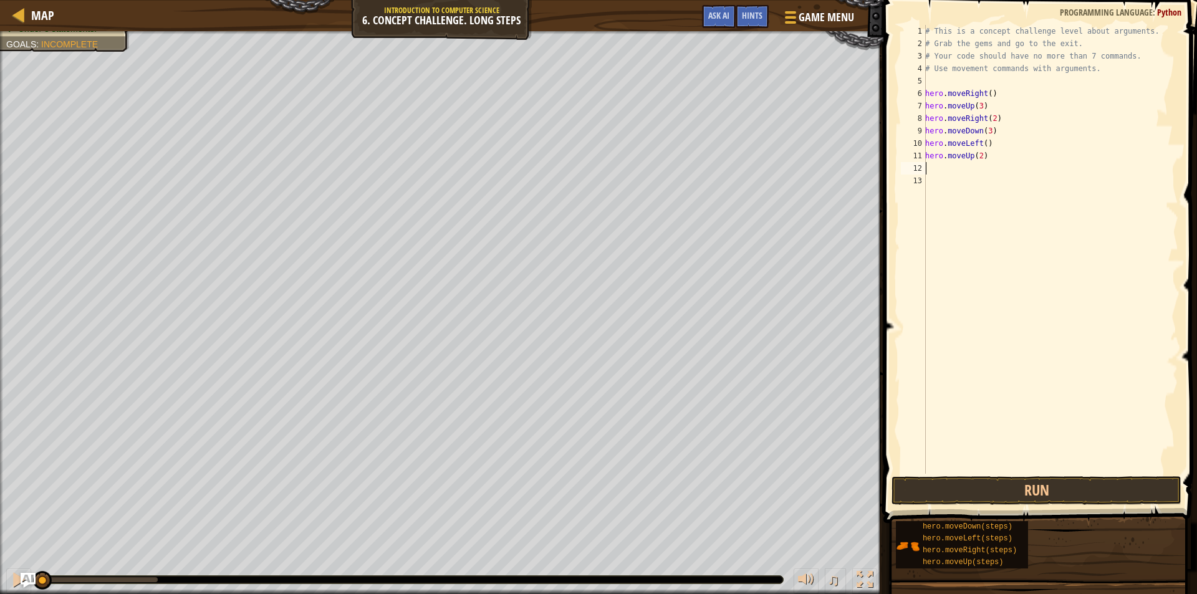
type textarea "h"
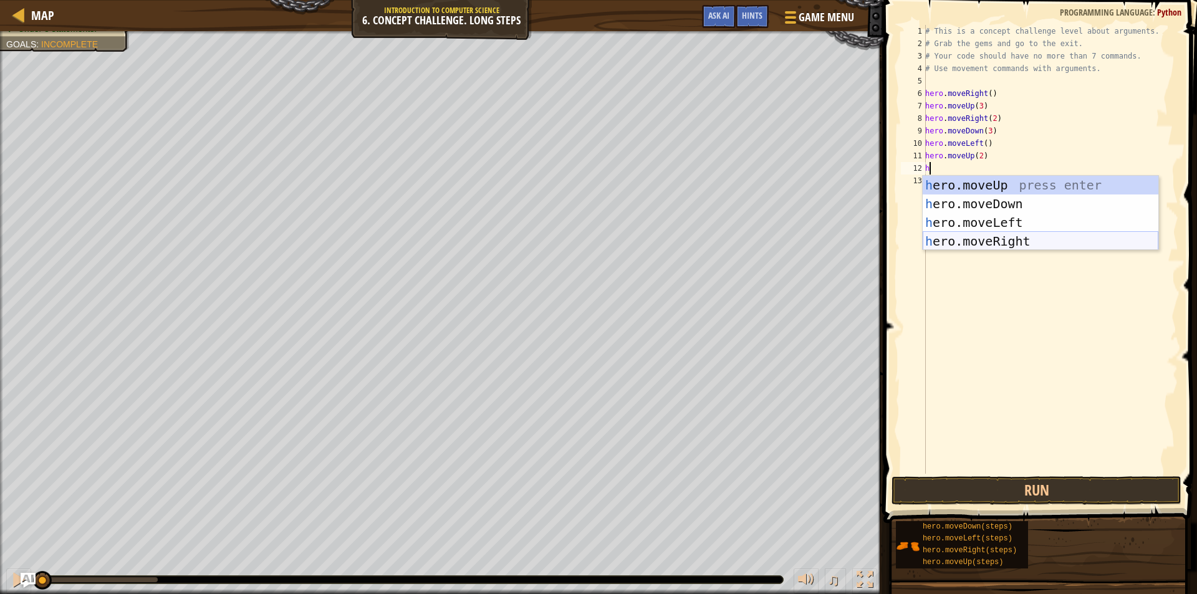
click at [1021, 240] on div "h ero.moveUp press enter h ero.moveDown press enter h ero.moveLeft press enter …" at bounding box center [1041, 232] width 236 height 112
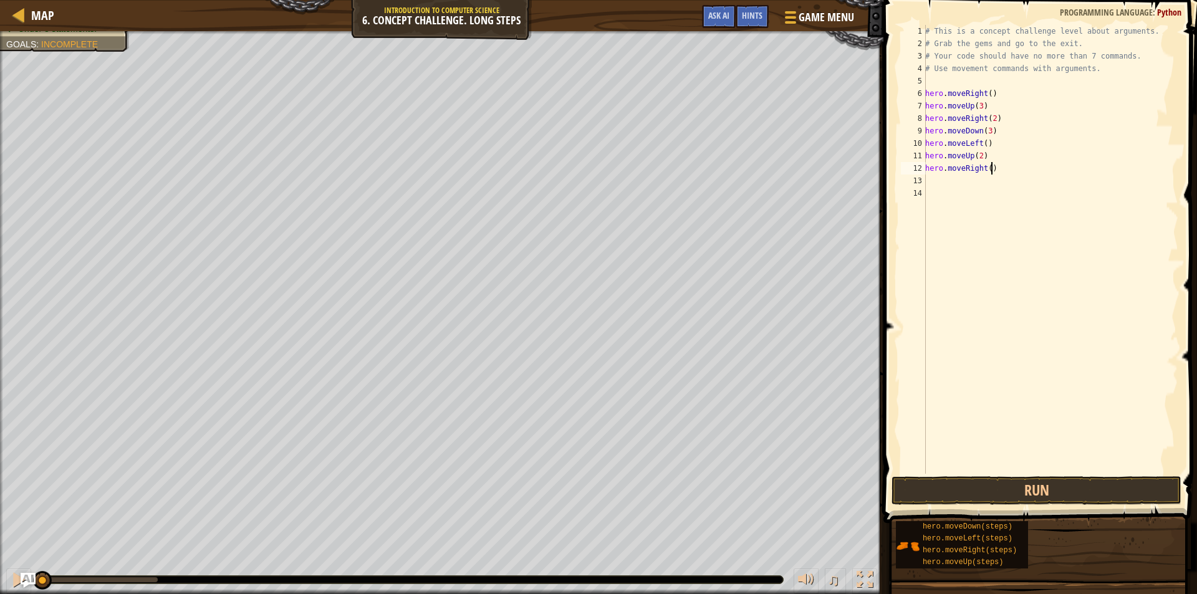
click at [990, 166] on div "# This is a concept challenge level about arguments. # Grab the gems and go to …" at bounding box center [1051, 262] width 256 height 474
click at [987, 166] on div "# This is a concept challenge level about arguments. # Grab the gems and go to …" at bounding box center [1051, 262] width 256 height 474
type textarea "hero.moveRight(3)"
click at [1073, 488] on button "Run" at bounding box center [1037, 490] width 290 height 29
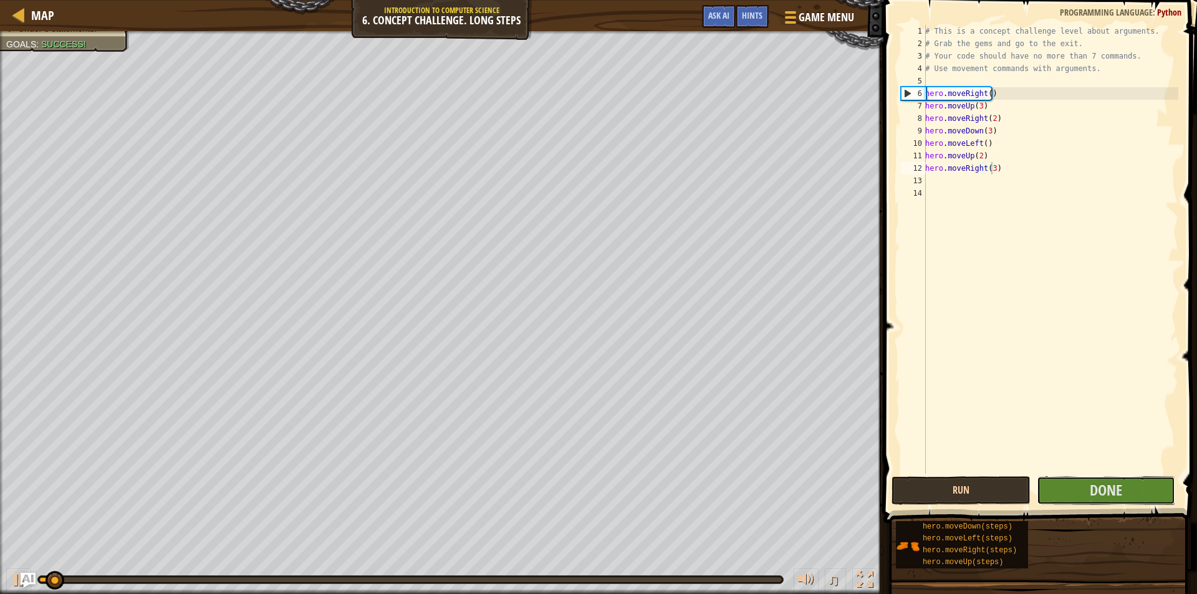
click at [1073, 488] on button "Done" at bounding box center [1106, 490] width 139 height 29
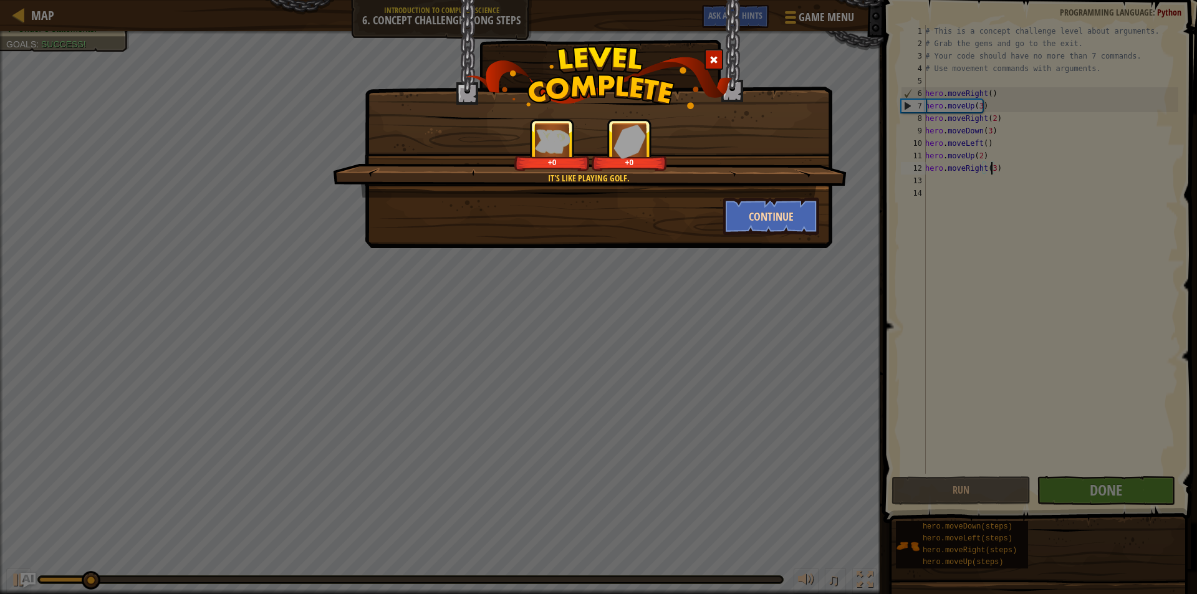
drag, startPoint x: 855, startPoint y: 212, endPoint x: 817, endPoint y: 213, distance: 38.0
click at [852, 212] on div "It's like playing golf. +0 +0 Continue" at bounding box center [598, 297] width 1197 height 594
click at [817, 213] on button "Continue" at bounding box center [771, 216] width 97 height 37
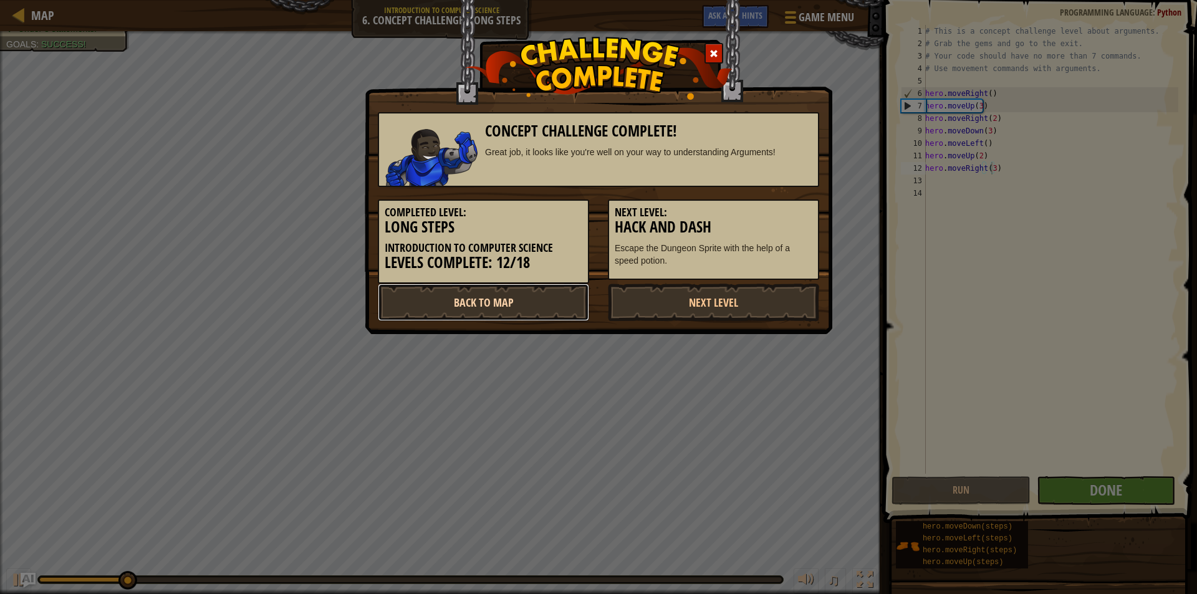
click at [404, 296] on link "Back to Map" at bounding box center [483, 302] width 211 height 37
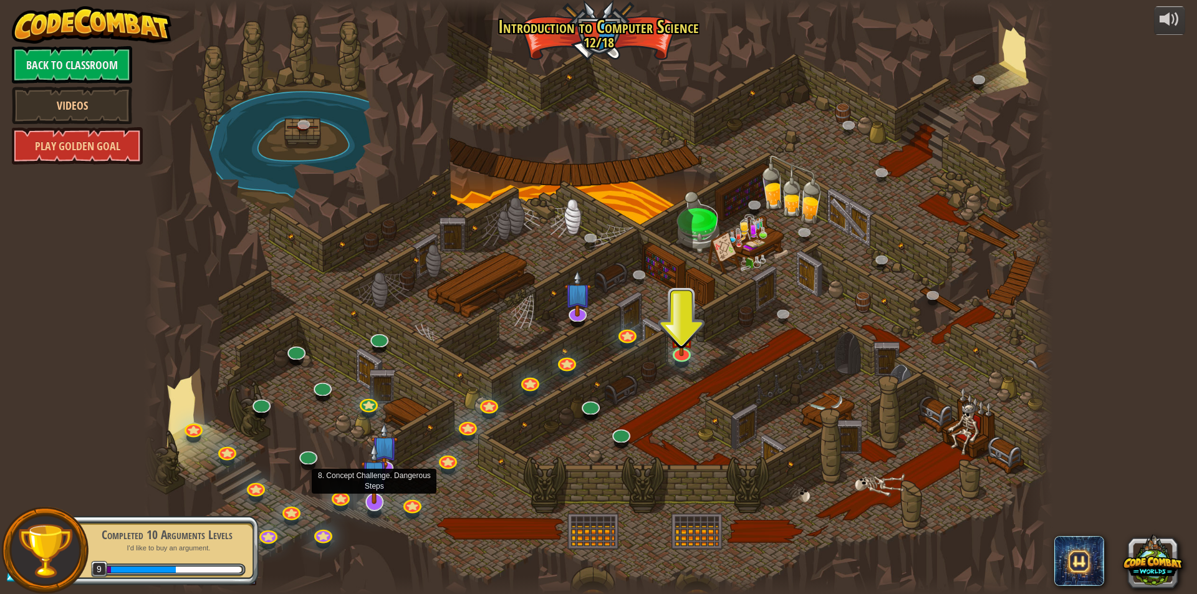
click at [368, 476] on img at bounding box center [374, 473] width 27 height 61
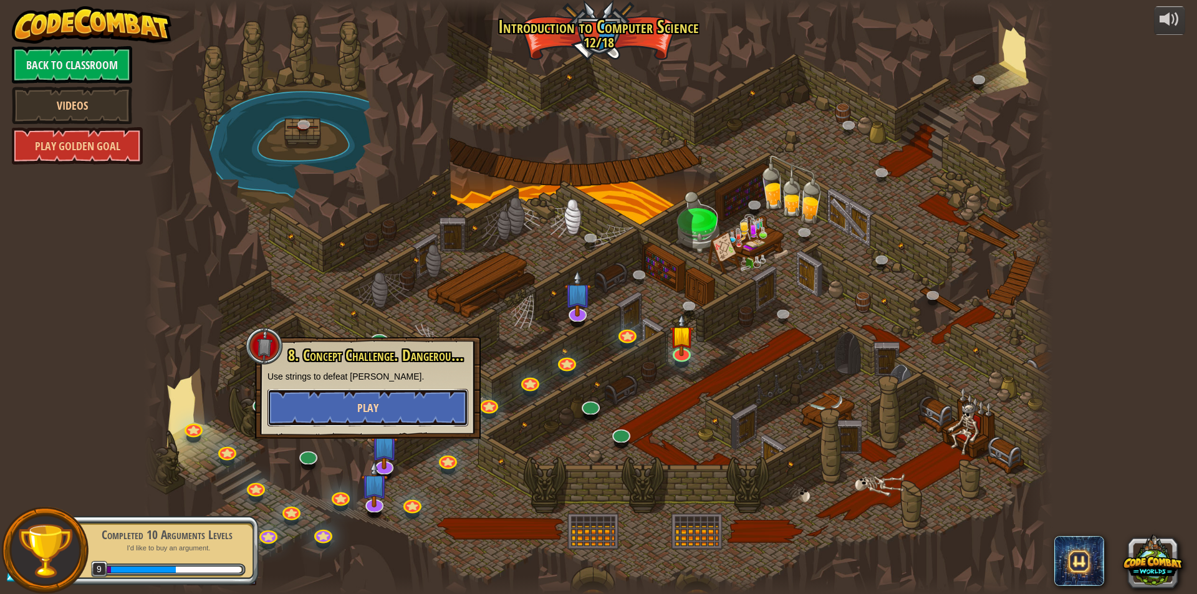
click at [410, 400] on button "Play" at bounding box center [368, 407] width 201 height 37
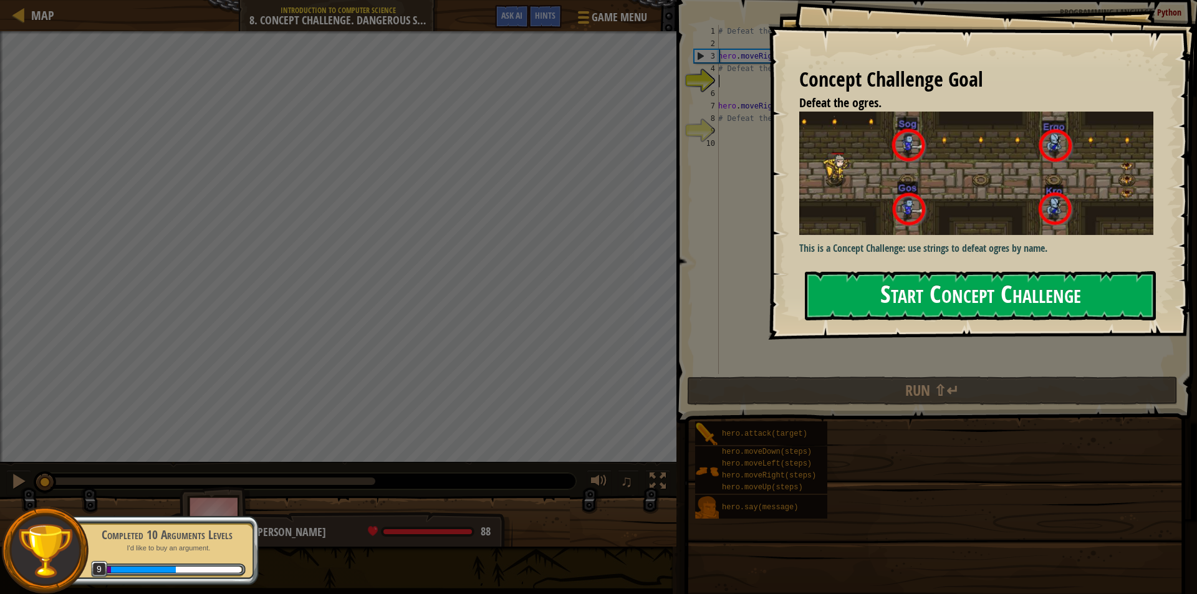
click at [947, 282] on button "Start Concept Challenge" at bounding box center [980, 295] width 351 height 49
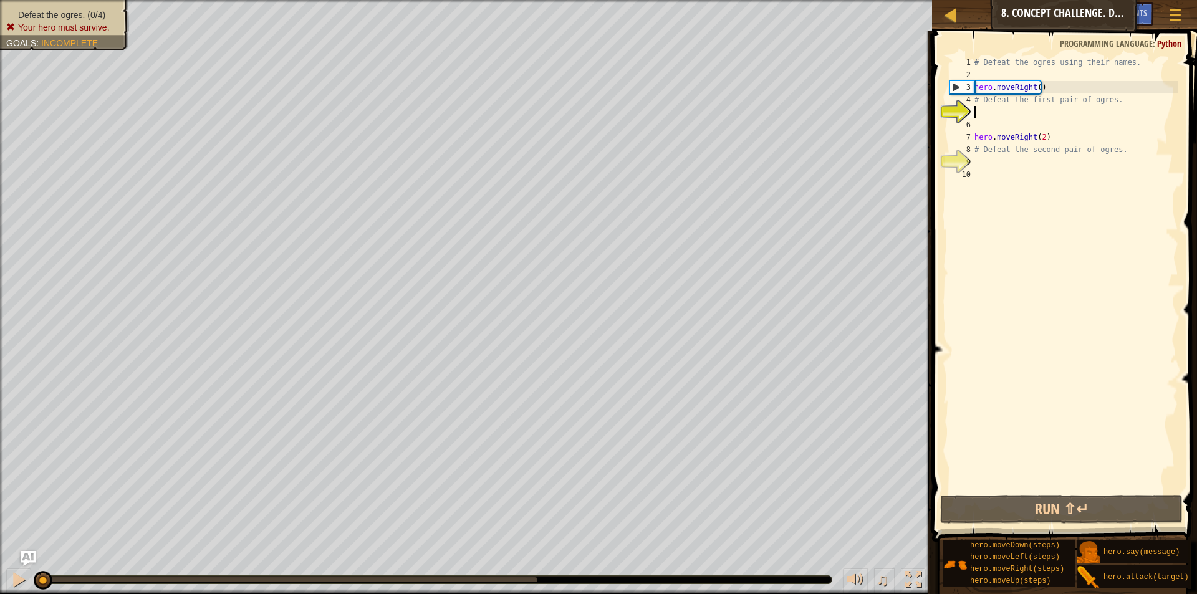
scroll to position [6, 0]
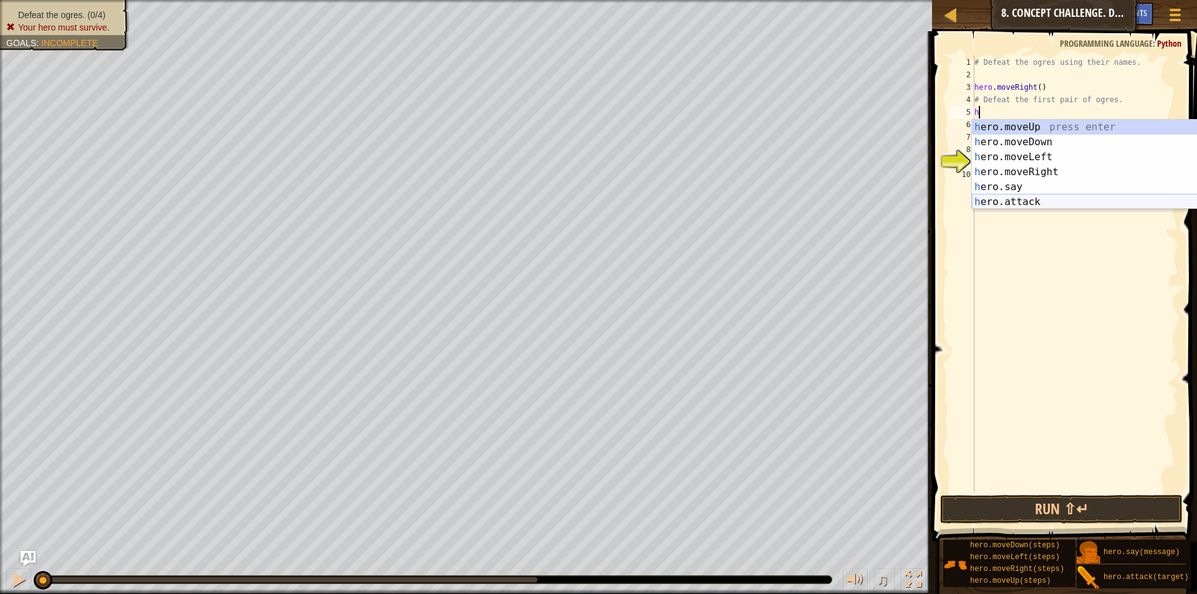
click at [1041, 203] on div "h ero.moveUp press enter h ero.moveDown press enter h ero.moveLeft press enter …" at bounding box center [1090, 180] width 236 height 120
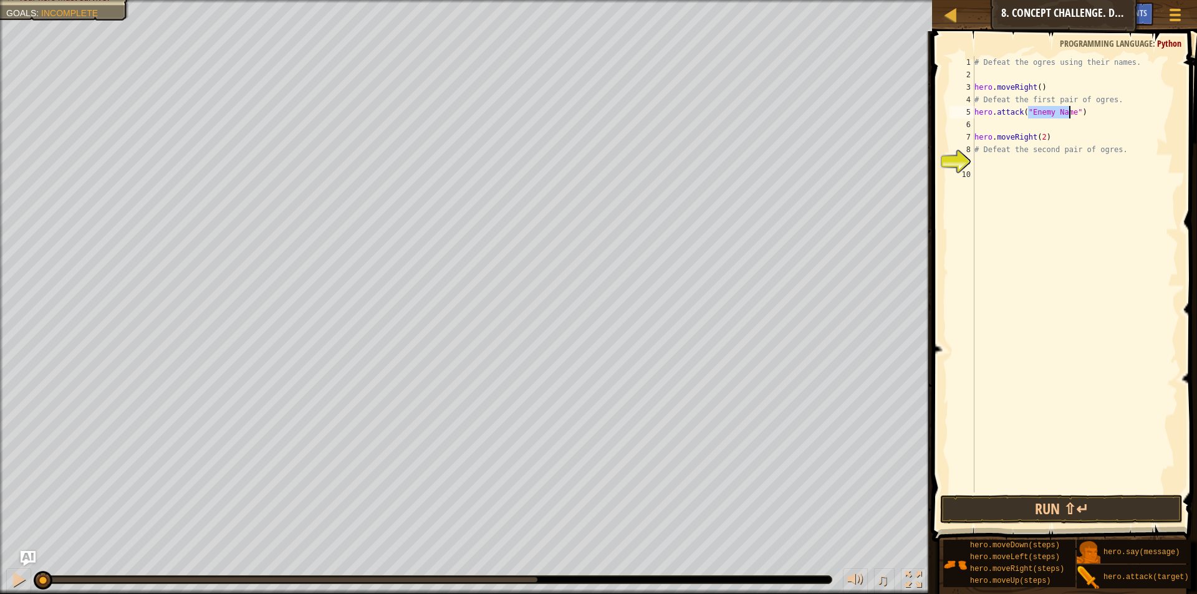
type textarea "hero.attack("Enemy Name")"
drag, startPoint x: 1197, startPoint y: 267, endPoint x: 1197, endPoint y: 619, distance: 351.7
click at [1187, 0] on html "Map Introduction to Computer Science 8. Concept Challenge. Dangerous Steps Game…" at bounding box center [598, 0] width 1197 height 0
